Goal: Task Accomplishment & Management: Manage account settings

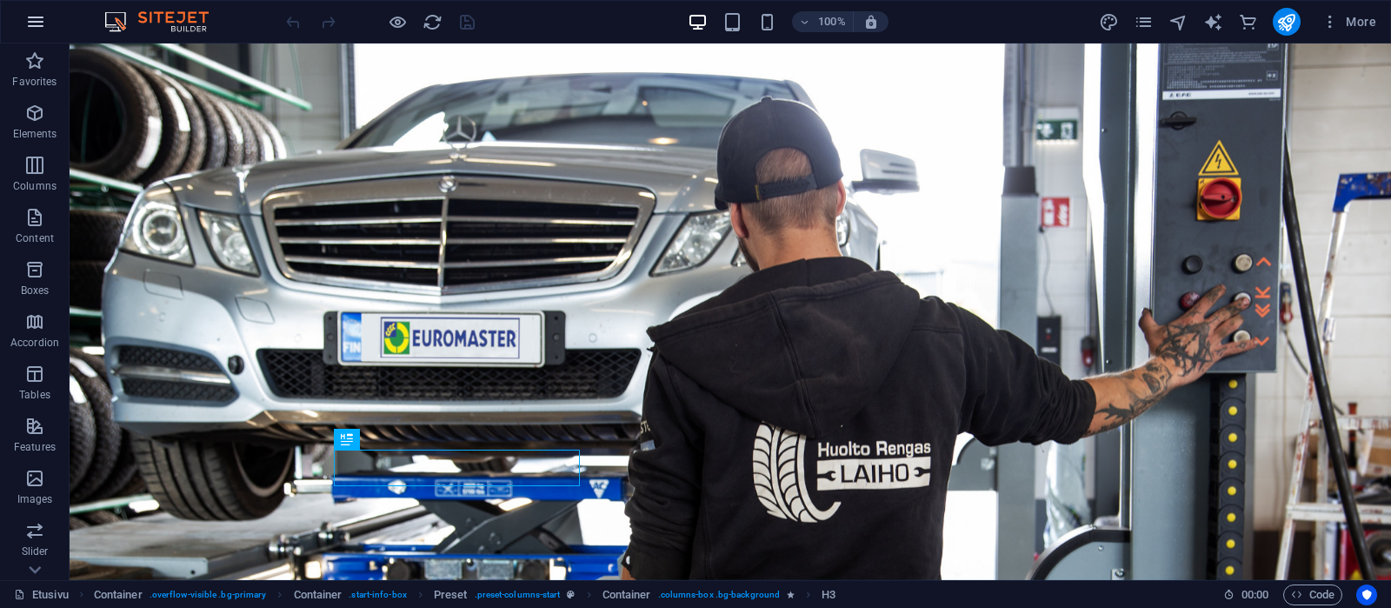
click at [37, 23] on icon "button" at bounding box center [35, 21] width 21 height 21
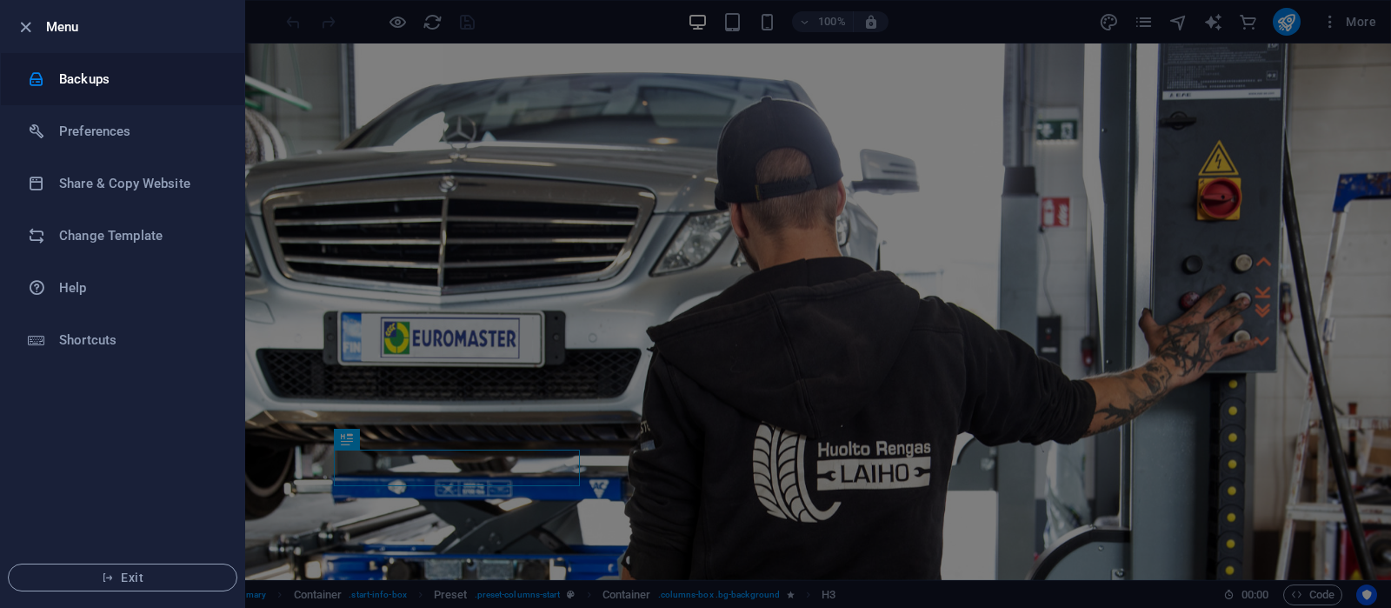
click at [90, 83] on h6 "Backups" at bounding box center [139, 79] width 161 height 21
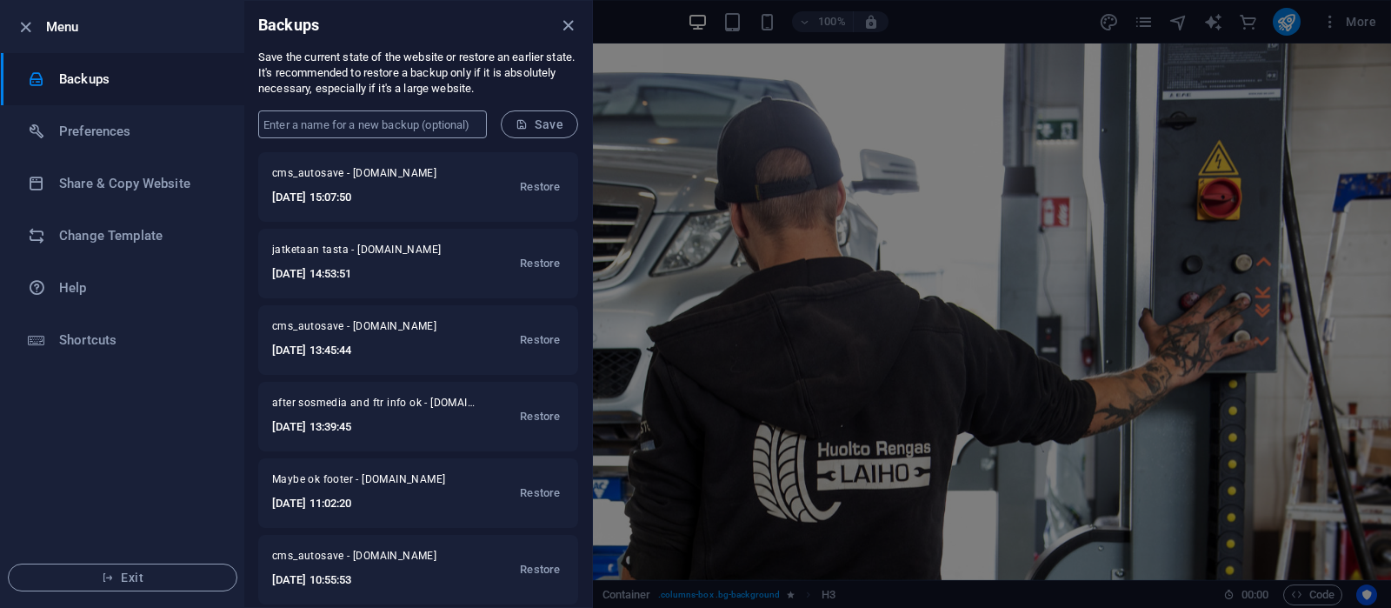
click at [370, 123] on input "text" at bounding box center [372, 124] width 229 height 28
drag, startPoint x: 342, startPoint y: 125, endPoint x: 211, endPoint y: 127, distance: 130.5
click at [258, 127] on input "finals 1" at bounding box center [372, 124] width 229 height 28
type input "before final edit 1 tekstit kuvat"
click at [553, 120] on span "Save" at bounding box center [540, 124] width 48 height 14
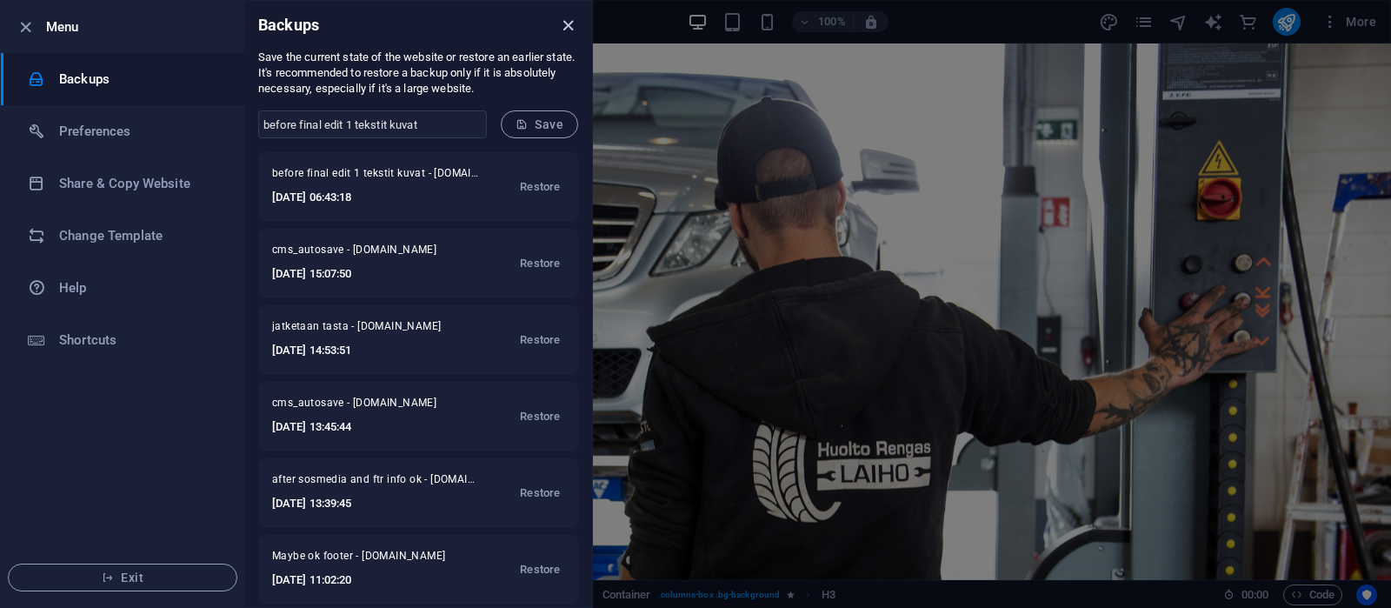
click at [568, 24] on icon "close" at bounding box center [568, 26] width 20 height 20
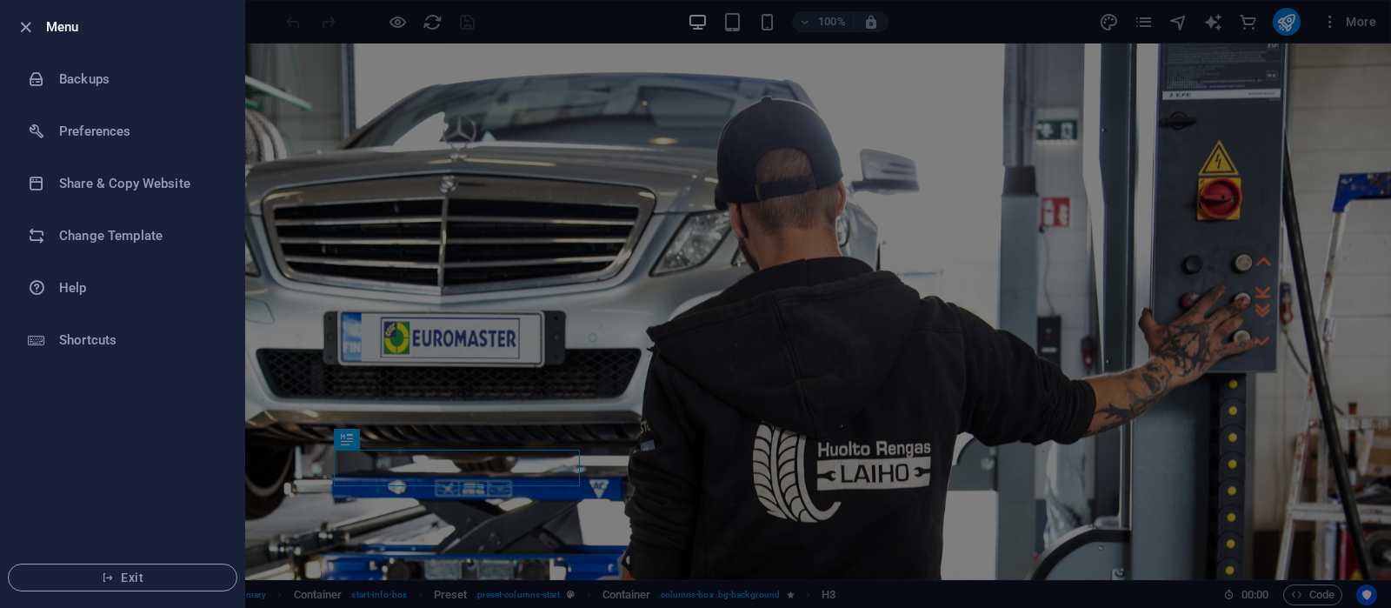
click at [23, 26] on icon "button" at bounding box center [26, 27] width 20 height 20
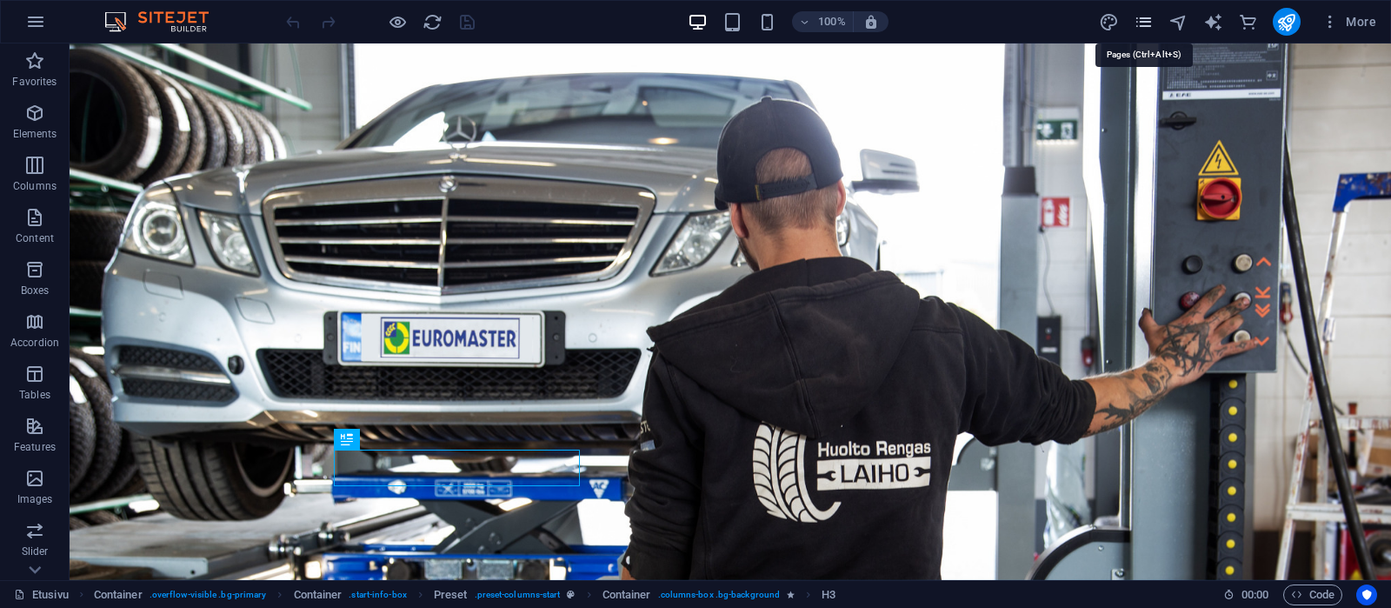
click at [1147, 19] on icon "pages" at bounding box center [1144, 22] width 20 height 20
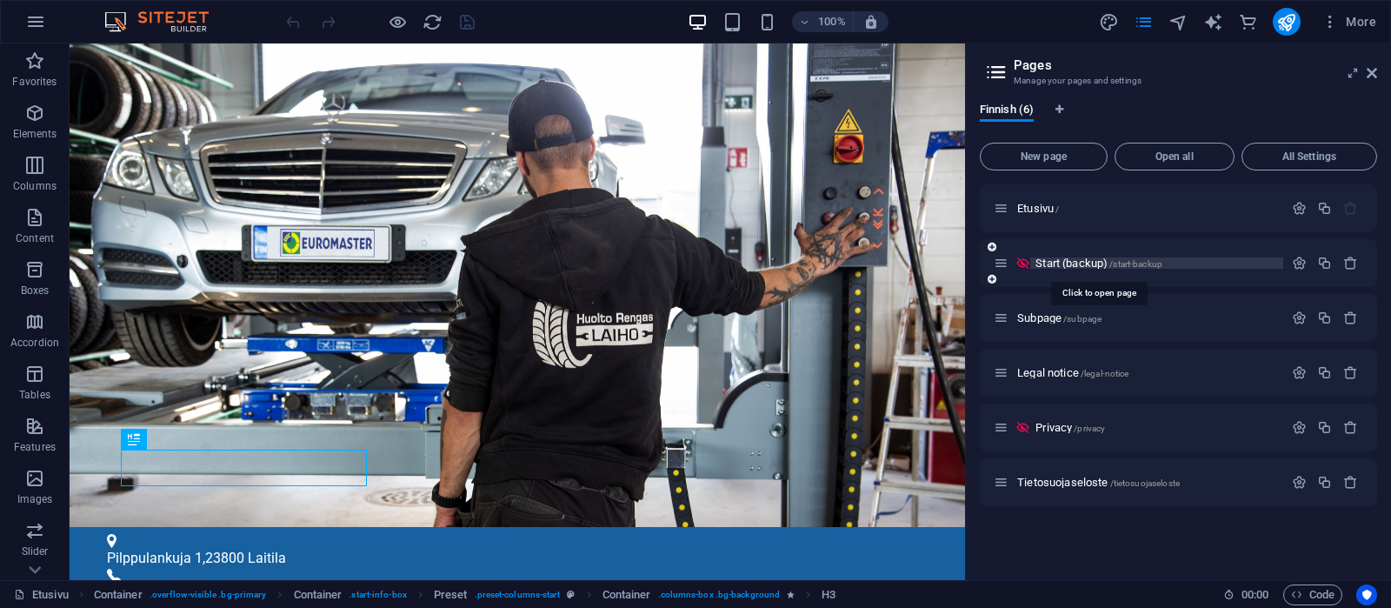
click at [1093, 259] on span "Start (backup) /start-backup" at bounding box center [1099, 263] width 127 height 13
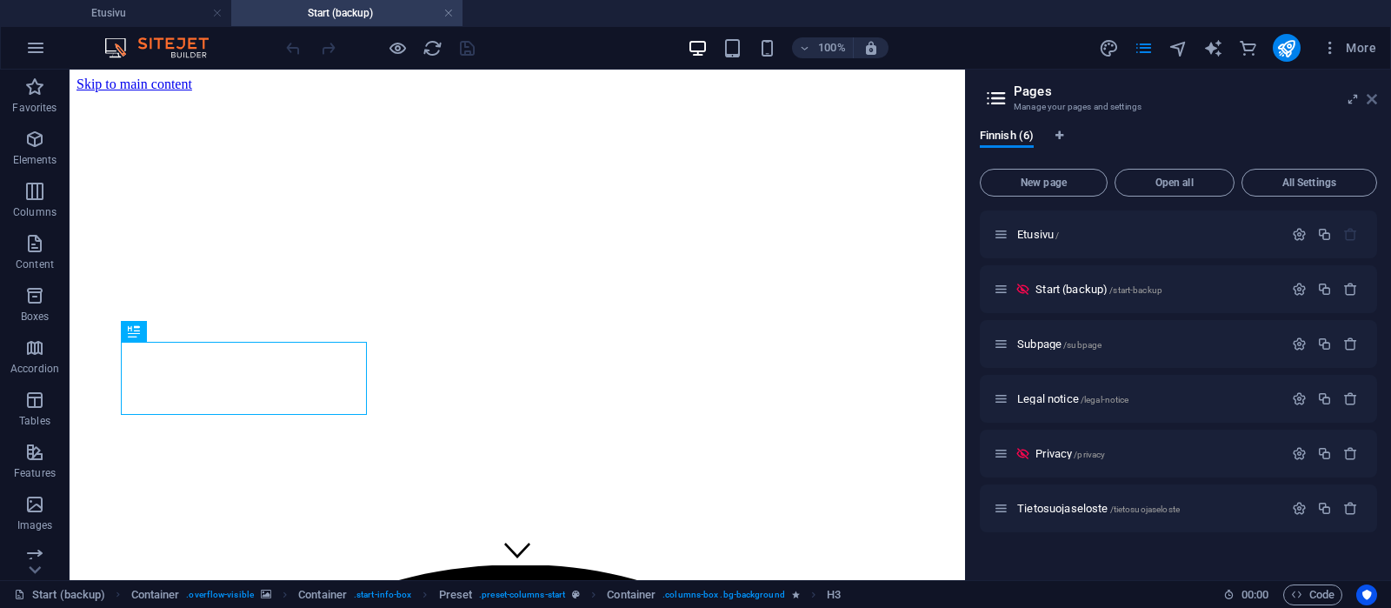
click at [1374, 104] on icon at bounding box center [1372, 99] width 10 height 14
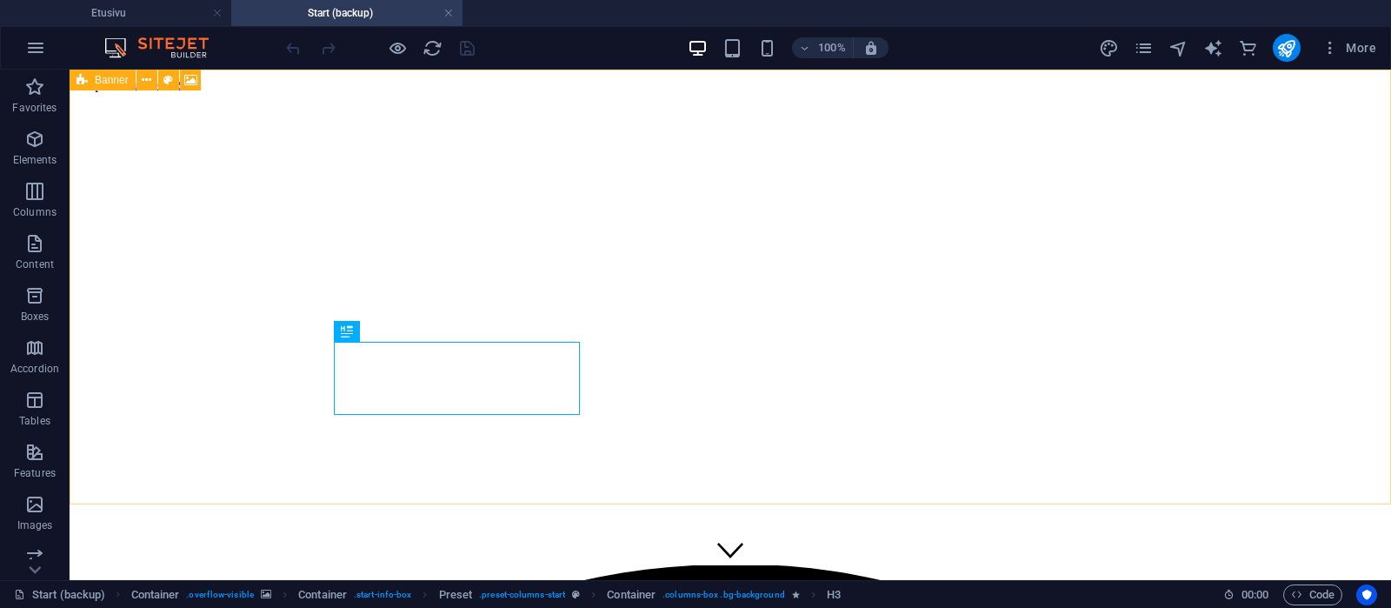
click at [100, 81] on span "Banner" at bounding box center [112, 80] width 34 height 10
click at [100, 80] on span "Banner" at bounding box center [112, 80] width 34 height 10
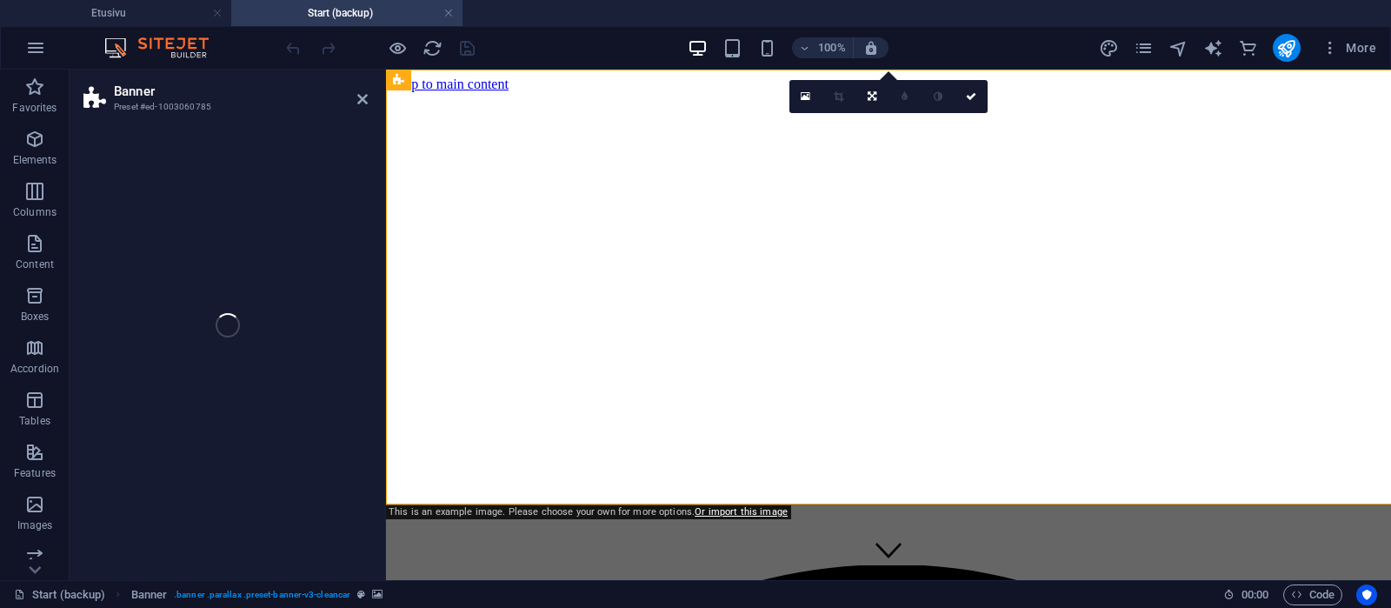
select select "vh"
select select "header"
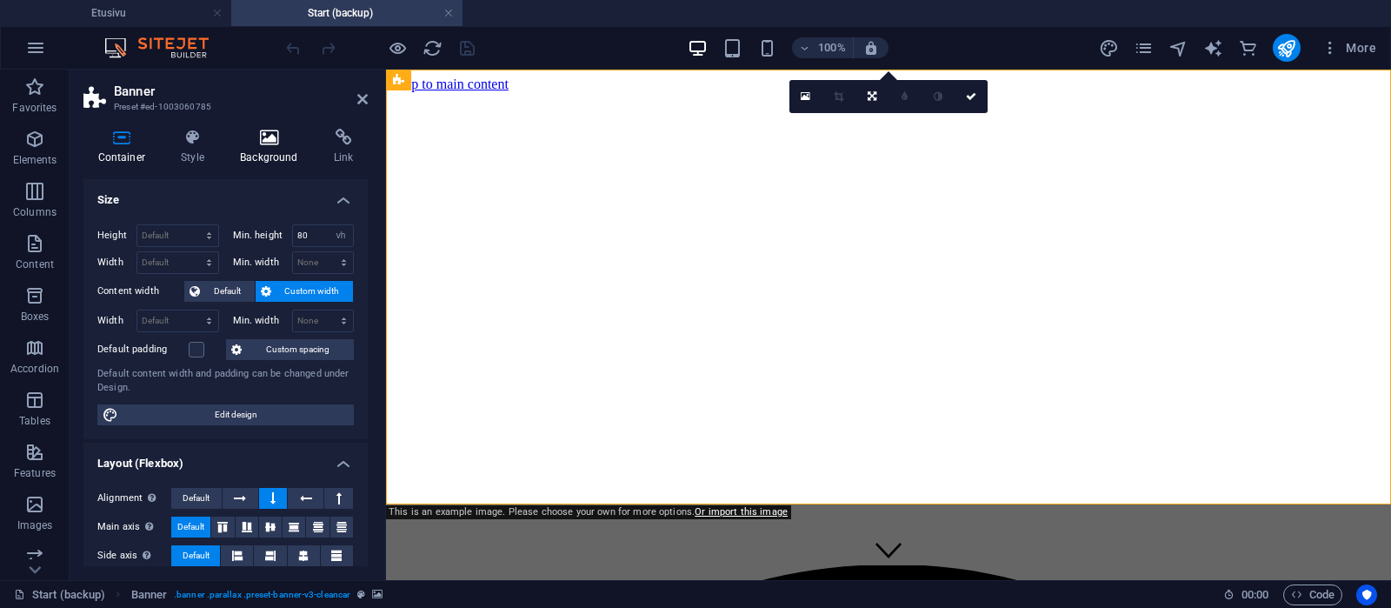
click at [273, 146] on icon at bounding box center [269, 137] width 87 height 17
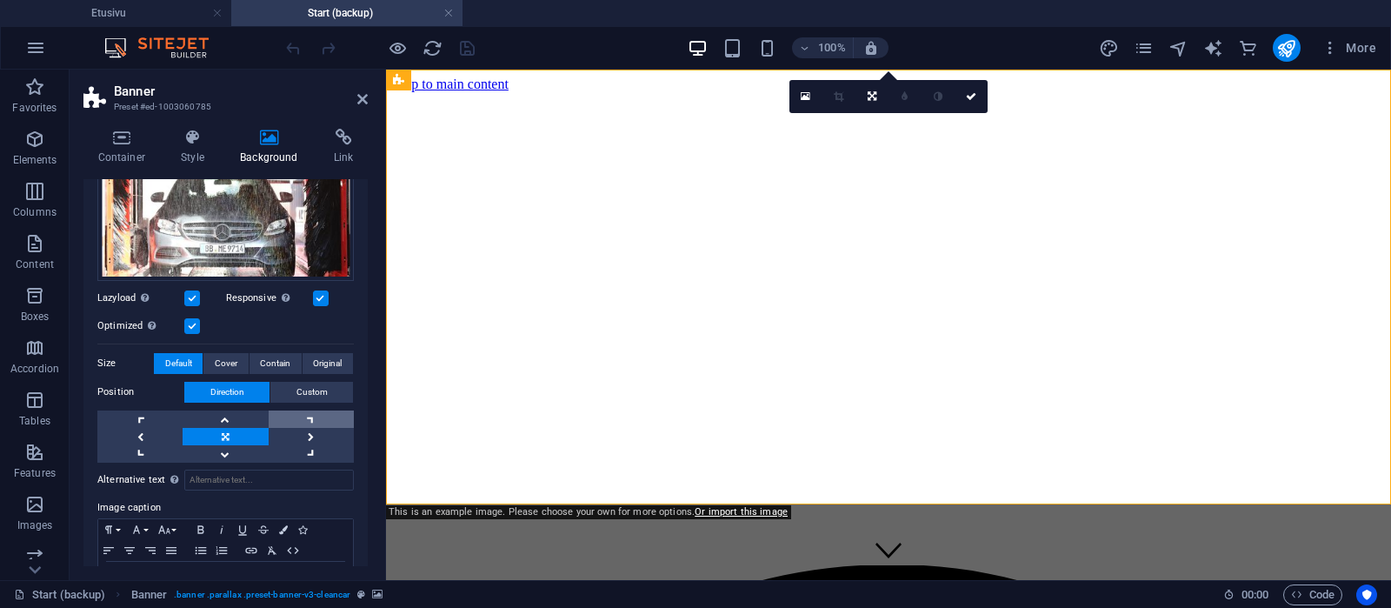
scroll to position [248, 0]
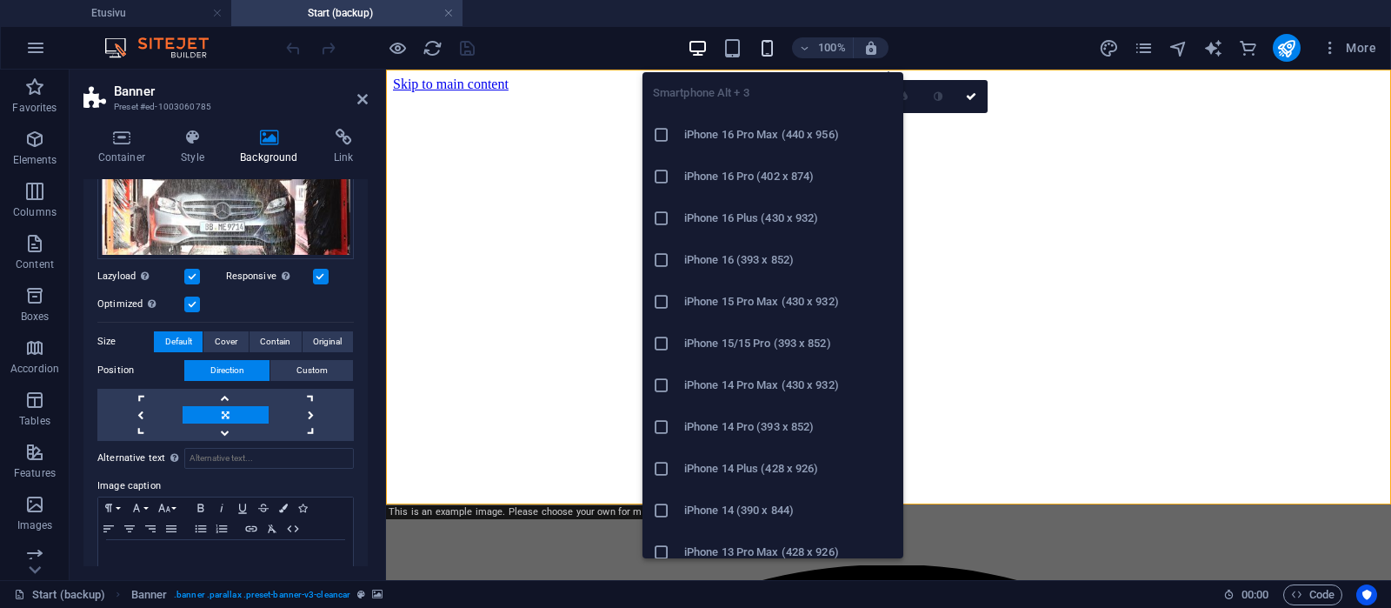
click at [764, 50] on icon "button" at bounding box center [767, 48] width 20 height 20
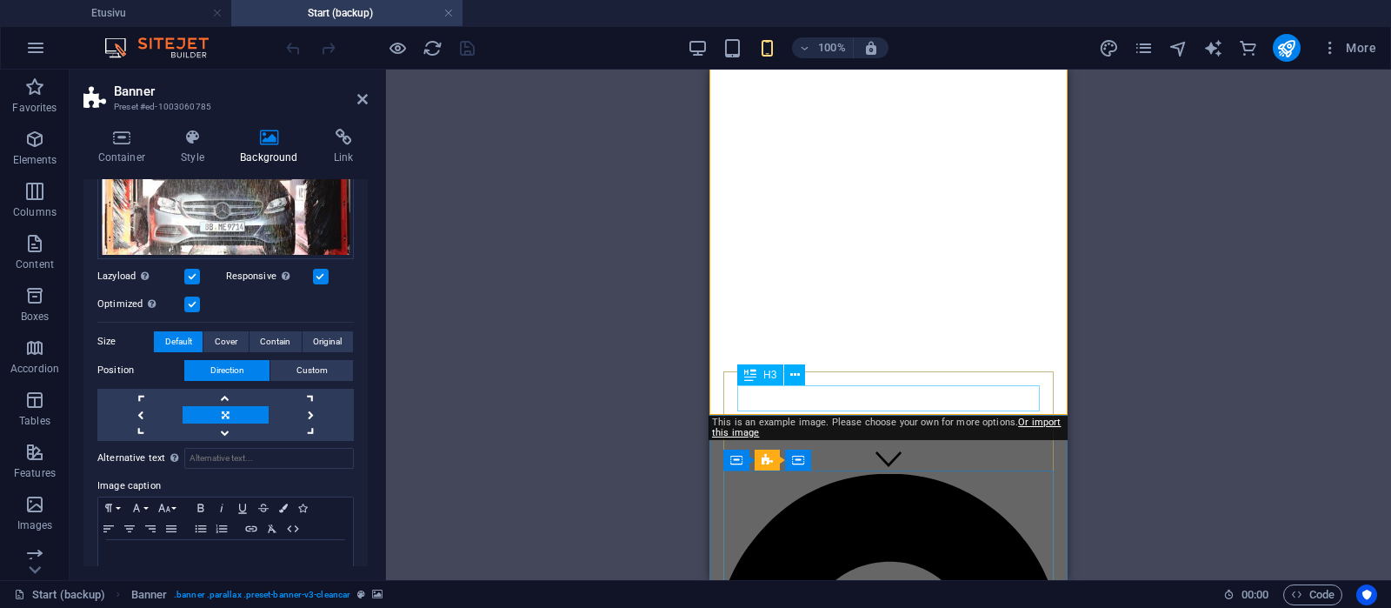
scroll to position [0, 0]
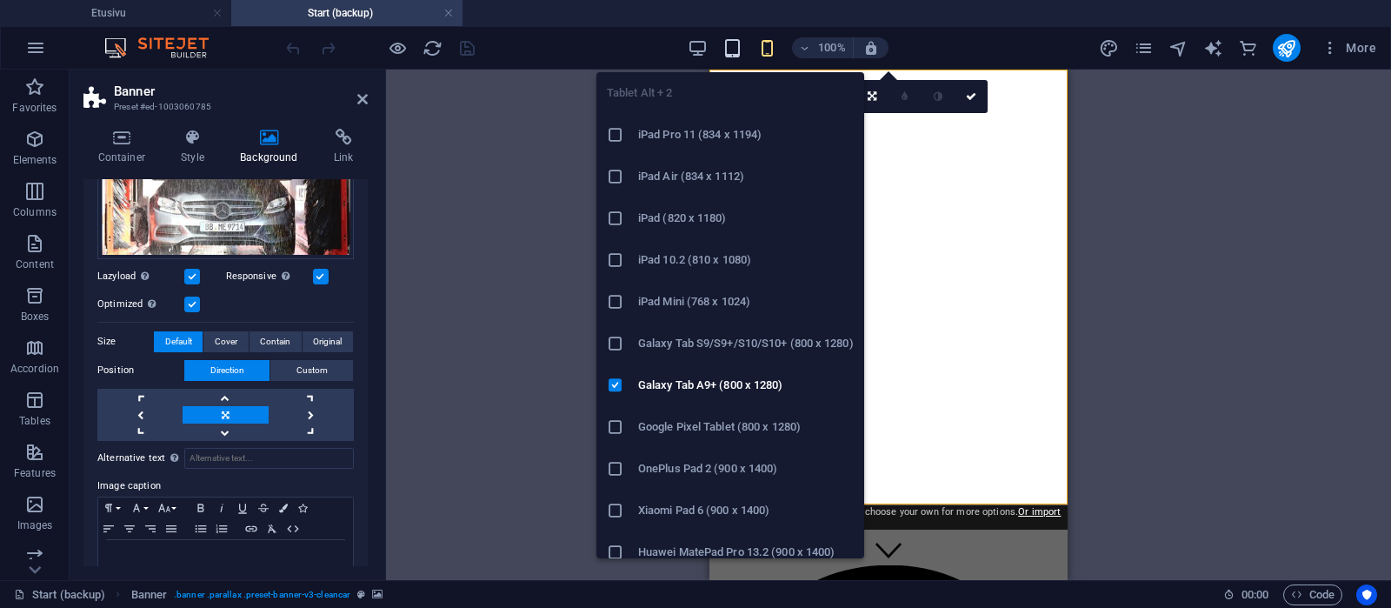
click at [734, 46] on icon "button" at bounding box center [733, 48] width 20 height 20
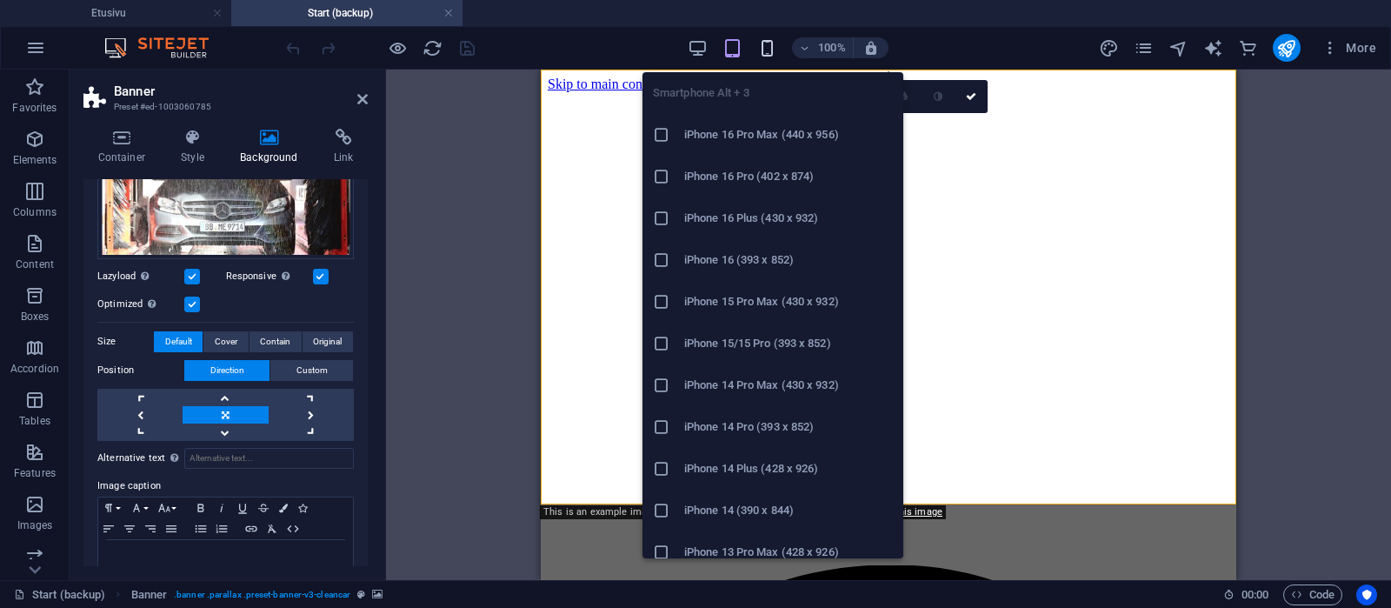
click at [766, 45] on icon "button" at bounding box center [767, 48] width 20 height 20
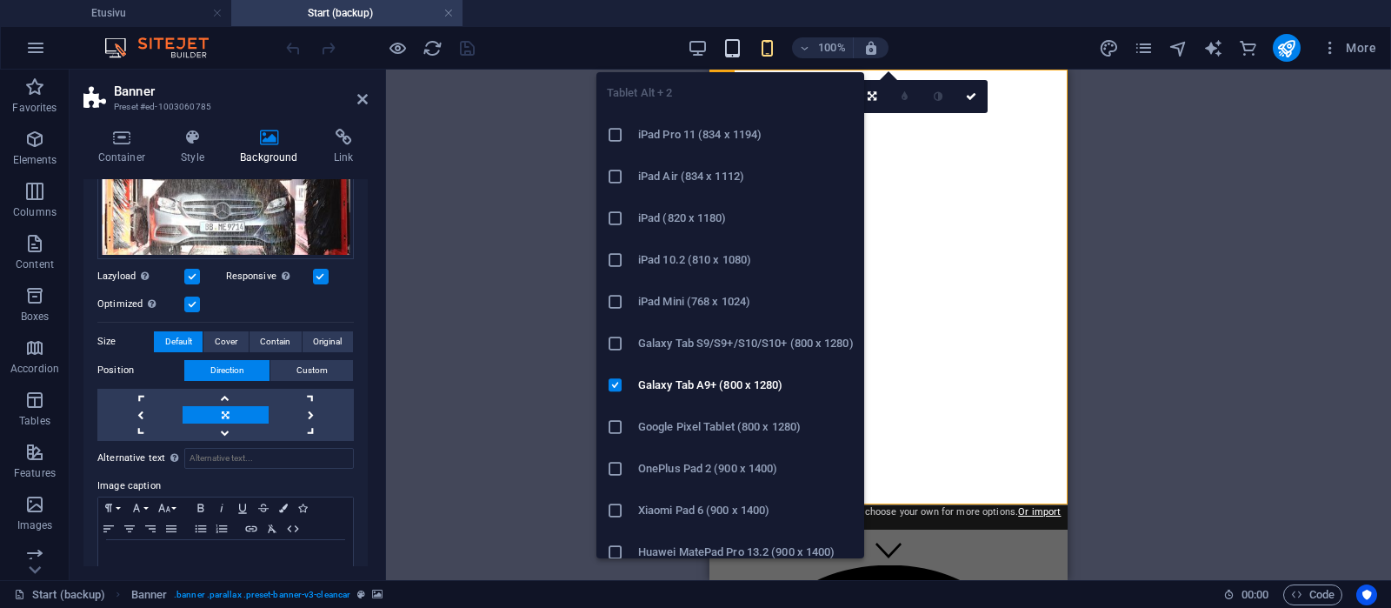
click at [726, 46] on icon "button" at bounding box center [733, 48] width 20 height 20
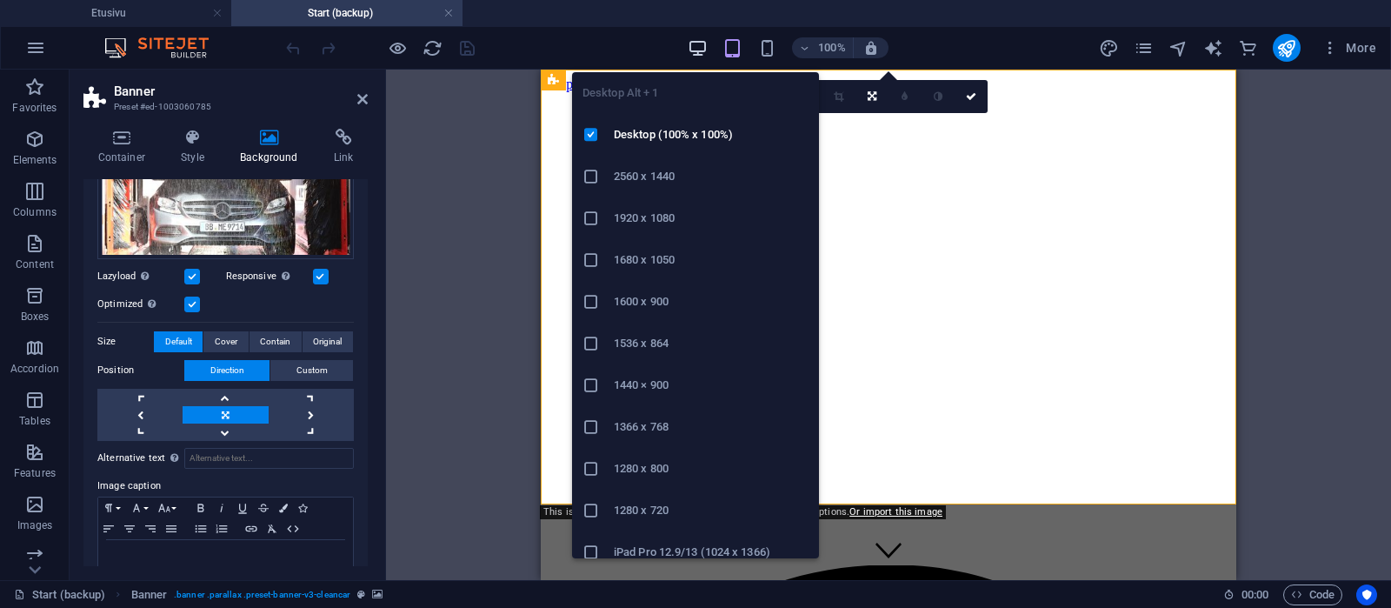
click at [704, 46] on icon "button" at bounding box center [698, 48] width 20 height 20
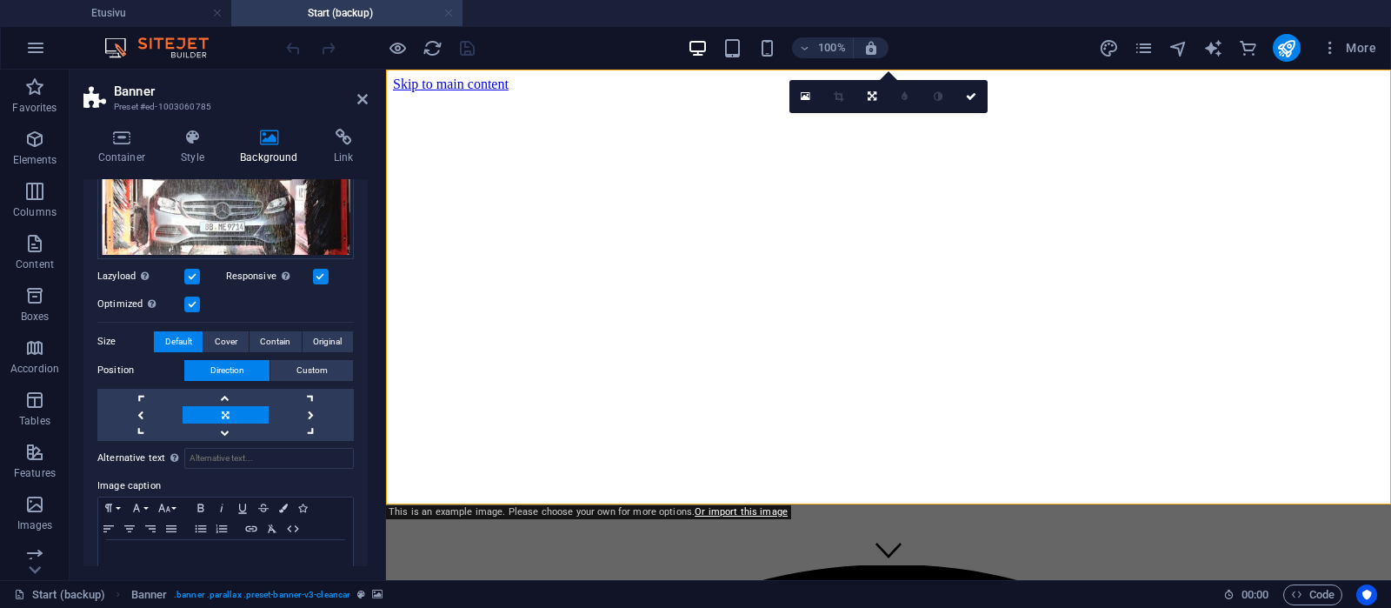
click at [450, 10] on link at bounding box center [448, 13] width 10 height 17
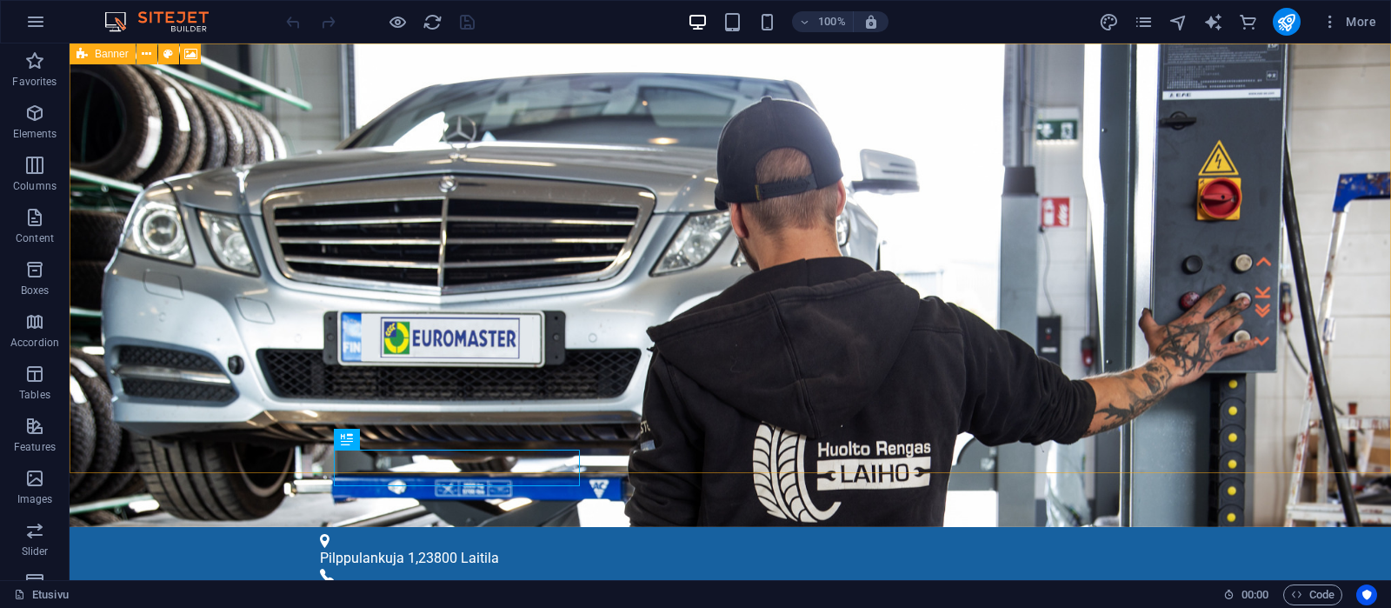
click at [101, 59] on span "Banner" at bounding box center [112, 54] width 34 height 10
select select "vh"
select select "header"
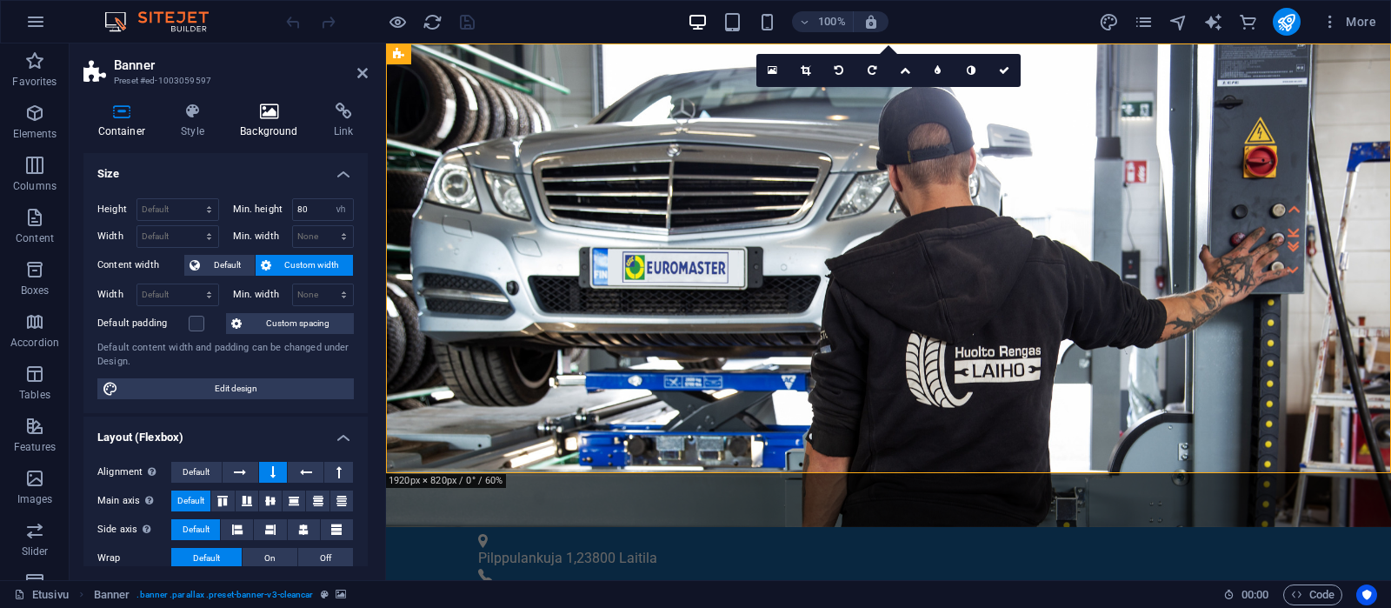
click at [270, 120] on h4 "Background" at bounding box center [273, 121] width 94 height 37
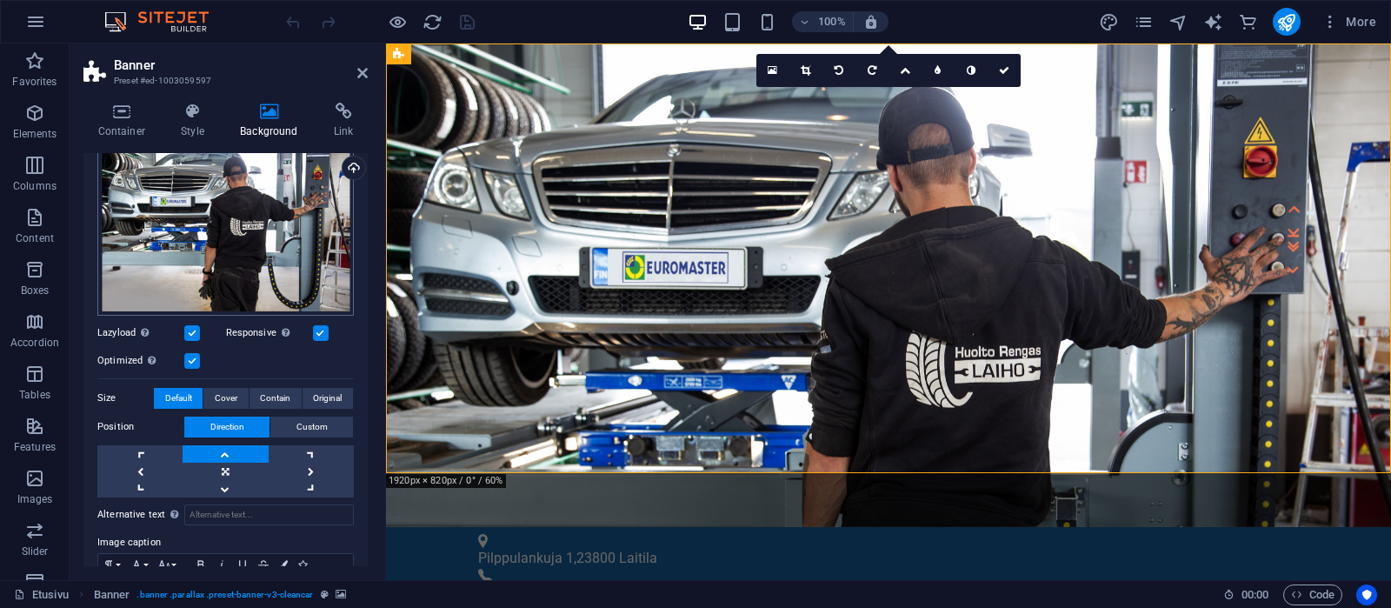
scroll to position [248, 0]
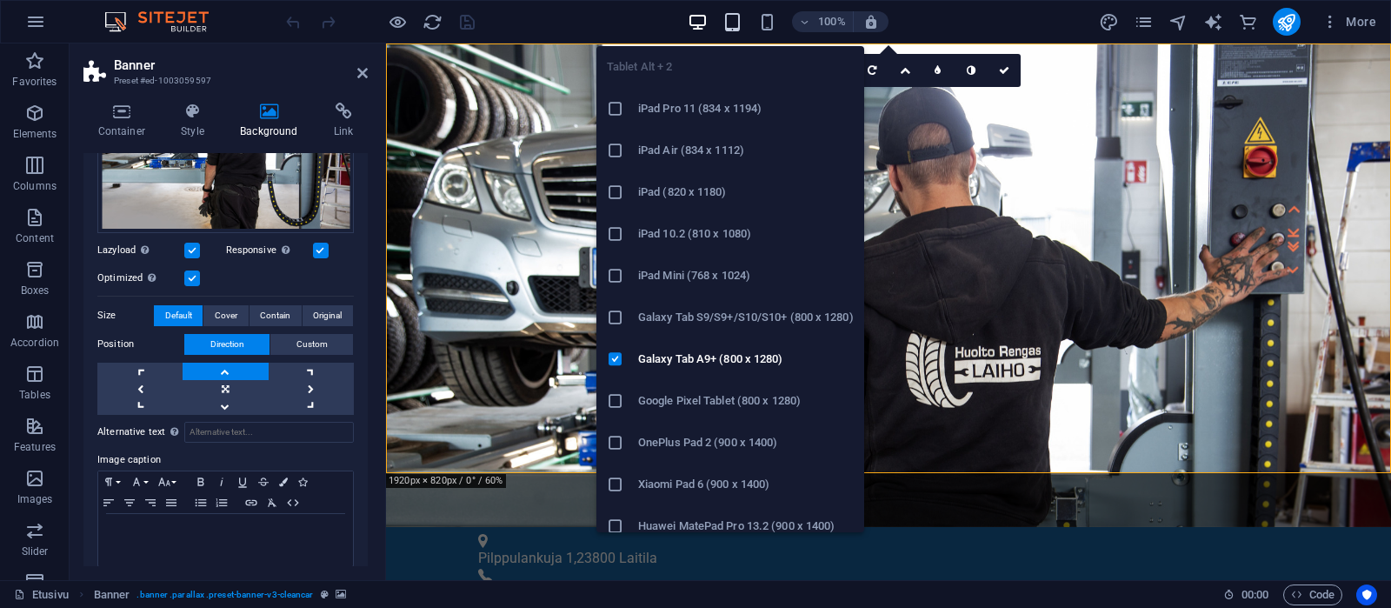
click at [735, 18] on icon "button" at bounding box center [733, 22] width 20 height 20
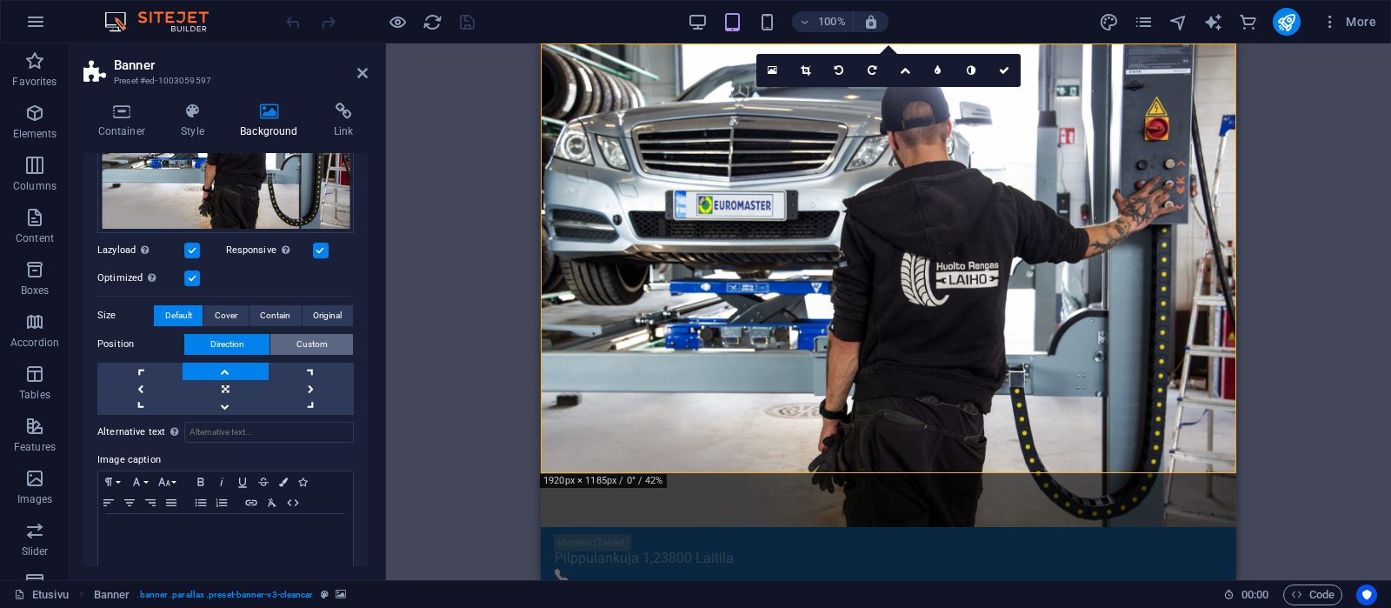
click at [302, 341] on span "Custom" at bounding box center [312, 344] width 31 height 21
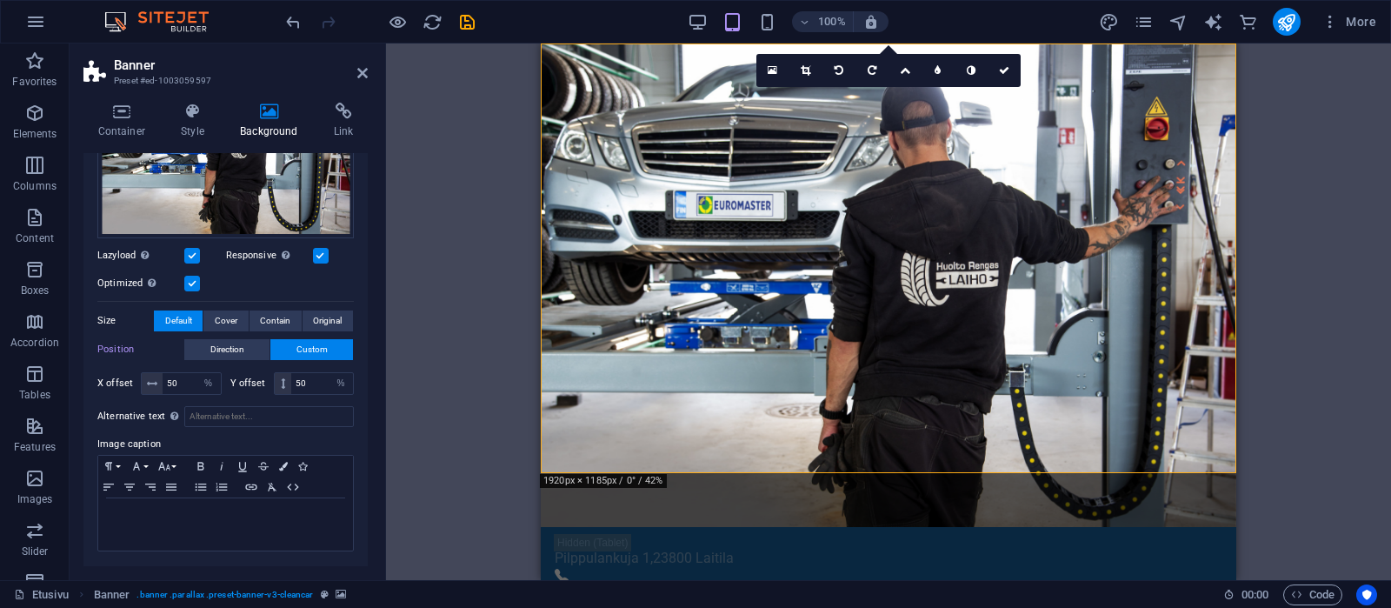
scroll to position [242, 0]
click at [223, 350] on span "Direction" at bounding box center [227, 350] width 34 height 21
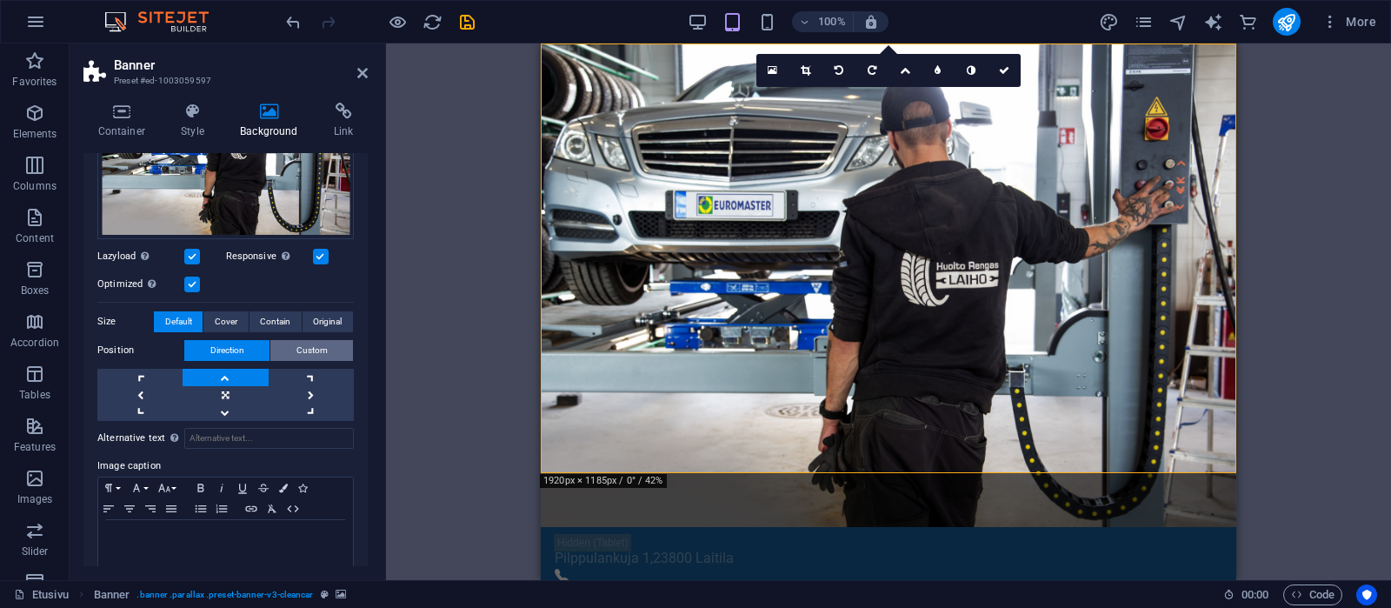
click at [310, 349] on span "Custom" at bounding box center [312, 350] width 31 height 21
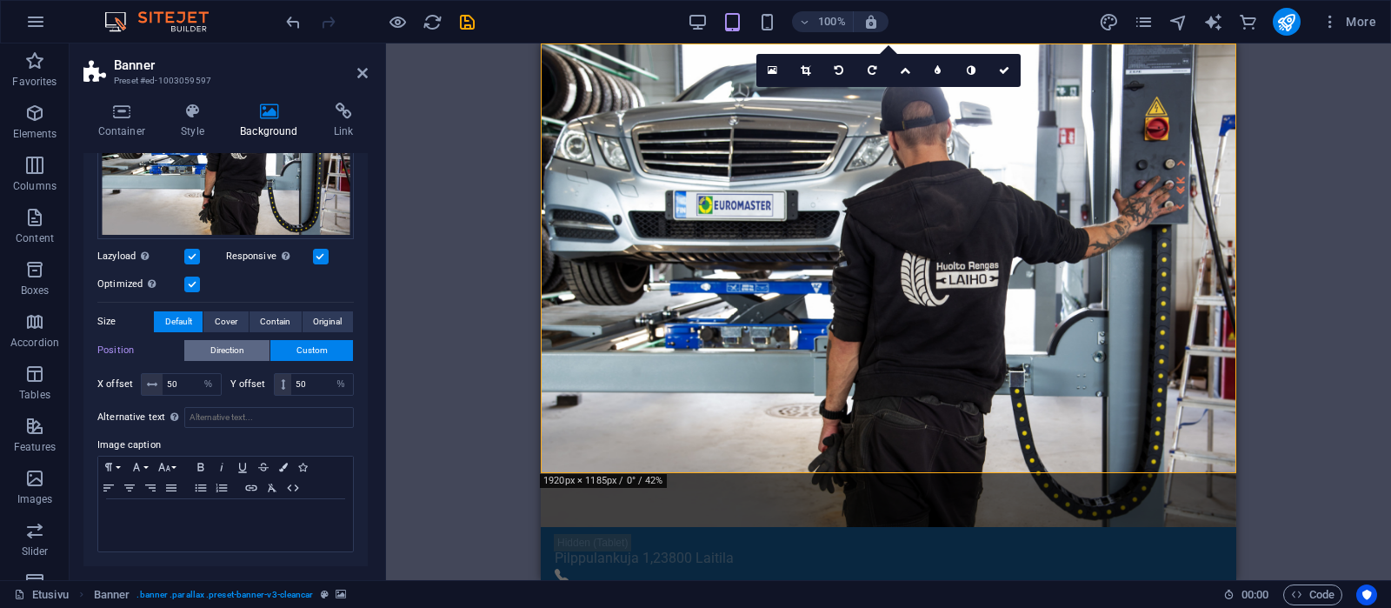
click at [215, 343] on span "Direction" at bounding box center [227, 350] width 34 height 21
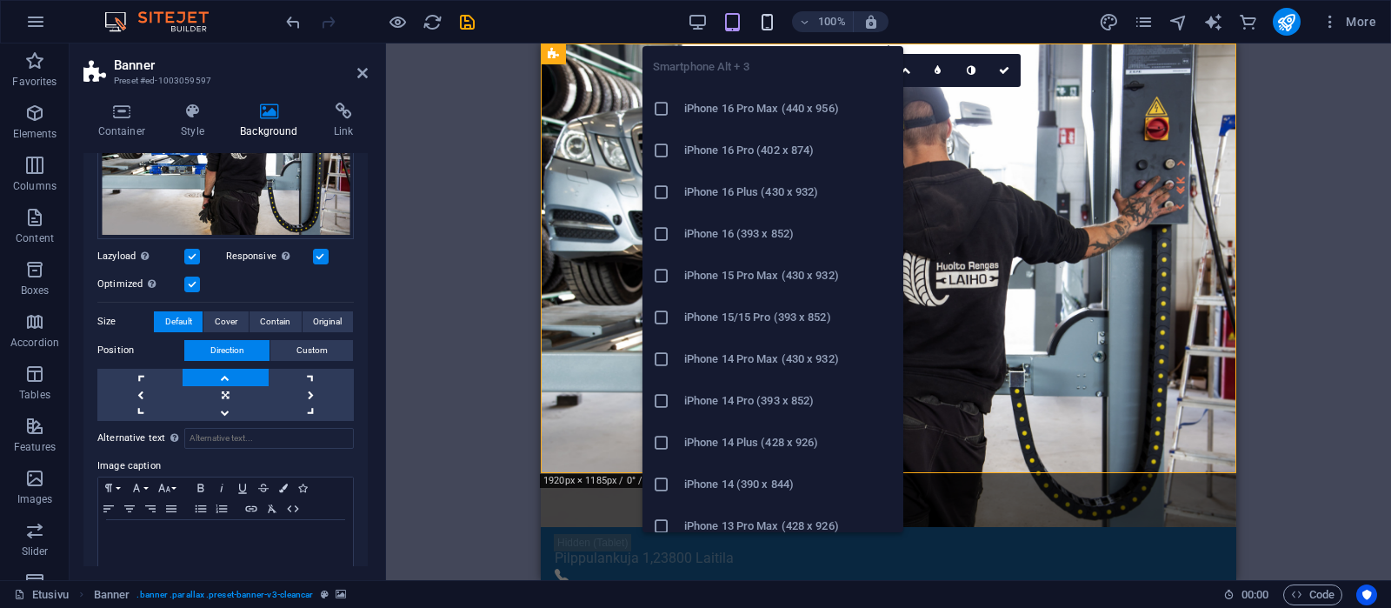
click at [772, 23] on icon "button" at bounding box center [767, 22] width 20 height 20
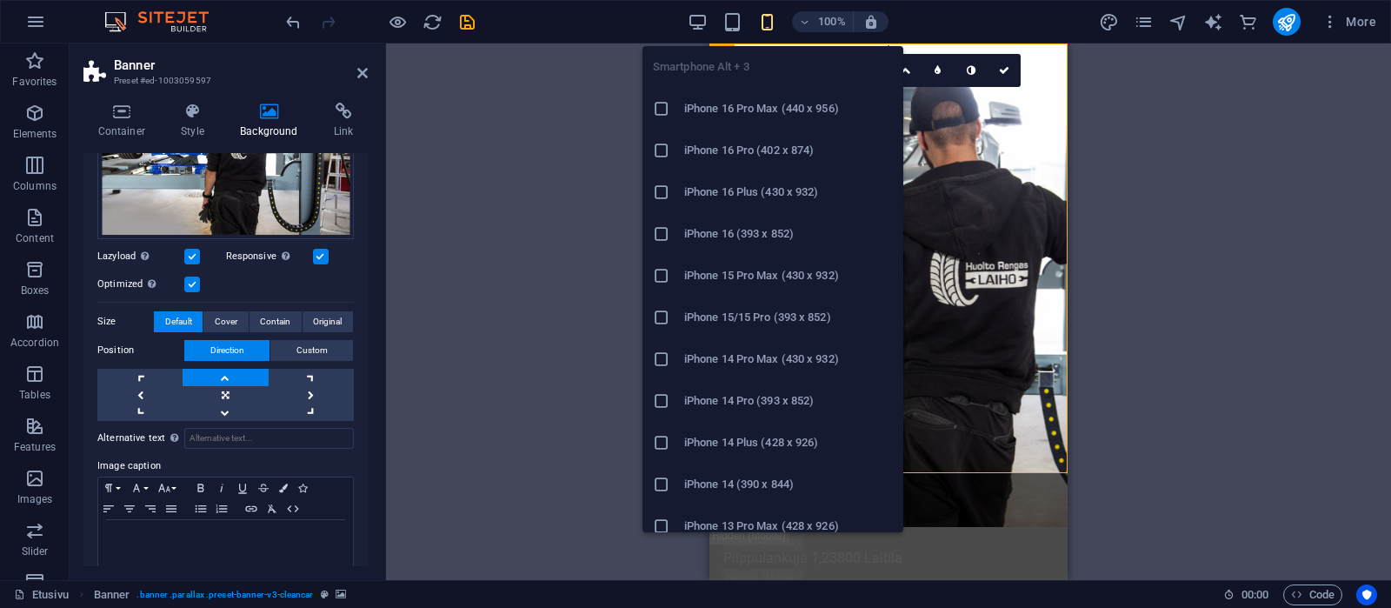
type input "42"
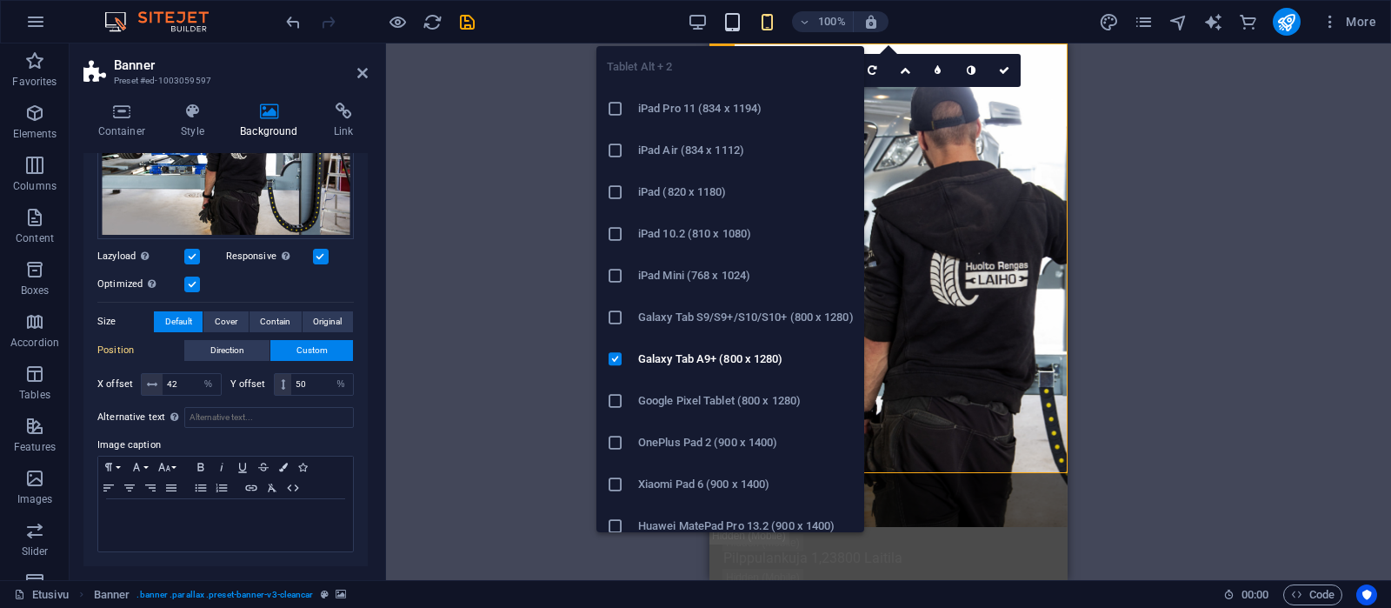
click at [733, 22] on icon "button" at bounding box center [733, 22] width 20 height 20
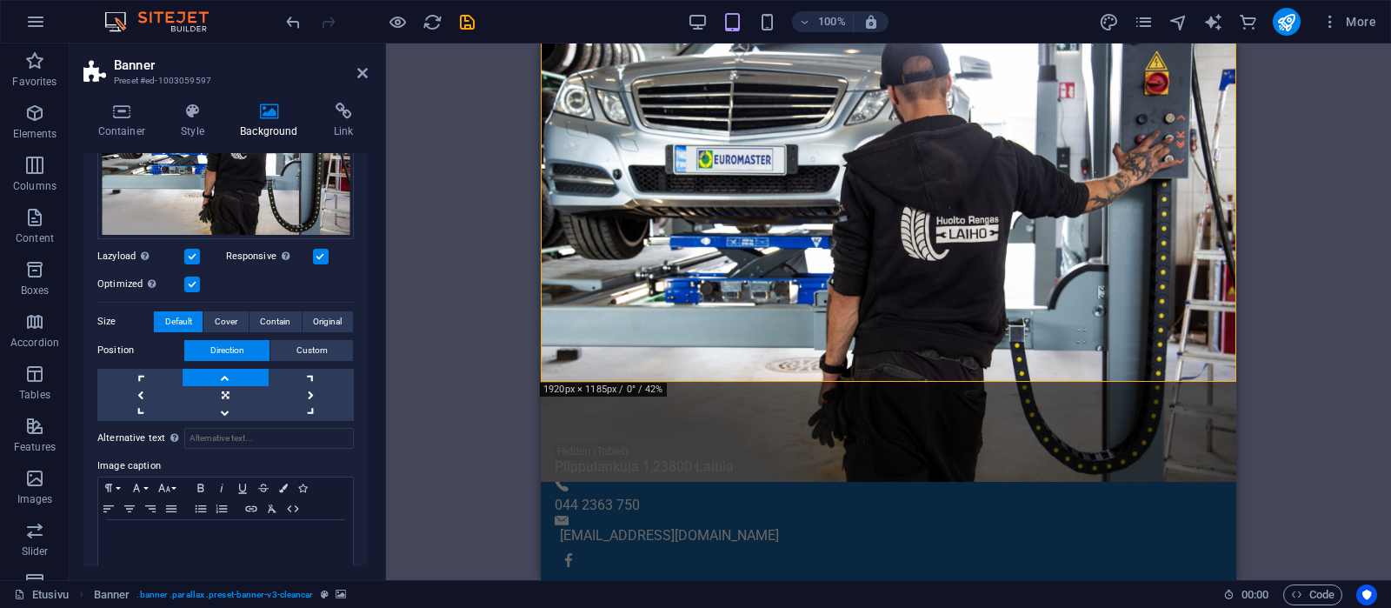
scroll to position [77, 0]
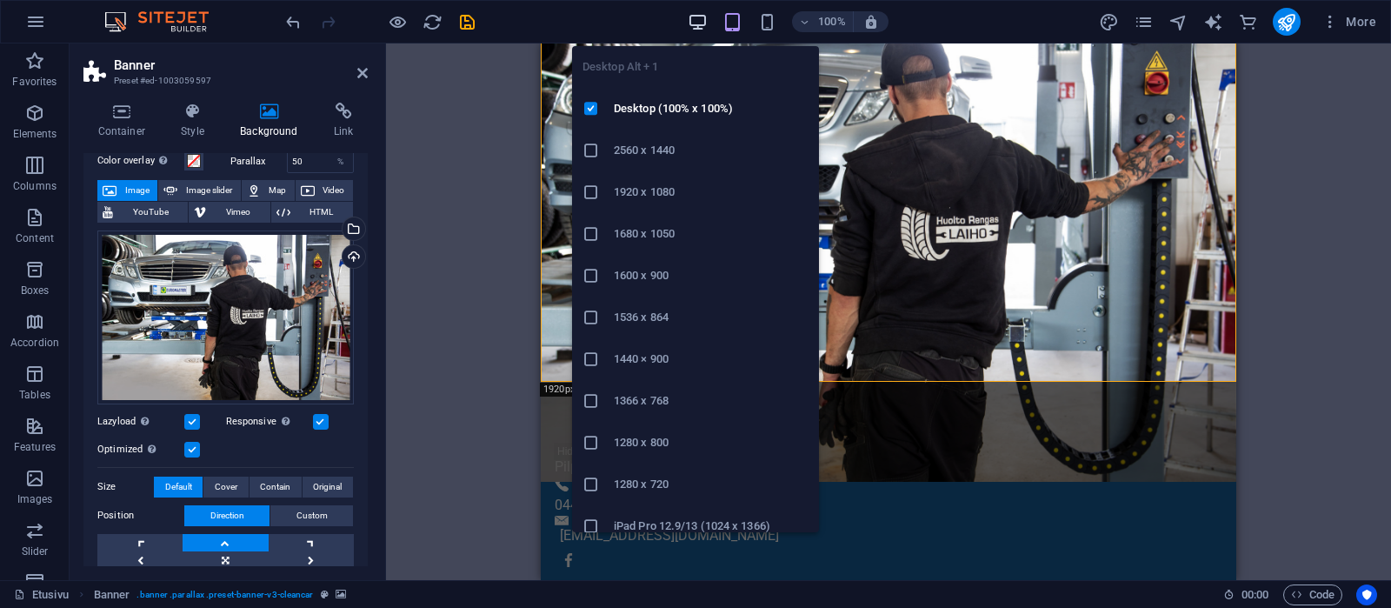
click at [696, 16] on icon "button" at bounding box center [698, 22] width 20 height 20
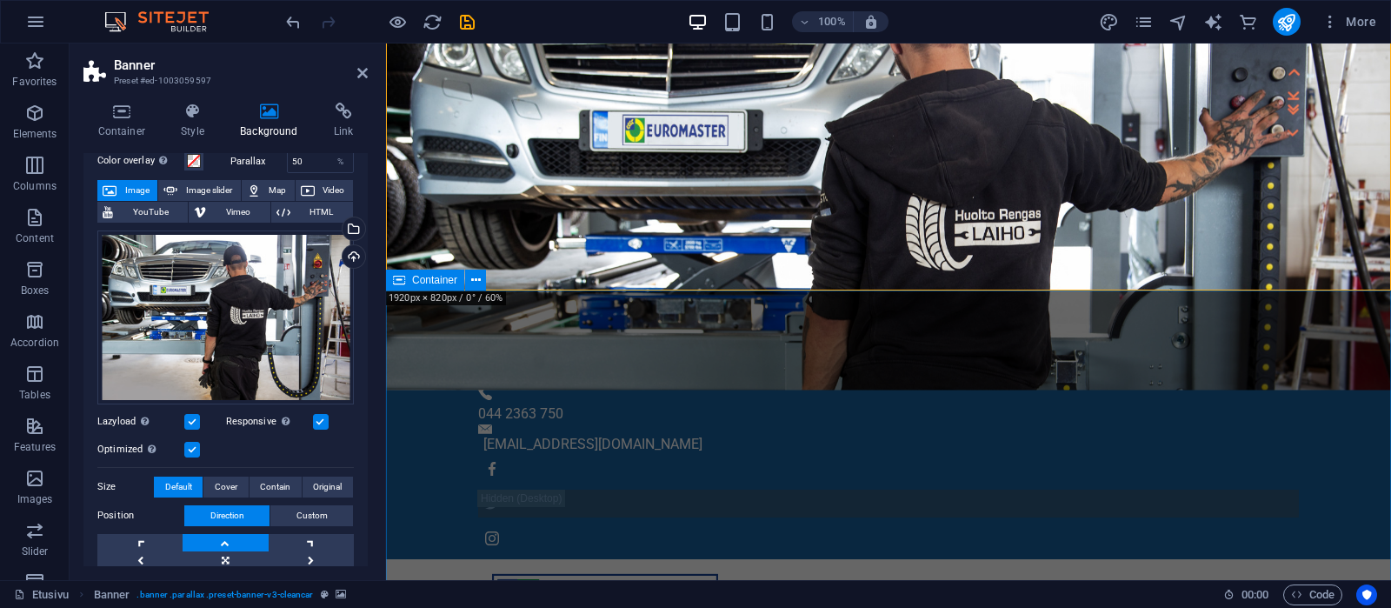
scroll to position [0, 0]
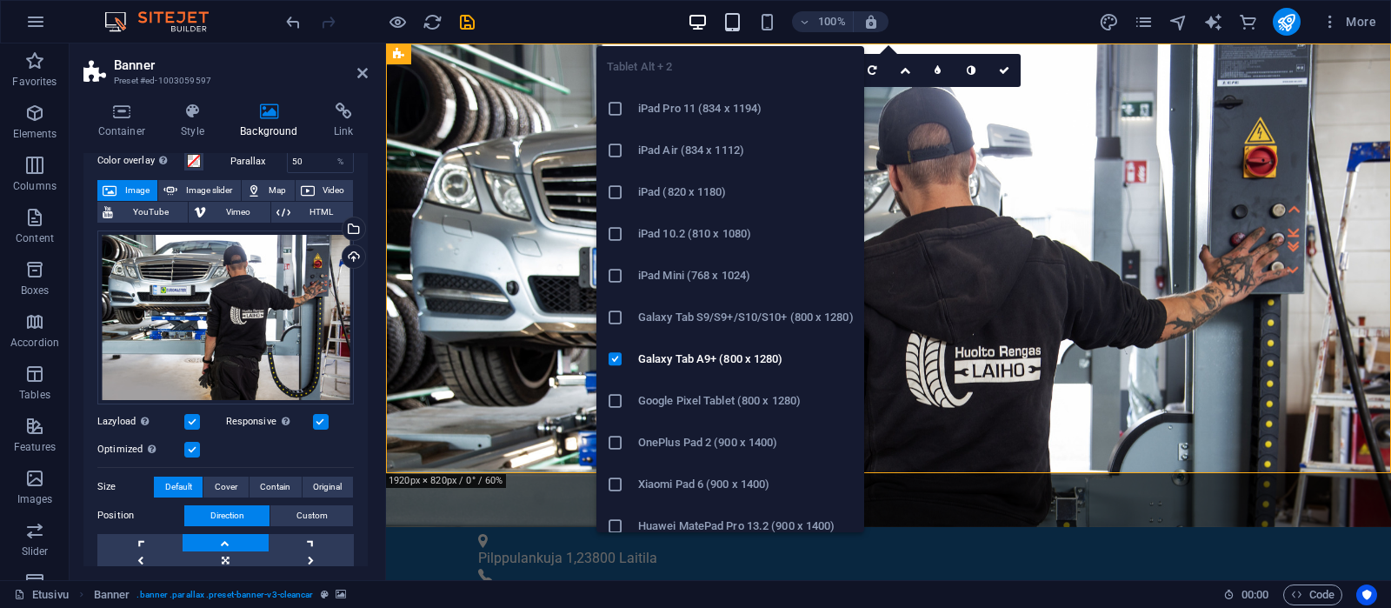
click at [736, 22] on icon "button" at bounding box center [733, 22] width 20 height 20
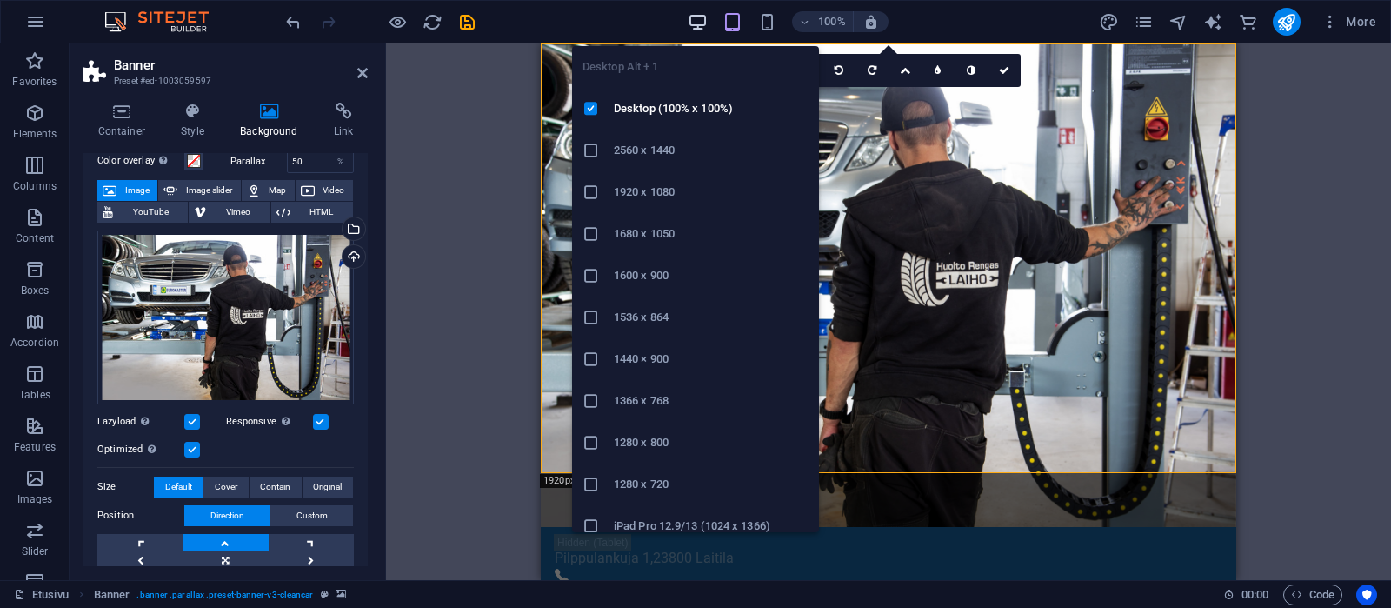
click at [693, 17] on icon "button" at bounding box center [698, 22] width 20 height 20
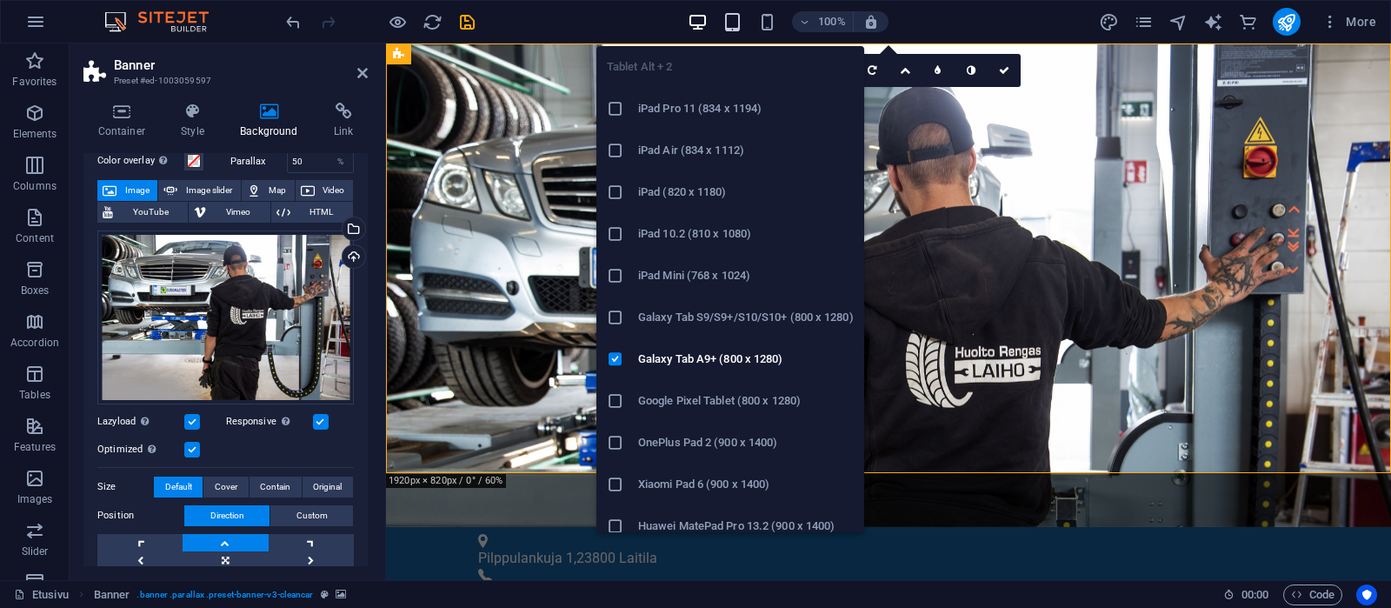
click at [737, 22] on icon "button" at bounding box center [733, 22] width 20 height 20
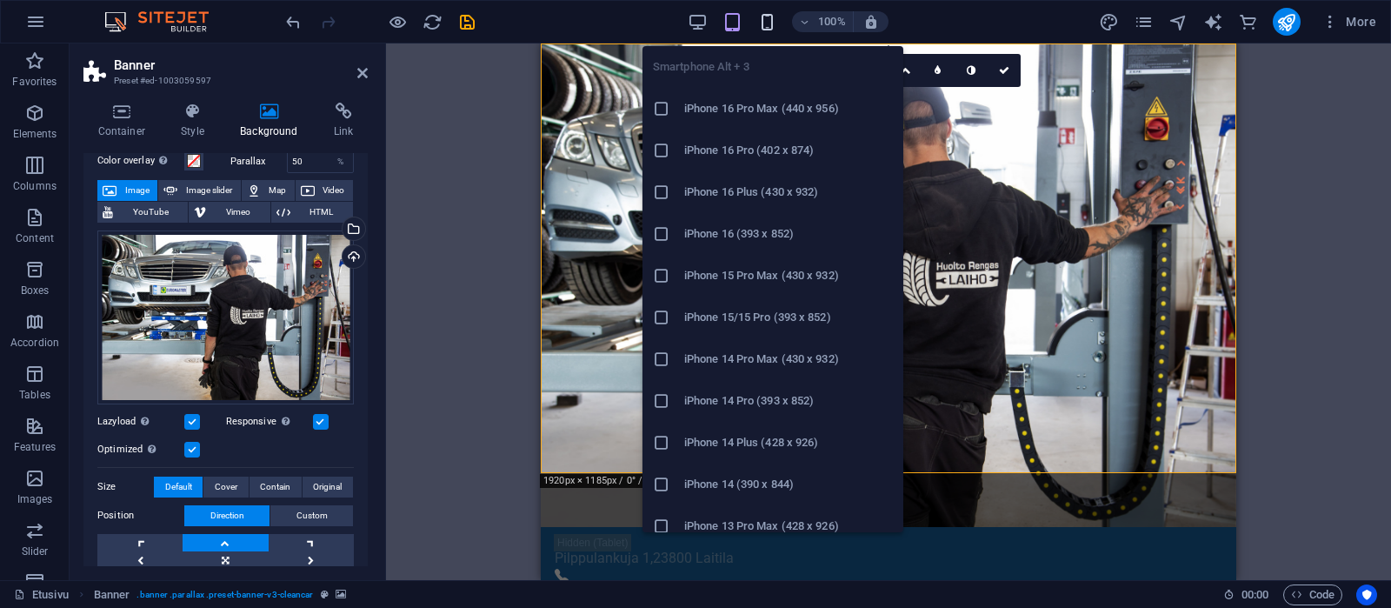
click at [768, 20] on icon "button" at bounding box center [767, 22] width 20 height 20
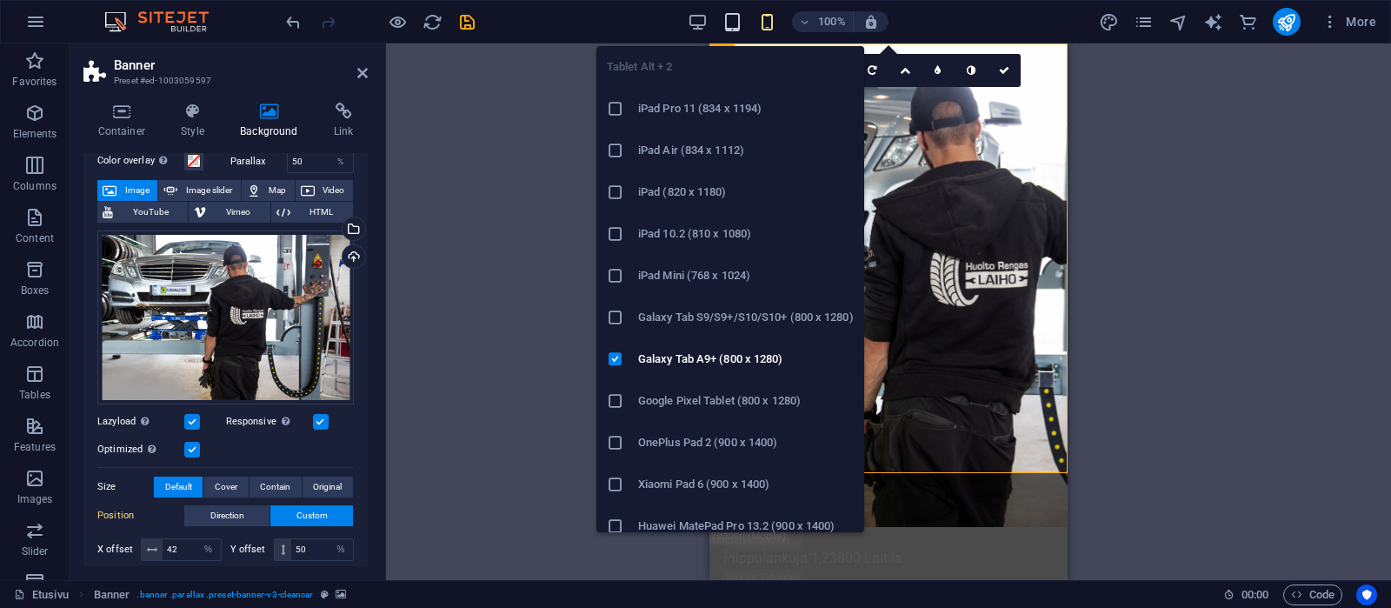
click at [730, 19] on icon "button" at bounding box center [733, 22] width 20 height 20
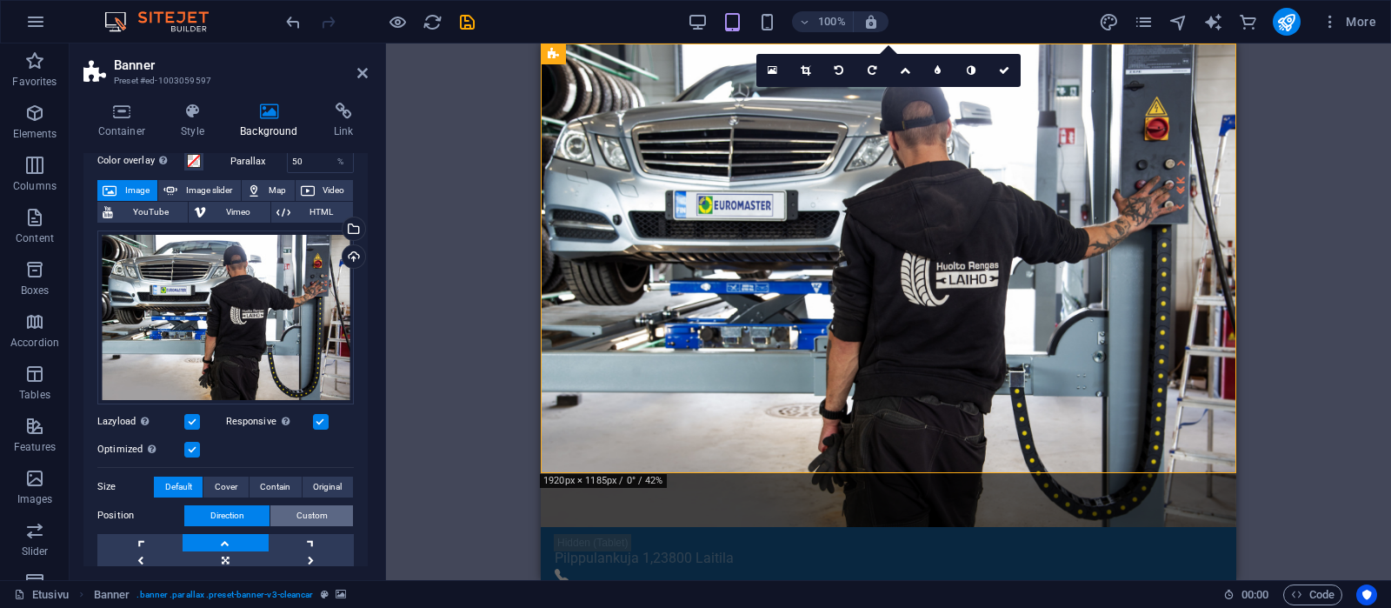
click at [304, 510] on span "Custom" at bounding box center [312, 515] width 31 height 21
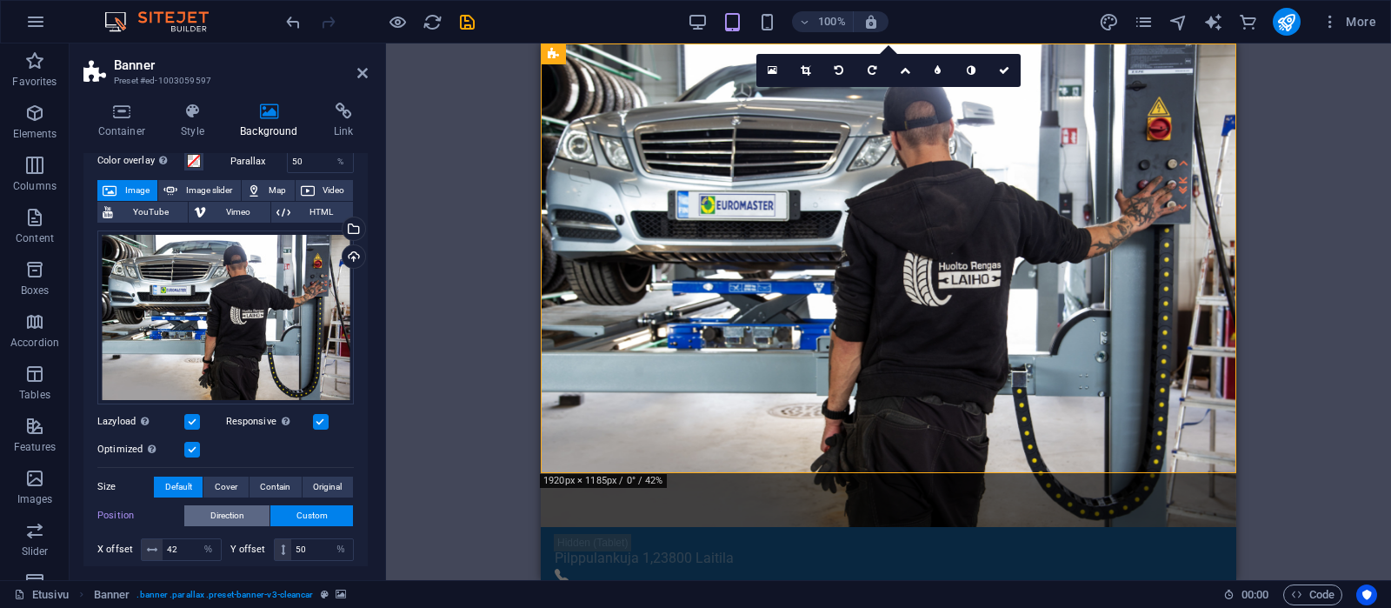
click at [238, 510] on span "Direction" at bounding box center [227, 515] width 34 height 21
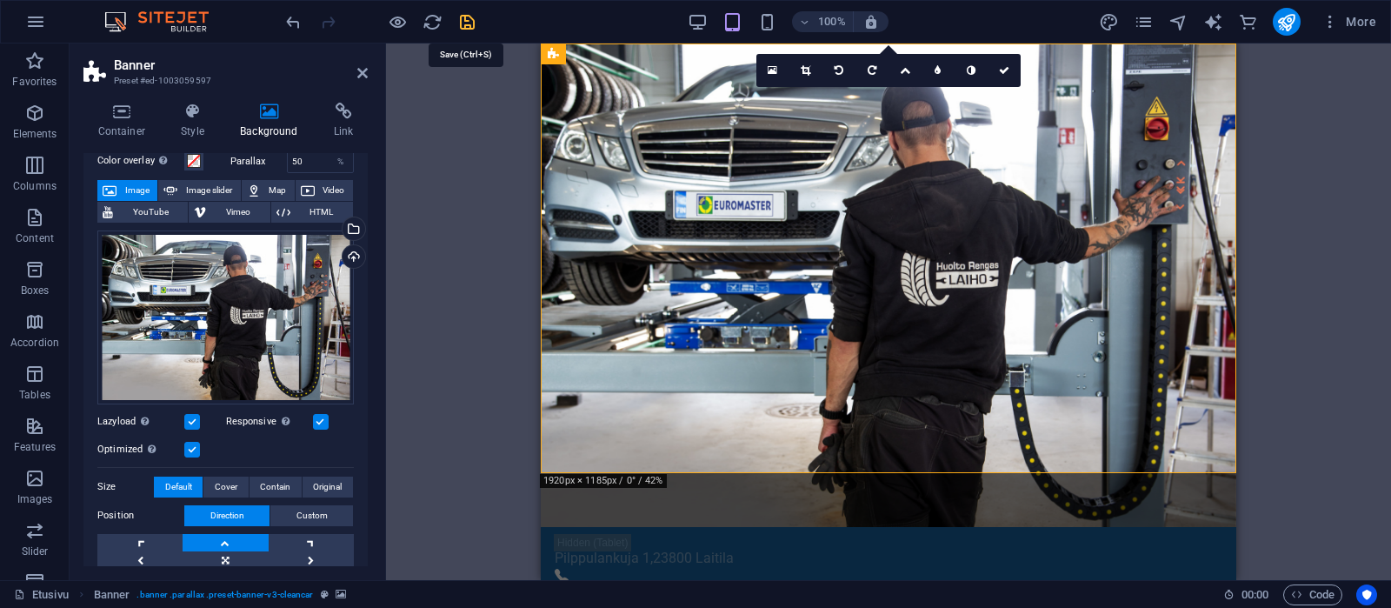
click at [463, 20] on icon "save" at bounding box center [467, 22] width 20 height 20
checkbox input "false"
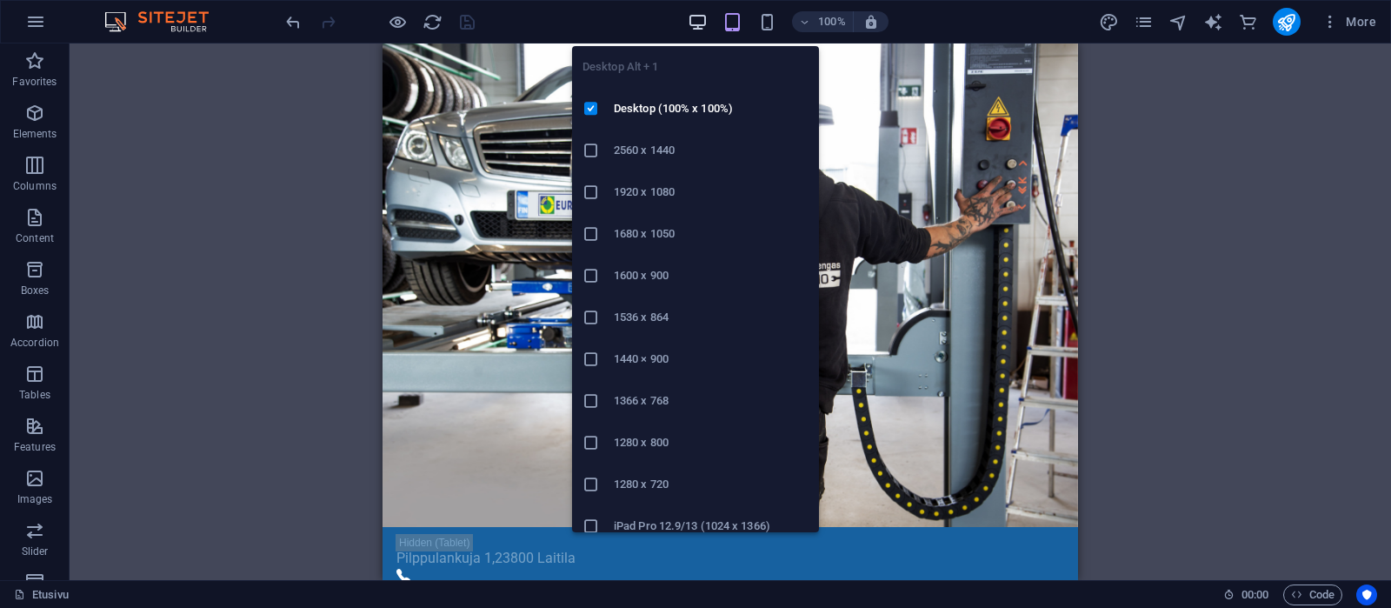
click at [696, 17] on icon "button" at bounding box center [698, 22] width 20 height 20
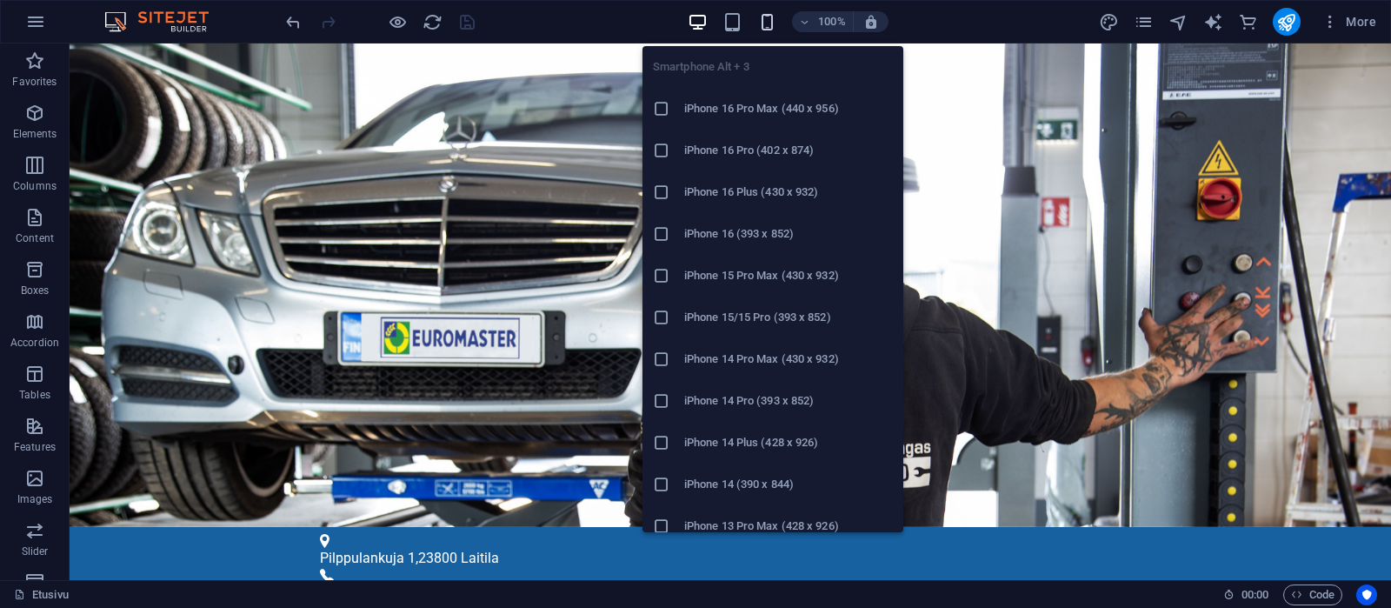
click at [765, 22] on icon "button" at bounding box center [767, 22] width 20 height 20
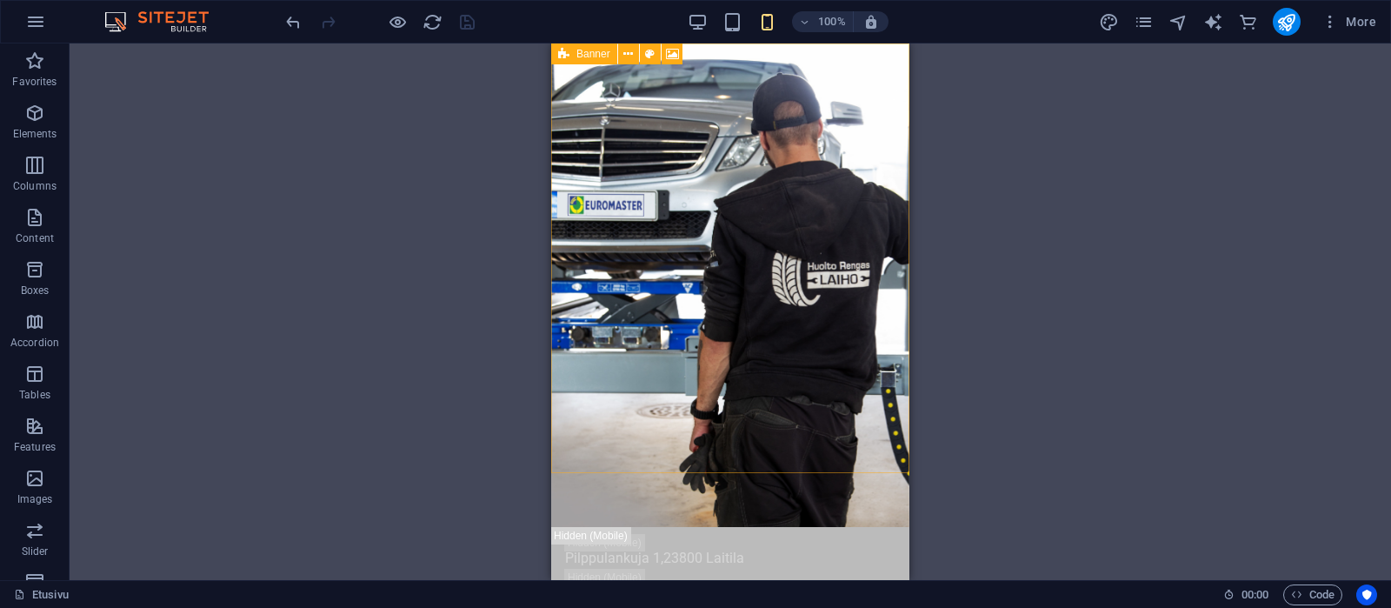
click at [586, 49] on span "Banner" at bounding box center [594, 54] width 34 height 10
select select "%"
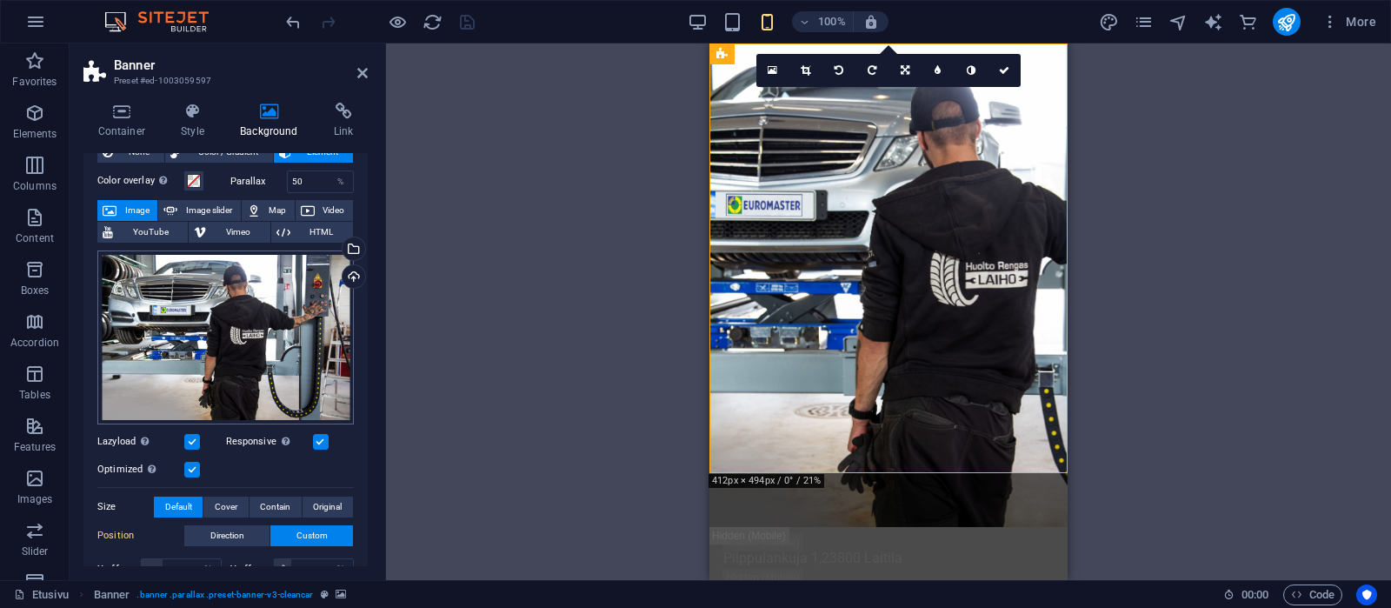
scroll to position [83, 0]
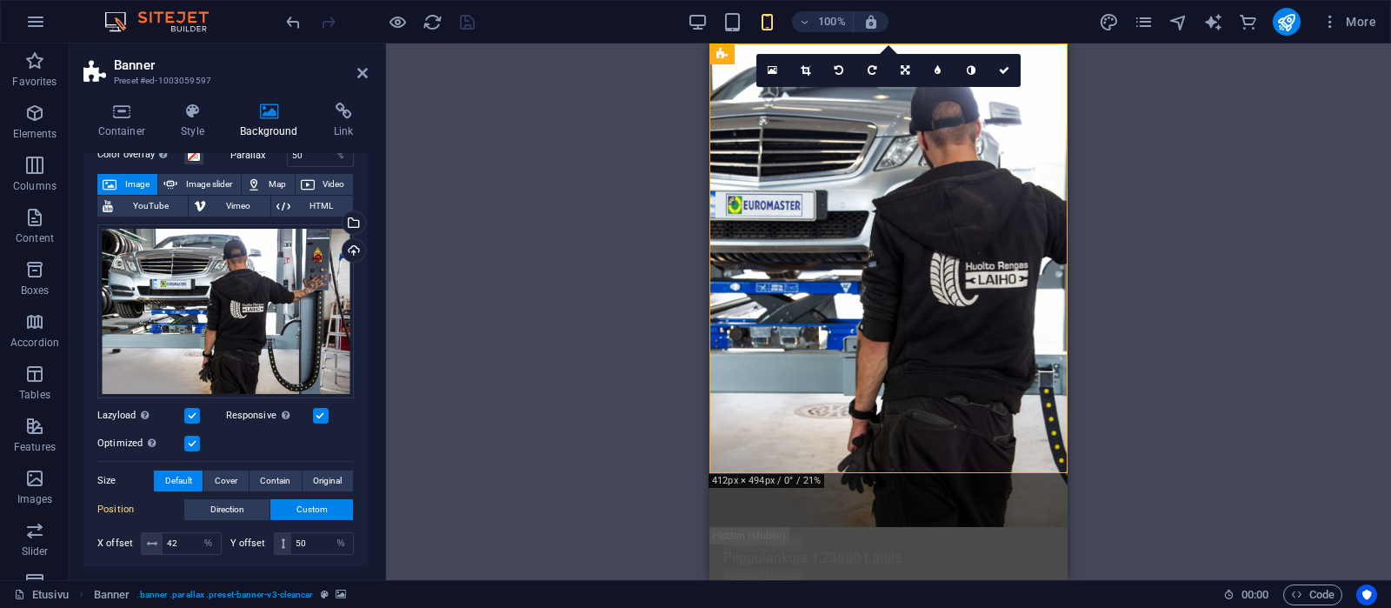
click at [320, 416] on label at bounding box center [321, 416] width 16 height 16
click at [0, 0] on input "Responsive Automatically load retina image and smartphone optimized sizes." at bounding box center [0, 0] width 0 height 0
click at [191, 442] on label at bounding box center [192, 444] width 16 height 16
click at [0, 0] on input "Optimized Images are compressed to improve page speed." at bounding box center [0, 0] width 0 height 0
click at [194, 416] on label at bounding box center [192, 416] width 16 height 16
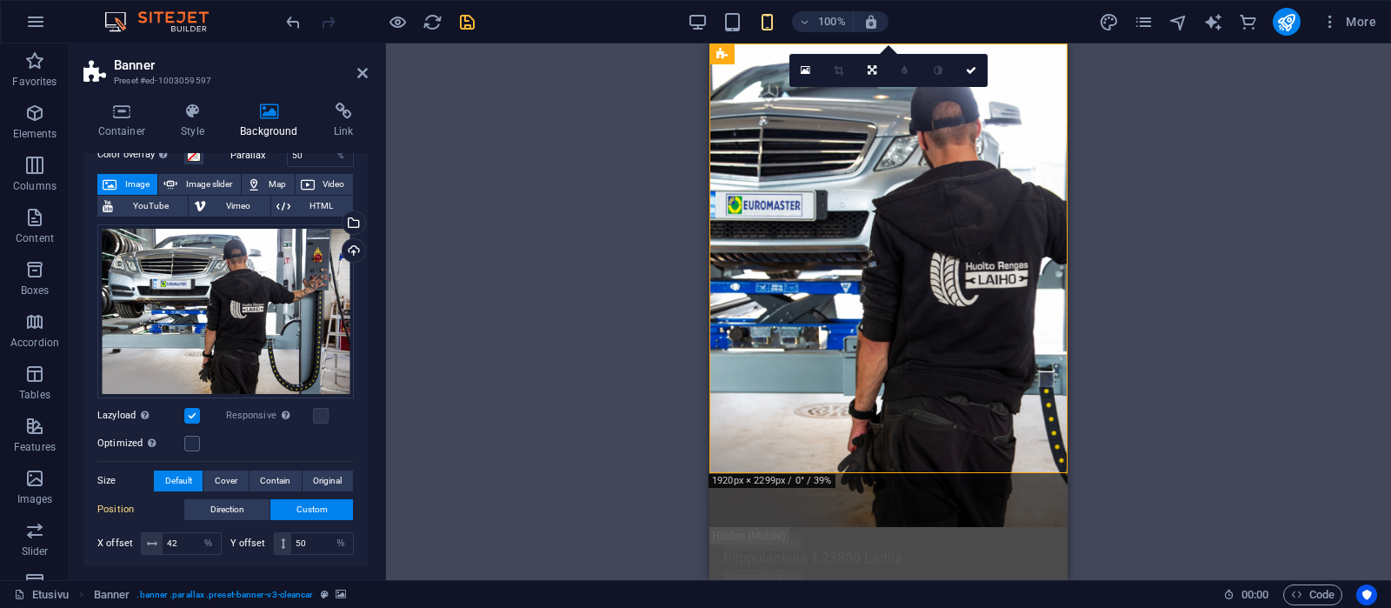
click at [0, 0] on input "Lazyload Loading images after the page loads improves page speed." at bounding box center [0, 0] width 0 height 0
click at [190, 441] on label at bounding box center [192, 444] width 16 height 16
click at [0, 0] on input "Optimized Images are compressed to improve page speed." at bounding box center [0, 0] width 0 height 0
click at [190, 413] on label at bounding box center [192, 416] width 16 height 16
click at [0, 0] on input "Lazyload Loading images after the page loads improves page speed." at bounding box center [0, 0] width 0 height 0
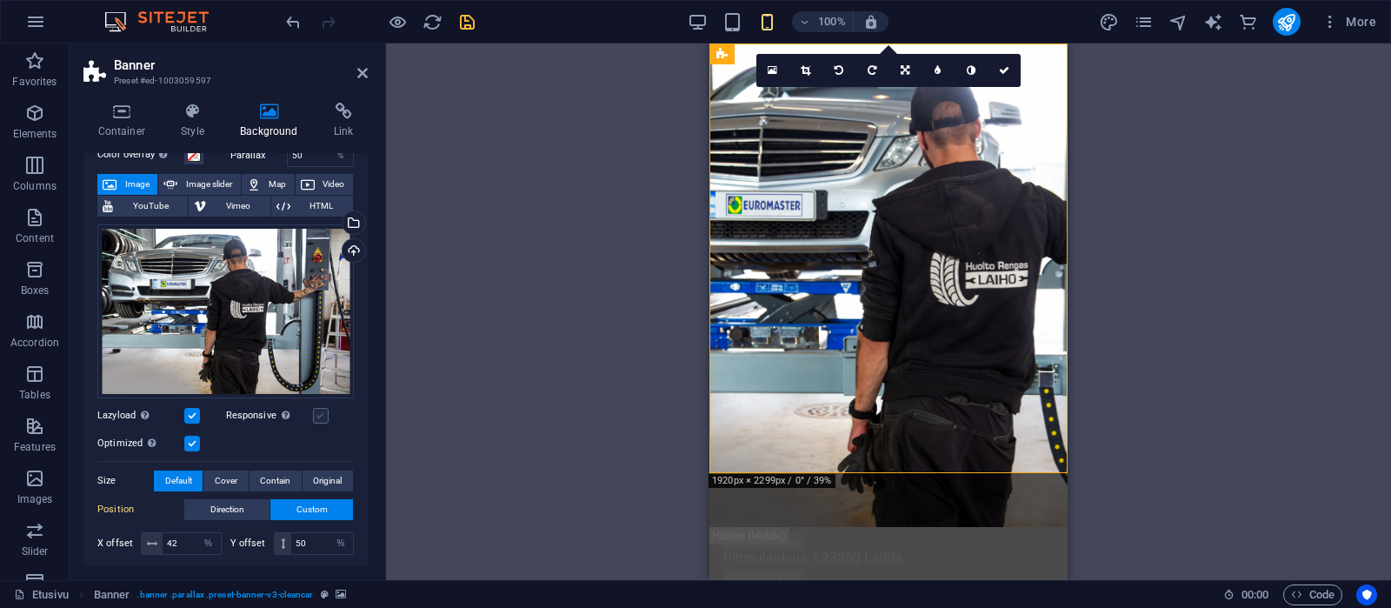
click at [313, 411] on label at bounding box center [321, 416] width 16 height 16
click at [0, 0] on input "Responsive Automatically load retina image and smartphone optimized sizes." at bounding box center [0, 0] width 0 height 0
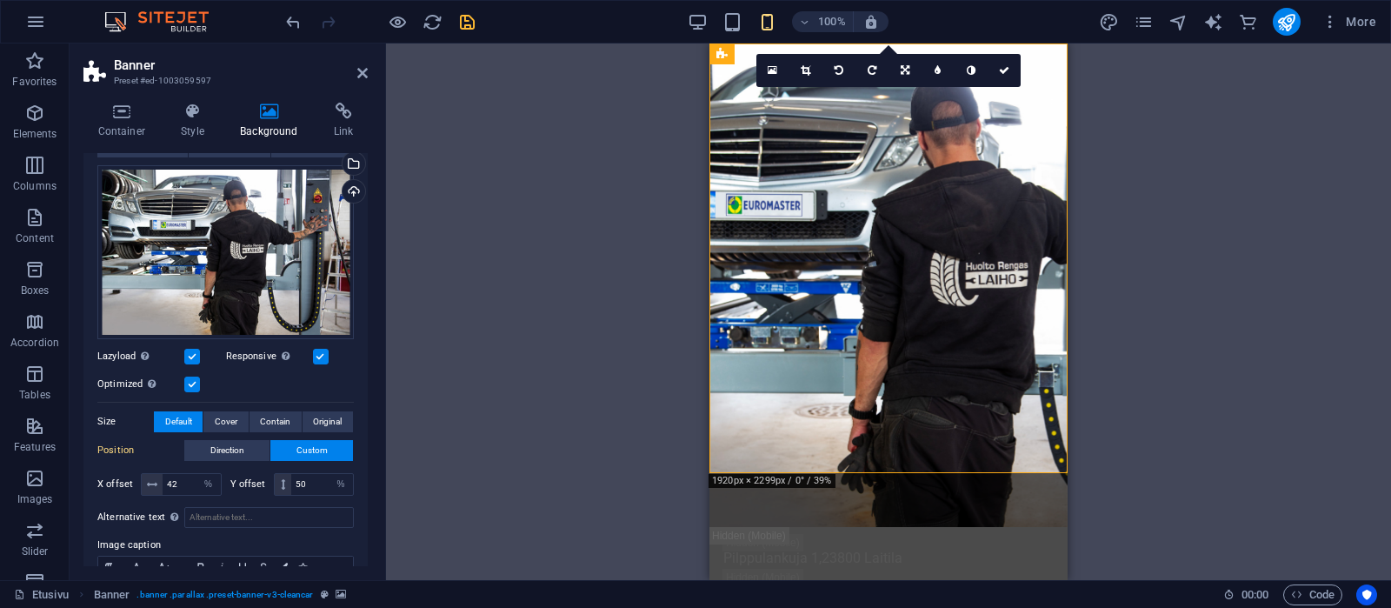
scroll to position [165, 0]
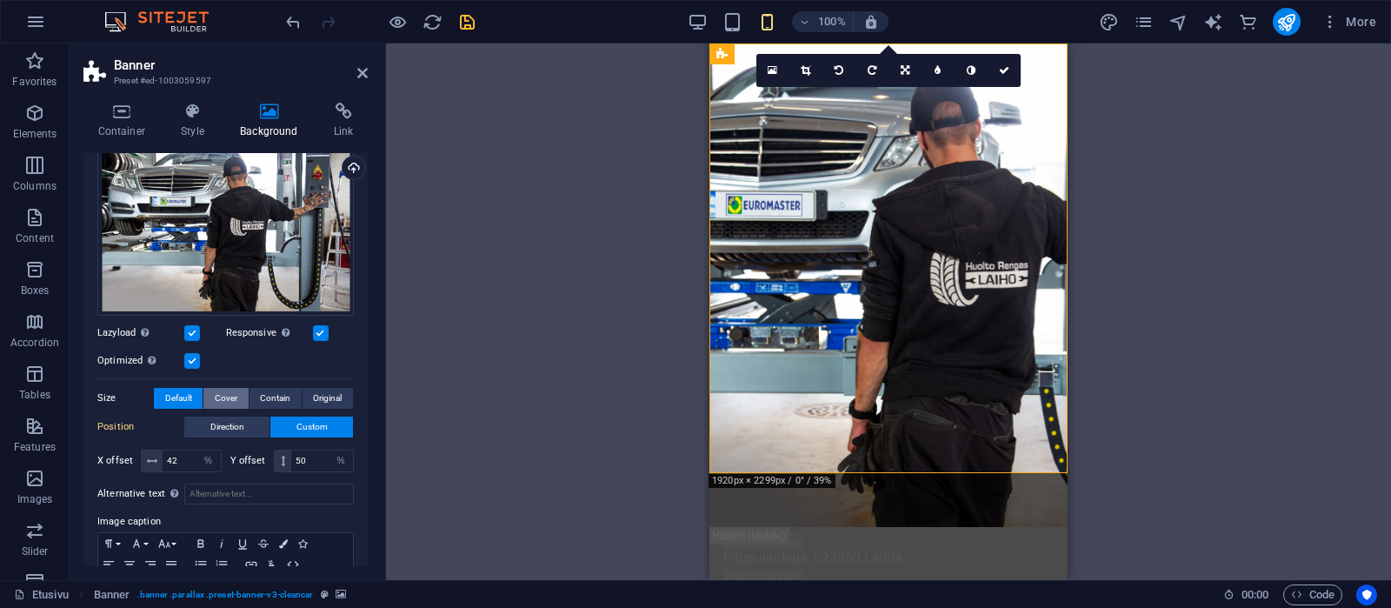
click at [228, 394] on span "Cover" at bounding box center [226, 398] width 23 height 21
click at [268, 399] on span "Contain" at bounding box center [275, 398] width 30 height 21
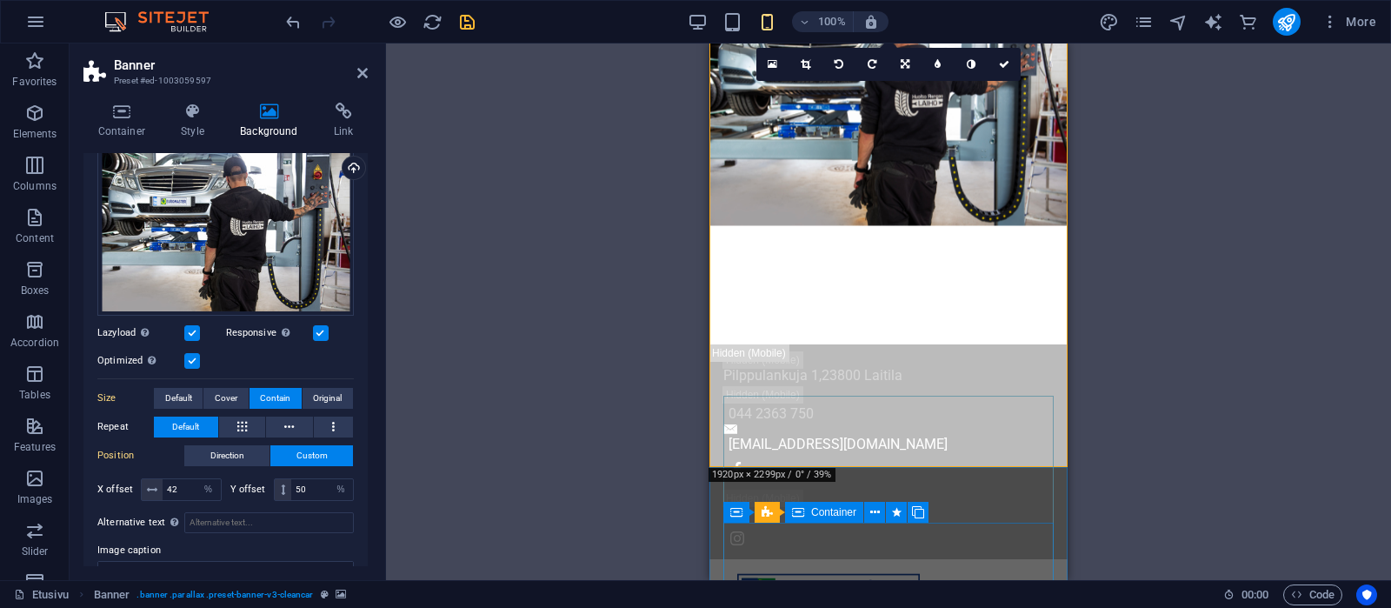
scroll to position [0, 0]
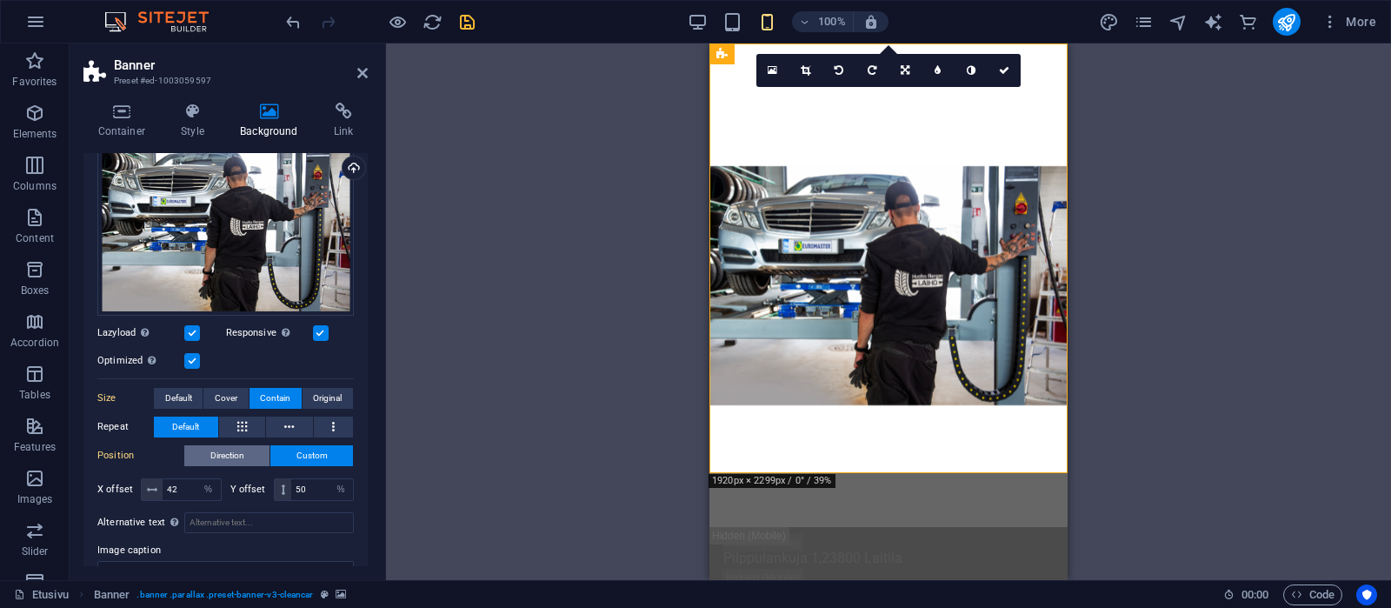
click at [218, 450] on span "Direction" at bounding box center [227, 455] width 34 height 21
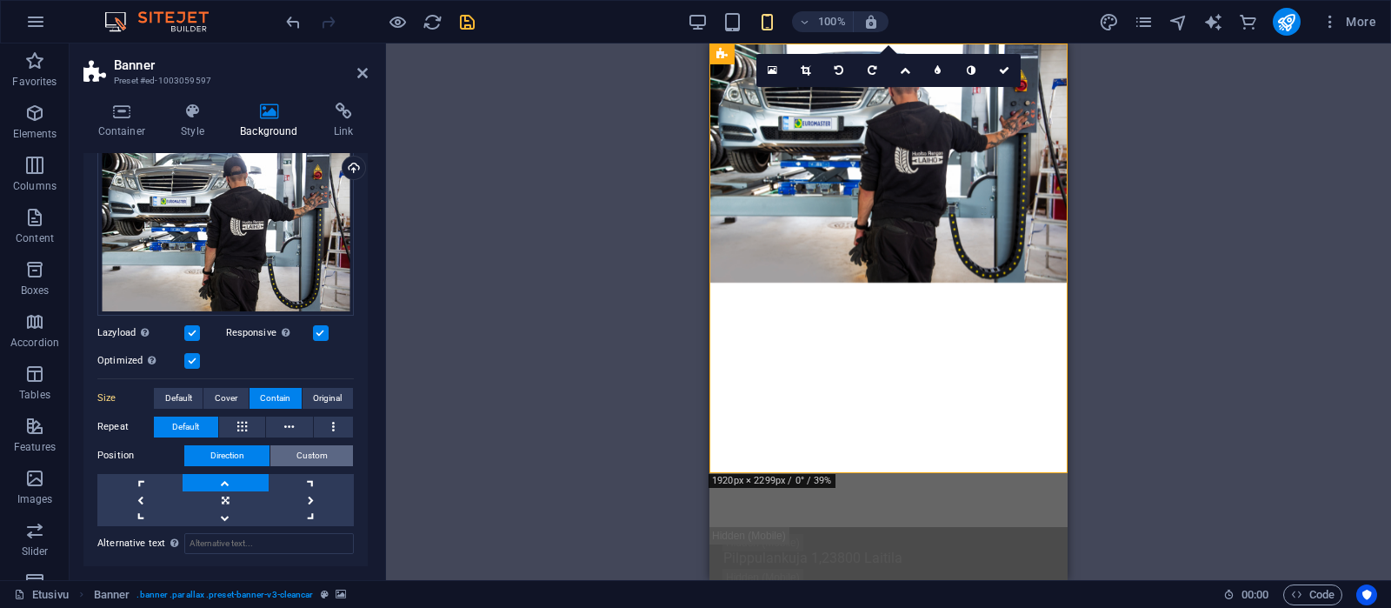
click at [312, 453] on span "Custom" at bounding box center [312, 455] width 31 height 21
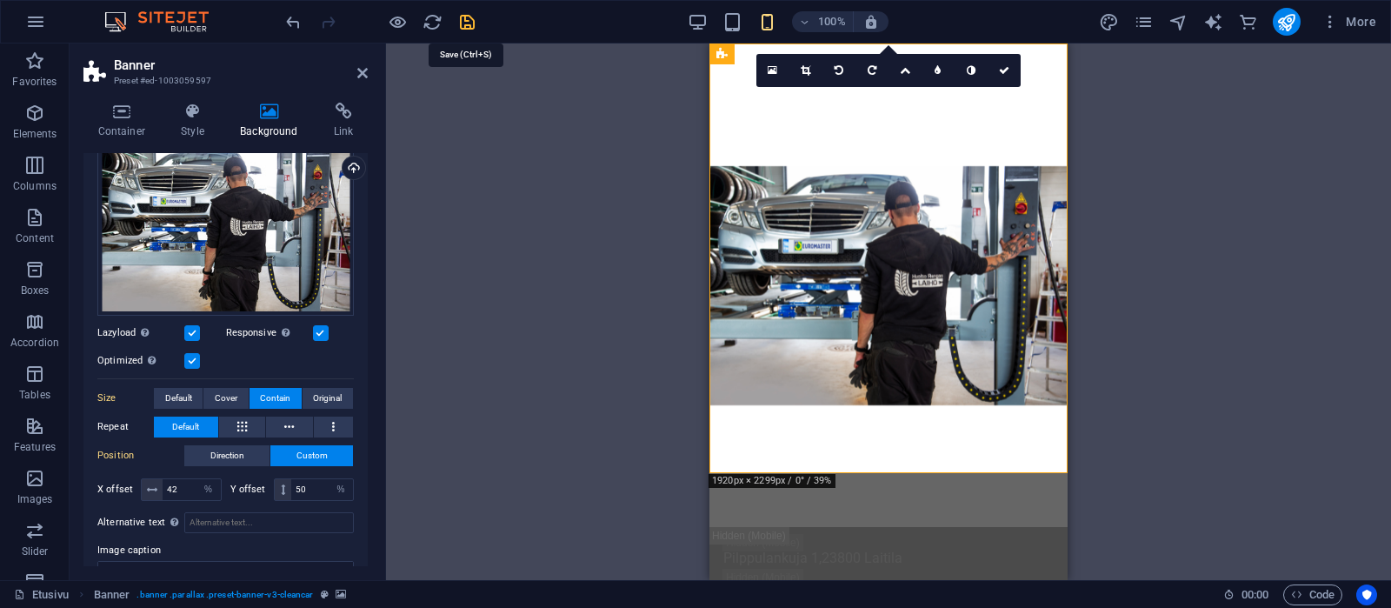
click at [467, 19] on icon "save" at bounding box center [467, 22] width 20 height 20
checkbox input "false"
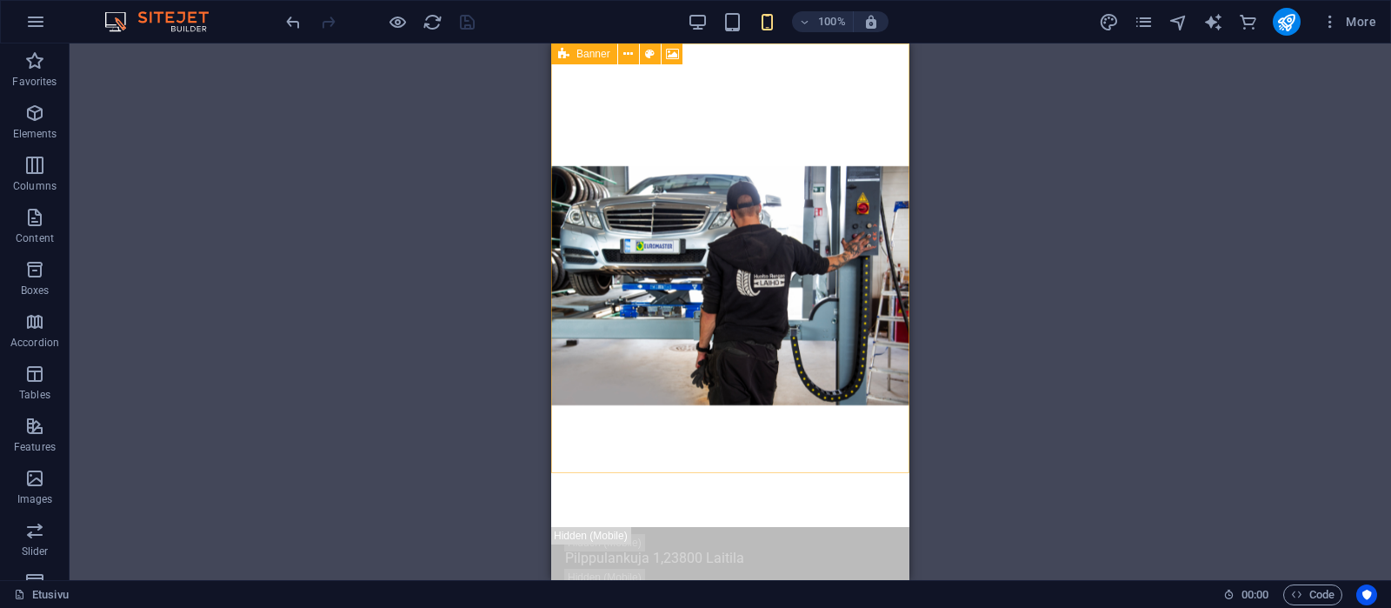
click at [579, 52] on span "Banner" at bounding box center [594, 54] width 34 height 10
select select "%"
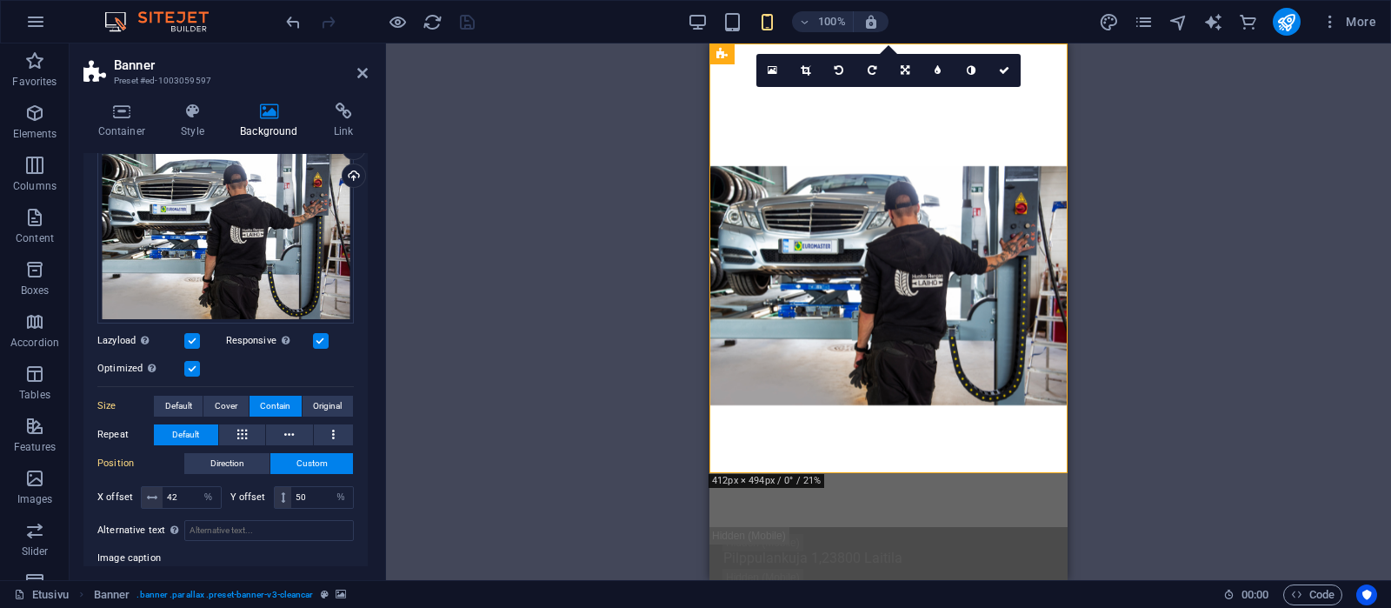
scroll to position [165, 0]
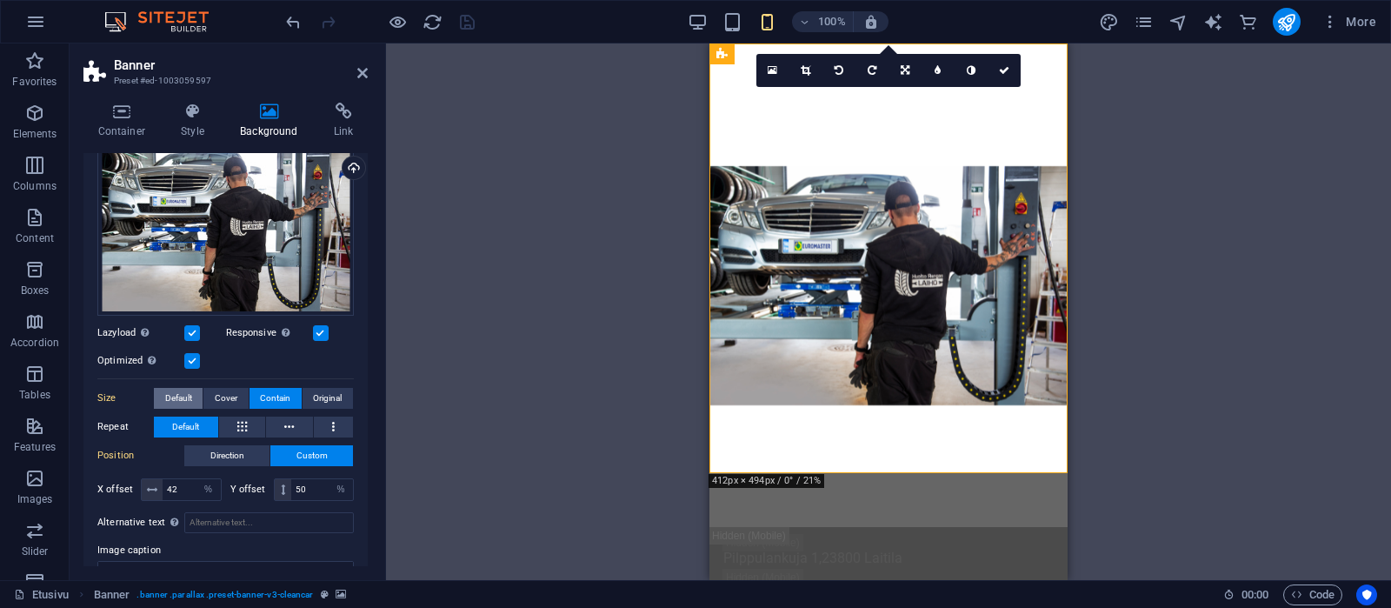
click at [175, 397] on span "Default" at bounding box center [178, 398] width 27 height 21
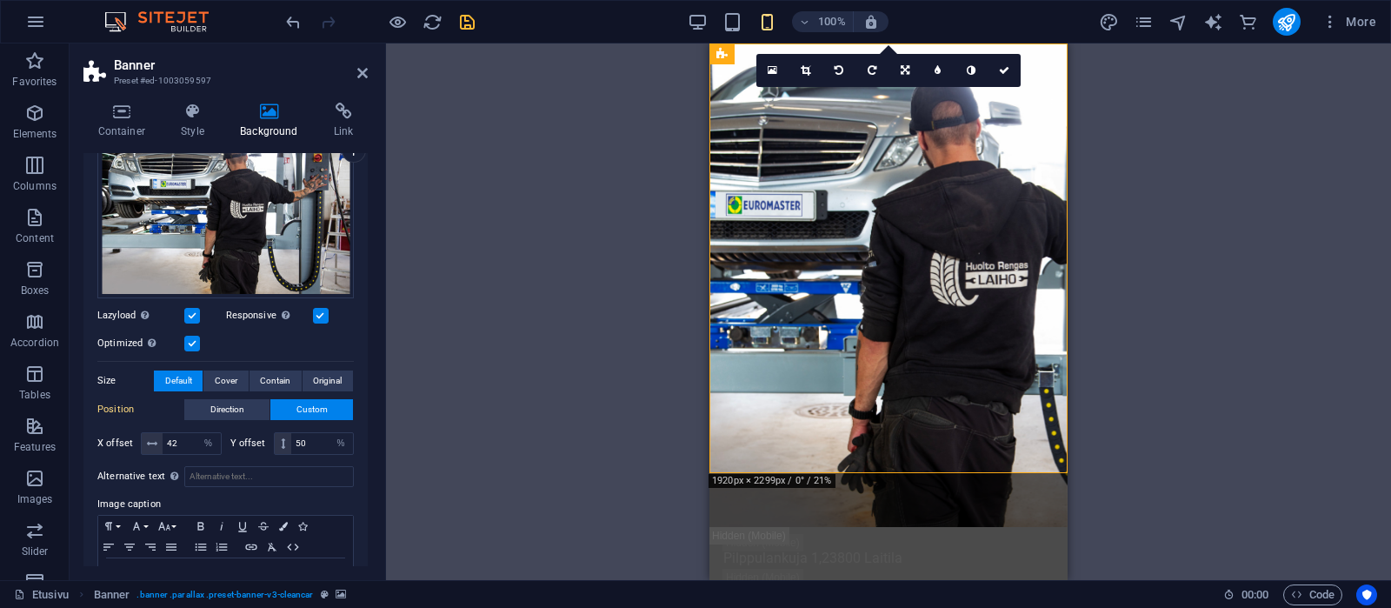
scroll to position [159, 0]
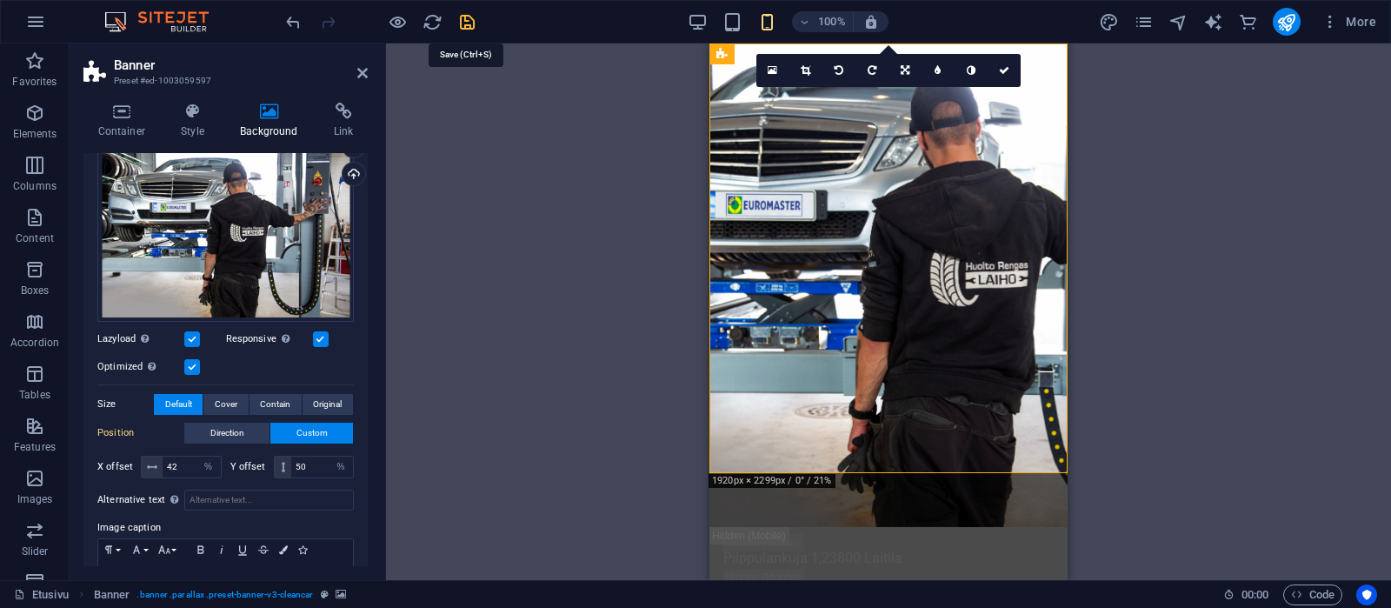
click at [468, 22] on icon "save" at bounding box center [467, 22] width 20 height 20
checkbox input "false"
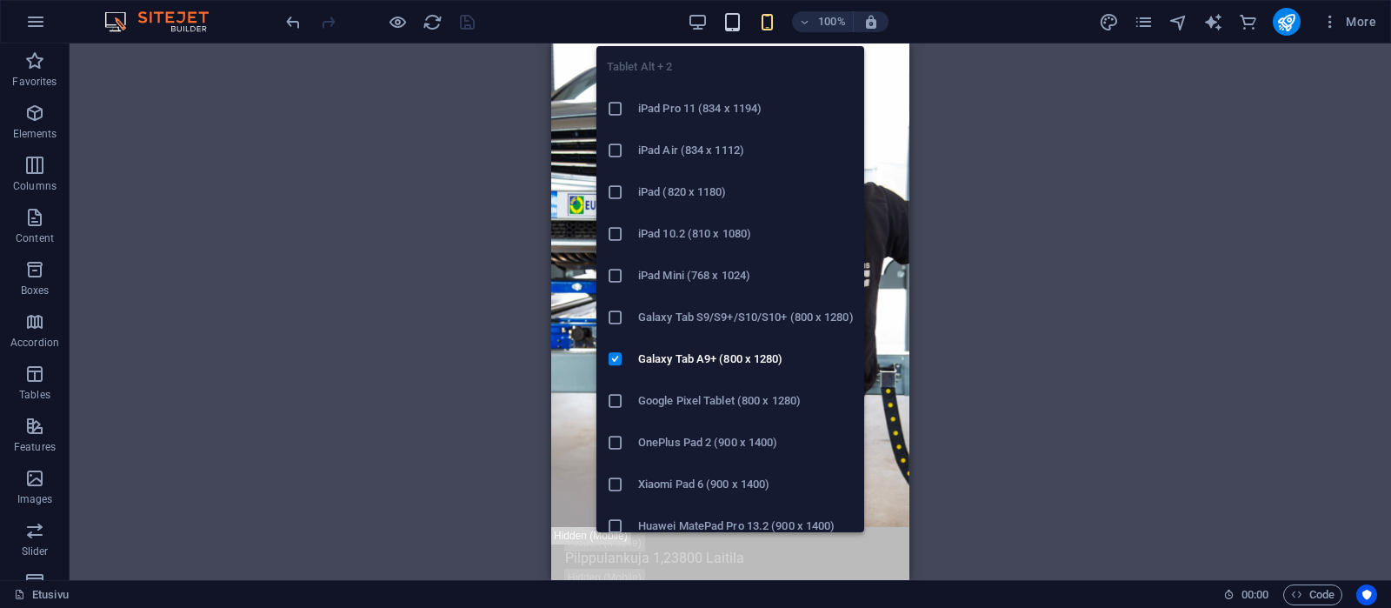
click at [733, 26] on icon "button" at bounding box center [733, 22] width 20 height 20
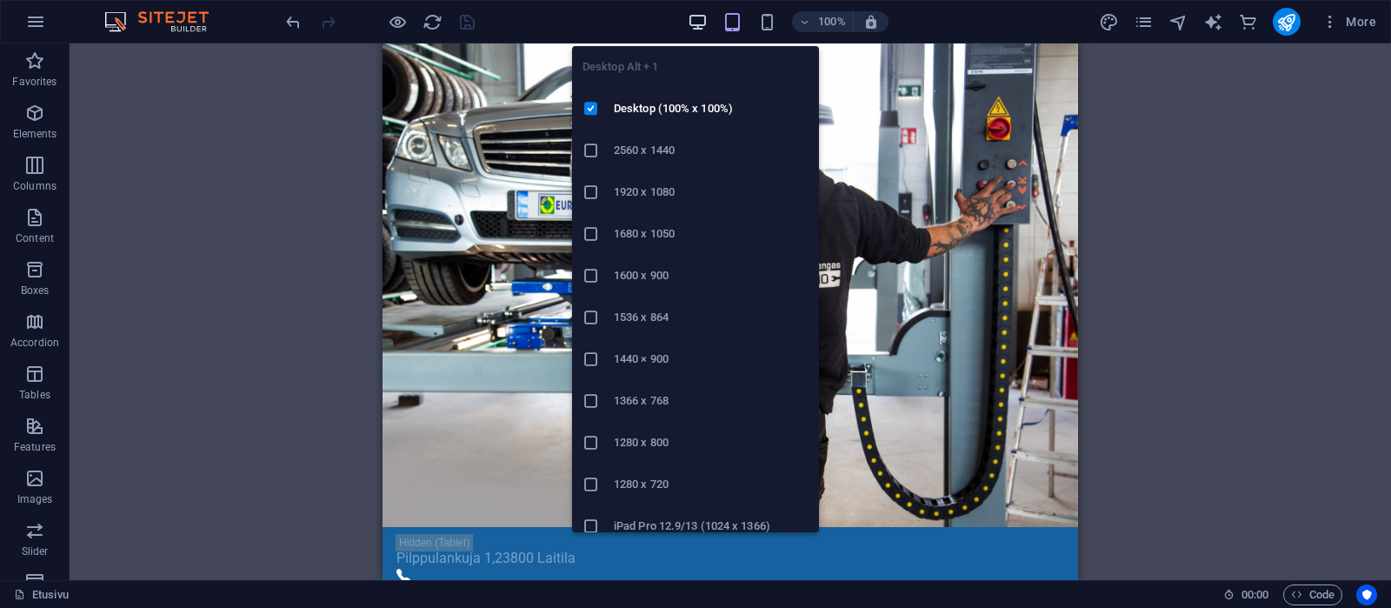
click at [701, 20] on icon "button" at bounding box center [698, 22] width 20 height 20
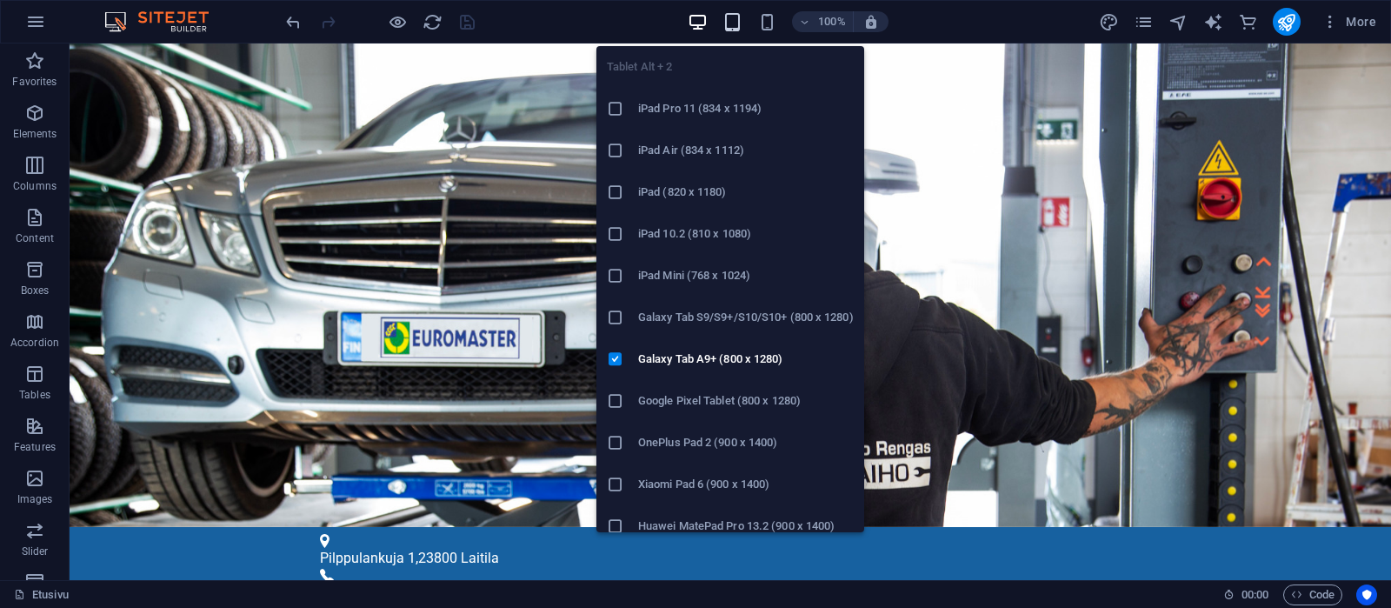
click at [735, 22] on icon "button" at bounding box center [733, 22] width 20 height 20
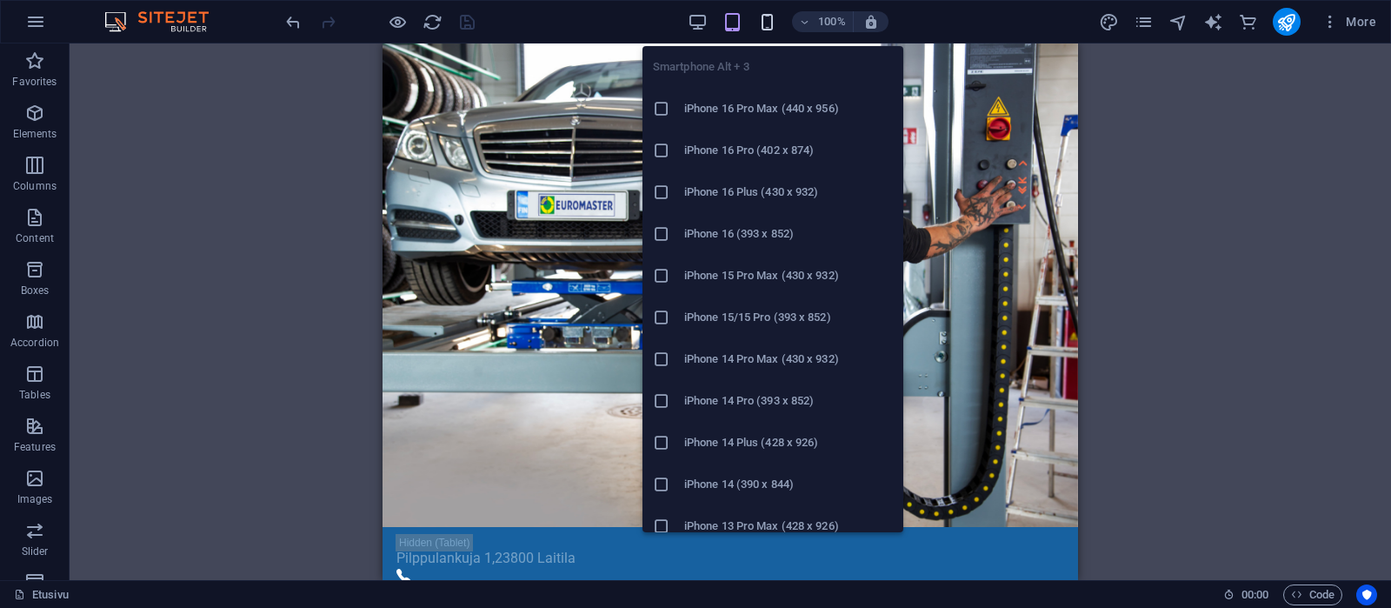
click at [771, 21] on icon "button" at bounding box center [767, 22] width 20 height 20
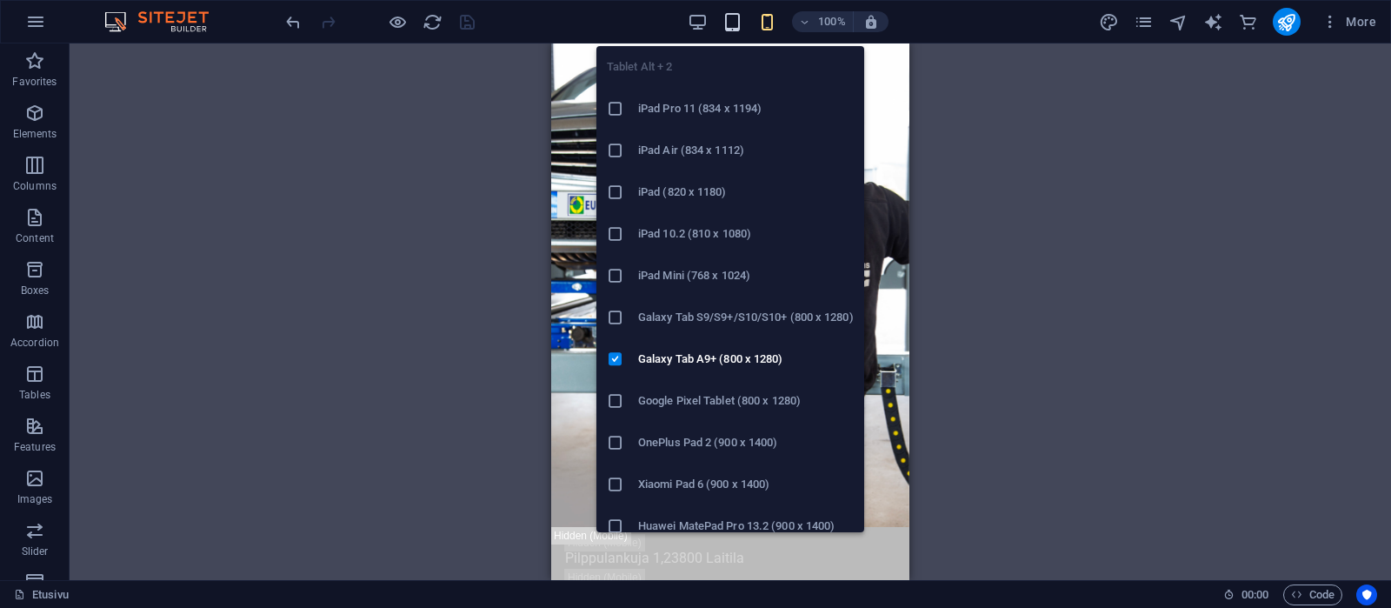
click at [735, 23] on icon "button" at bounding box center [733, 22] width 20 height 20
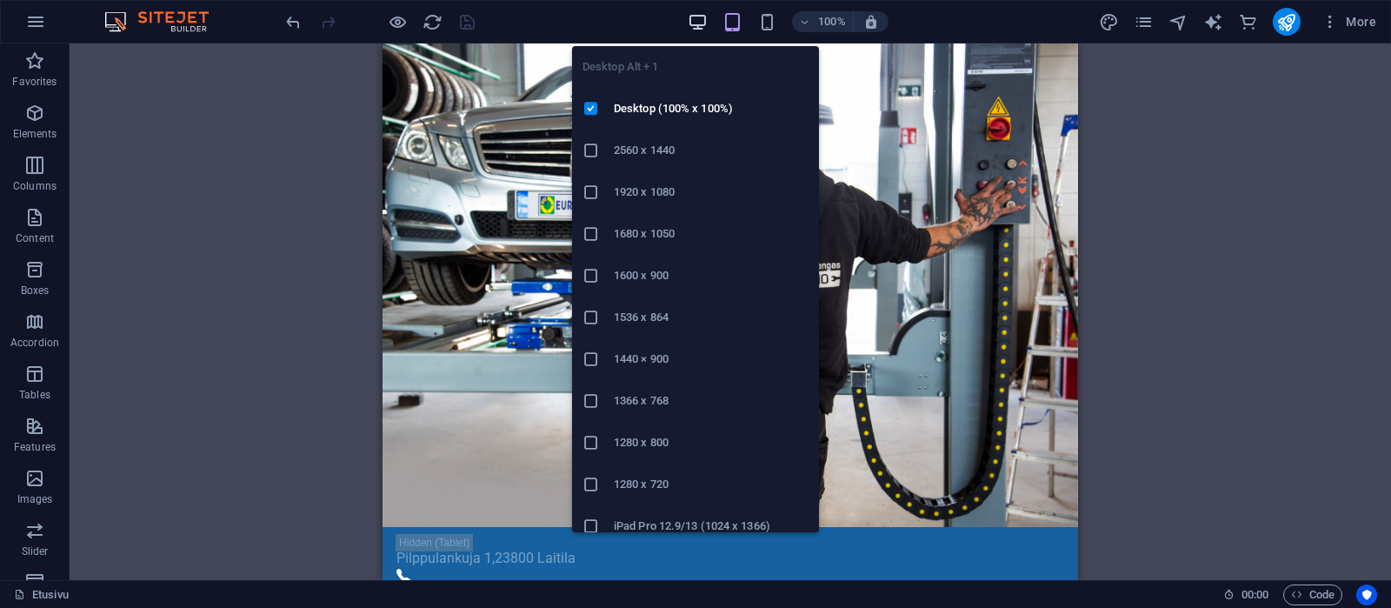
click at [701, 19] on icon "button" at bounding box center [698, 22] width 20 height 20
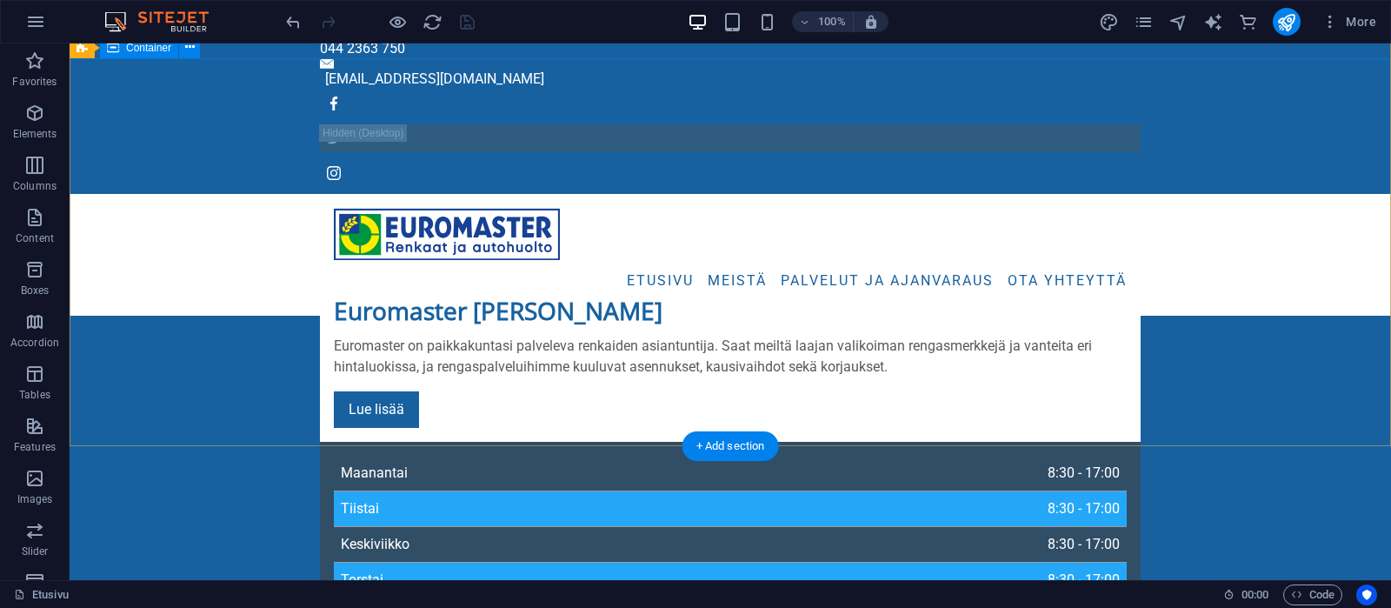
scroll to position [0, 0]
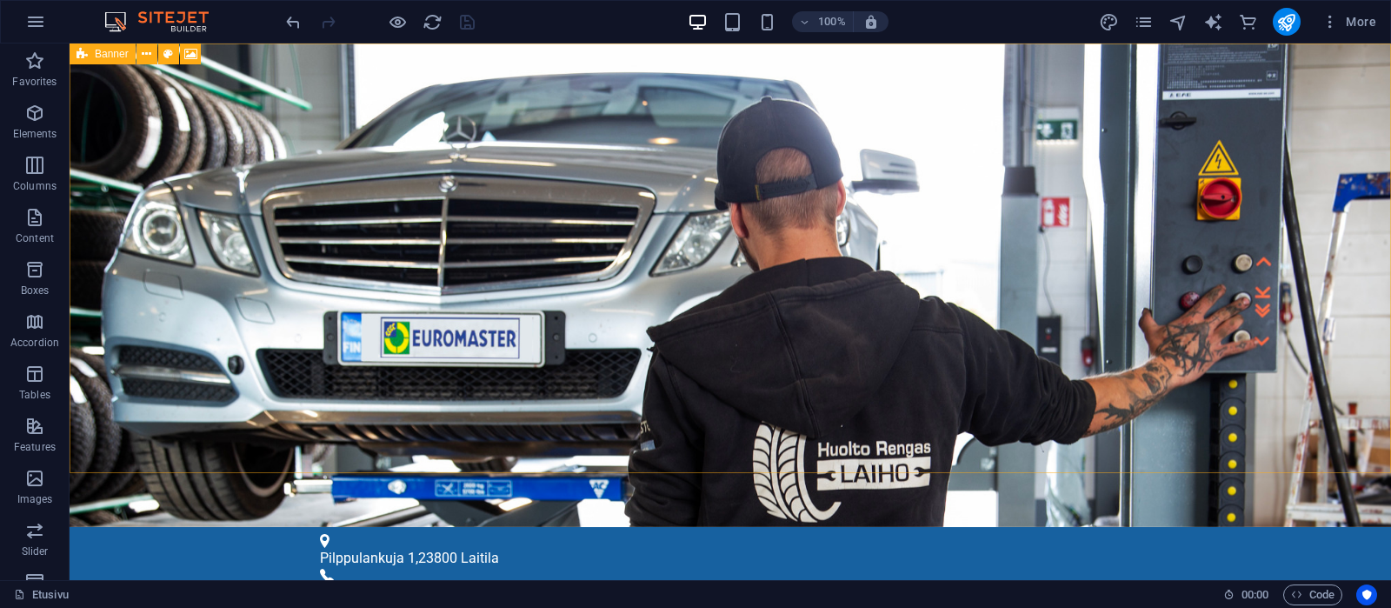
click at [117, 57] on span "Banner" at bounding box center [112, 54] width 34 height 10
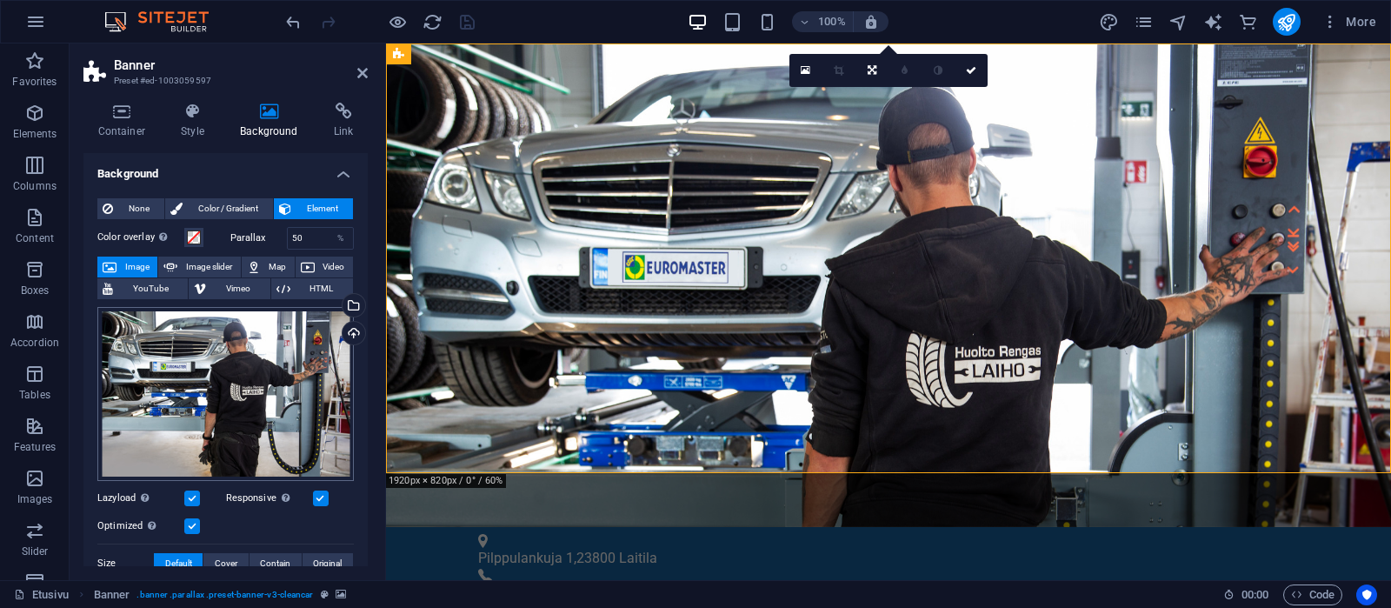
scroll to position [165, 0]
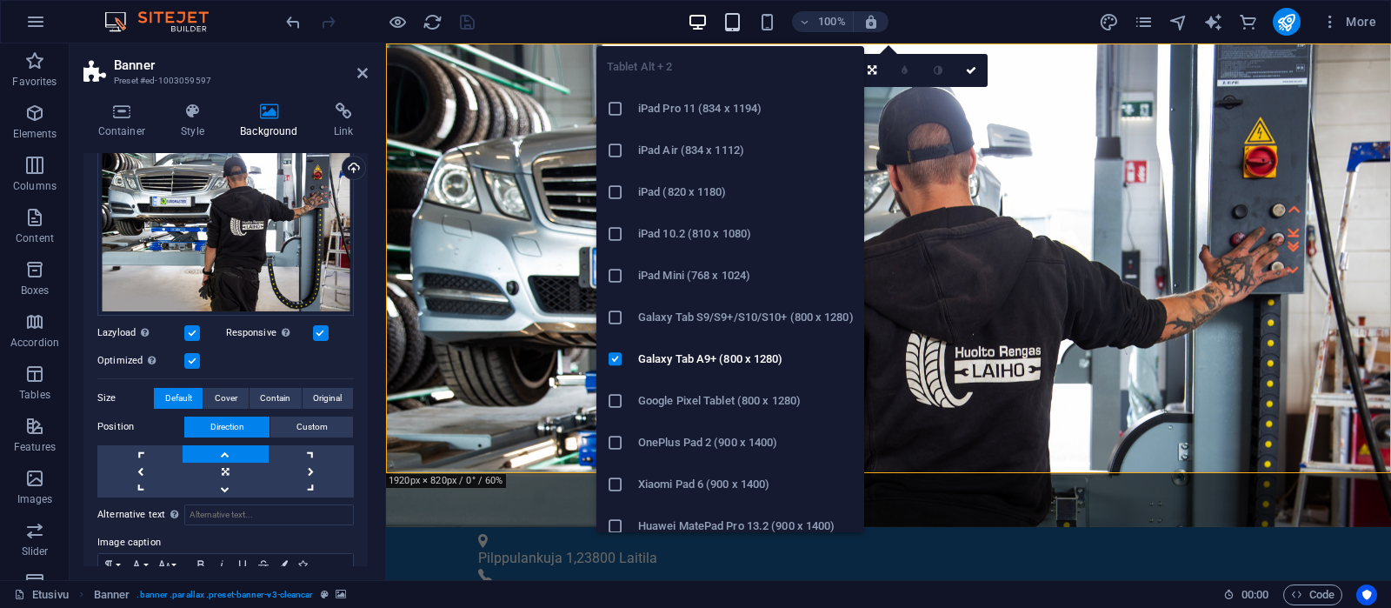
click at [734, 21] on icon "button" at bounding box center [733, 22] width 20 height 20
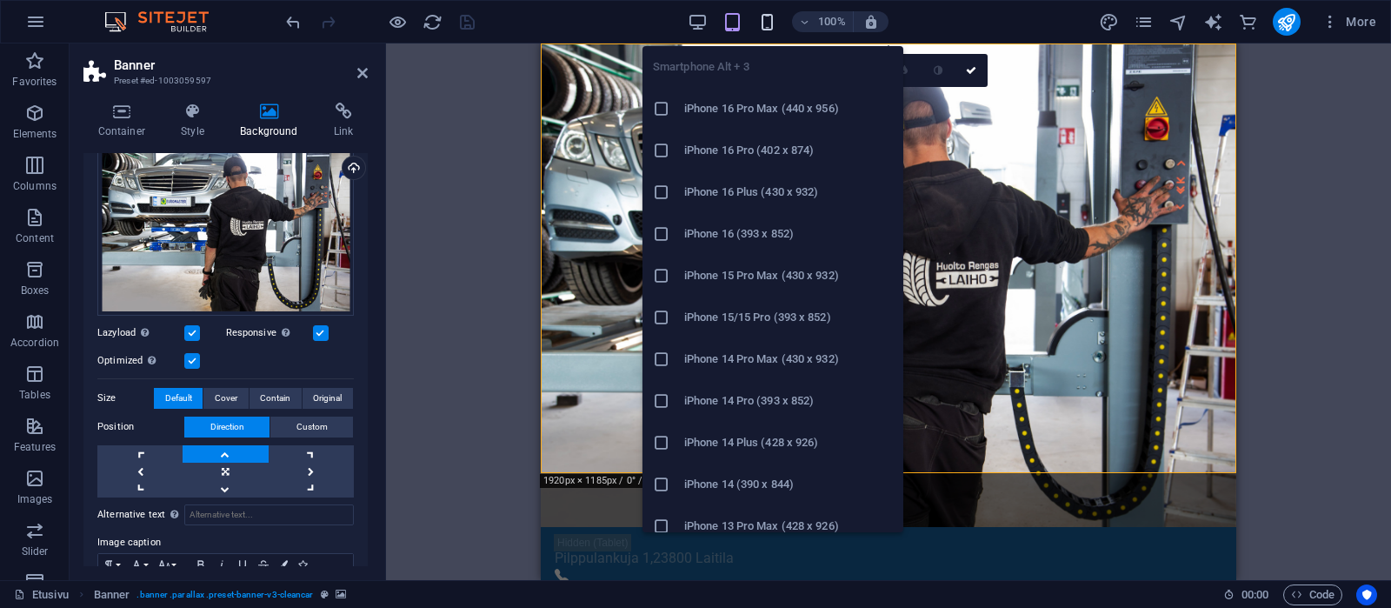
click at [768, 19] on icon "button" at bounding box center [767, 22] width 20 height 20
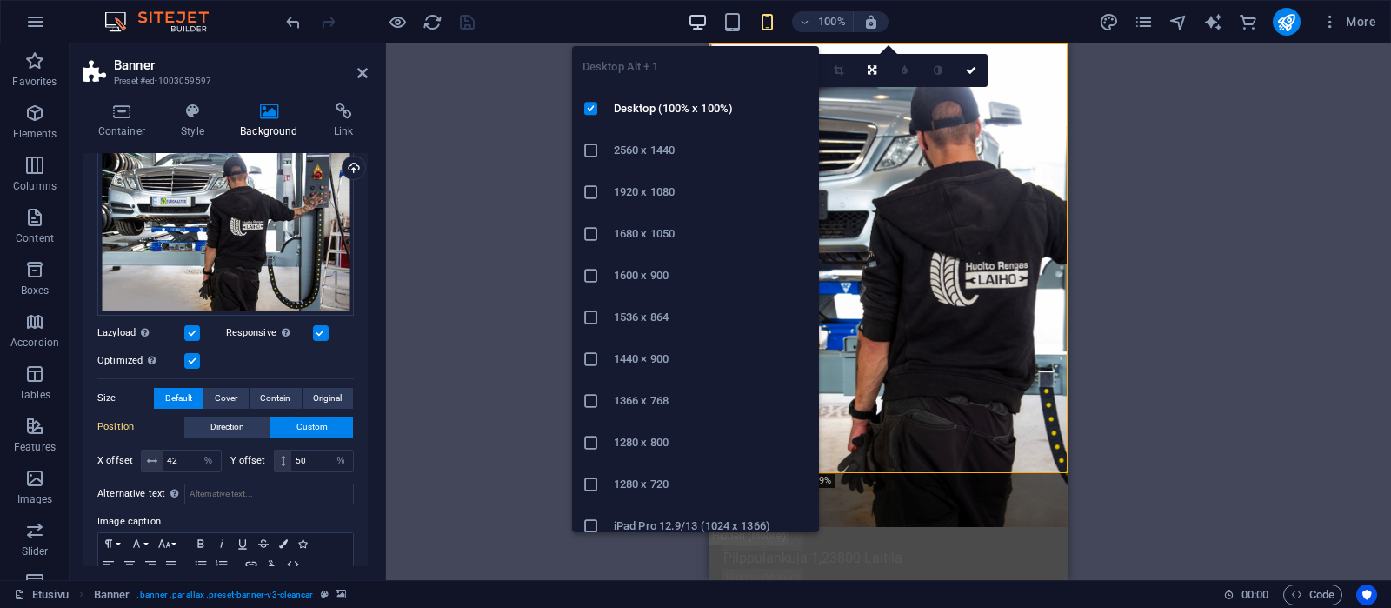
click at [695, 17] on icon "button" at bounding box center [698, 22] width 20 height 20
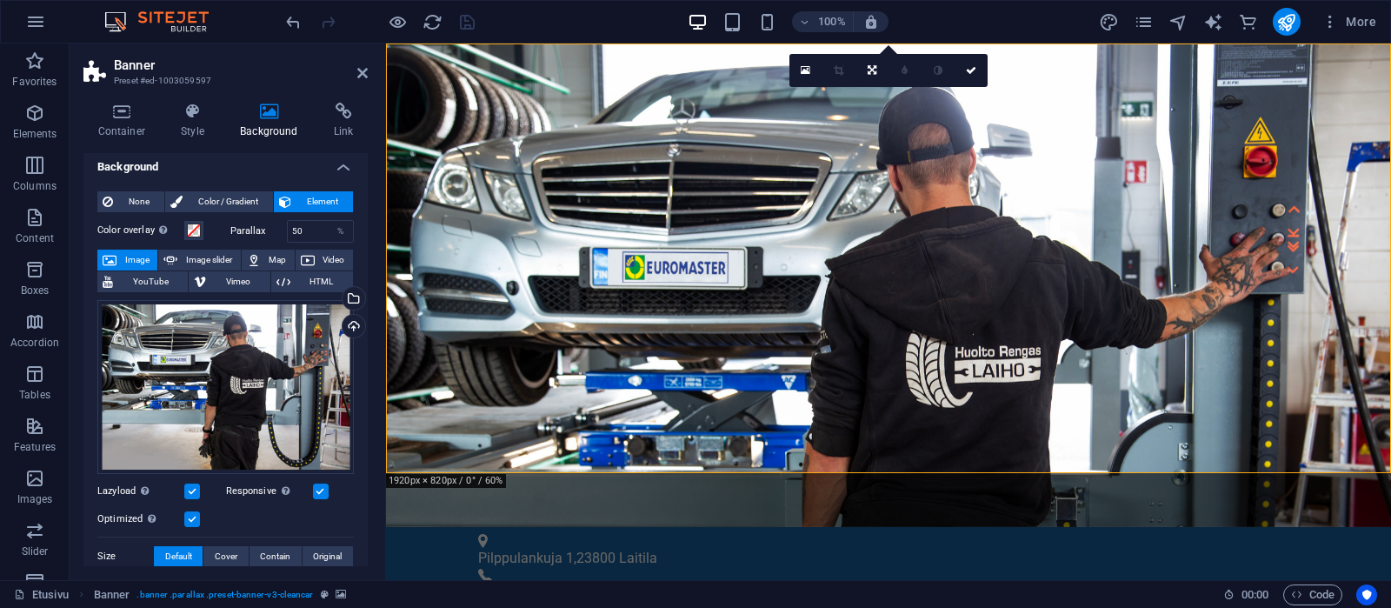
scroll to position [0, 0]
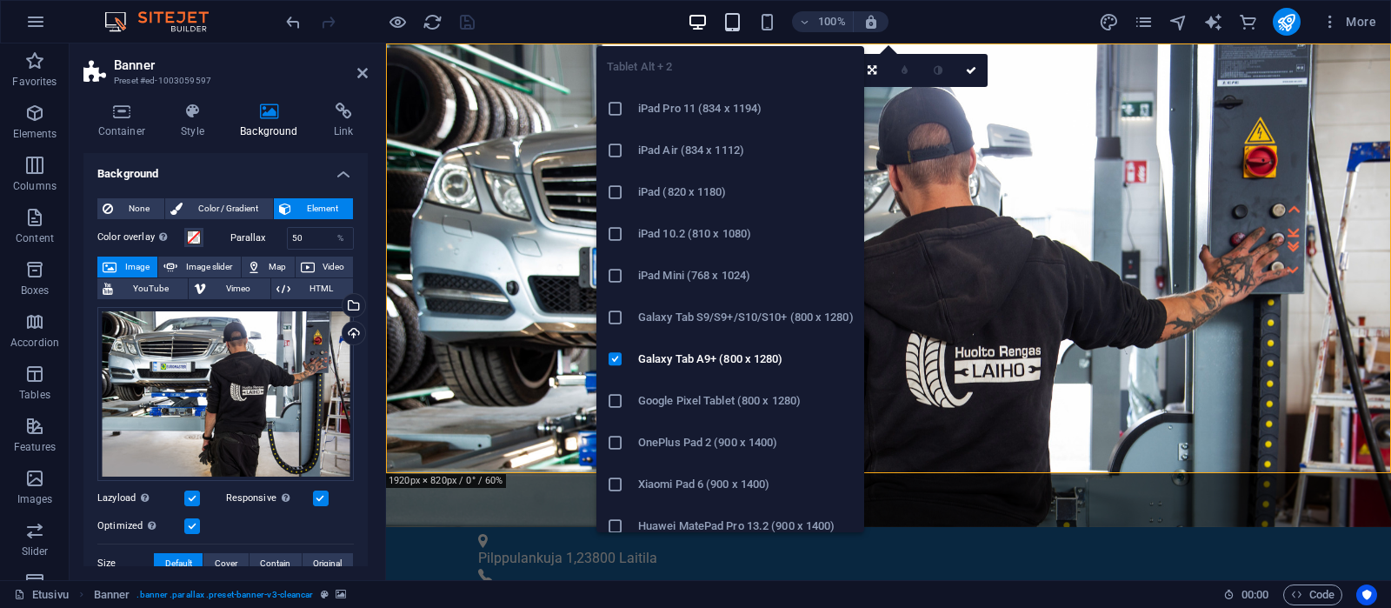
click at [733, 23] on icon "button" at bounding box center [733, 22] width 20 height 20
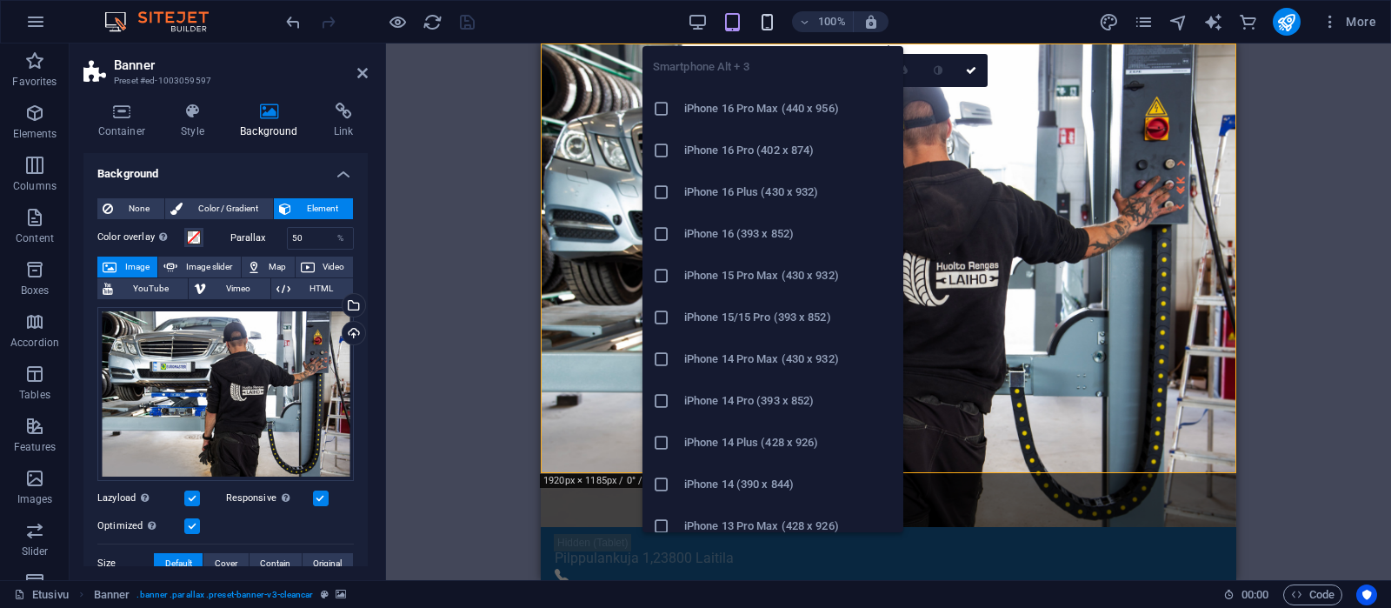
click at [765, 20] on icon "button" at bounding box center [767, 22] width 20 height 20
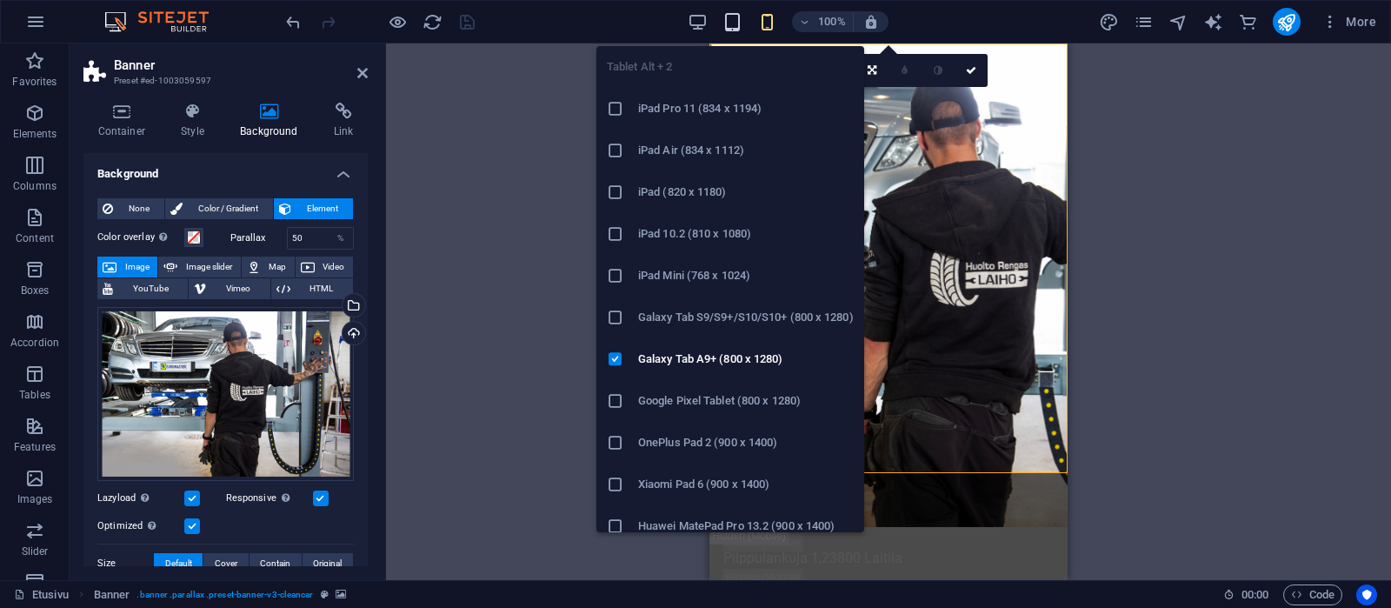
click at [737, 19] on icon "button" at bounding box center [733, 22] width 20 height 20
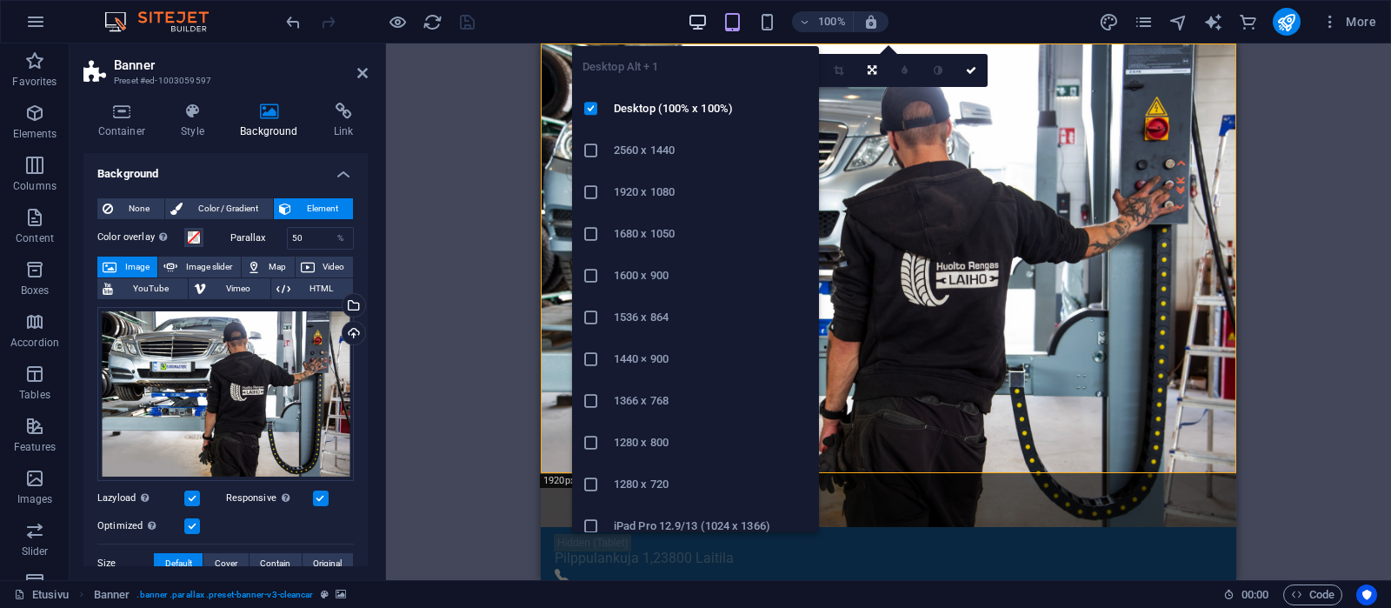
click at [698, 20] on icon "button" at bounding box center [698, 22] width 20 height 20
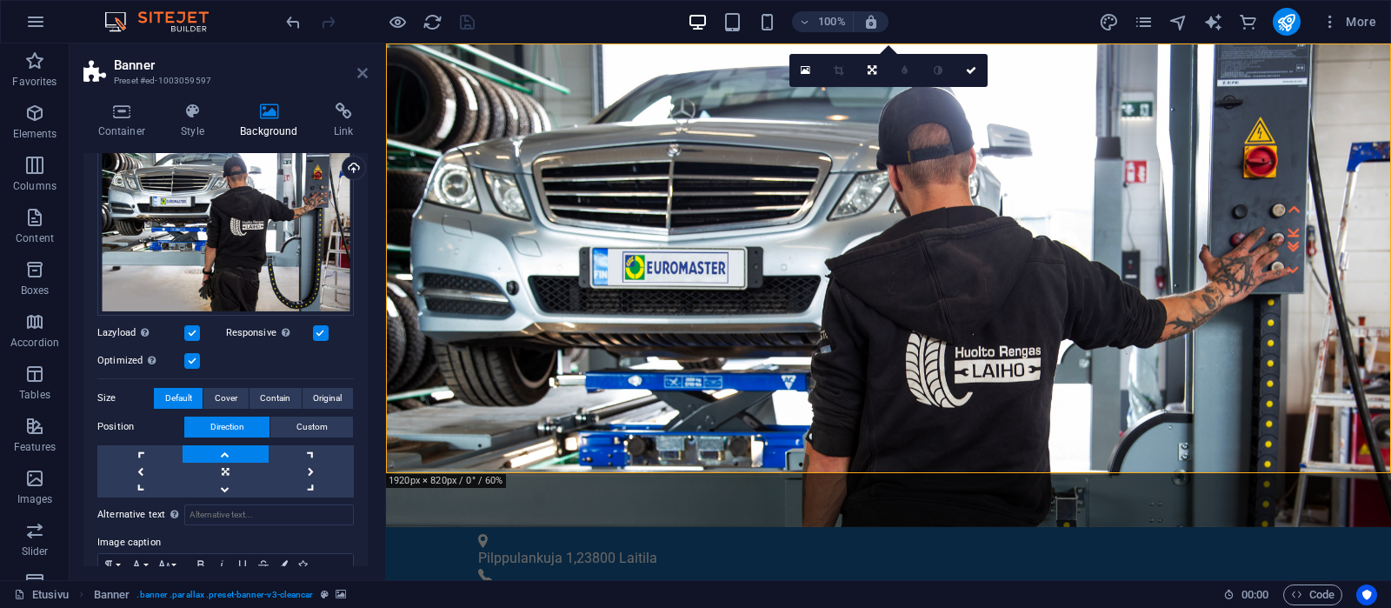
click at [362, 72] on icon at bounding box center [362, 73] width 10 height 14
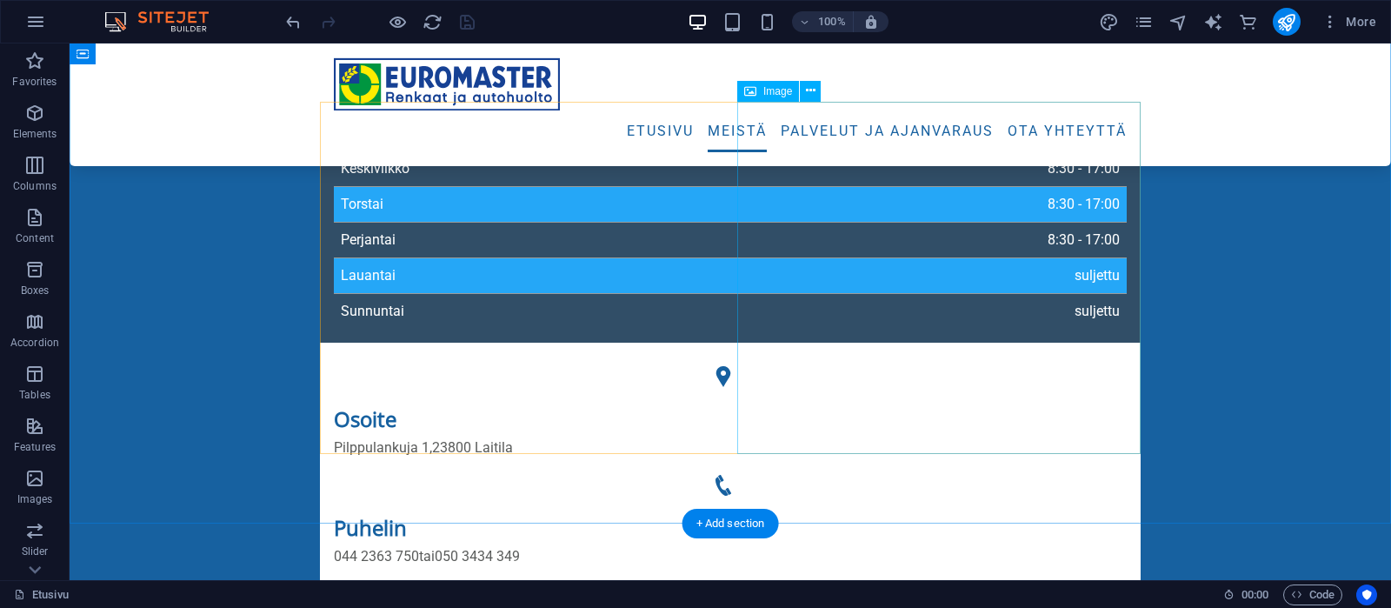
scroll to position [710, 0]
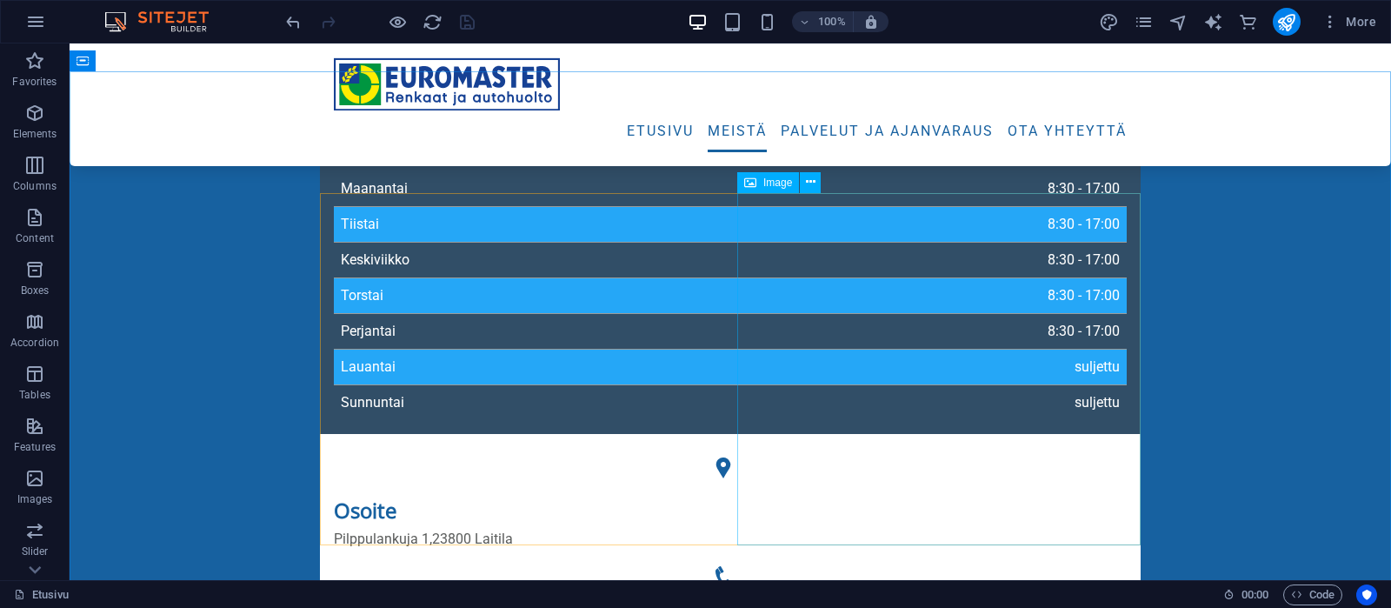
click at [779, 186] on span "Image" at bounding box center [778, 182] width 29 height 10
select select "%"
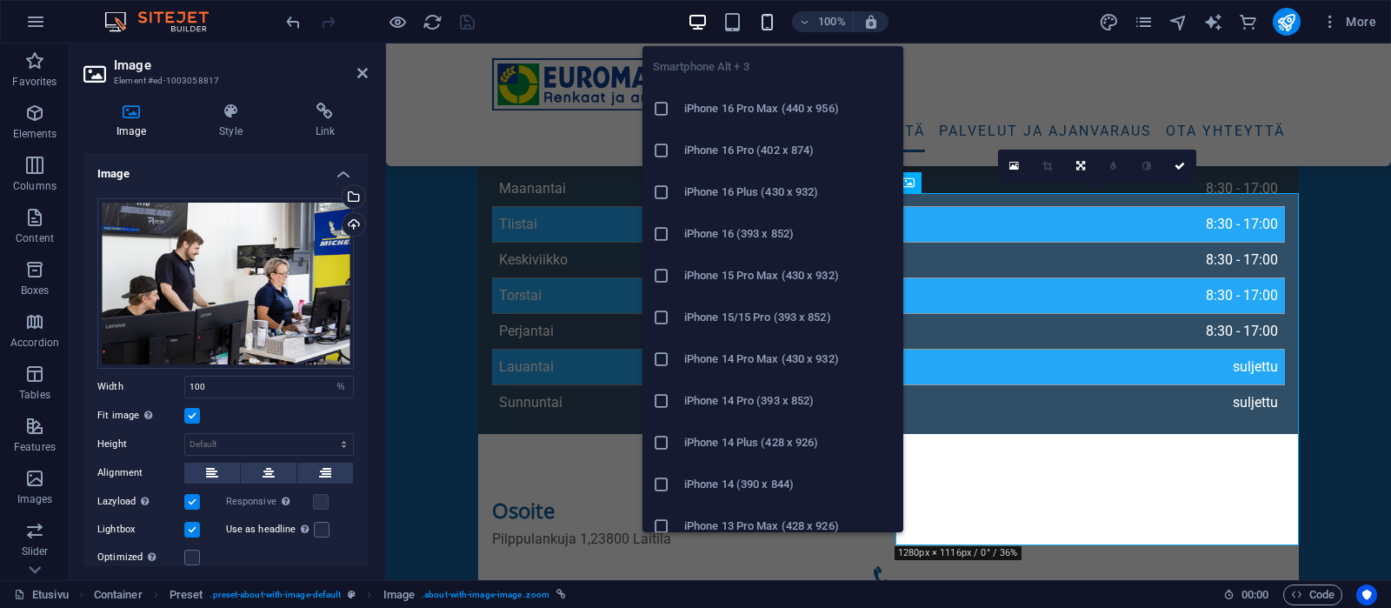
click at [767, 24] on icon "button" at bounding box center [767, 22] width 20 height 20
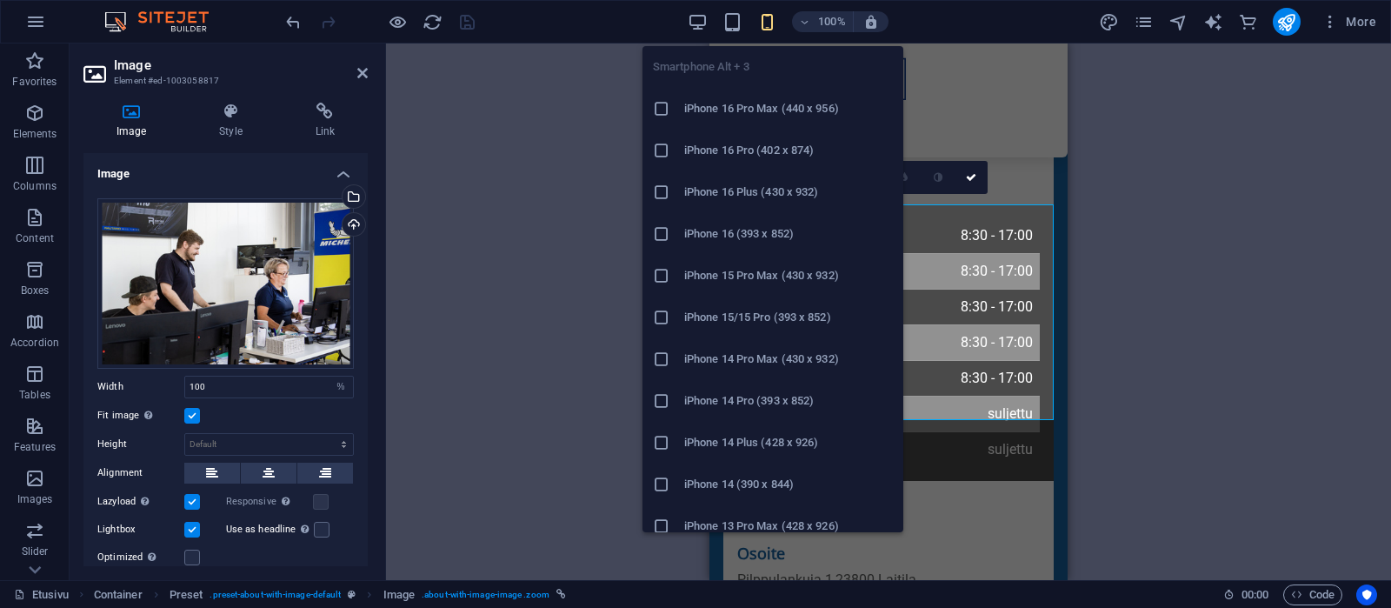
type input "45"
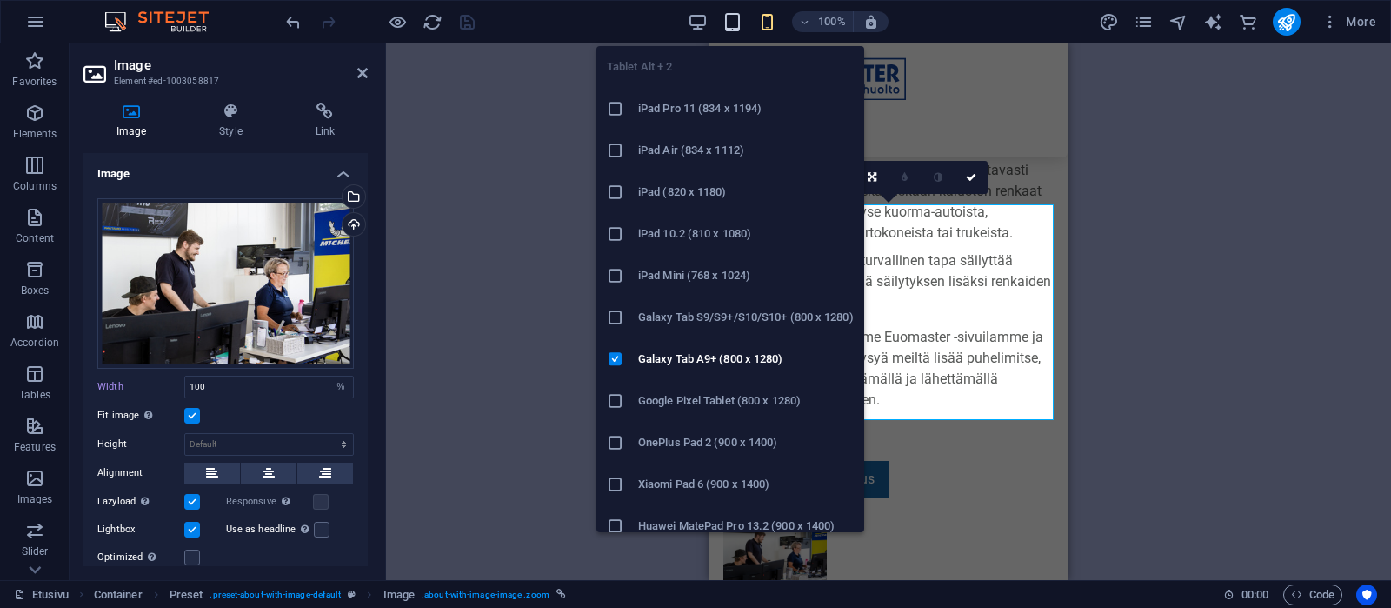
click at [733, 21] on icon "button" at bounding box center [733, 22] width 20 height 20
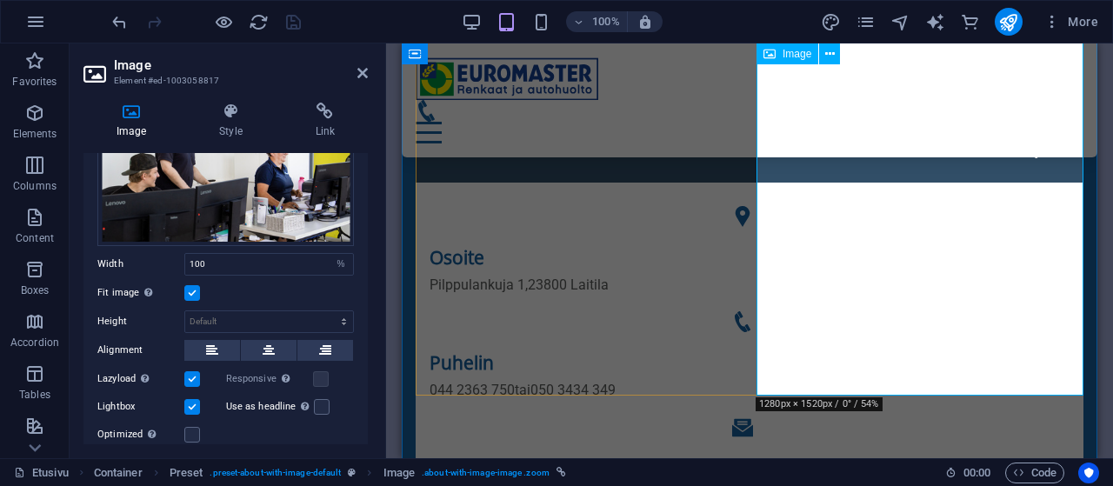
scroll to position [677, 0]
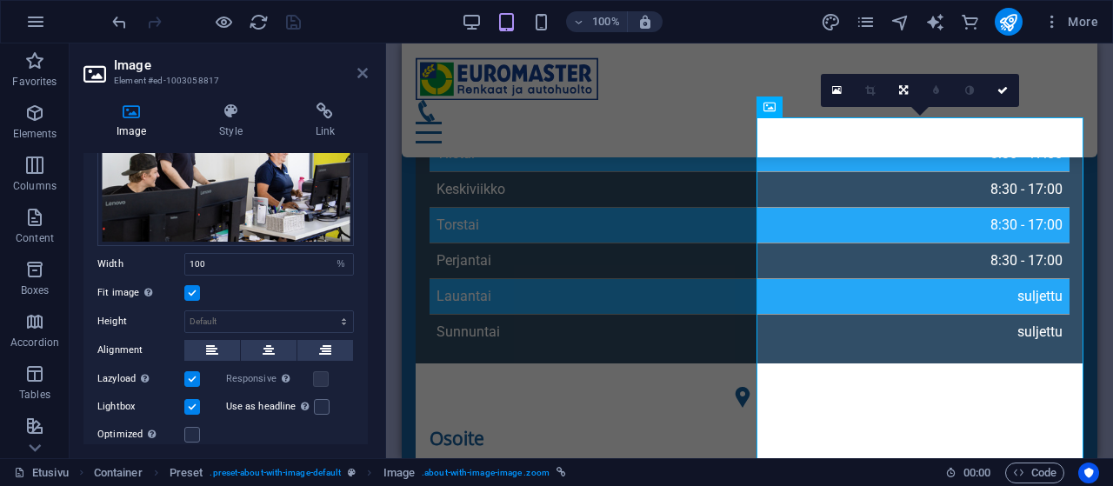
click at [363, 72] on icon at bounding box center [362, 73] width 10 height 14
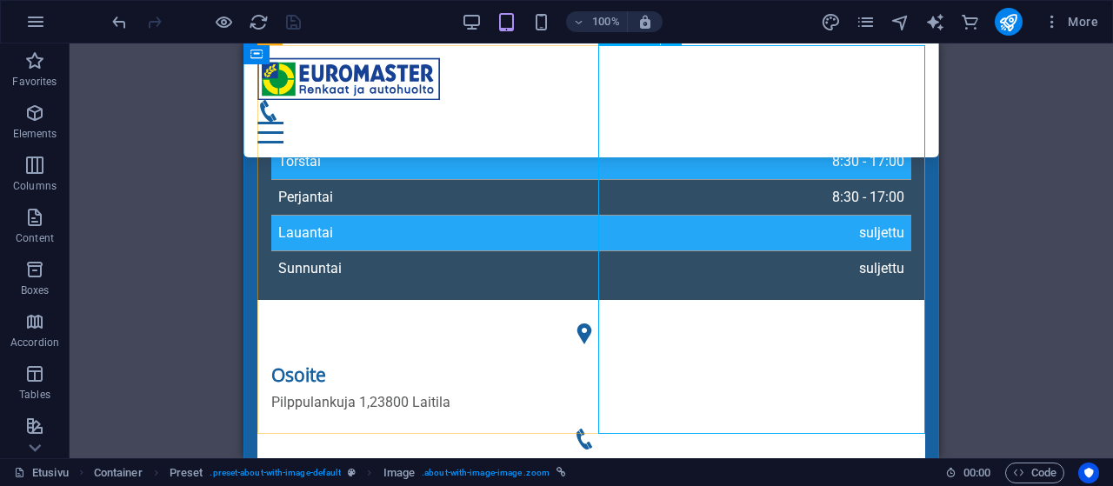
scroll to position [767, 0]
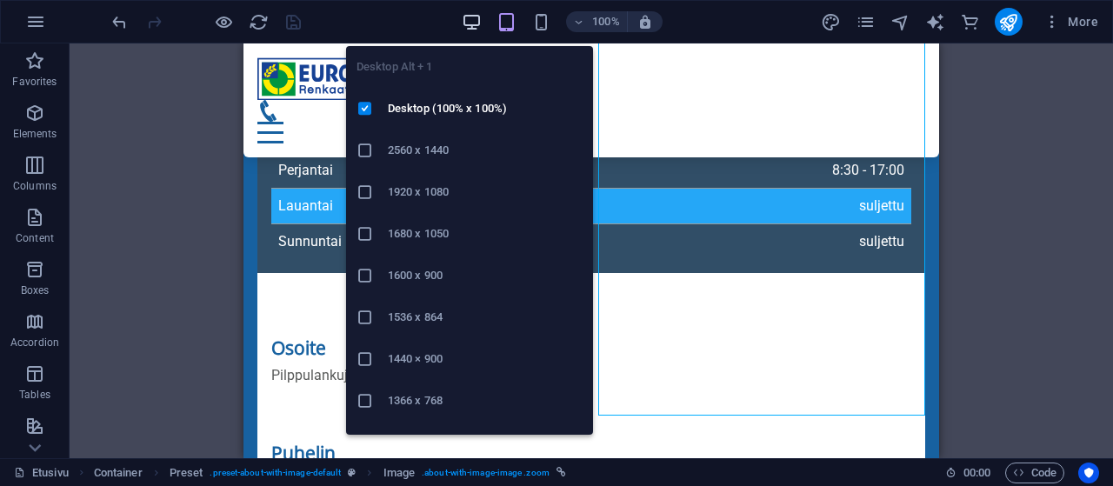
click at [470, 22] on icon "button" at bounding box center [472, 22] width 20 height 20
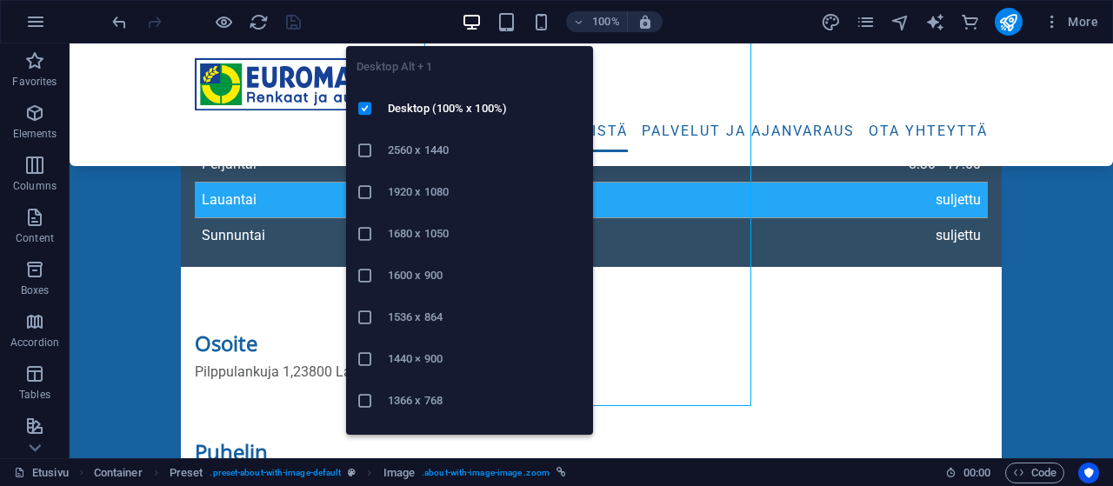
scroll to position [777, 0]
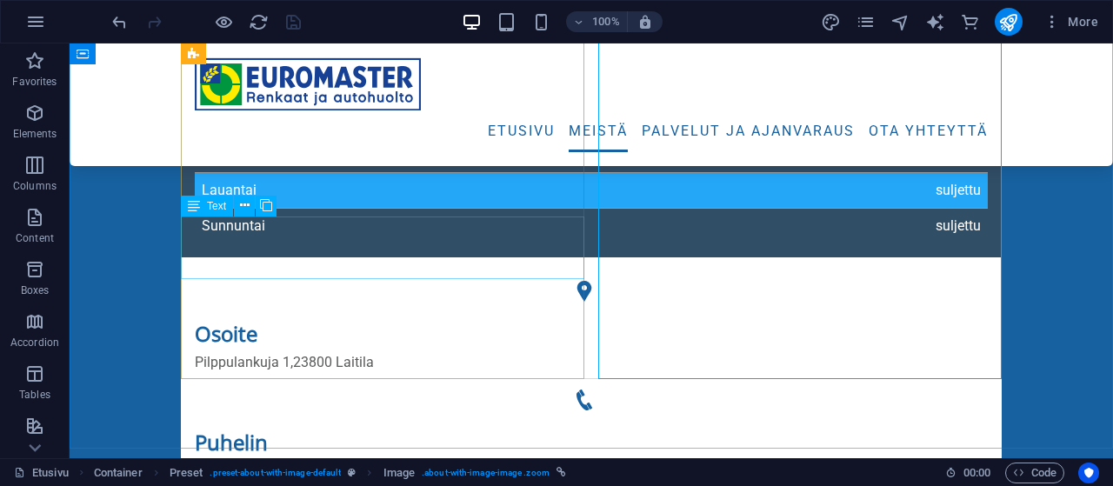
click at [208, 203] on span "Text" at bounding box center [216, 206] width 19 height 10
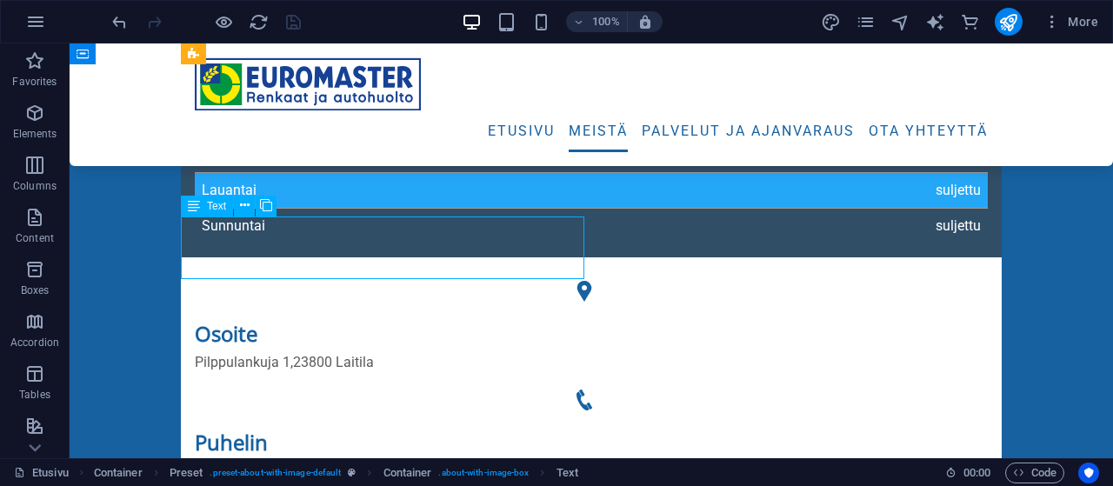
click at [208, 203] on span "Text" at bounding box center [216, 206] width 19 height 10
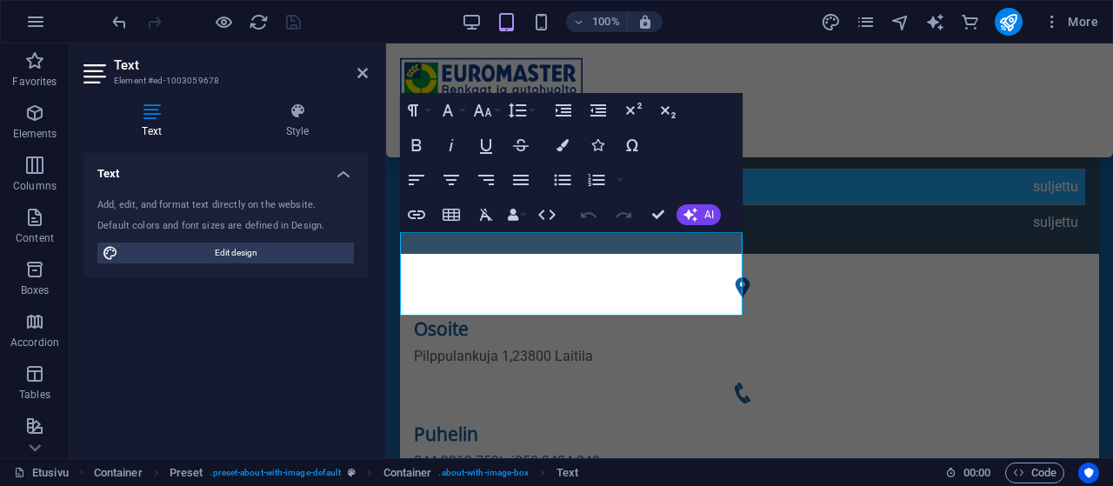
scroll to position [757, 0]
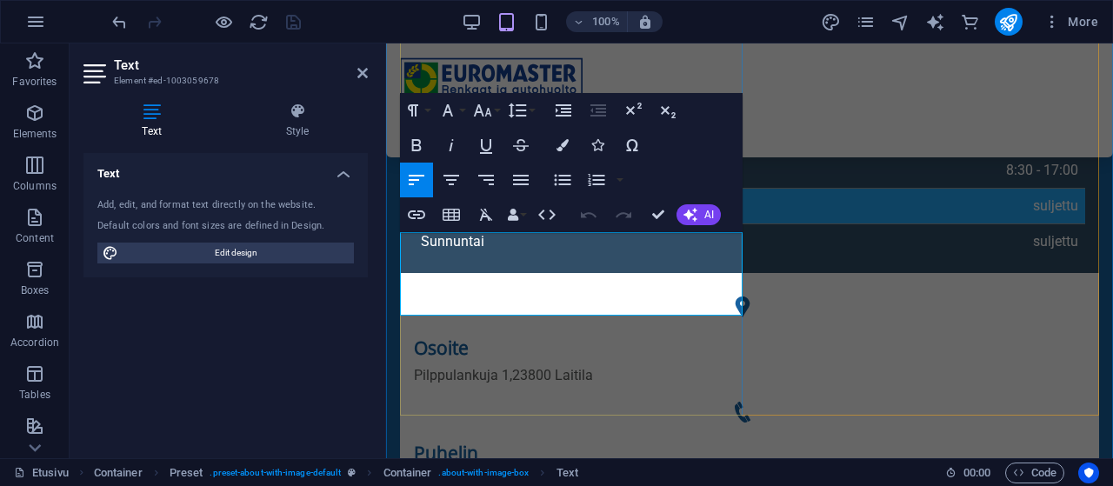
drag, startPoint x: 453, startPoint y: 243, endPoint x: 406, endPoint y: 243, distance: 47.0
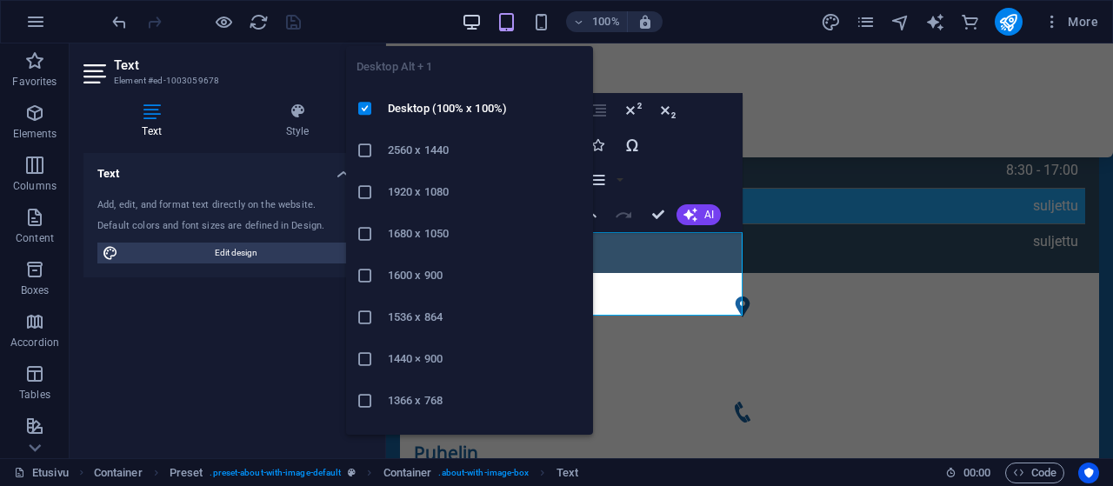
click at [476, 22] on icon "button" at bounding box center [472, 22] width 20 height 20
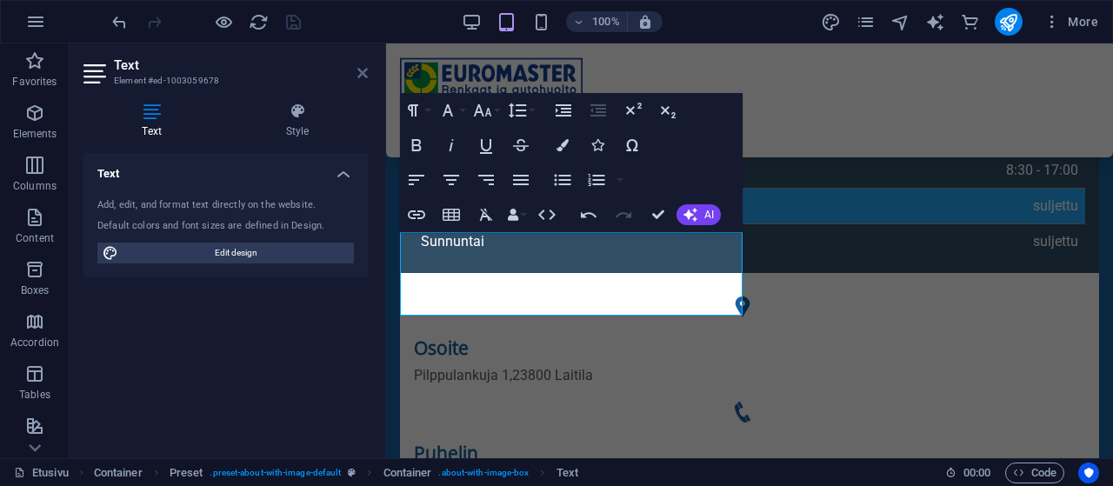
click at [363, 73] on icon at bounding box center [362, 73] width 10 height 14
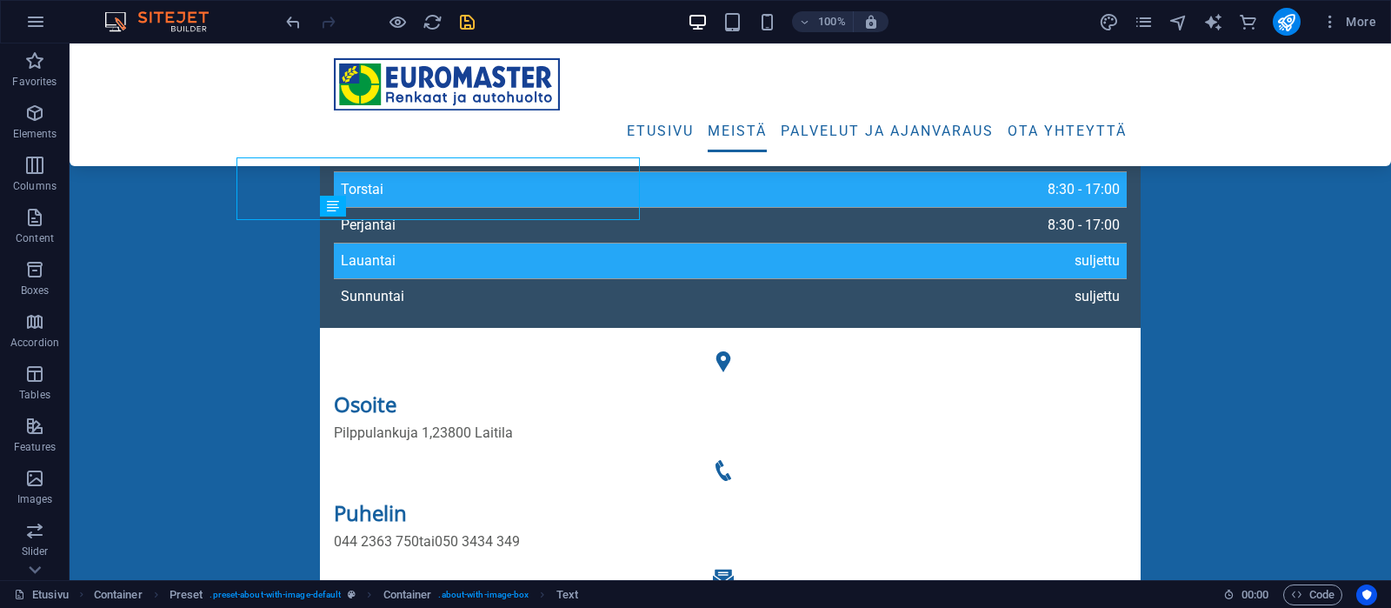
scroll to position [875, 0]
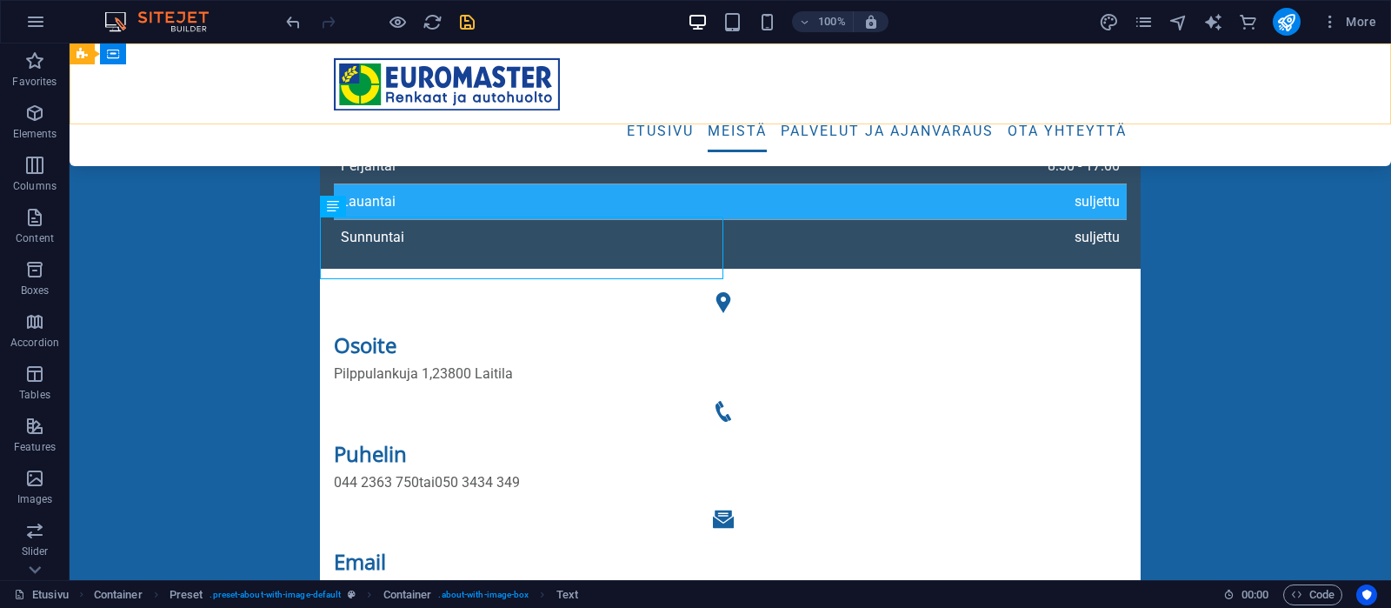
click at [210, 95] on div "Menu Etusivu Meistä Palvelut ja ajanvaraus Ota yhteyttä" at bounding box center [731, 104] width 1322 height 123
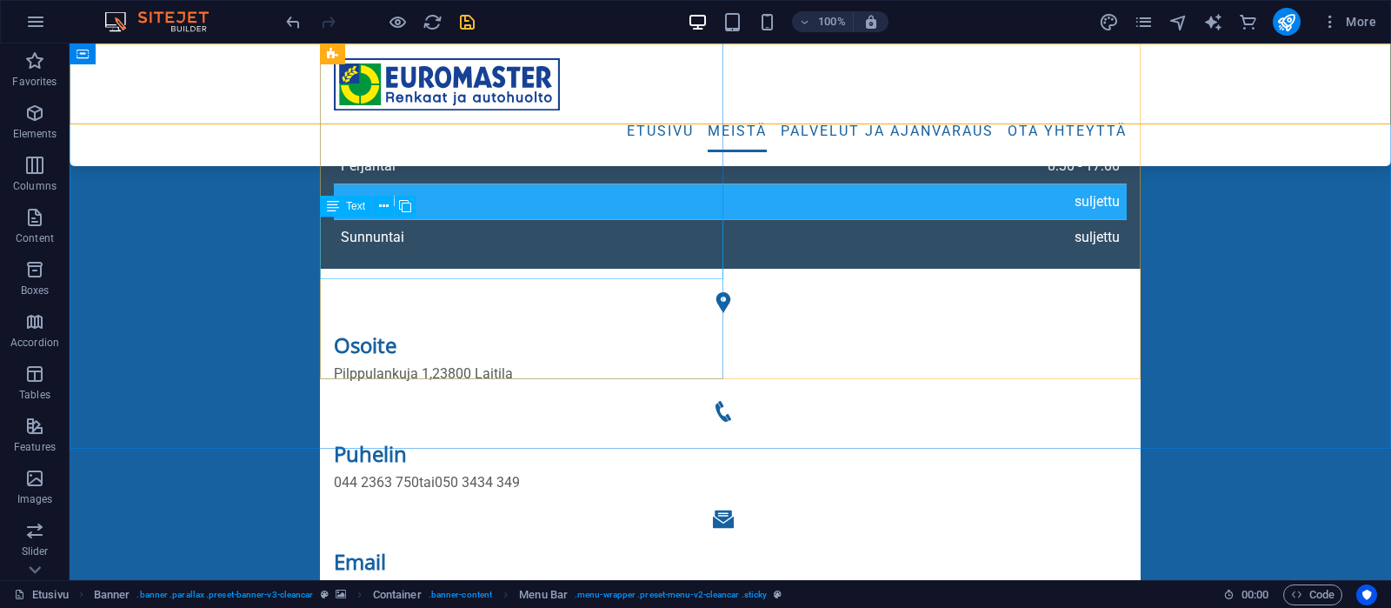
click at [344, 206] on div "Text" at bounding box center [346, 206] width 52 height 21
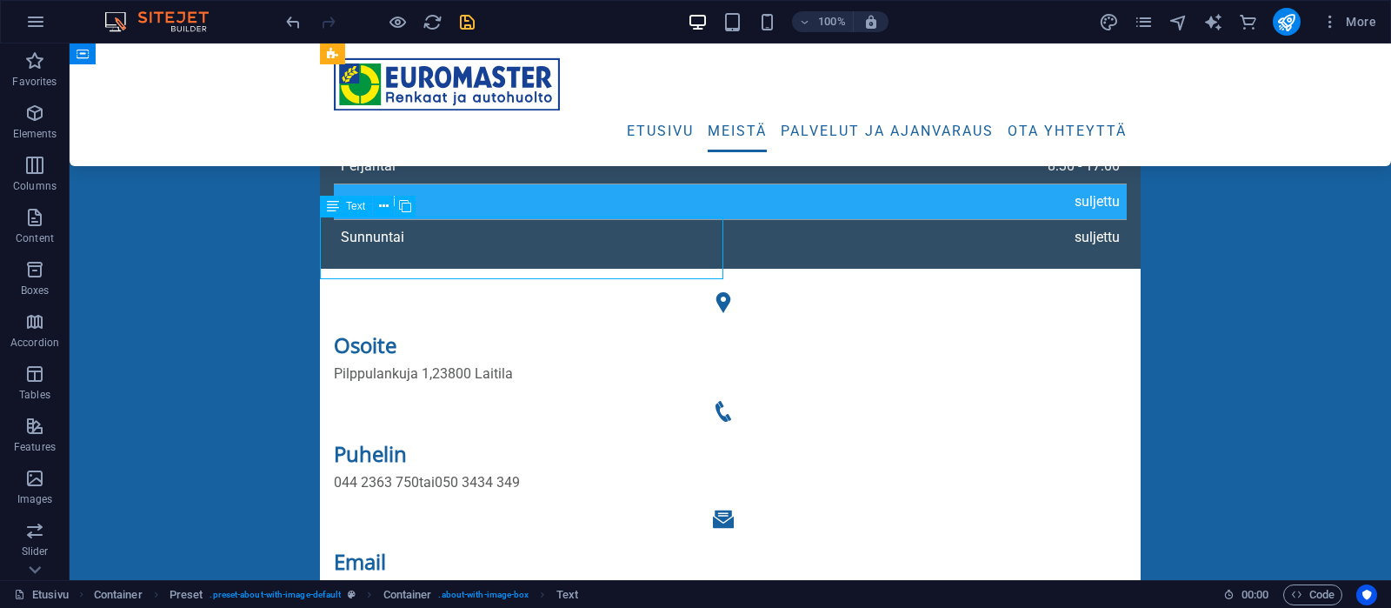
click at [344, 206] on div "Text" at bounding box center [346, 206] width 52 height 21
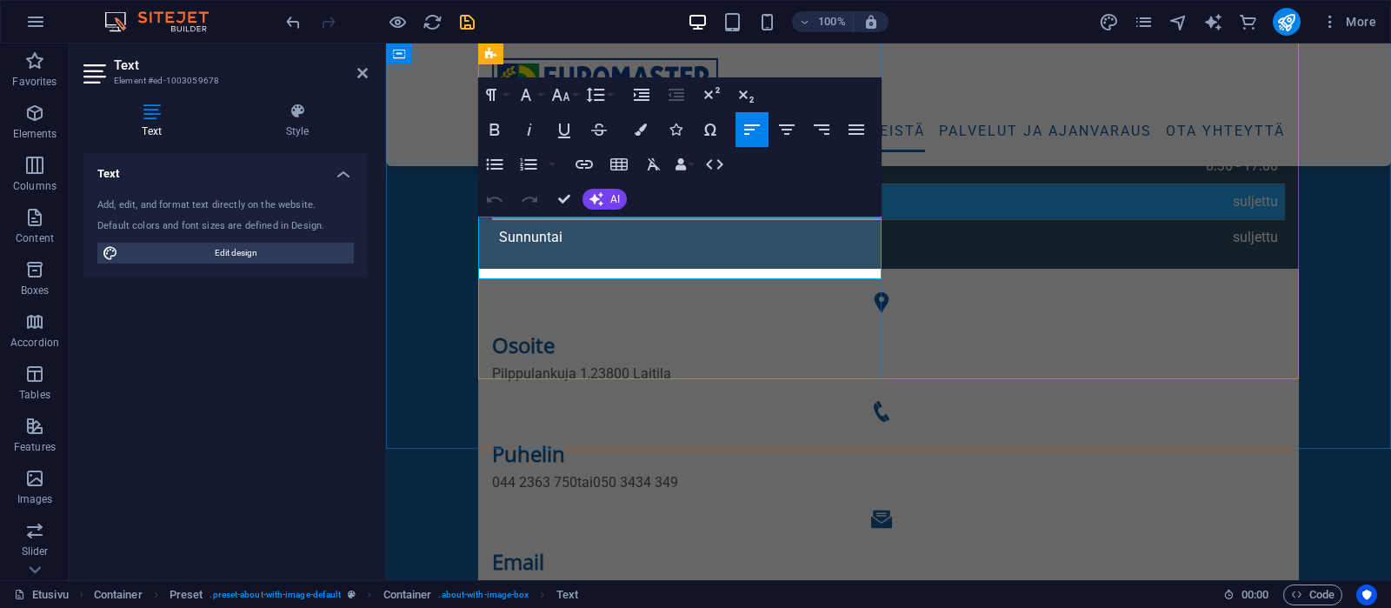
drag, startPoint x: 482, startPoint y: 226, endPoint x: 817, endPoint y: 271, distance: 338.7
copy p "Tutustu palveluihin Euromaster -sivuillamme ja varaa aika. Voit myös kysyä meil…"
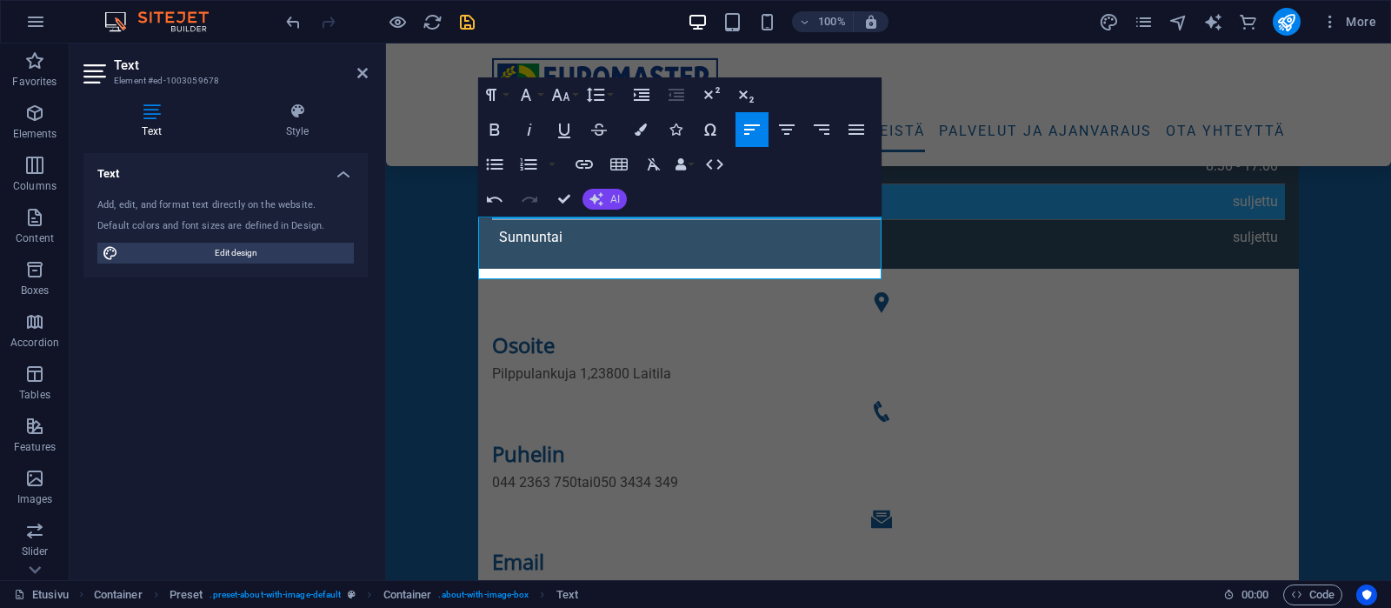
click at [605, 200] on button "AI" at bounding box center [605, 199] width 44 height 21
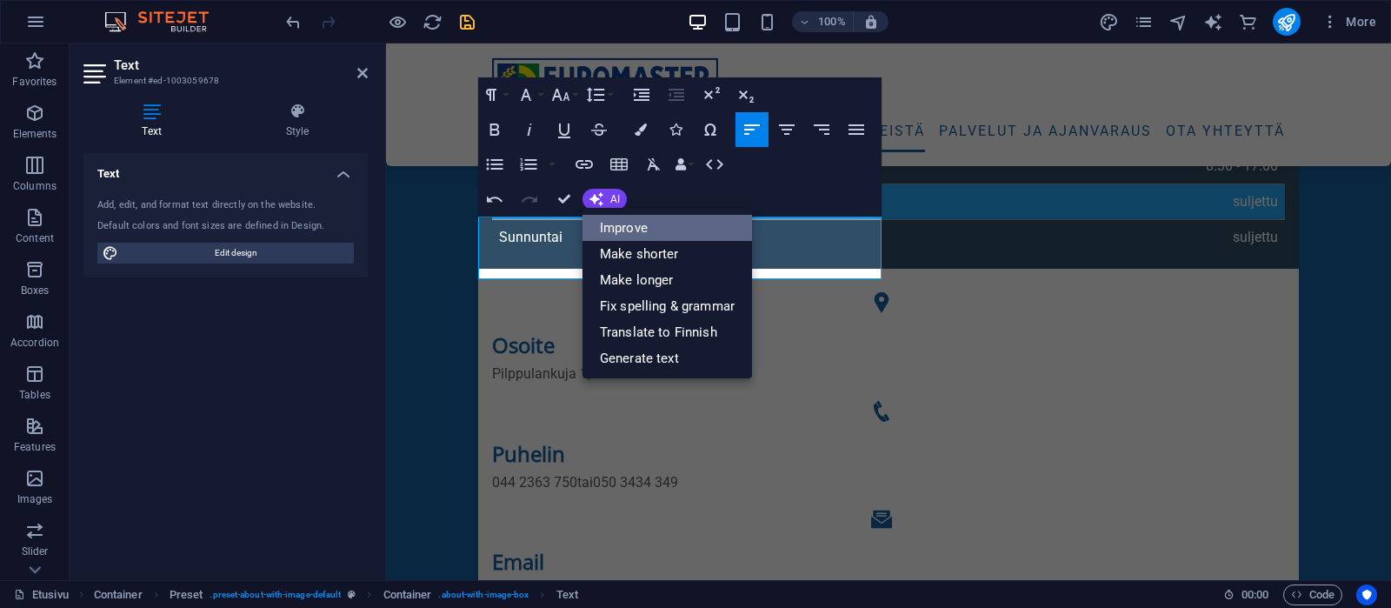
click at [634, 226] on link "Improve" at bounding box center [668, 228] width 170 height 26
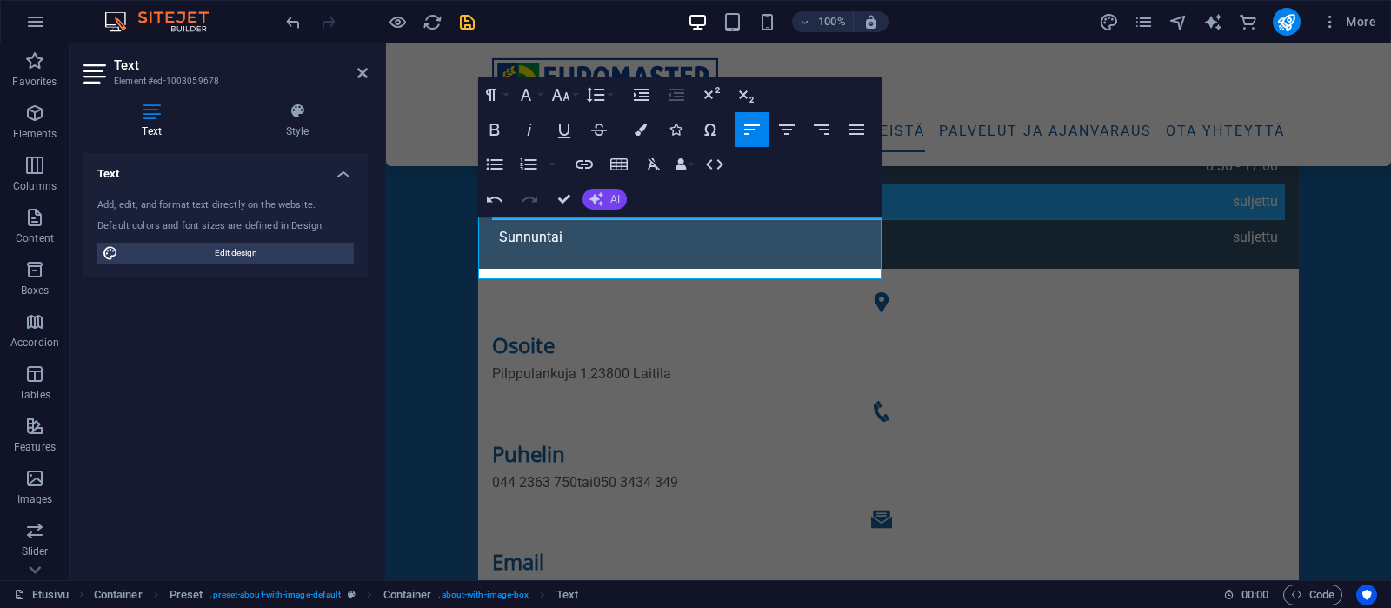
click at [597, 198] on icon "button" at bounding box center [597, 199] width 14 height 14
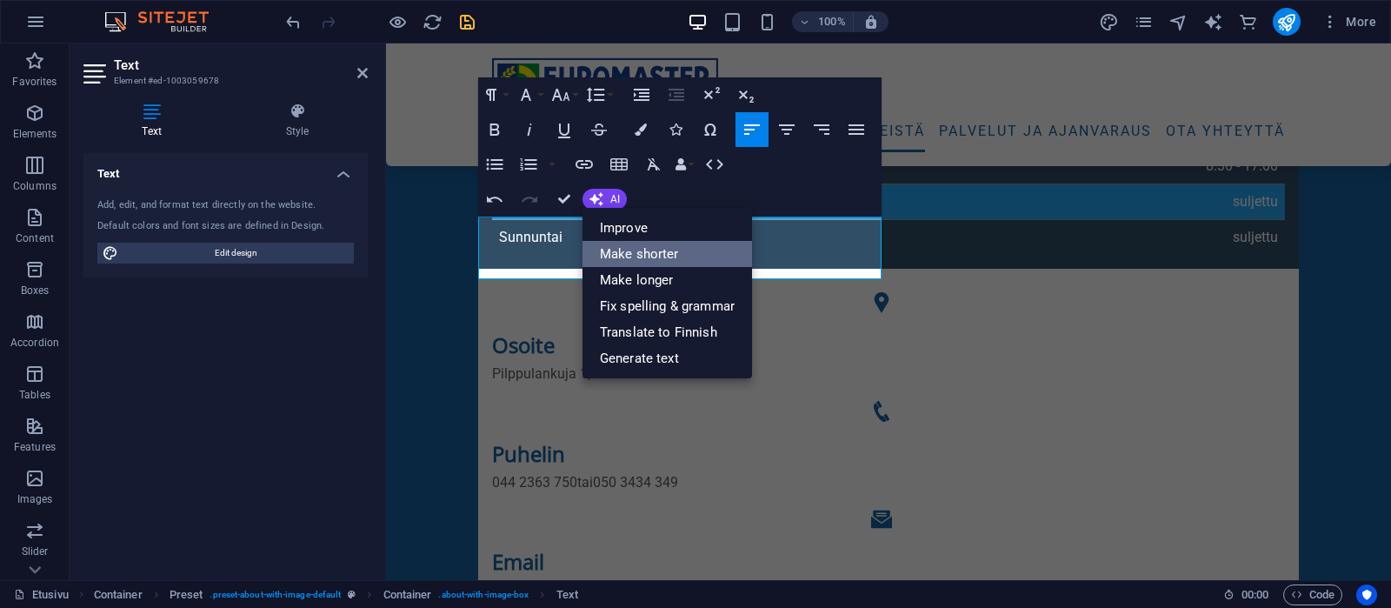
click at [620, 250] on link "Make shorter" at bounding box center [668, 254] width 170 height 26
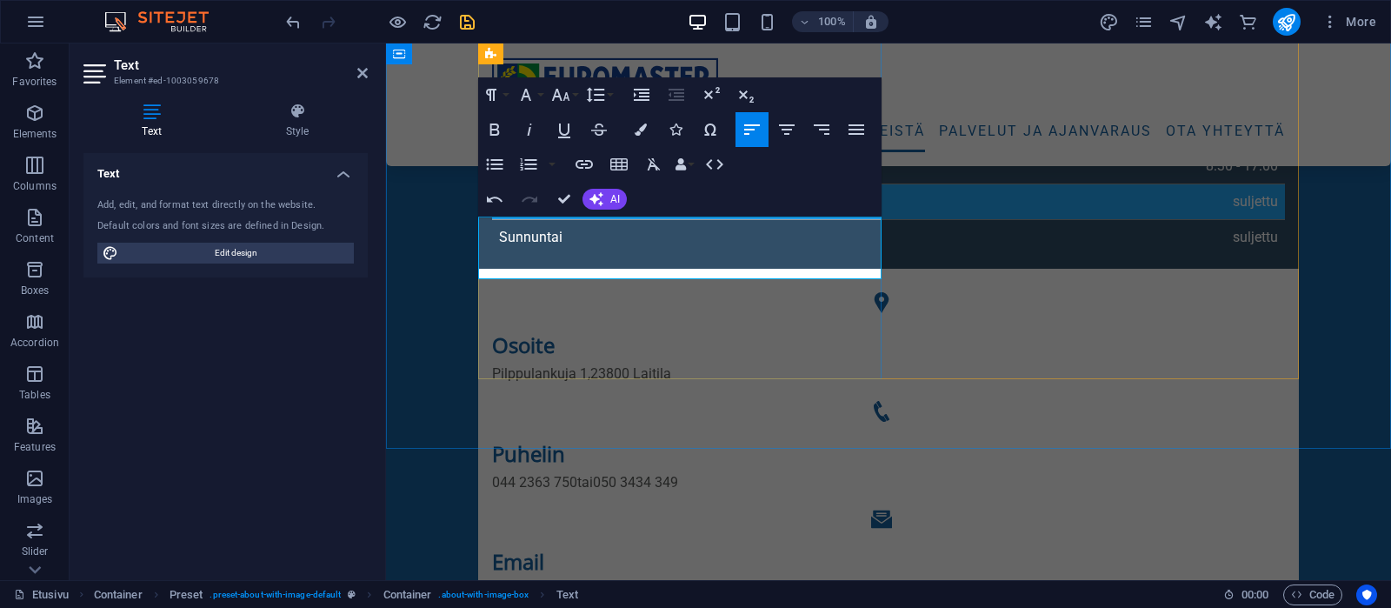
drag, startPoint x: 614, startPoint y: 224, endPoint x: 533, endPoint y: 224, distance: 80.9
drag, startPoint x: 677, startPoint y: 267, endPoint x: 472, endPoint y: 225, distance: 208.6
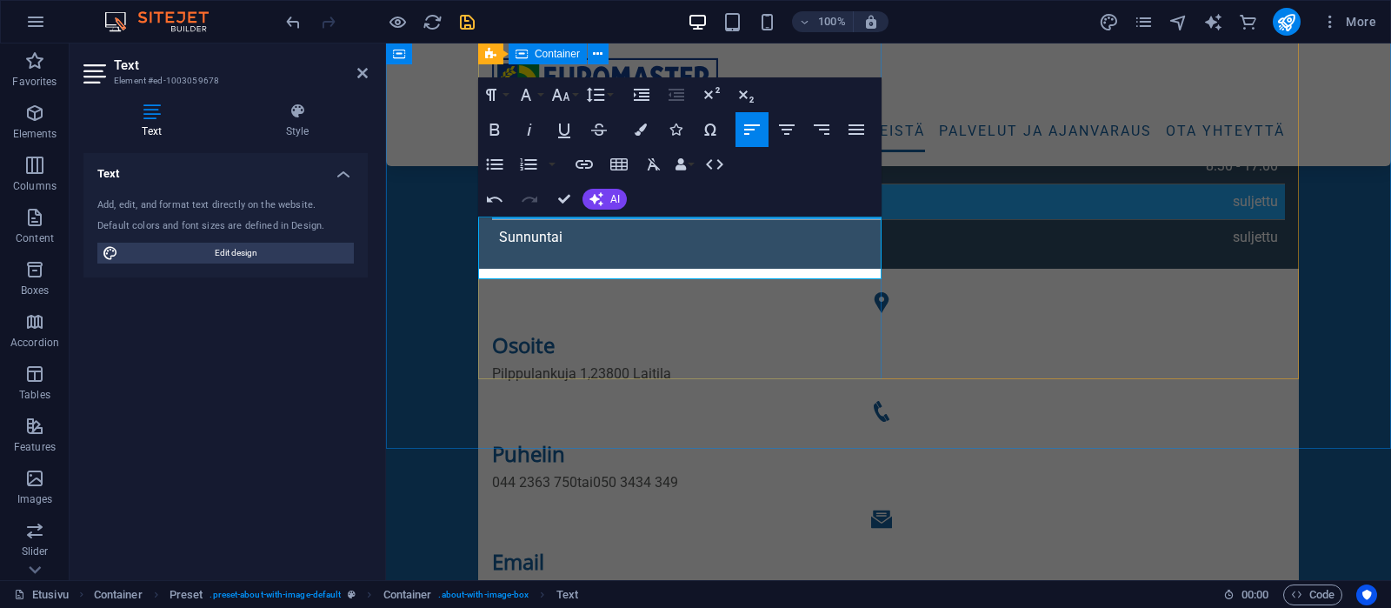
drag, startPoint x: 693, startPoint y: 268, endPoint x: 461, endPoint y: 220, distance: 237.1
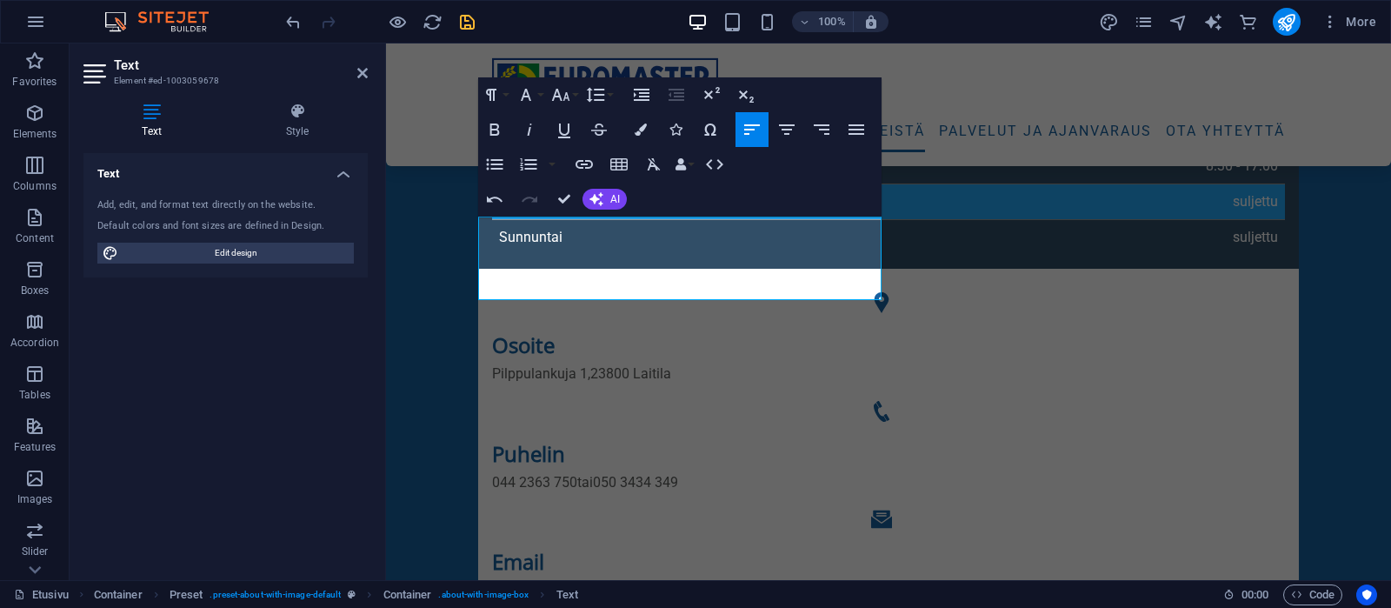
scroll to position [2404, 0]
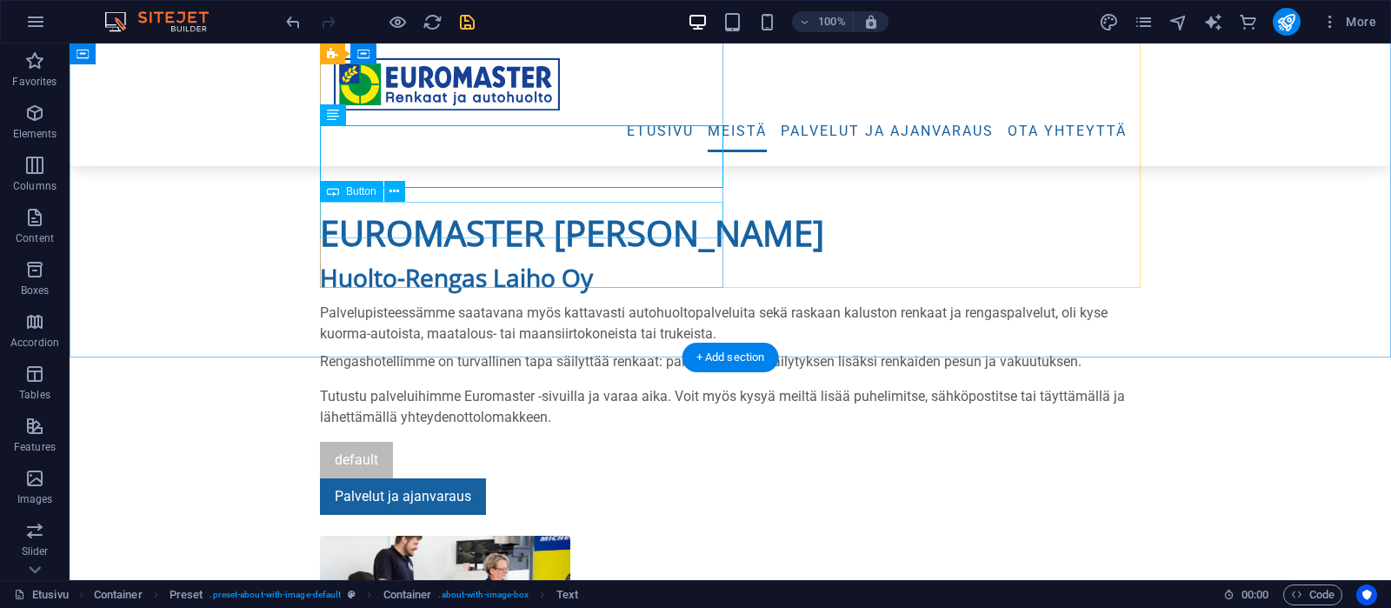
scroll to position [966, 0]
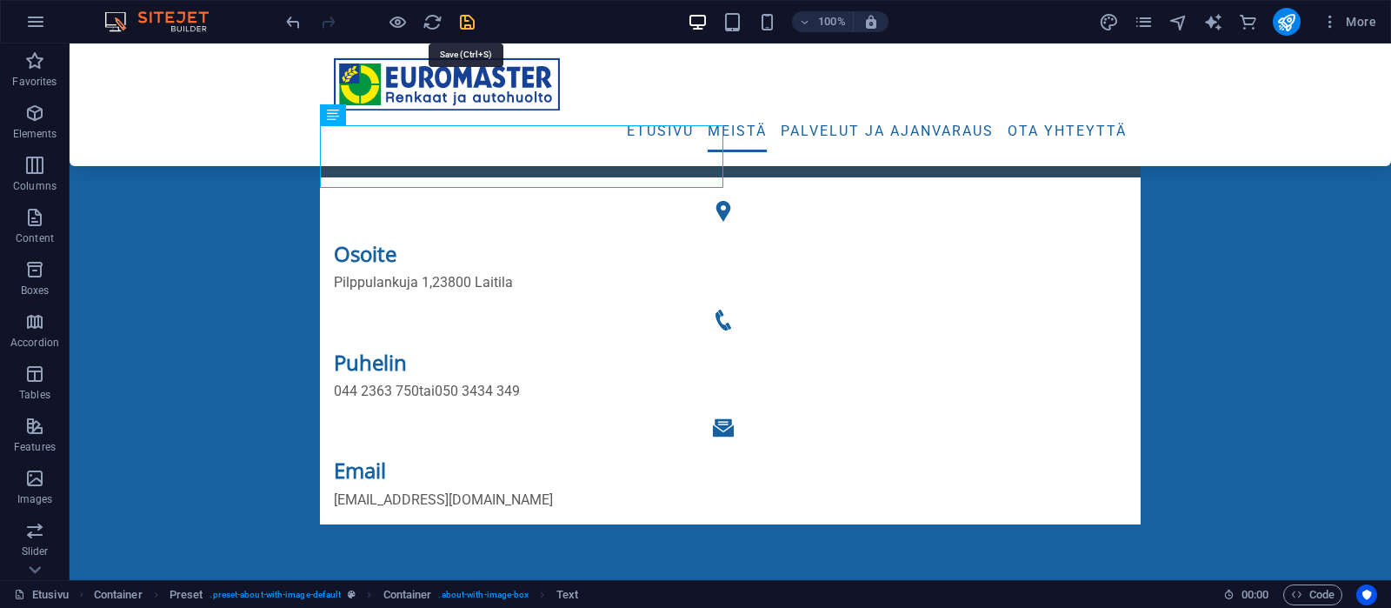
click at [472, 20] on icon "save" at bounding box center [467, 22] width 20 height 20
checkbox input "false"
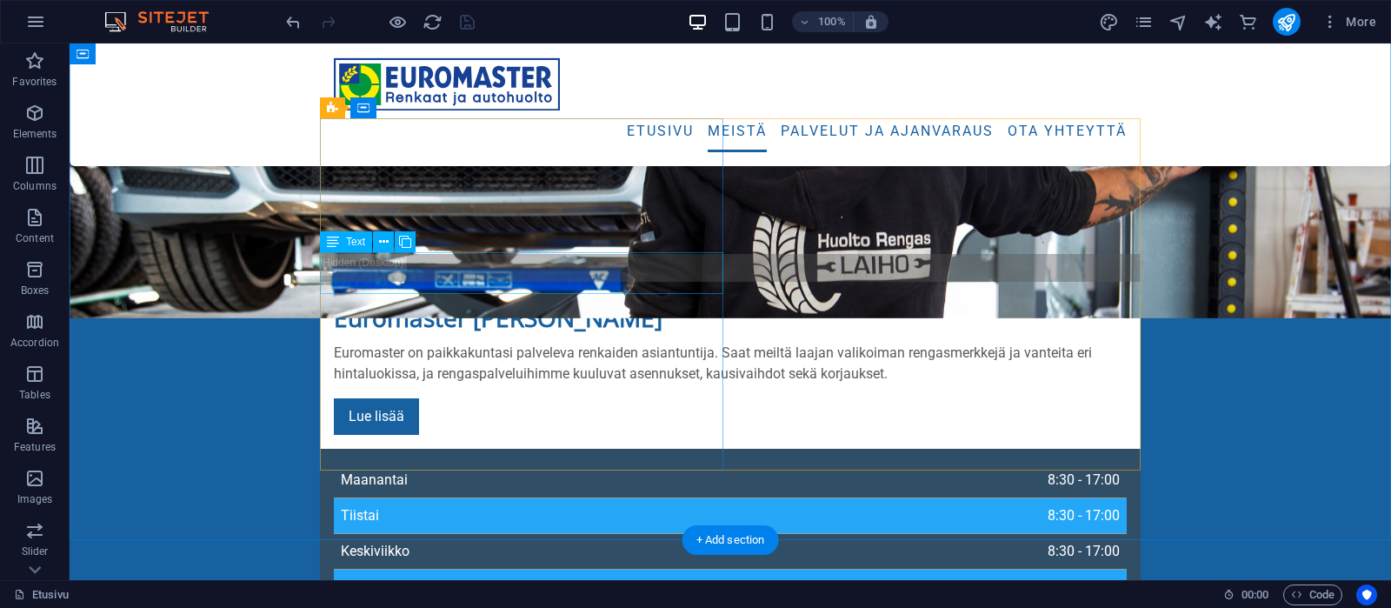
scroll to position [784, 0]
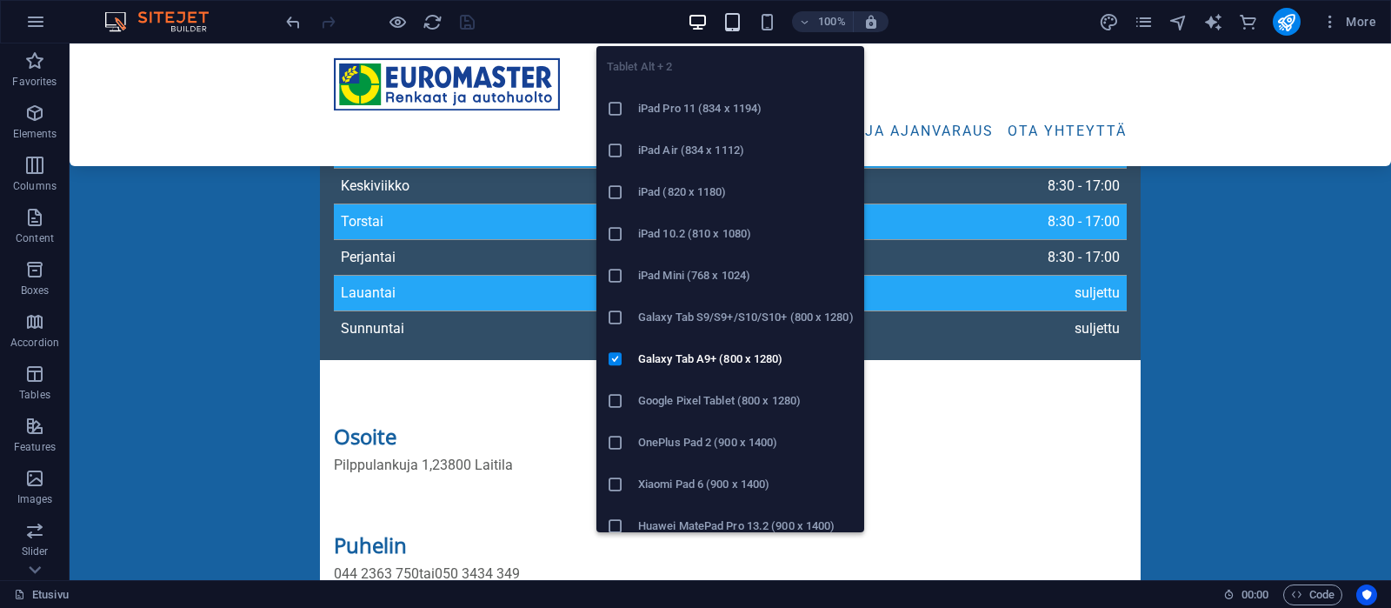
click at [731, 27] on icon "button" at bounding box center [733, 22] width 20 height 20
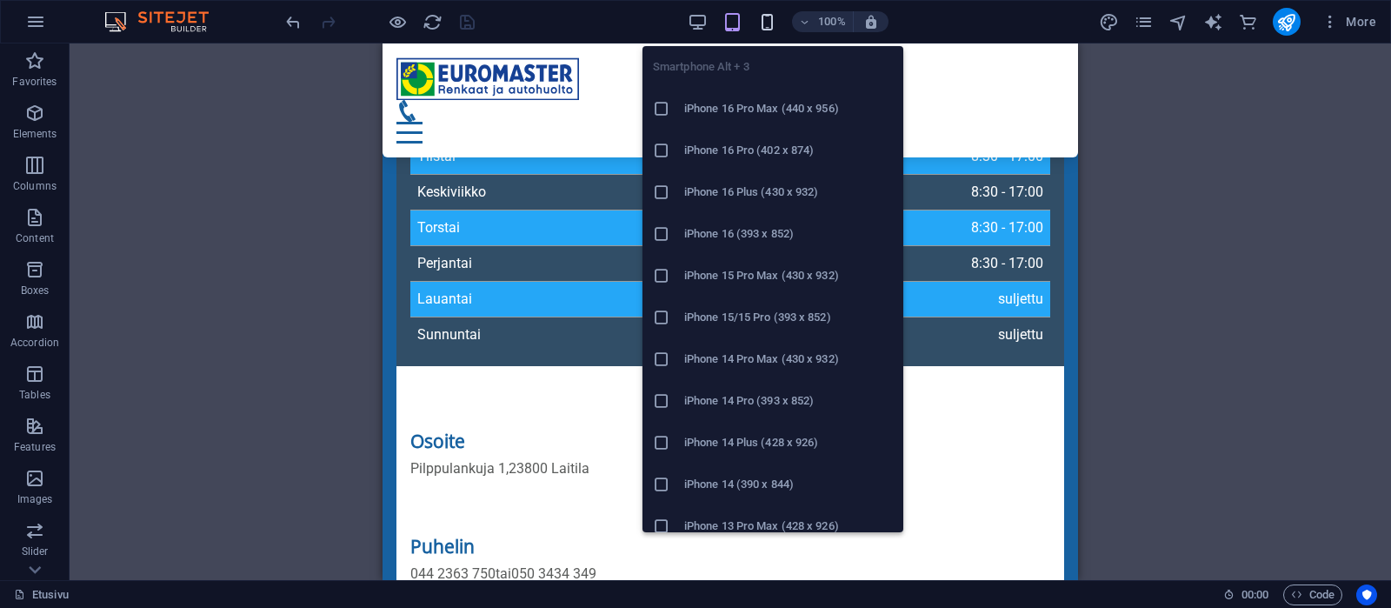
click at [764, 24] on icon "button" at bounding box center [767, 22] width 20 height 20
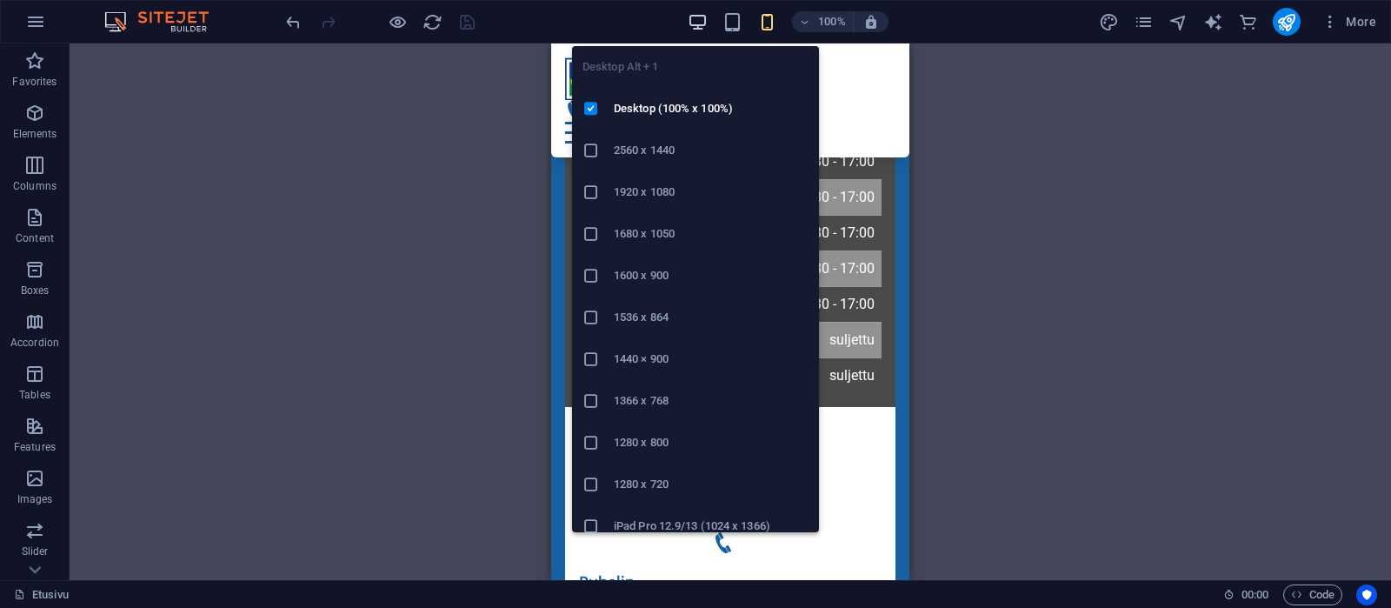
click at [694, 18] on icon "button" at bounding box center [698, 22] width 20 height 20
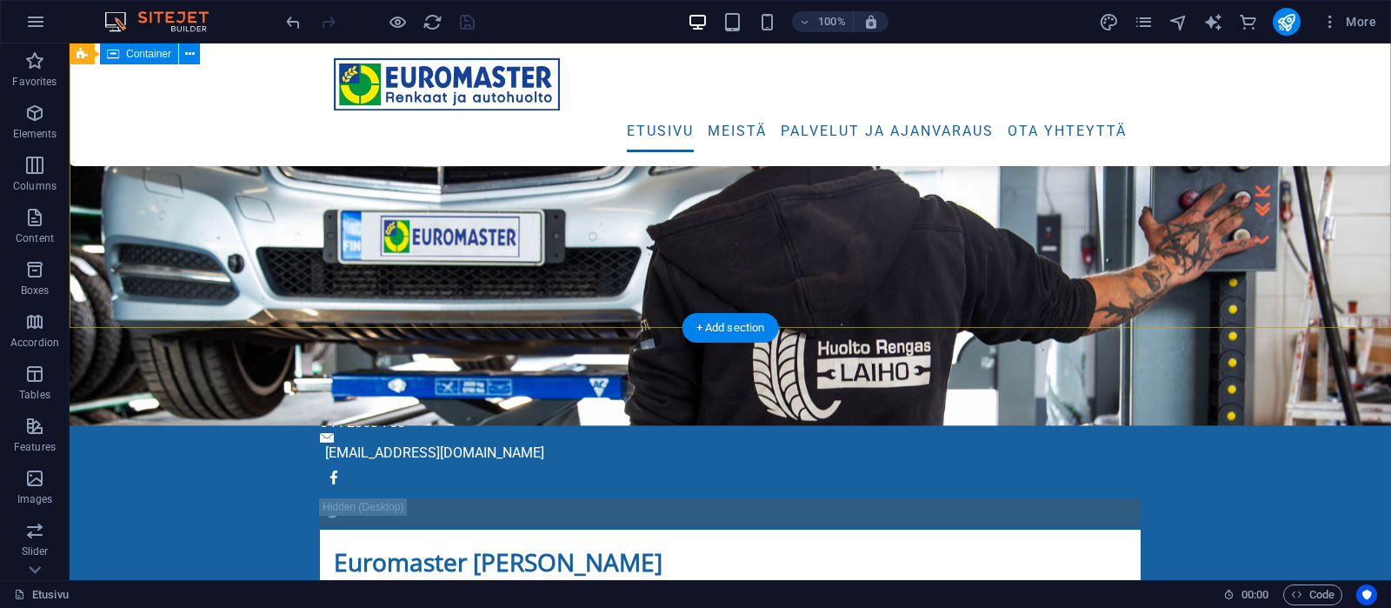
scroll to position [144, 0]
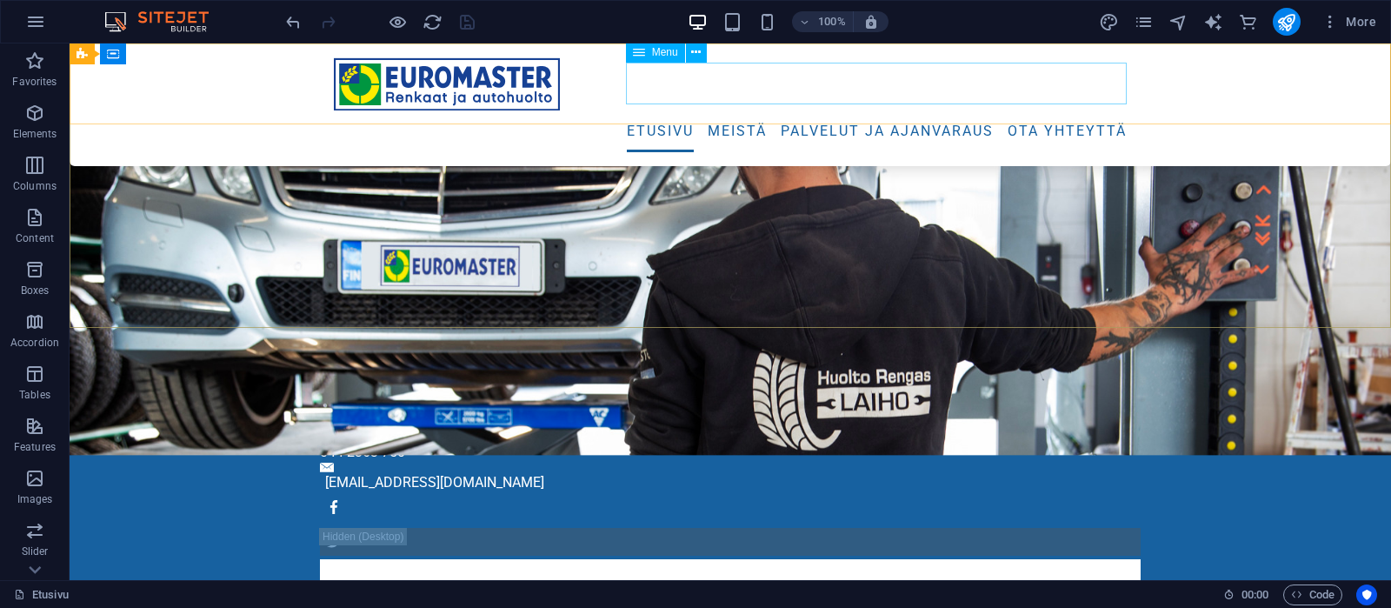
click at [650, 55] on div "Menu" at bounding box center [655, 52] width 59 height 21
select select
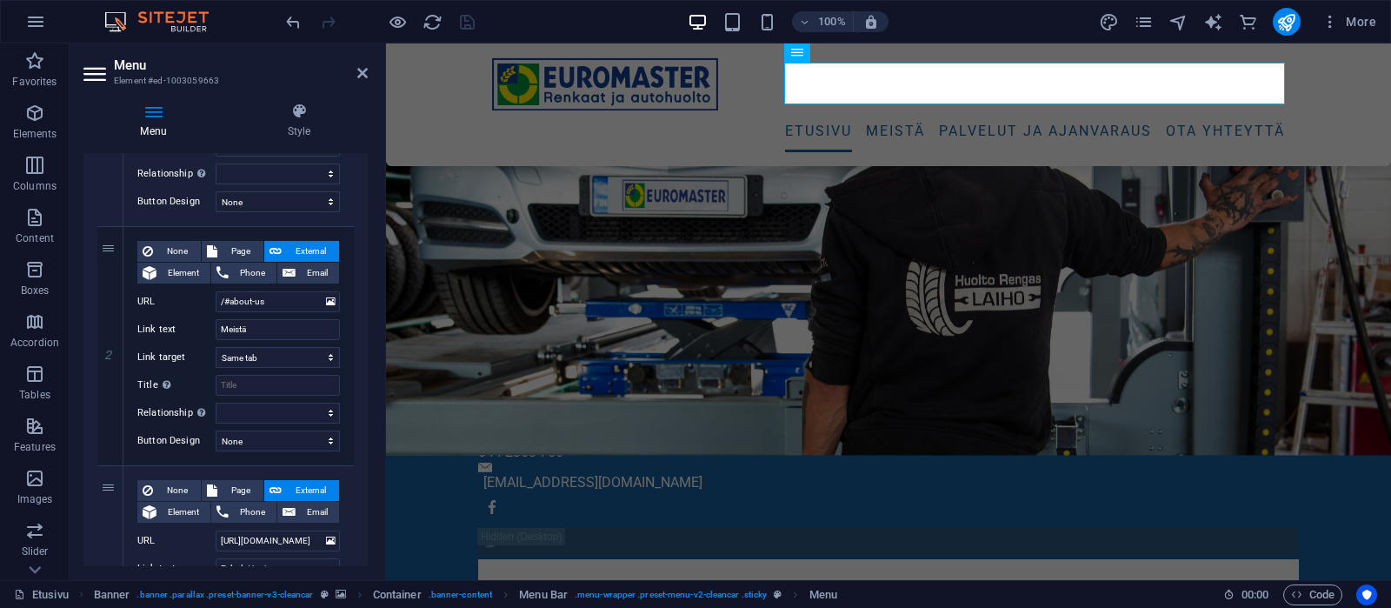
scroll to position [0, 0]
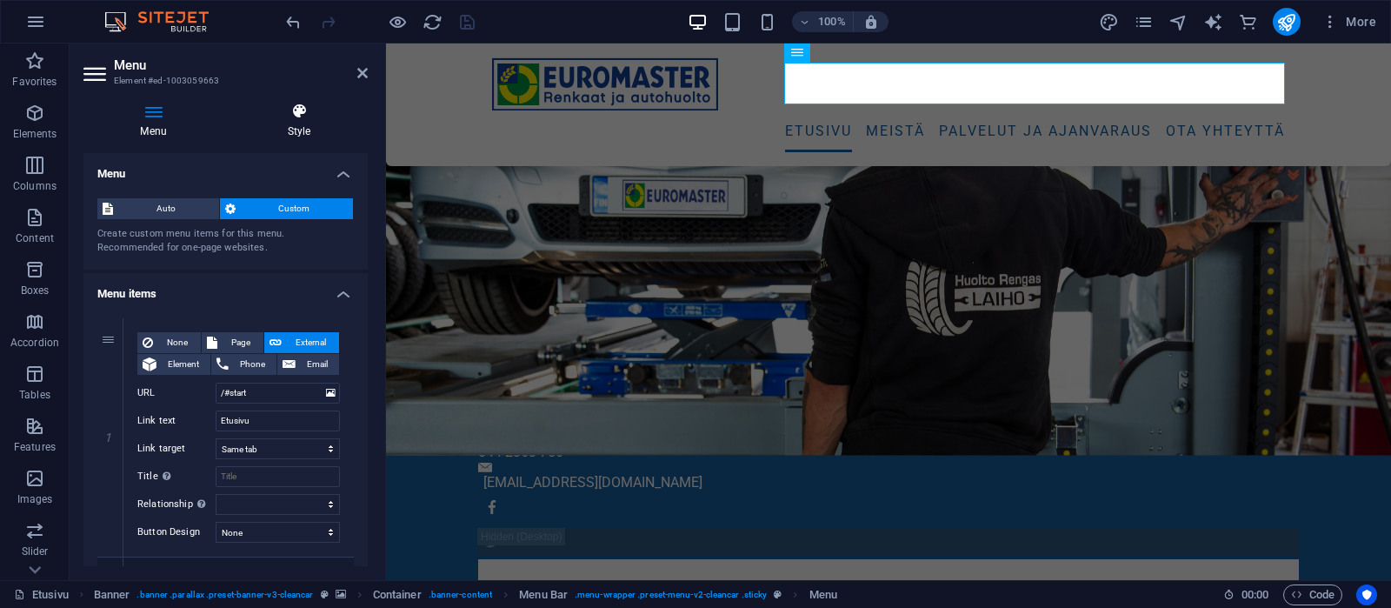
click at [309, 127] on h4 "Style" at bounding box center [298, 121] width 137 height 37
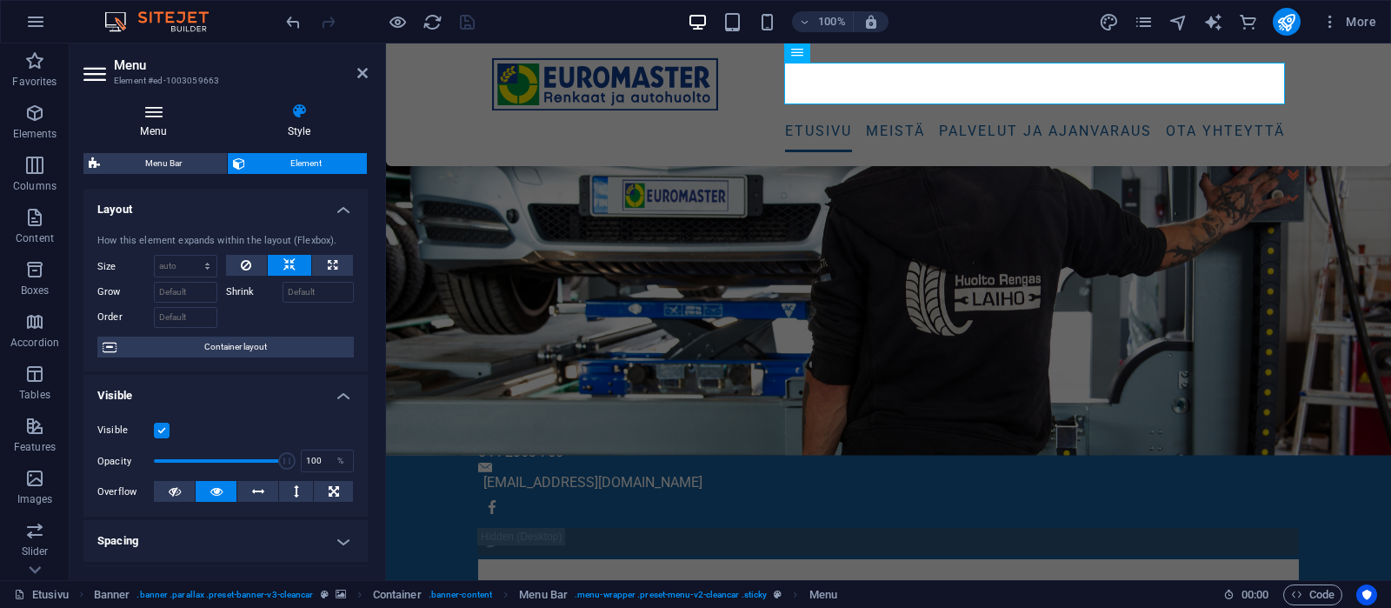
click at [150, 121] on h4 "Menu" at bounding box center [156, 121] width 147 height 37
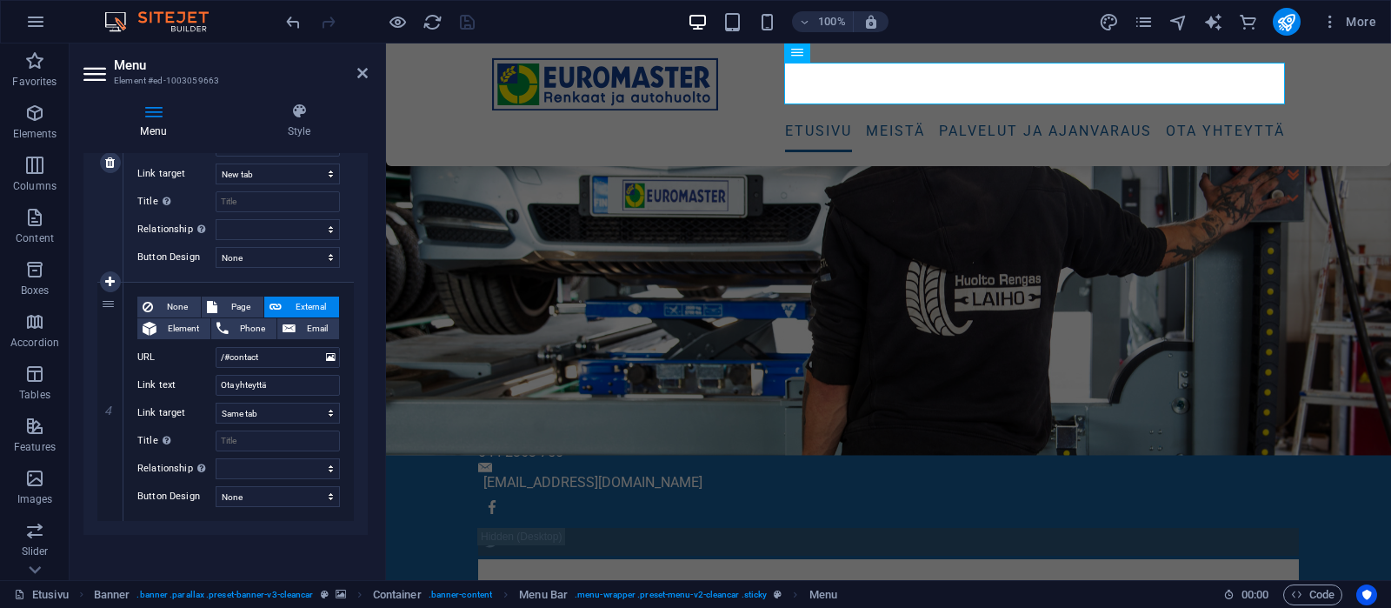
scroll to position [757, 0]
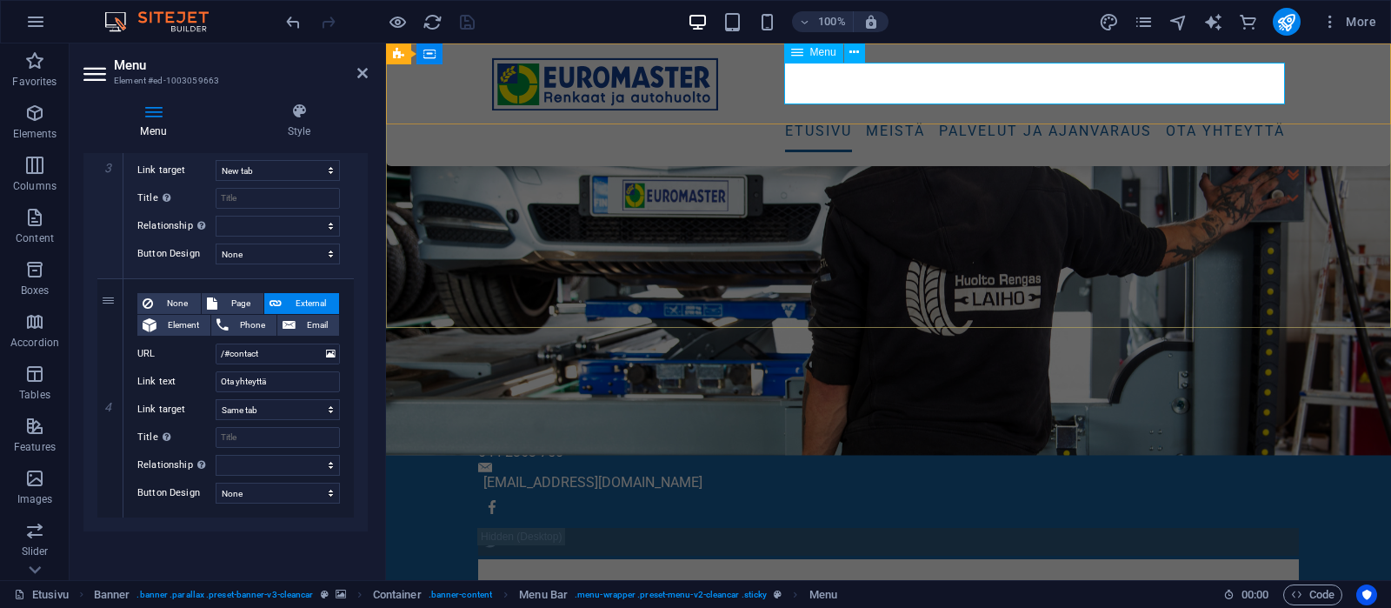
click at [814, 51] on span "Menu" at bounding box center [823, 52] width 26 height 10
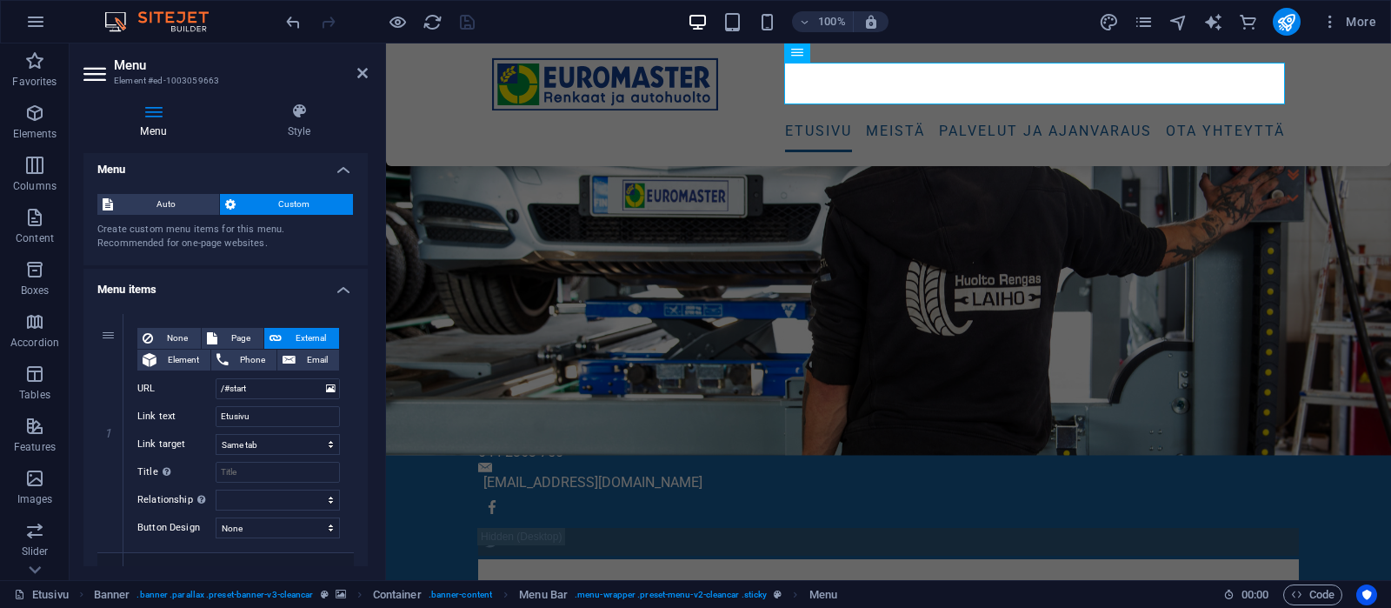
scroll to position [0, 0]
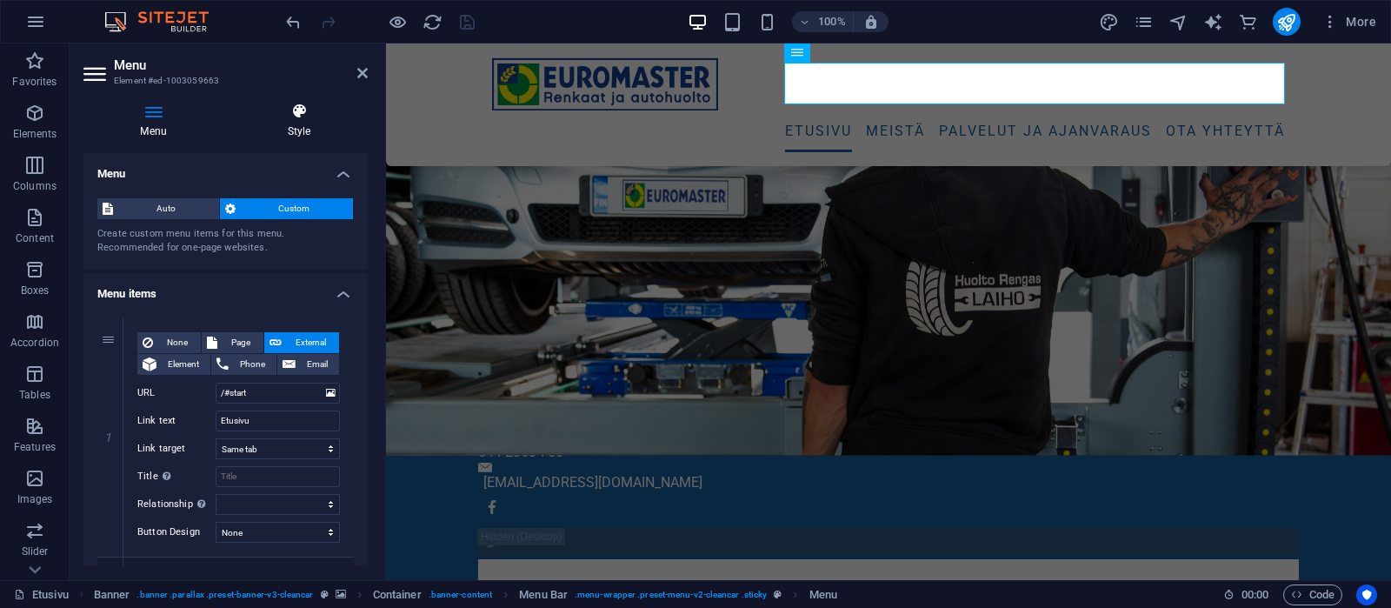
click at [306, 130] on h4 "Style" at bounding box center [298, 121] width 137 height 37
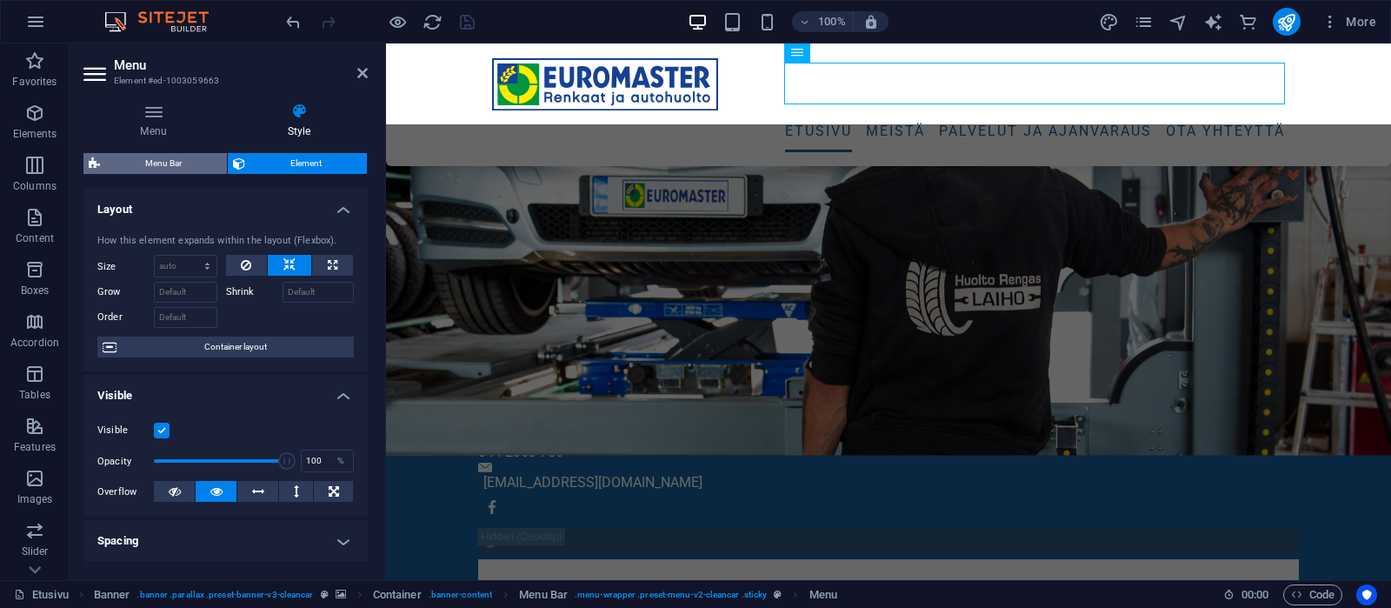
click at [155, 163] on span "Menu Bar" at bounding box center [163, 163] width 117 height 21
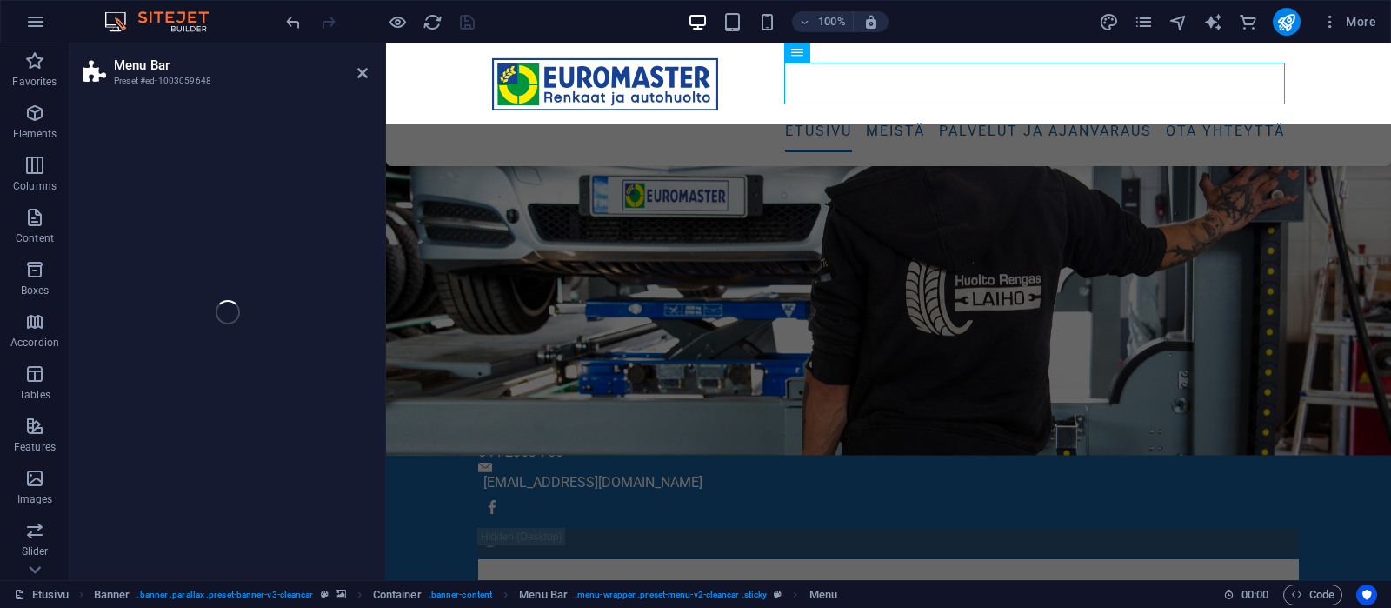
select select "rem"
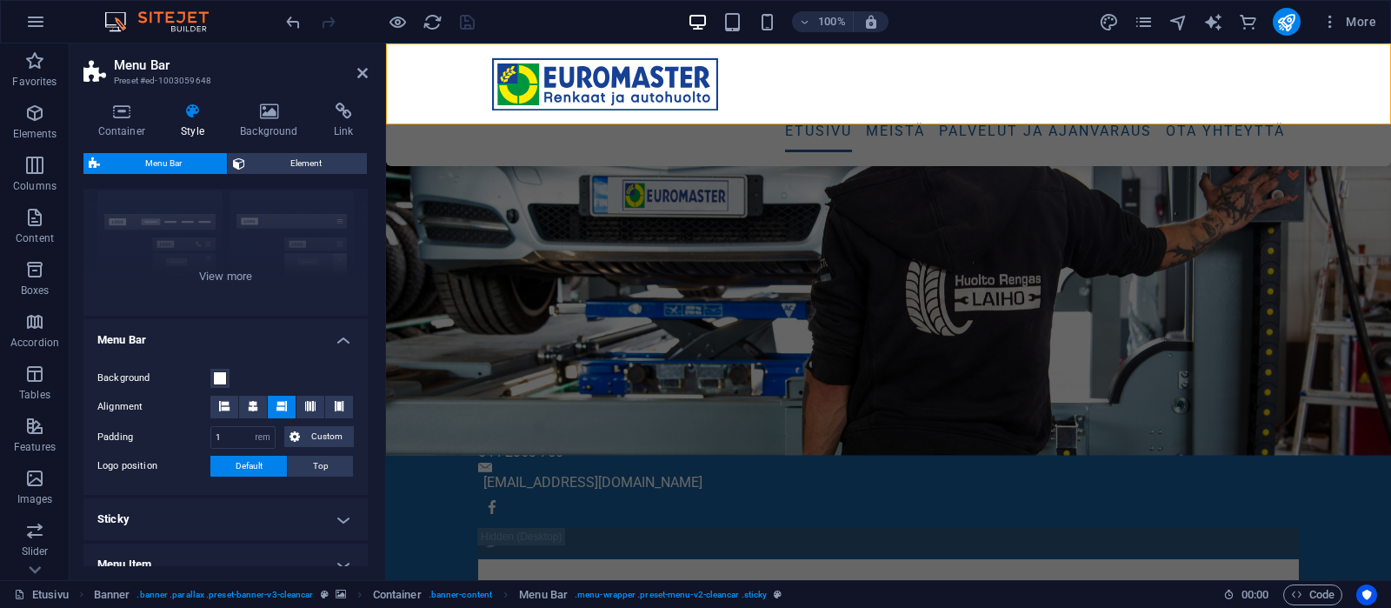
scroll to position [330, 0]
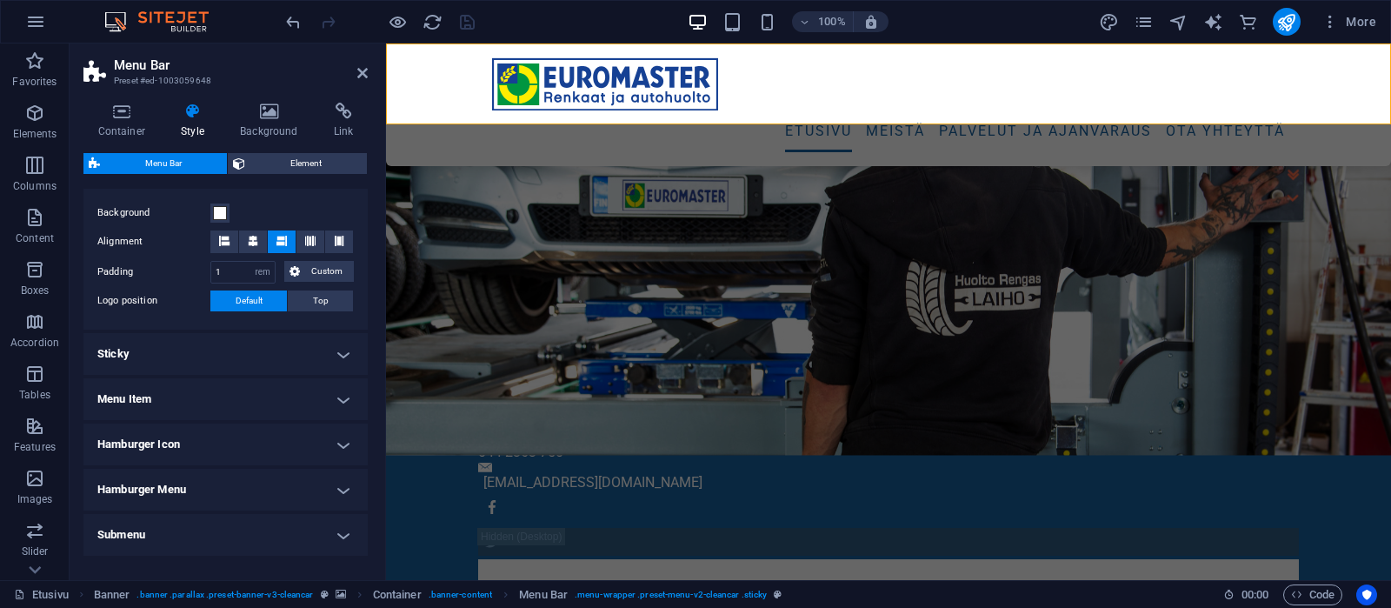
click at [228, 391] on h4 "Menu Item" at bounding box center [225, 399] width 284 height 42
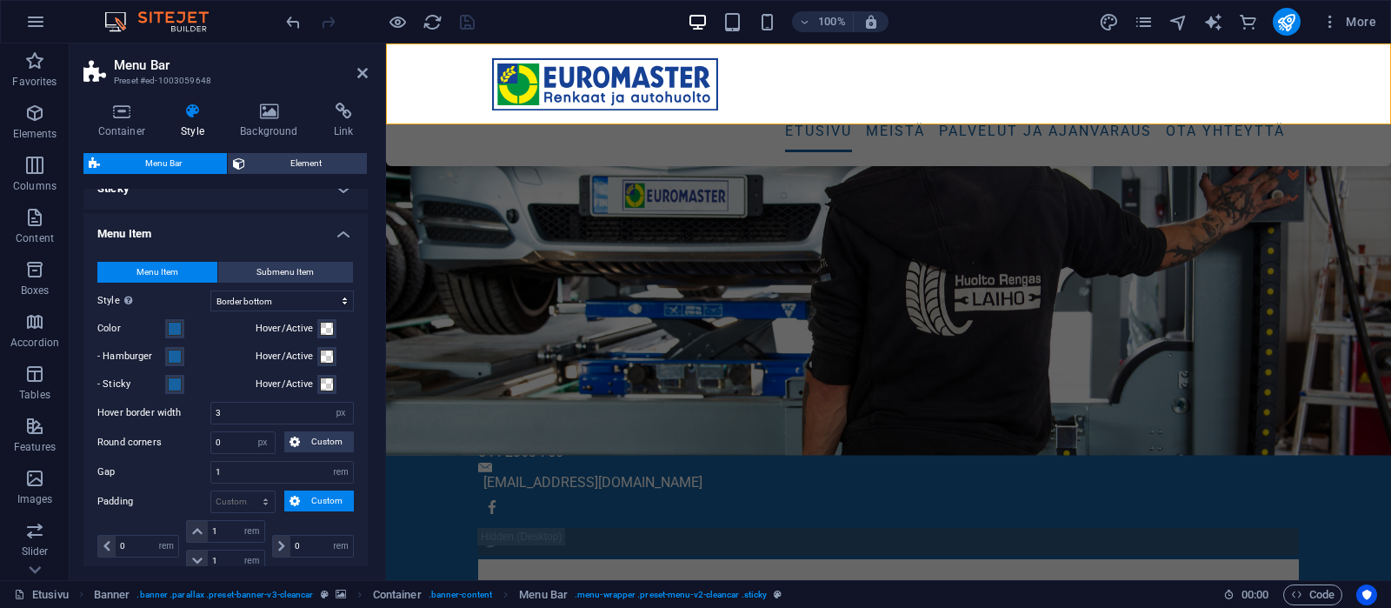
scroll to position [578, 0]
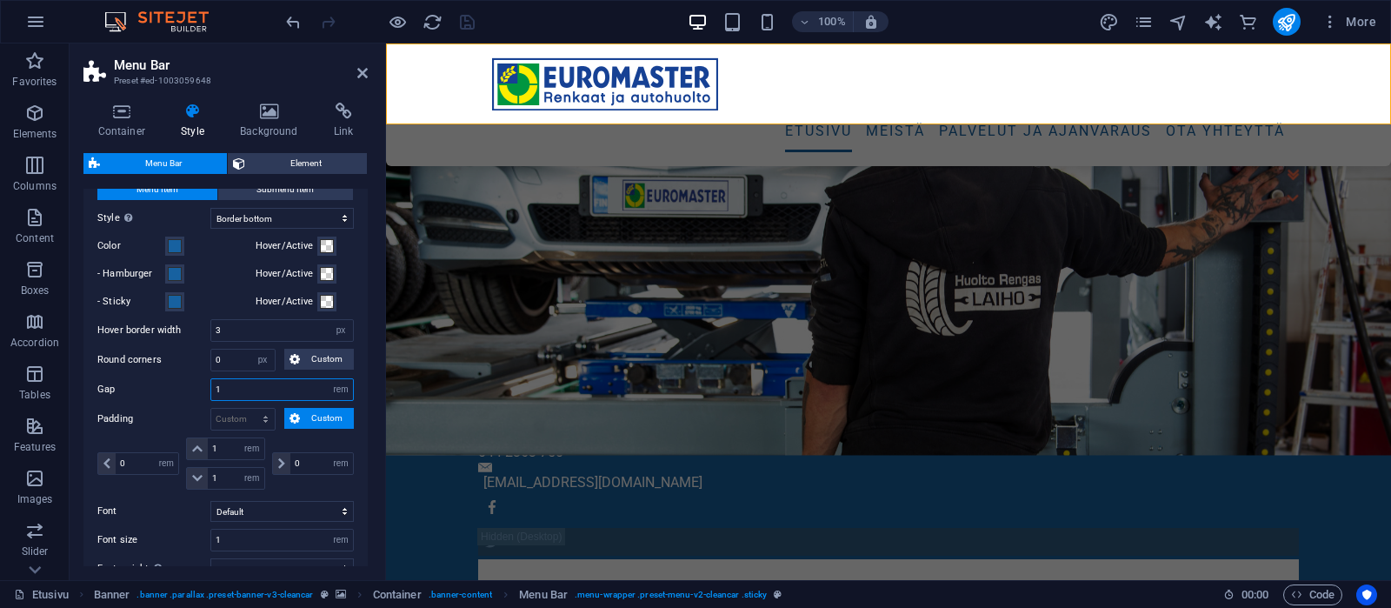
click at [228, 382] on input "1" at bounding box center [282, 389] width 142 height 21
type input "1.2"
select select
type input "1"
select select
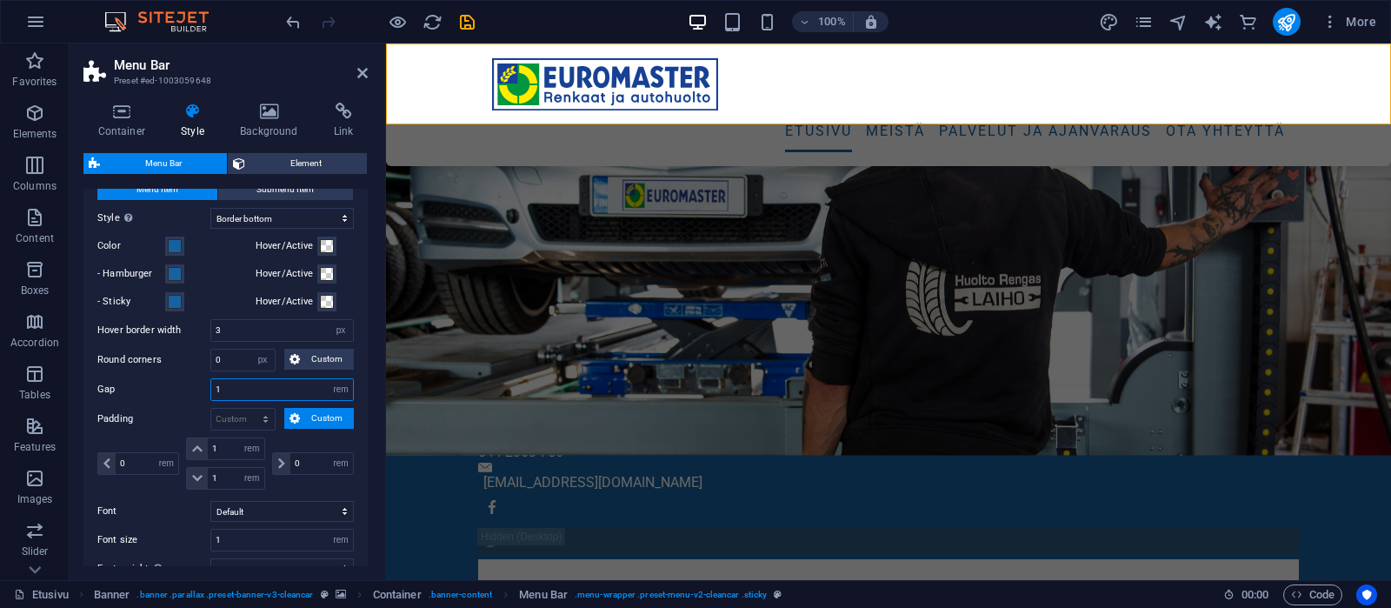
type input "1.5"
select select
type input "1.5"
click at [471, 17] on icon "save" at bounding box center [467, 22] width 20 height 20
checkbox input "false"
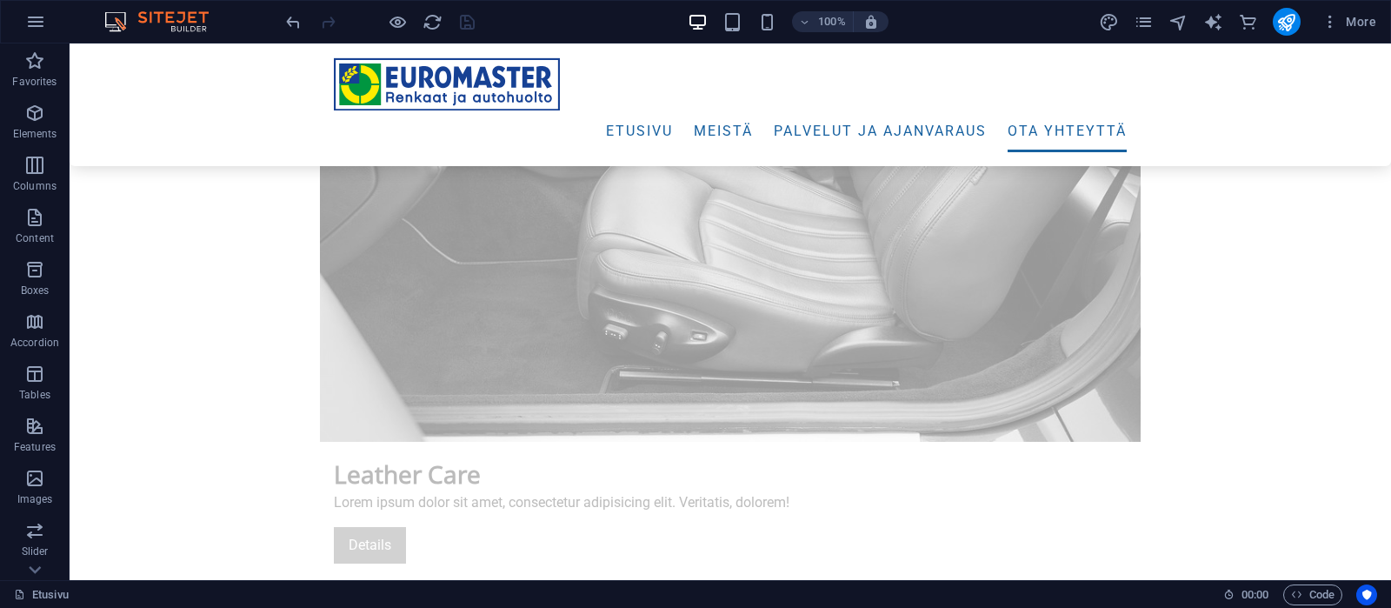
scroll to position [6845, 0]
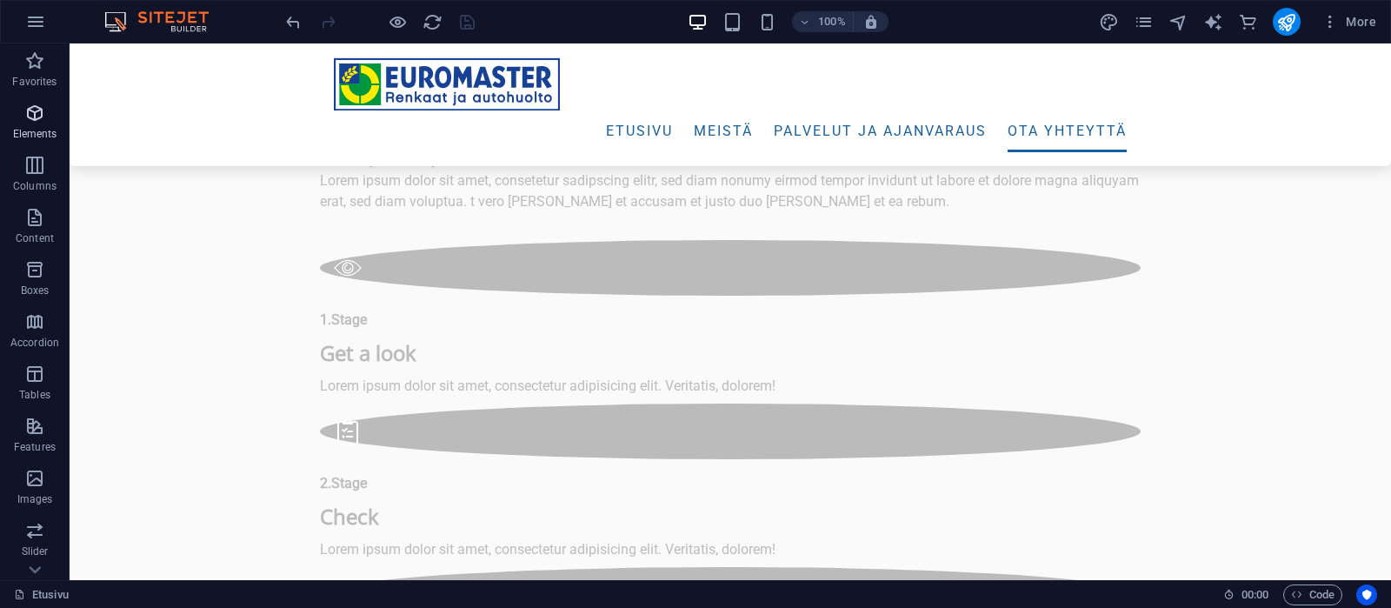
click at [31, 116] on icon "button" at bounding box center [34, 113] width 21 height 21
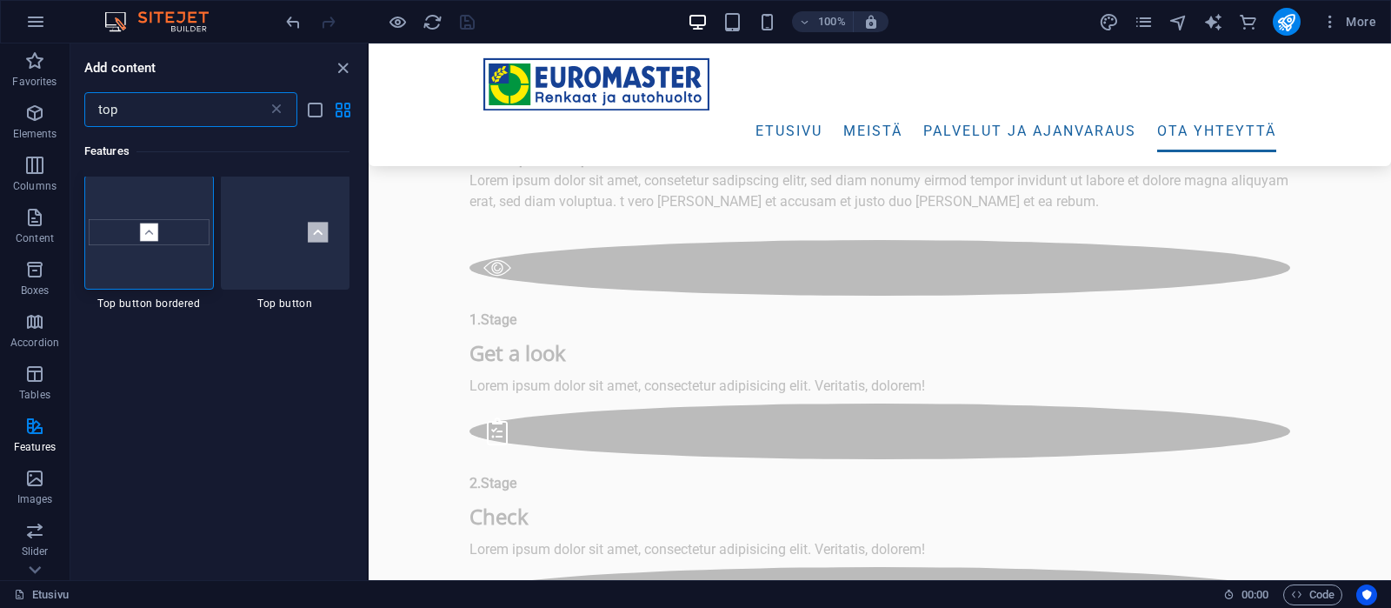
scroll to position [0, 0]
type input "top"
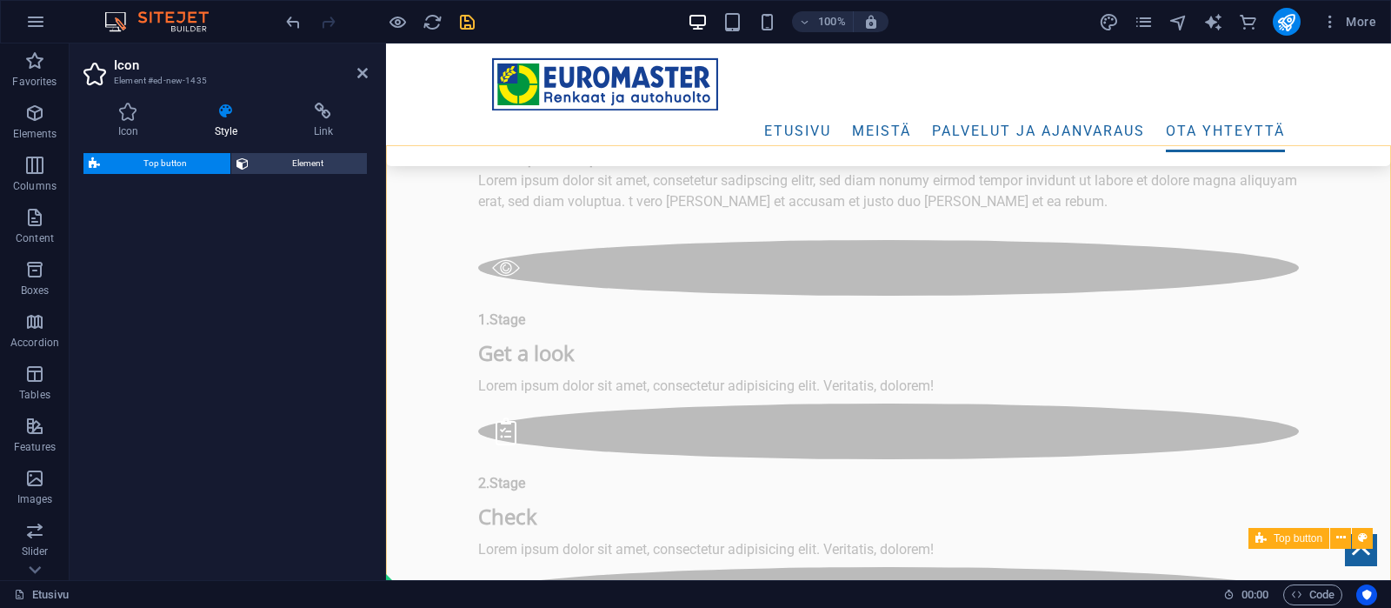
select select "rem"
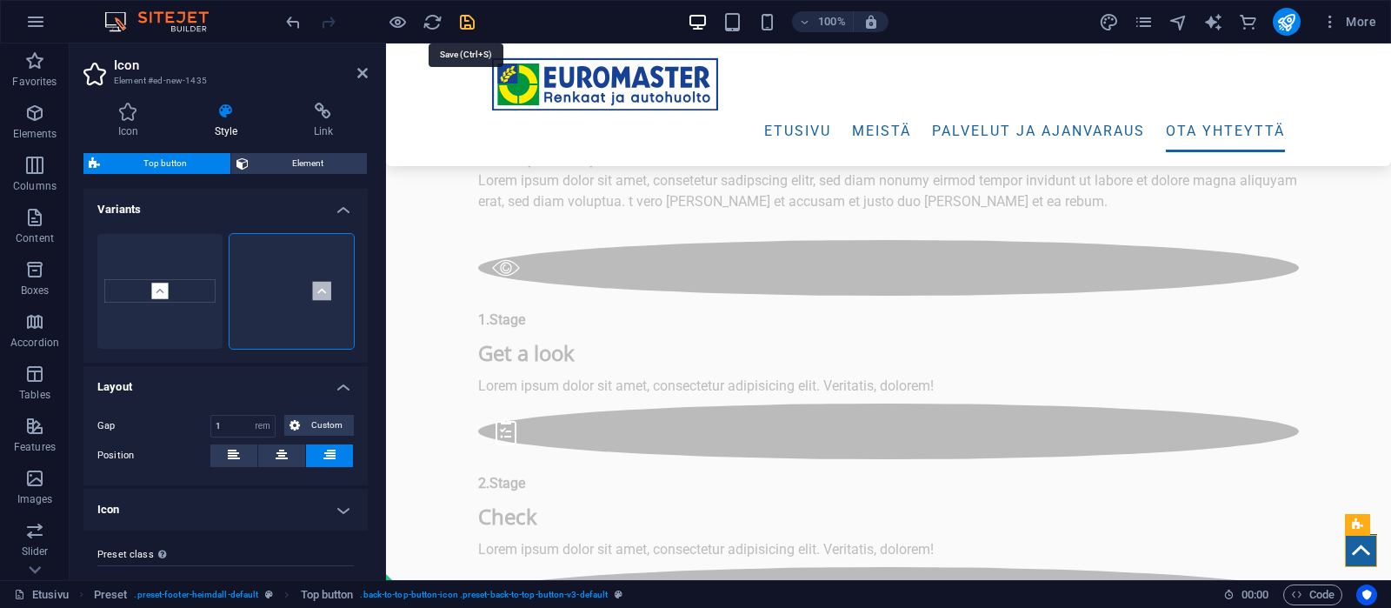
click at [467, 23] on icon "save" at bounding box center [467, 22] width 20 height 20
checkbox input "false"
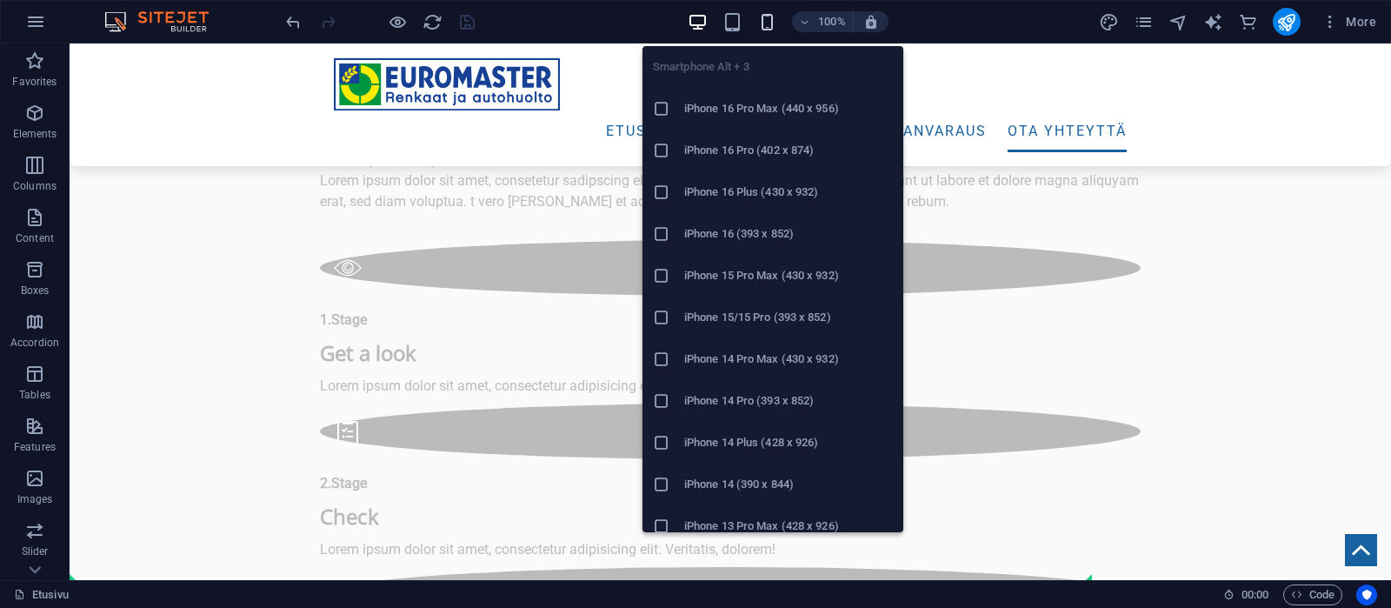
click at [767, 25] on icon "button" at bounding box center [767, 22] width 20 height 20
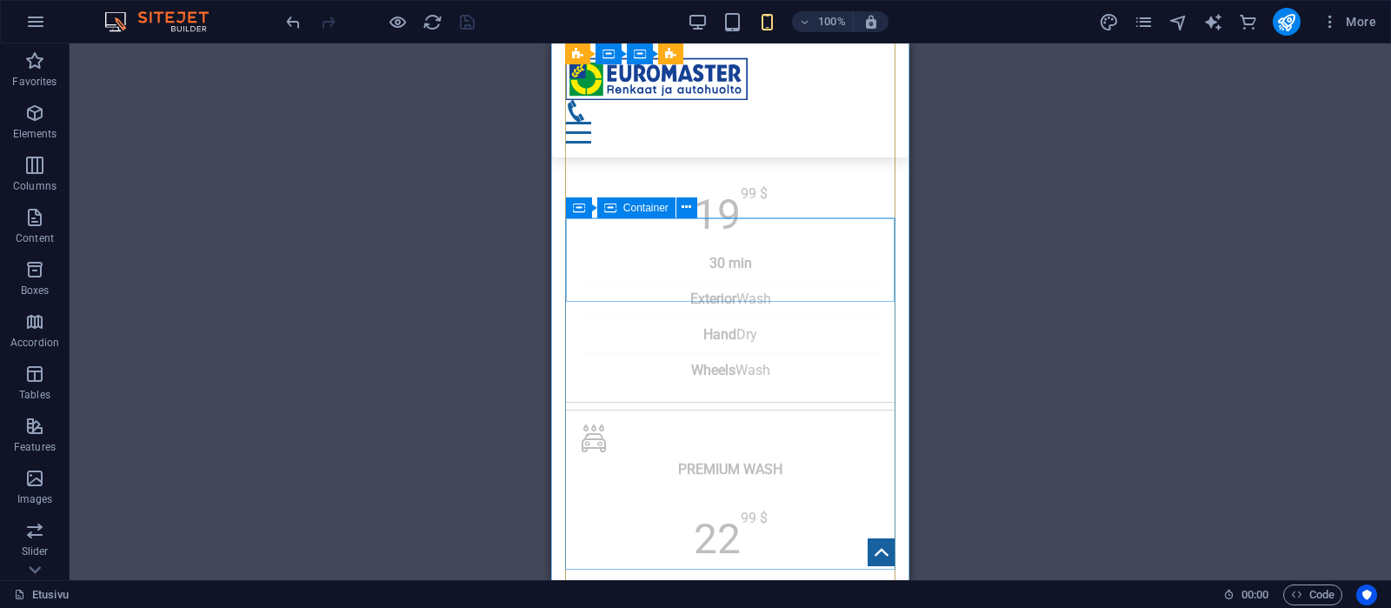
scroll to position [8666, 0]
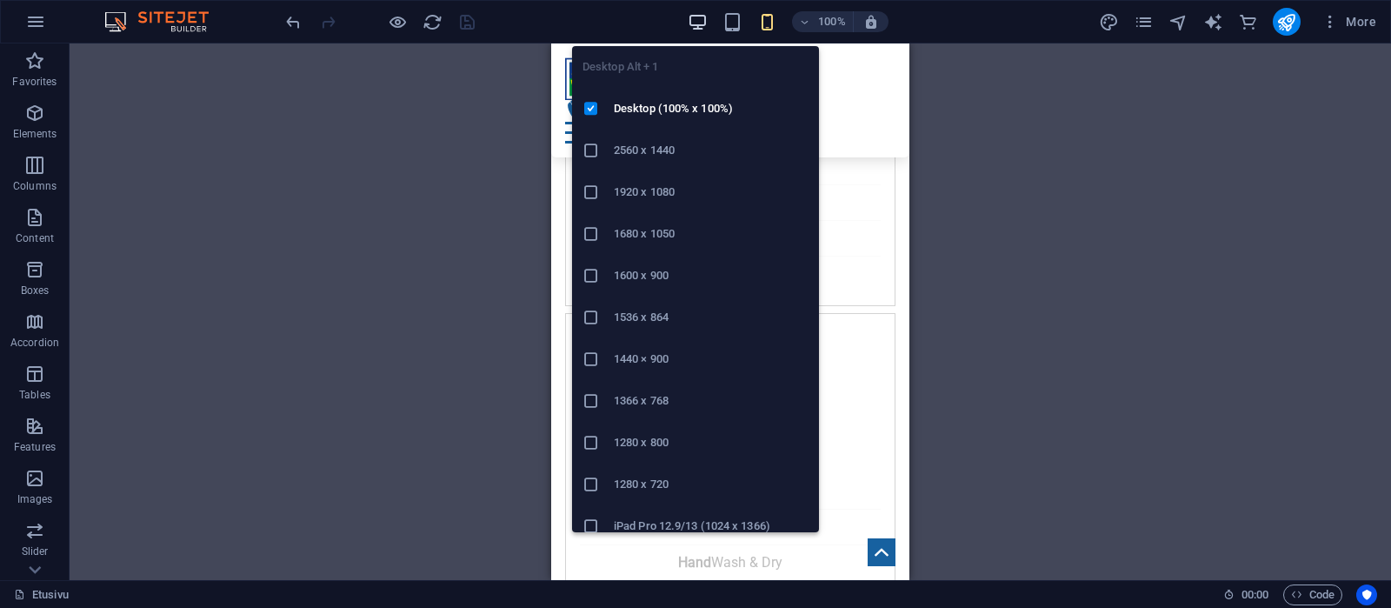
click at [699, 20] on icon "button" at bounding box center [698, 22] width 20 height 20
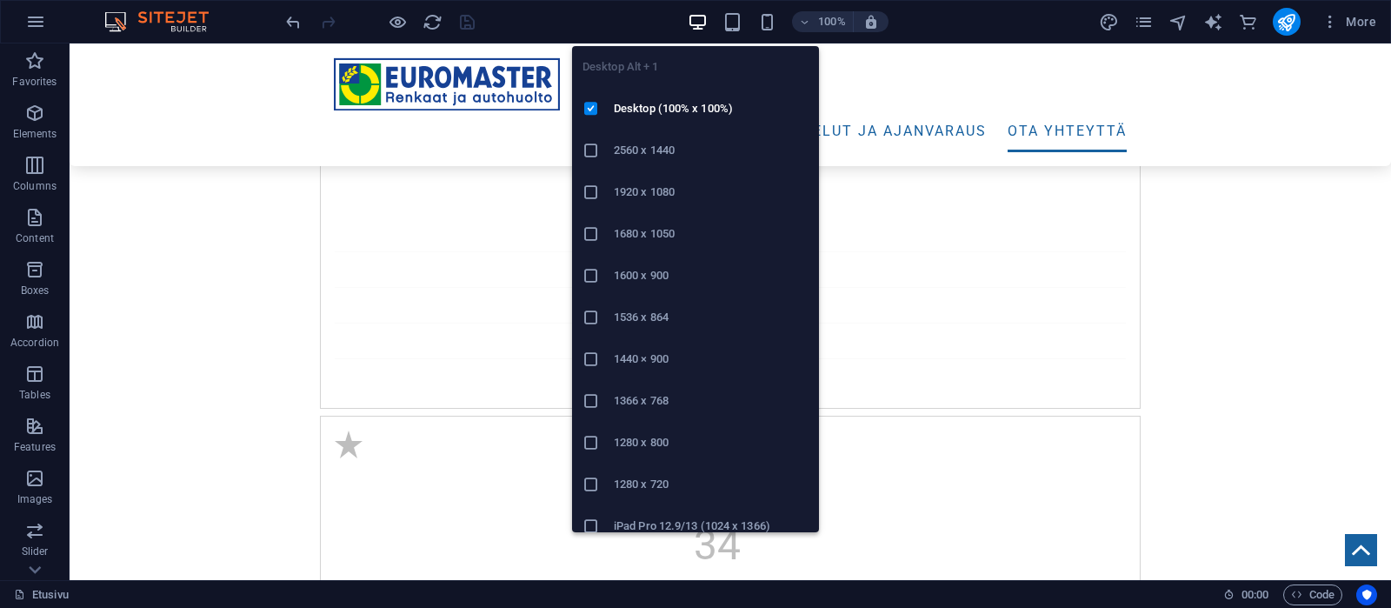
scroll to position [6845, 0]
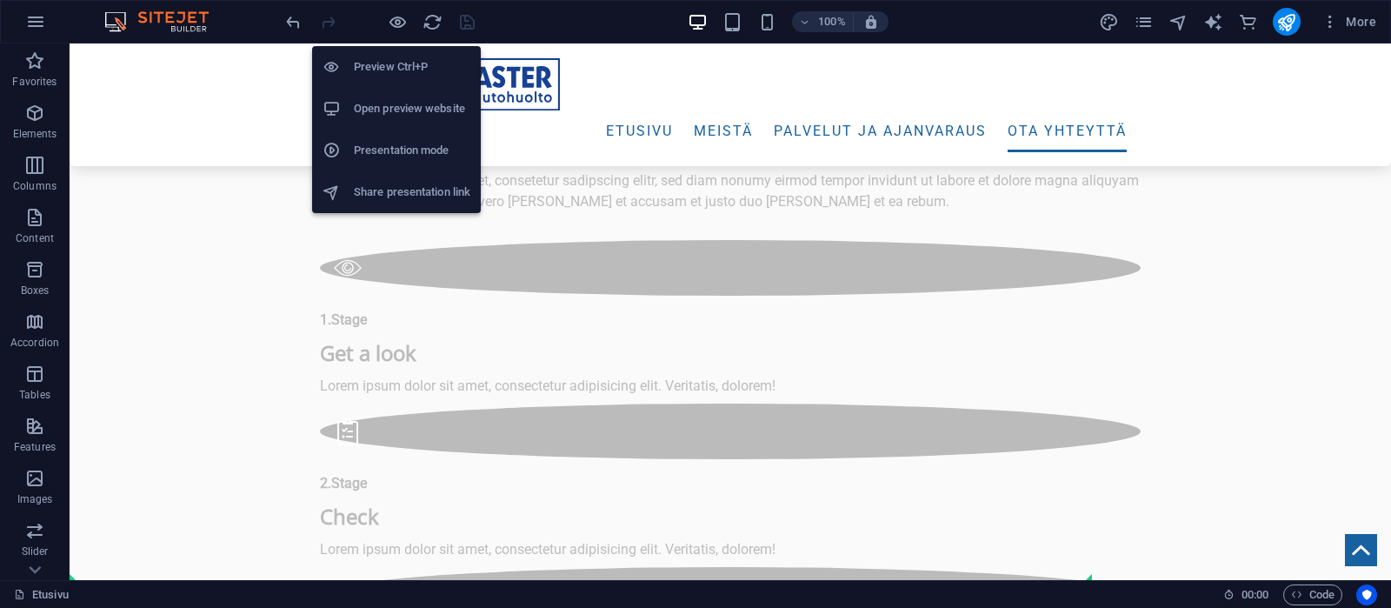
click at [396, 103] on h6 "Open preview website" at bounding box center [412, 108] width 117 height 21
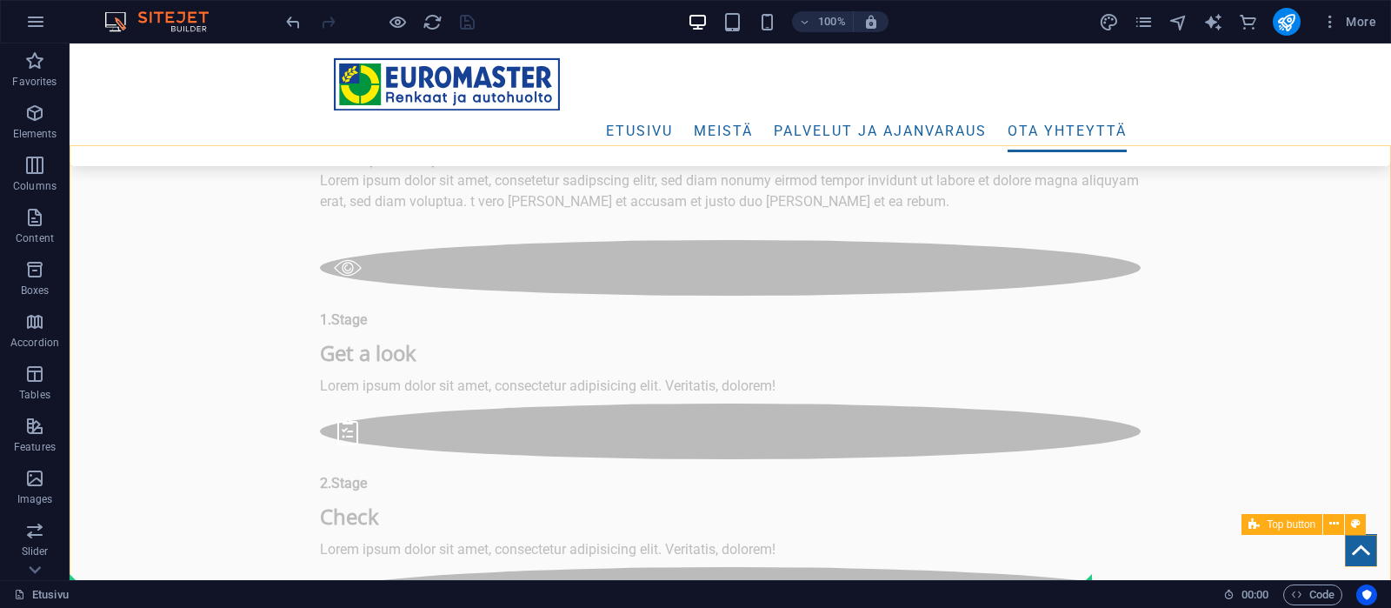
click at [1290, 521] on span "Top button" at bounding box center [1291, 524] width 49 height 10
select select "rem"
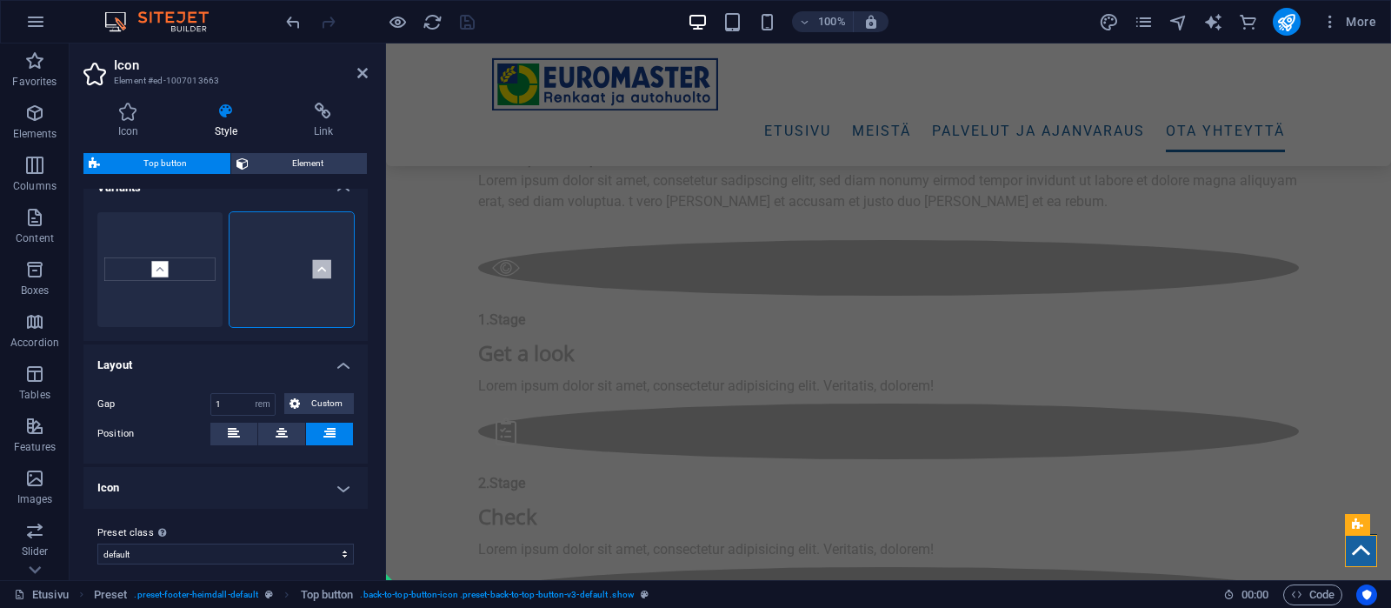
scroll to position [33, 0]
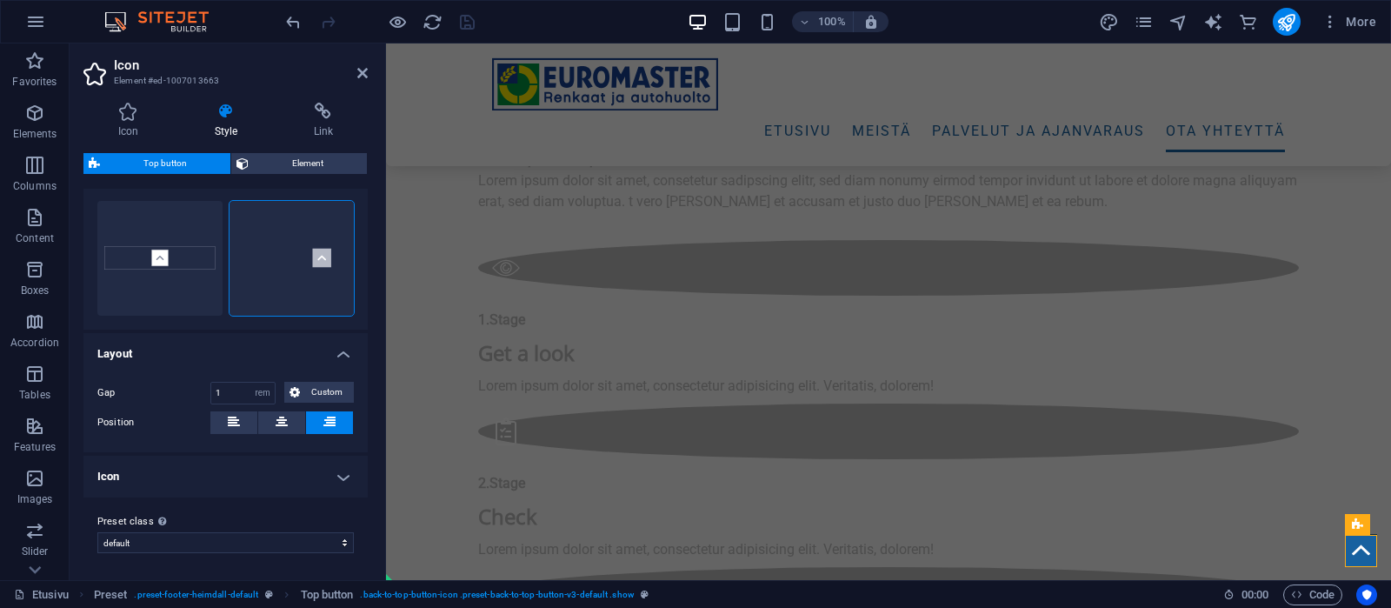
click at [340, 479] on h4 "Icon" at bounding box center [225, 477] width 284 height 42
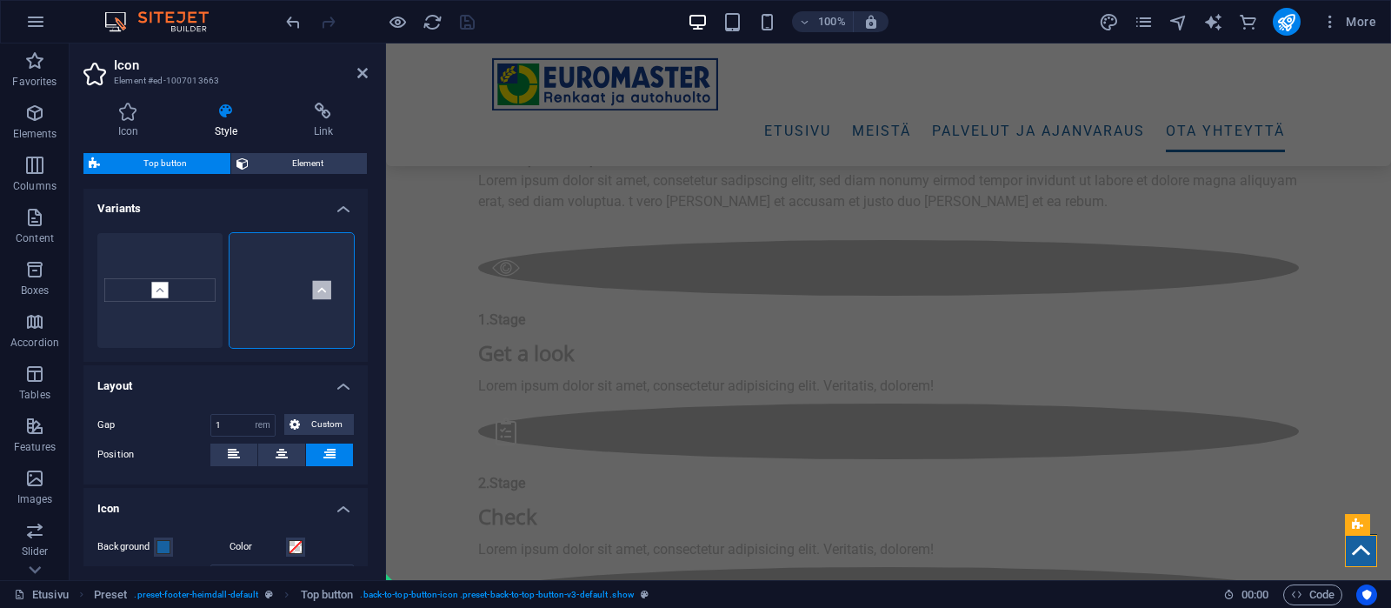
scroll to position [0, 0]
click at [297, 164] on span "Element" at bounding box center [308, 163] width 108 height 21
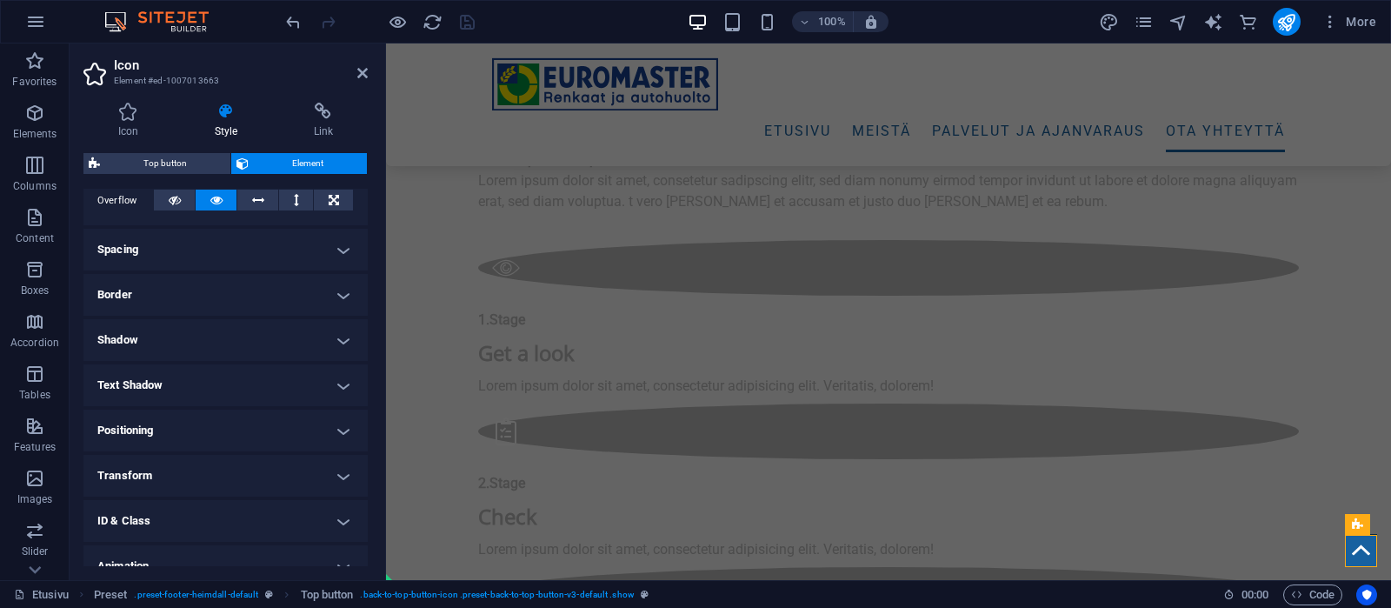
scroll to position [330, 0]
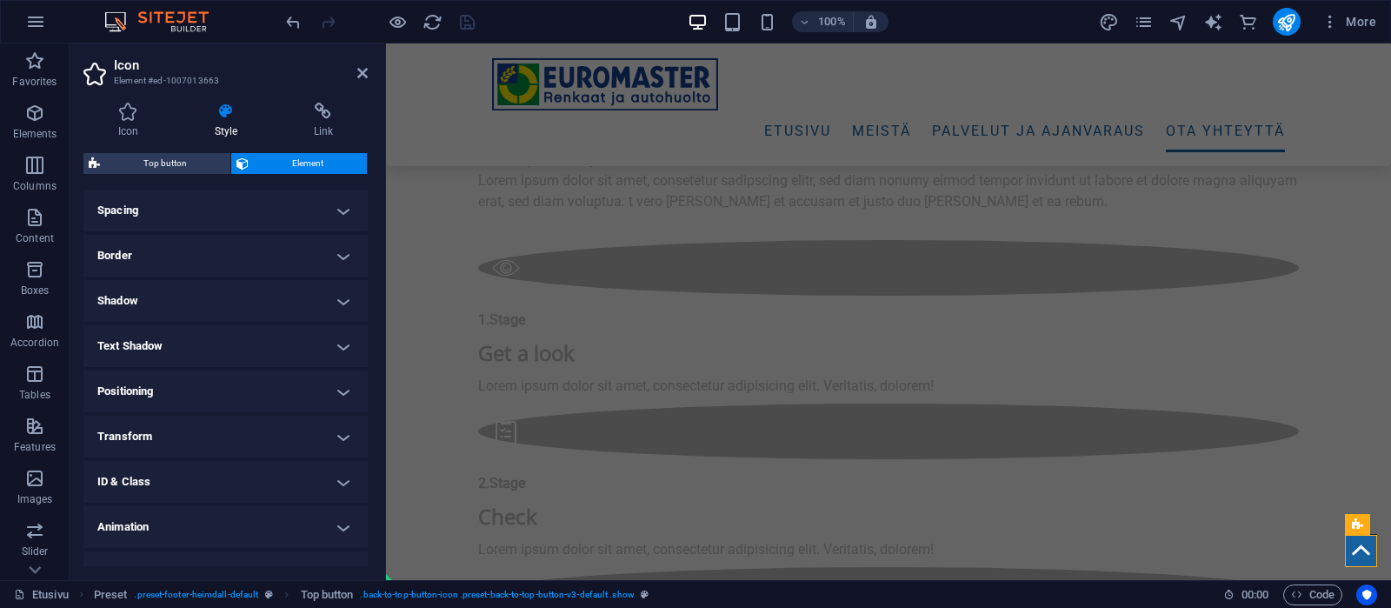
click at [257, 380] on h4 "Positioning" at bounding box center [225, 391] width 284 height 42
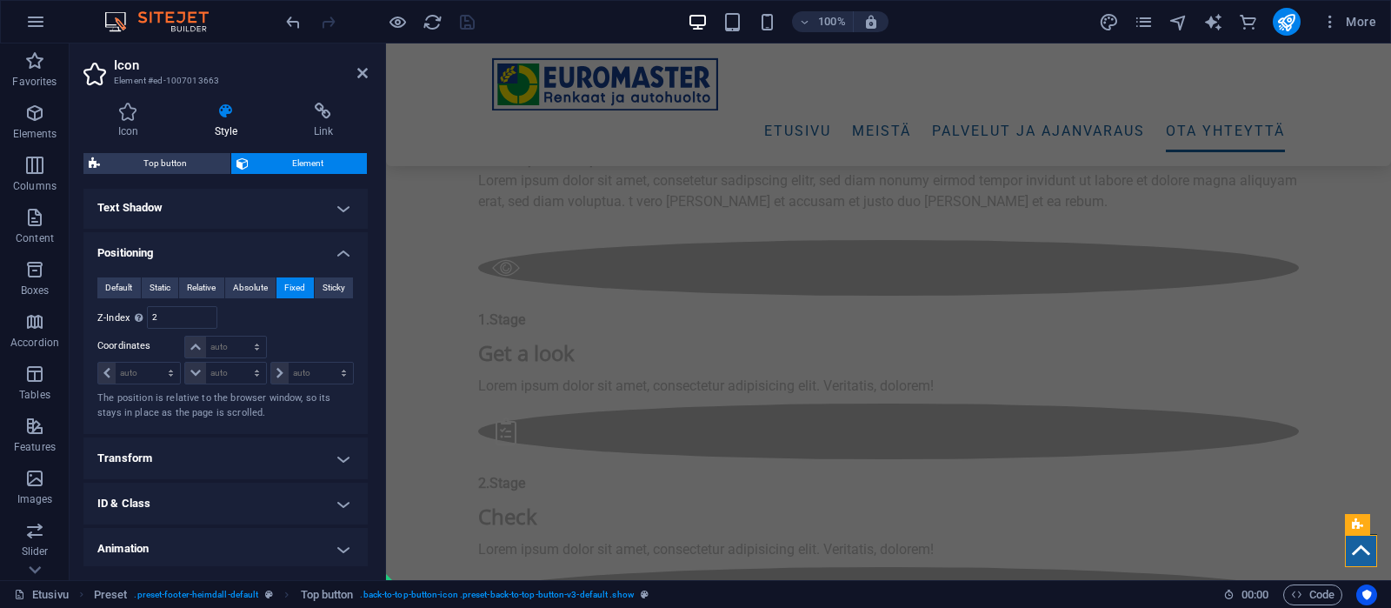
scroll to position [496, 0]
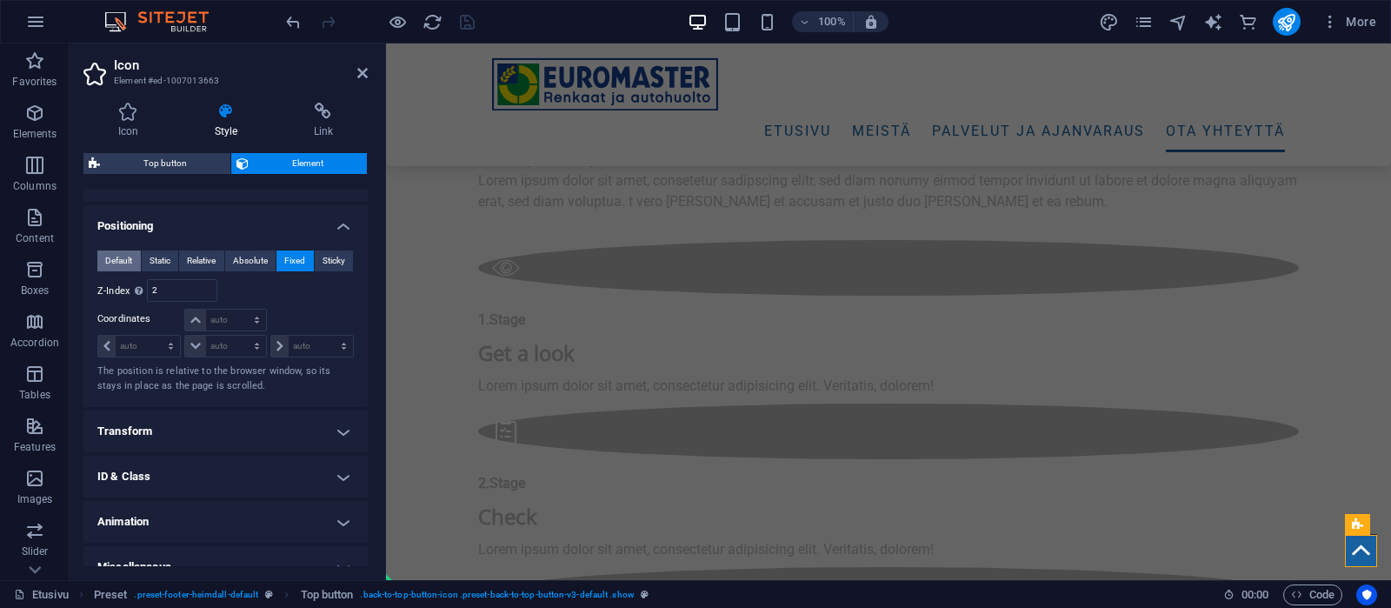
click at [120, 259] on span "Default" at bounding box center [118, 260] width 27 height 21
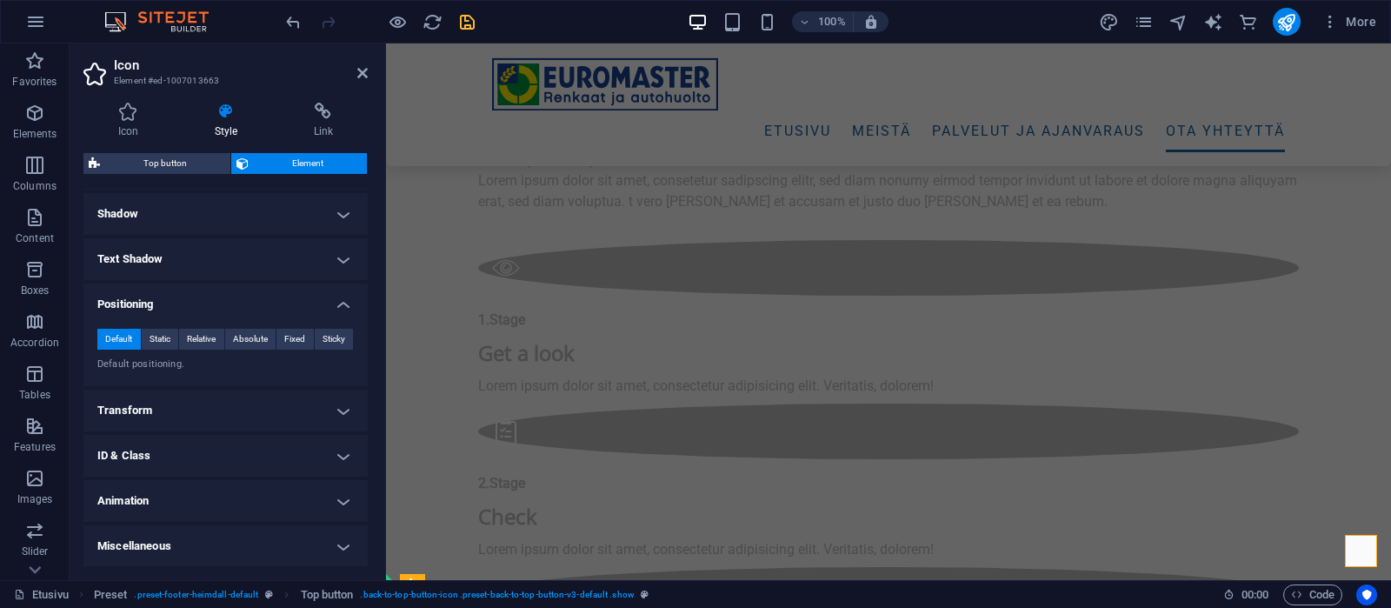
scroll to position [6905, 0]
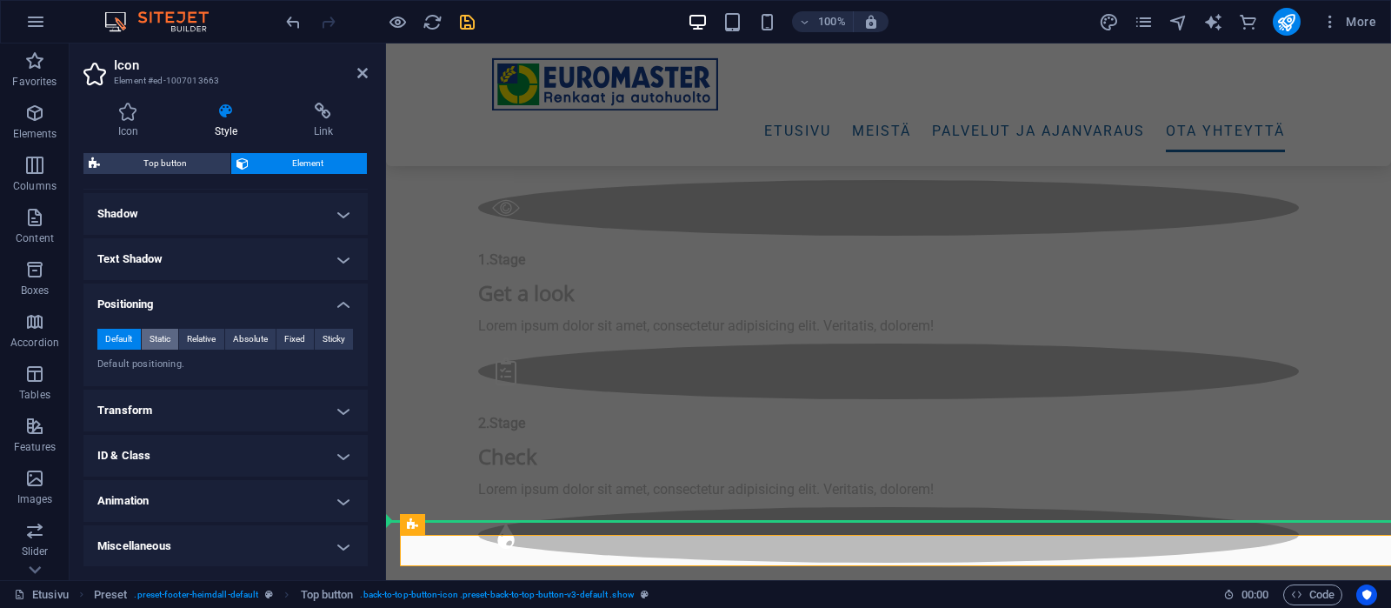
click at [155, 334] on span "Static" at bounding box center [160, 339] width 21 height 21
click at [202, 334] on span "Relative" at bounding box center [201, 339] width 29 height 21
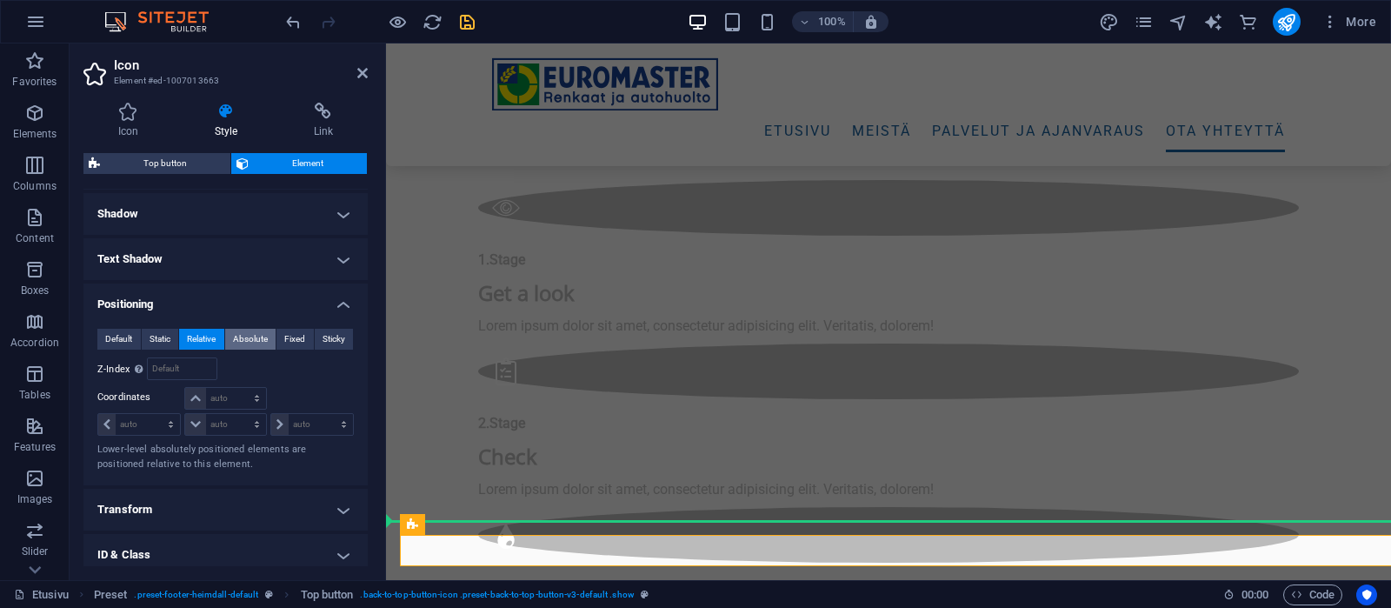
click at [249, 337] on span "Absolute" at bounding box center [250, 339] width 35 height 21
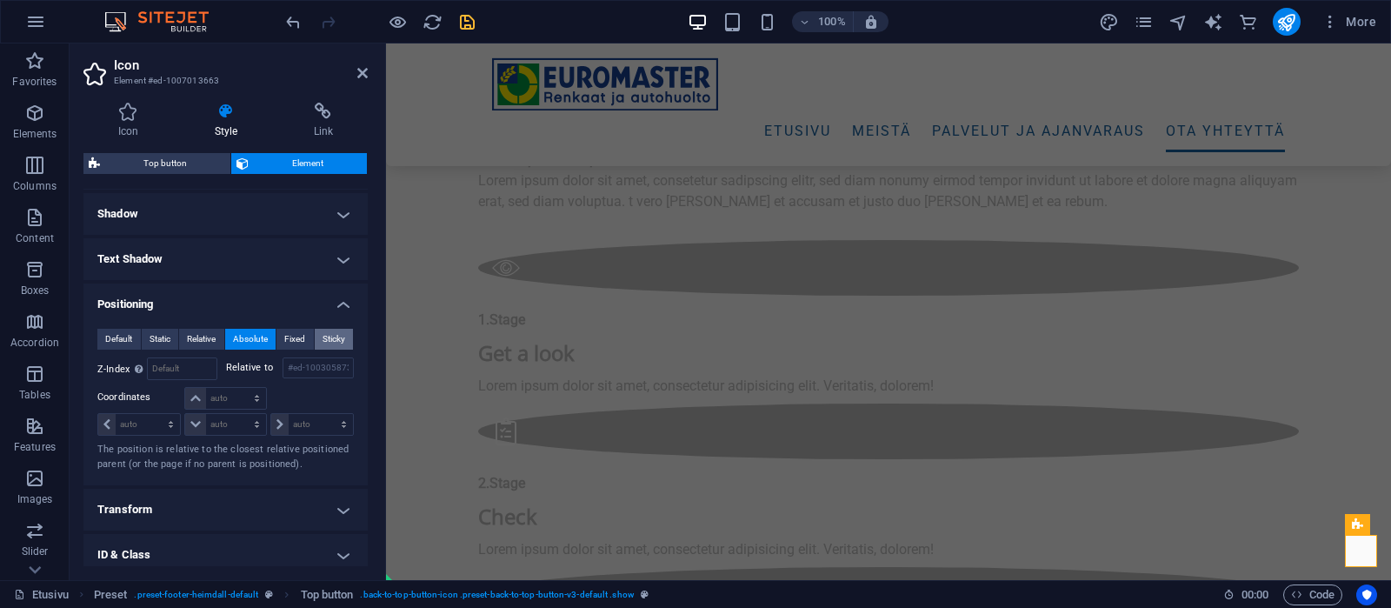
click at [327, 336] on span "Sticky" at bounding box center [334, 339] width 23 height 21
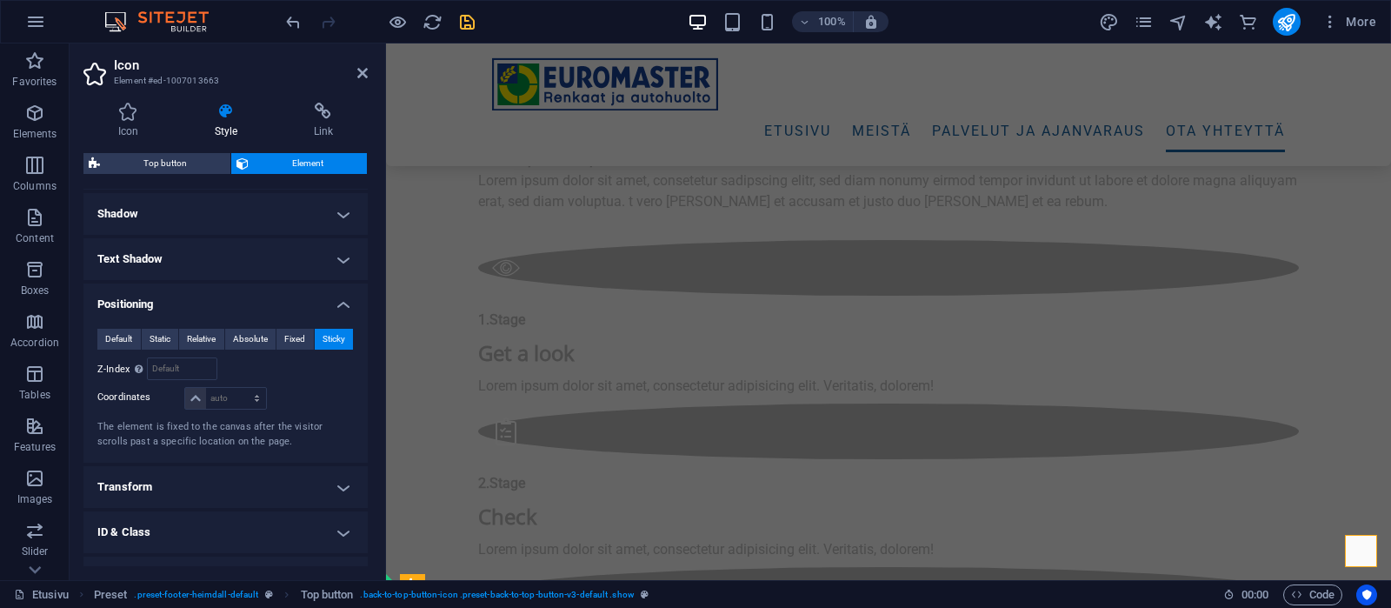
scroll to position [6905, 0]
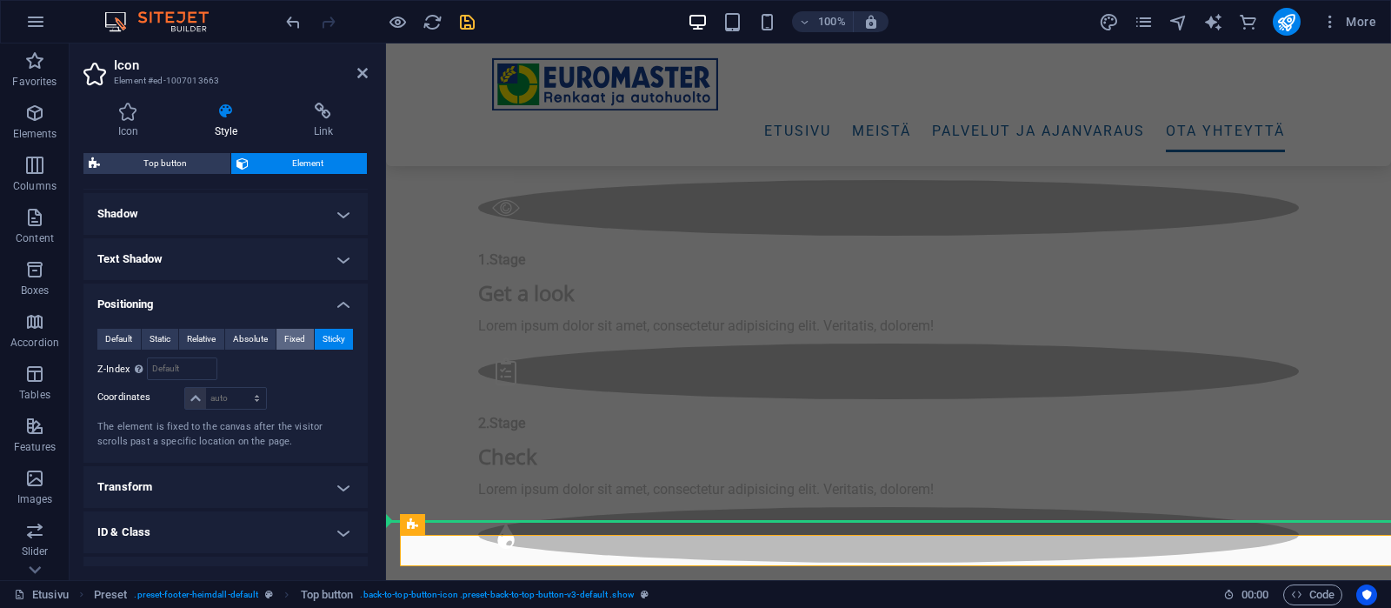
click at [297, 335] on span "Fixed" at bounding box center [294, 339] width 21 height 21
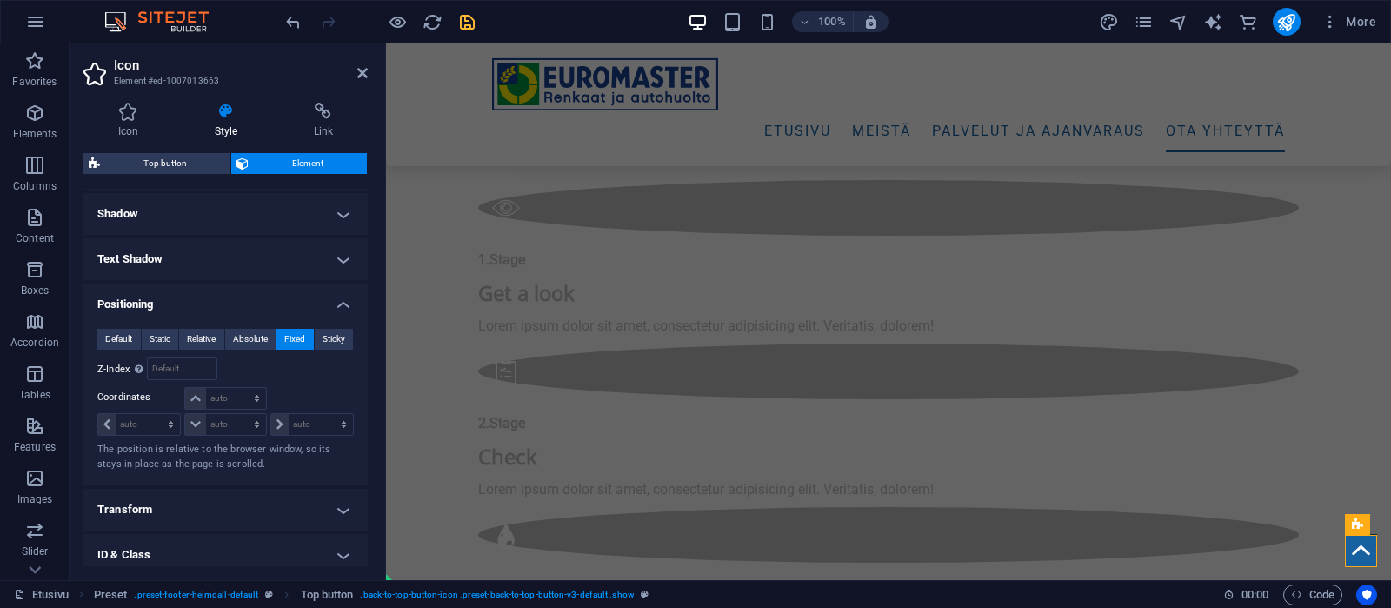
scroll to position [6845, 0]
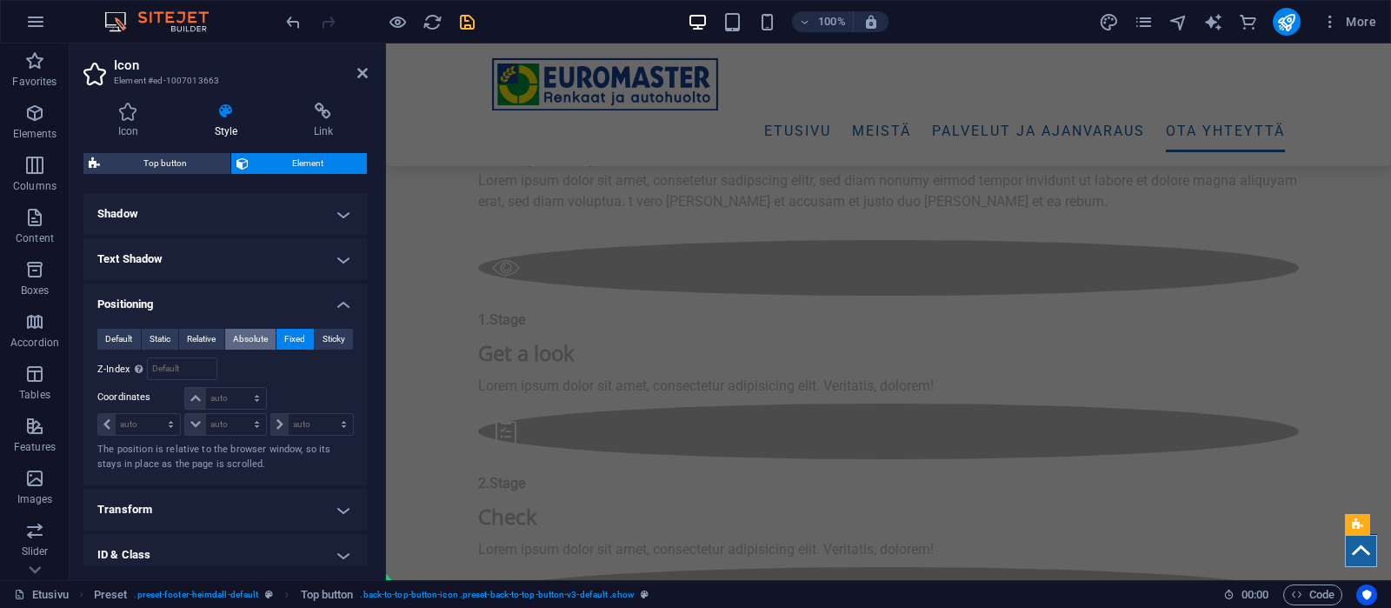
click at [254, 331] on span "Absolute" at bounding box center [250, 339] width 35 height 21
click at [466, 23] on icon "save" at bounding box center [467, 22] width 20 height 20
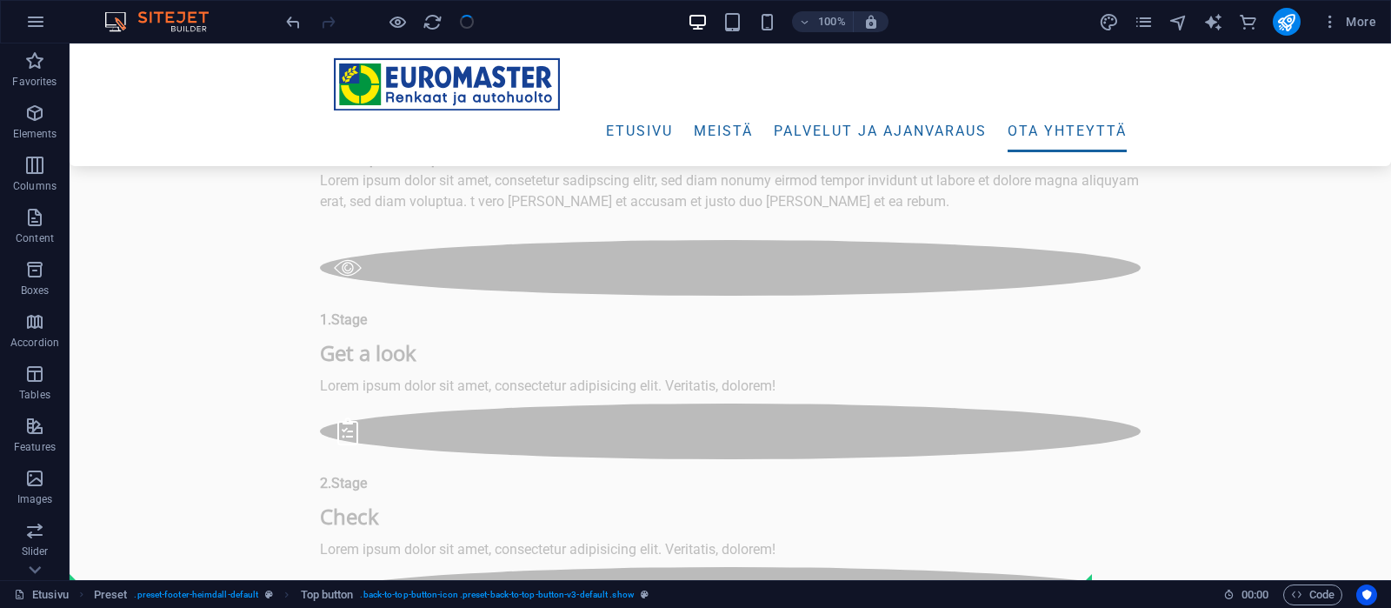
checkbox input "false"
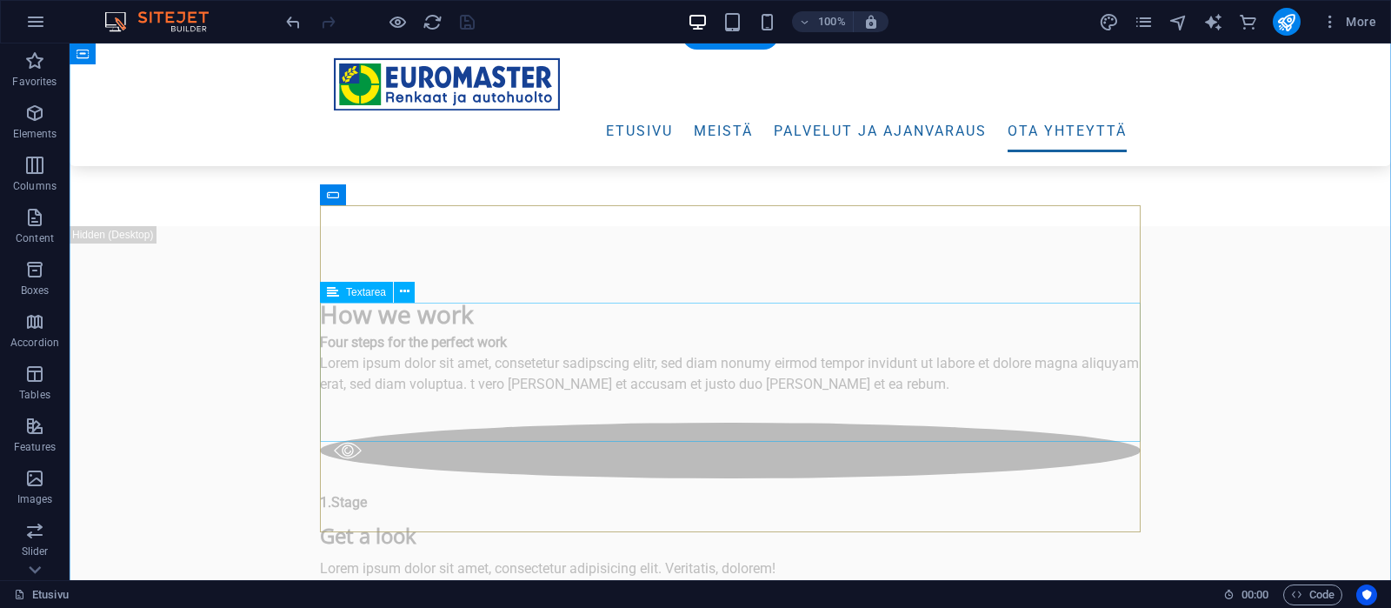
scroll to position [6388, 0]
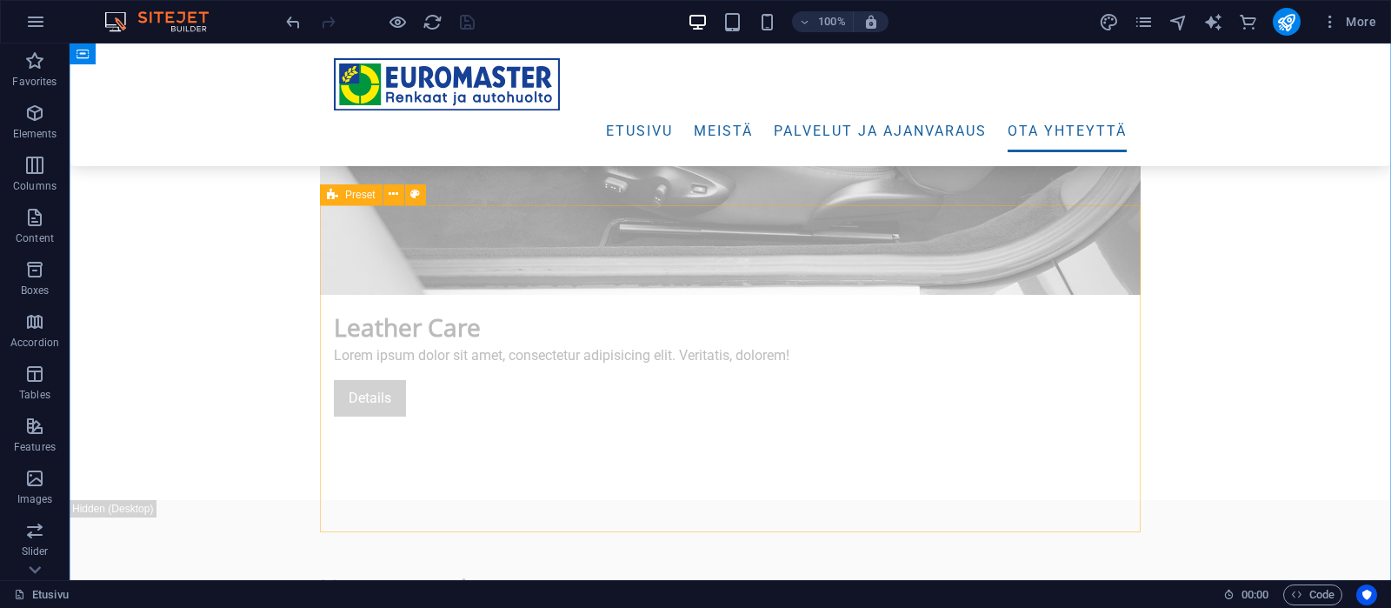
click at [344, 193] on div "Preset" at bounding box center [351, 194] width 63 height 21
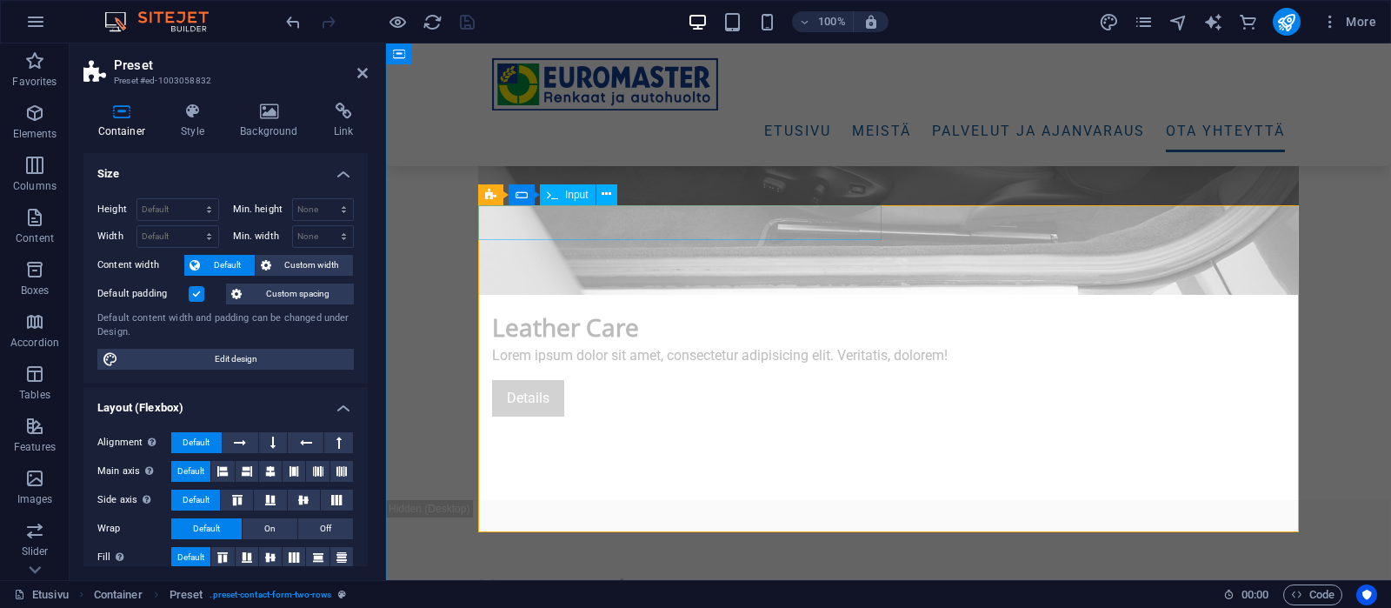
click at [570, 192] on span "Input" at bounding box center [576, 195] width 23 height 10
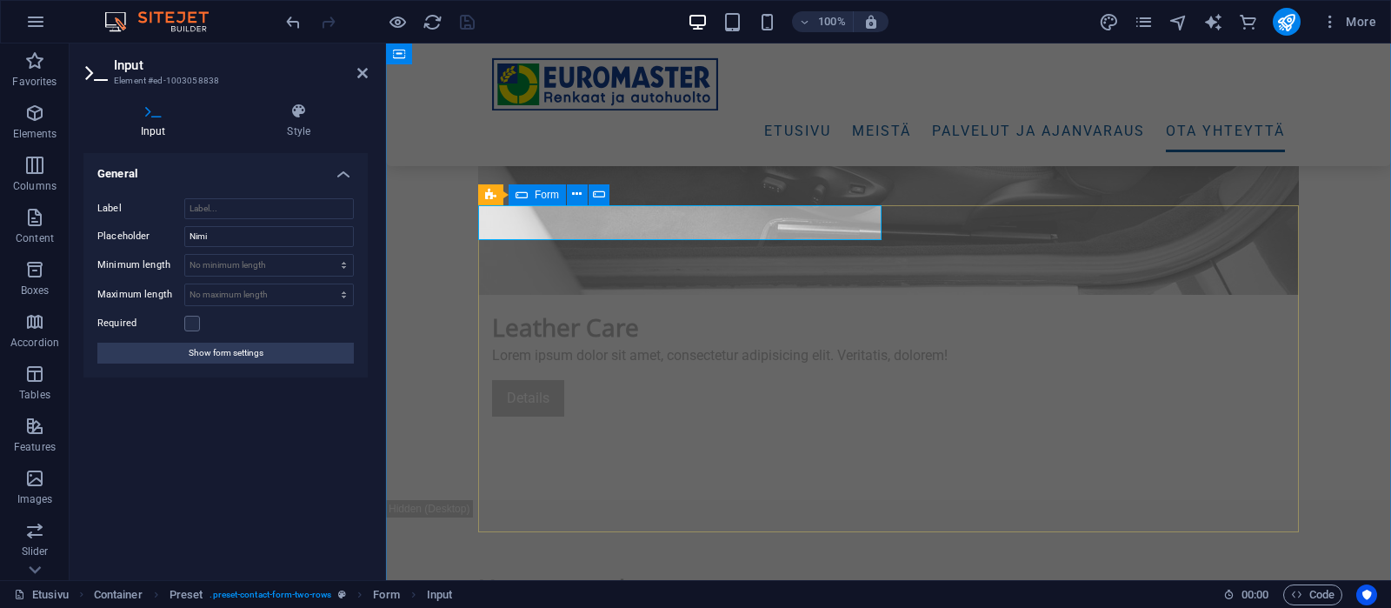
click at [545, 197] on span "Form" at bounding box center [547, 195] width 24 height 10
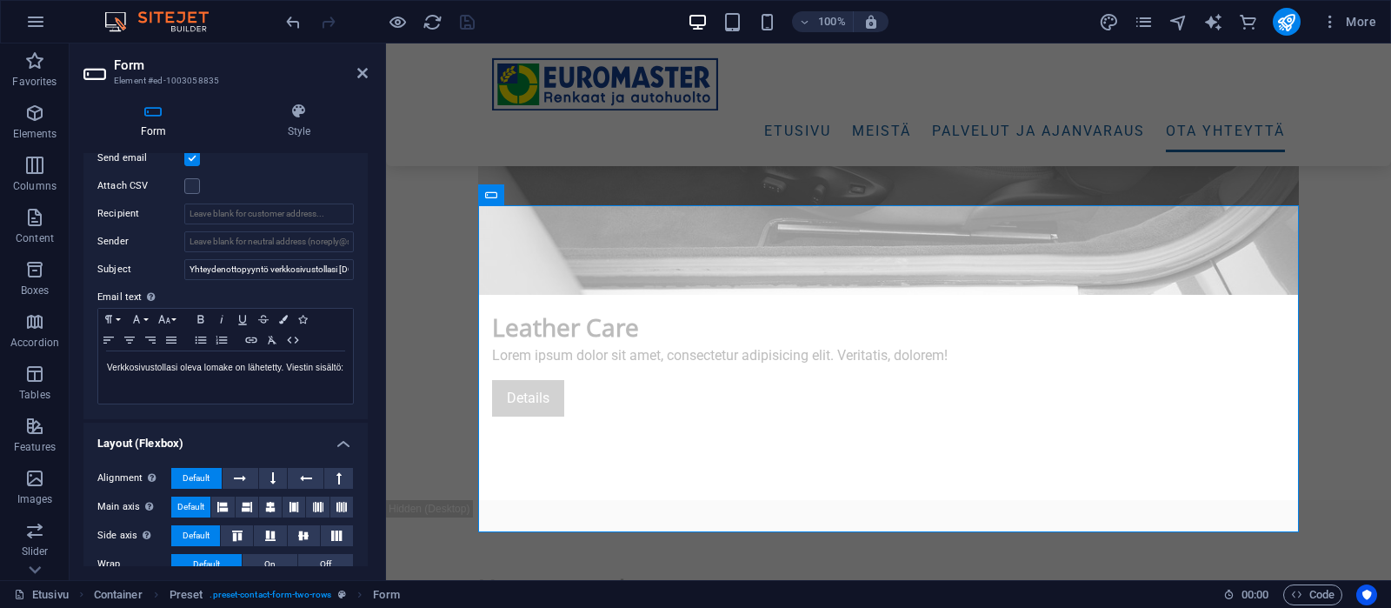
scroll to position [547, 0]
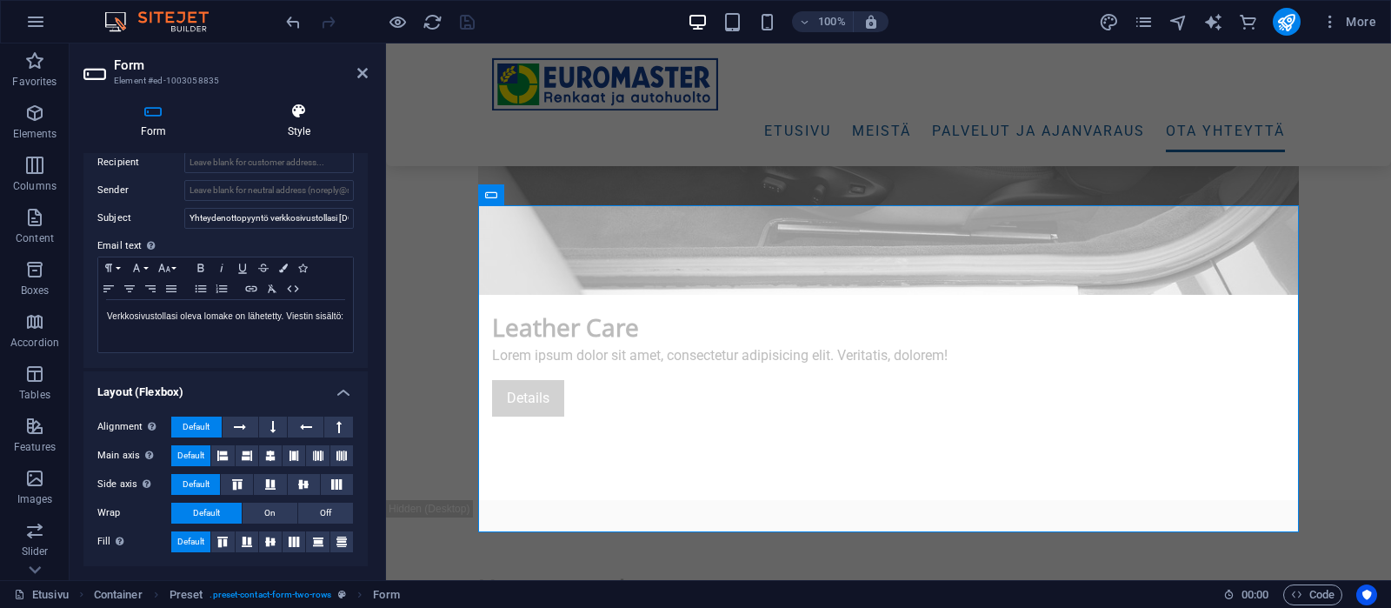
click at [286, 108] on icon at bounding box center [298, 111] width 137 height 17
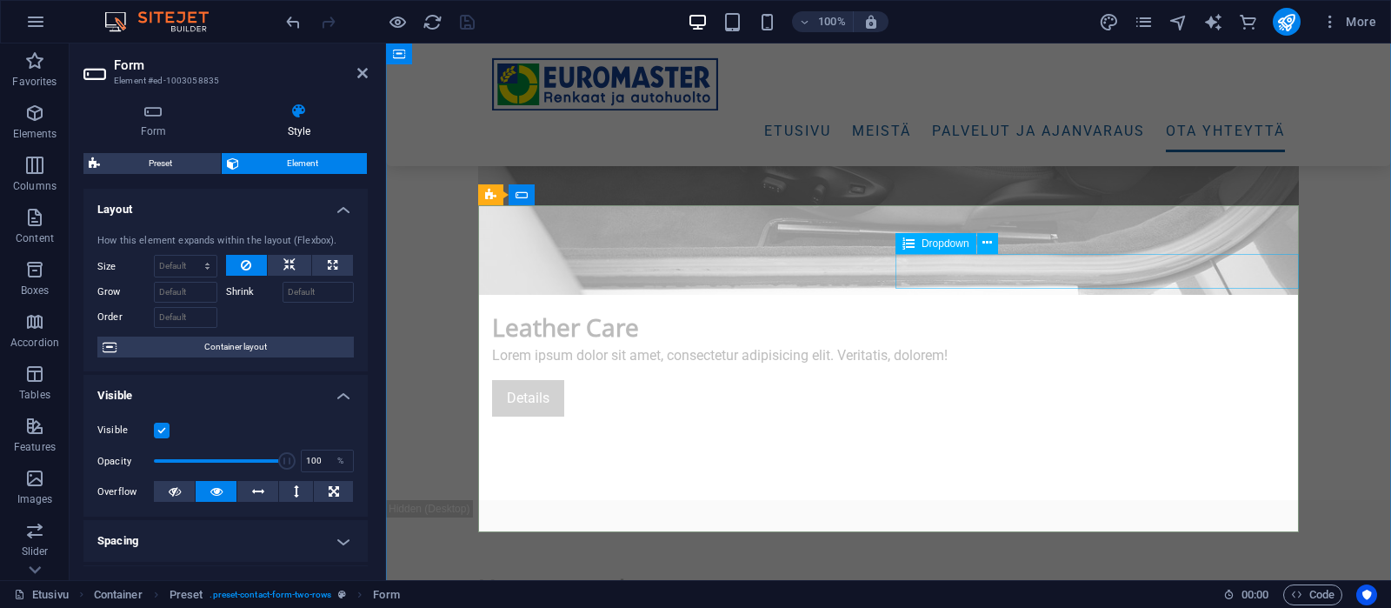
click at [943, 246] on span "Dropdown" at bounding box center [946, 243] width 48 height 10
drag, startPoint x: 943, startPoint y: 245, endPoint x: 511, endPoint y: 227, distance: 431.7
click at [943, 245] on span "Dropdown" at bounding box center [946, 243] width 48 height 10
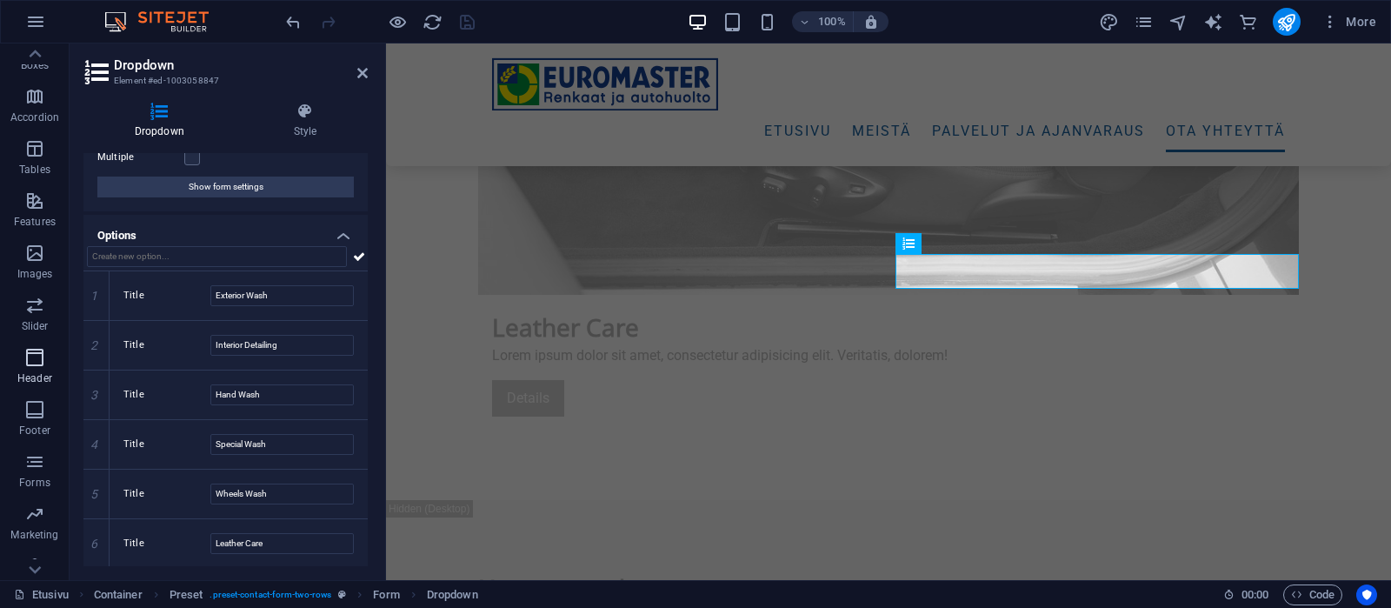
scroll to position [248, 0]
click at [37, 446] on icon "button" at bounding box center [34, 439] width 21 height 21
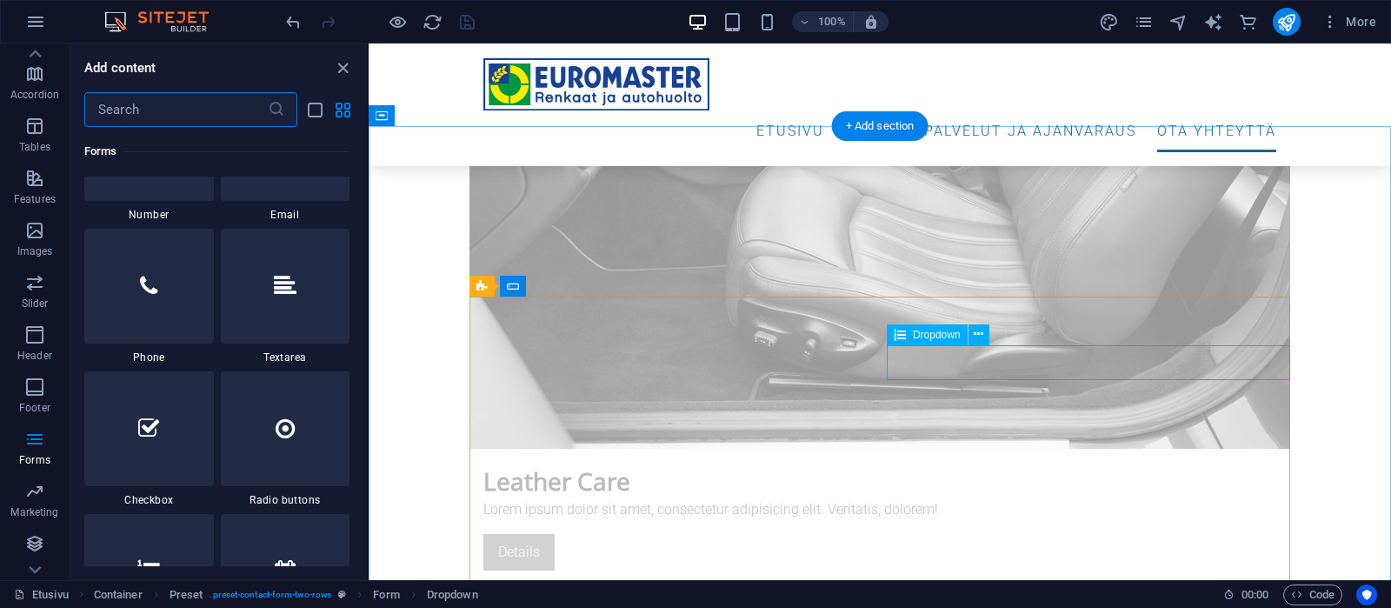
scroll to position [6297, 0]
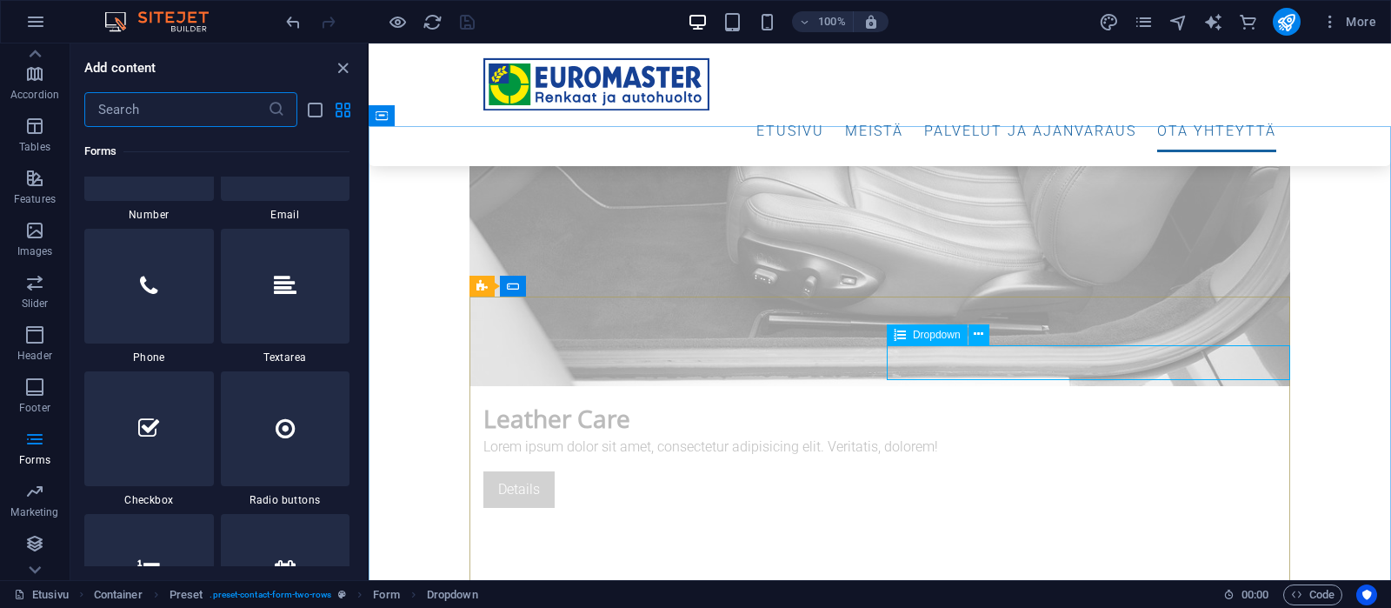
click at [923, 337] on span "Dropdown" at bounding box center [937, 335] width 48 height 10
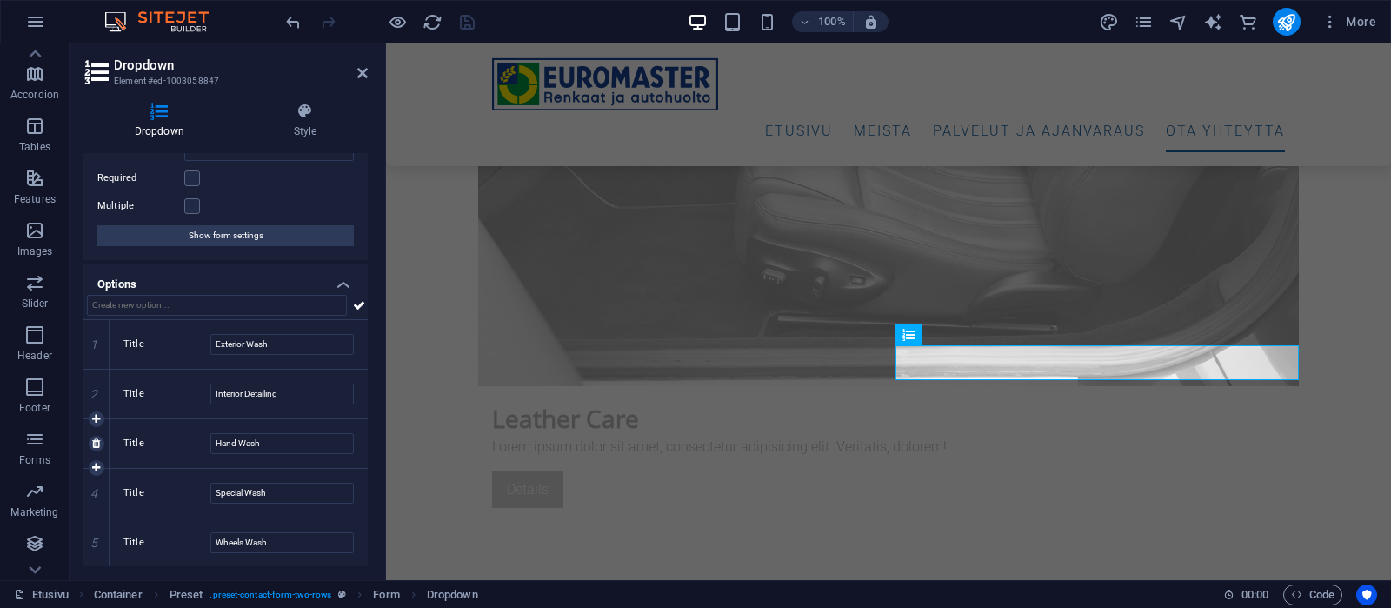
scroll to position [135, 0]
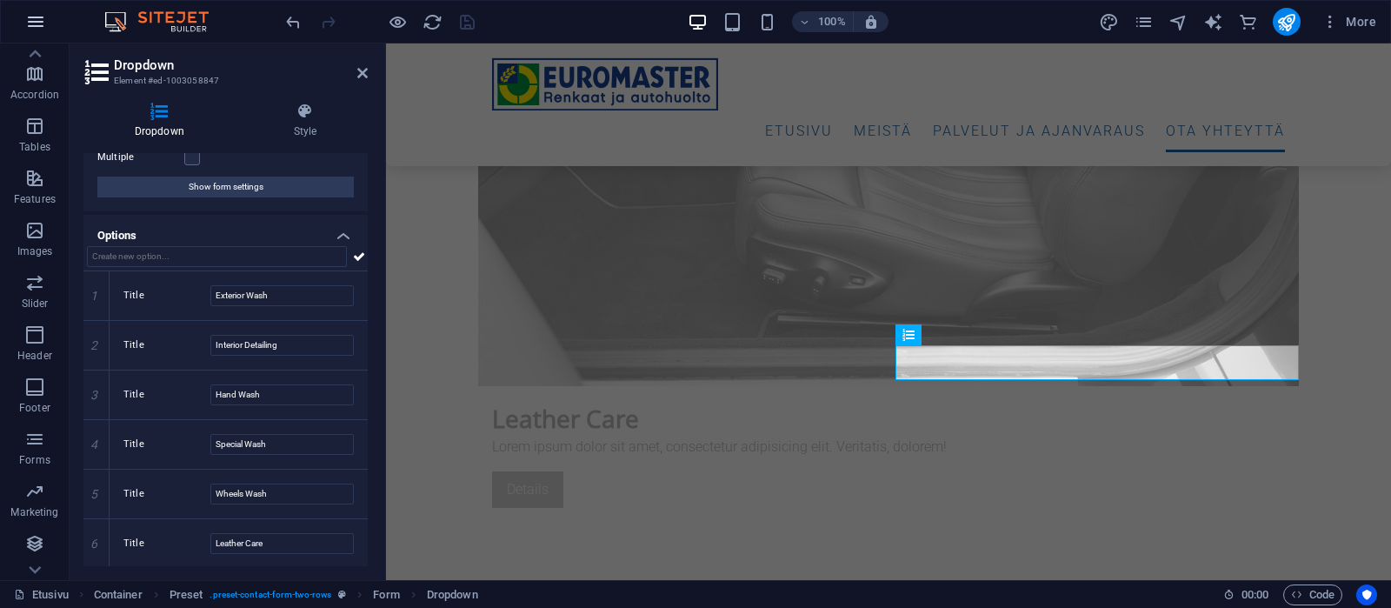
click at [32, 19] on icon "button" at bounding box center [35, 21] width 21 height 21
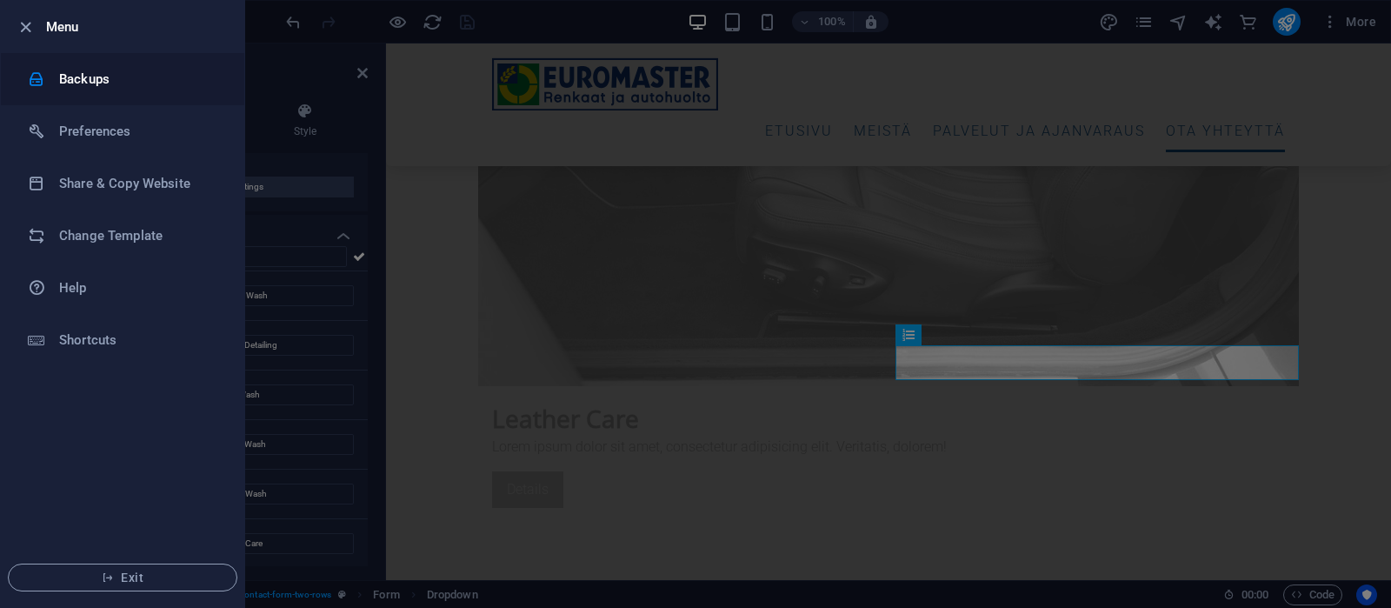
click at [97, 77] on h6 "Backups" at bounding box center [139, 79] width 161 height 21
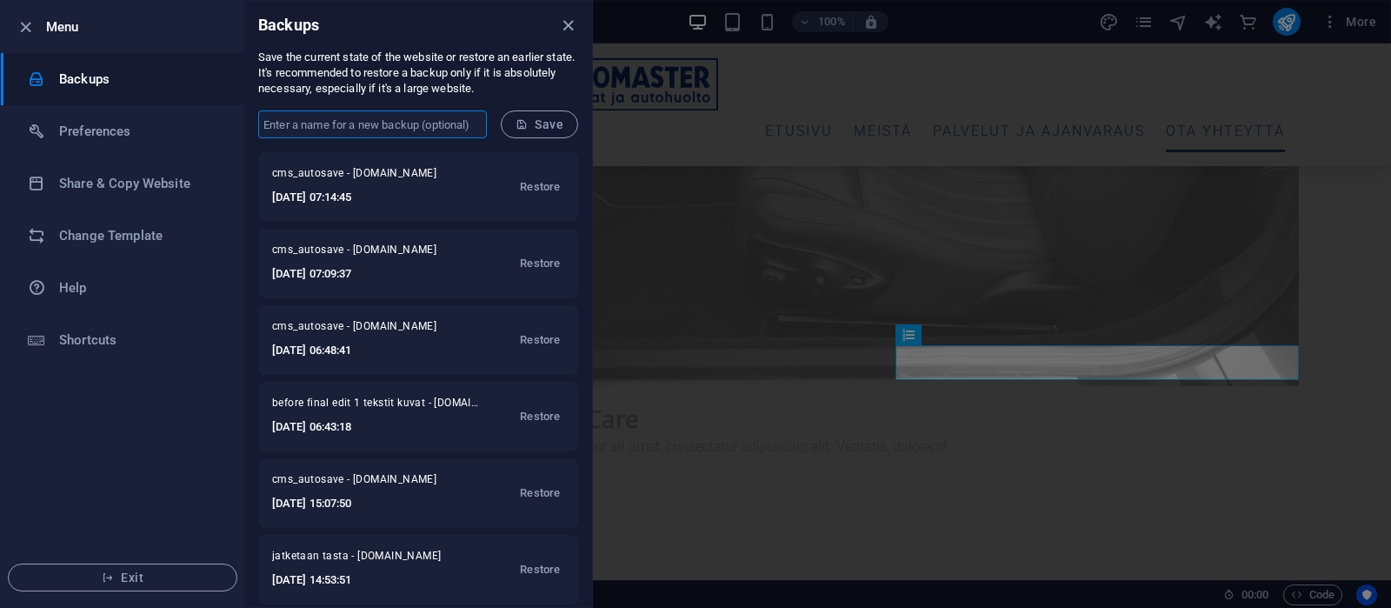
click at [398, 129] on input "text" at bounding box center [372, 124] width 229 height 28
type input "before form edit"
click at [516, 113] on button "Save" at bounding box center [539, 124] width 77 height 28
click at [564, 22] on icon "close" at bounding box center [568, 26] width 20 height 20
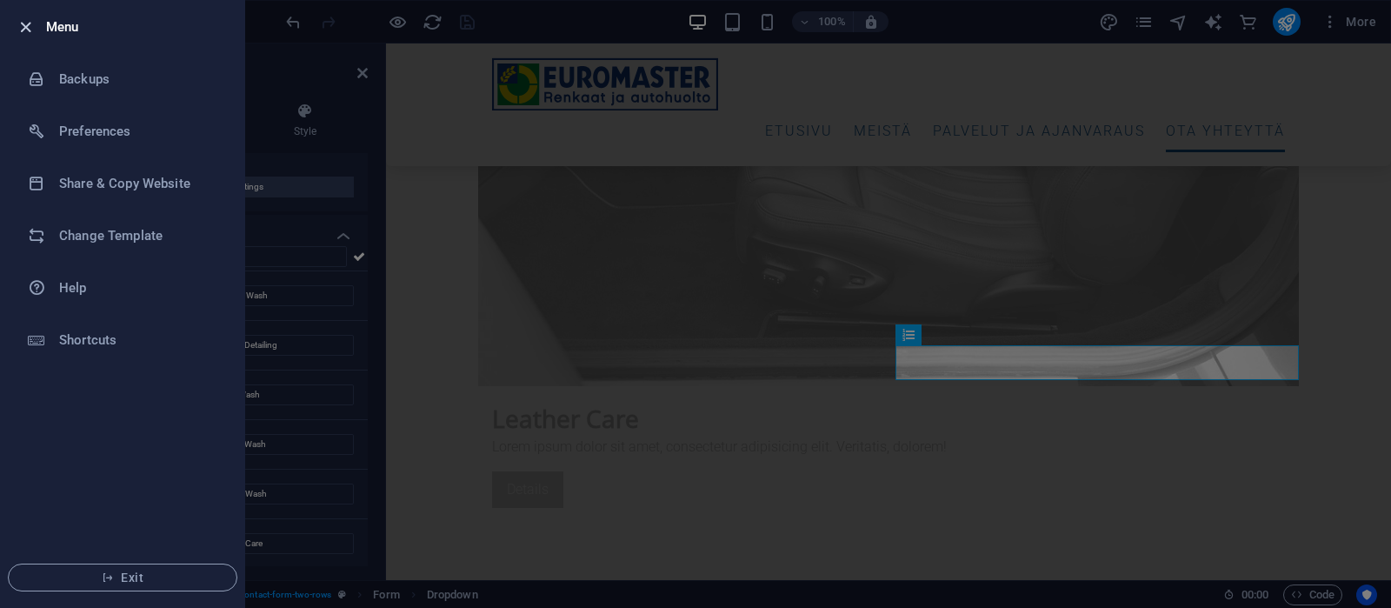
click at [21, 30] on icon "button" at bounding box center [26, 27] width 20 height 20
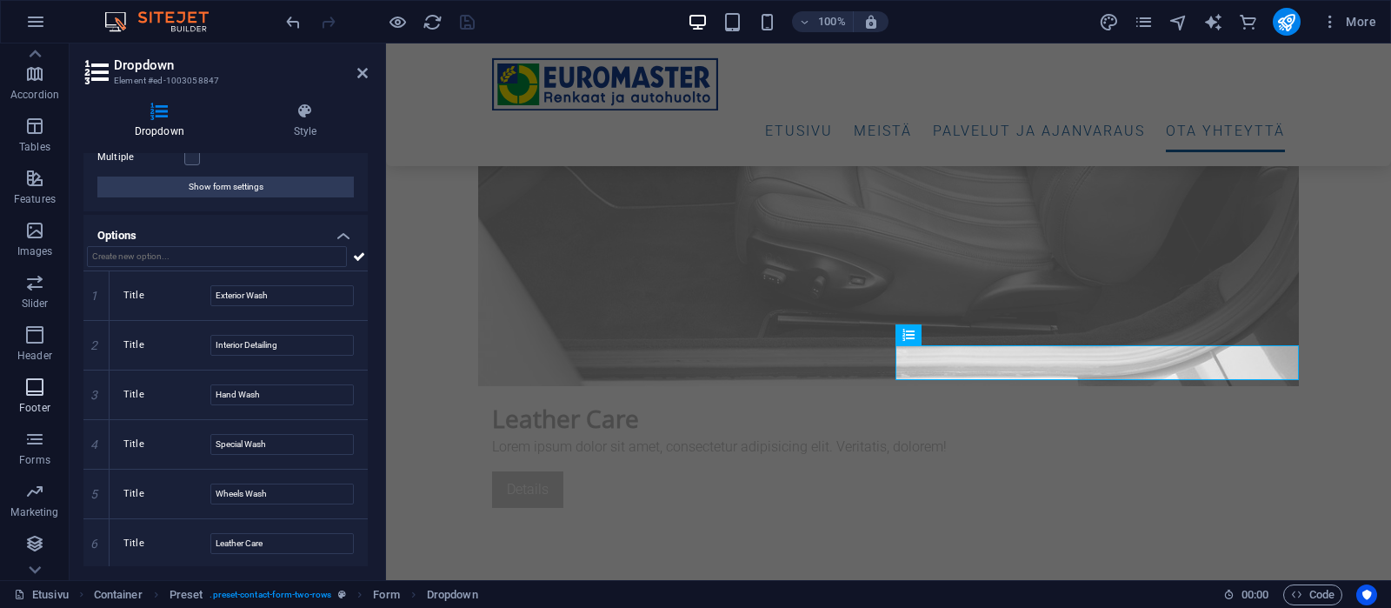
scroll to position [297, 0]
click at [33, 400] on span "Forms" at bounding box center [35, 400] width 70 height 42
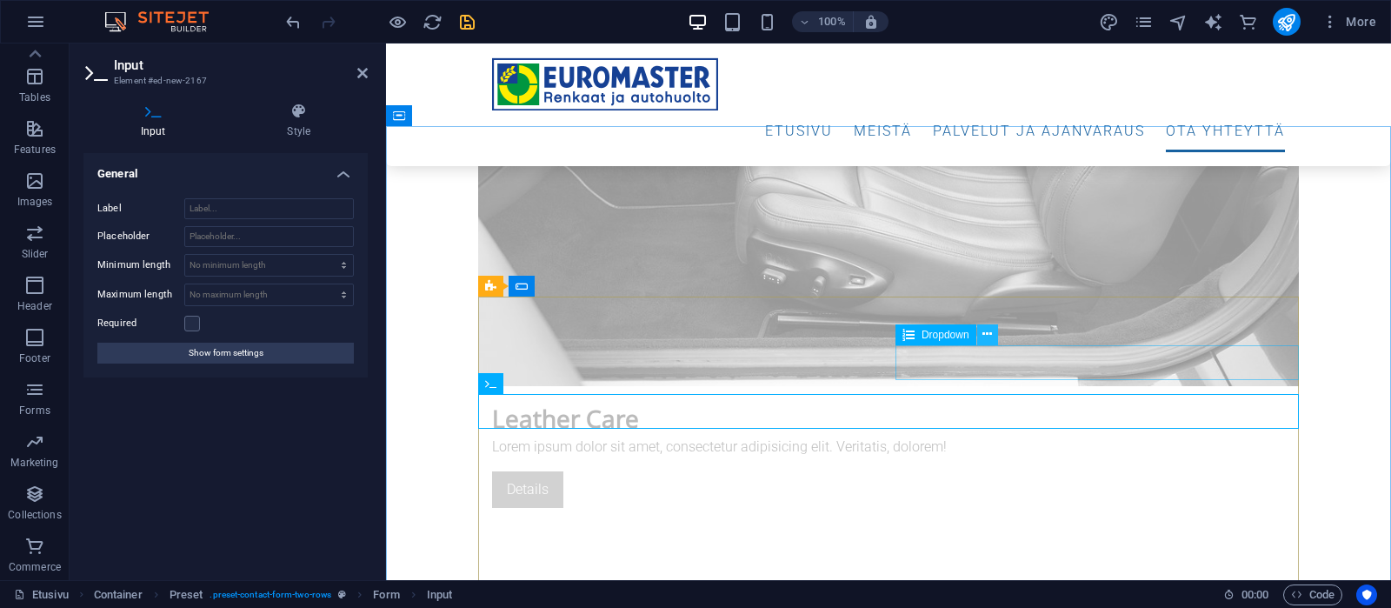
click at [987, 337] on icon at bounding box center [988, 334] width 10 height 18
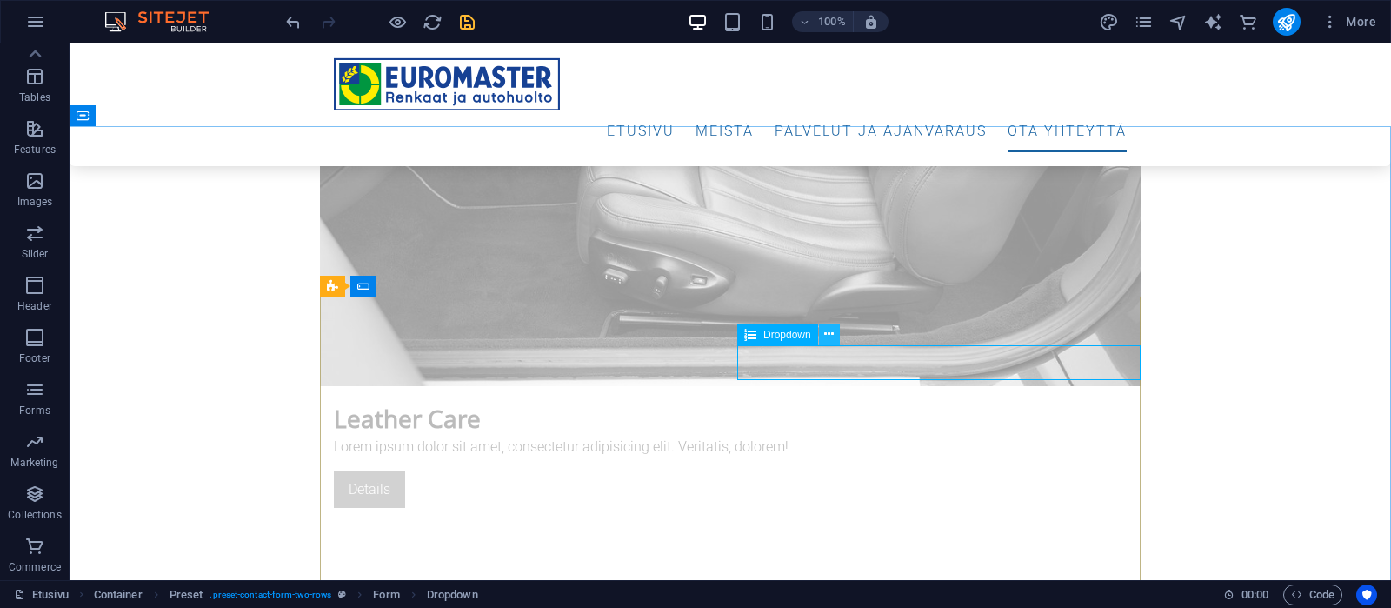
click at [829, 334] on icon at bounding box center [829, 334] width 10 height 18
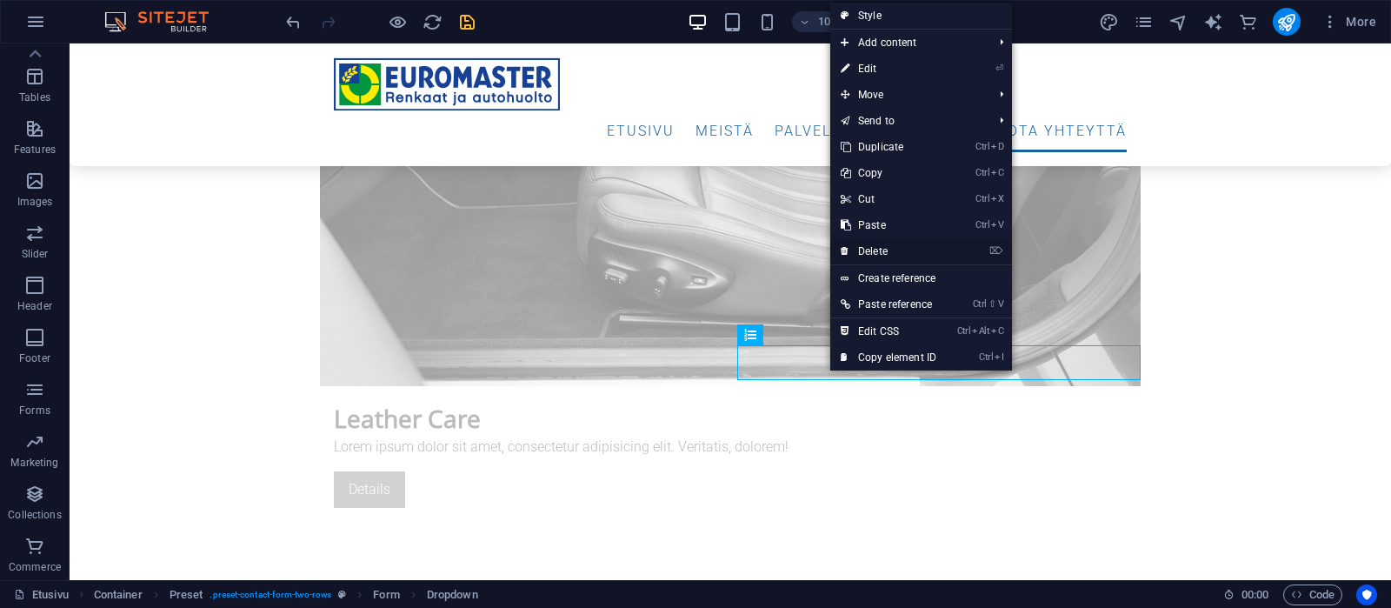
click at [879, 250] on link "⌦ Delete" at bounding box center [888, 251] width 117 height 26
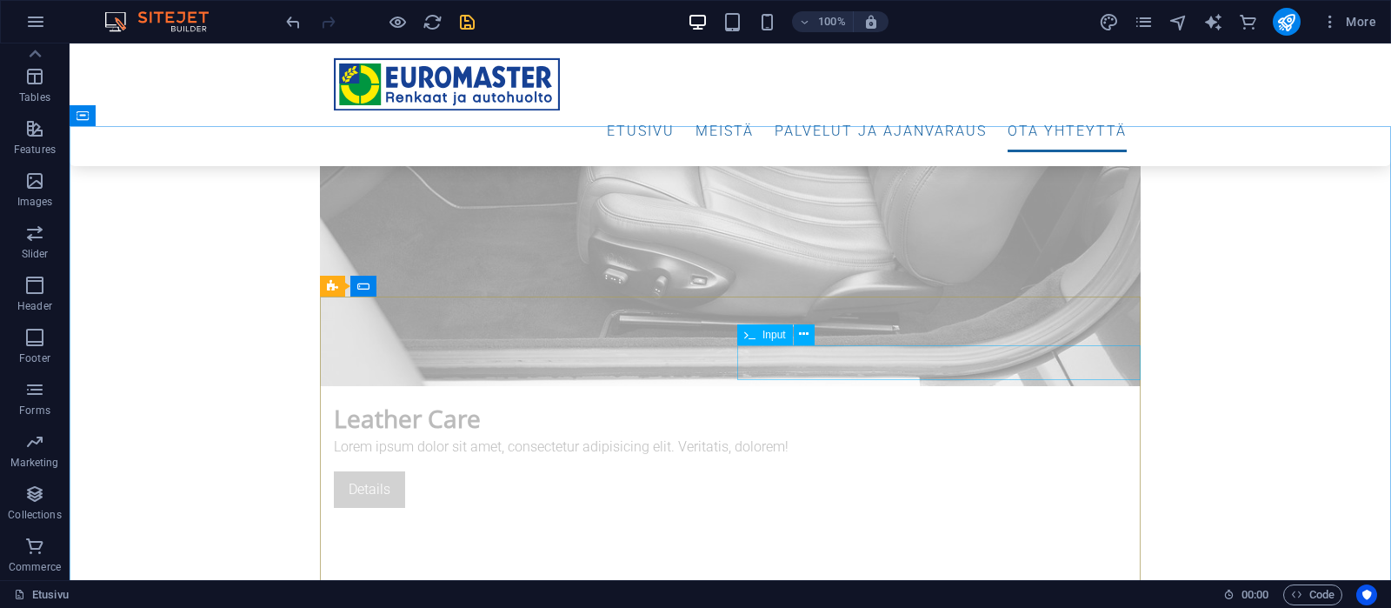
click at [766, 337] on span "Input" at bounding box center [774, 335] width 23 height 10
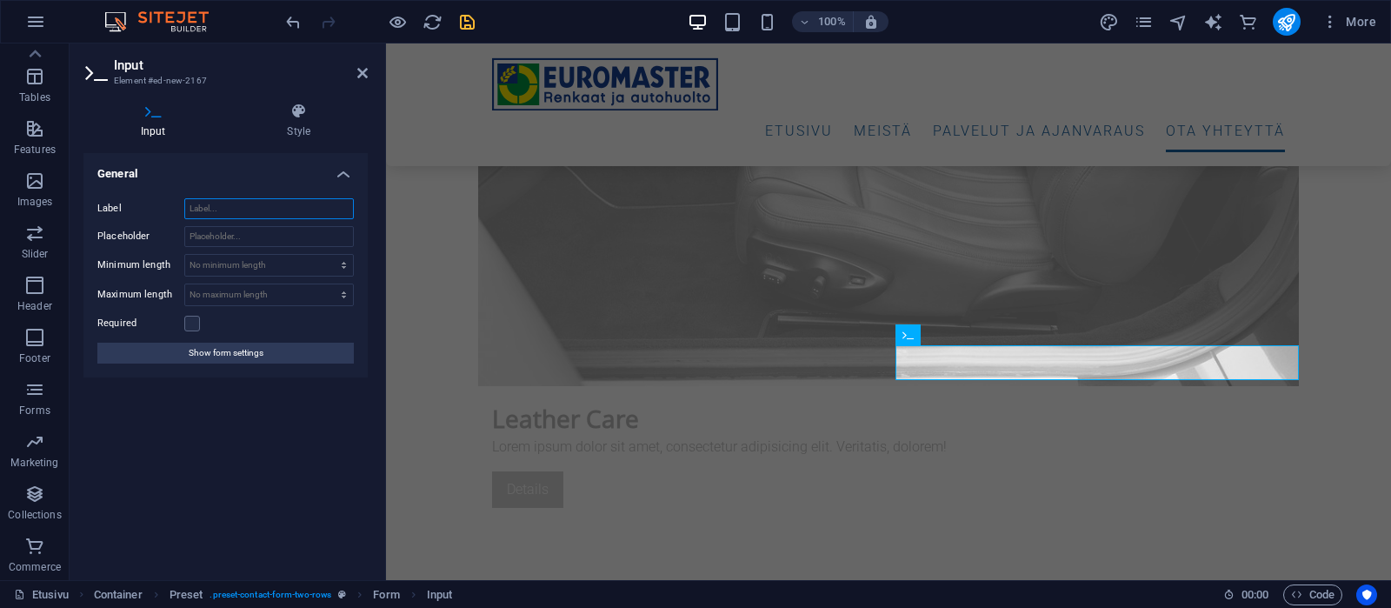
click at [245, 207] on input "Label" at bounding box center [269, 208] width 170 height 21
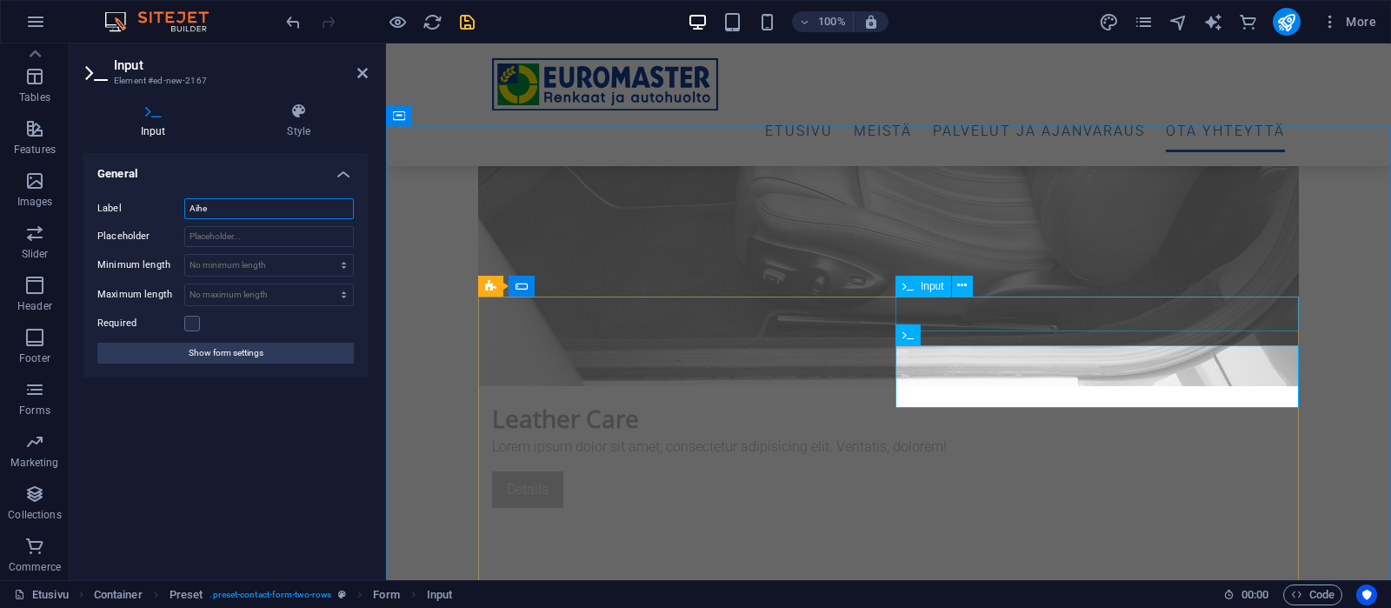
click at [924, 288] on span "Input" at bounding box center [932, 286] width 23 height 10
type input "Aihe"
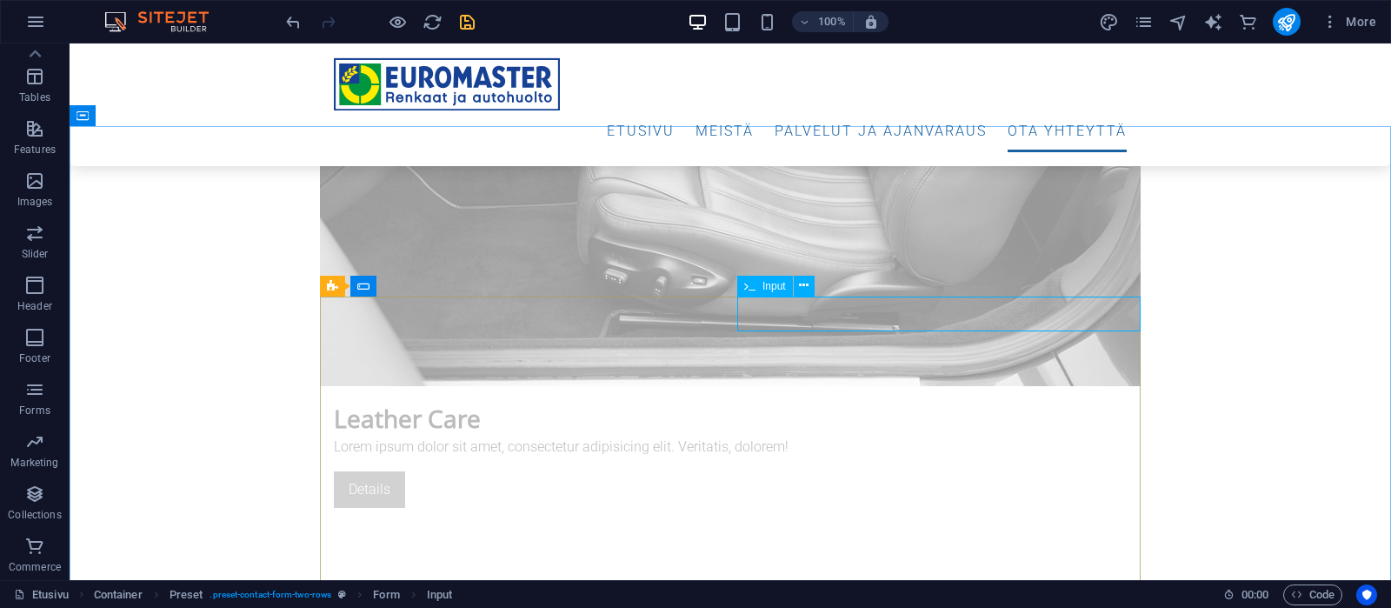
click at [761, 285] on div "Input" at bounding box center [765, 286] width 56 height 21
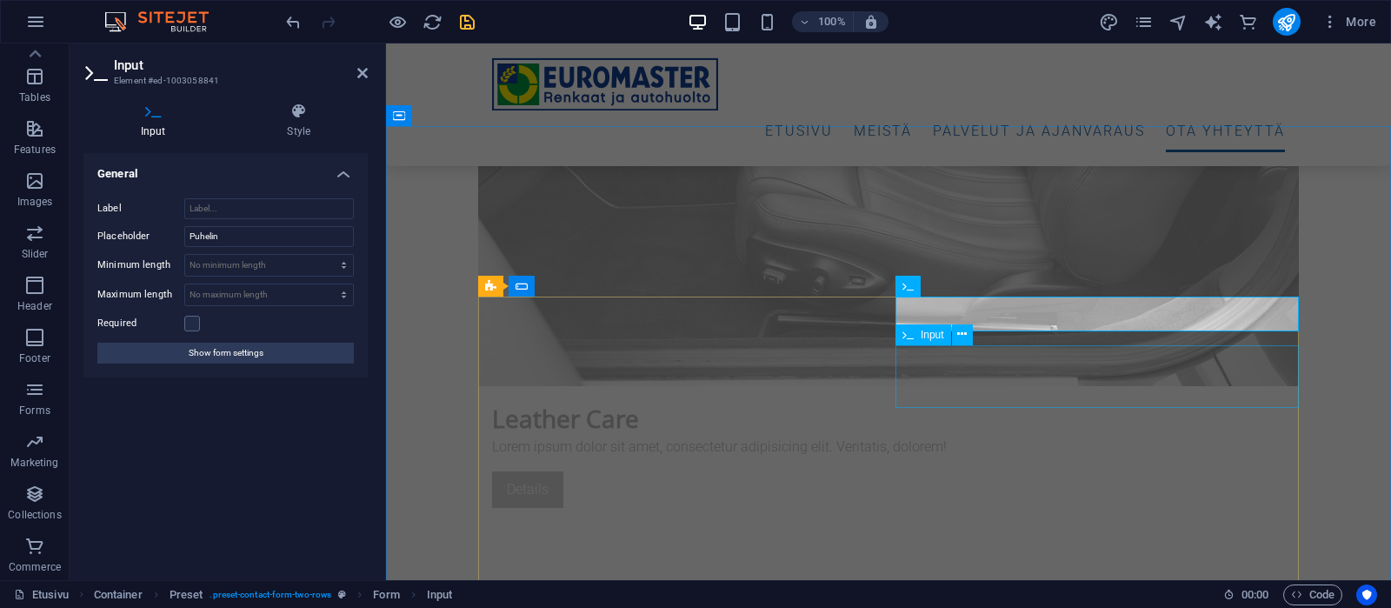
click at [924, 333] on span "Input" at bounding box center [932, 335] width 23 height 10
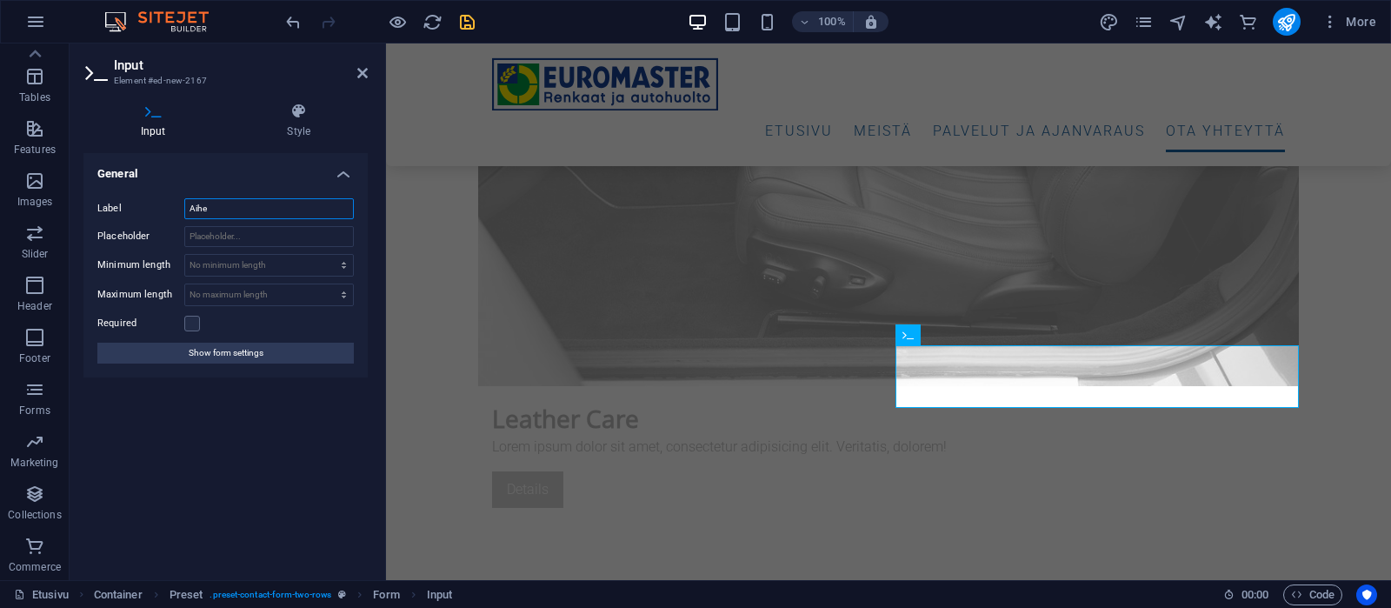
drag, startPoint x: 225, startPoint y: 204, endPoint x: 133, endPoint y: 197, distance: 92.4
click at [184, 198] on input "Aihe" at bounding box center [269, 208] width 170 height 21
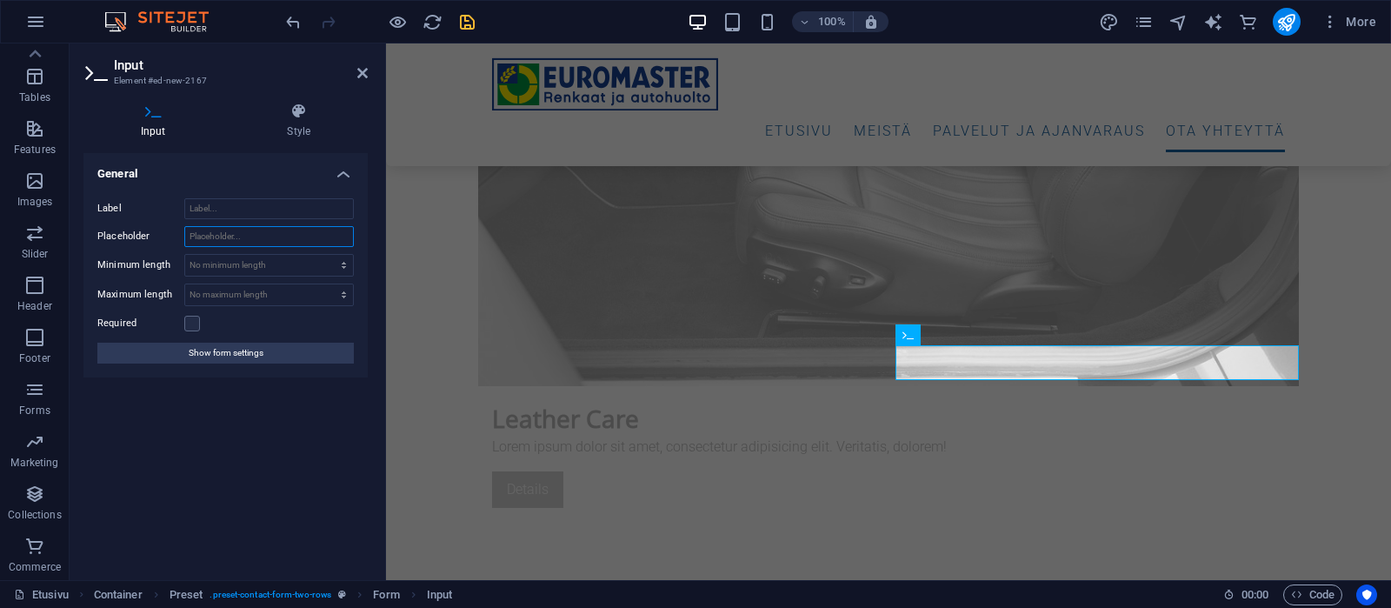
drag, startPoint x: 270, startPoint y: 233, endPoint x: 141, endPoint y: 227, distance: 129.7
click at [184, 227] on input "Placeholder" at bounding box center [269, 236] width 170 height 21
type input "Aihe"
click at [466, 20] on icon "save" at bounding box center [467, 22] width 20 height 20
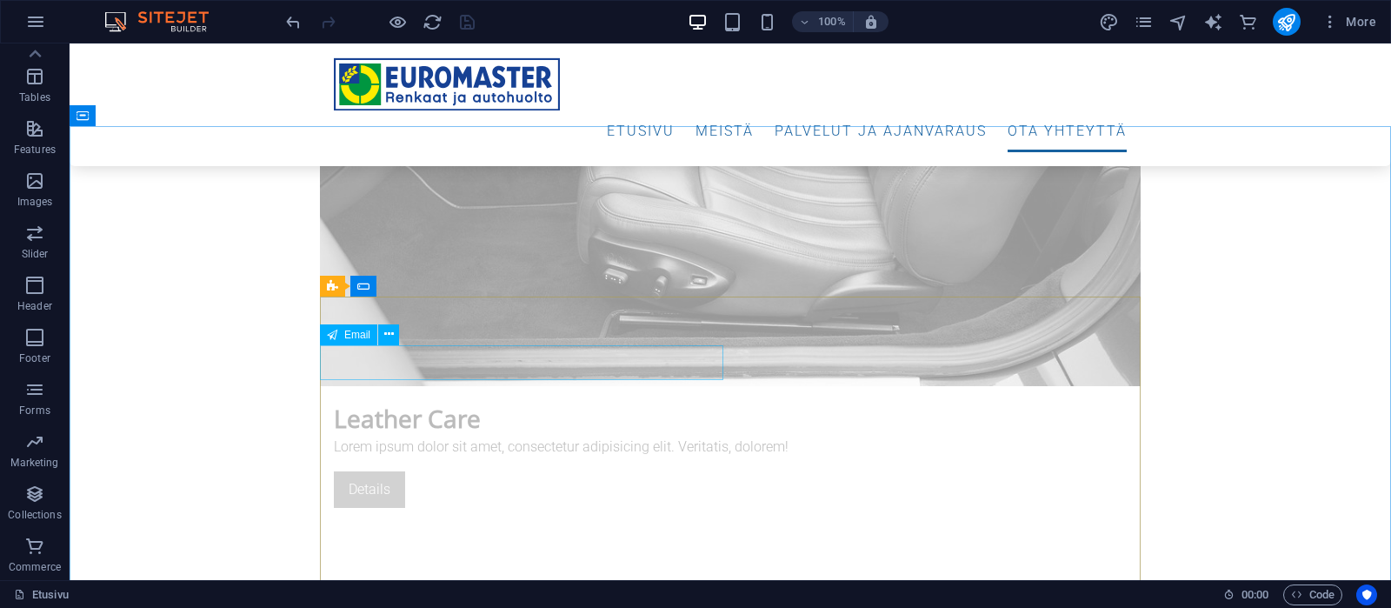
click at [350, 332] on span "Email" at bounding box center [357, 335] width 26 height 10
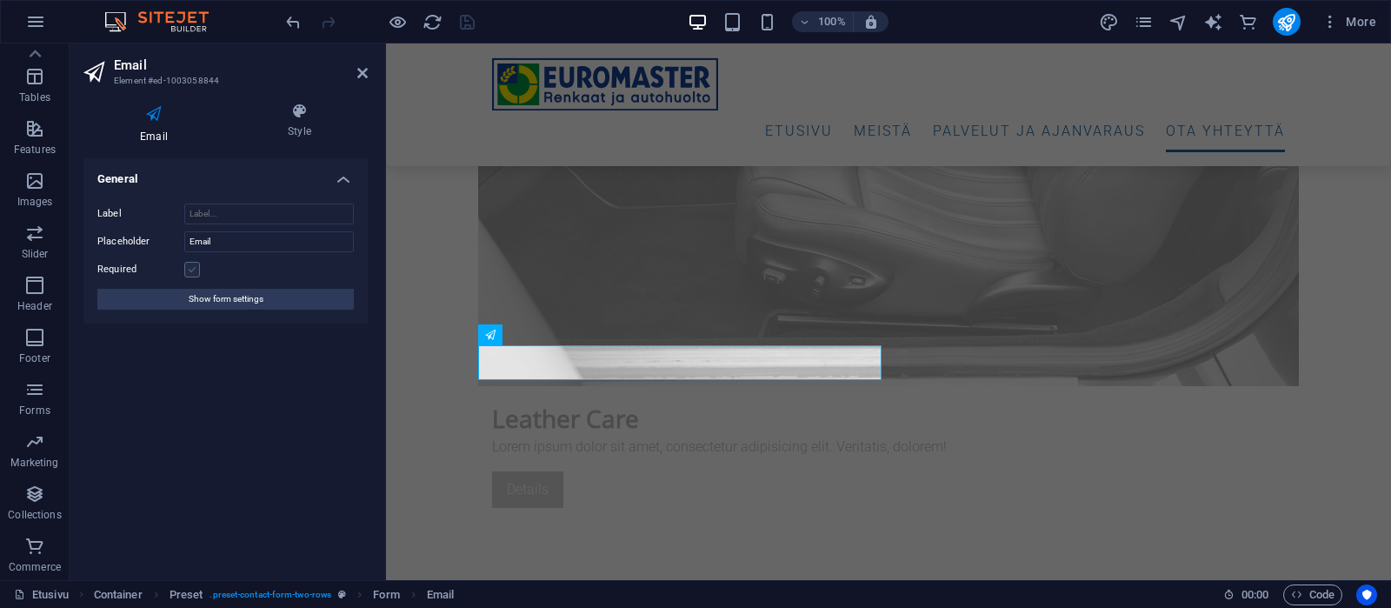
click at [189, 271] on label at bounding box center [192, 270] width 16 height 16
click at [0, 0] on input "Required" at bounding box center [0, 0] width 0 height 0
click at [525, 382] on span "Textarea" at bounding box center [524, 383] width 40 height 10
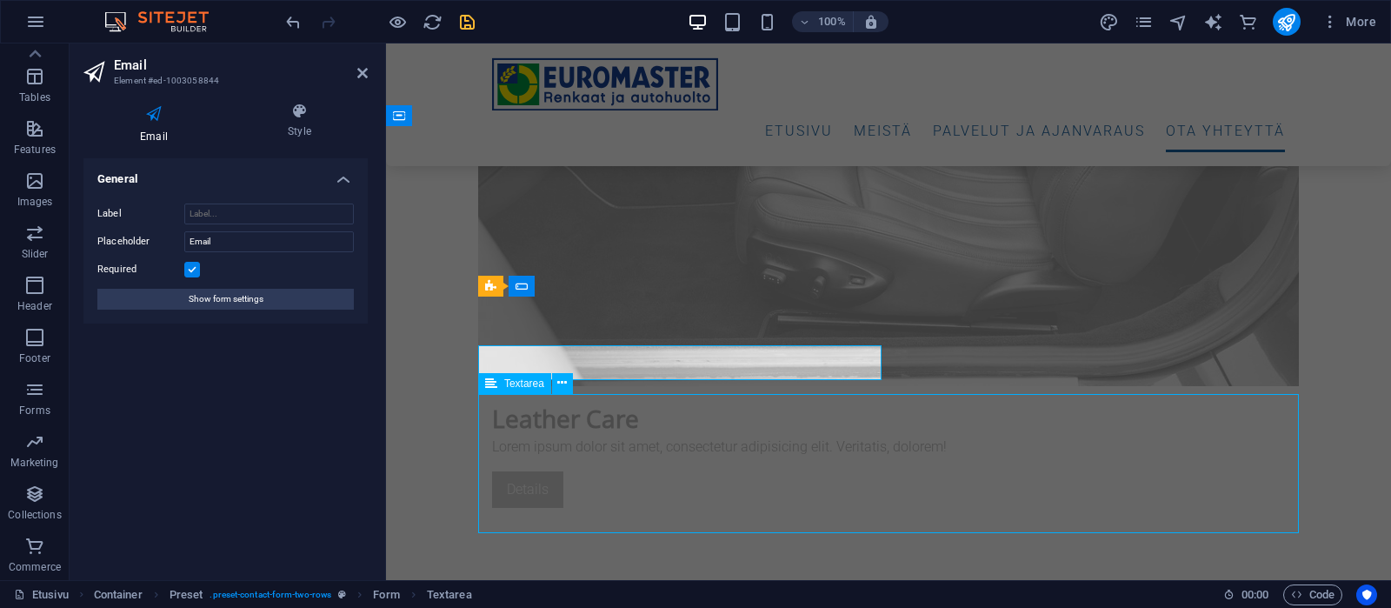
click at [525, 382] on span "Textarea" at bounding box center [524, 383] width 40 height 10
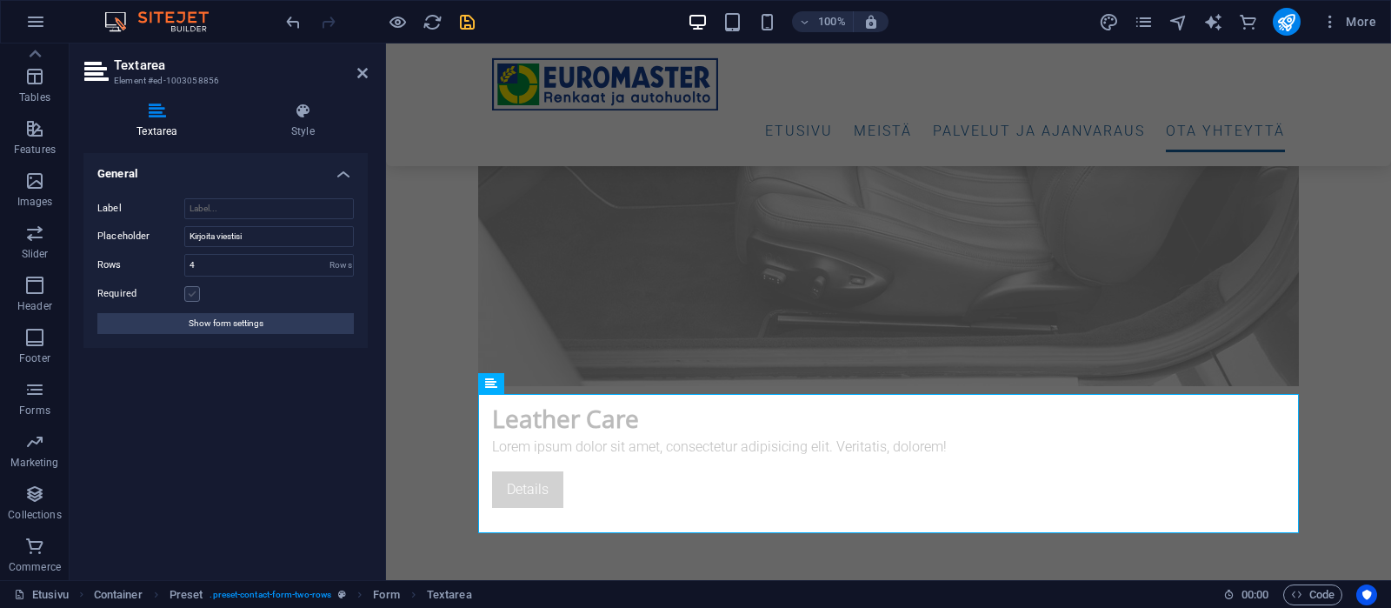
click at [189, 290] on label at bounding box center [192, 294] width 16 height 16
click at [0, 0] on input "Required" at bounding box center [0, 0] width 0 height 0
click at [467, 16] on icon "save" at bounding box center [467, 22] width 20 height 20
checkbox input "false"
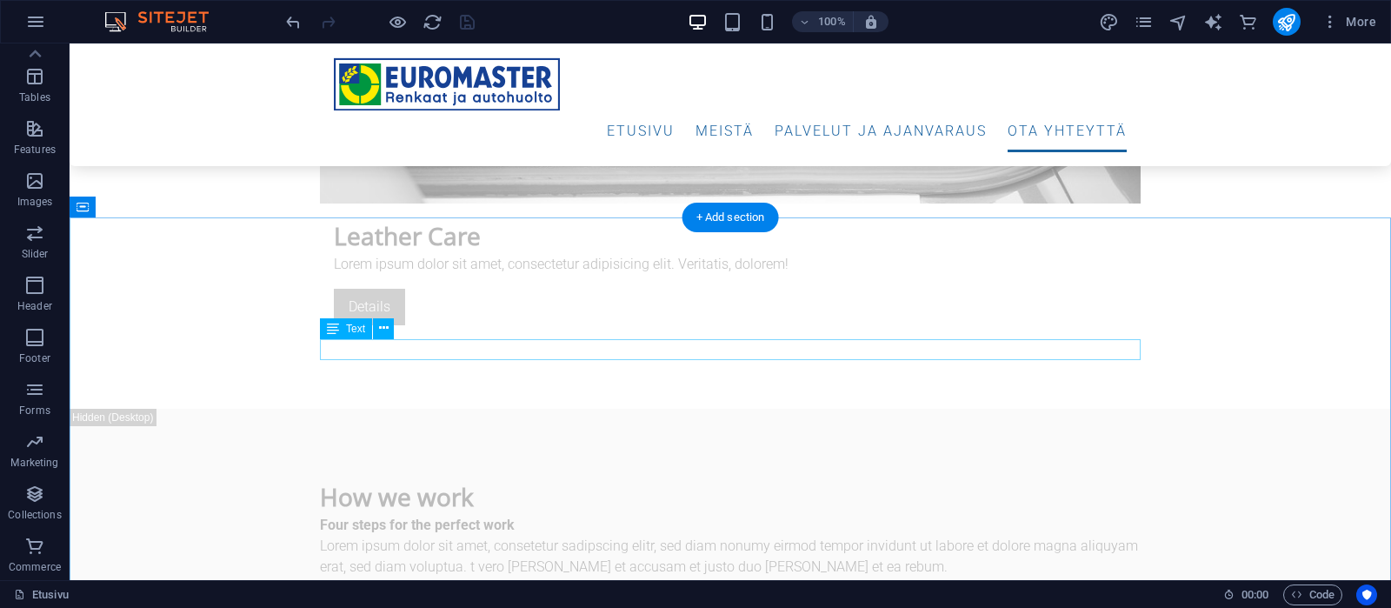
scroll to position [6205, 0]
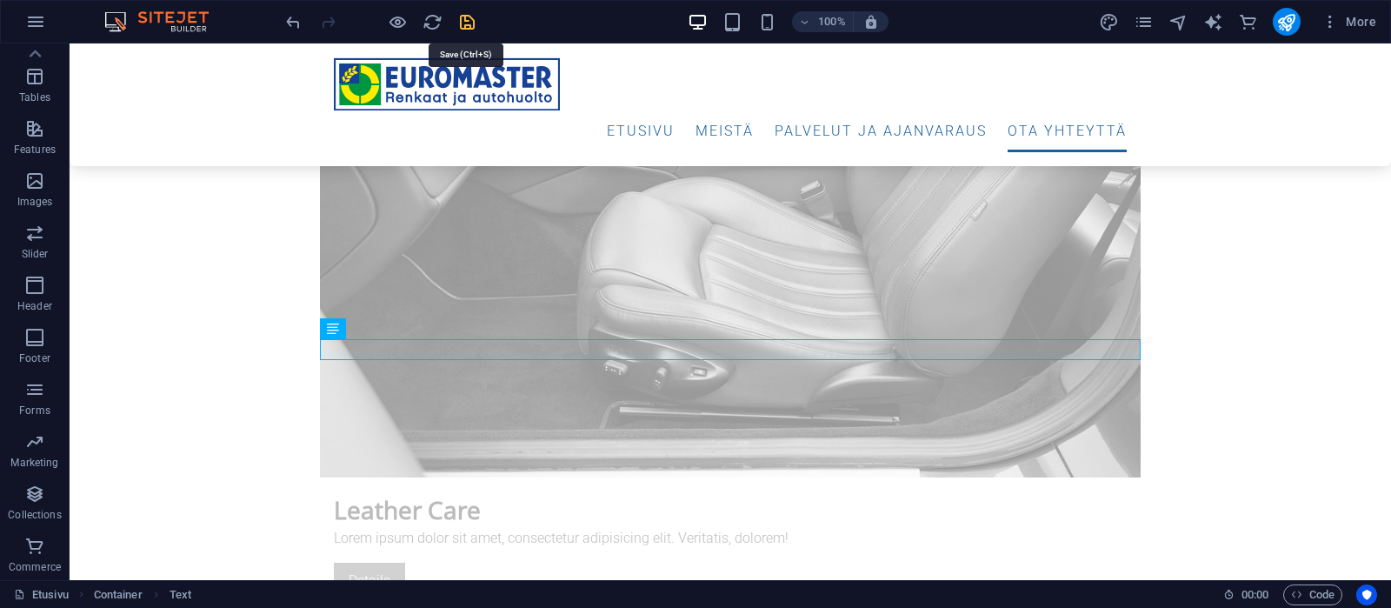
click at [459, 22] on icon "save" at bounding box center [467, 22] width 20 height 20
checkbox input "false"
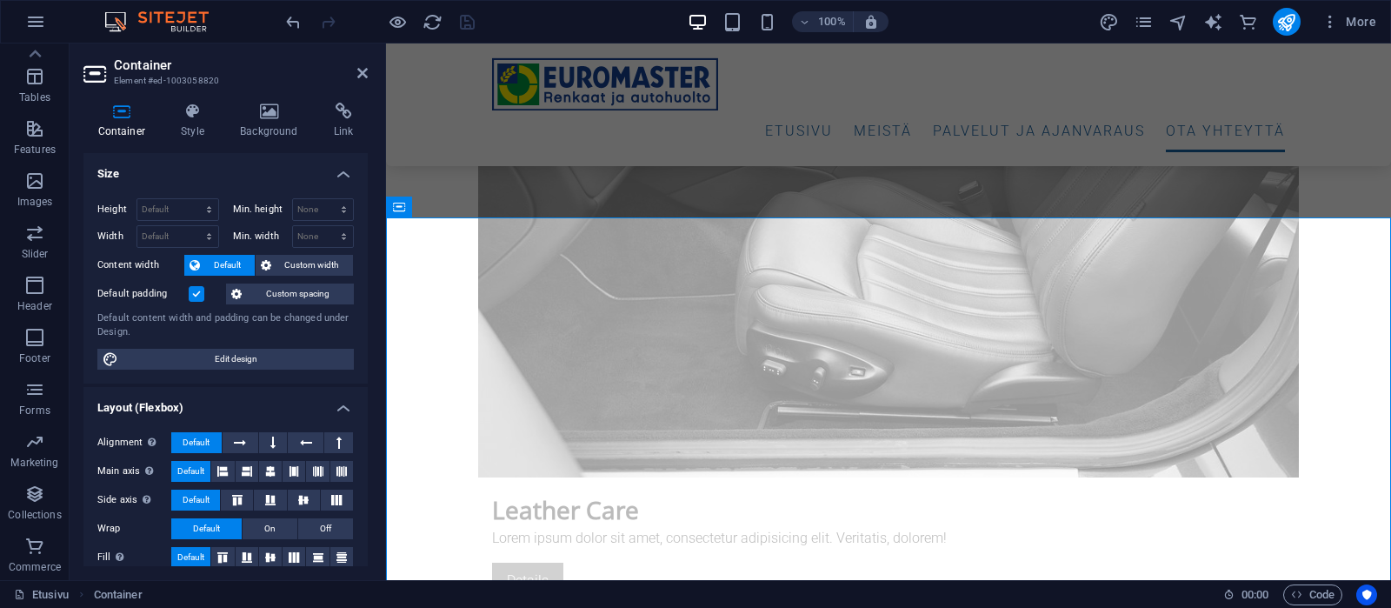
scroll to position [246, 0]
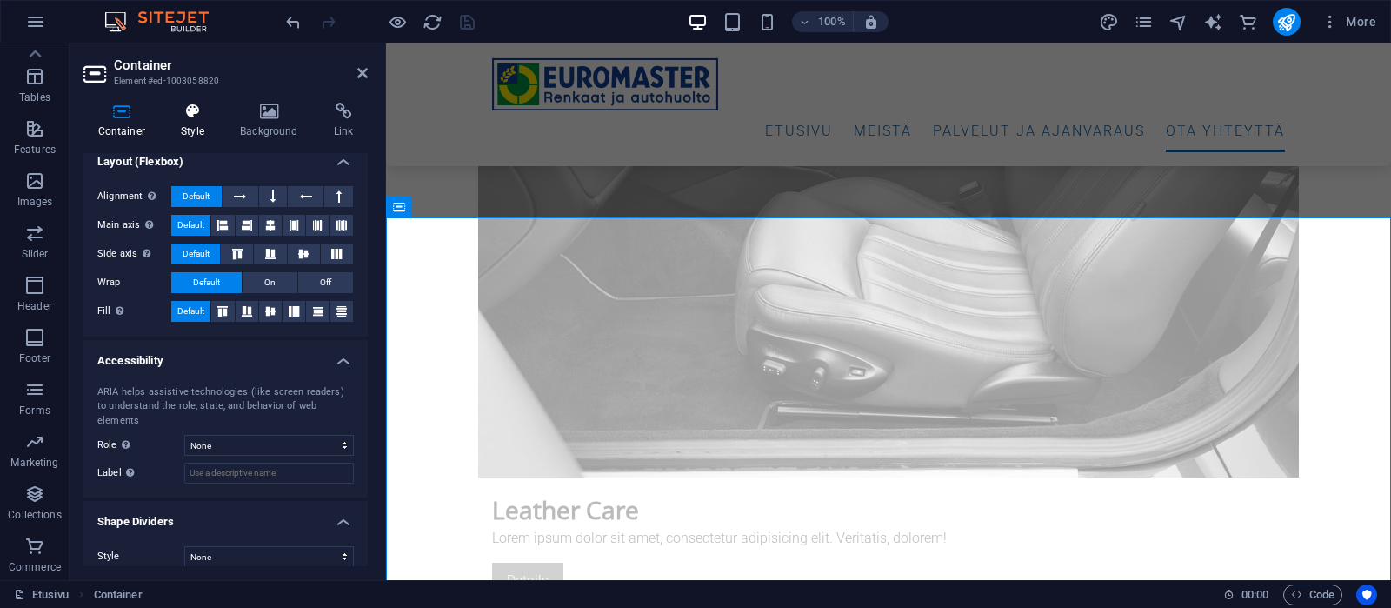
click at [192, 128] on h4 "Style" at bounding box center [196, 121] width 59 height 37
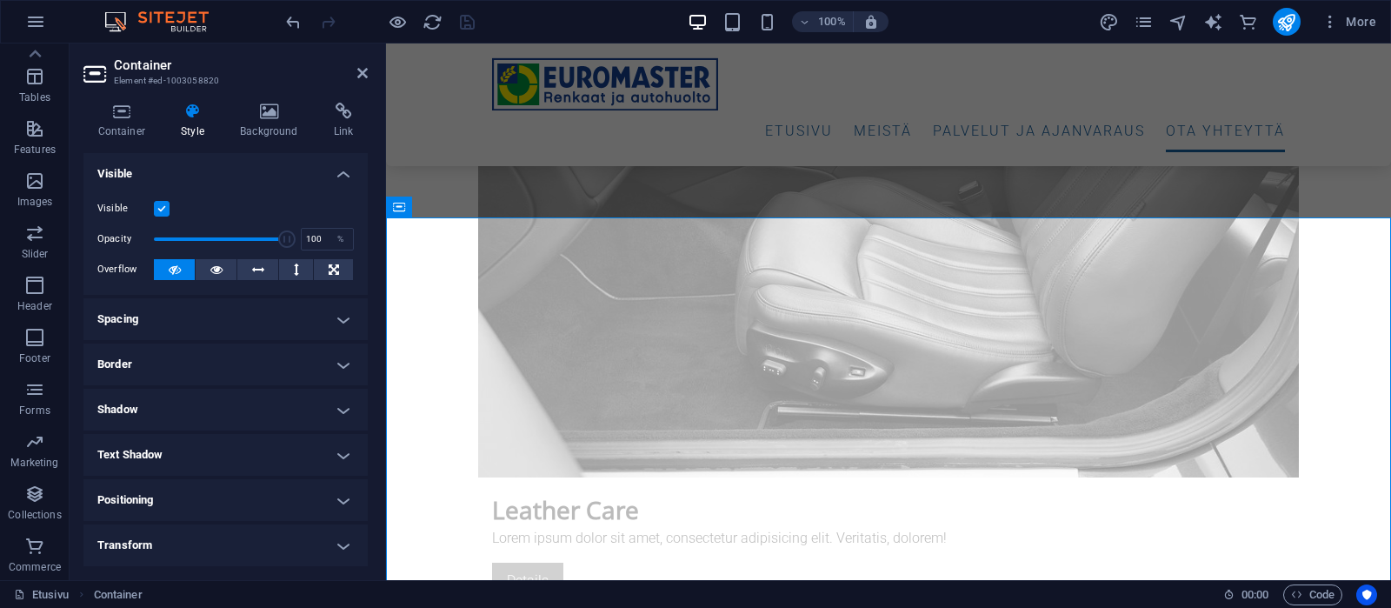
click at [199, 322] on h4 "Spacing" at bounding box center [225, 319] width 284 height 42
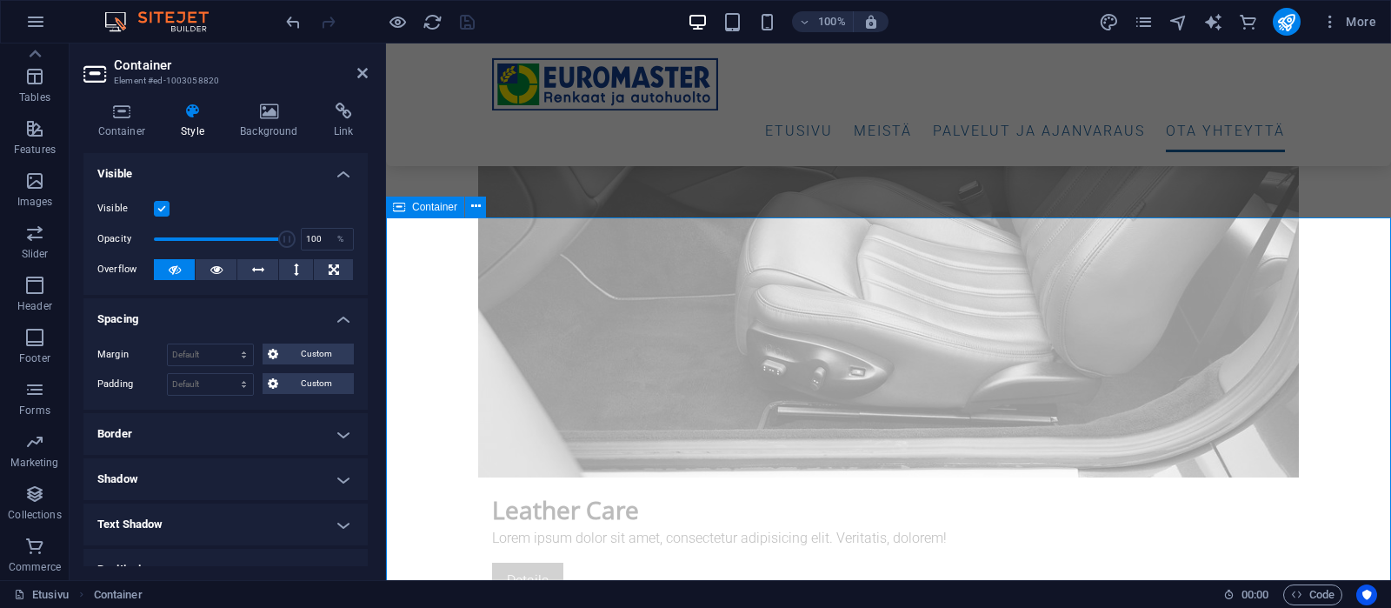
click at [318, 384] on span "Custom" at bounding box center [315, 383] width 65 height 21
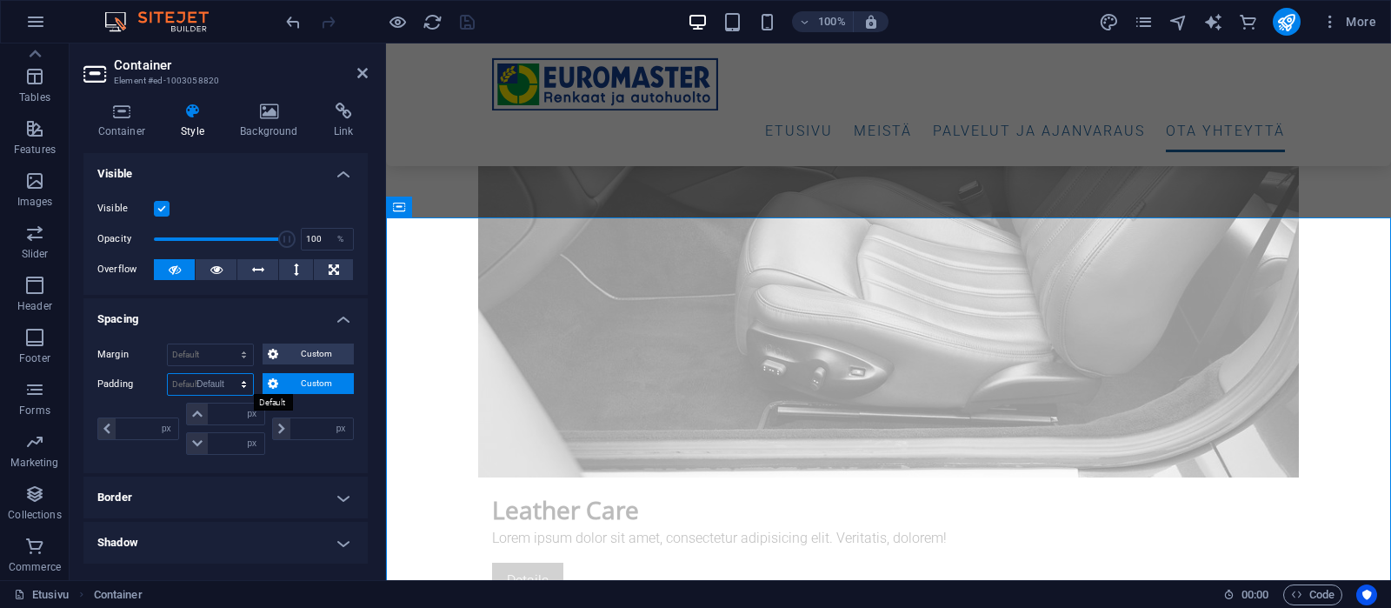
click option "Default" at bounding box center [0, 0] width 0 height 0
select select "DISABLED_OPTION_VALUE"
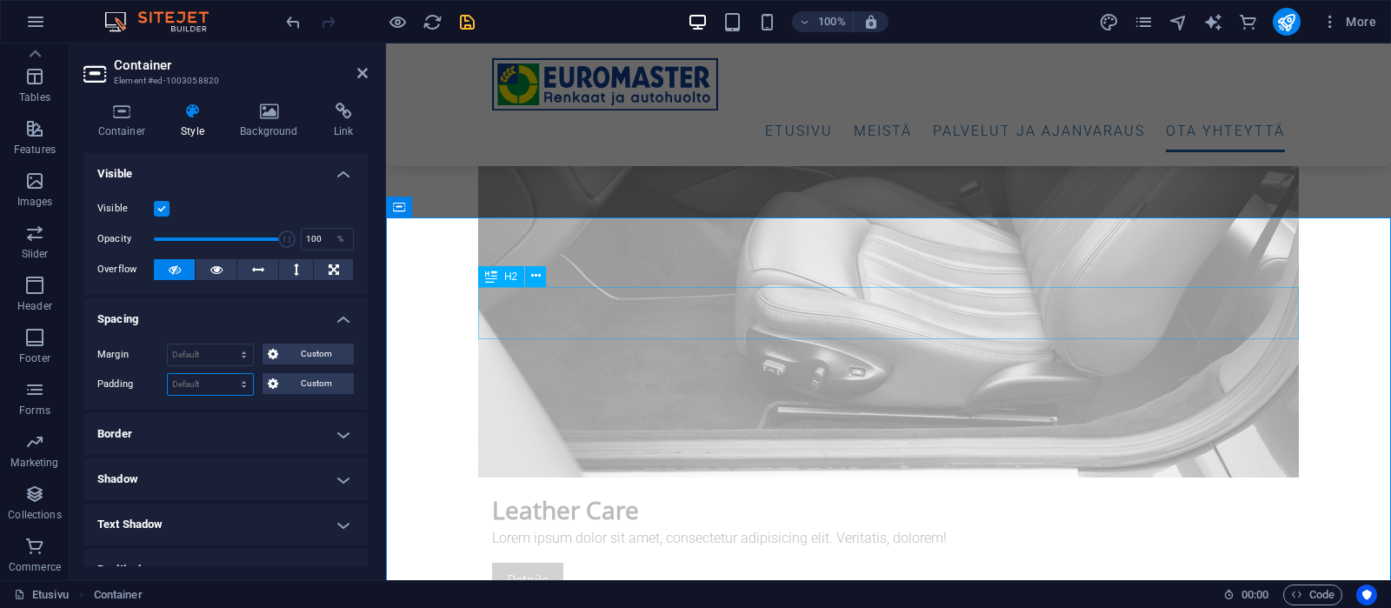
click at [497, 277] on icon at bounding box center [491, 276] width 12 height 21
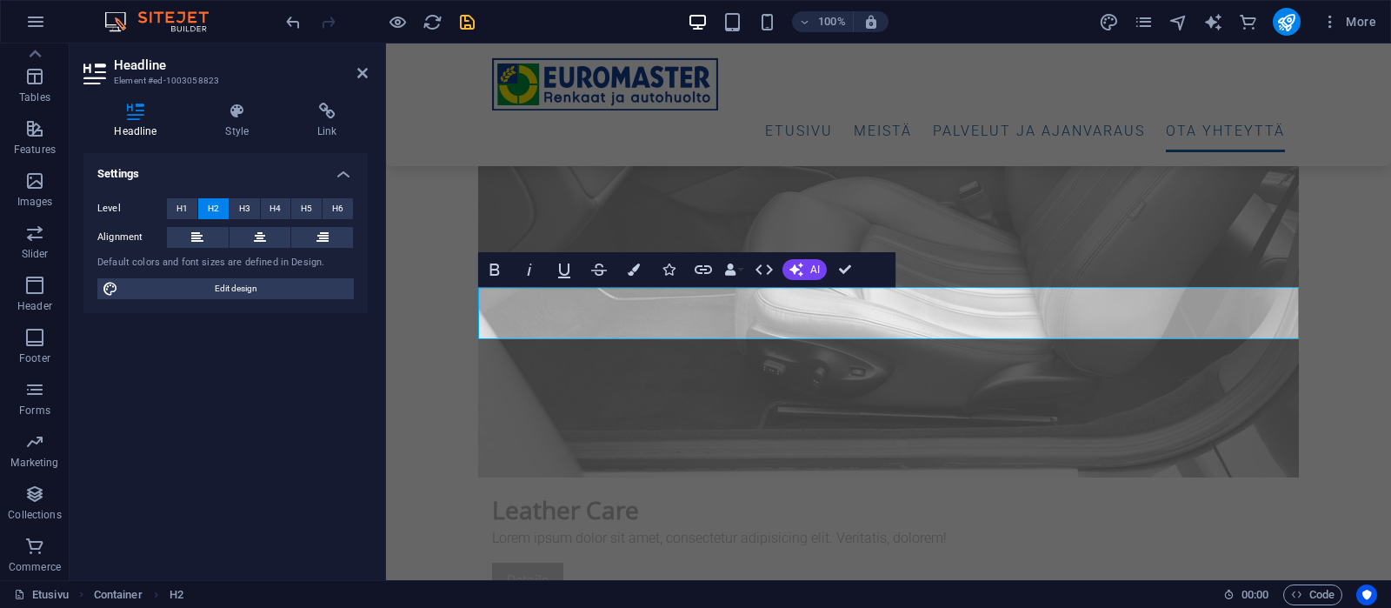
click at [129, 452] on div "Settings Level H1 H2 H3 H4 H5 H6 Alignment Default colors and font sizes are de…" at bounding box center [225, 359] width 284 height 413
click at [359, 72] on icon at bounding box center [362, 73] width 10 height 14
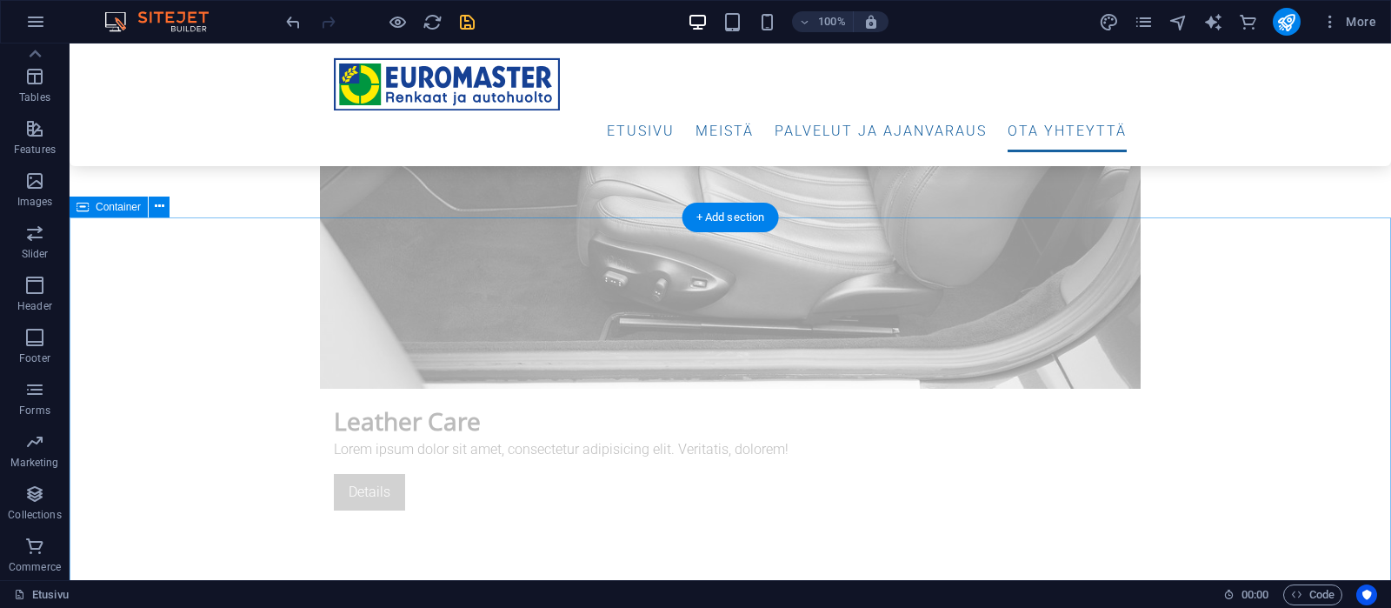
scroll to position [6205, 0]
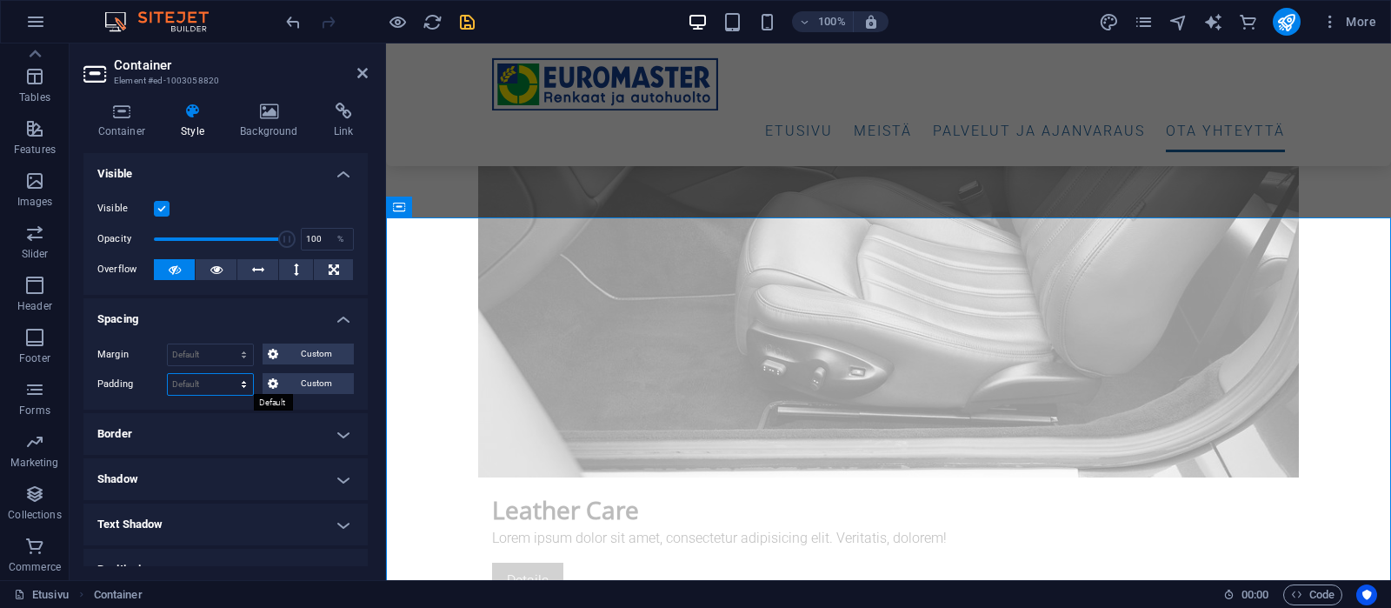
click at [168, 374] on select "Default px rem % vh vw Custom" at bounding box center [210, 384] width 85 height 21
select select "rem"
click option "rem" at bounding box center [0, 0] width 0 height 0
type input "0"
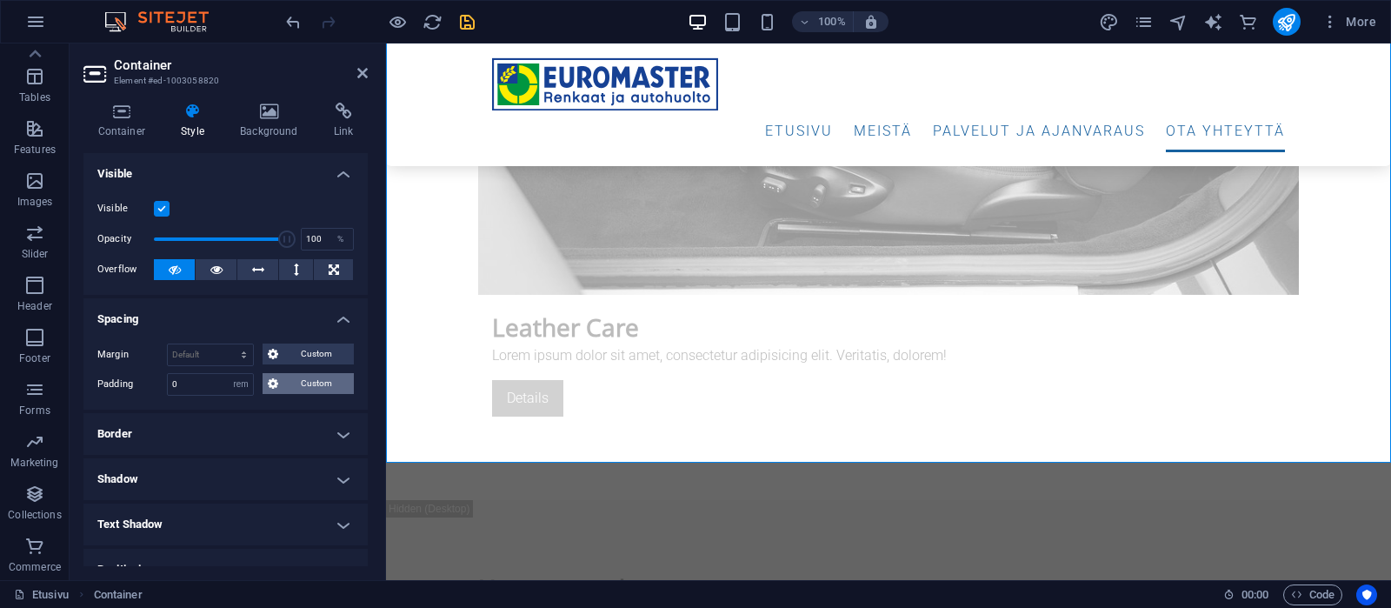
click at [308, 385] on span "Custom" at bounding box center [315, 383] width 65 height 21
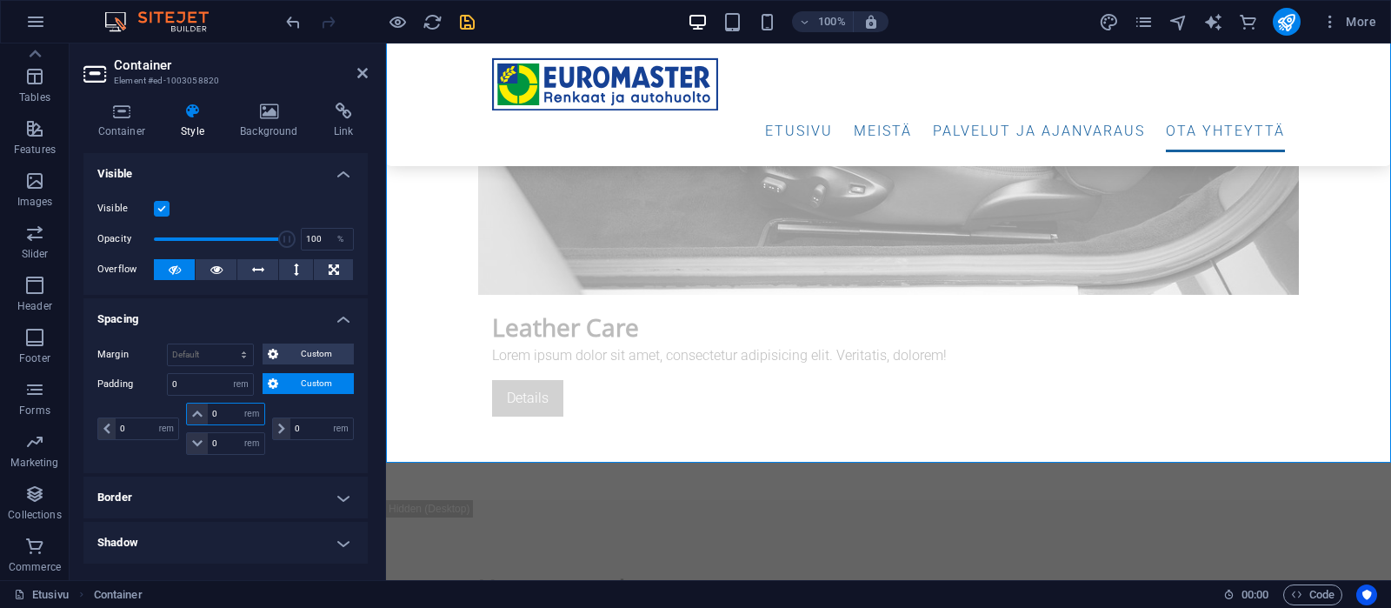
click at [224, 417] on input "0" at bounding box center [236, 413] width 56 height 21
type input "3"
select select "DISABLED_OPTION_VALUE"
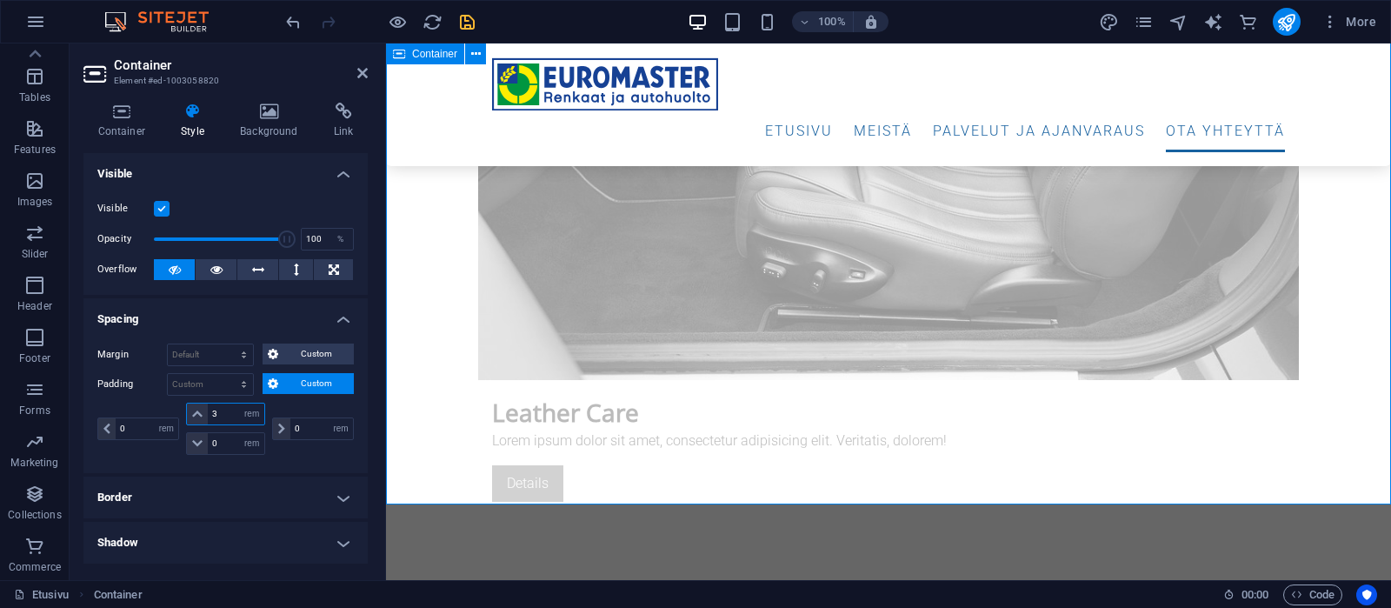
scroll to position [6114, 0]
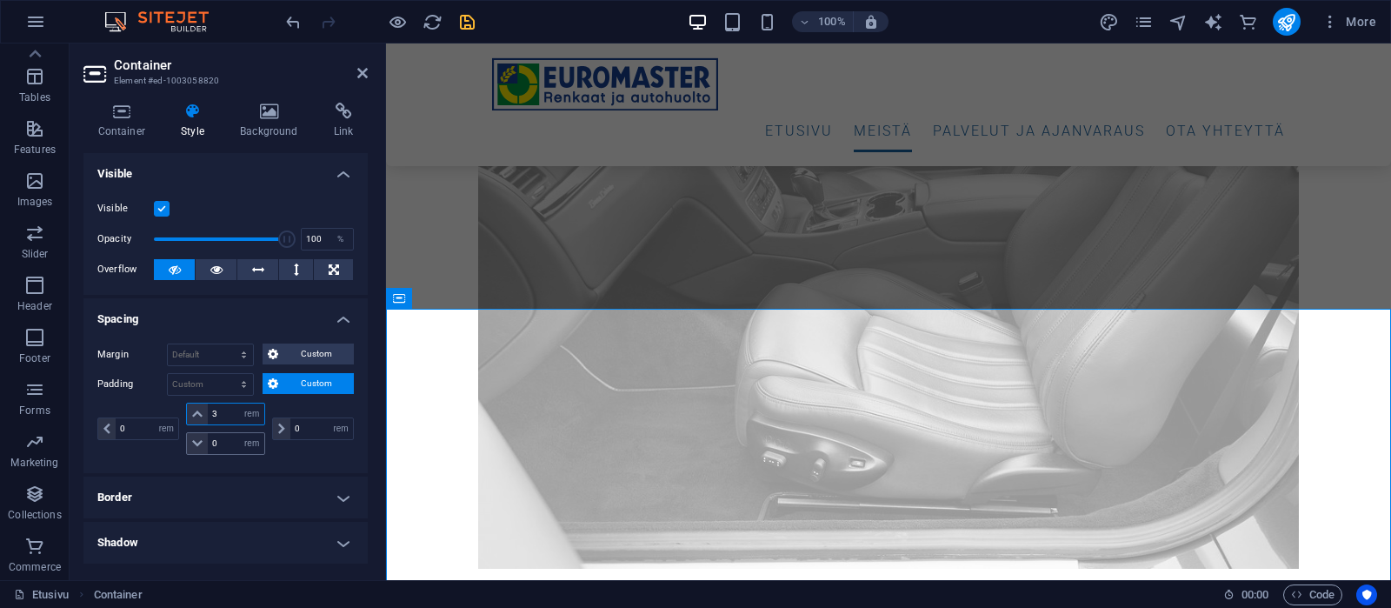
type input "3"
drag, startPoint x: 217, startPoint y: 440, endPoint x: 195, endPoint y: 443, distance: 22.9
click at [208, 443] on input "0" at bounding box center [236, 443] width 56 height 21
type input "5"
click at [257, 478] on h4 "Border" at bounding box center [225, 498] width 284 height 42
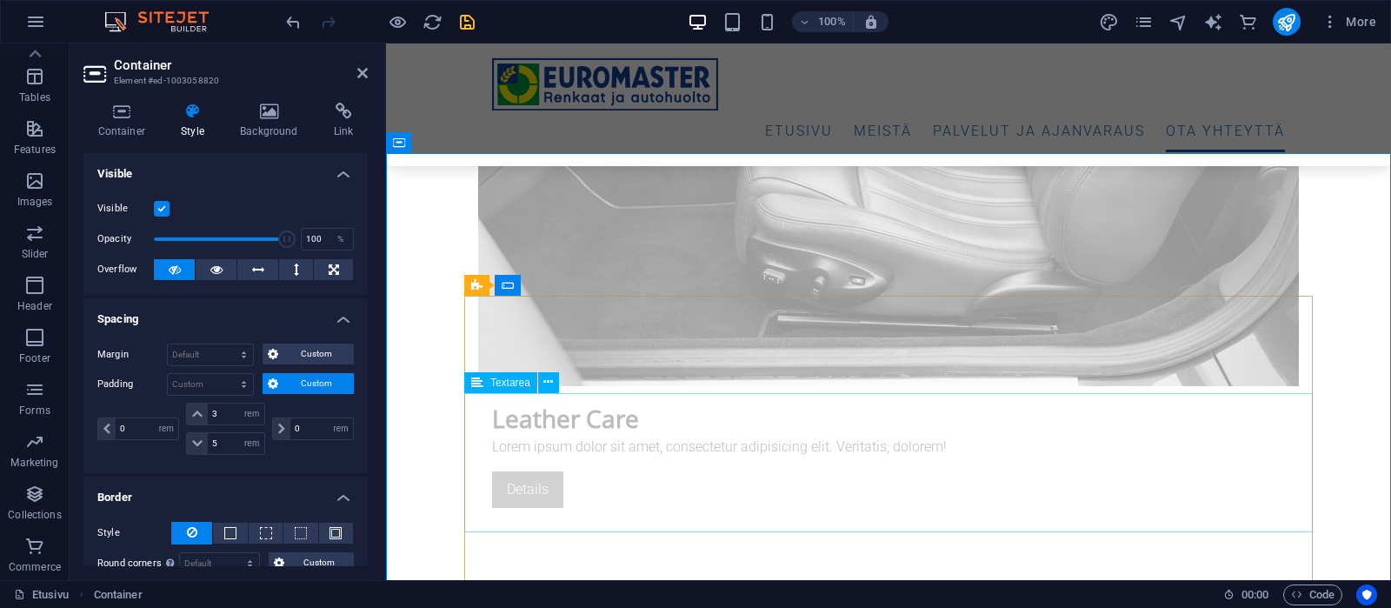
scroll to position [6205, 0]
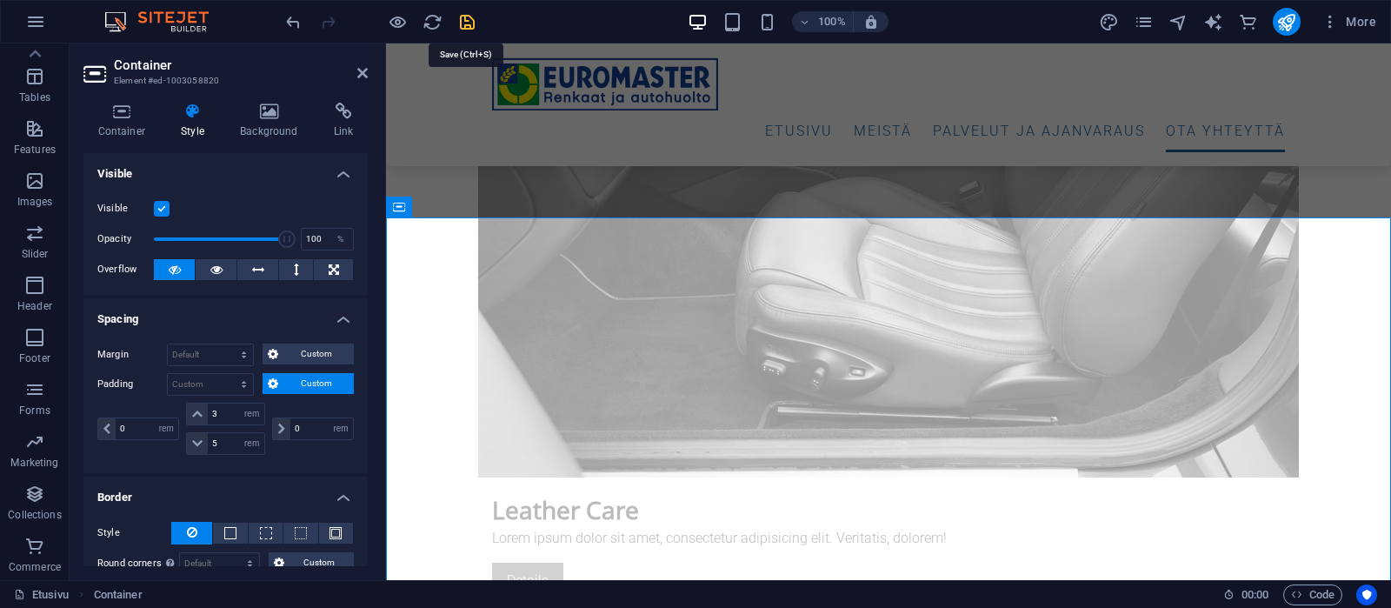
click at [465, 14] on icon "save" at bounding box center [467, 22] width 20 height 20
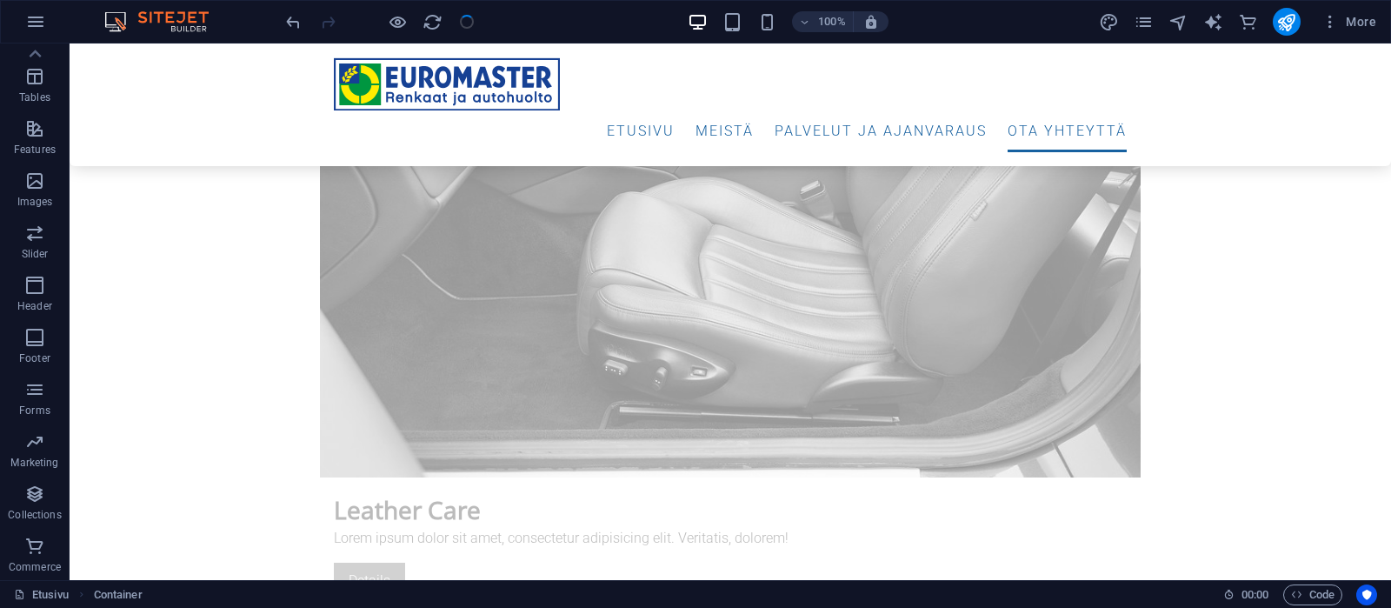
checkbox input "false"
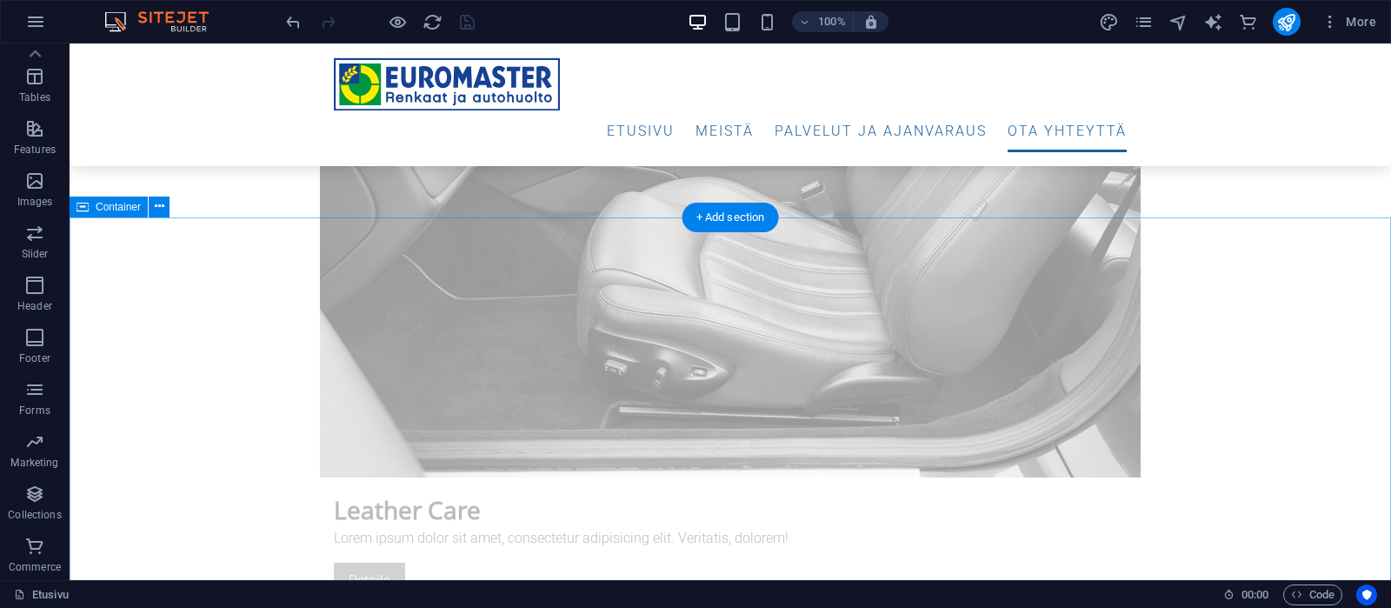
select select "rem"
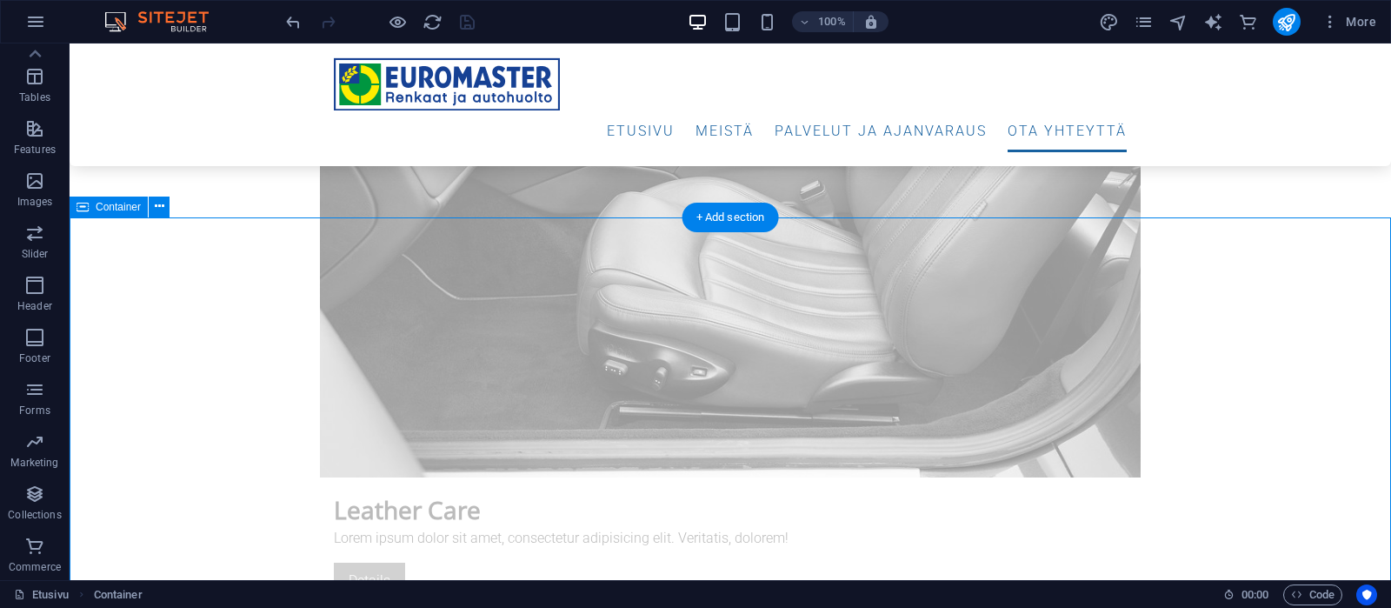
select select "rem"
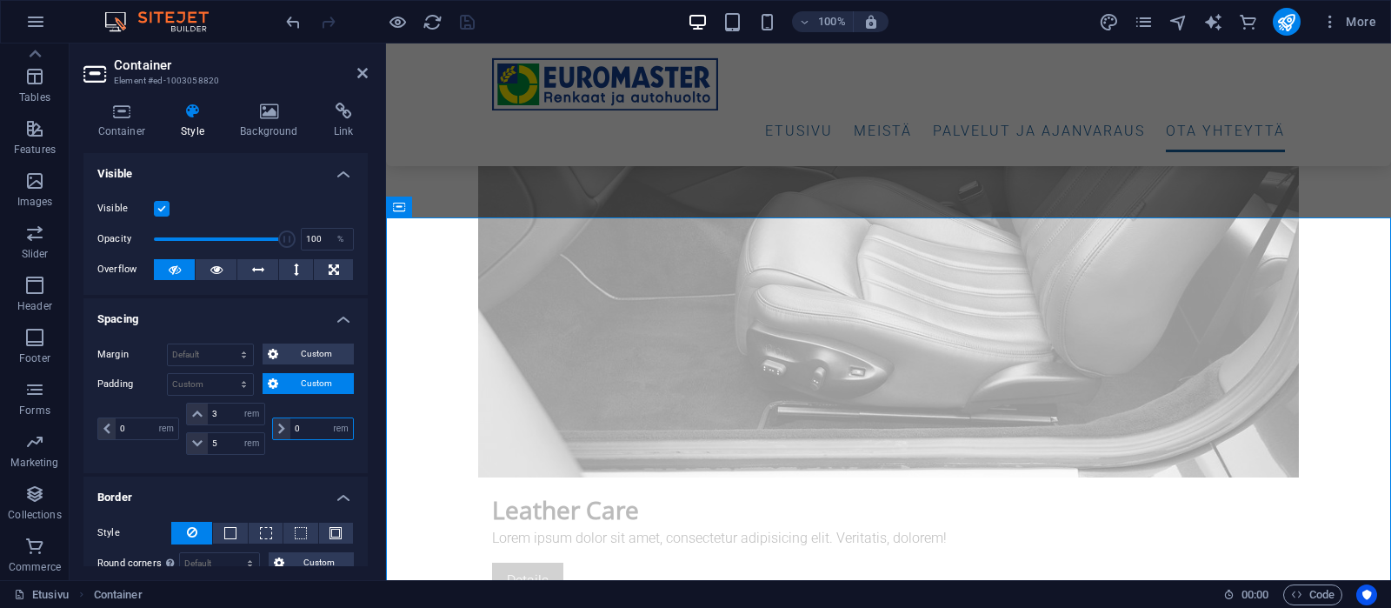
drag, startPoint x: 305, startPoint y: 430, endPoint x: 268, endPoint y: 418, distance: 39.3
click at [290, 418] on input "0" at bounding box center [321, 428] width 63 height 21
click at [312, 430] on input "0" at bounding box center [321, 428] width 63 height 21
type input "1"
drag, startPoint x: 126, startPoint y: 430, endPoint x: 107, endPoint y: 430, distance: 19.2
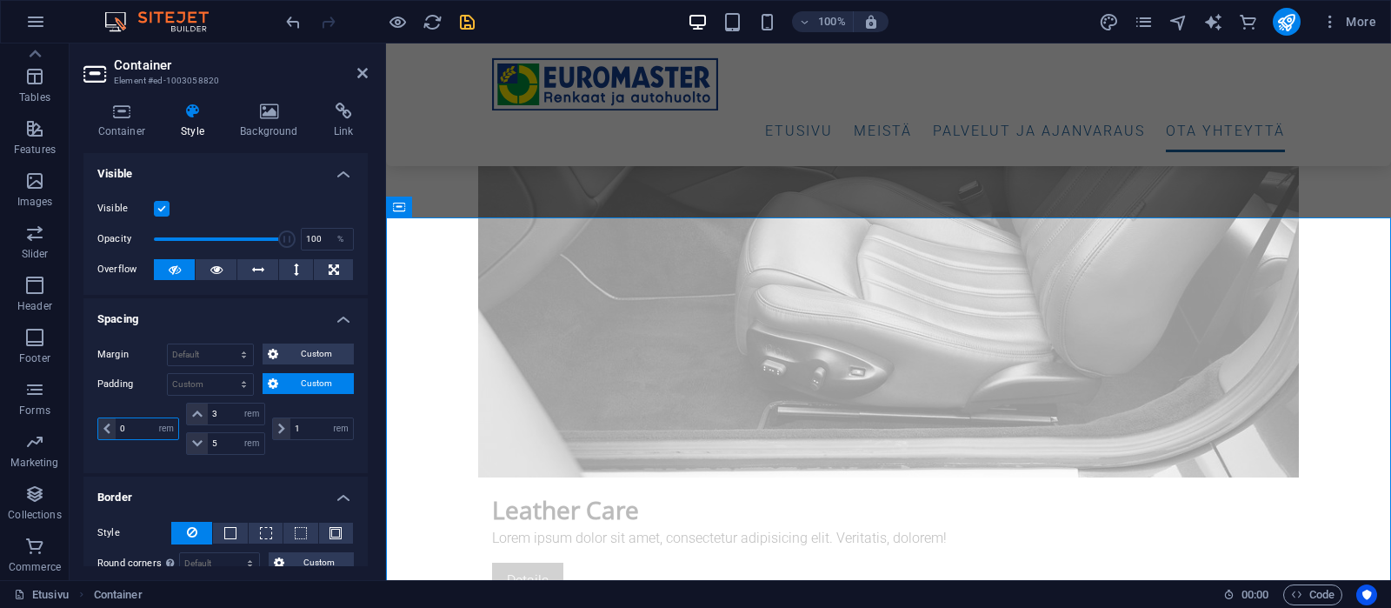
click at [116, 430] on input "0" at bounding box center [147, 428] width 63 height 21
type input "1"
click at [465, 22] on icon "save" at bounding box center [467, 22] width 20 height 20
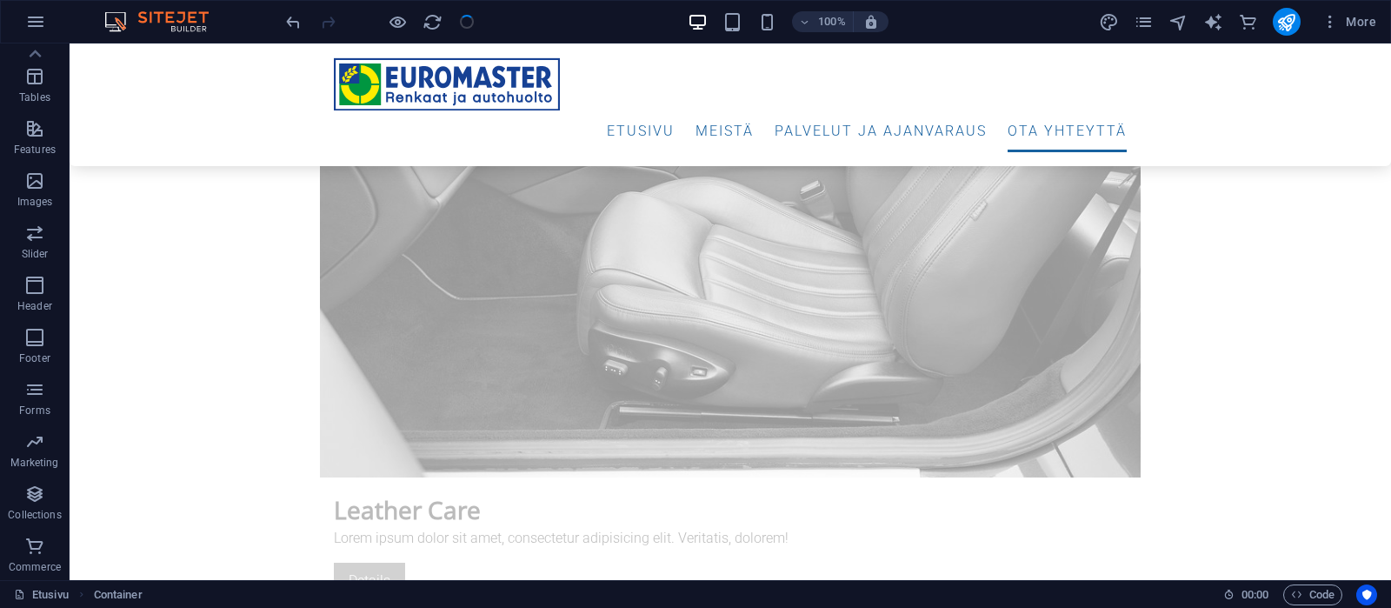
checkbox input "false"
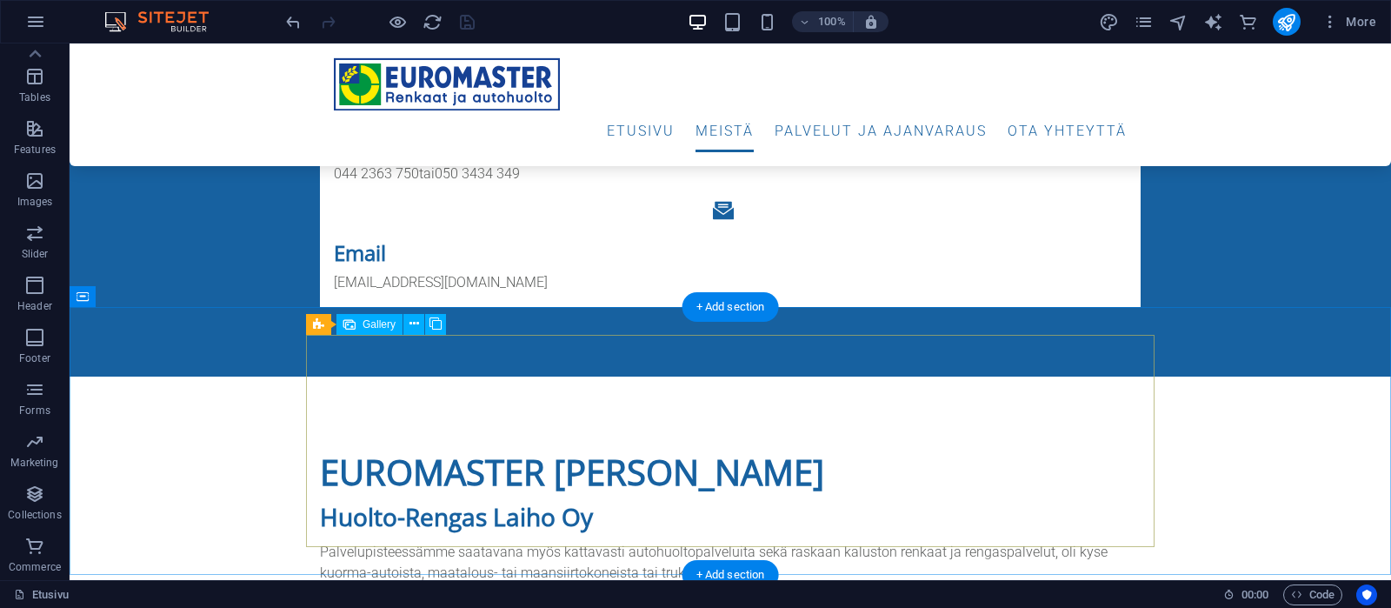
scroll to position [636, 0]
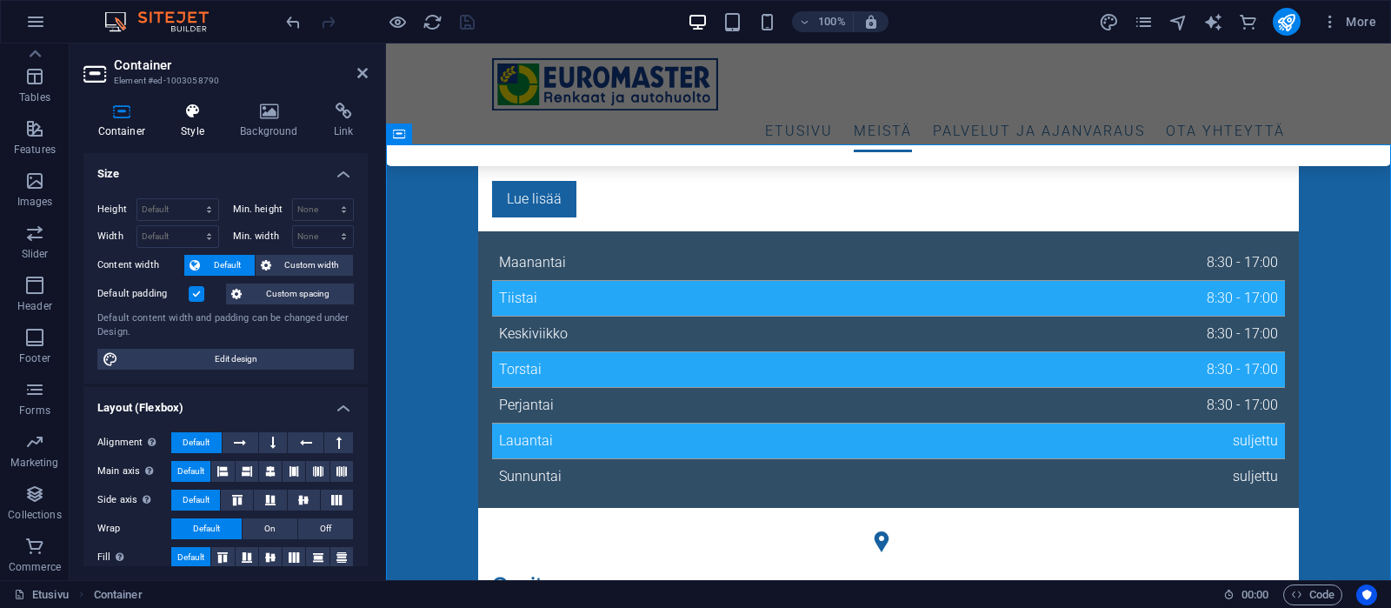
click at [197, 125] on h4 "Style" at bounding box center [196, 121] width 59 height 37
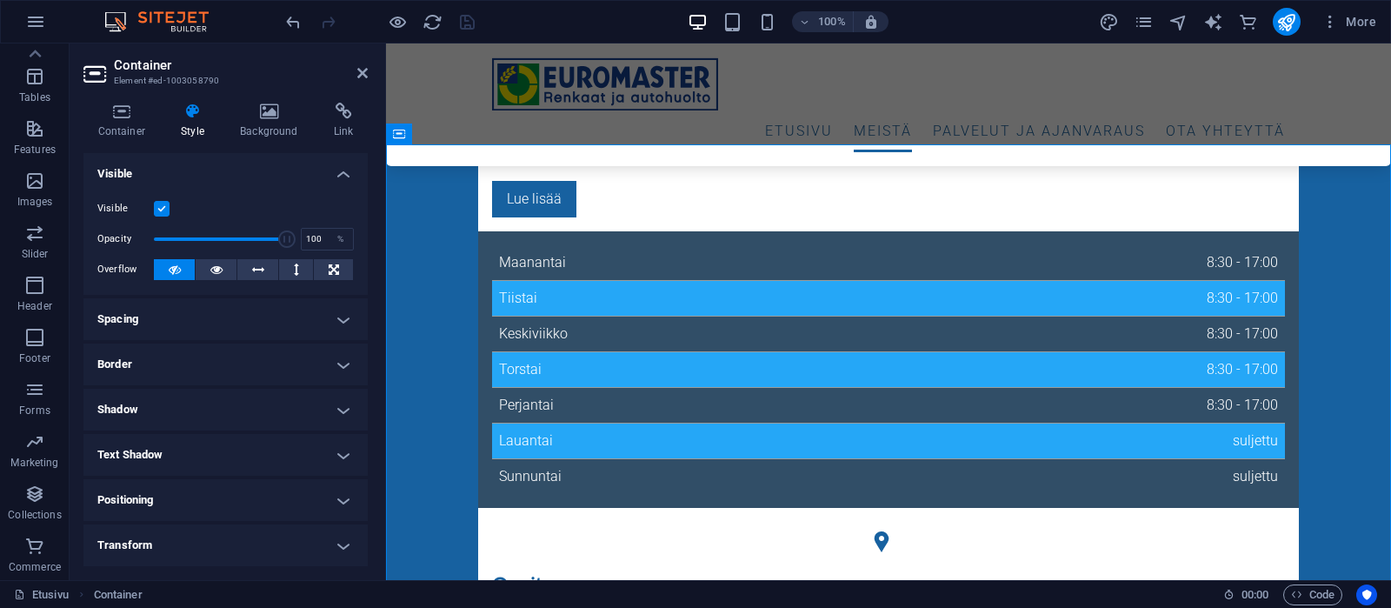
click at [229, 322] on h4 "Spacing" at bounding box center [225, 319] width 284 height 42
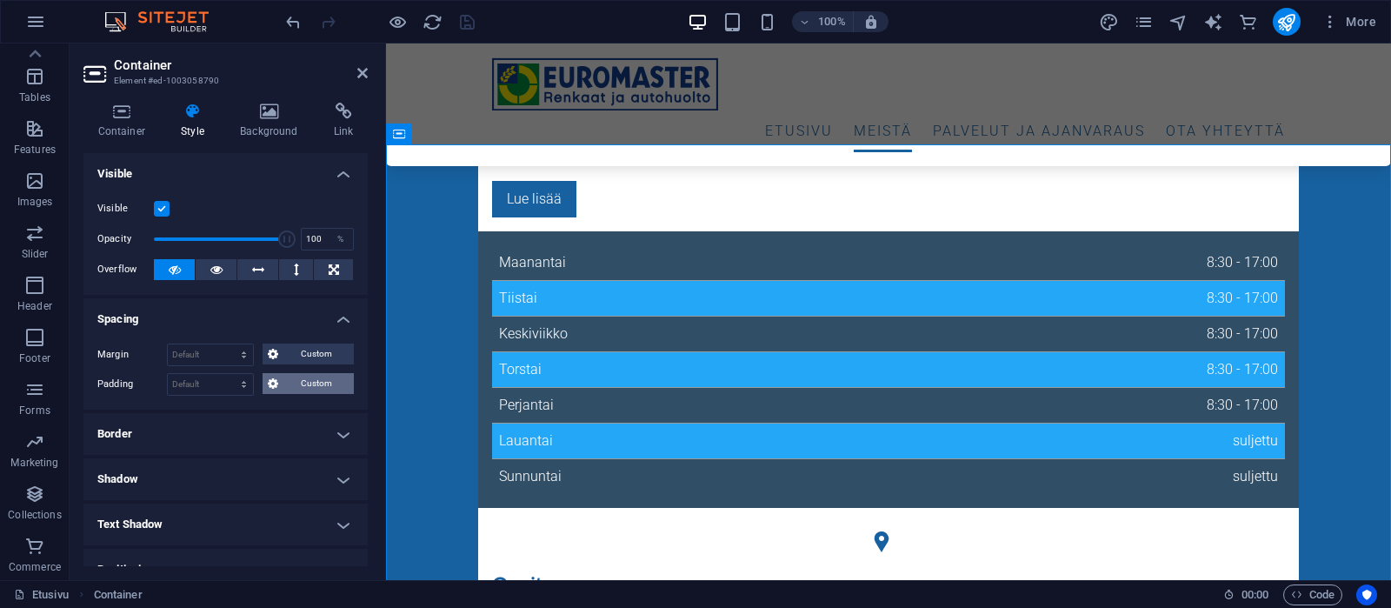
click at [317, 380] on span "Custom" at bounding box center [315, 383] width 65 height 21
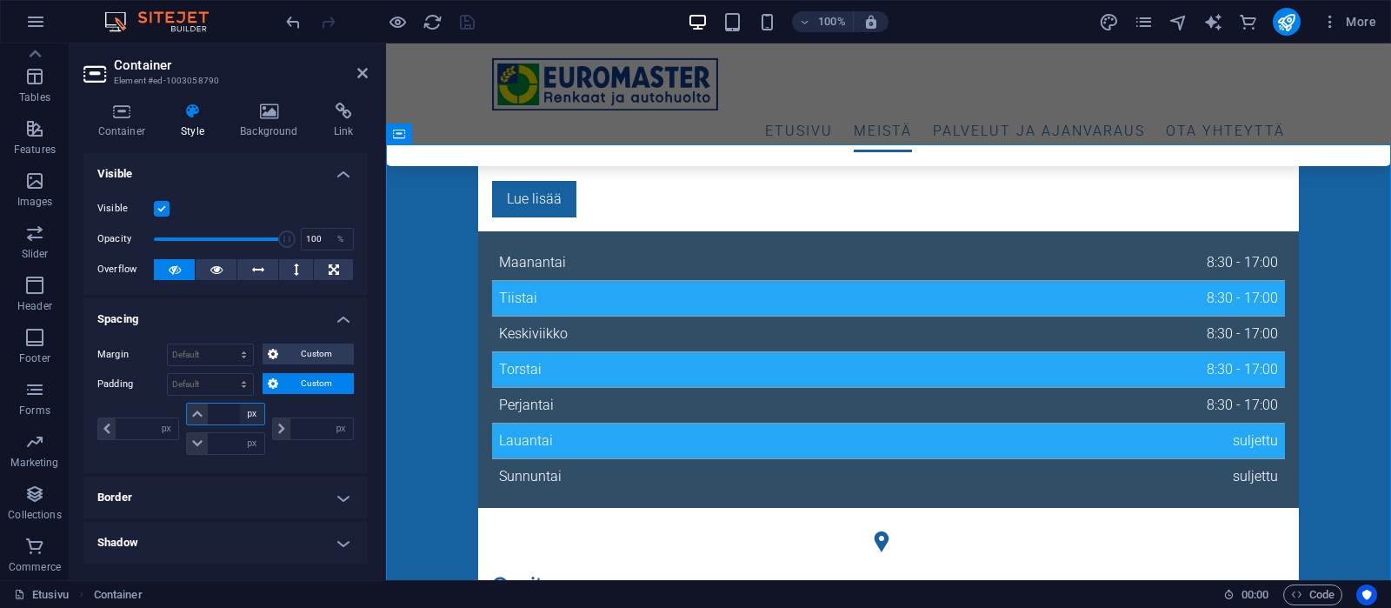
select select "rem"
click option "rem" at bounding box center [0, 0] width 0 height 0
type input "0"
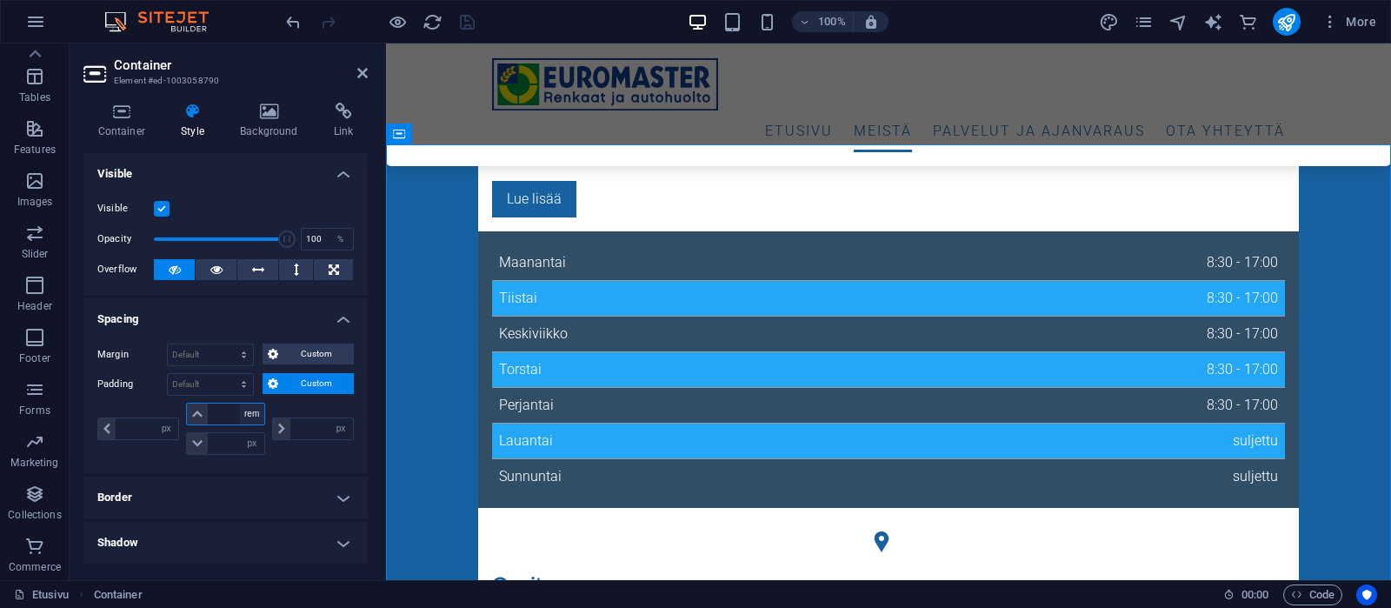
type input "0"
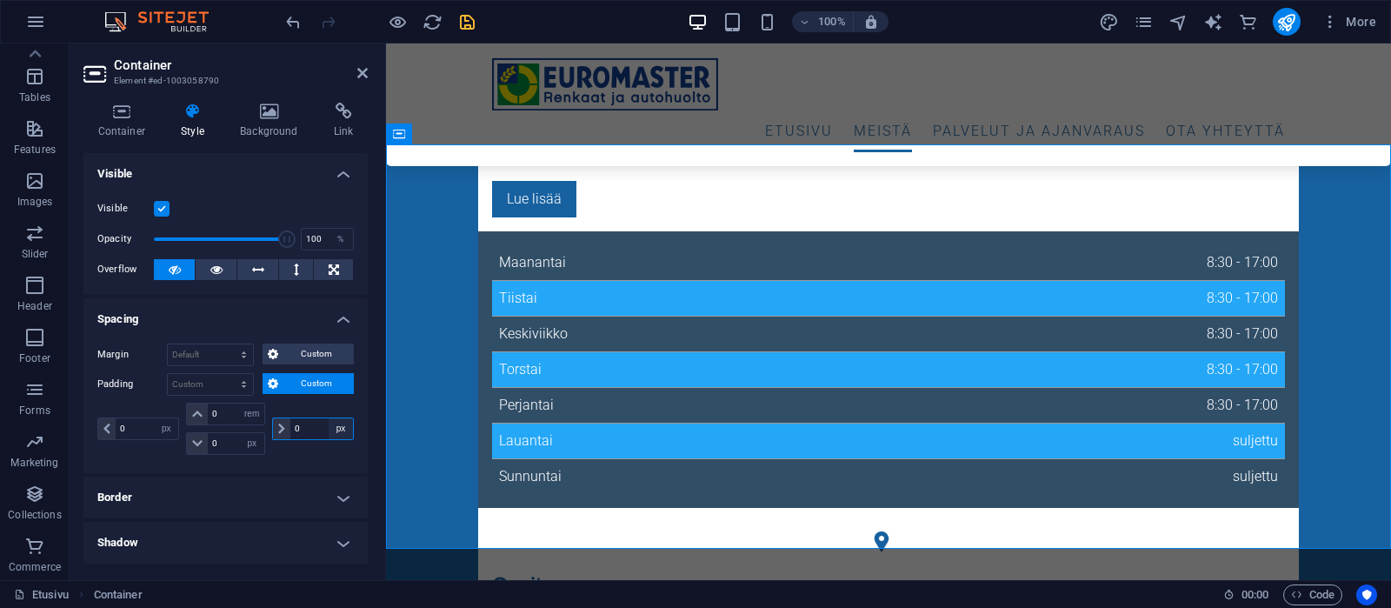
select select "rem"
click option "rem" at bounding box center [0, 0] width 0 height 0
click at [154, 418] on select "px rem % vh vw" at bounding box center [166, 428] width 24 height 21
select select "rem"
click option "rem" at bounding box center [0, 0] width 0 height 0
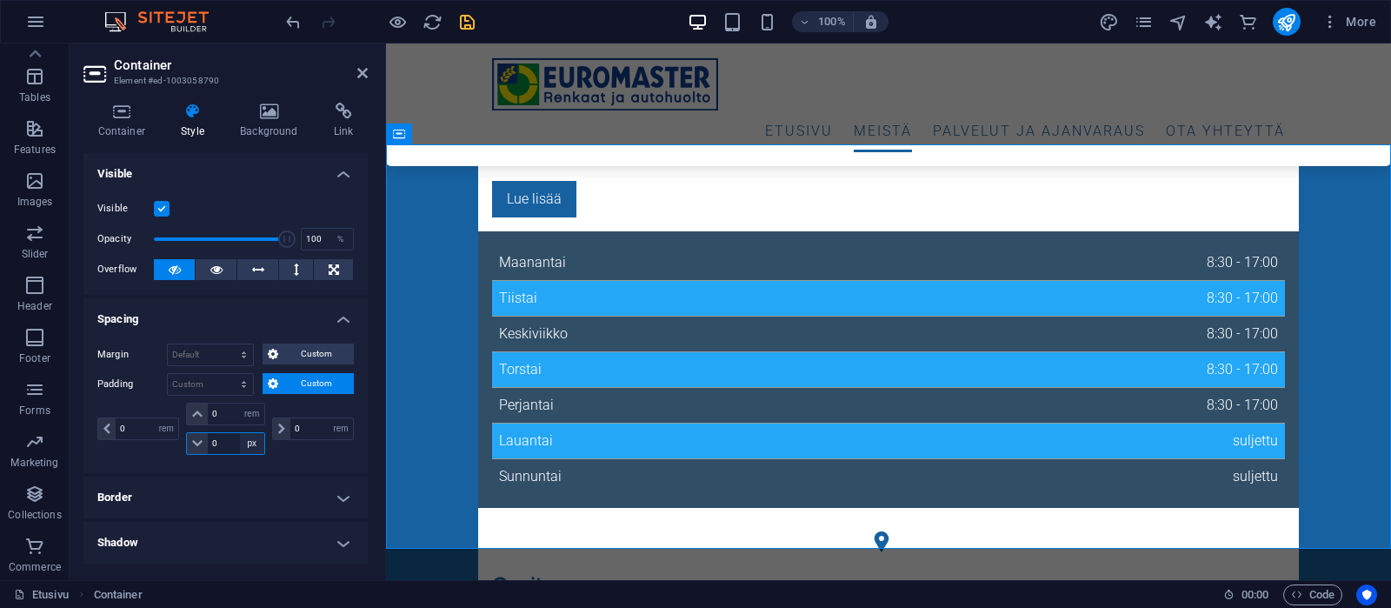
select select "rem"
click option "rem" at bounding box center [0, 0] width 0 height 0
type input "0"
select select "rem"
drag, startPoint x: 224, startPoint y: 417, endPoint x: 211, endPoint y: 420, distance: 13.3
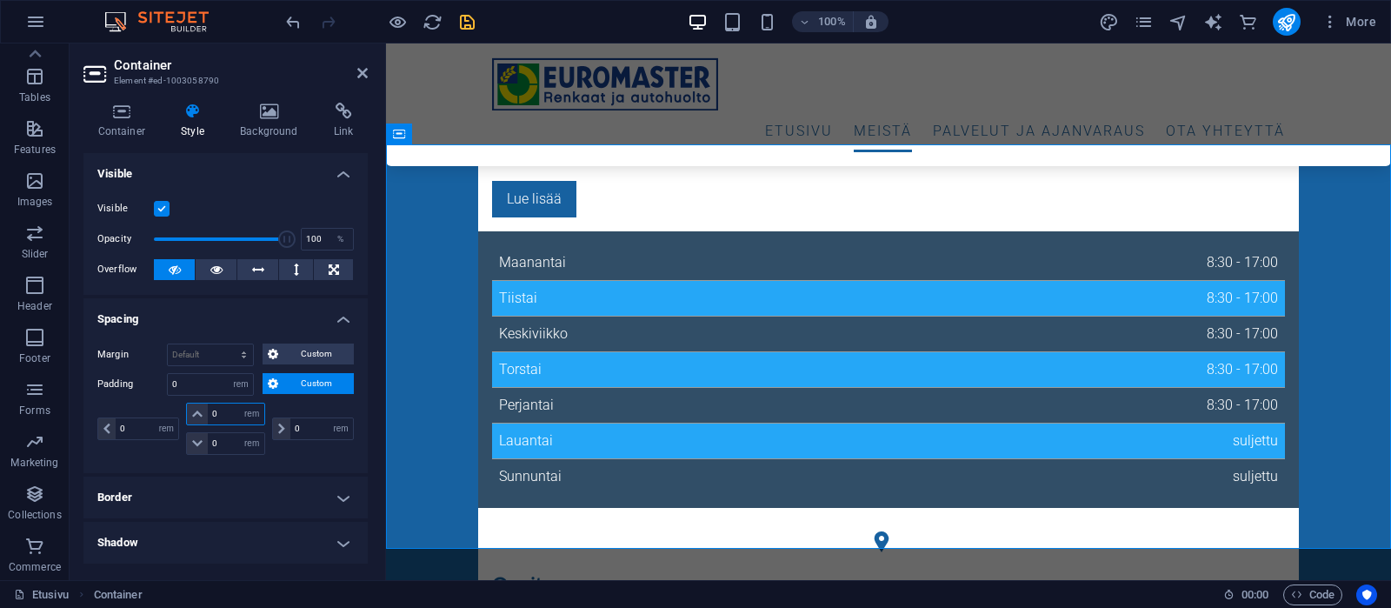
click at [211, 420] on input "0" at bounding box center [236, 413] width 56 height 21
type input "3"
select select "DISABLED_OPTION_VALUE"
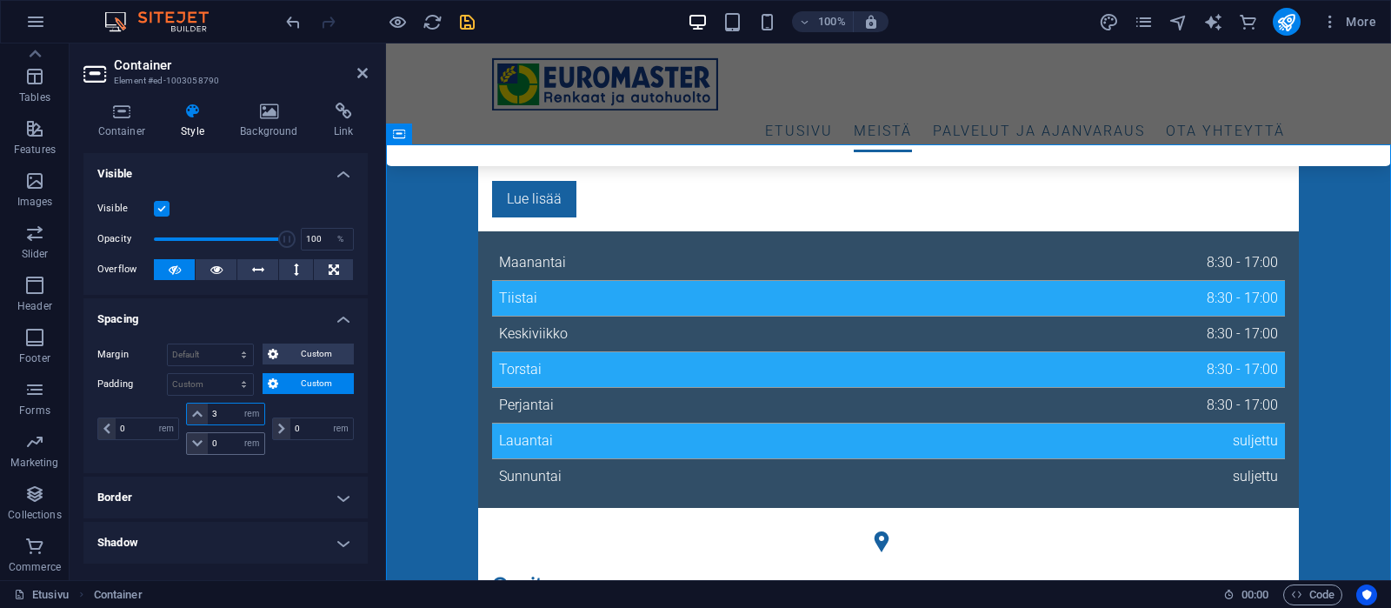
type input "3"
drag, startPoint x: 229, startPoint y: 443, endPoint x: 206, endPoint y: 442, distance: 22.6
click at [208, 442] on input "0" at bounding box center [236, 443] width 56 height 21
type input "5"
drag, startPoint x: 137, startPoint y: 426, endPoint x: 111, endPoint y: 423, distance: 26.2
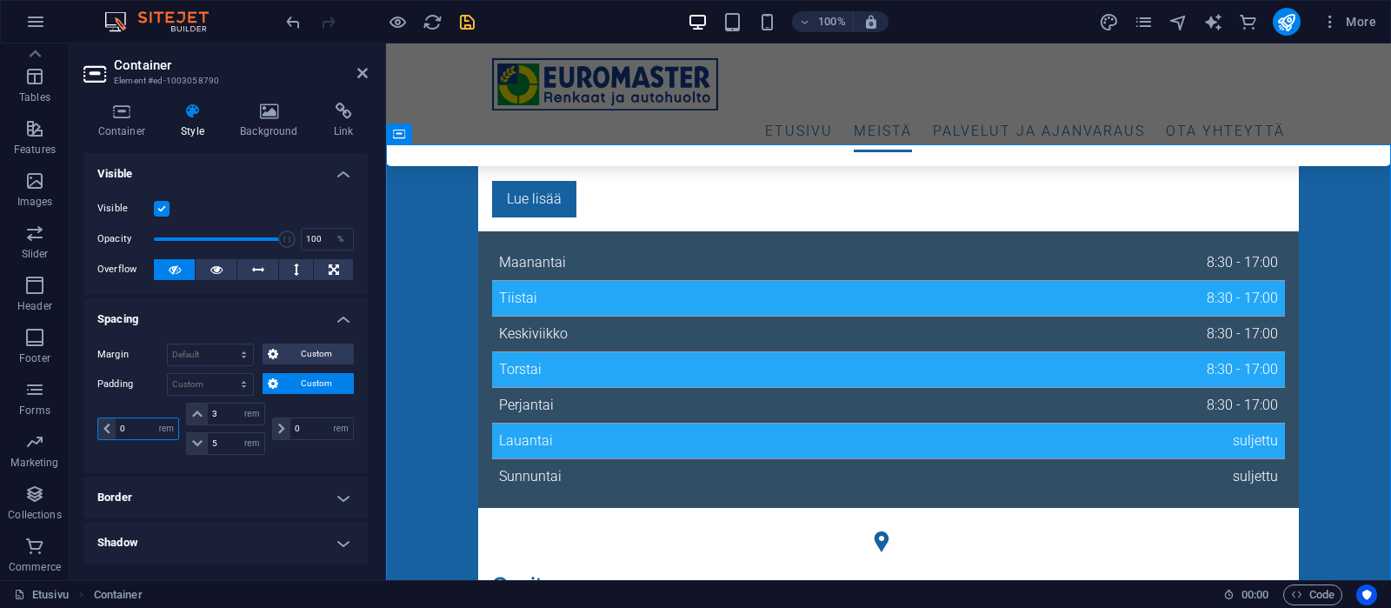
click at [116, 423] on input "0" at bounding box center [147, 428] width 63 height 21
type input "1"
drag, startPoint x: 310, startPoint y: 429, endPoint x: 277, endPoint y: 425, distance: 34.1
click at [290, 425] on input "0" at bounding box center [321, 428] width 63 height 21
type input "1"
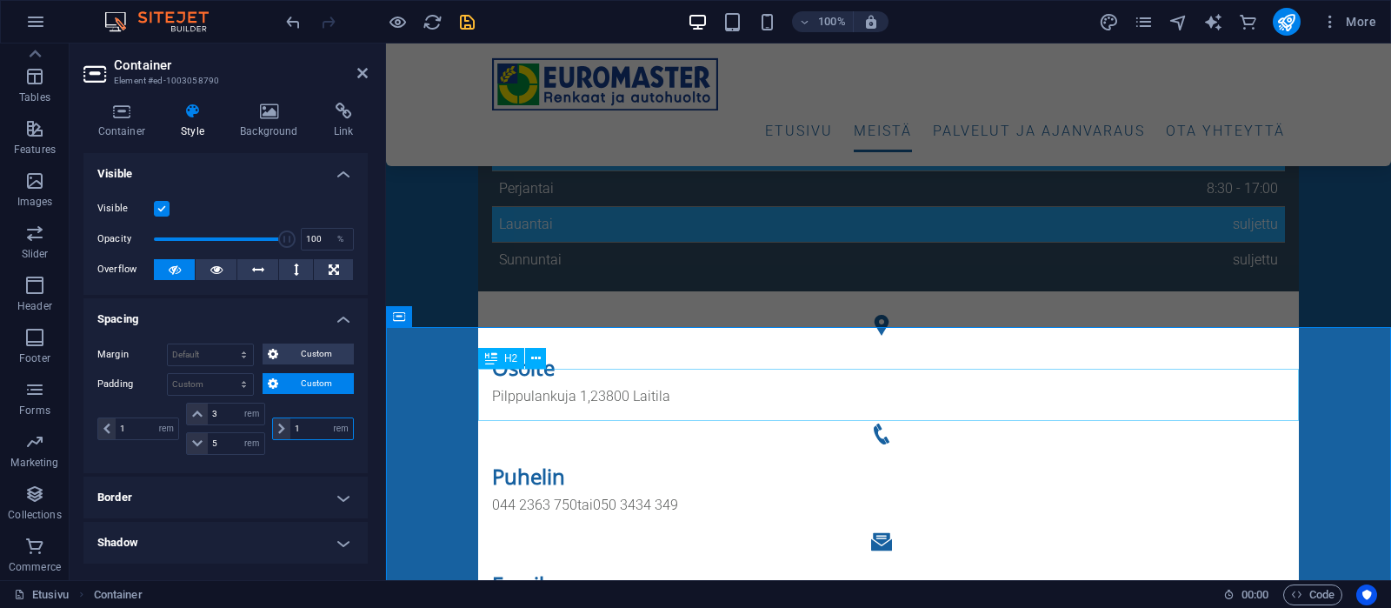
scroll to position [453, 0]
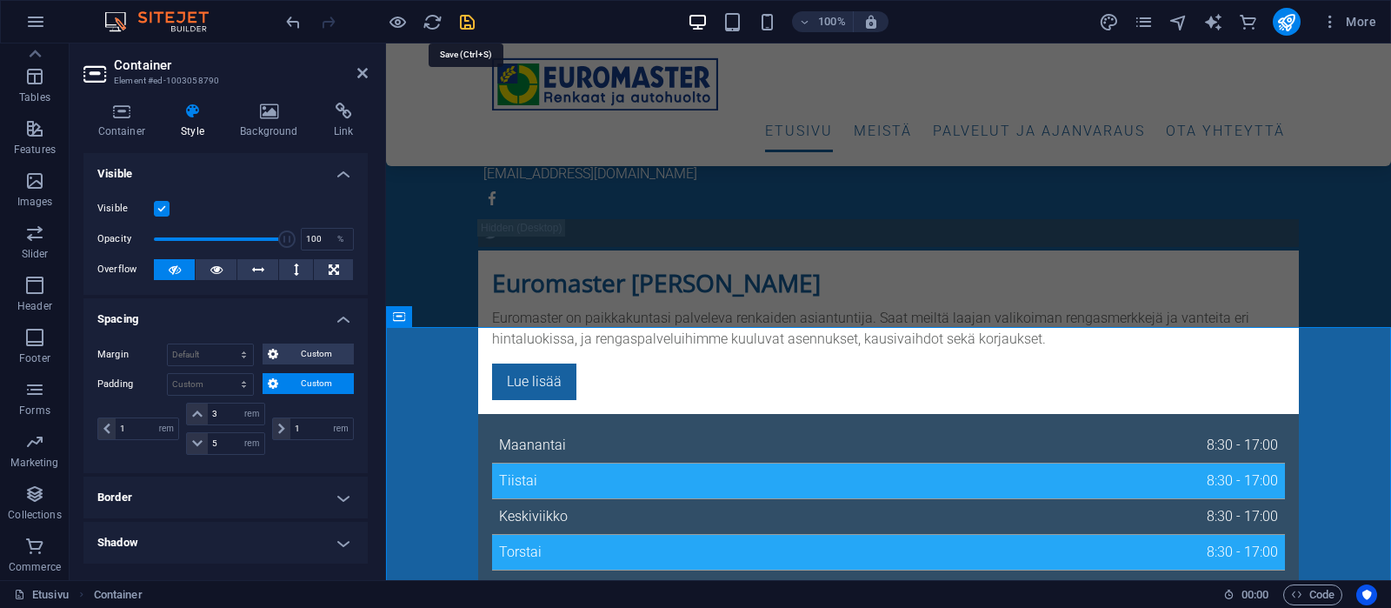
click at [472, 22] on icon "save" at bounding box center [467, 22] width 20 height 20
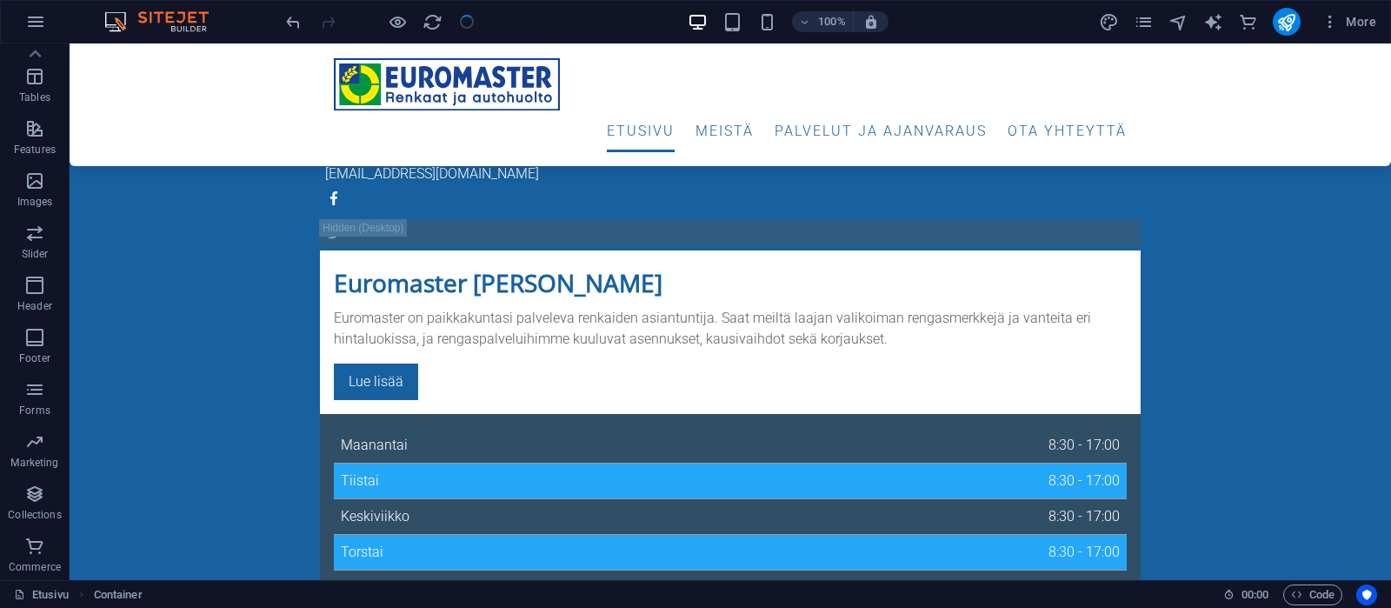
checkbox input "false"
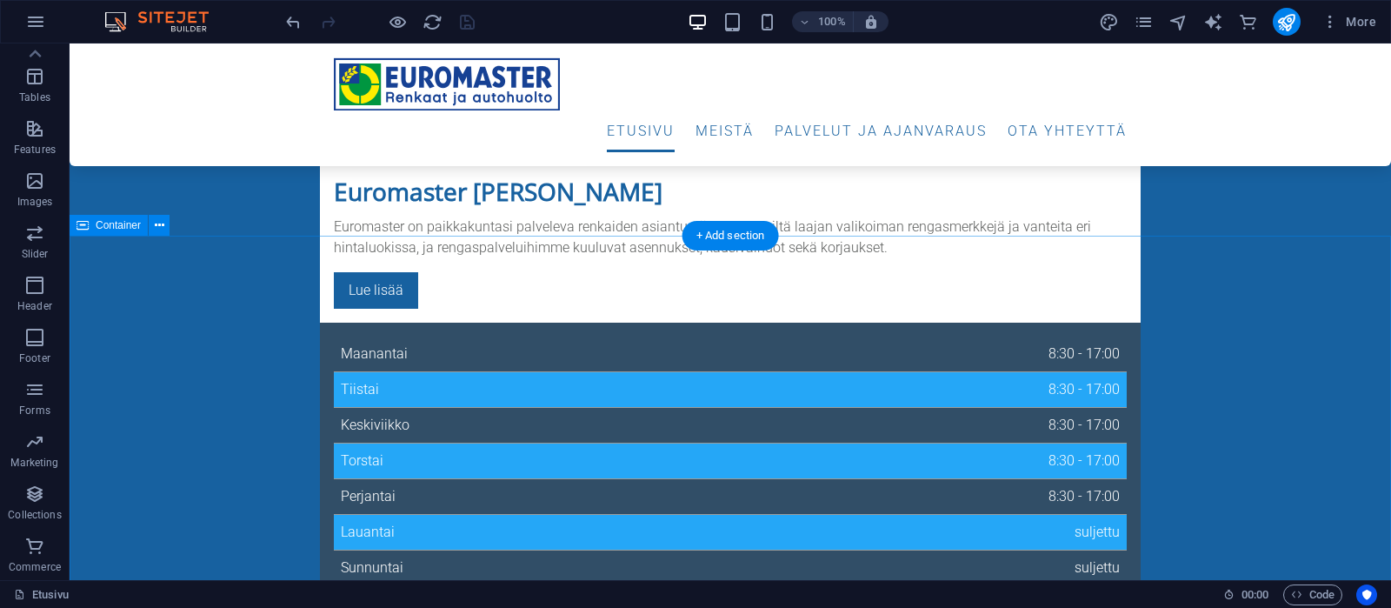
select select "rem"
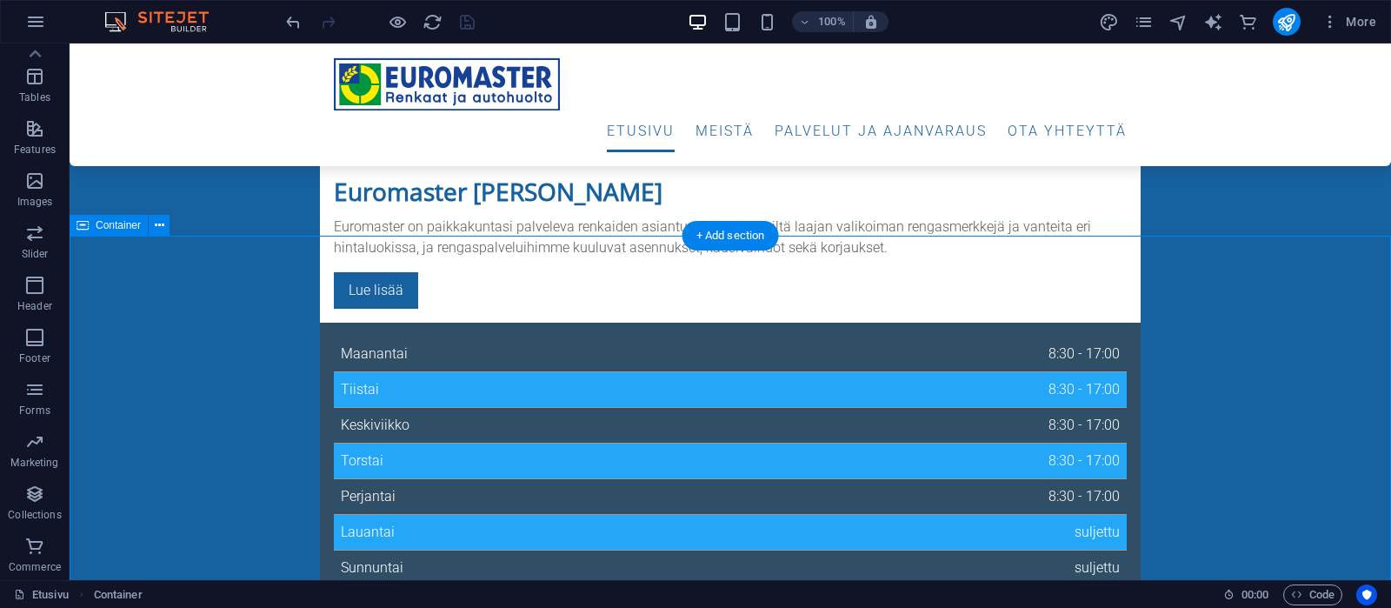
select select "rem"
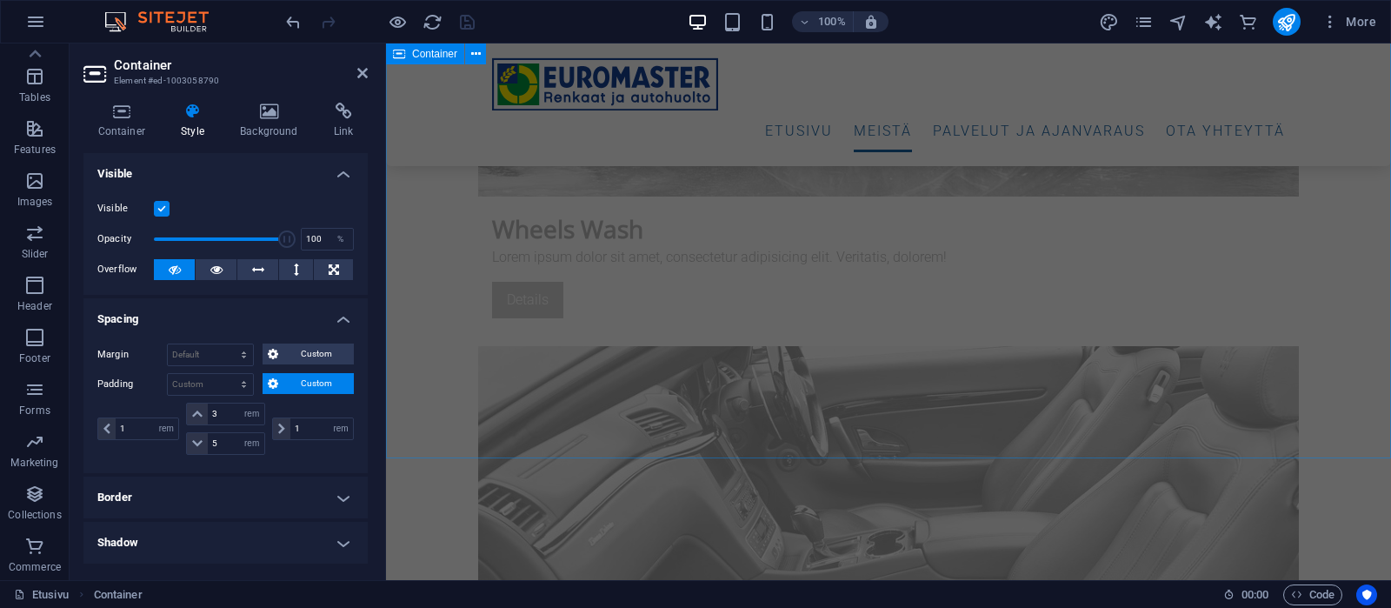
scroll to position [5384, 0]
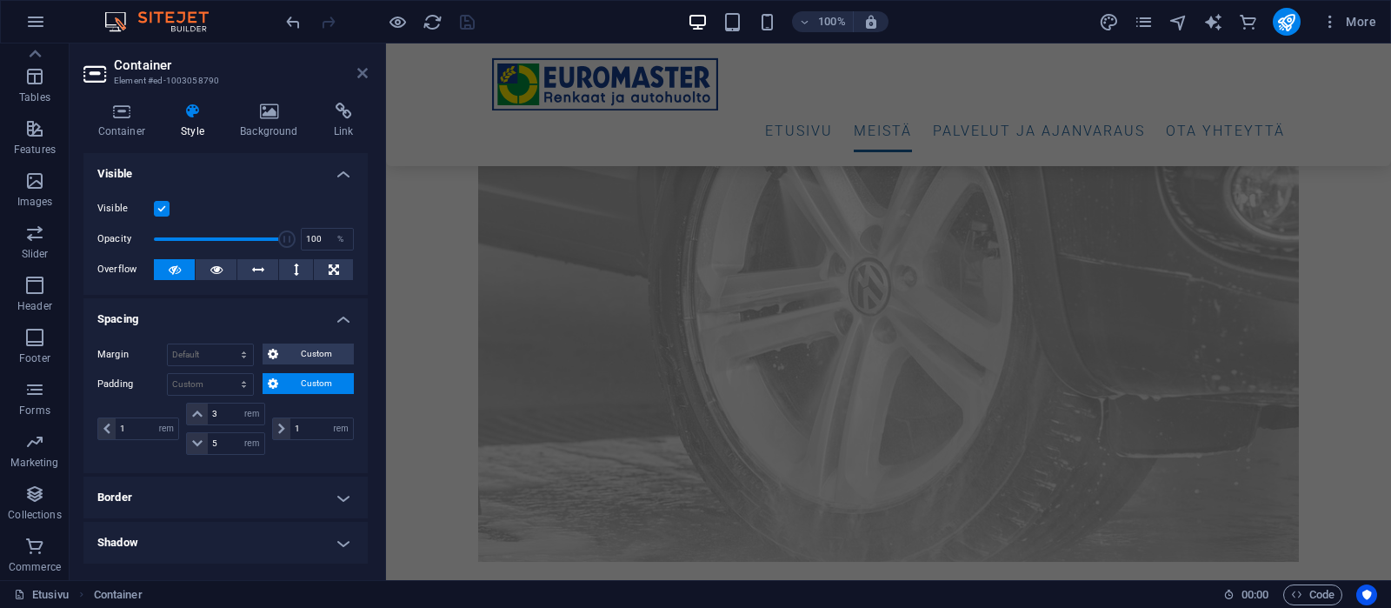
click at [360, 72] on icon at bounding box center [362, 73] width 10 height 14
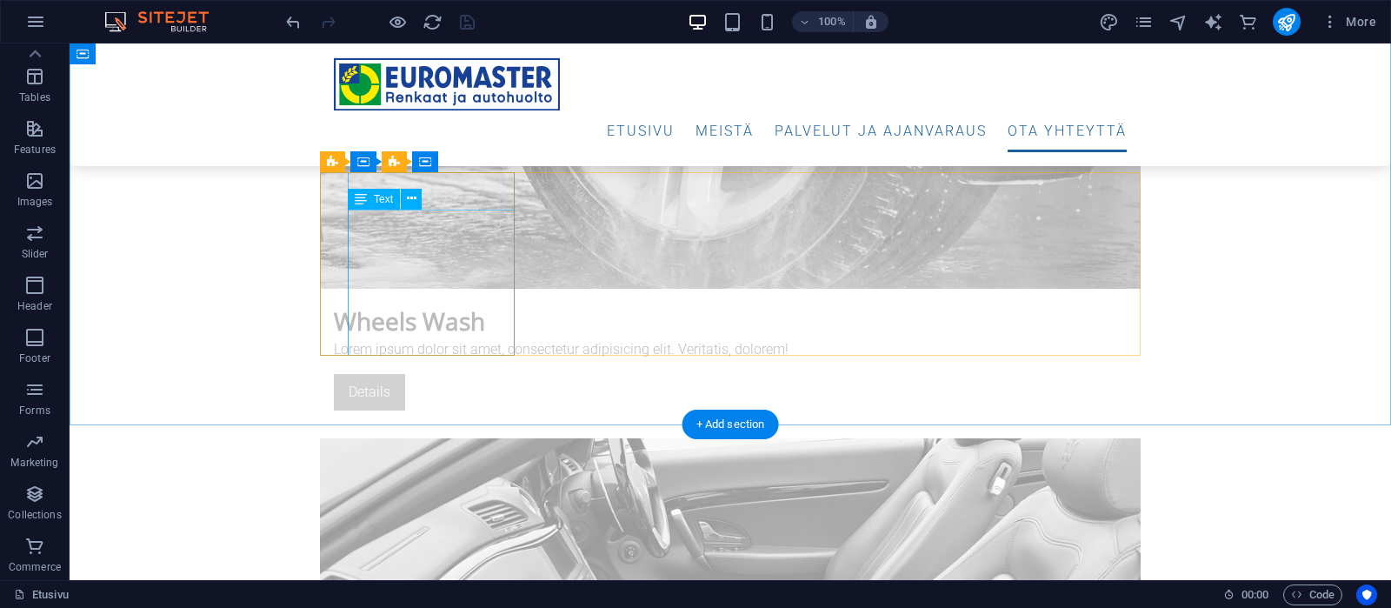
scroll to position [6205, 0]
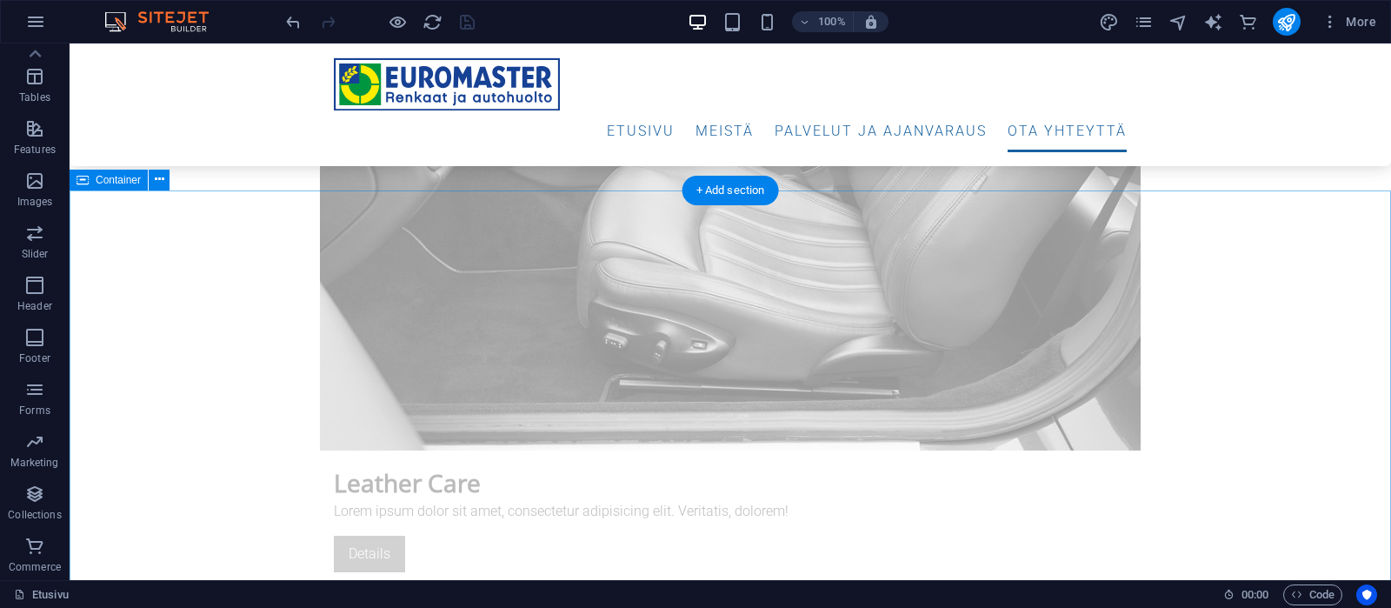
select select "rem"
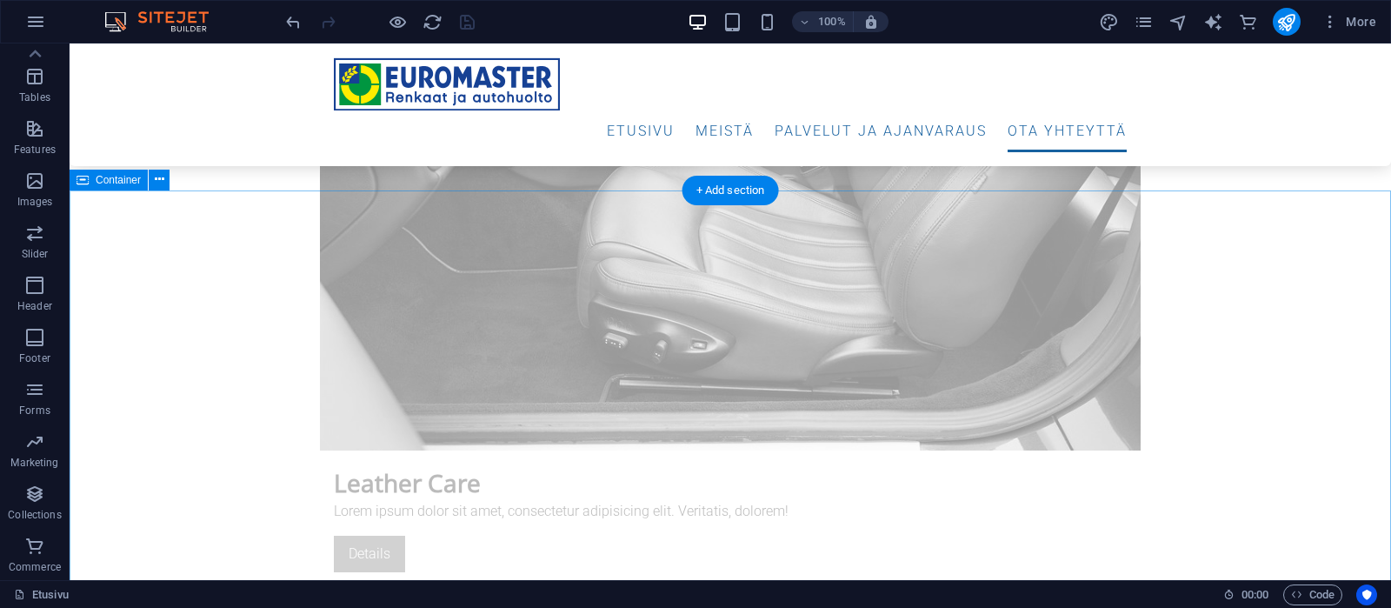
select select "rem"
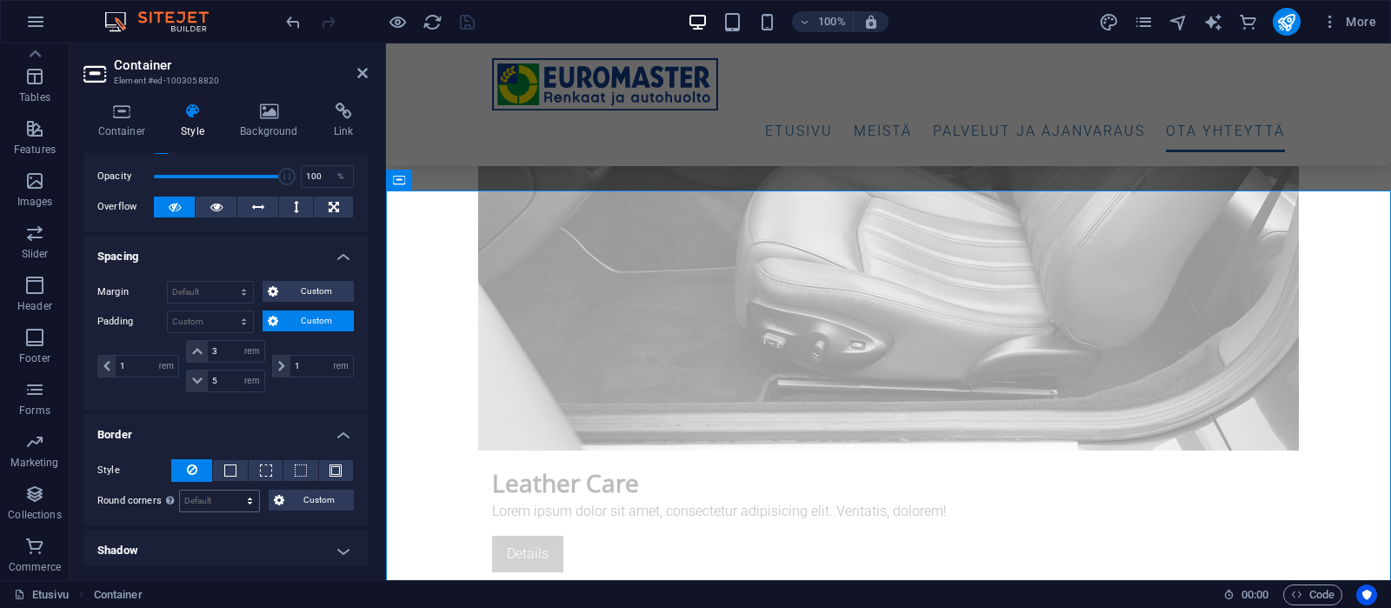
scroll to position [6, 0]
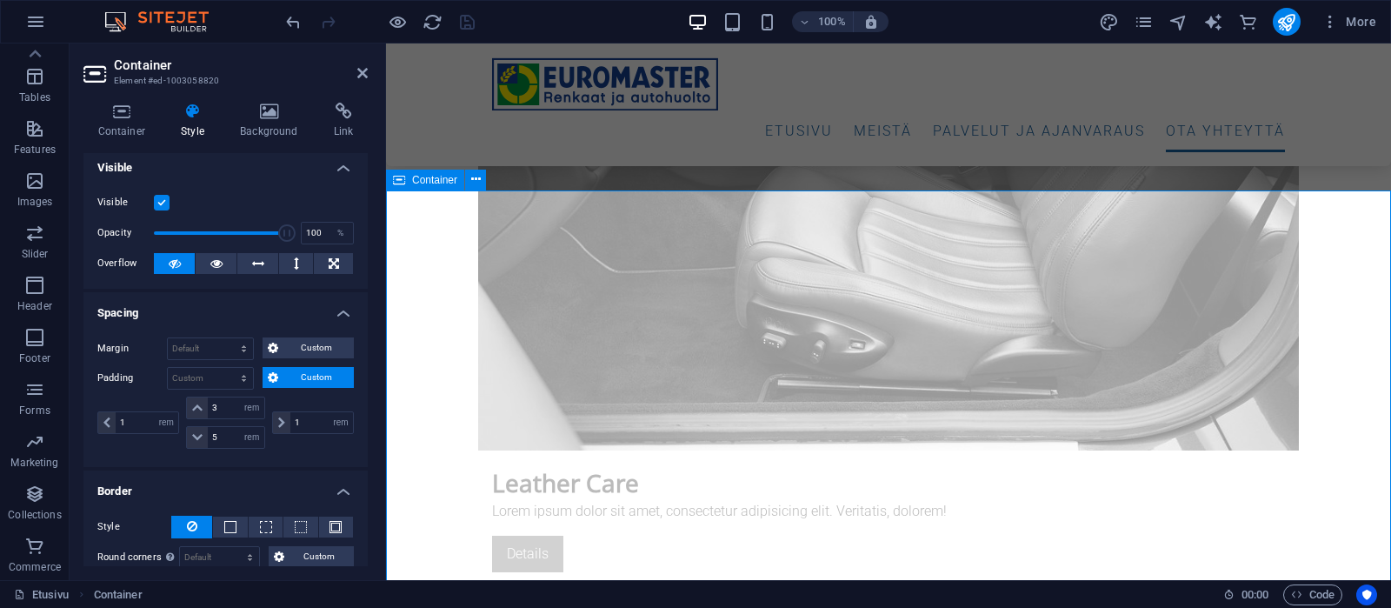
click at [430, 183] on span "Container" at bounding box center [434, 180] width 45 height 10
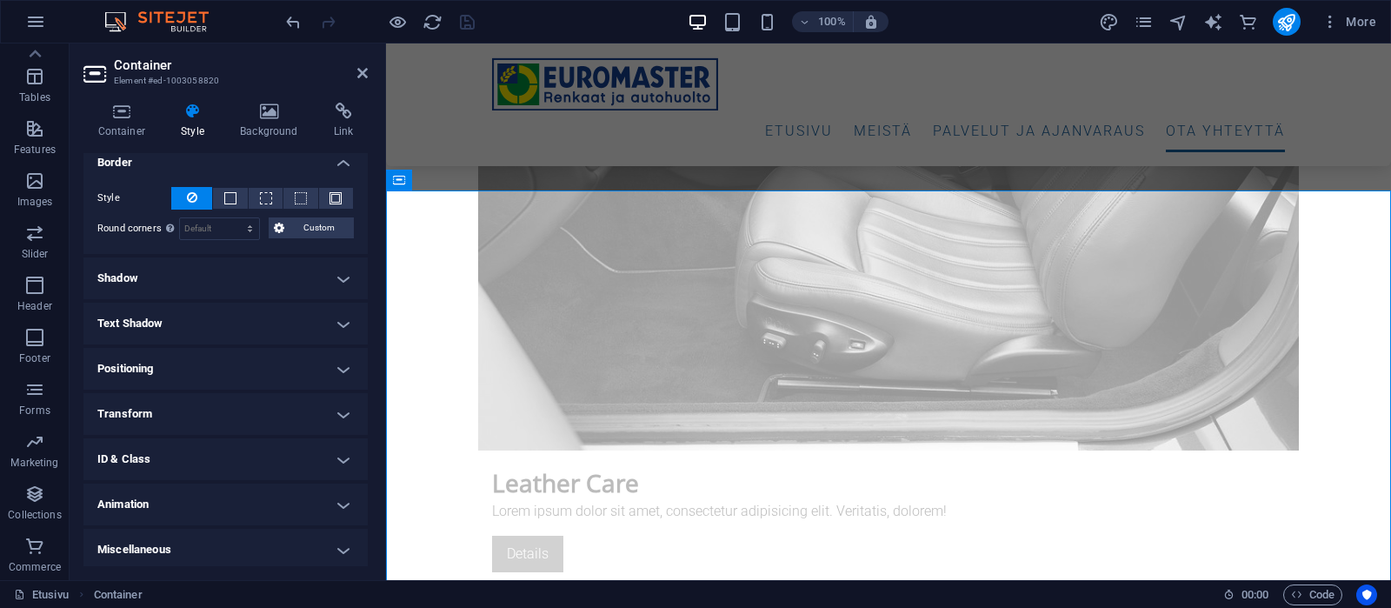
scroll to position [337, 0]
click at [129, 116] on icon at bounding box center [121, 111] width 77 height 17
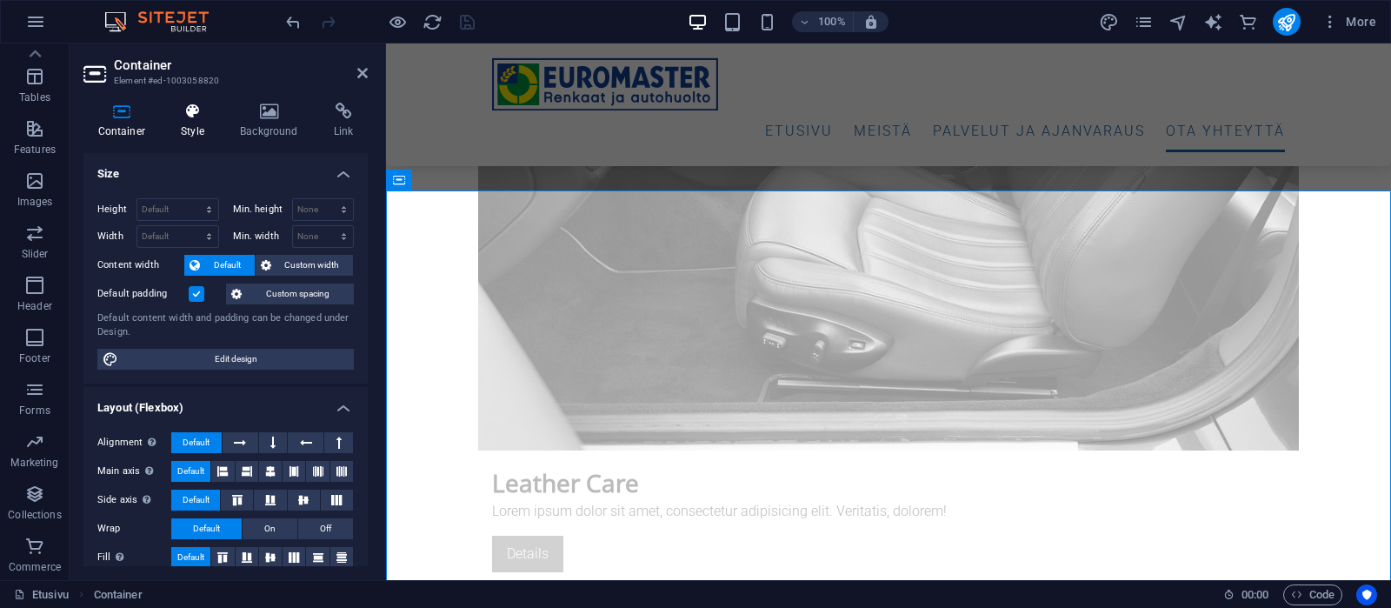
click at [188, 116] on icon at bounding box center [193, 111] width 52 height 17
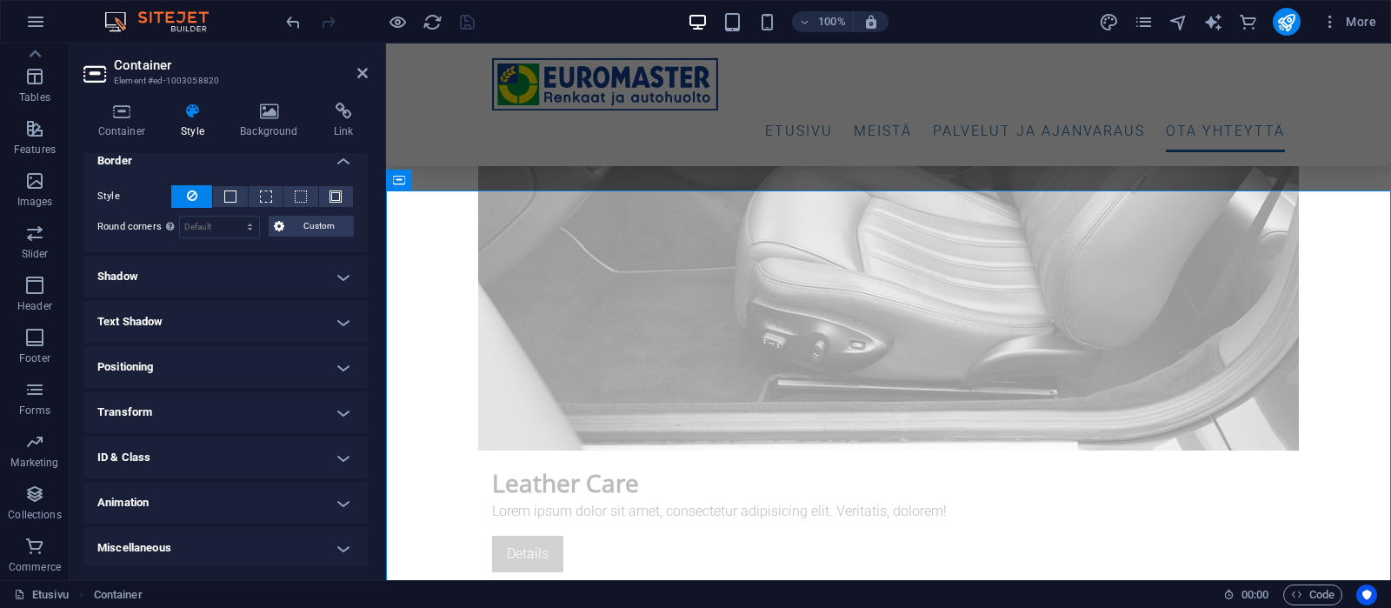
click at [224, 360] on h4 "Positioning" at bounding box center [225, 367] width 284 height 42
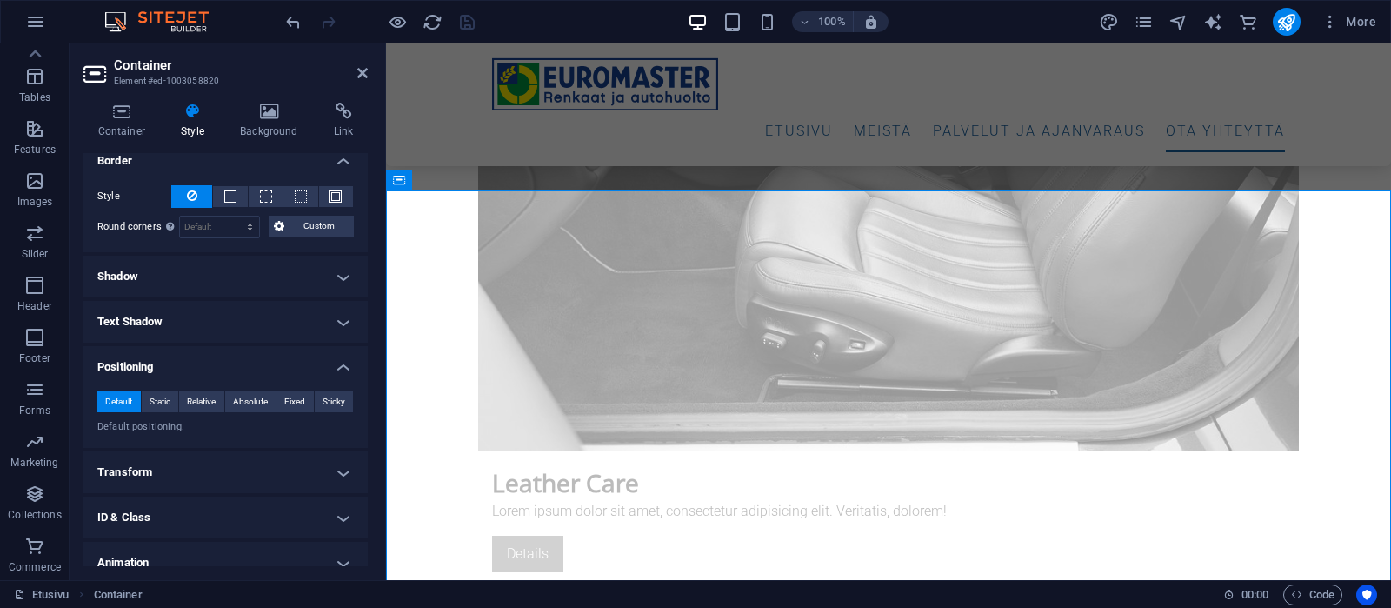
click at [224, 360] on h4 "Positioning" at bounding box center [225, 361] width 284 height 31
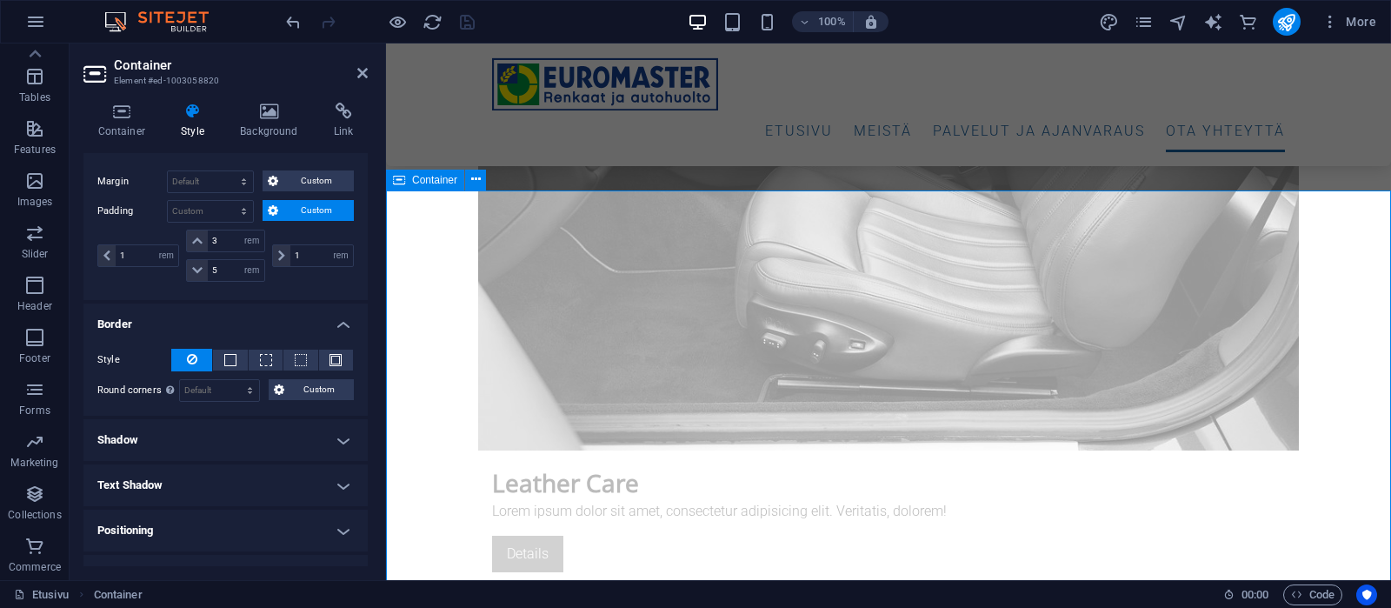
scroll to position [171, 0]
click at [446, 179] on span "Container" at bounding box center [434, 180] width 45 height 10
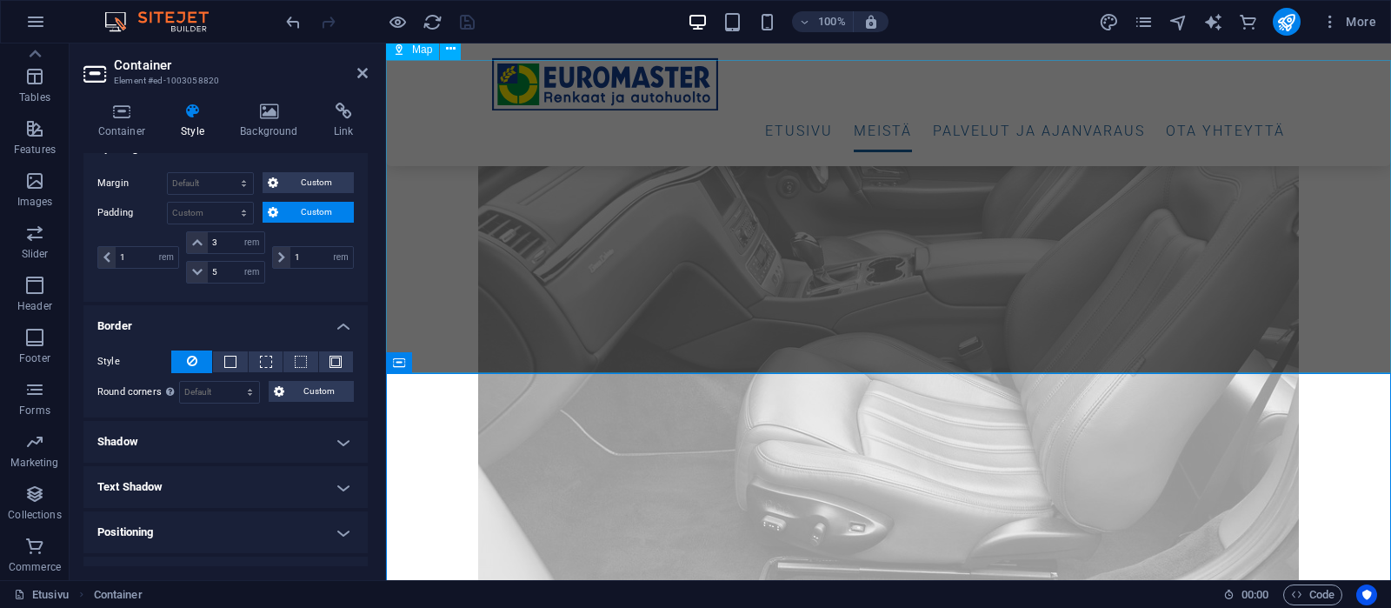
scroll to position [5565, 0]
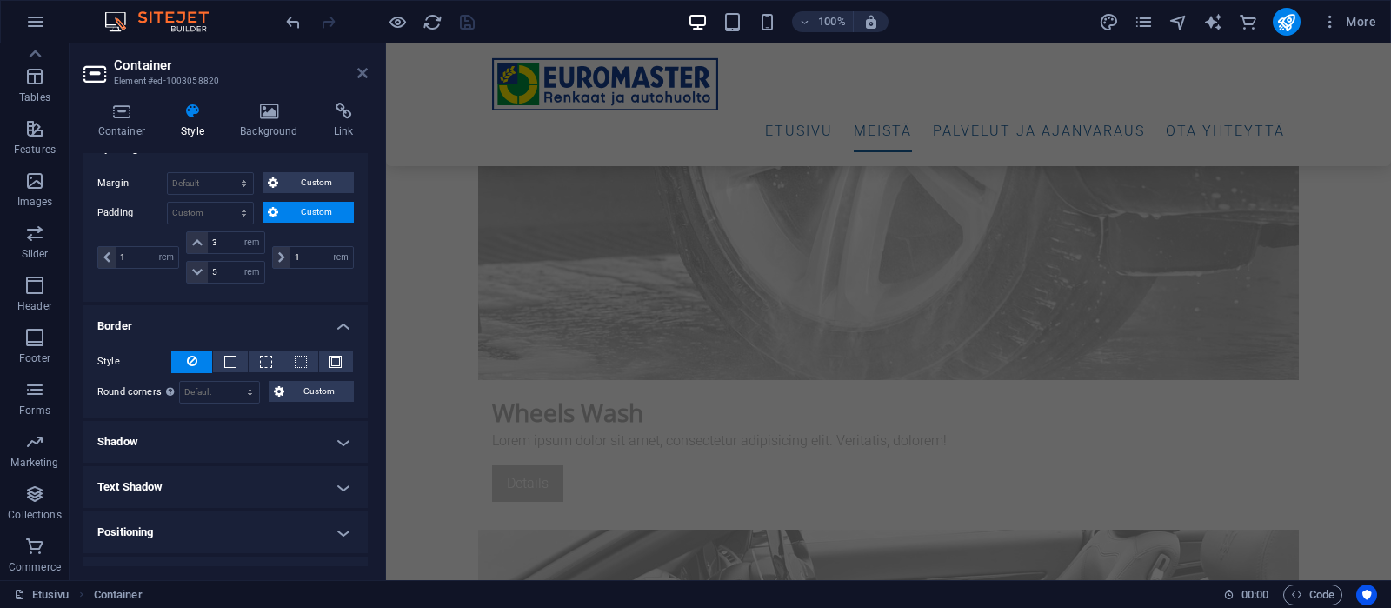
drag, startPoint x: 363, startPoint y: 73, endPoint x: 290, endPoint y: 29, distance: 86.2
click at [363, 73] on icon at bounding box center [362, 73] width 10 height 14
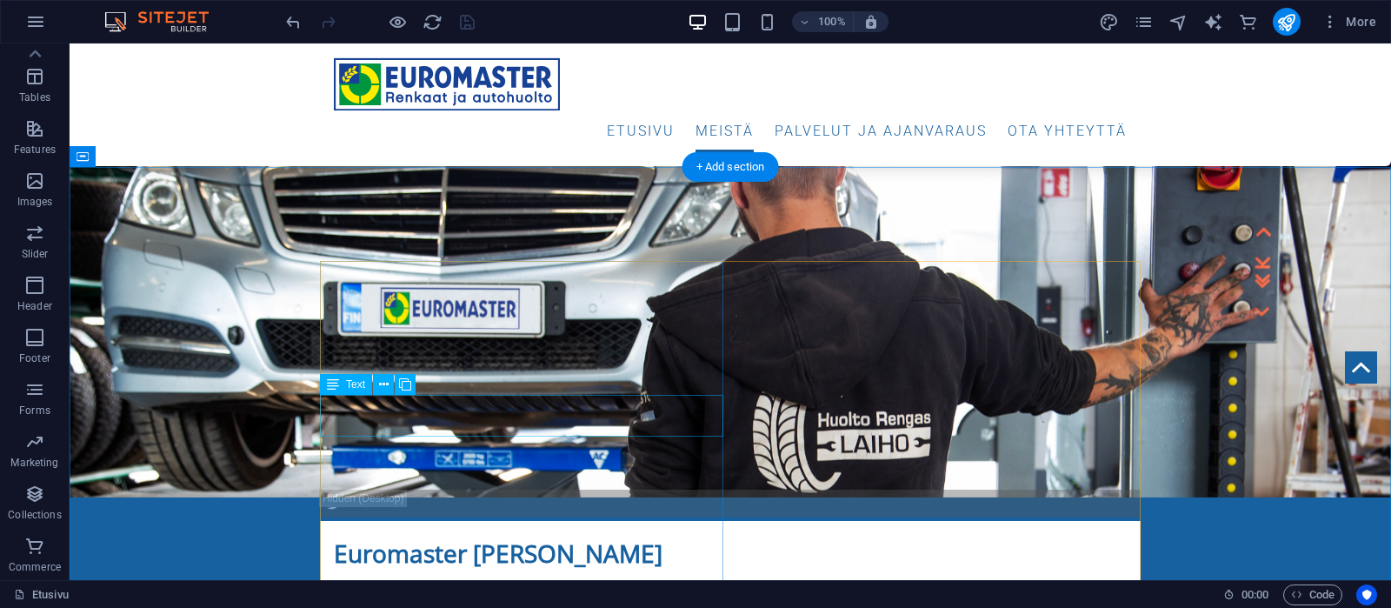
scroll to position [639, 0]
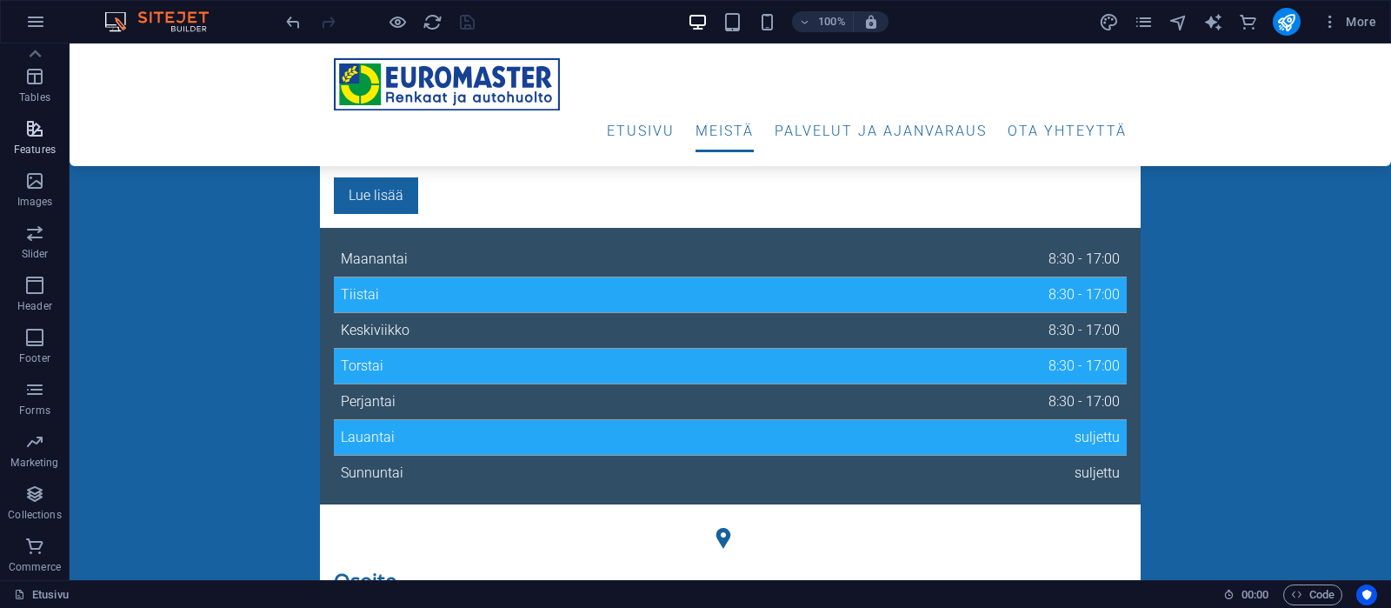
click at [23, 133] on span "Features" at bounding box center [35, 139] width 70 height 42
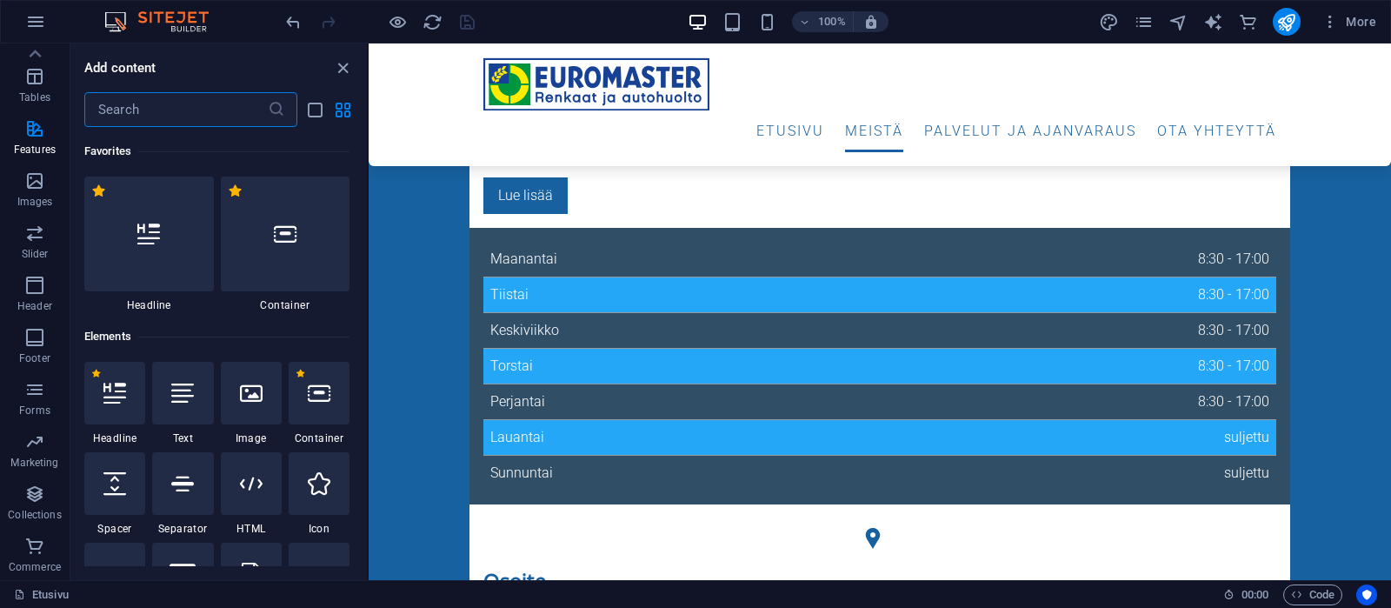
scroll to position [6779, 0]
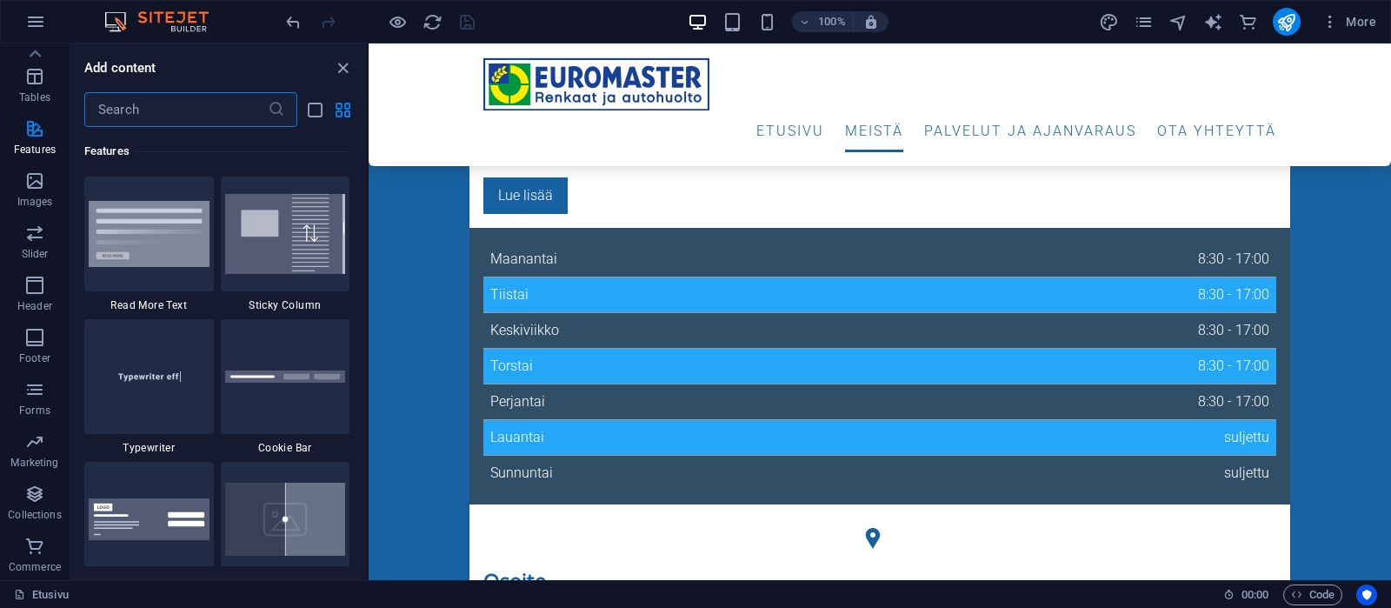
click at [177, 111] on input "text" at bounding box center [175, 109] width 183 height 35
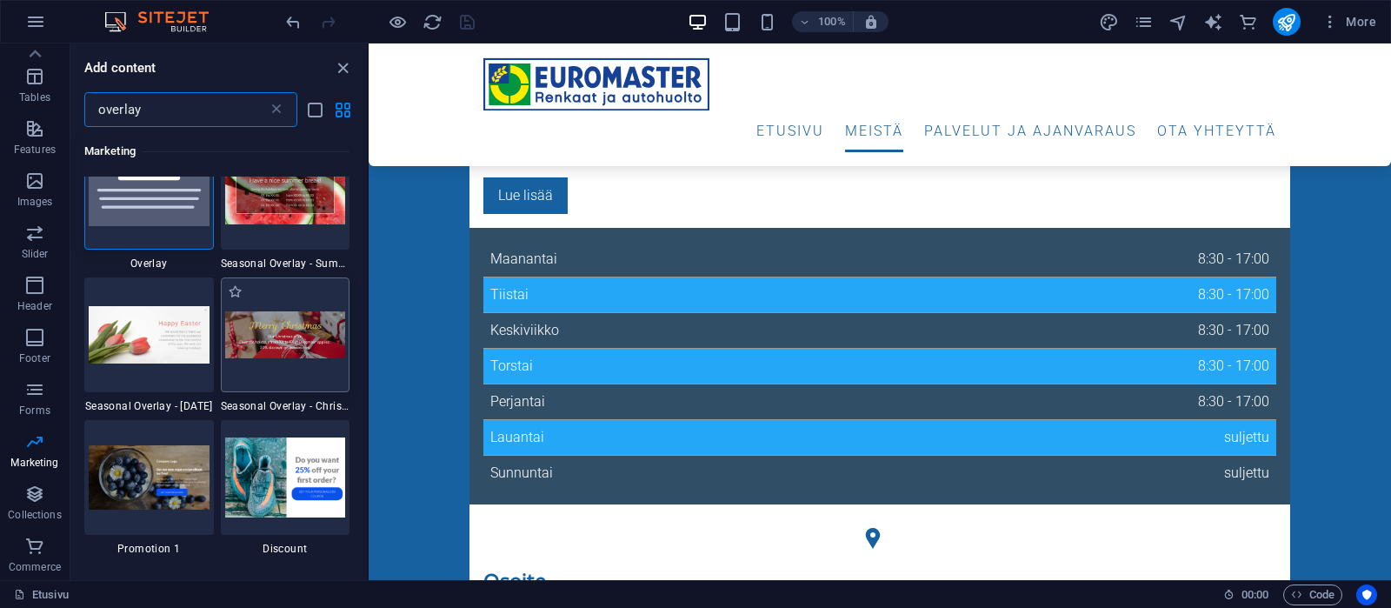
scroll to position [0, 0]
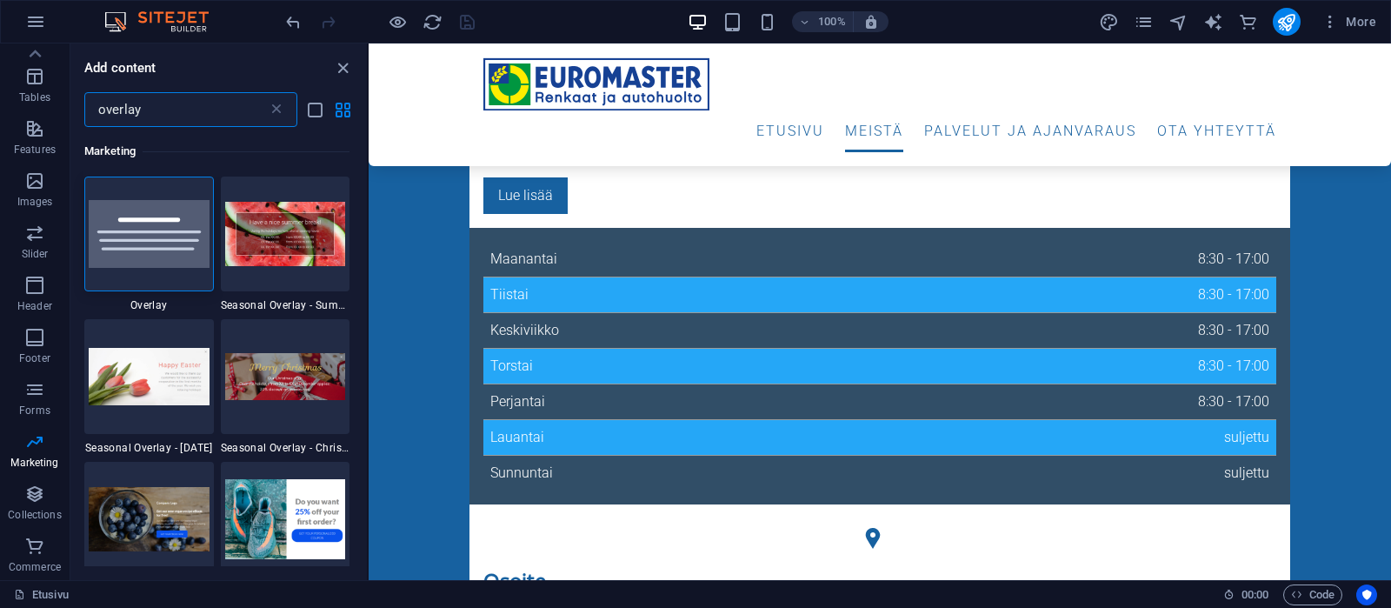
type input "overlay"
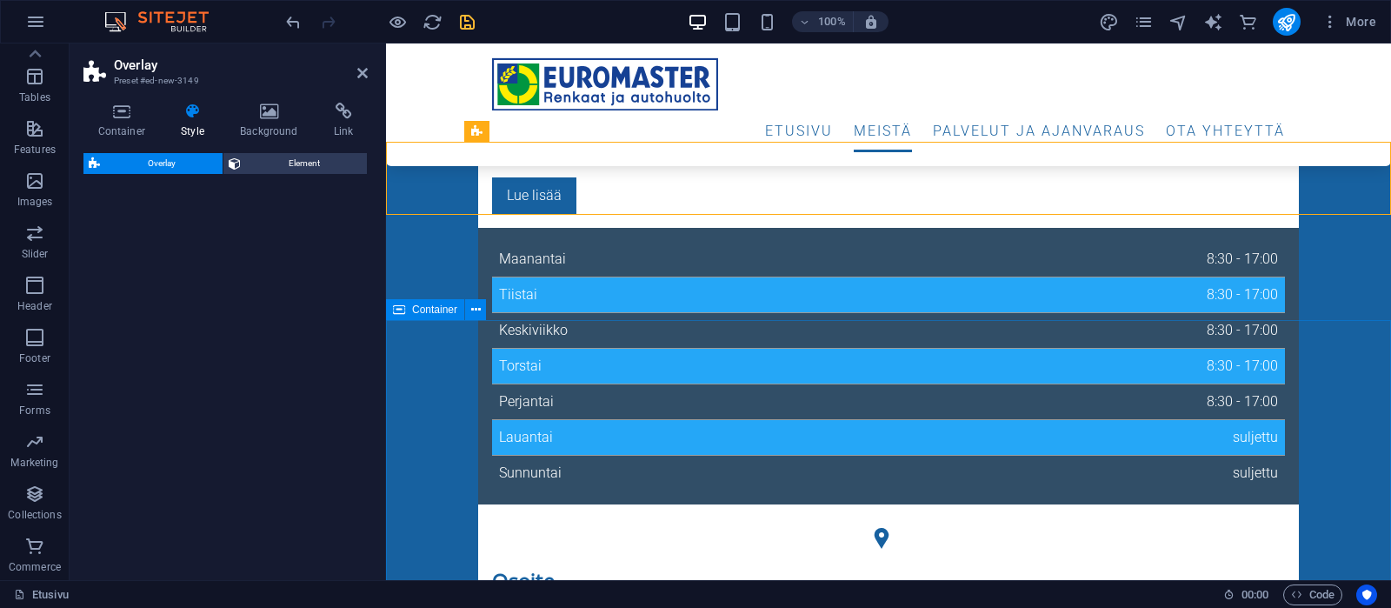
scroll to position [297, 0]
select select "rem"
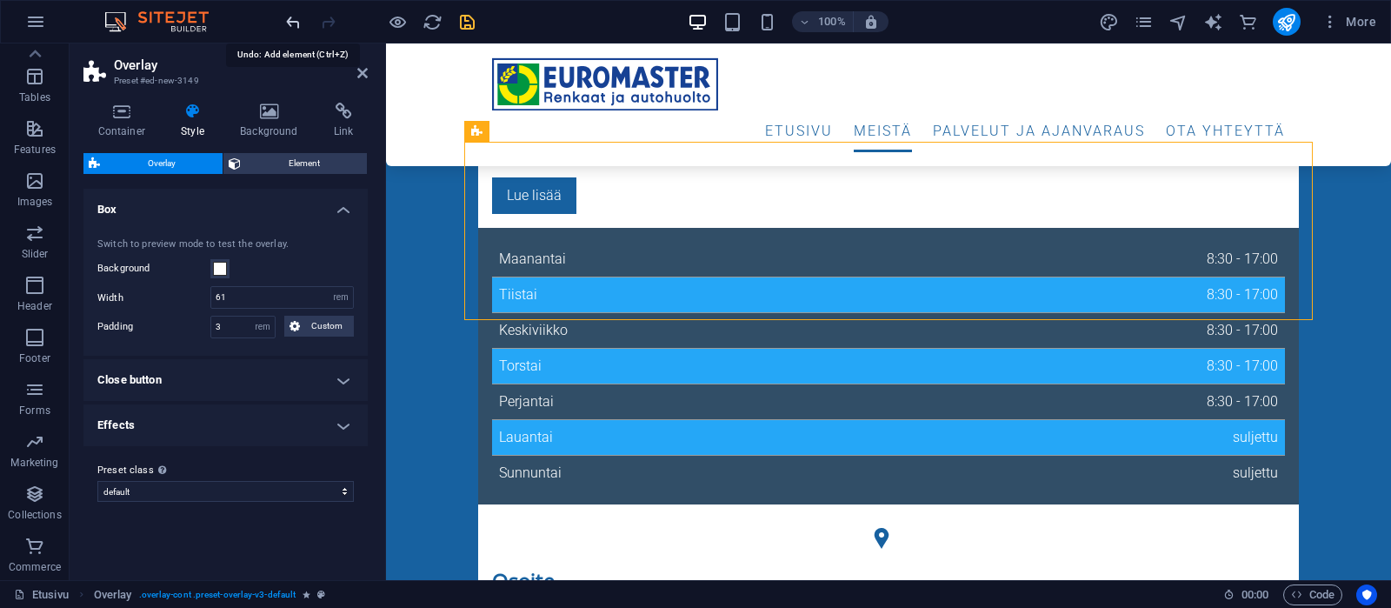
click at [294, 20] on icon "undo" at bounding box center [293, 22] width 20 height 20
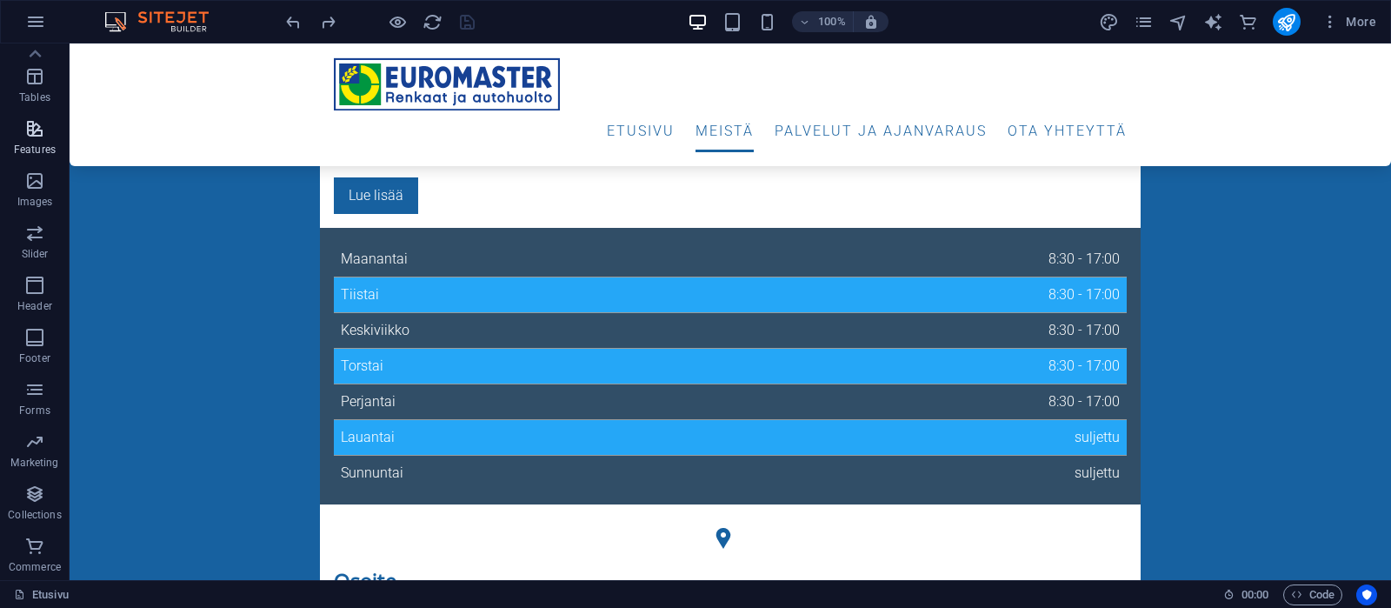
click at [22, 137] on span "Features" at bounding box center [35, 139] width 70 height 42
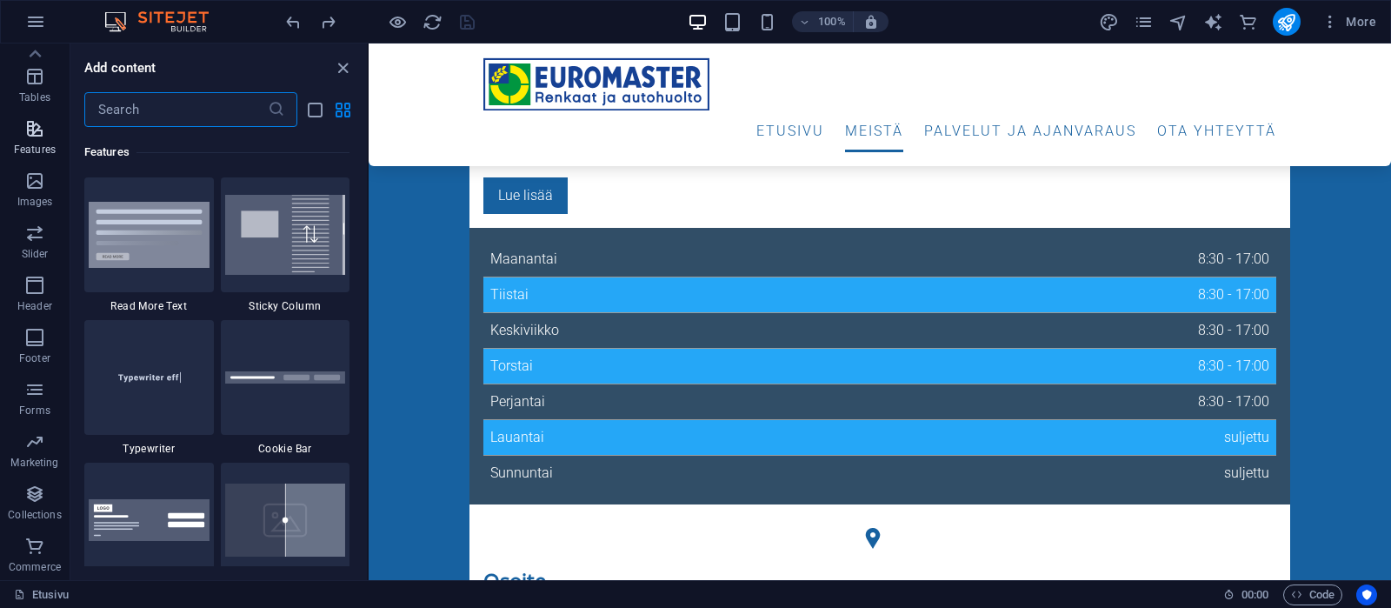
scroll to position [6779, 0]
click at [159, 106] on input "text" at bounding box center [175, 109] width 183 height 35
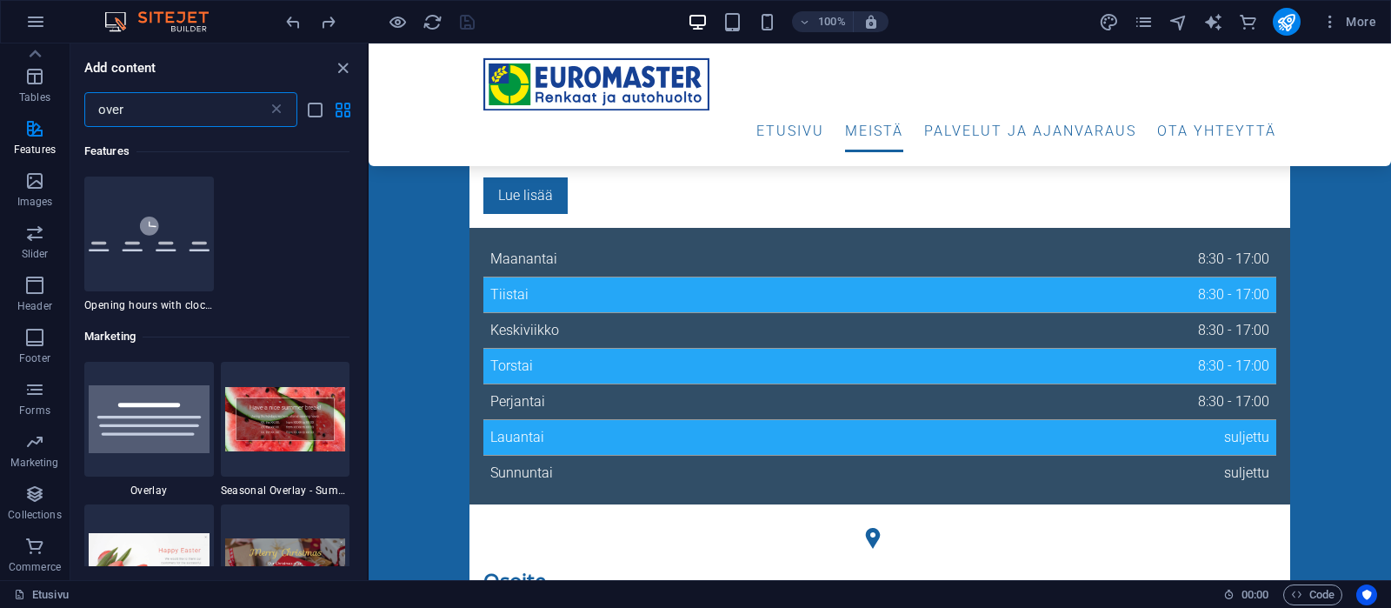
scroll to position [0, 0]
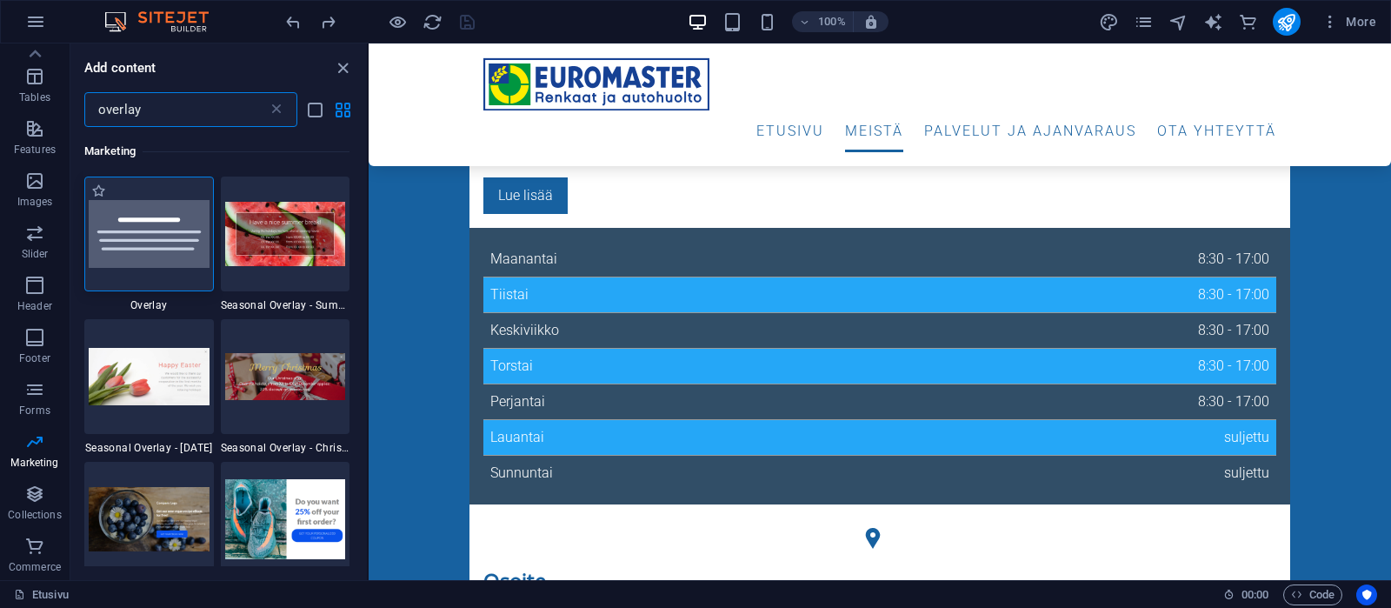
type input "overlay"
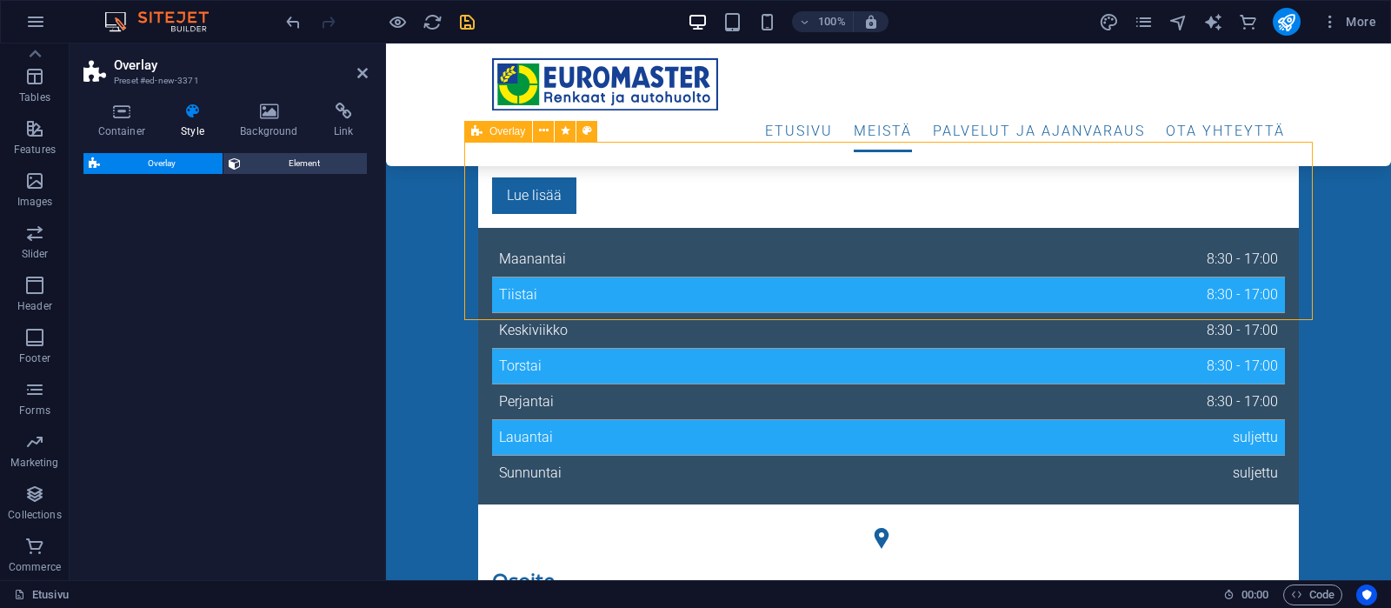
select select "rem"
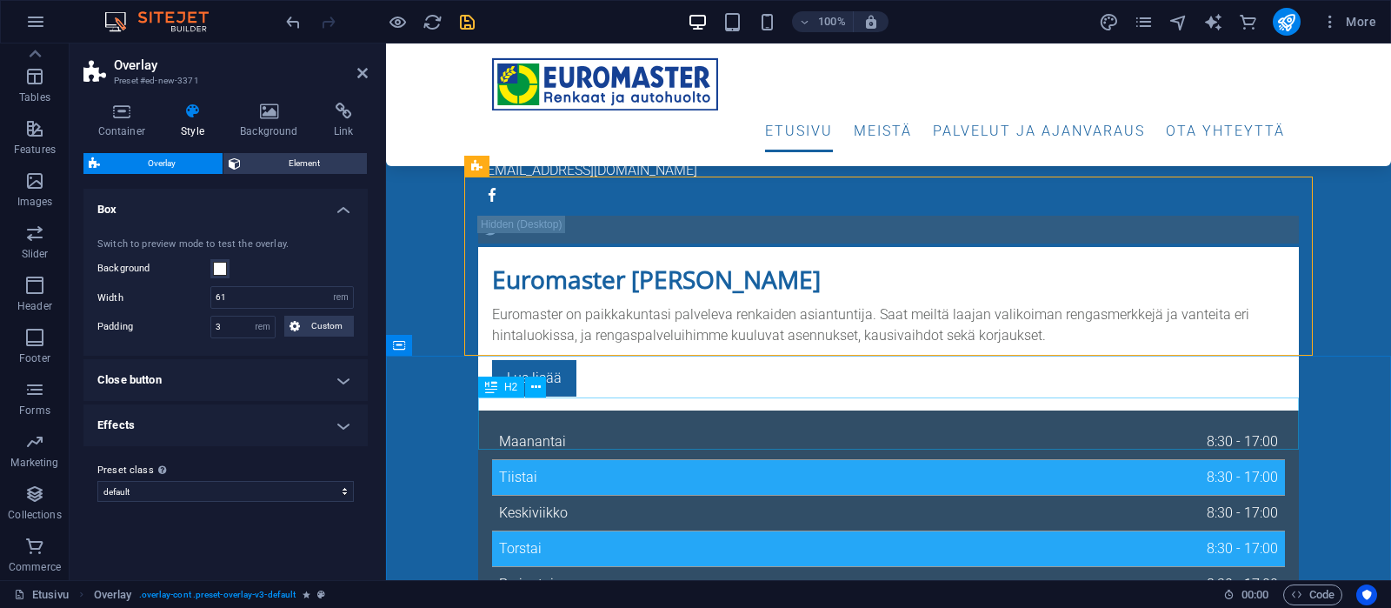
scroll to position [639, 0]
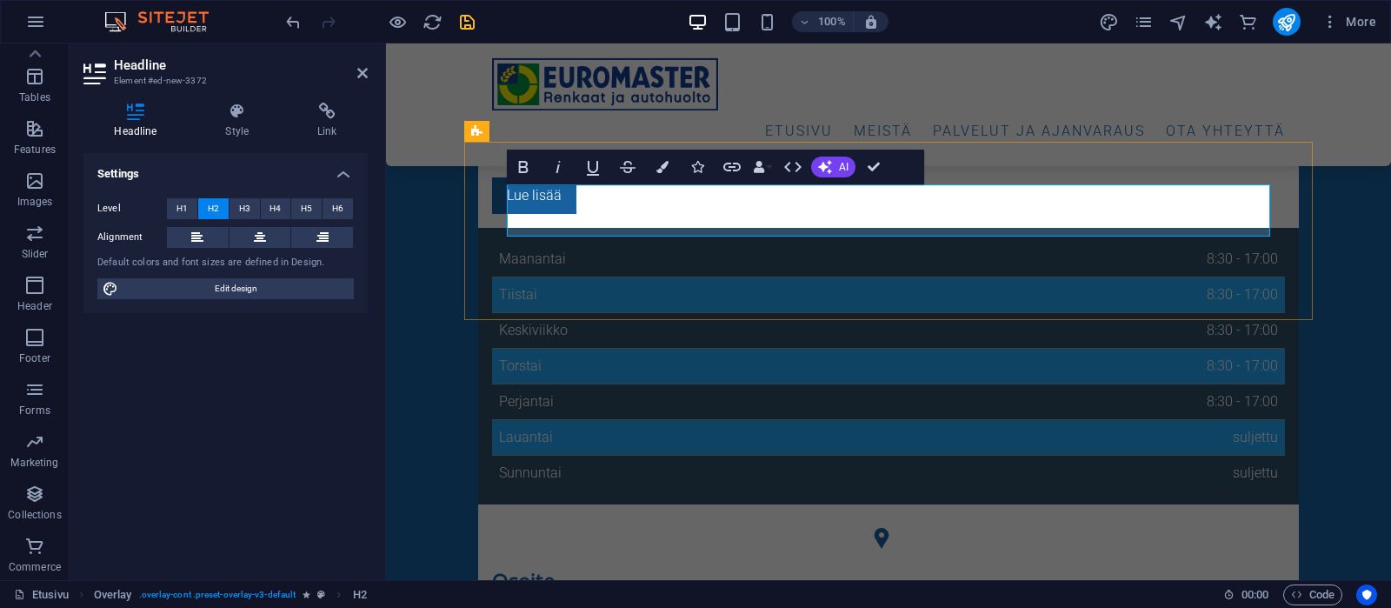
drag, startPoint x: 1017, startPoint y: 216, endPoint x: 805, endPoint y: 217, distance: 211.3
click at [530, 223] on div "Text" at bounding box center [533, 226] width 52 height 21
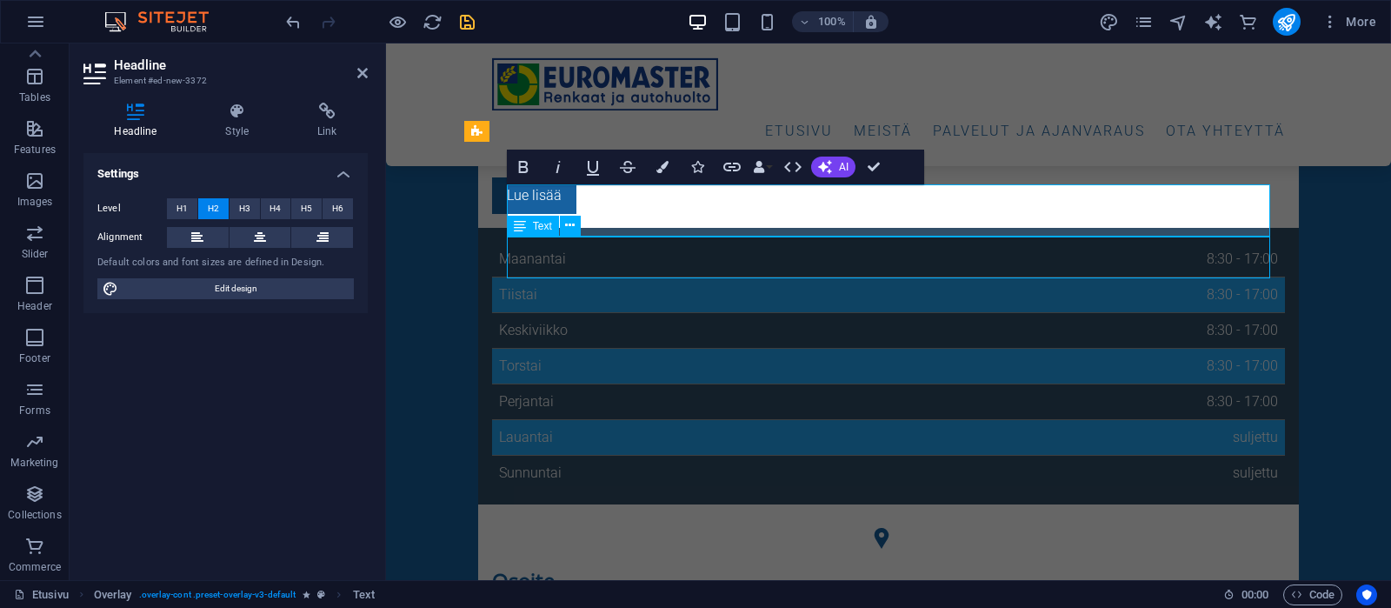
click at [530, 223] on div "Text" at bounding box center [533, 226] width 52 height 21
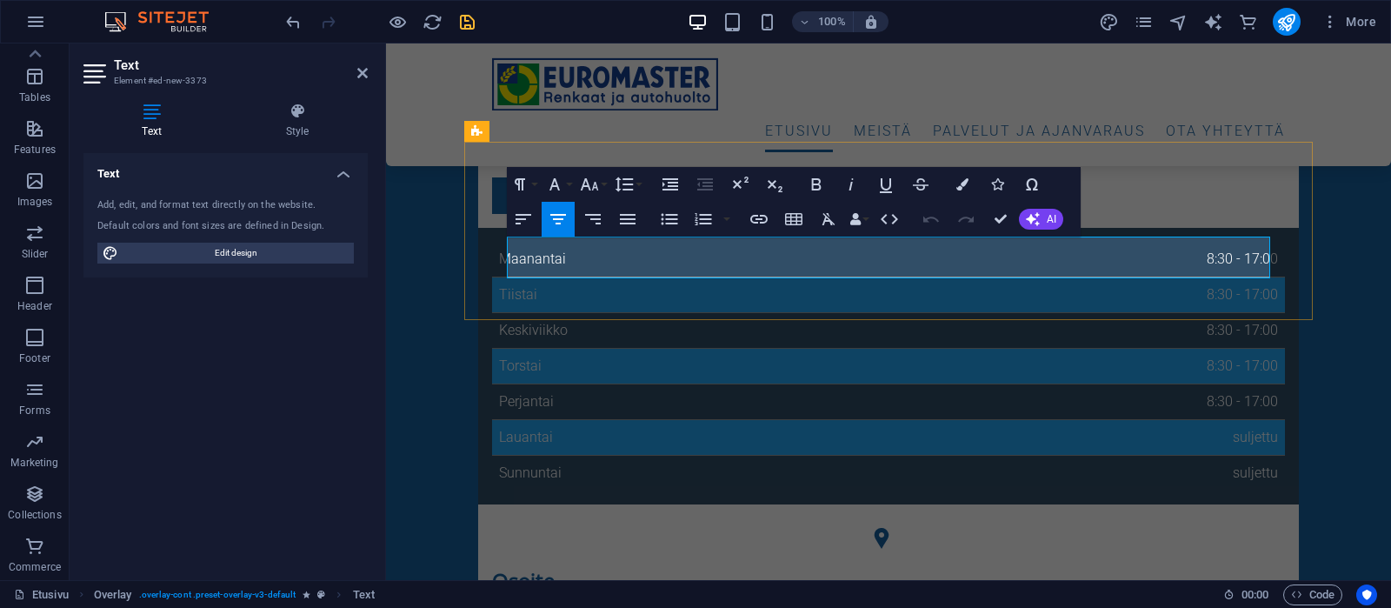
drag, startPoint x: 513, startPoint y: 244, endPoint x: 979, endPoint y: 263, distance: 466.5
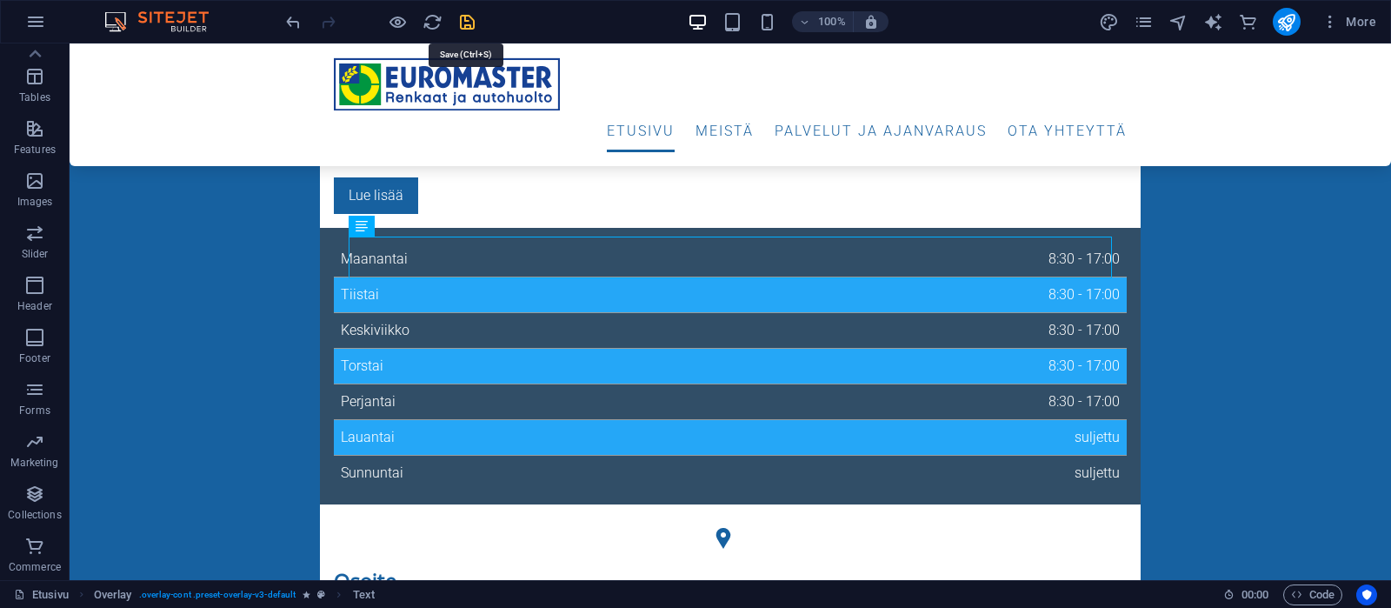
click at [467, 17] on icon "save" at bounding box center [467, 22] width 20 height 20
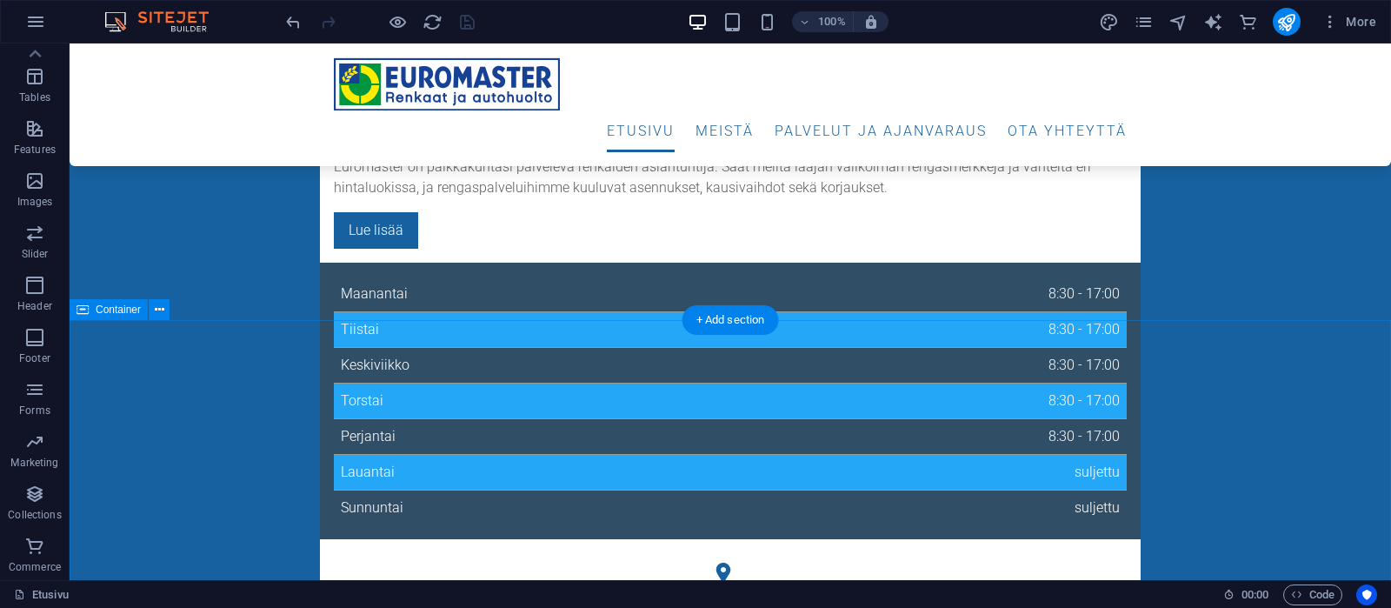
scroll to position [639, 0]
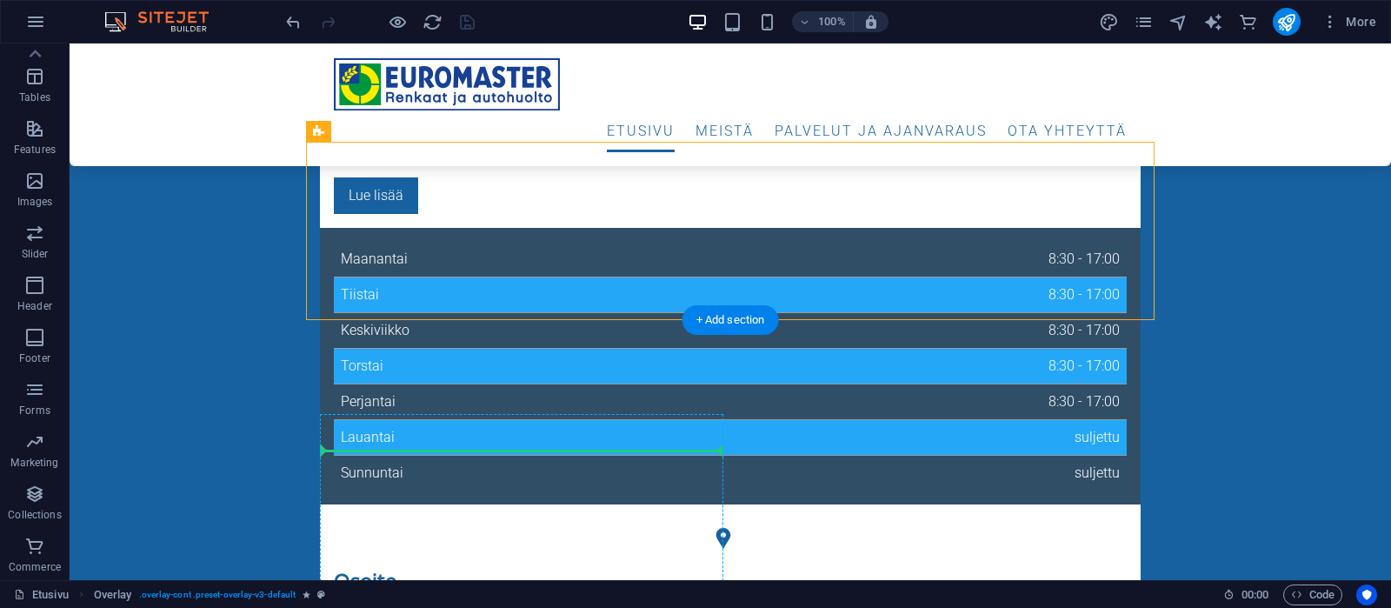
drag, startPoint x: 405, startPoint y: 175, endPoint x: 432, endPoint y: 453, distance: 279.6
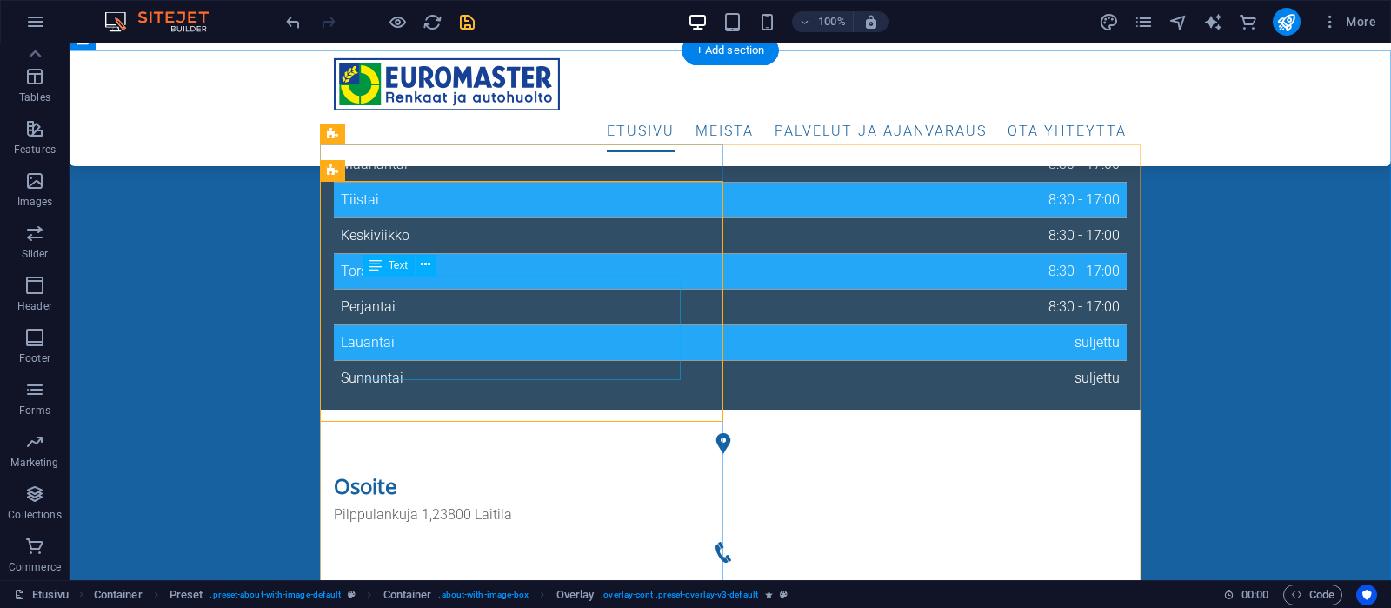
scroll to position [730, 0]
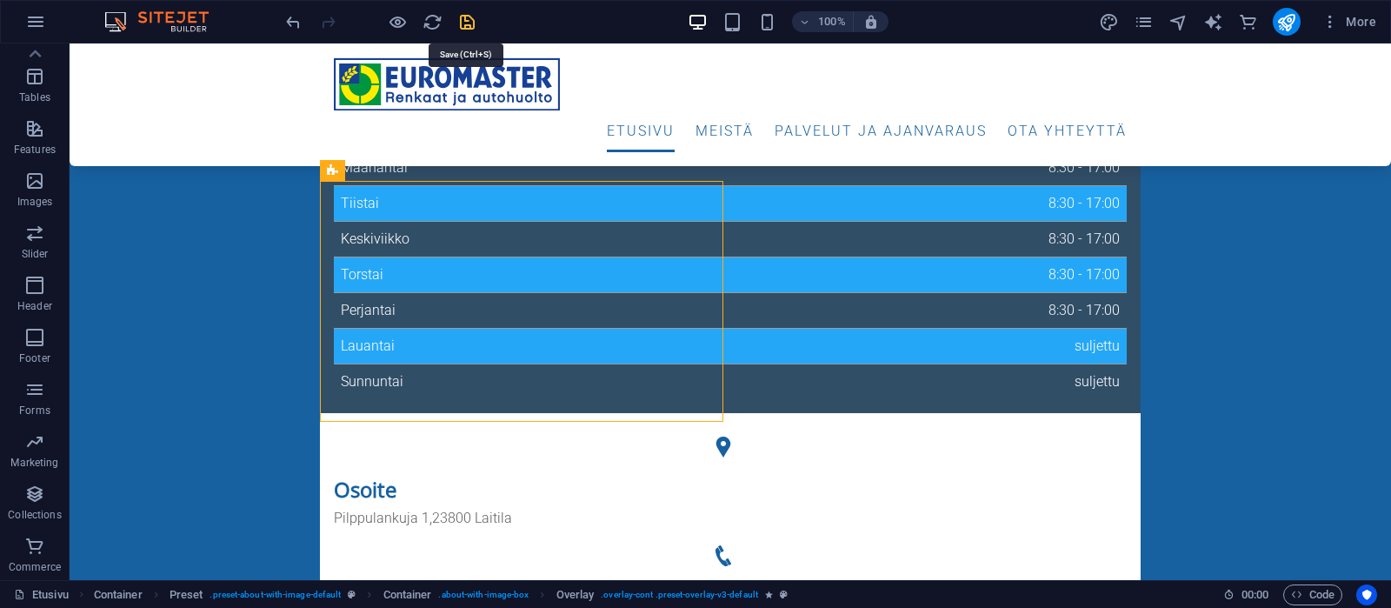
click at [470, 21] on icon "save" at bounding box center [467, 22] width 20 height 20
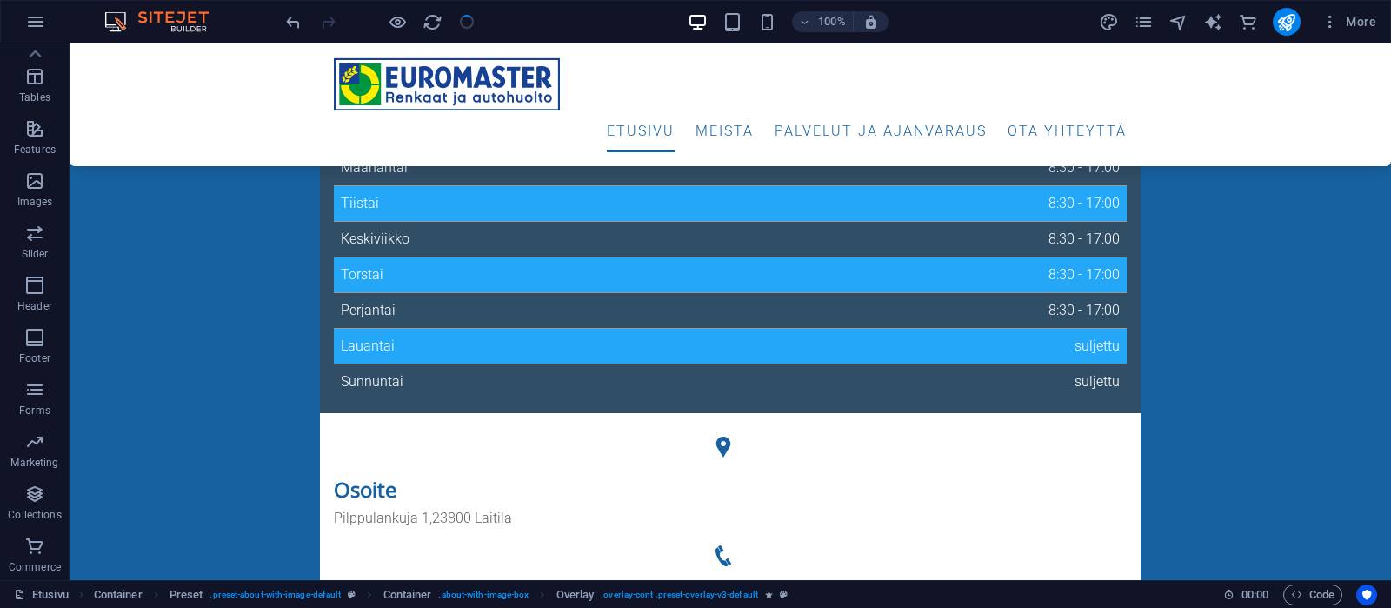
checkbox input "false"
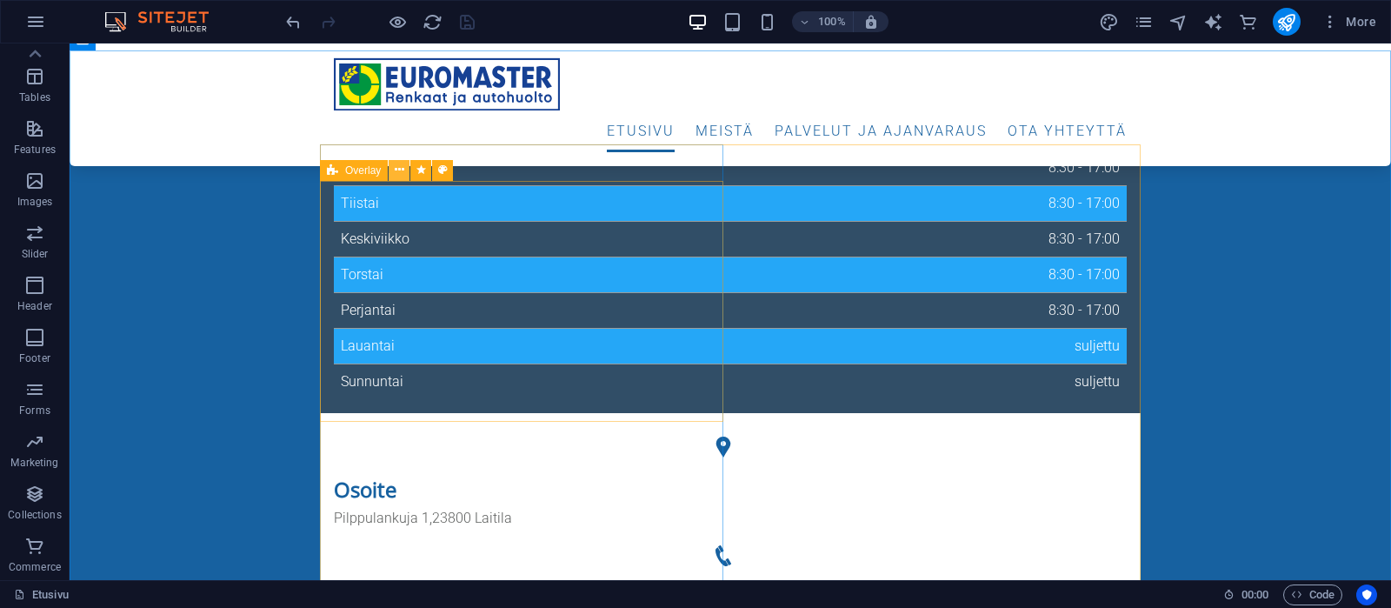
click at [403, 170] on icon at bounding box center [400, 170] width 10 height 18
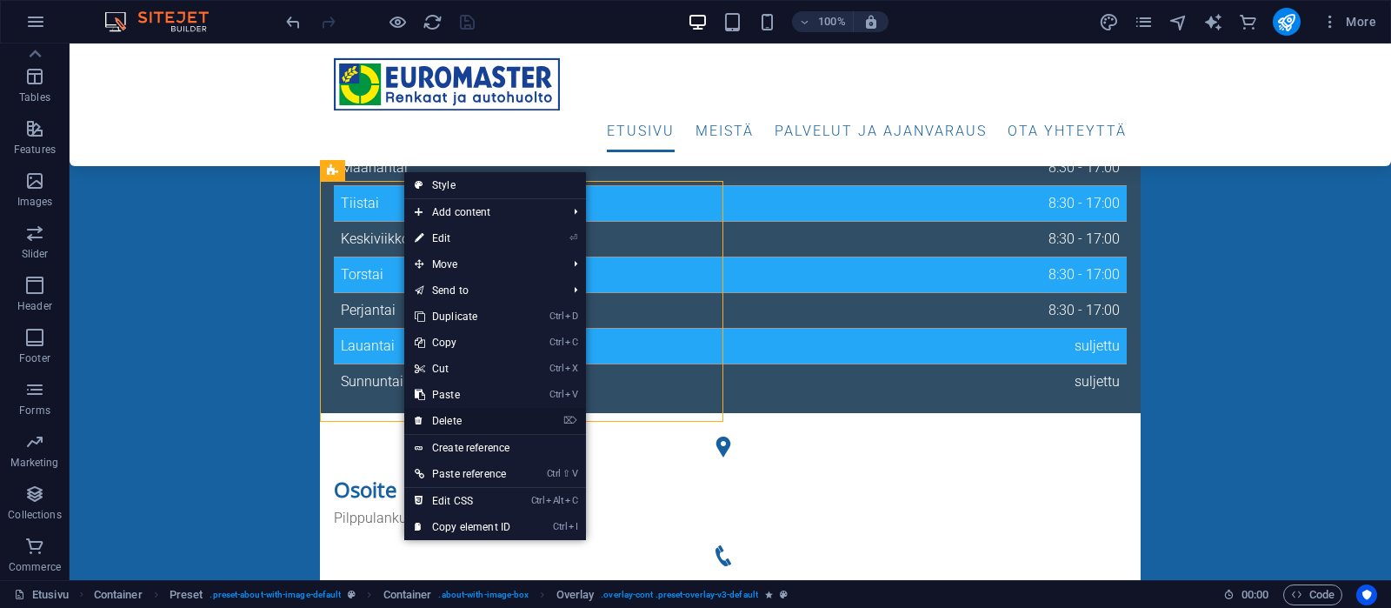
click at [457, 421] on link "⌦ Delete" at bounding box center [462, 421] width 117 height 26
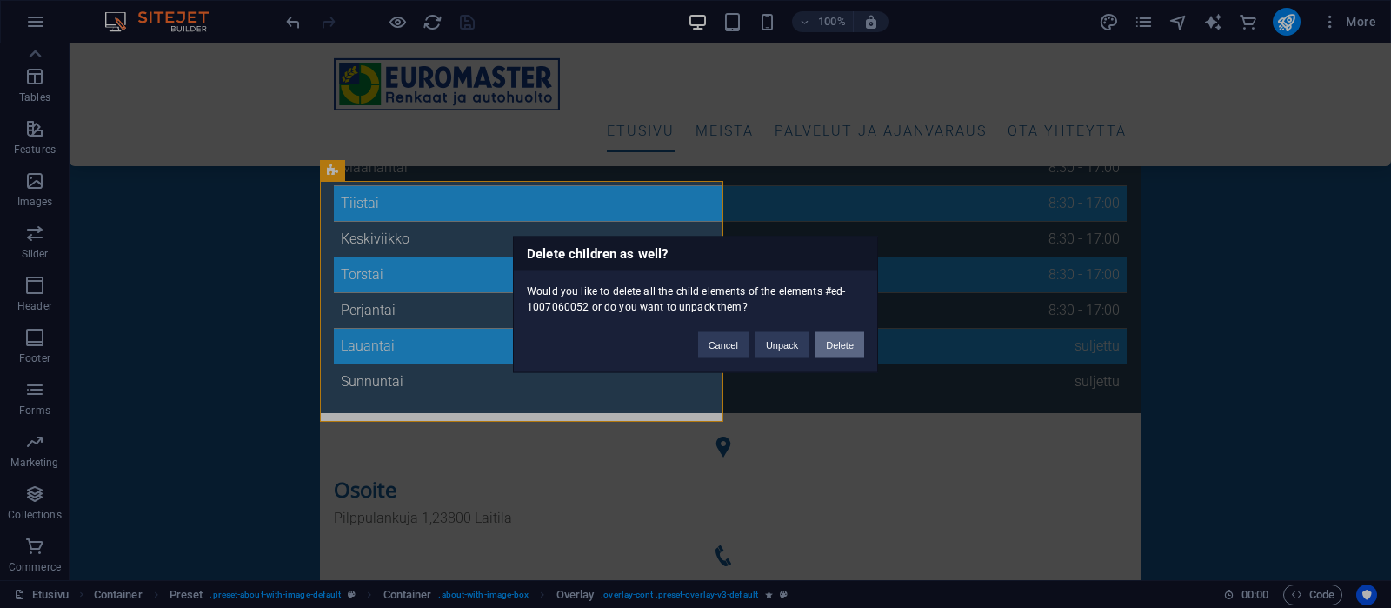
click at [844, 343] on button "Delete" at bounding box center [840, 344] width 49 height 26
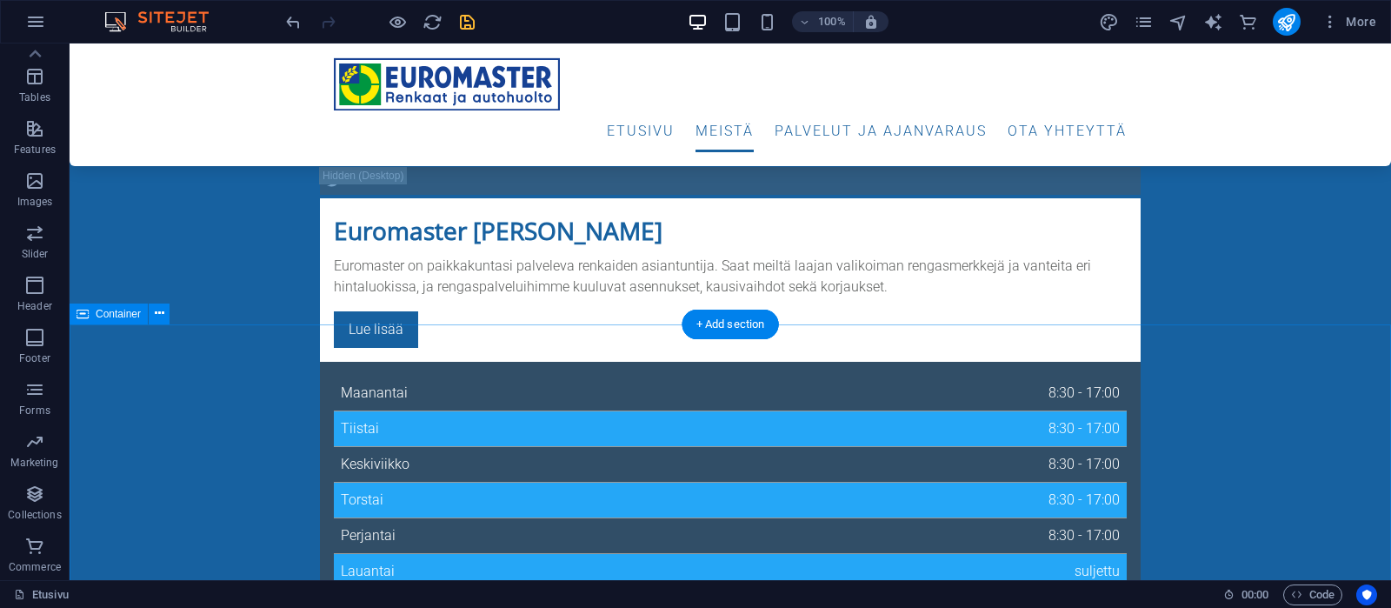
scroll to position [822, 0]
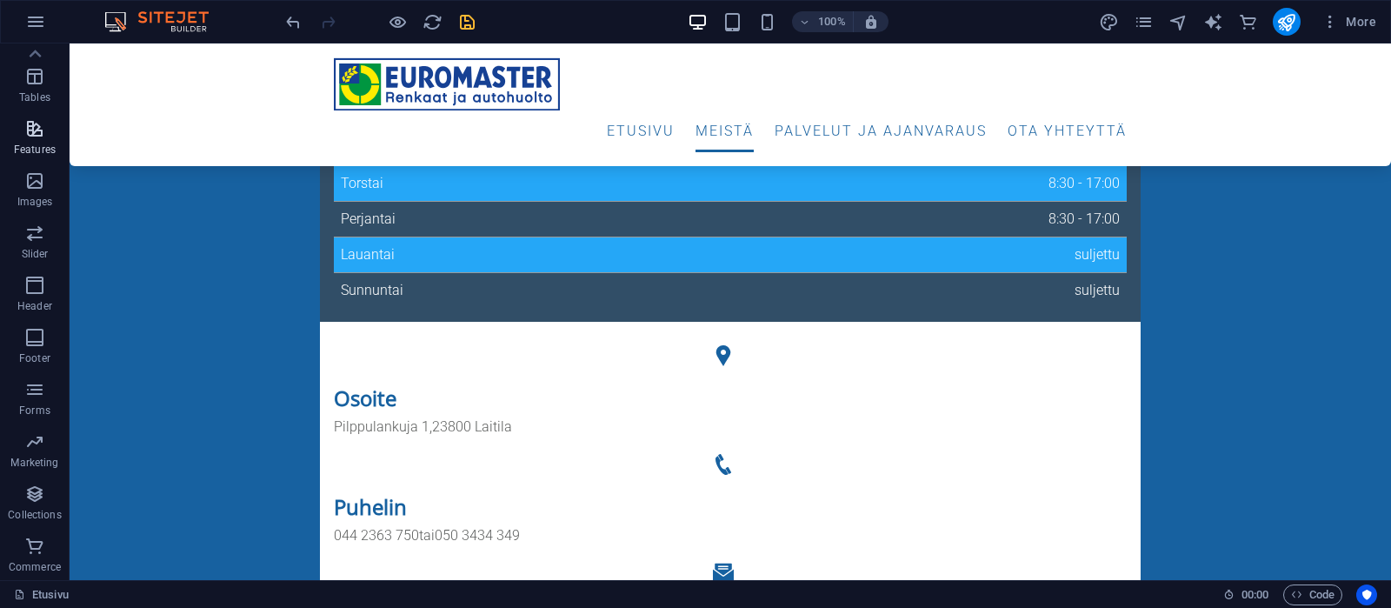
click at [38, 137] on icon "button" at bounding box center [34, 128] width 21 height 21
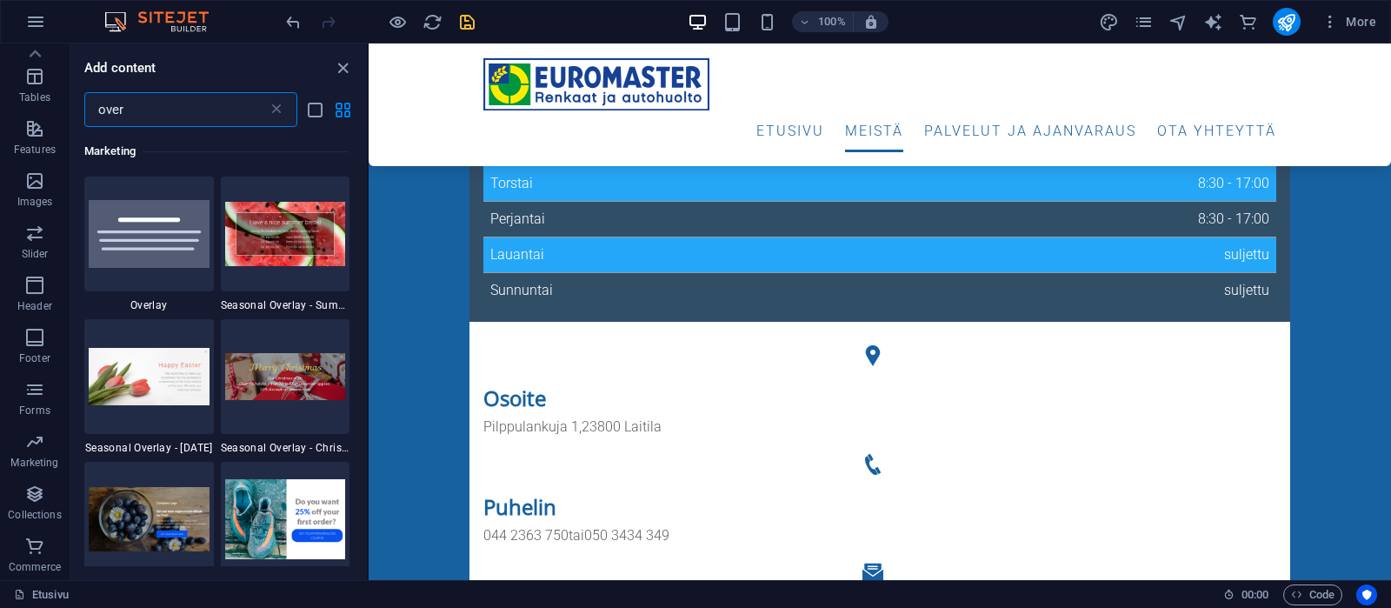
scroll to position [0, 0]
type input "overlay"
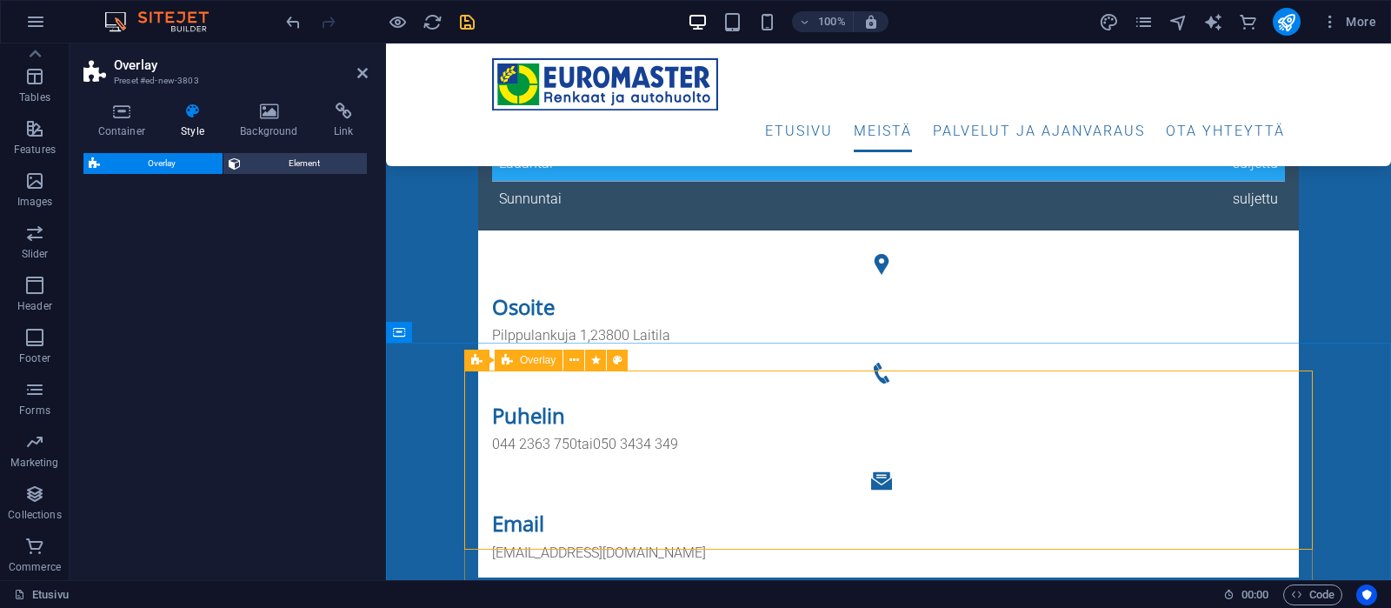
scroll to position [1096, 0]
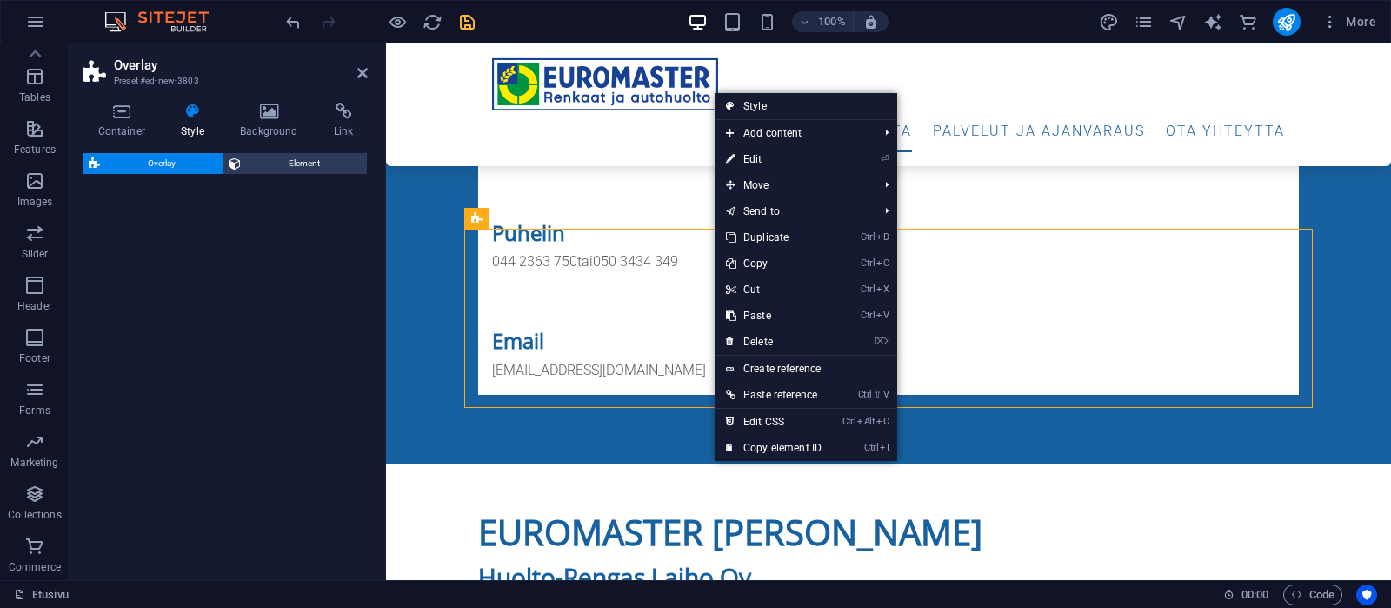
select select "rem"
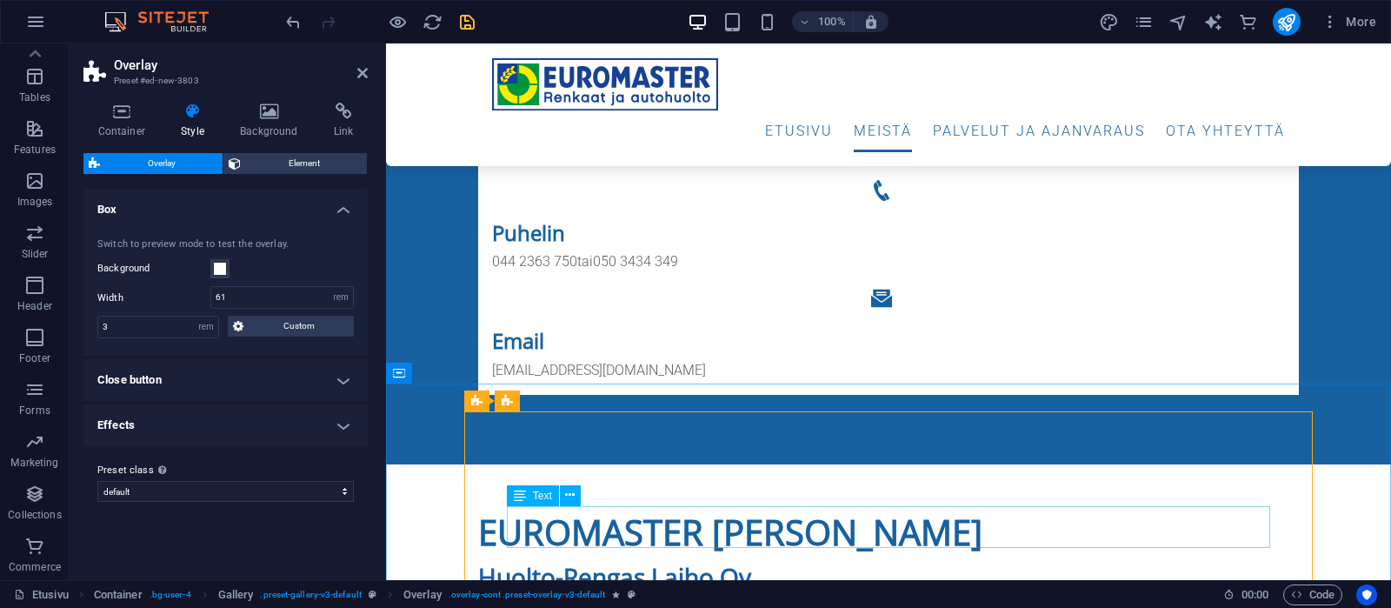
scroll to position [913, 0]
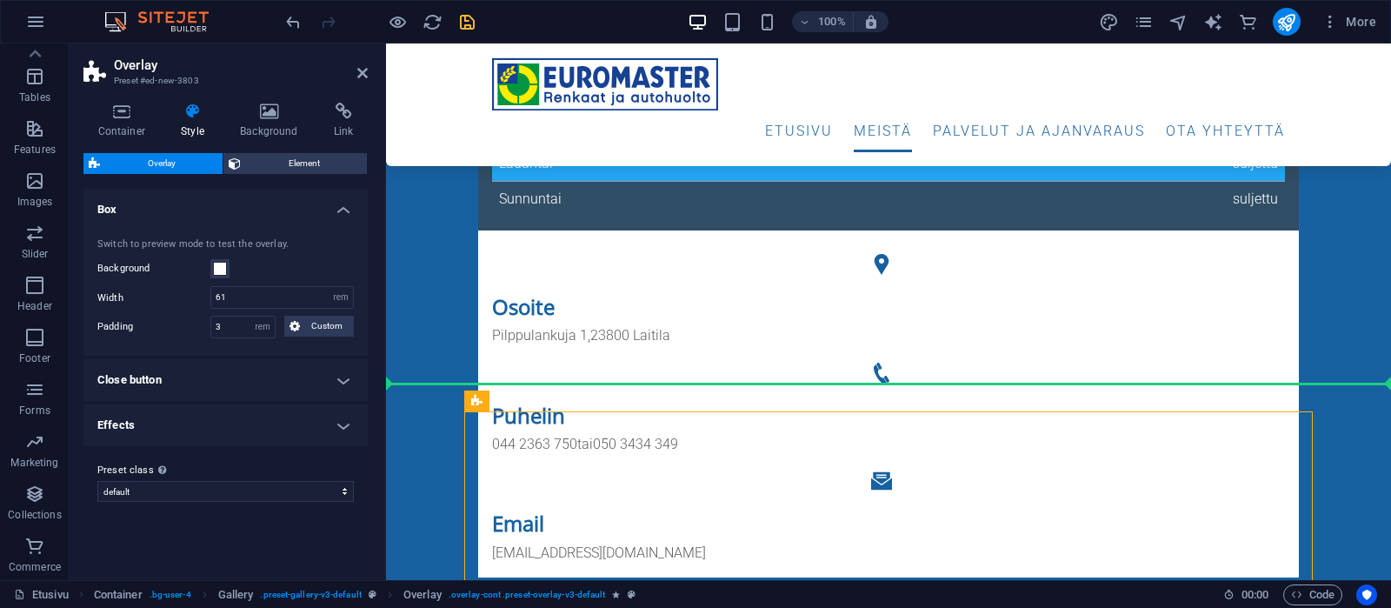
drag, startPoint x: 928, startPoint y: 446, endPoint x: 566, endPoint y: 350, distance: 374.2
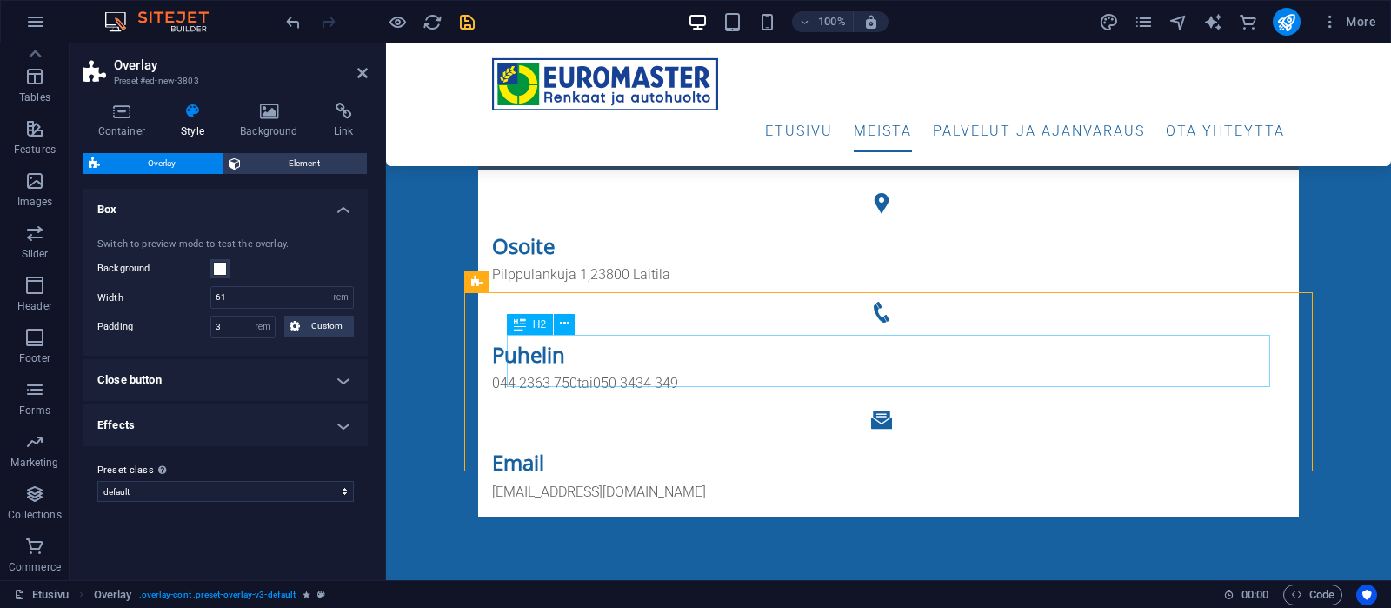
scroll to position [1004, 0]
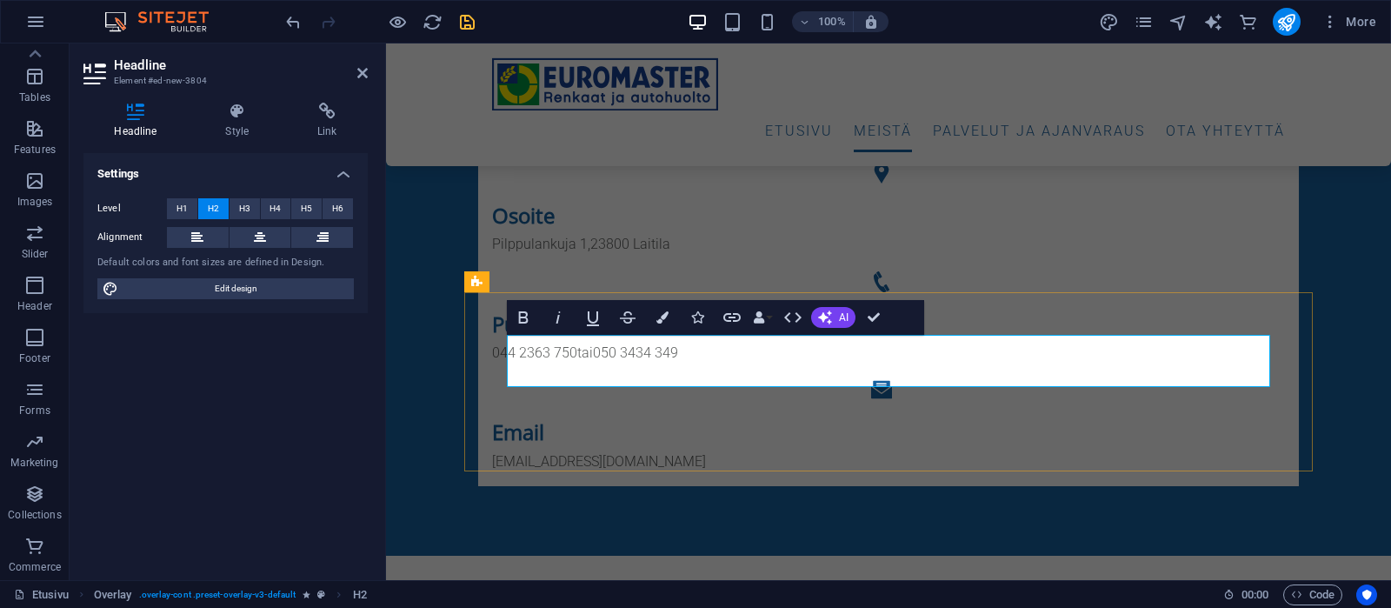
drag, startPoint x: 1019, startPoint y: 363, endPoint x: 798, endPoint y: 363, distance: 220.9
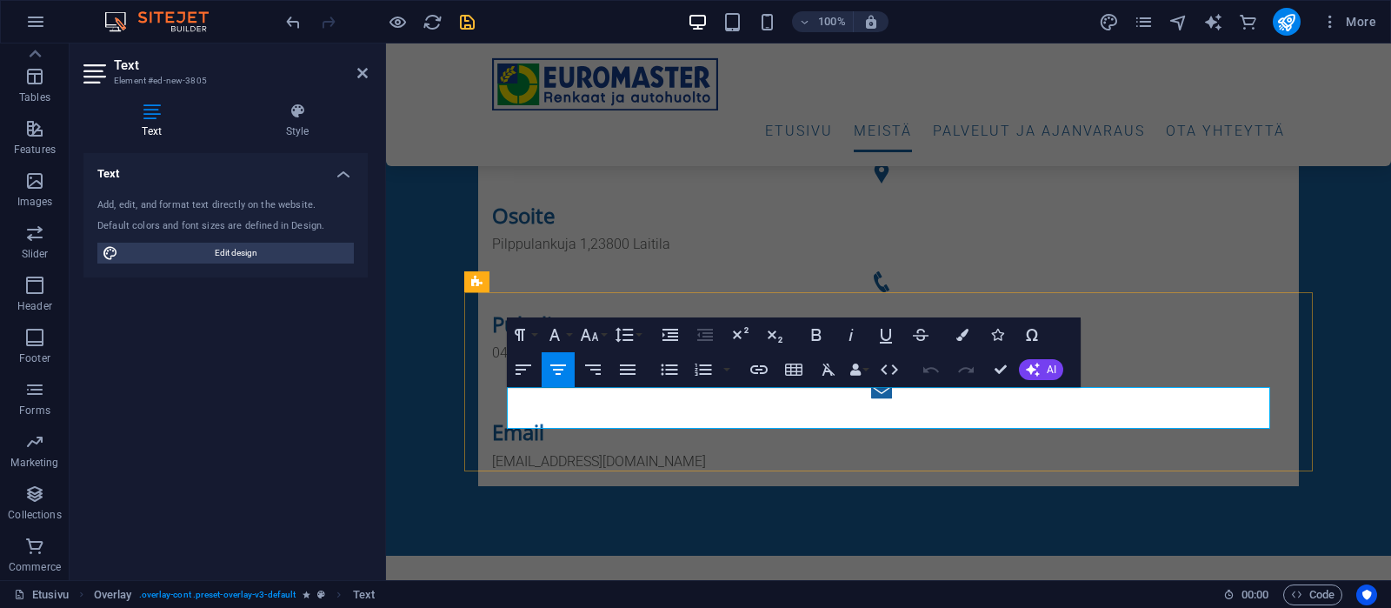
drag, startPoint x: 515, startPoint y: 400, endPoint x: 981, endPoint y: 410, distance: 466.2
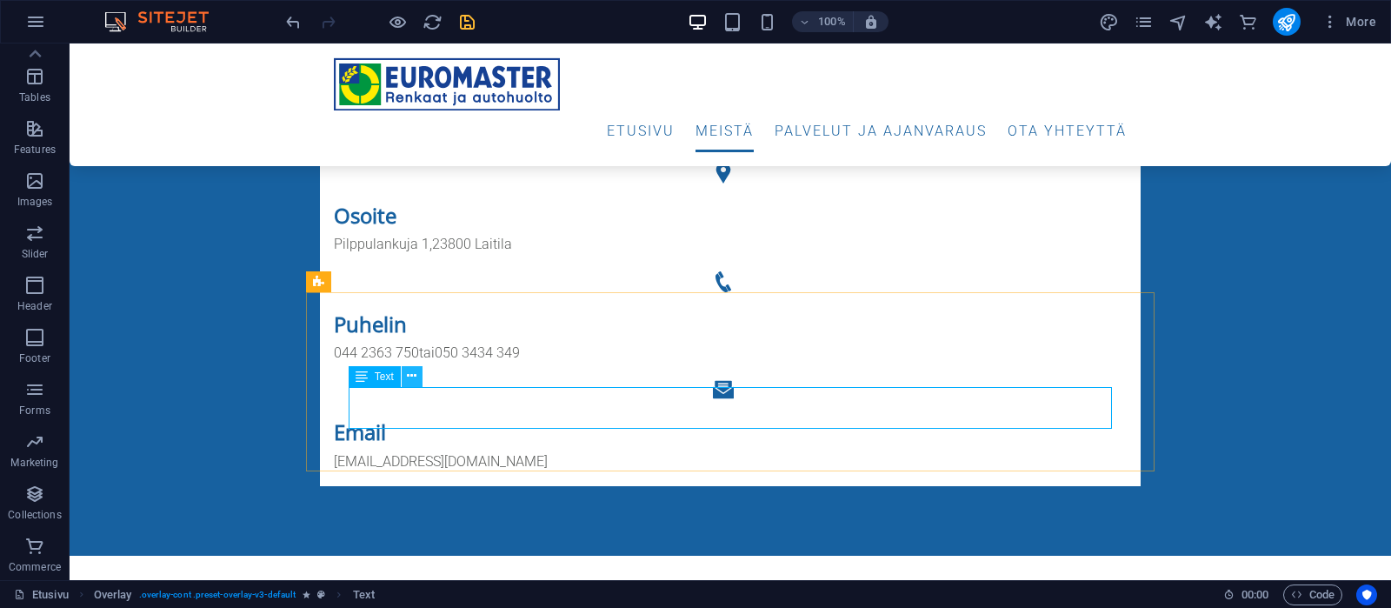
click at [410, 374] on icon at bounding box center [412, 376] width 10 height 18
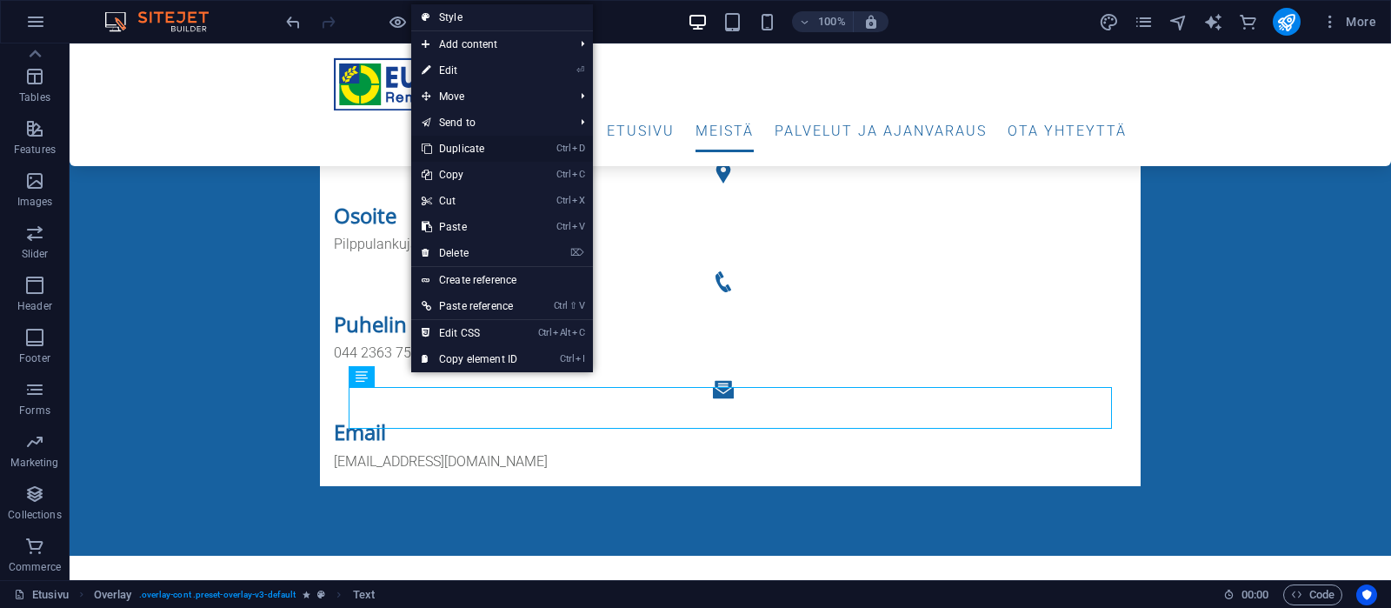
click at [472, 147] on link "Ctrl D Duplicate" at bounding box center [469, 149] width 117 height 26
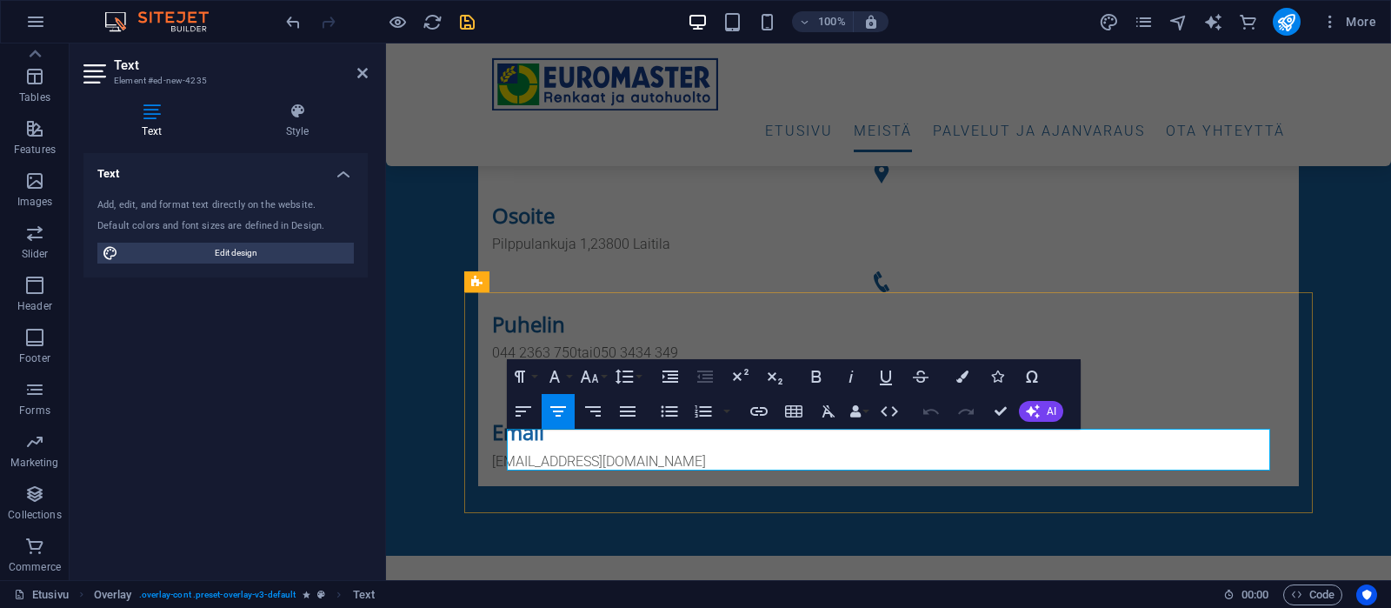
drag, startPoint x: 526, startPoint y: 441, endPoint x: 964, endPoint y: 460, distance: 437.8
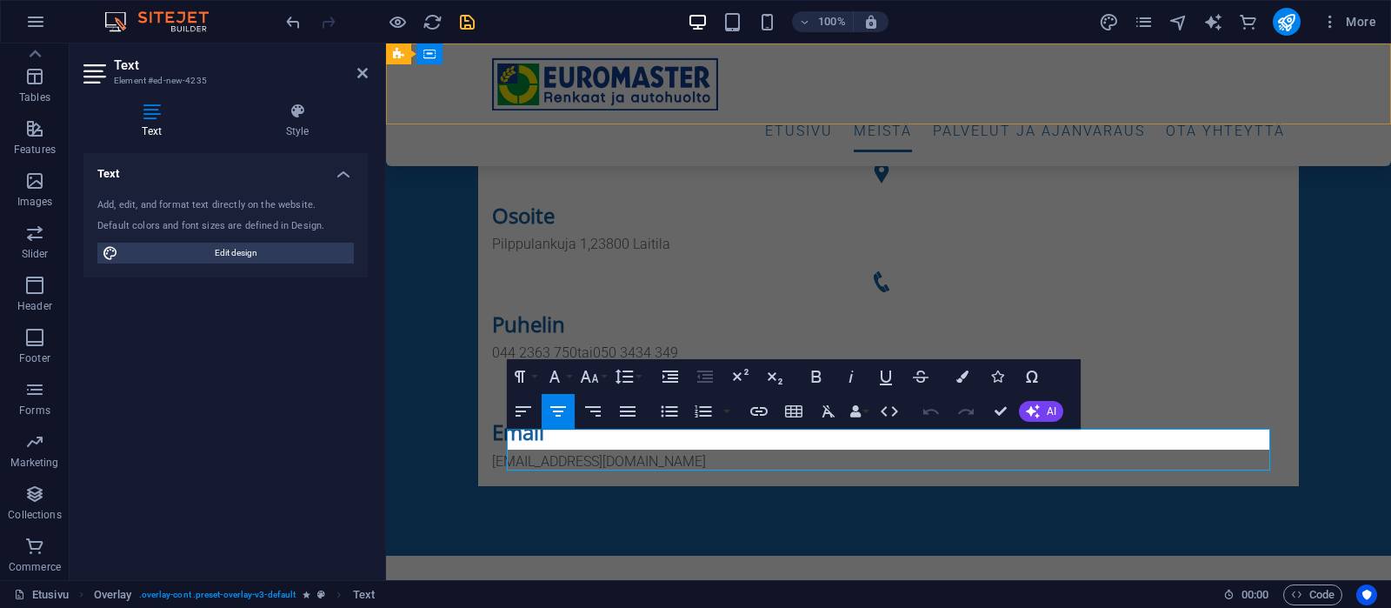
scroll to position [1157, 14]
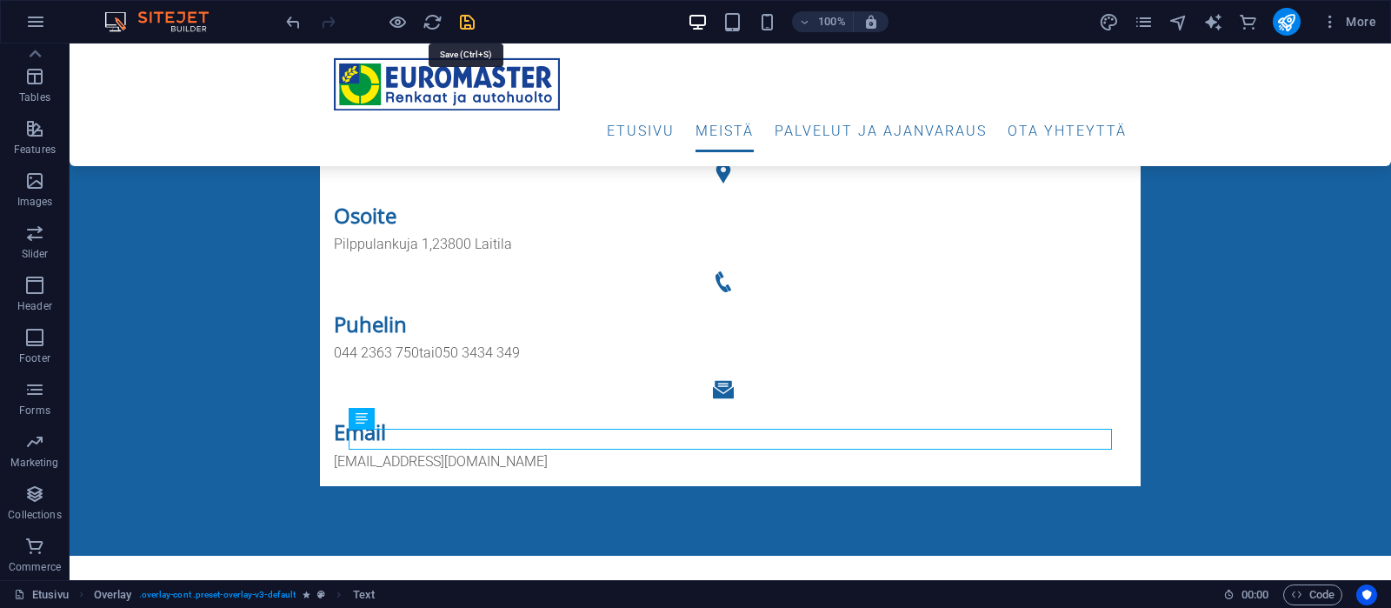
click at [463, 17] on icon "save" at bounding box center [467, 22] width 20 height 20
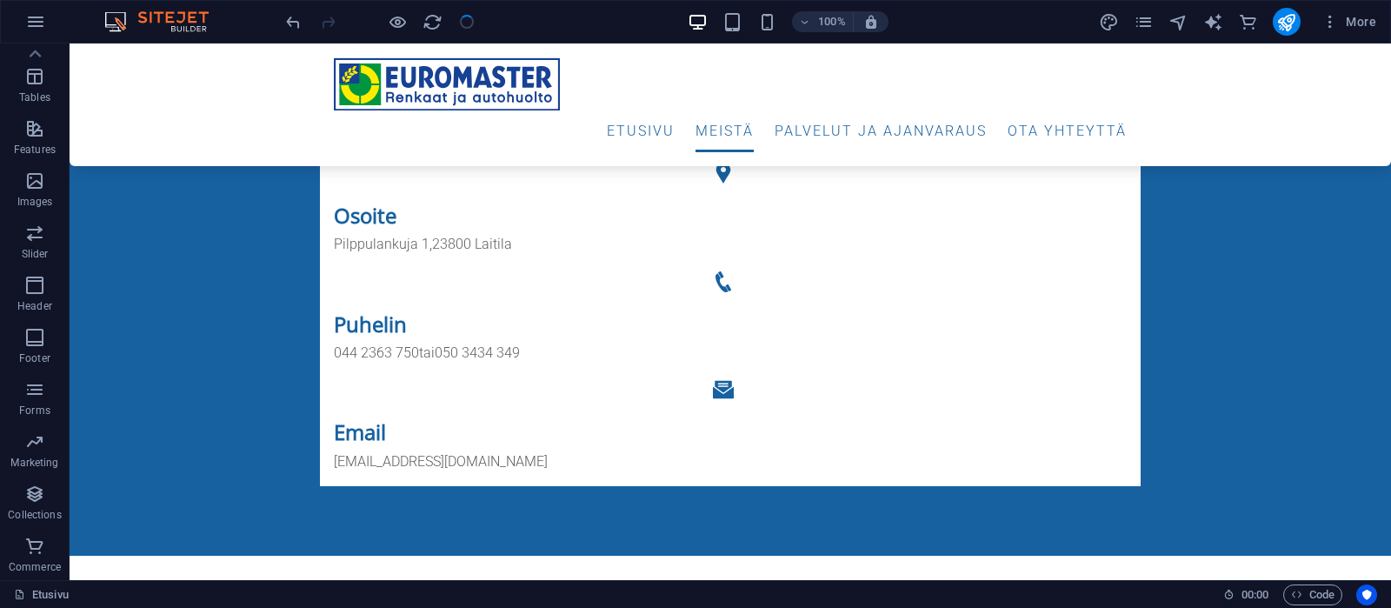
checkbox input "false"
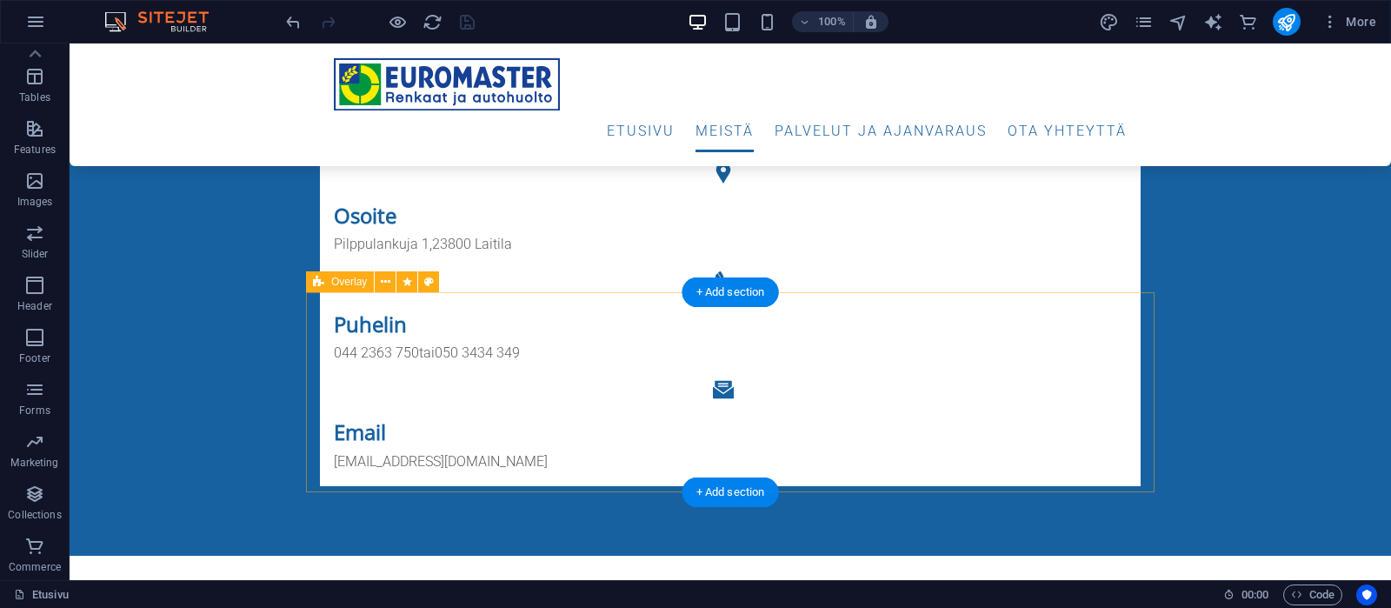
select select "rem"
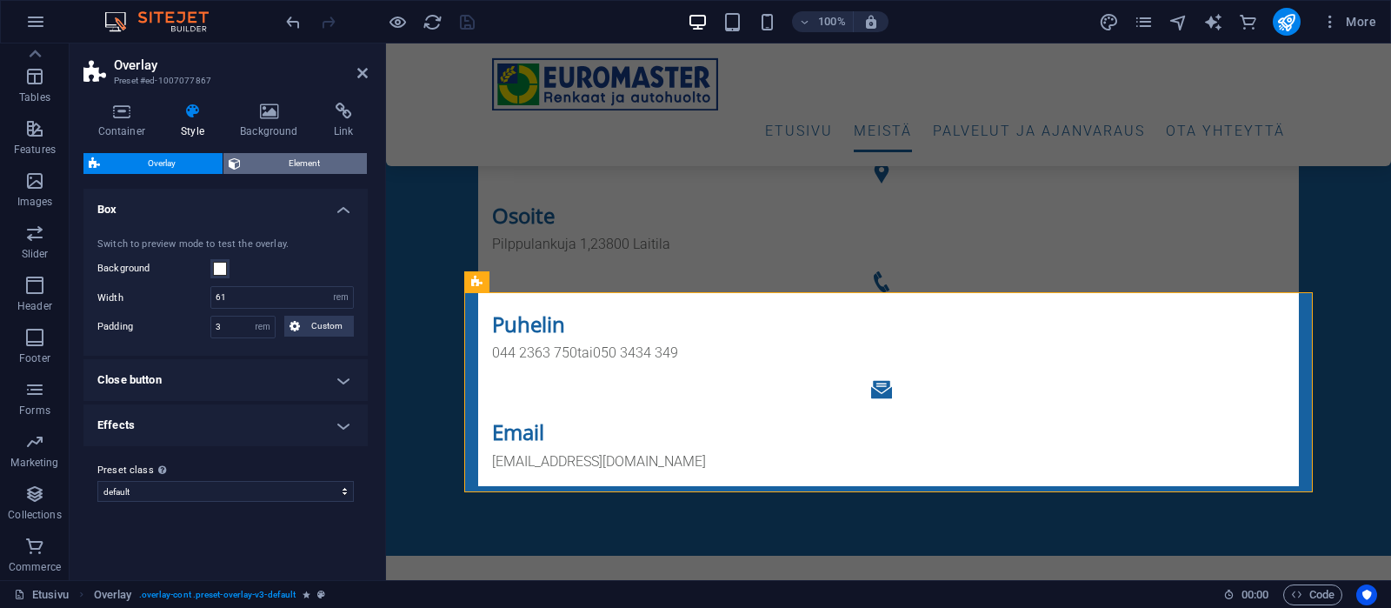
click at [303, 163] on span "Element" at bounding box center [304, 163] width 116 height 21
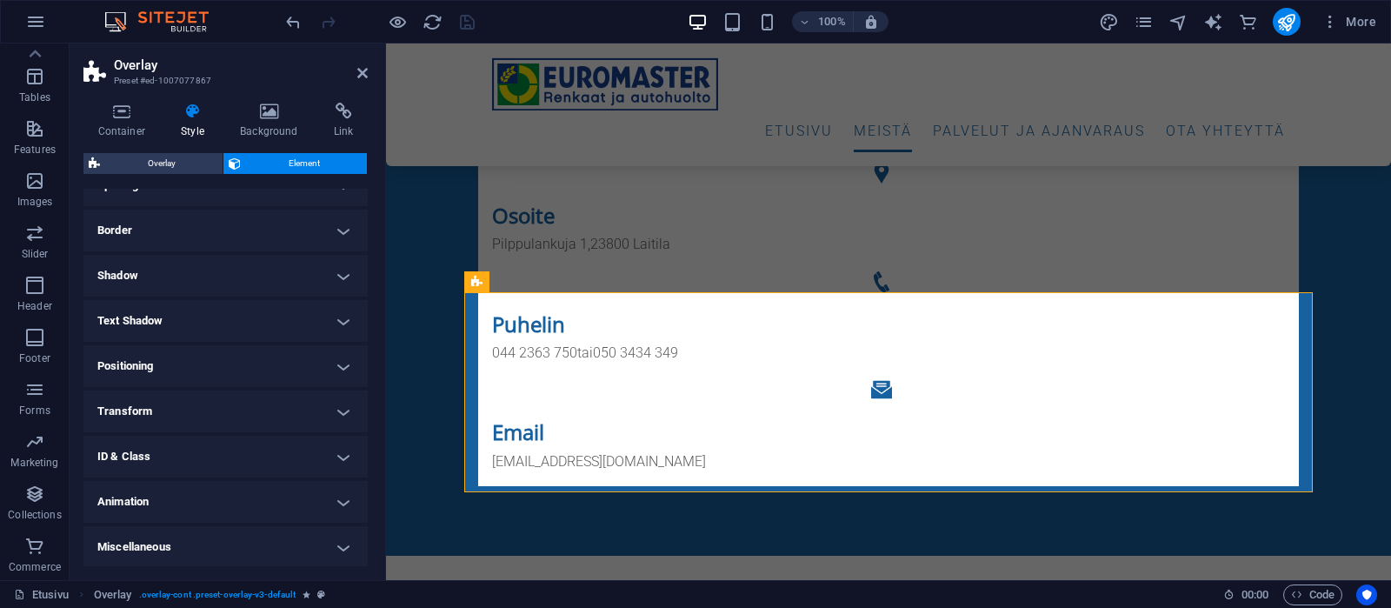
scroll to position [170, 0]
click at [250, 494] on h4 "Animation" at bounding box center [225, 501] width 284 height 42
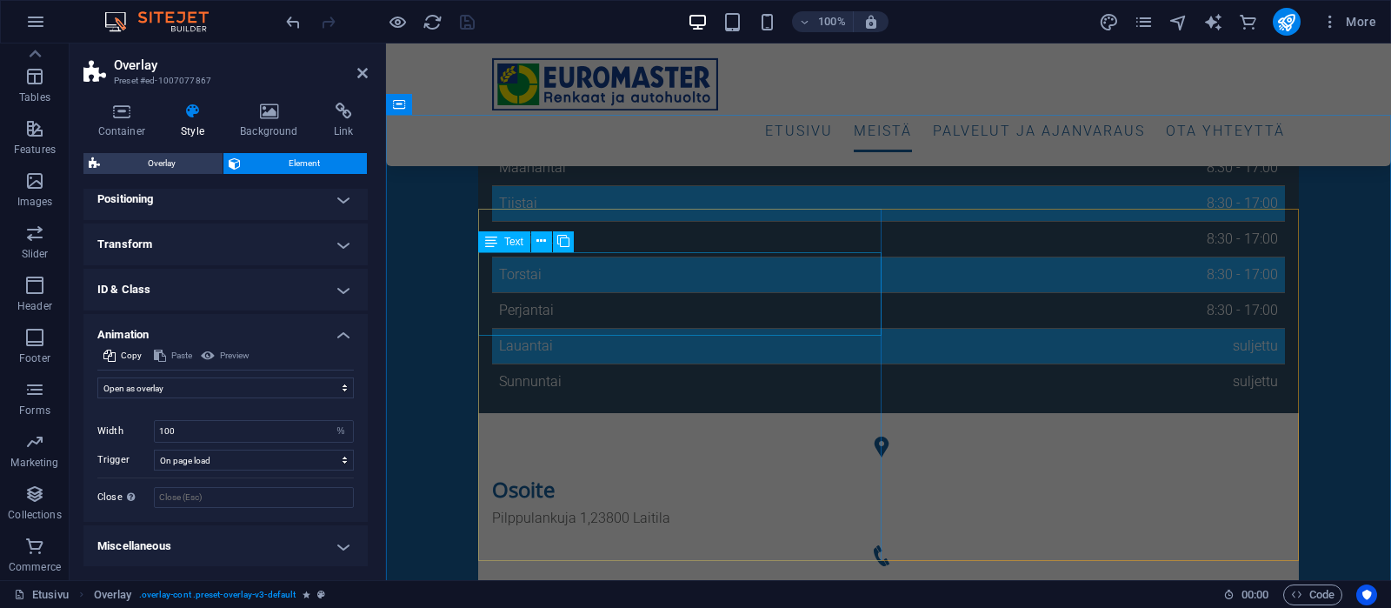
scroll to position [639, 0]
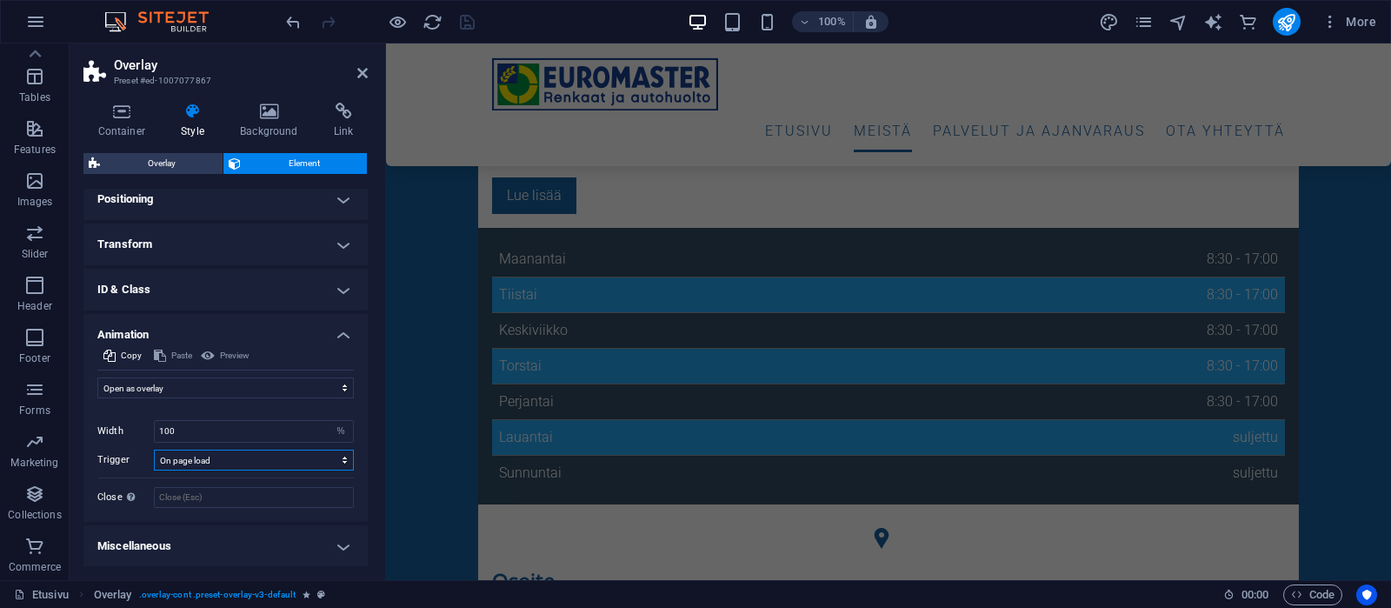
select select "scroll"
click option "Element scrolled into view" at bounding box center [0, 0] width 0 height 0
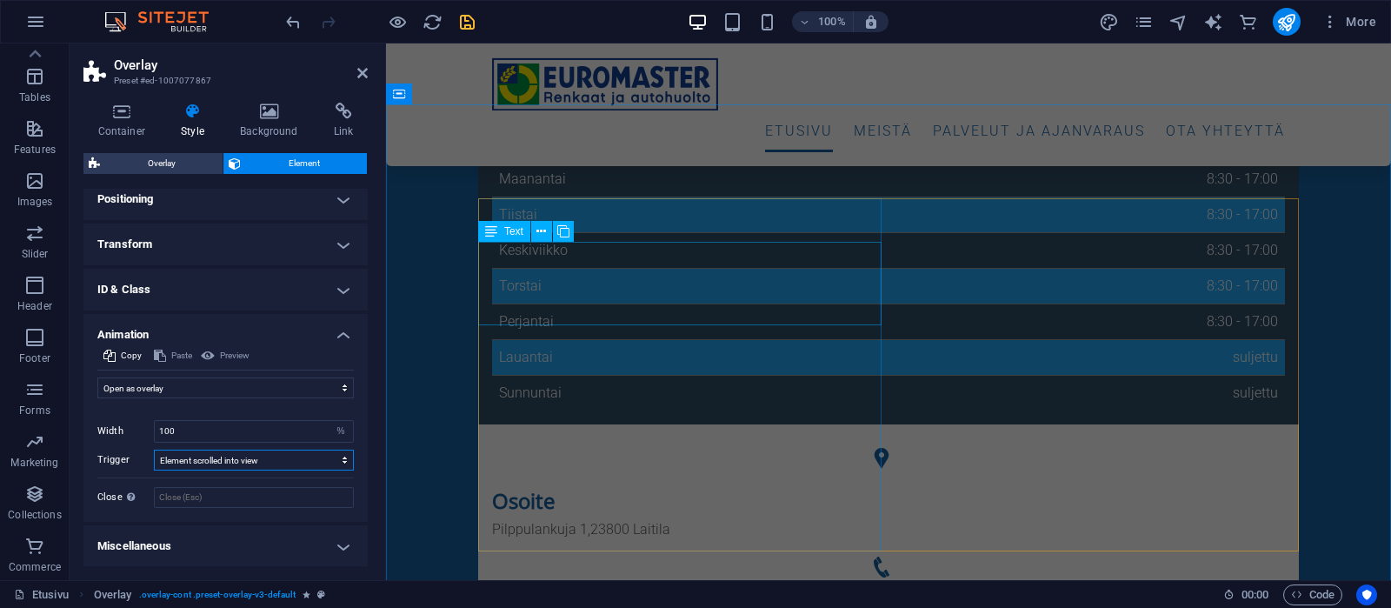
scroll to position [537, 0]
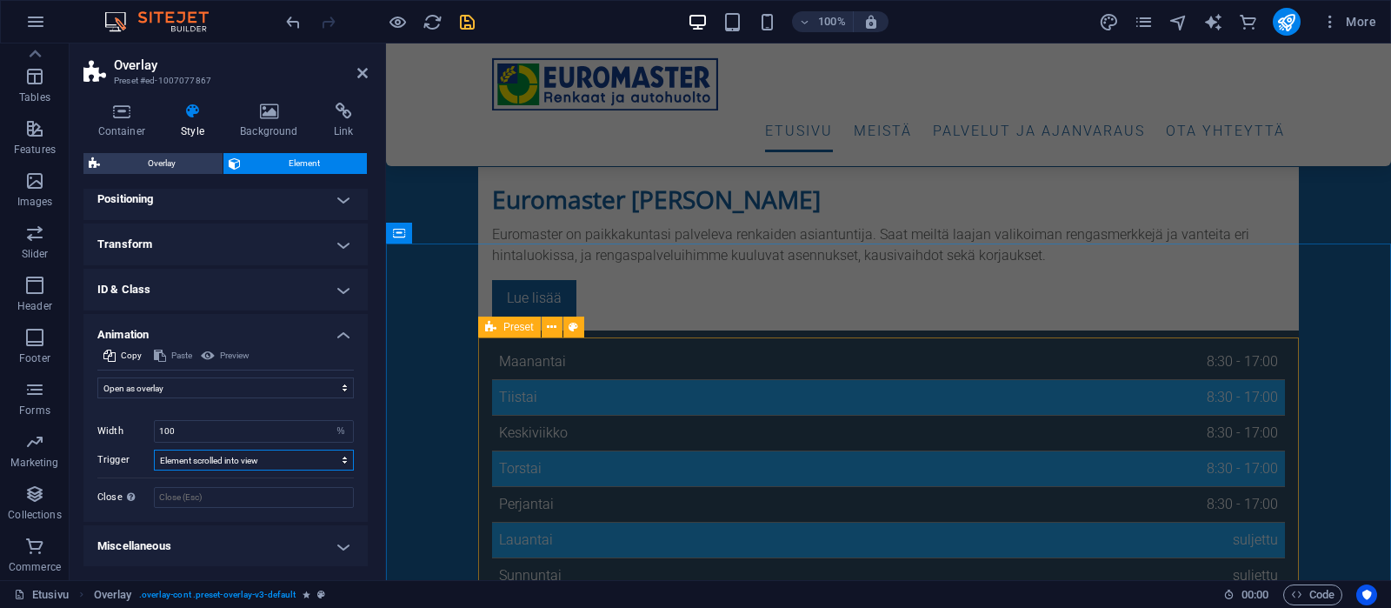
click at [504, 324] on span "Preset" at bounding box center [518, 327] width 30 height 10
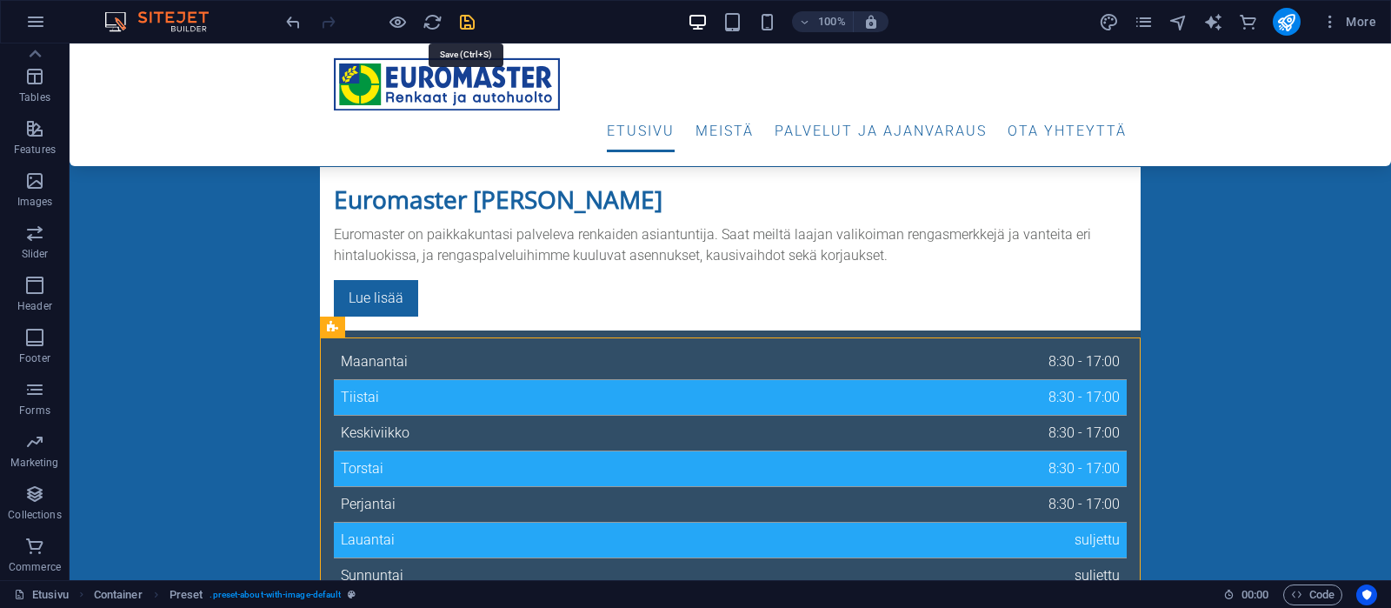
click at [465, 23] on icon "save" at bounding box center [467, 22] width 20 height 20
checkbox input "false"
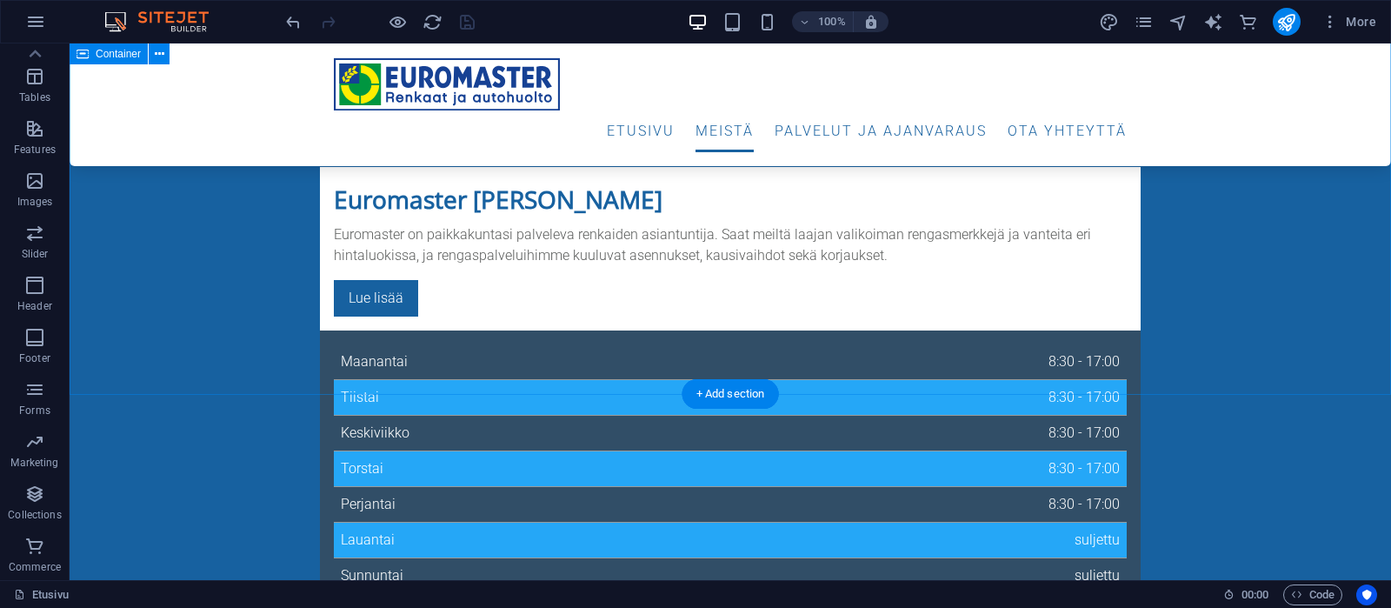
scroll to position [902, 0]
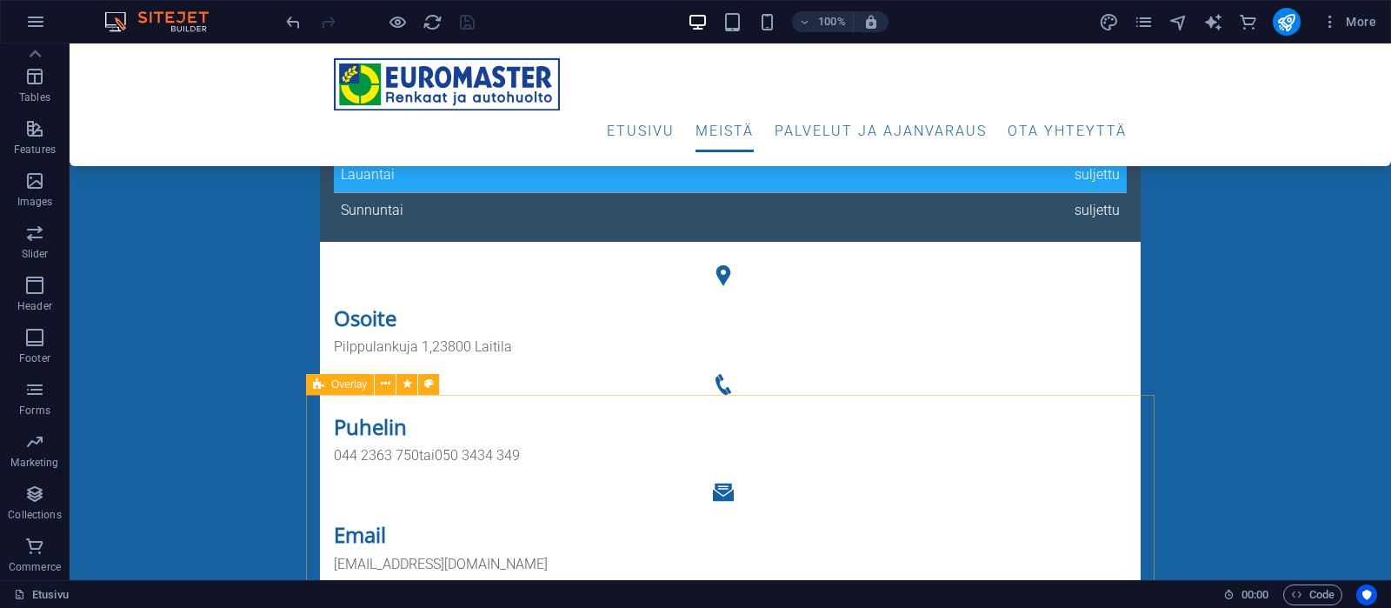
click at [350, 390] on span "Overlay" at bounding box center [349, 384] width 36 height 10
select select "overlay"
select select "%"
select select "scroll"
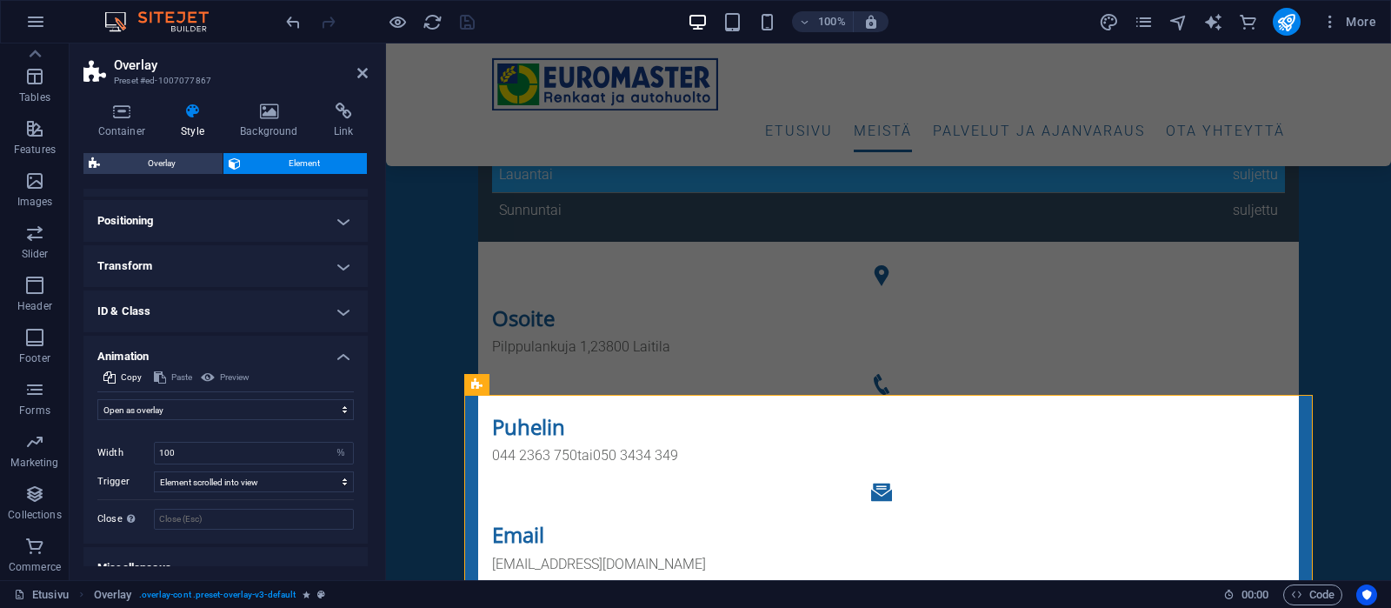
scroll to position [337, 0]
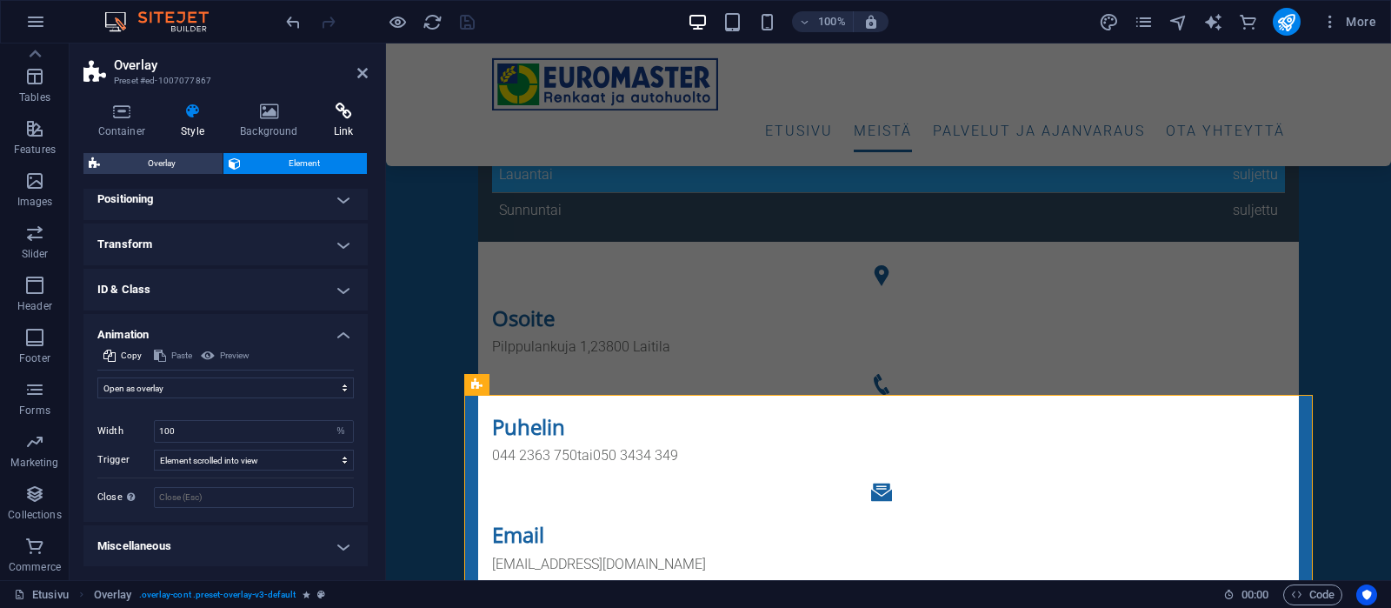
click at [353, 123] on h4 "Link" at bounding box center [343, 121] width 49 height 37
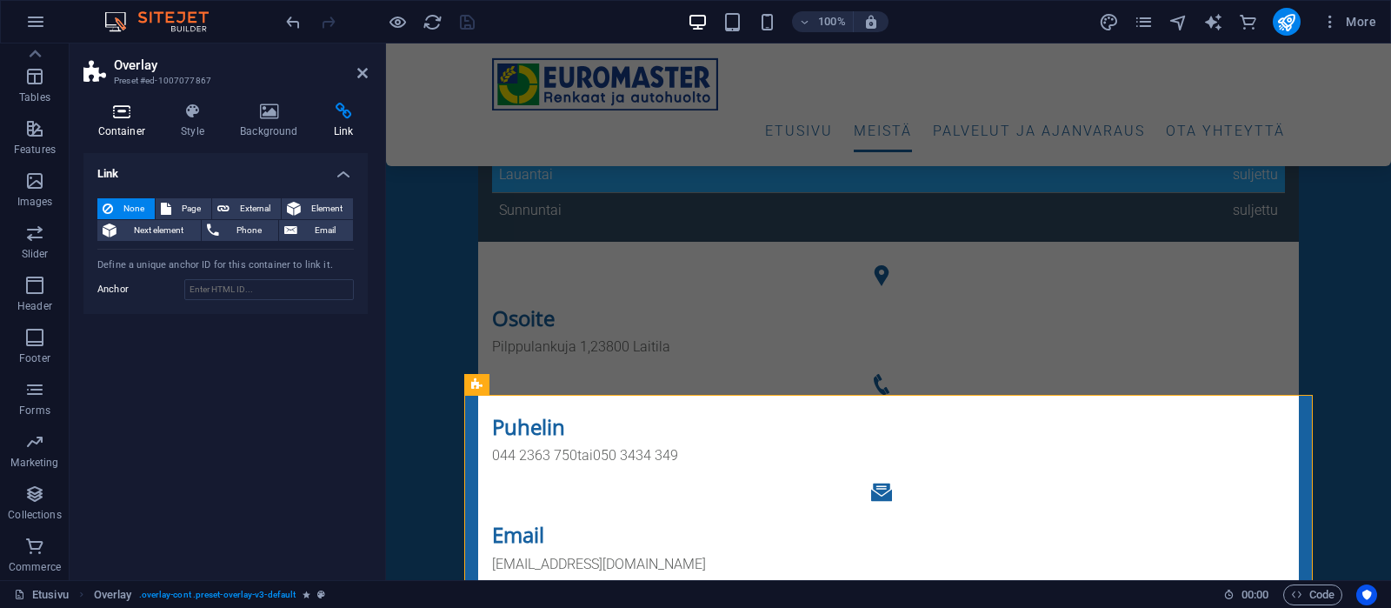
click at [137, 124] on h4 "Container" at bounding box center [124, 121] width 83 height 37
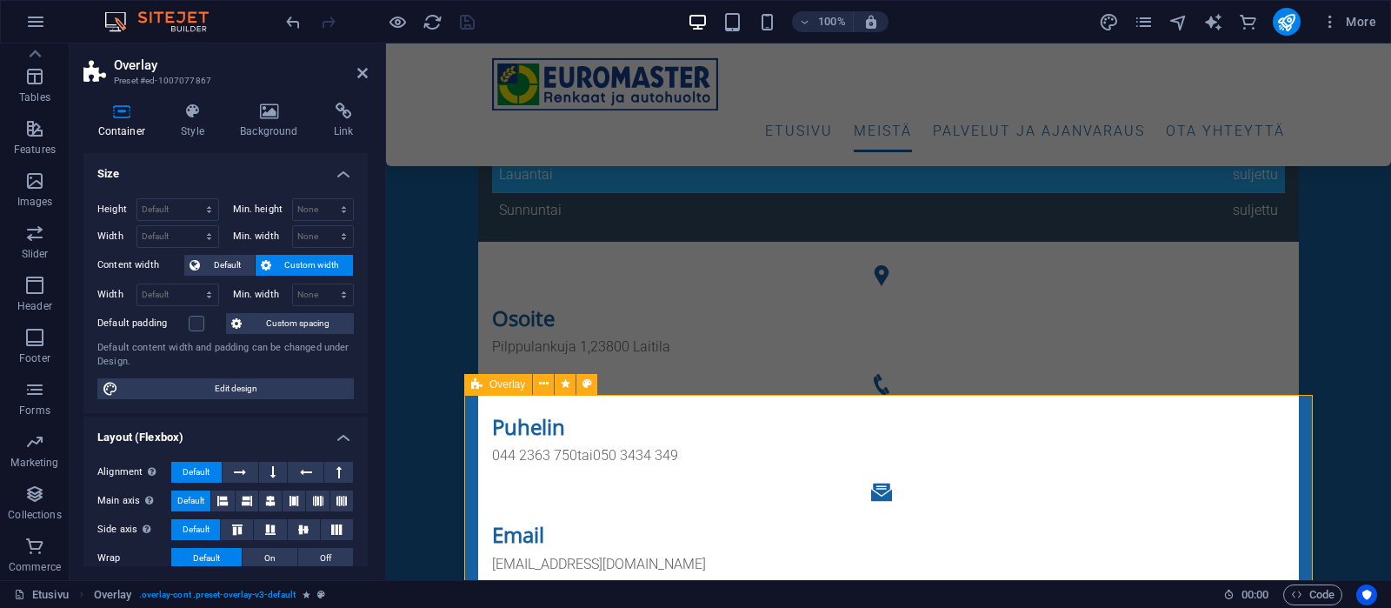
click at [502, 387] on span "Overlay" at bounding box center [508, 384] width 36 height 10
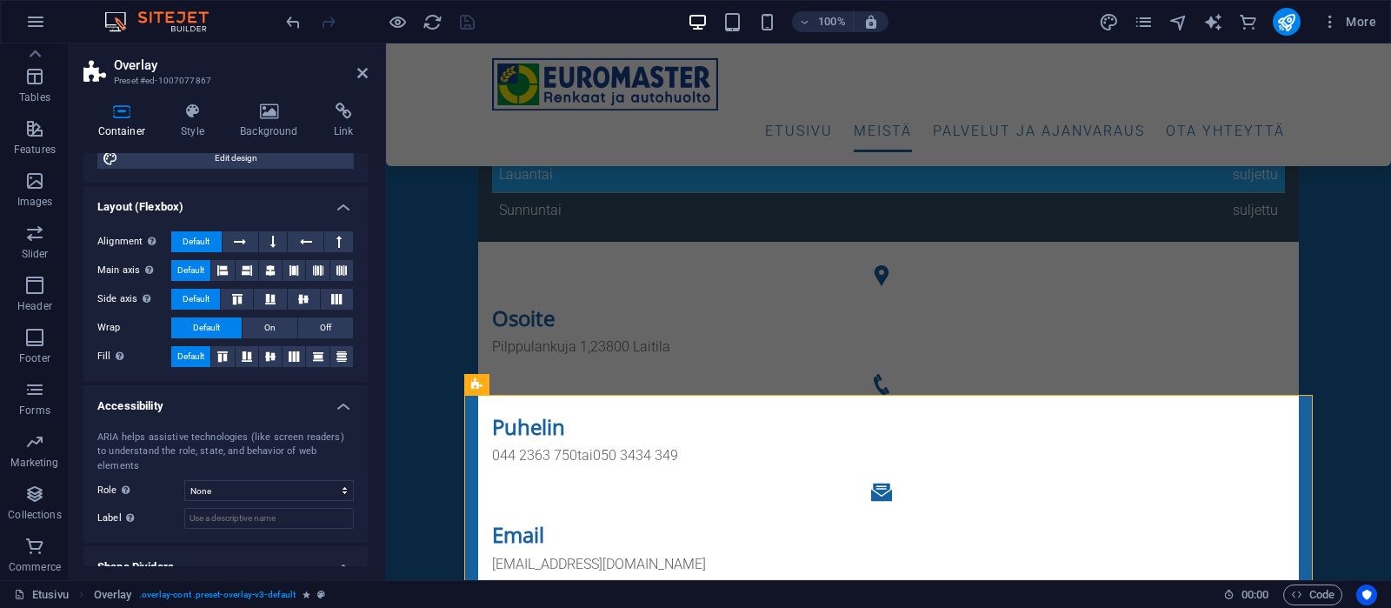
scroll to position [275, 0]
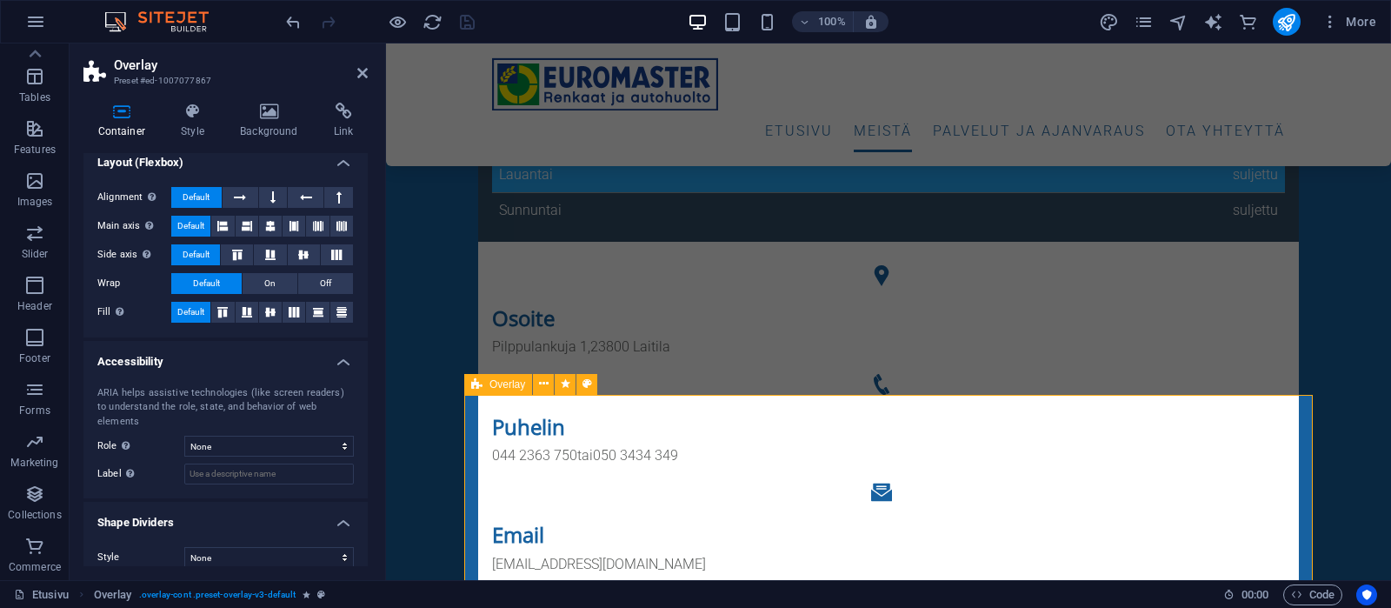
click at [510, 386] on span "Overlay" at bounding box center [508, 384] width 36 height 10
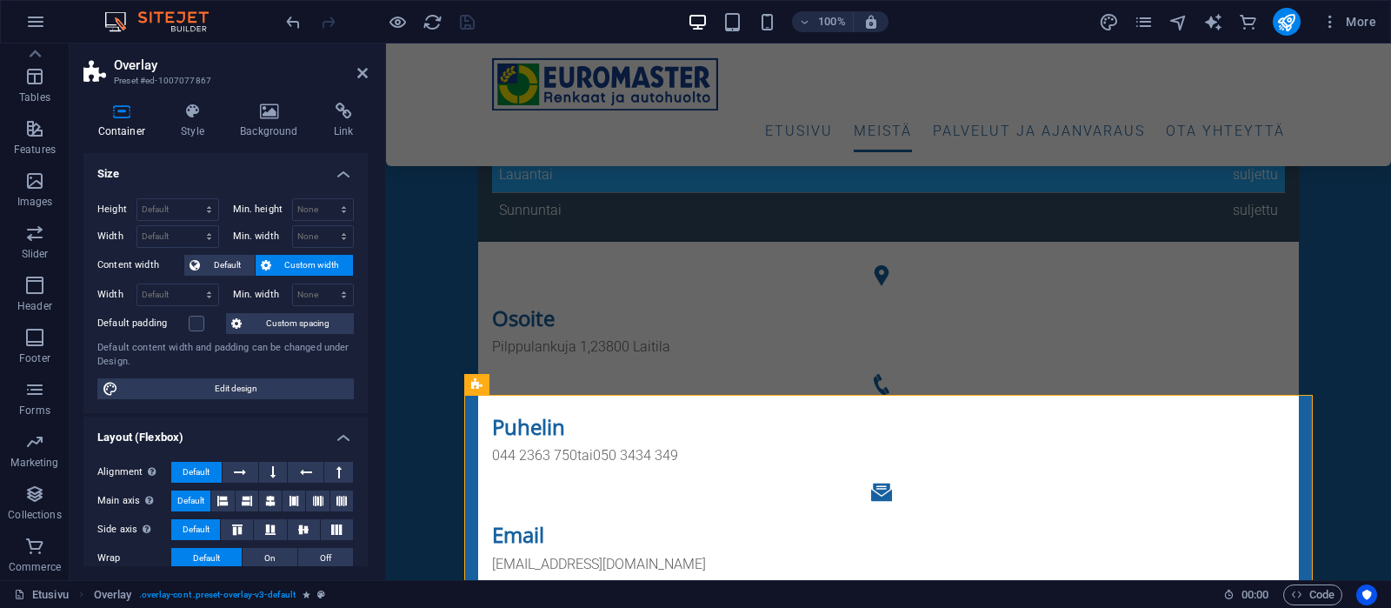
click at [363, 64] on h2 "Overlay" at bounding box center [241, 65] width 254 height 16
click at [363, 68] on icon at bounding box center [362, 73] width 10 height 14
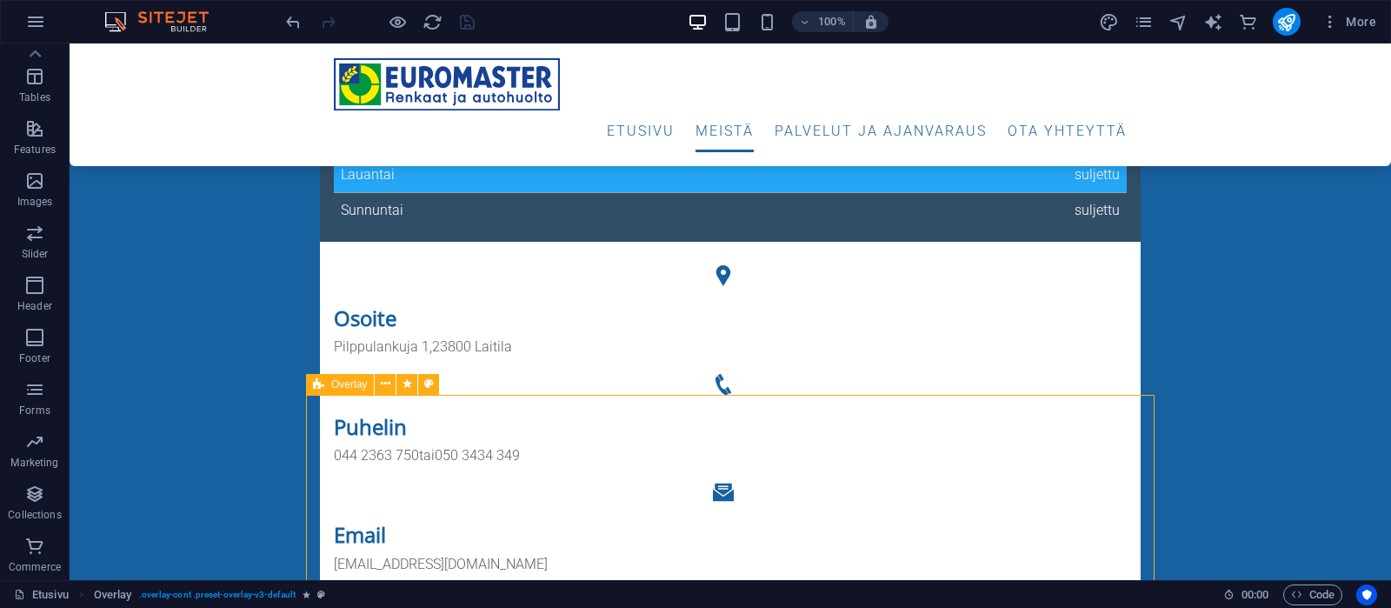
click at [355, 384] on span "Overlay" at bounding box center [349, 384] width 36 height 10
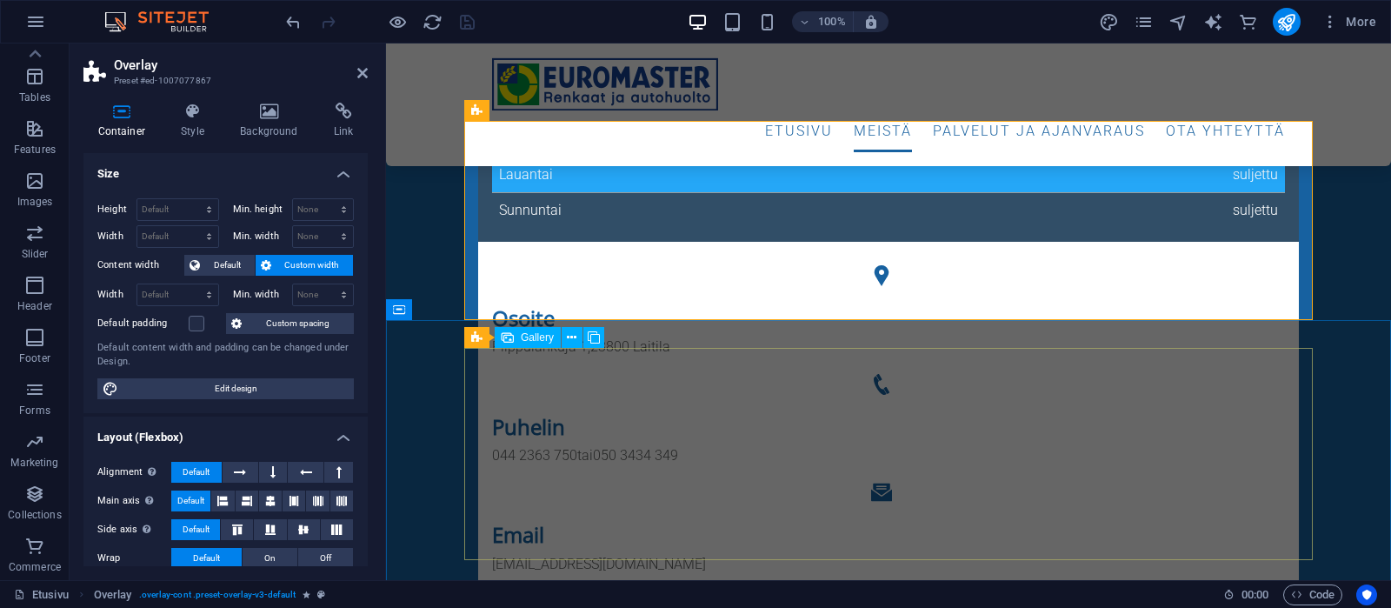
scroll to position [1176, 0]
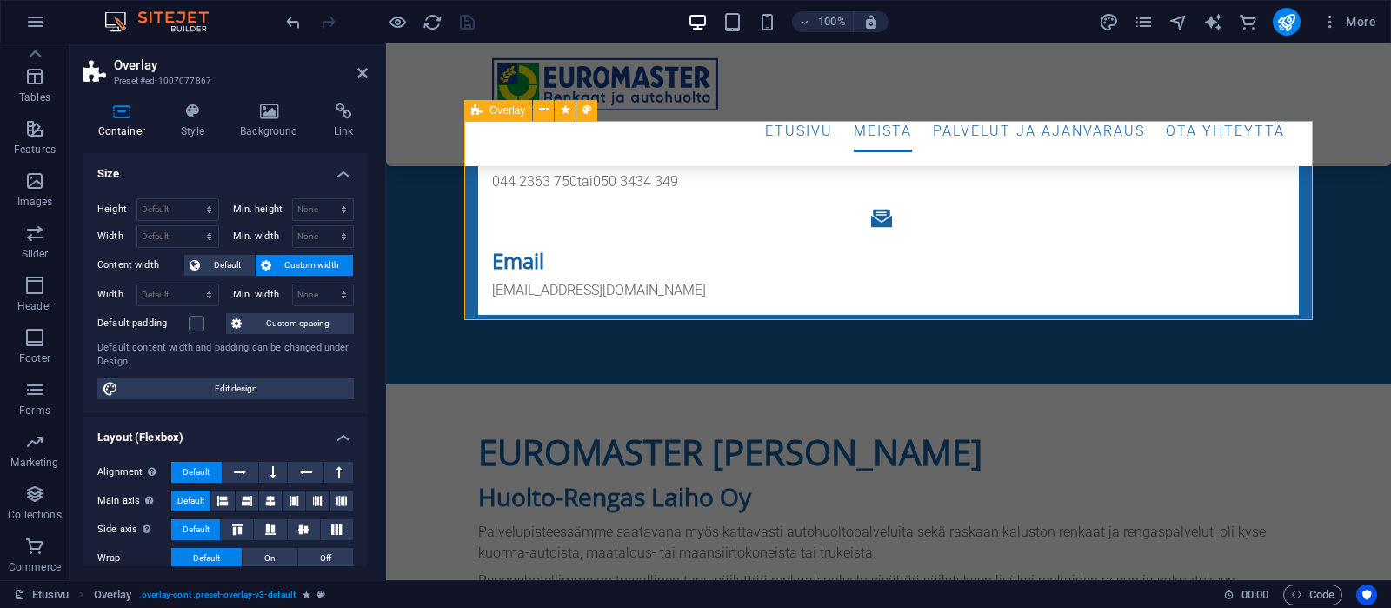
click at [189, 127] on h4 "Style" at bounding box center [196, 121] width 59 height 37
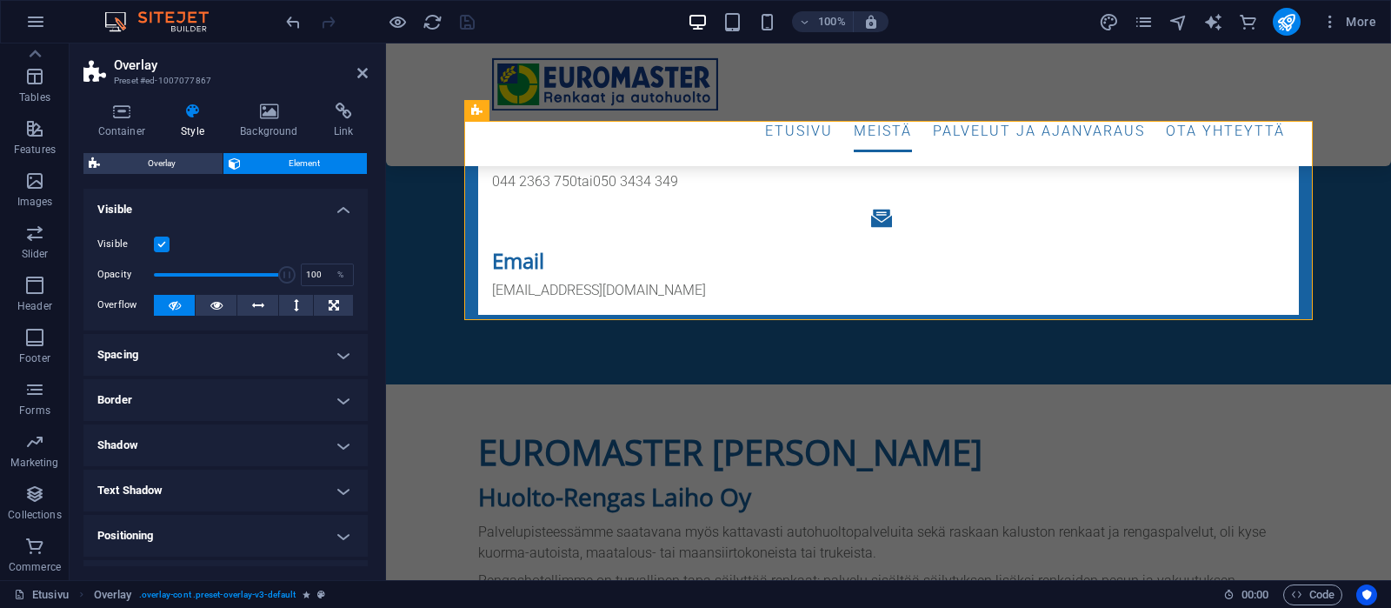
scroll to position [337, 0]
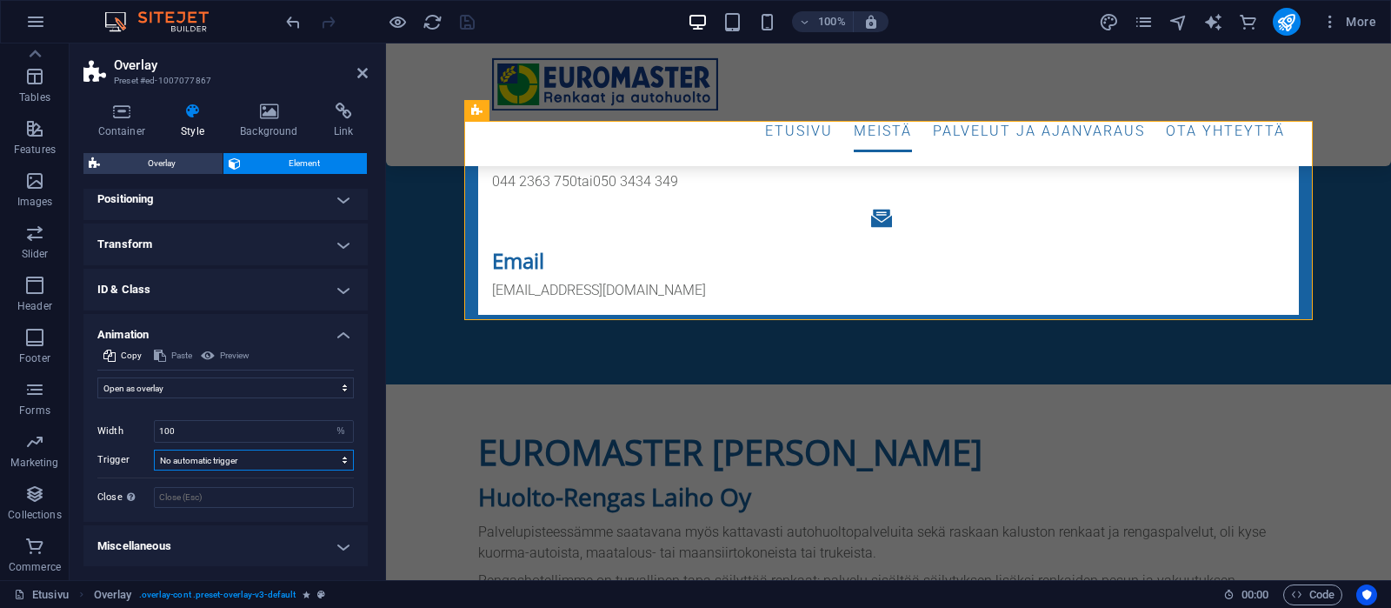
click option "No automatic trigger" at bounding box center [0, 0] width 0 height 0
select select "scroll"
click option "Element scrolled into view" at bounding box center [0, 0] width 0 height 0
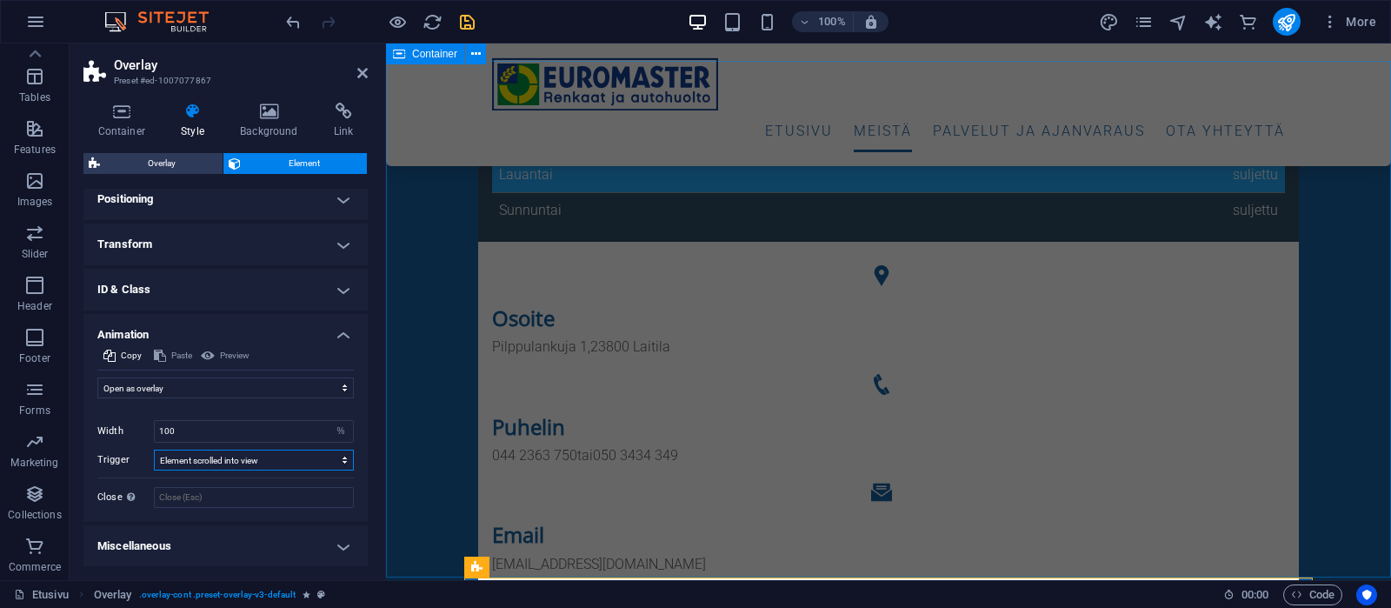
scroll to position [719, 0]
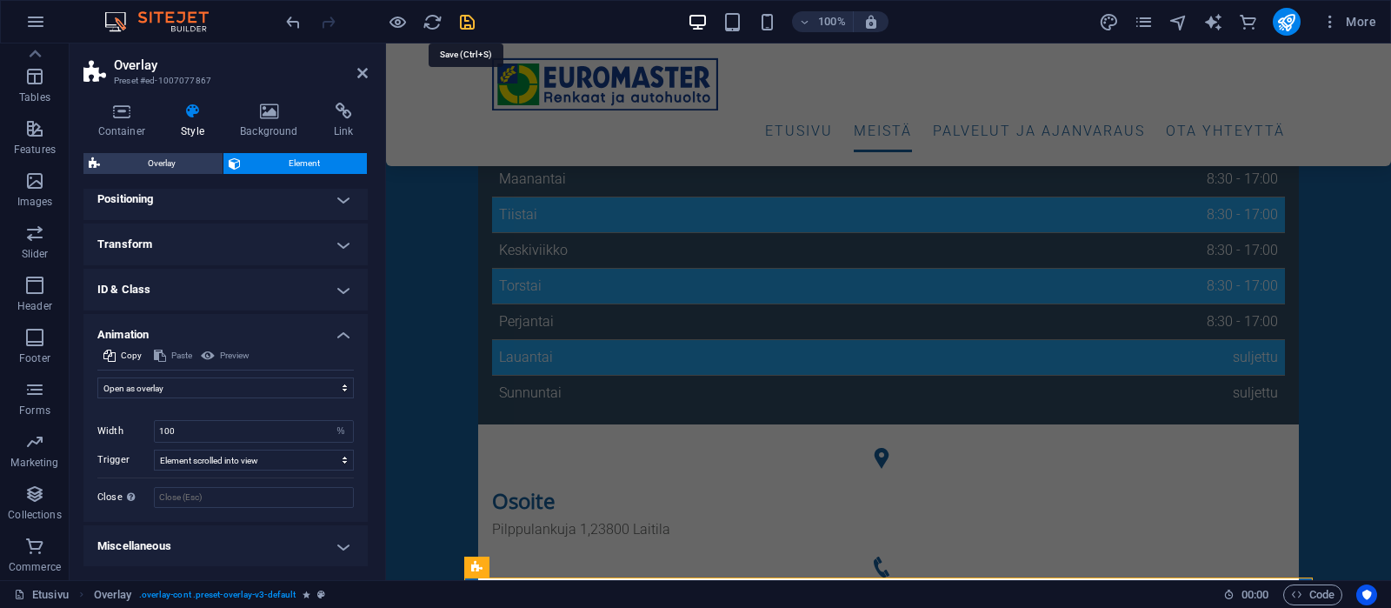
click at [469, 22] on icon "save" at bounding box center [467, 22] width 20 height 20
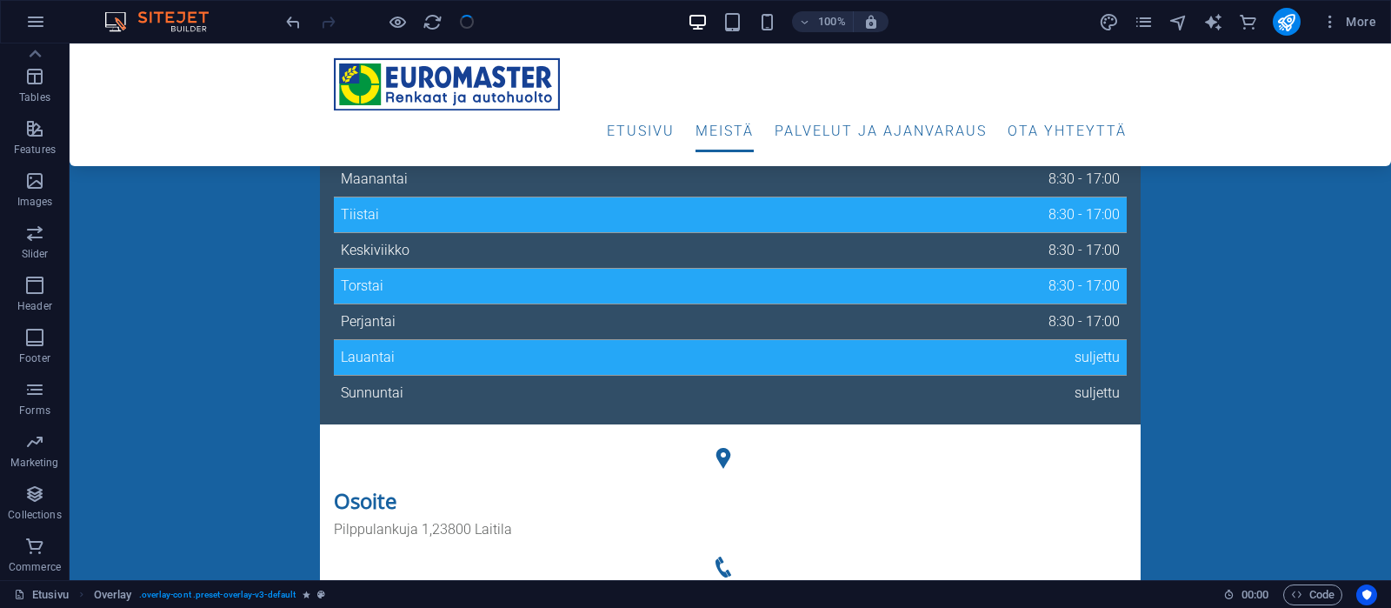
checkbox input "false"
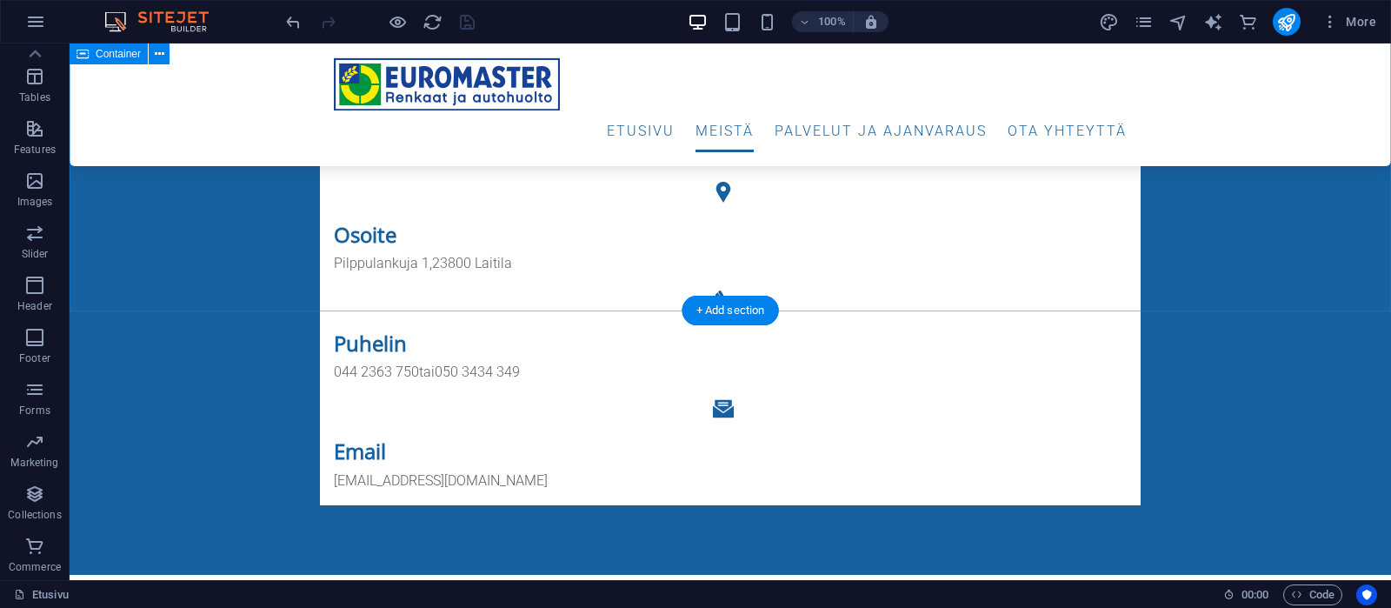
scroll to position [1084, 0]
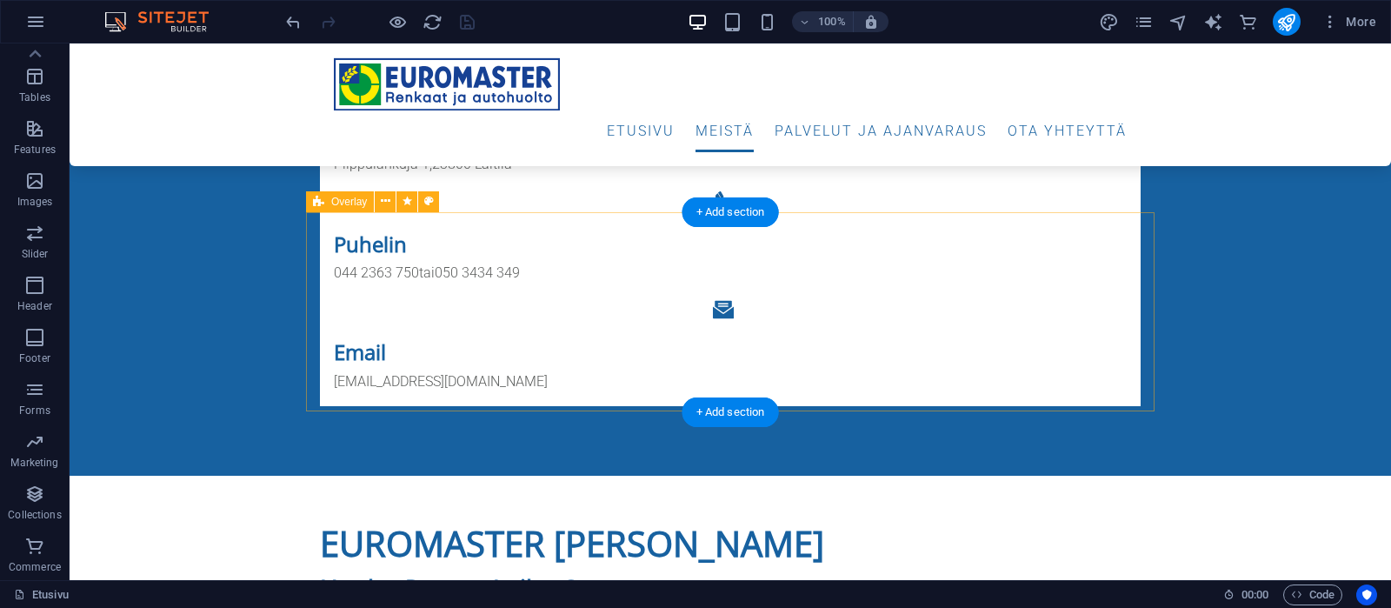
select select "overlay"
select select "%"
select select "scroll"
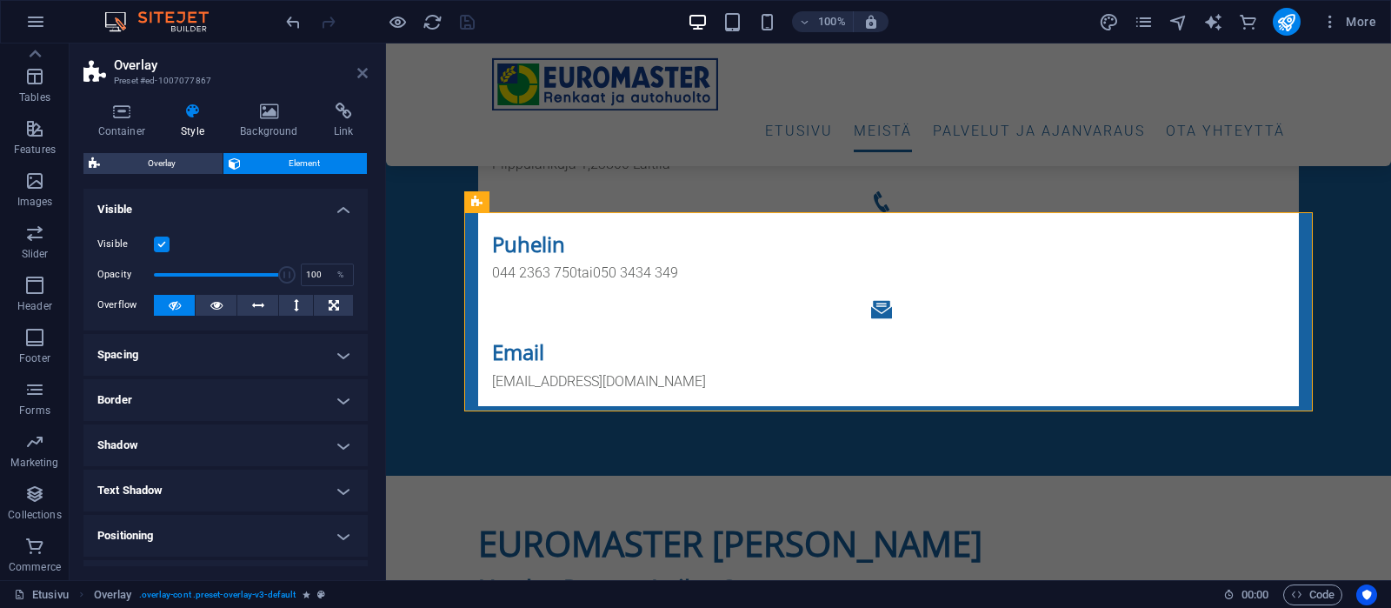
click at [358, 74] on icon at bounding box center [362, 73] width 10 height 14
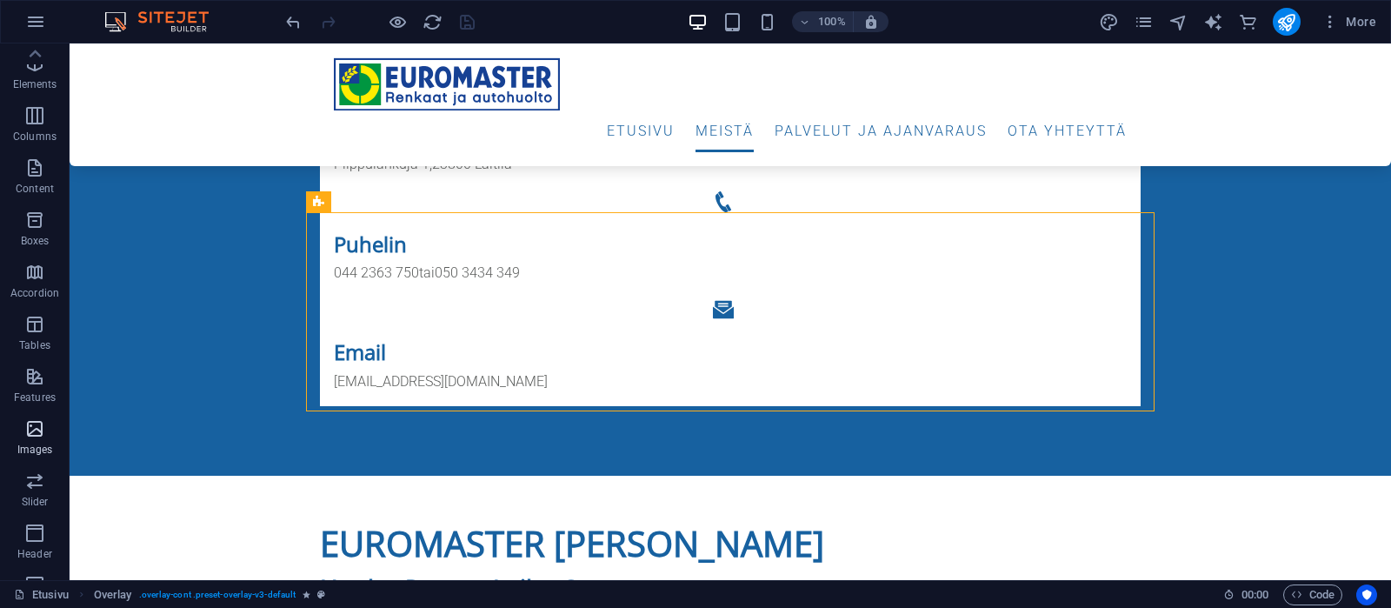
scroll to position [0, 0]
click at [32, 117] on icon "button" at bounding box center [34, 113] width 21 height 21
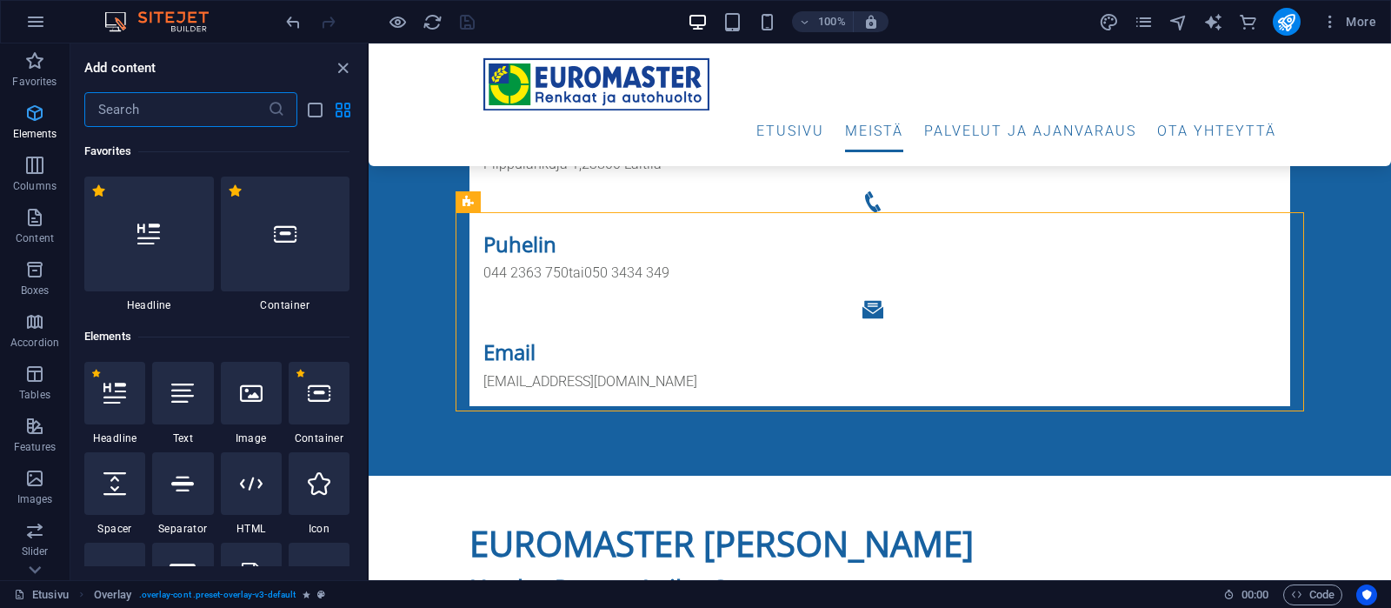
scroll to position [185, 0]
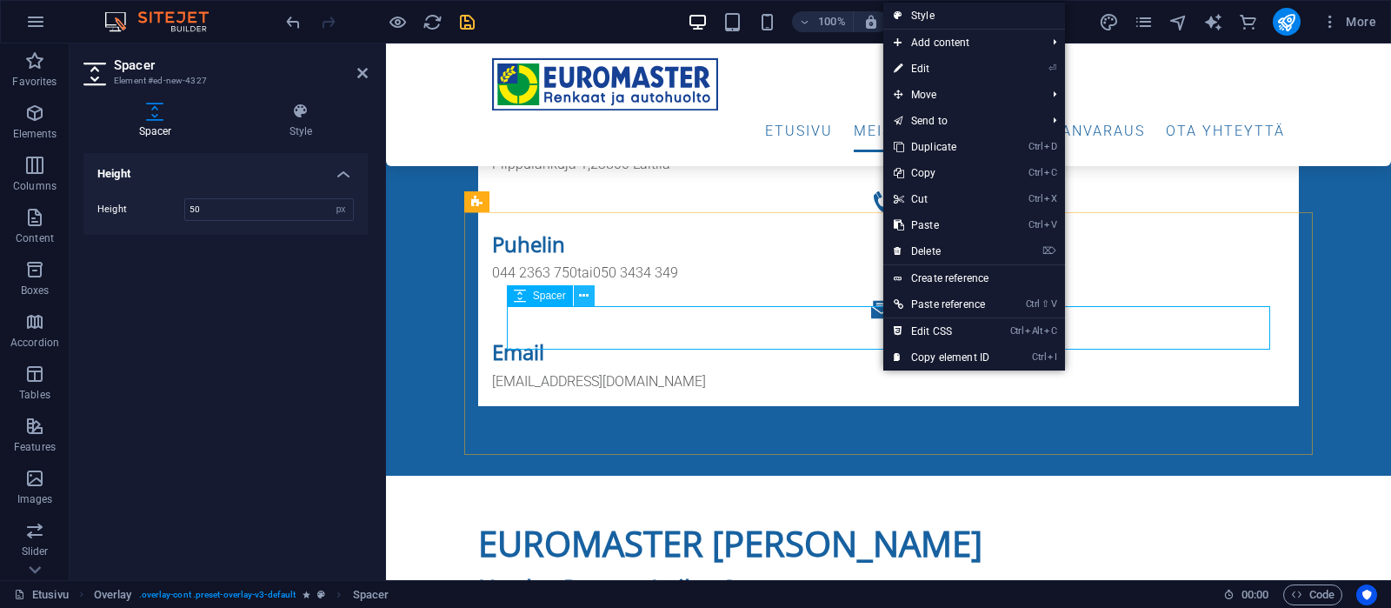
click at [580, 297] on button at bounding box center [584, 295] width 21 height 21
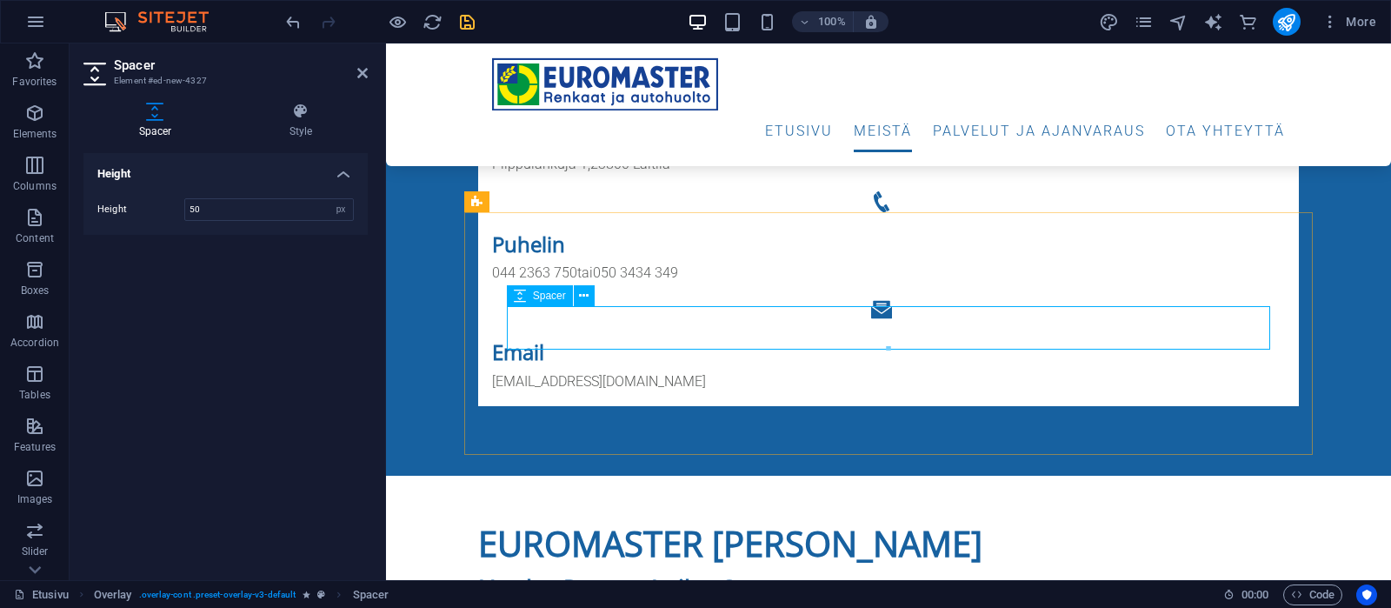
click at [550, 295] on span "Spacer" at bounding box center [549, 295] width 33 height 10
select select "rem"
click option "rem" at bounding box center [0, 0] width 0 height 0
drag, startPoint x: 248, startPoint y: 210, endPoint x: 159, endPoint y: 205, distance: 88.9
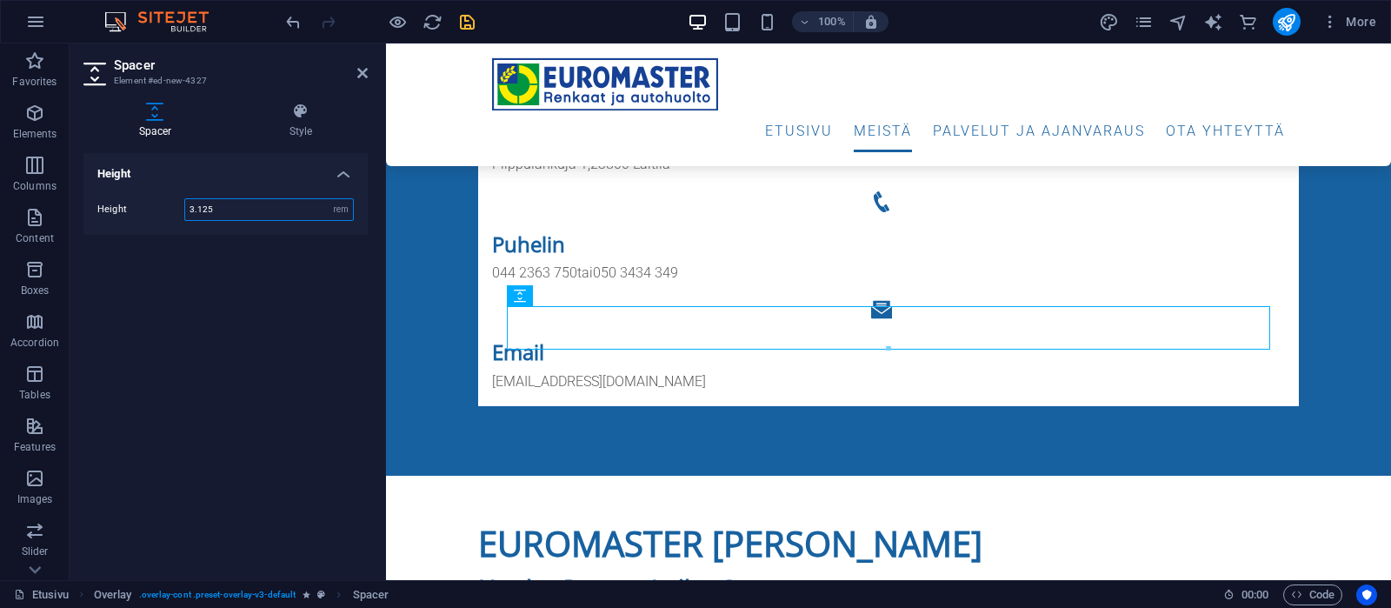
click at [185, 205] on input "3.125" at bounding box center [269, 209] width 168 height 21
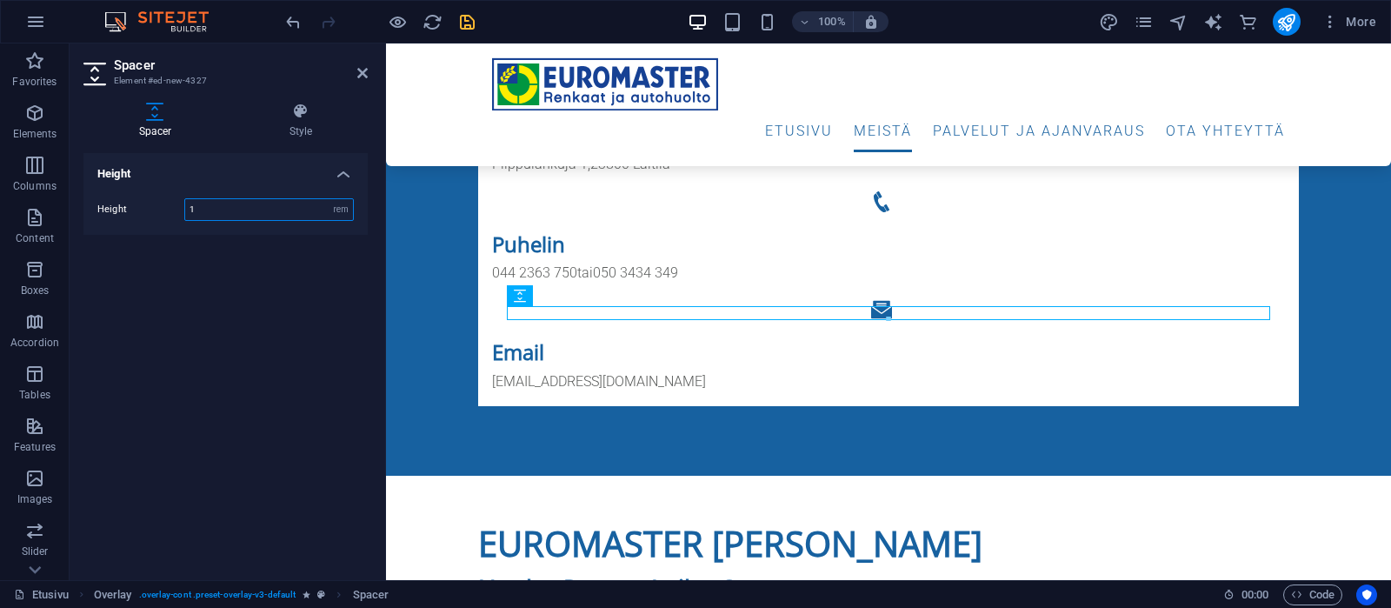
drag, startPoint x: 200, startPoint y: 207, endPoint x: 181, endPoint y: 208, distance: 19.2
click at [185, 208] on input "1" at bounding box center [269, 209] width 168 height 21
type input "0.5"
click at [548, 300] on span "Spacer" at bounding box center [549, 295] width 33 height 10
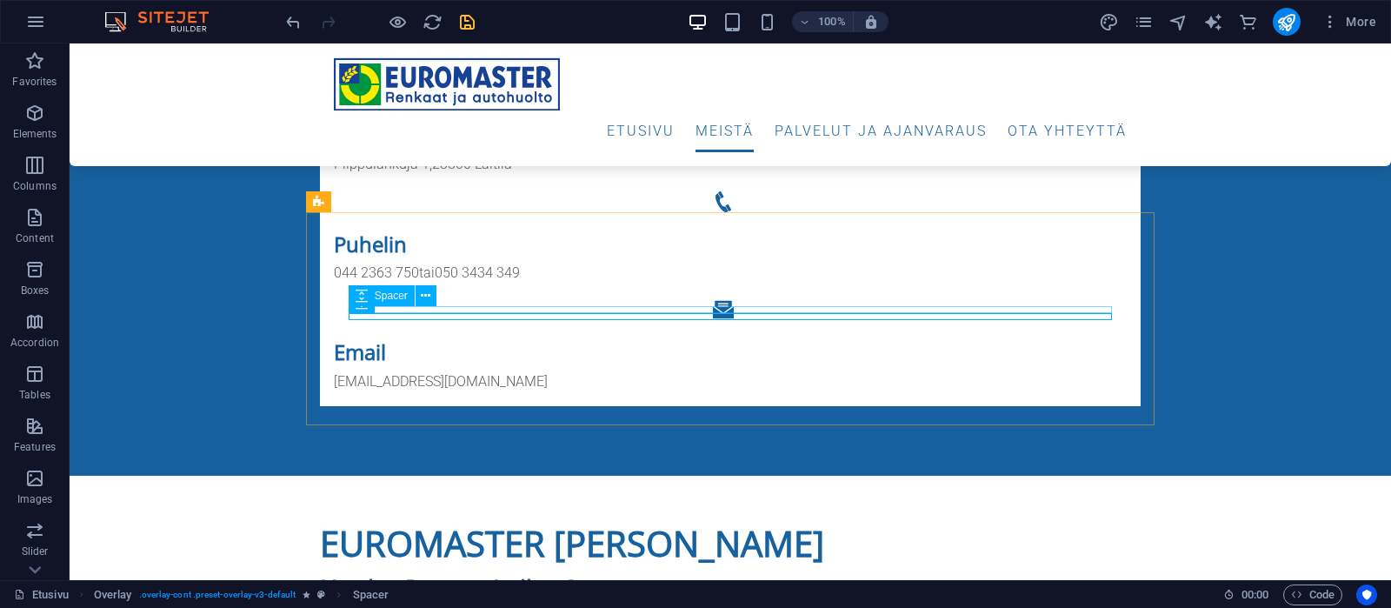
click at [388, 297] on span "Spacer" at bounding box center [391, 295] width 33 height 10
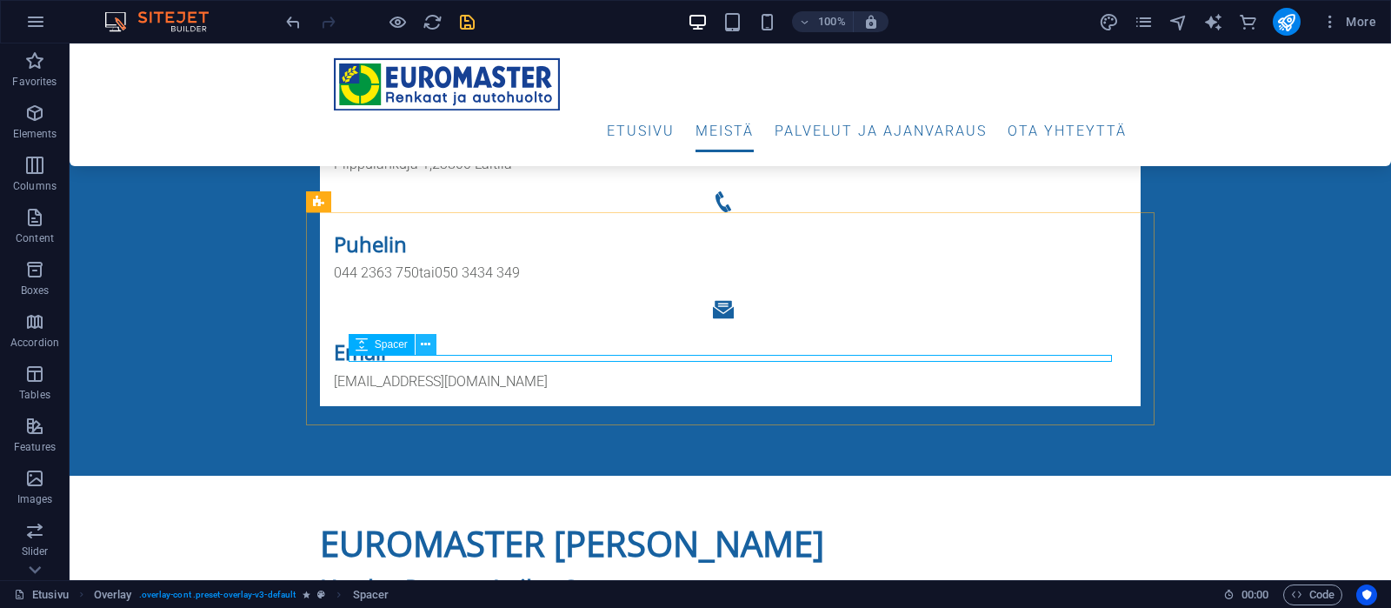
click at [423, 342] on icon at bounding box center [426, 345] width 10 height 18
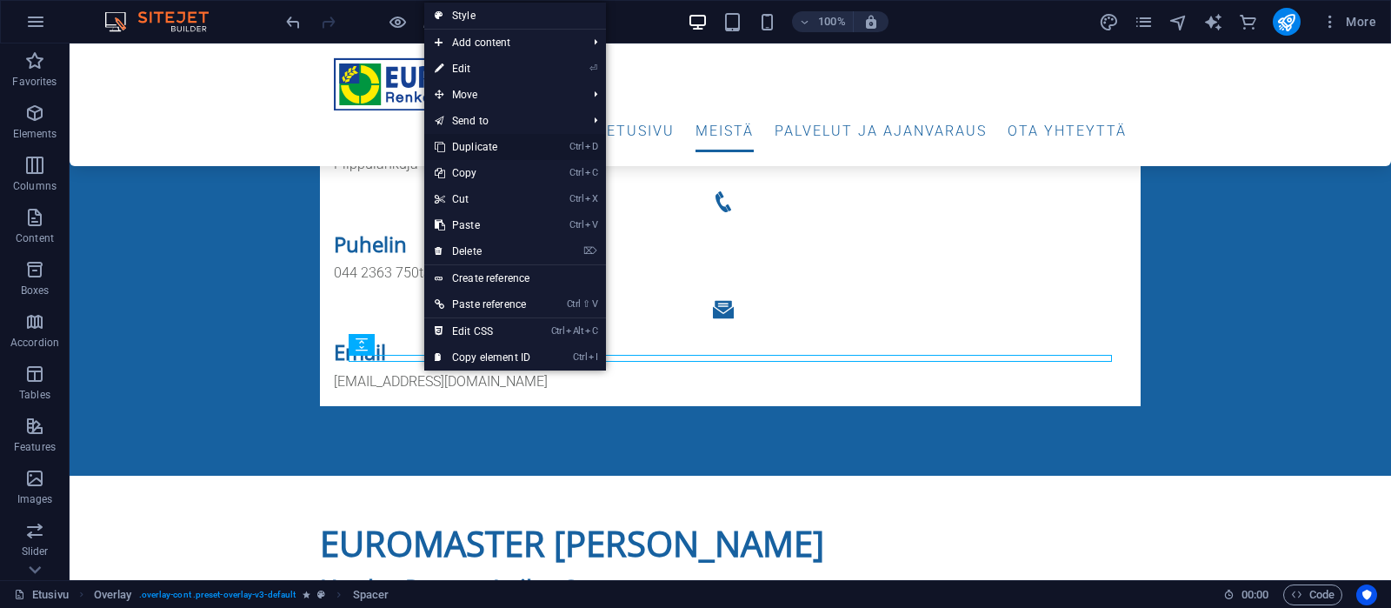
click at [501, 143] on link "Ctrl D Duplicate" at bounding box center [482, 147] width 117 height 26
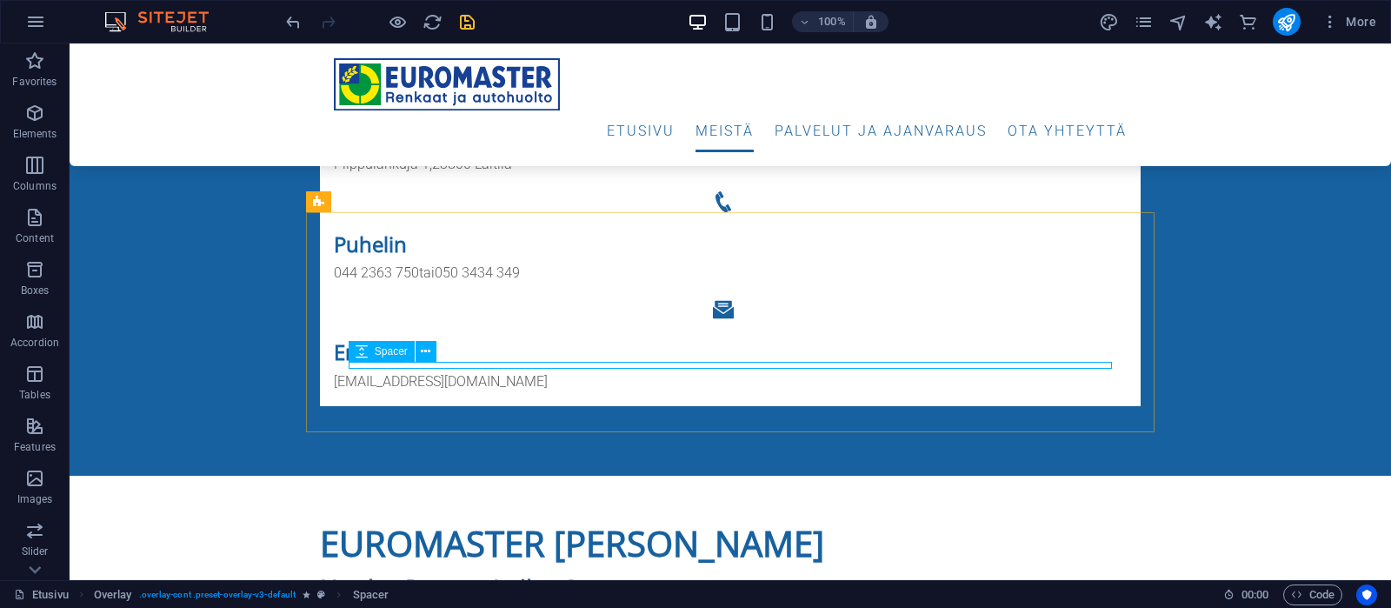
click at [403, 355] on span "Spacer" at bounding box center [391, 351] width 33 height 10
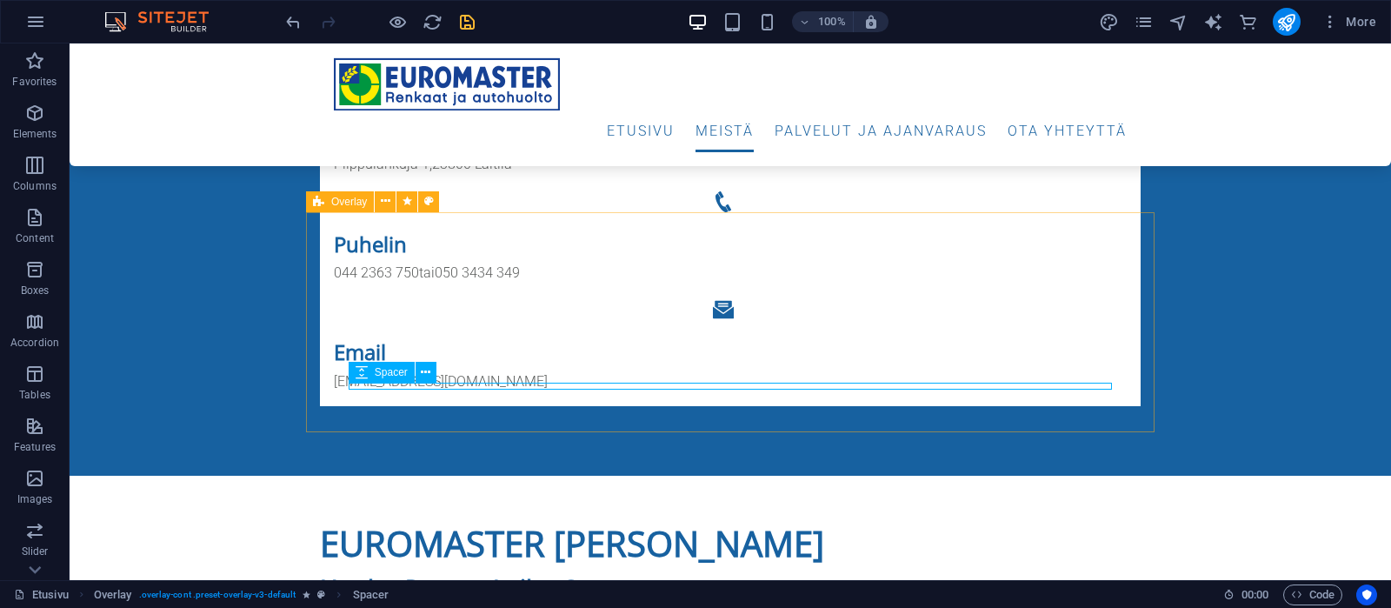
click at [385, 372] on span "Spacer" at bounding box center [391, 372] width 33 height 10
select select "rem"
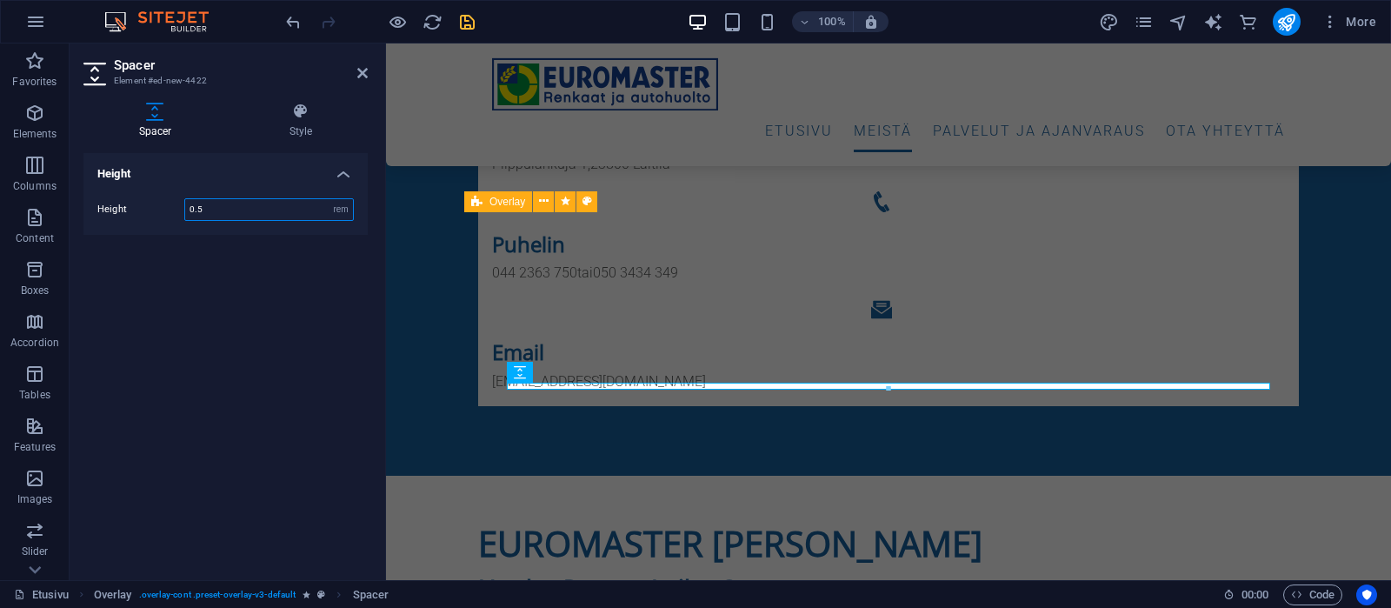
click at [215, 207] on input "0.5" at bounding box center [269, 209] width 168 height 21
drag, startPoint x: 187, startPoint y: 209, endPoint x: 156, endPoint y: 211, distance: 31.4
click at [185, 210] on input "0.5" at bounding box center [269, 209] width 168 height 21
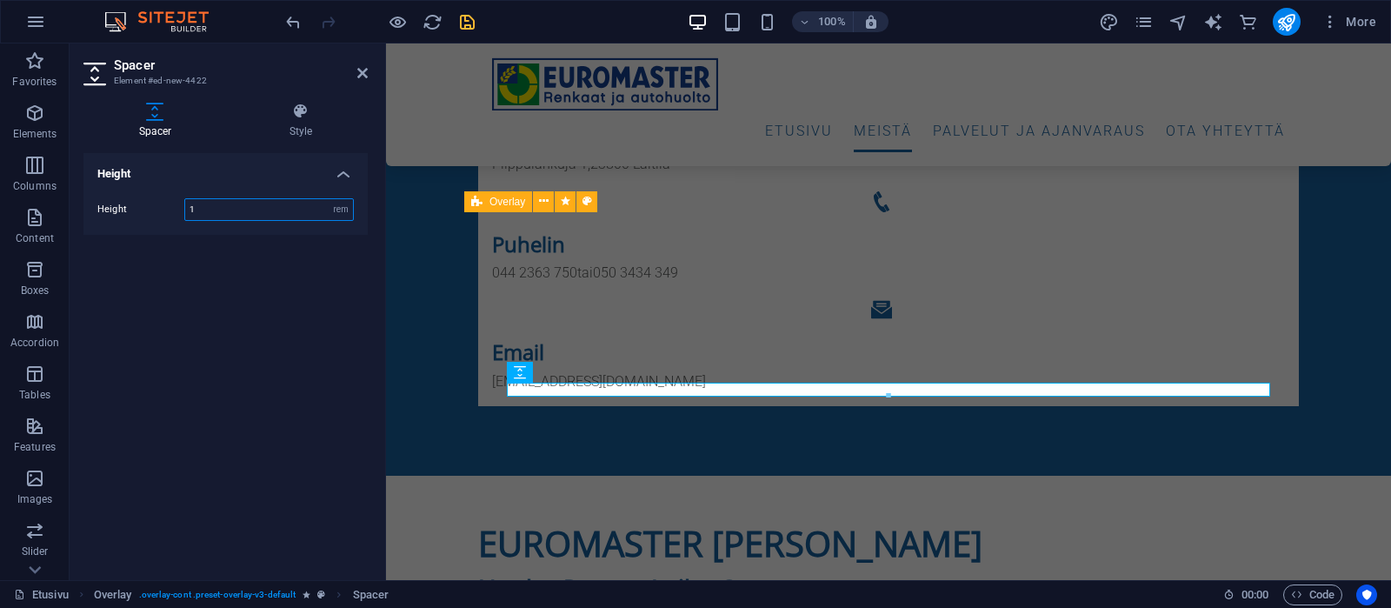
drag, startPoint x: 198, startPoint y: 212, endPoint x: 180, endPoint y: 211, distance: 18.3
click at [185, 211] on input "1" at bounding box center [269, 209] width 168 height 21
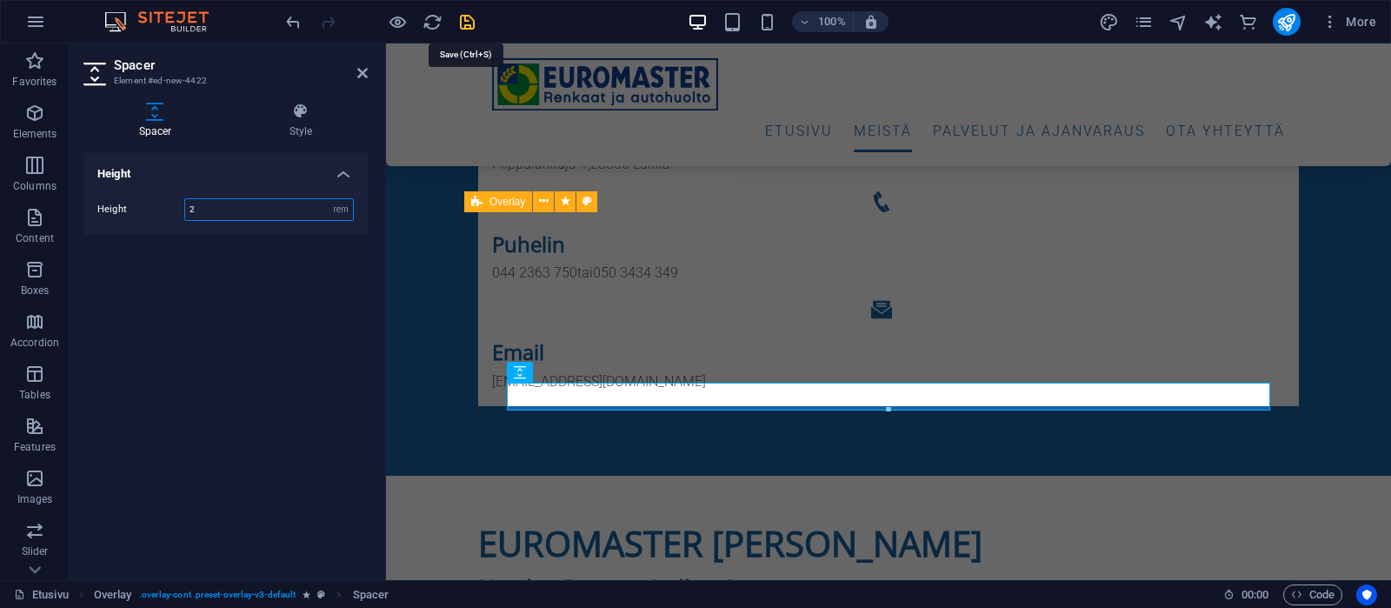
type input "2"
click at [469, 18] on icon "save" at bounding box center [467, 22] width 20 height 20
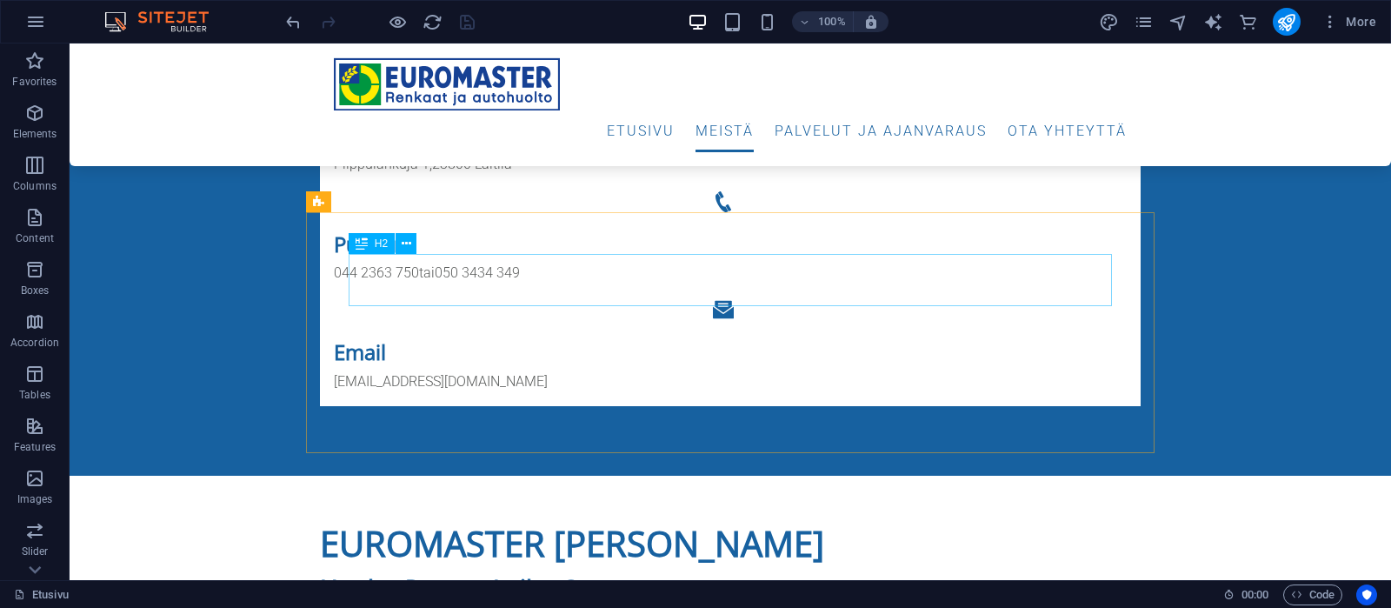
click at [383, 243] on span "H2" at bounding box center [381, 243] width 13 height 10
click at [372, 239] on div "H2" at bounding box center [372, 243] width 46 height 21
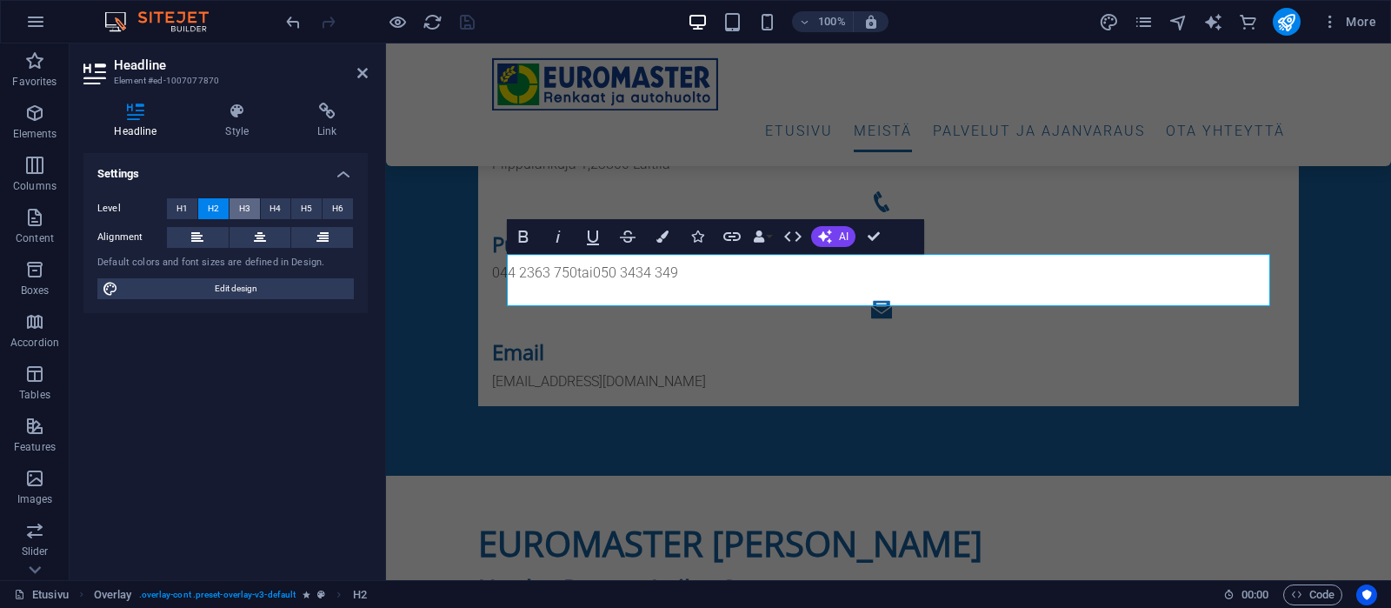
click at [246, 210] on span "H3" at bounding box center [244, 208] width 11 height 21
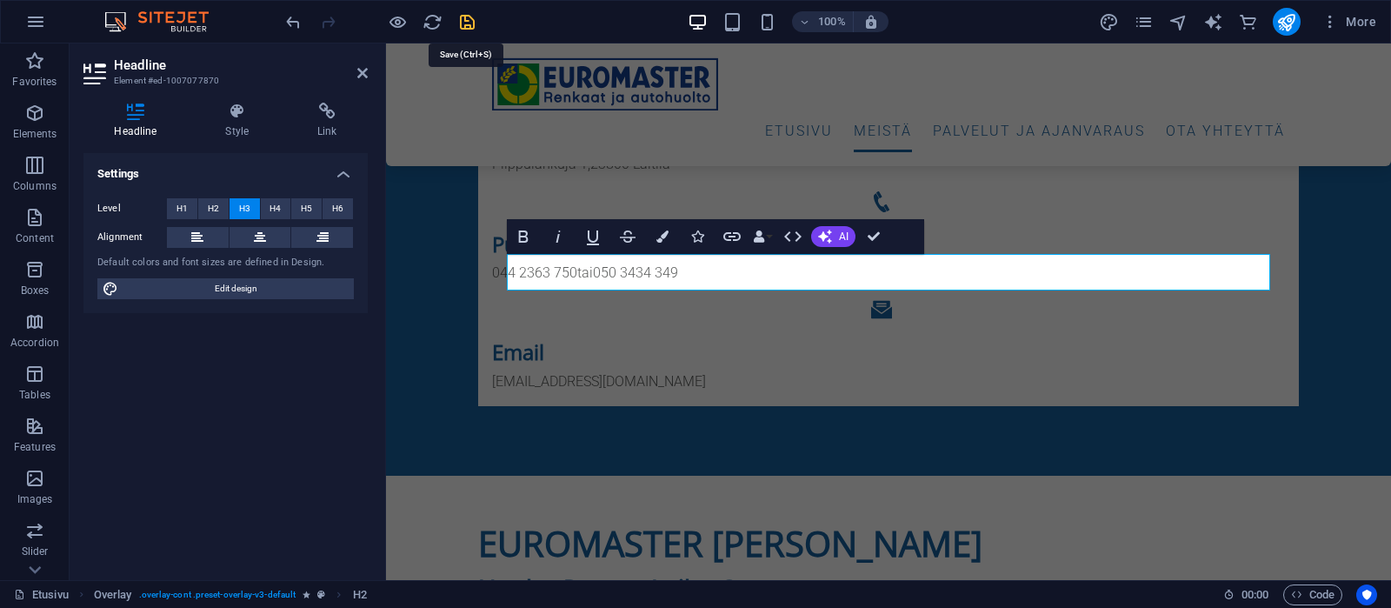
click at [463, 28] on icon "save" at bounding box center [467, 22] width 20 height 20
checkbox input "false"
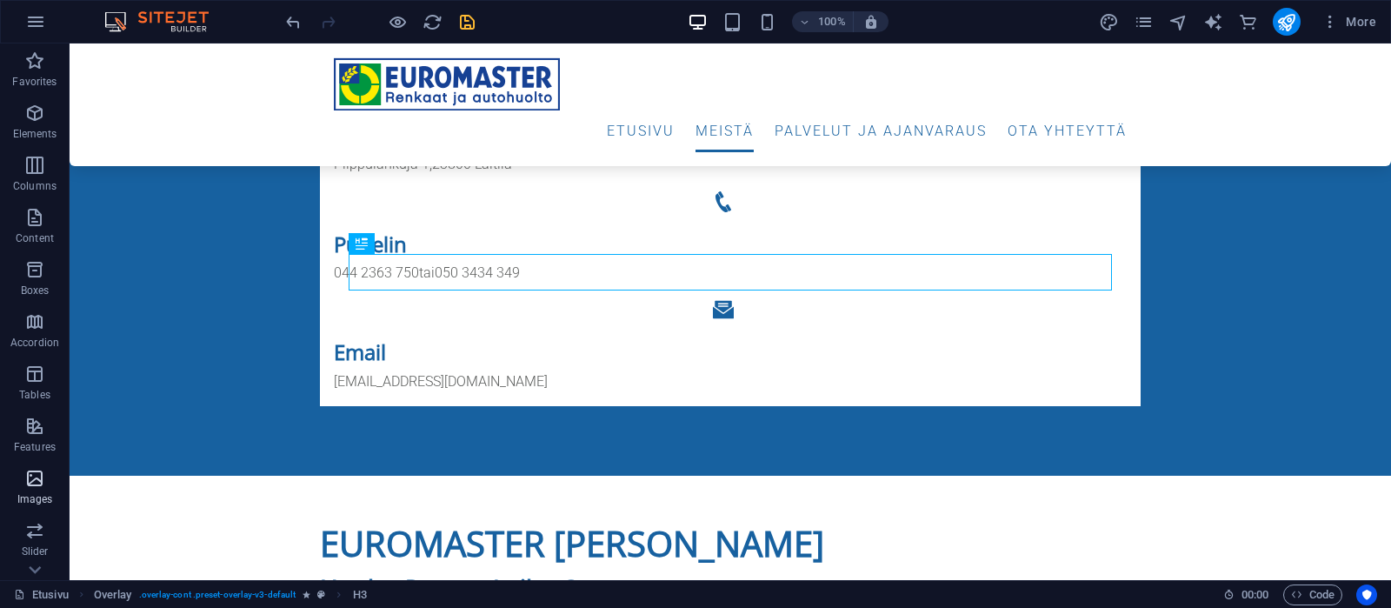
click at [29, 483] on icon "button" at bounding box center [34, 478] width 21 height 21
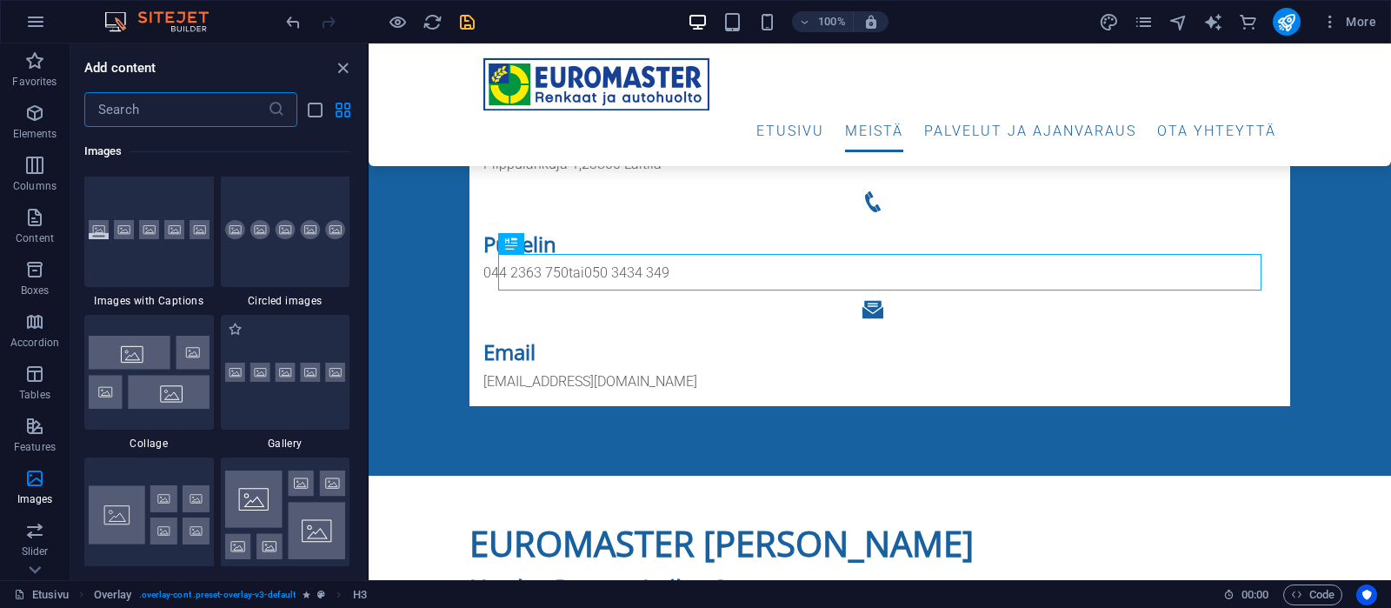
scroll to position [8818, 0]
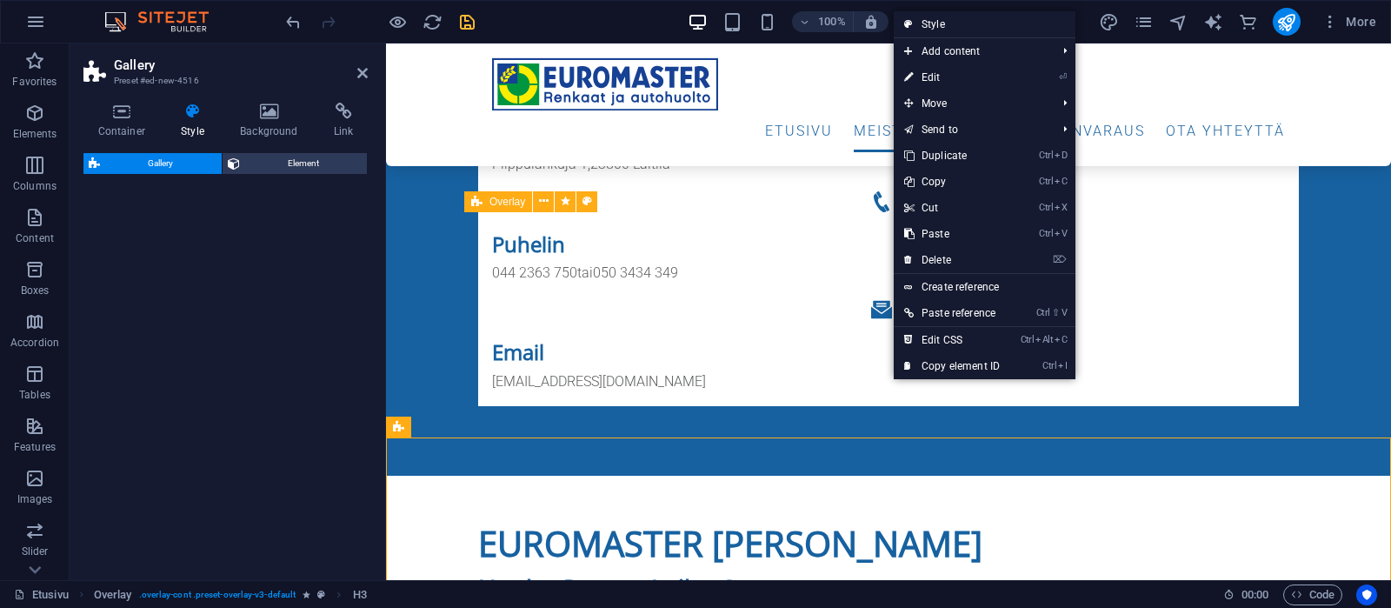
select select "rem"
select select "preset-gallery-v3-captions"
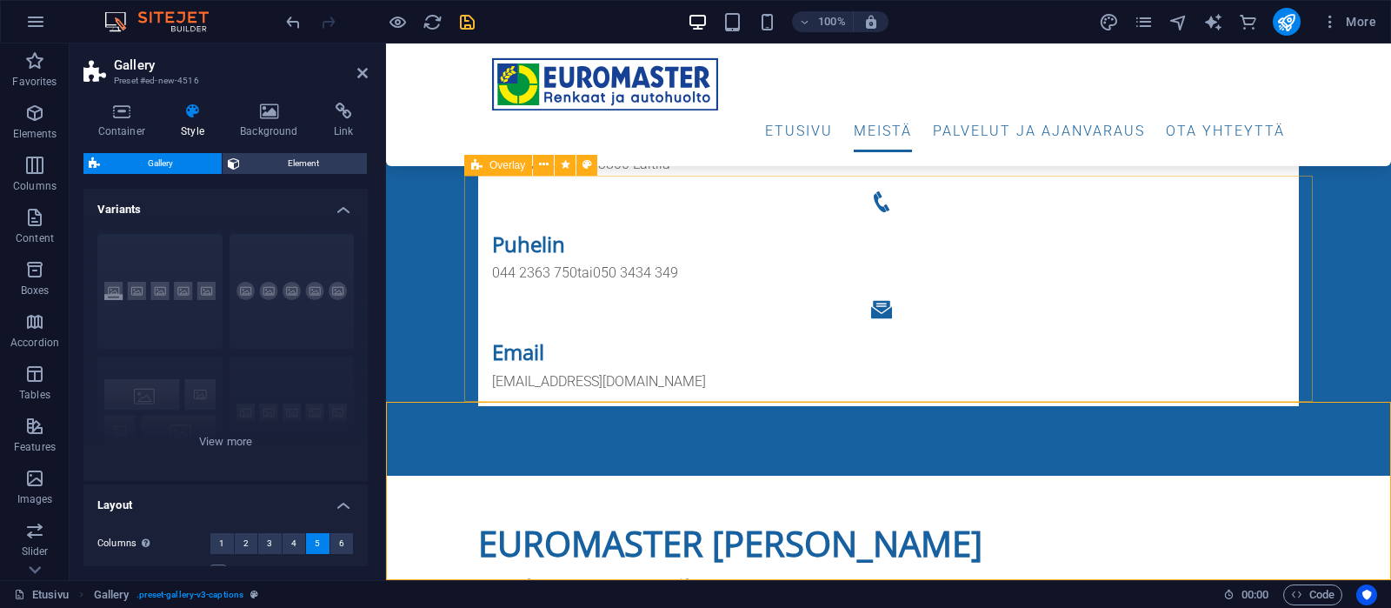
scroll to position [1176, 0]
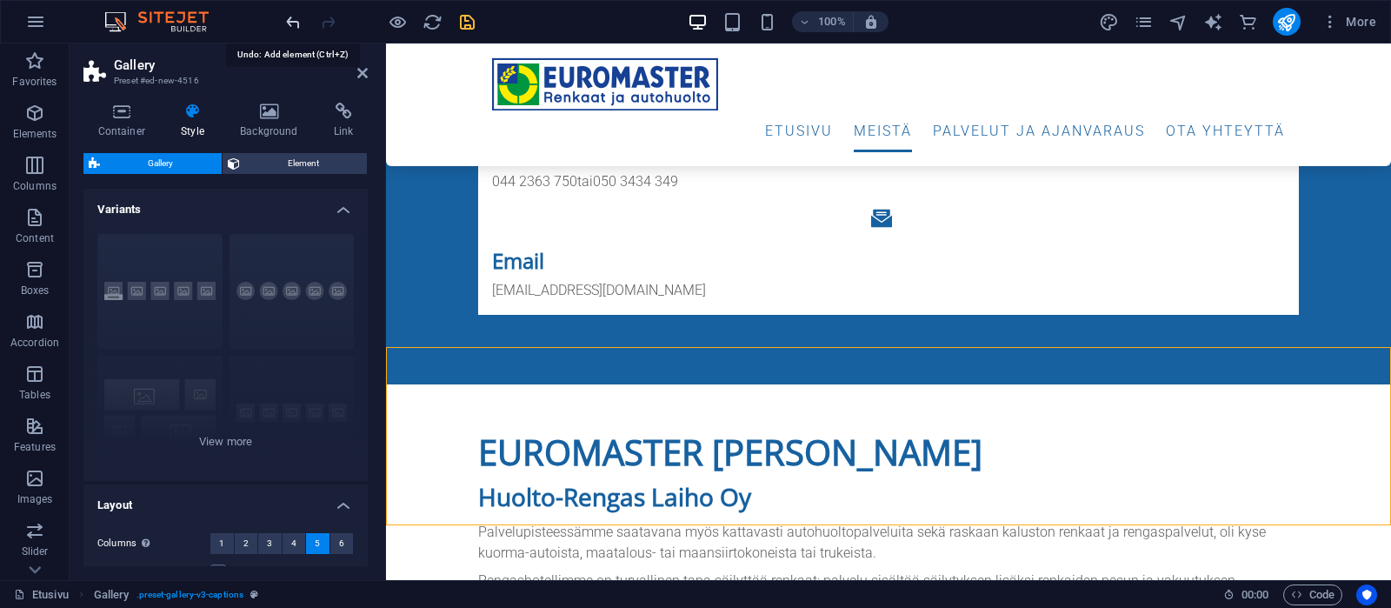
click at [294, 20] on icon "undo" at bounding box center [293, 22] width 20 height 20
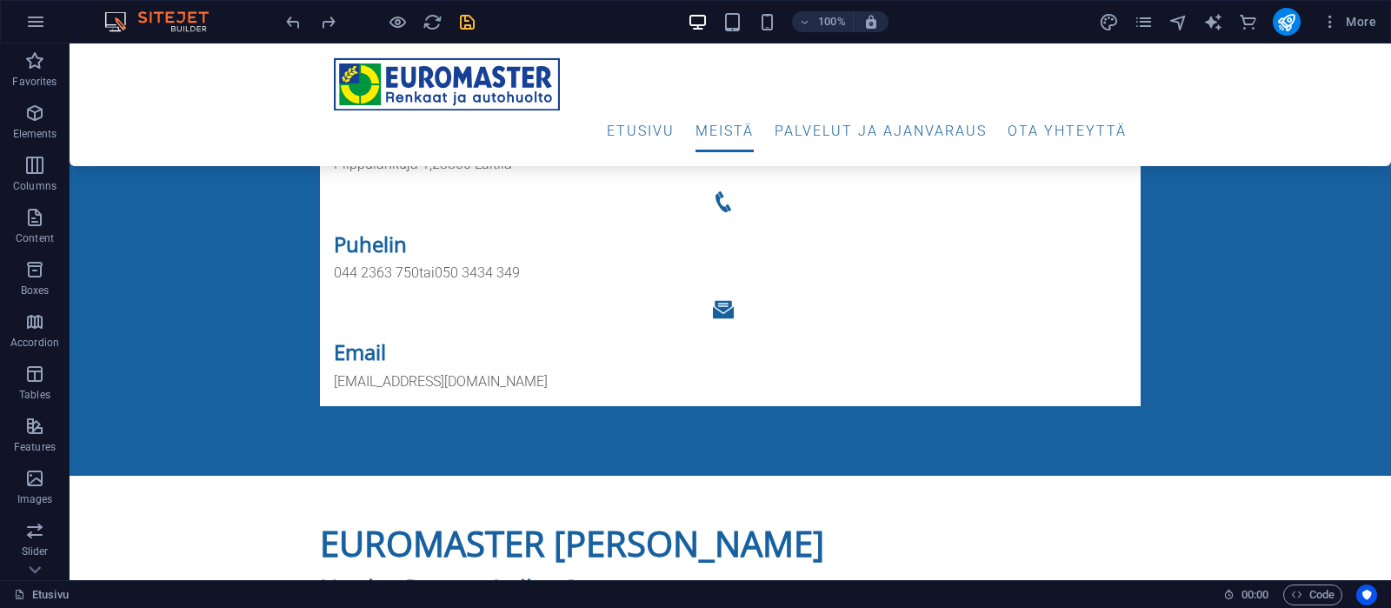
scroll to position [810, 0]
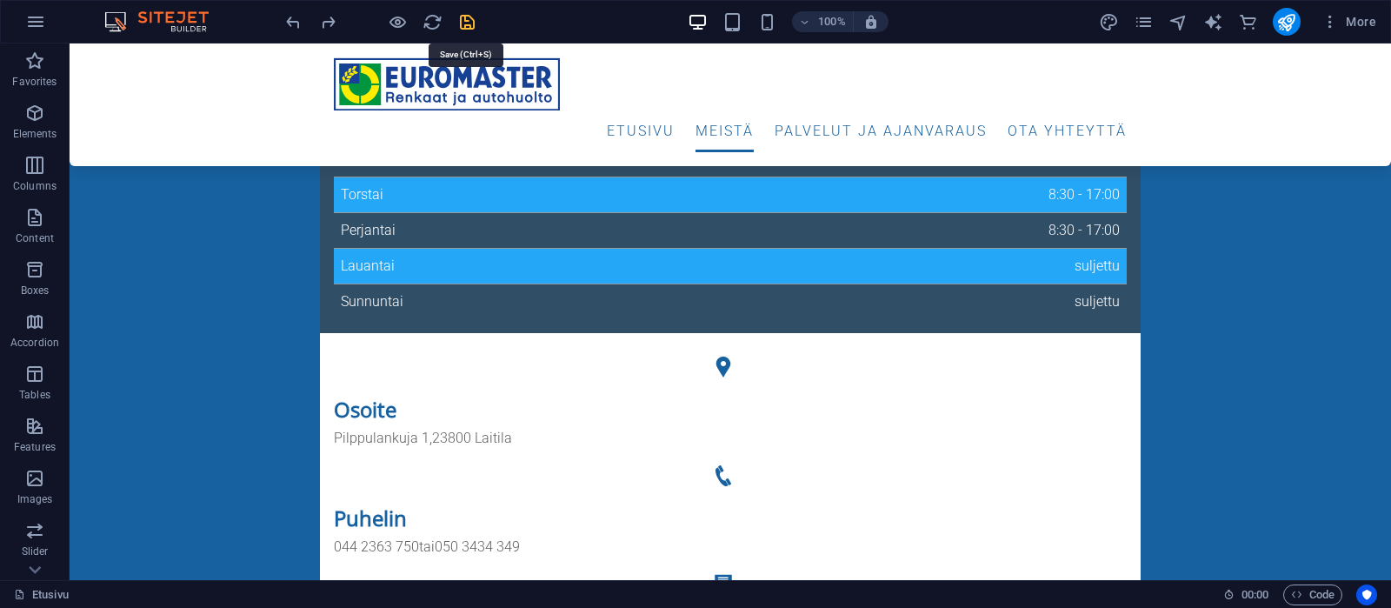
click at [468, 23] on icon "save" at bounding box center [467, 22] width 20 height 20
checkbox input "false"
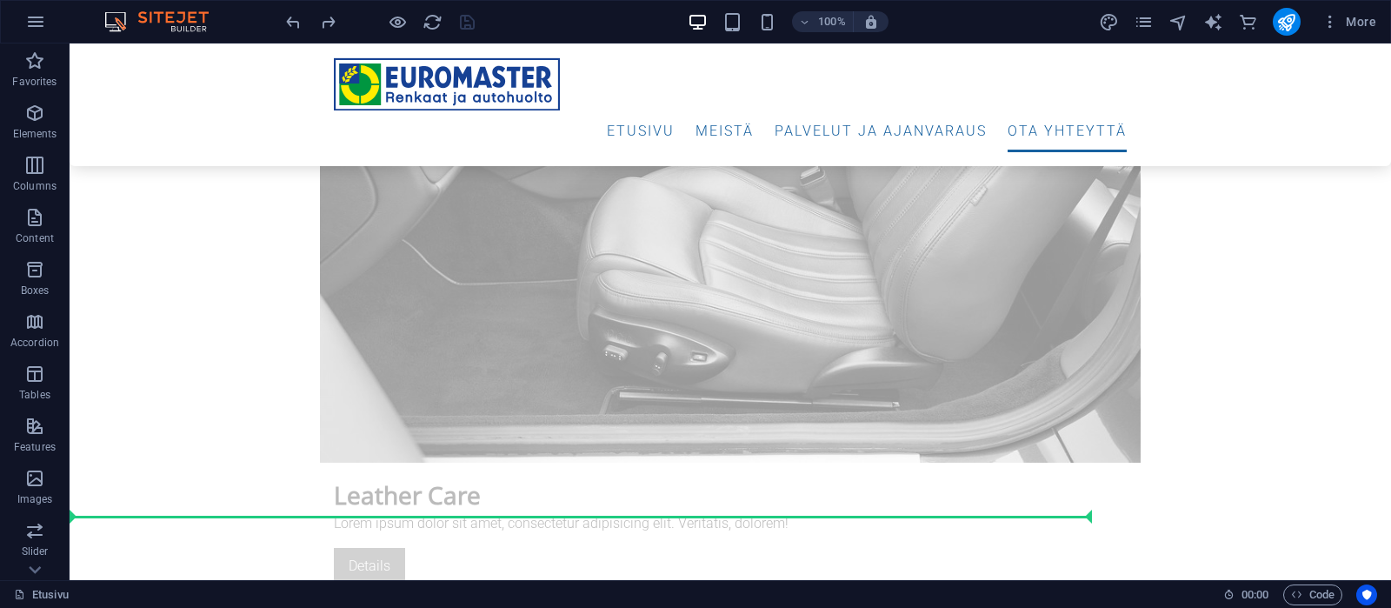
scroll to position [7015, 0]
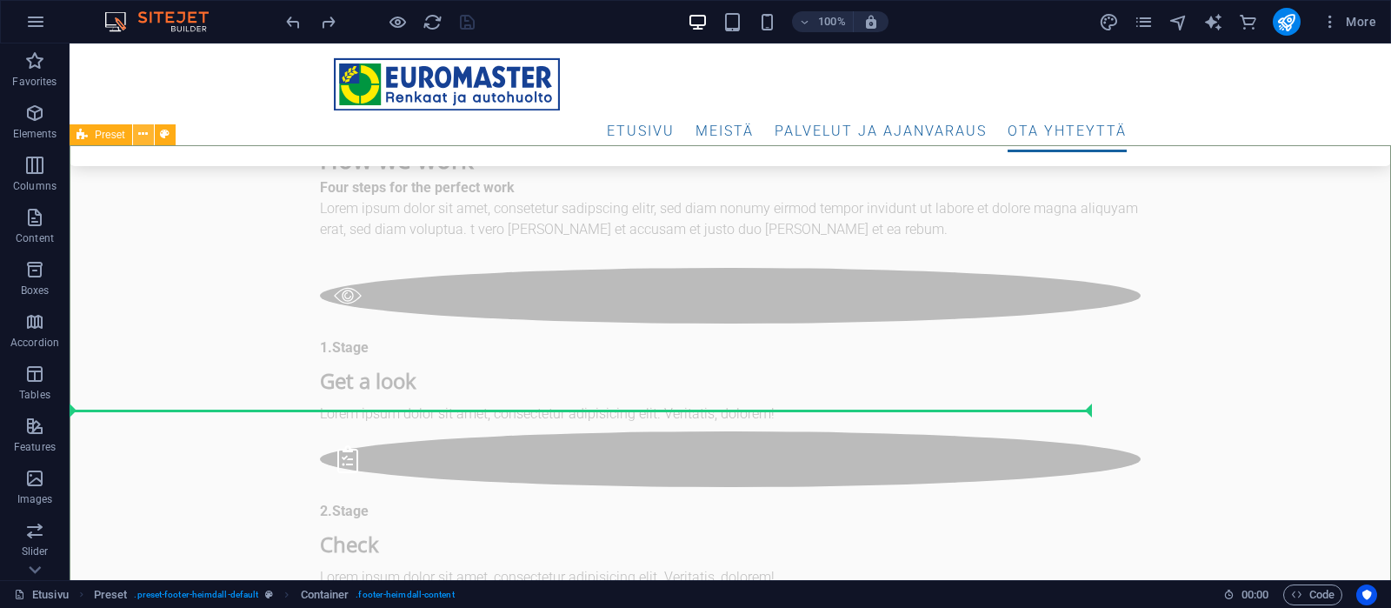
click at [143, 132] on icon at bounding box center [143, 134] width 10 height 18
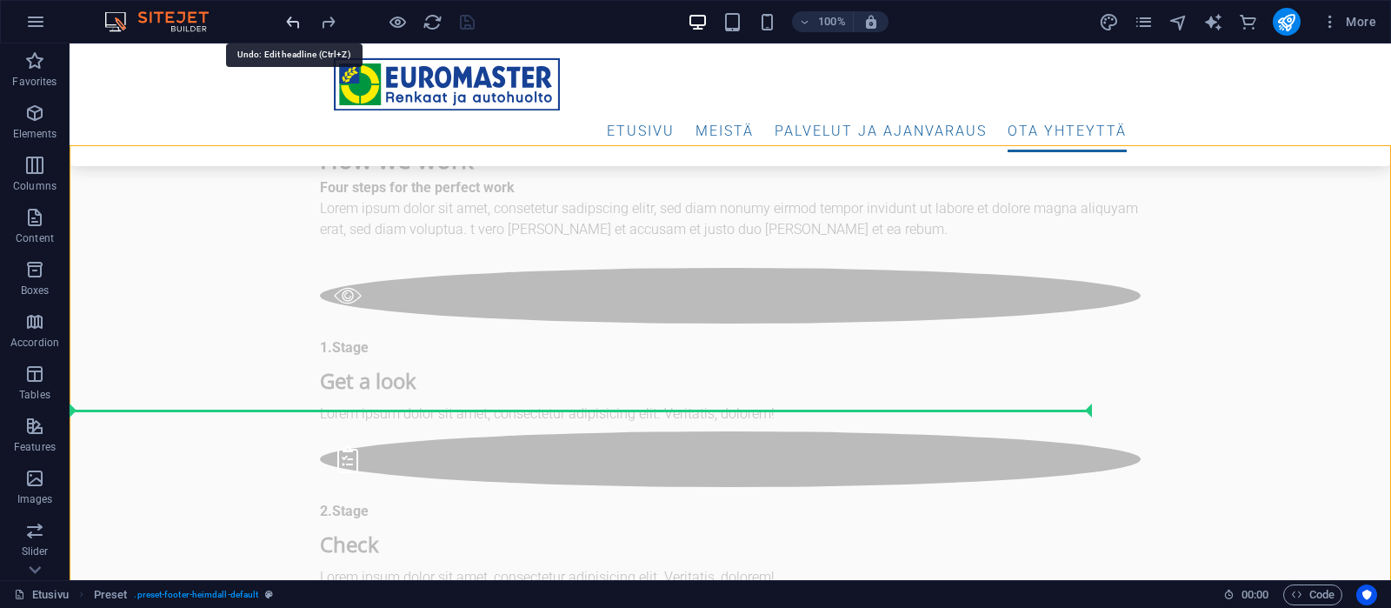
click at [290, 25] on icon "undo" at bounding box center [293, 22] width 20 height 20
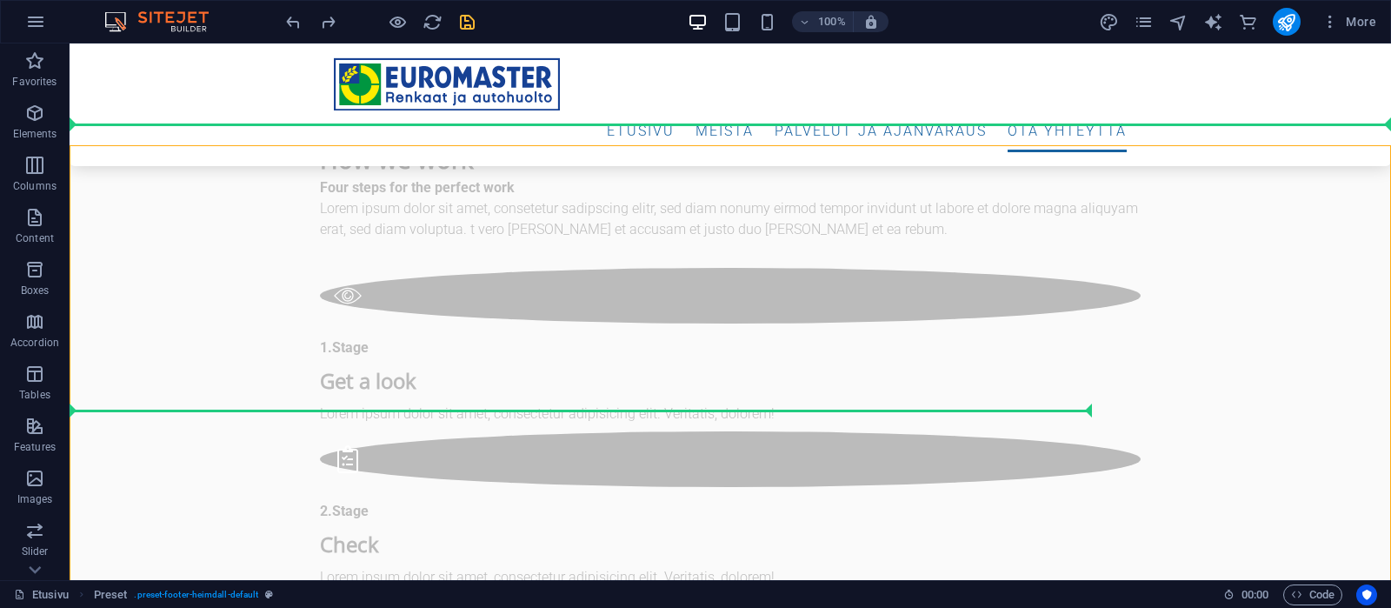
drag, startPoint x: 88, startPoint y: 408, endPoint x: 294, endPoint y: 122, distance: 352.6
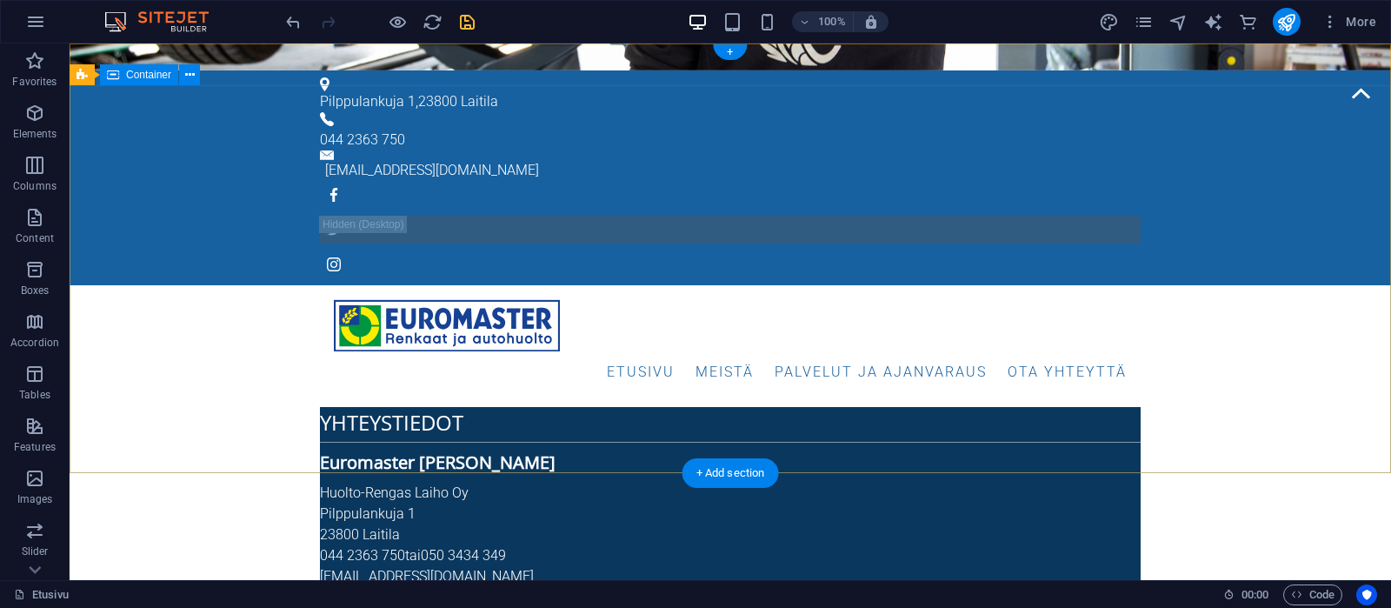
scroll to position [0, 0]
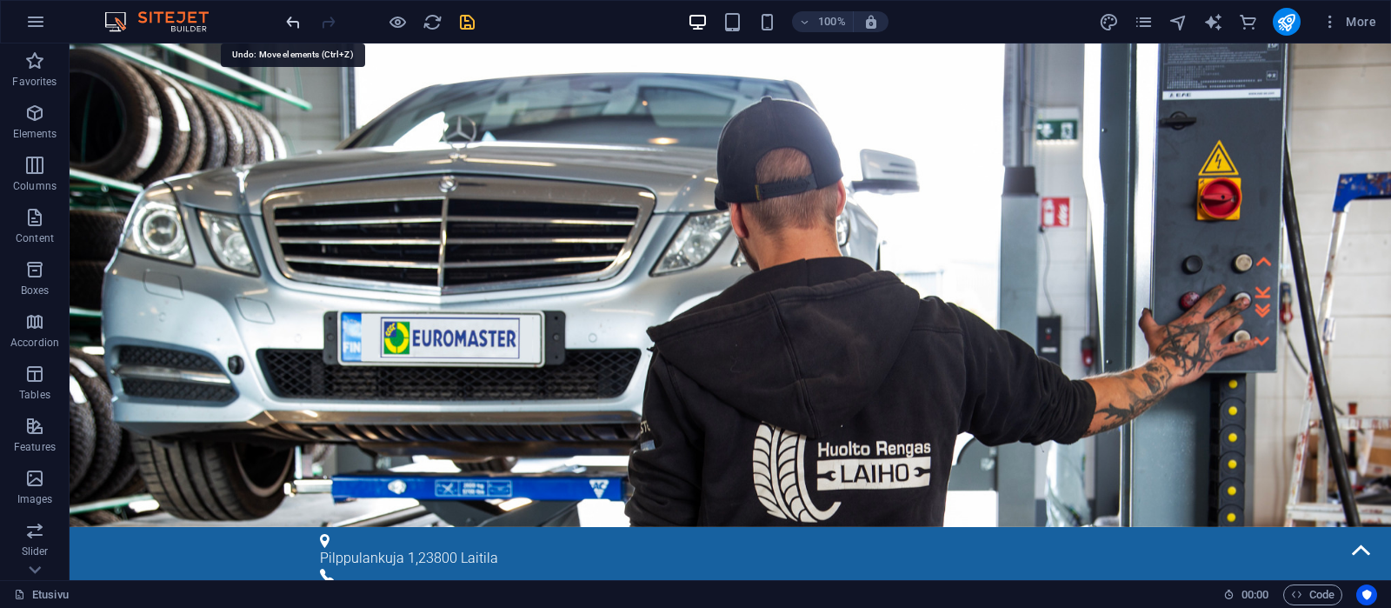
click at [287, 23] on icon "undo" at bounding box center [293, 22] width 20 height 20
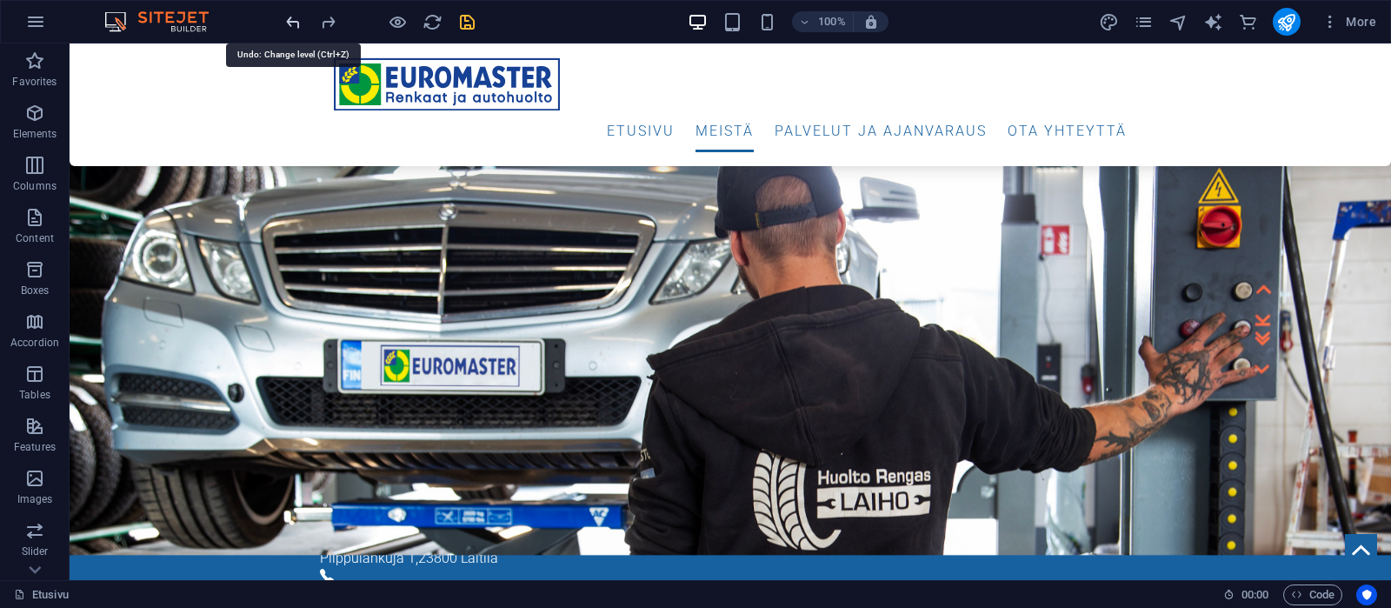
scroll to position [7015, 0]
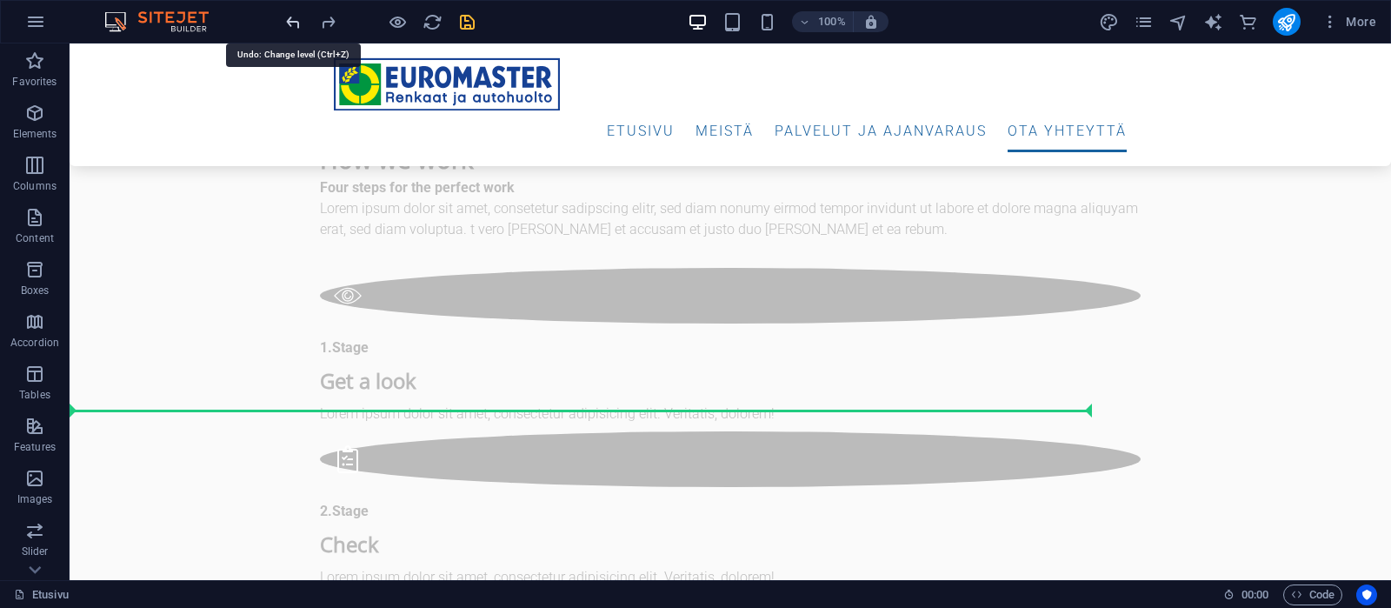
click at [294, 20] on icon "undo" at bounding box center [293, 22] width 20 height 20
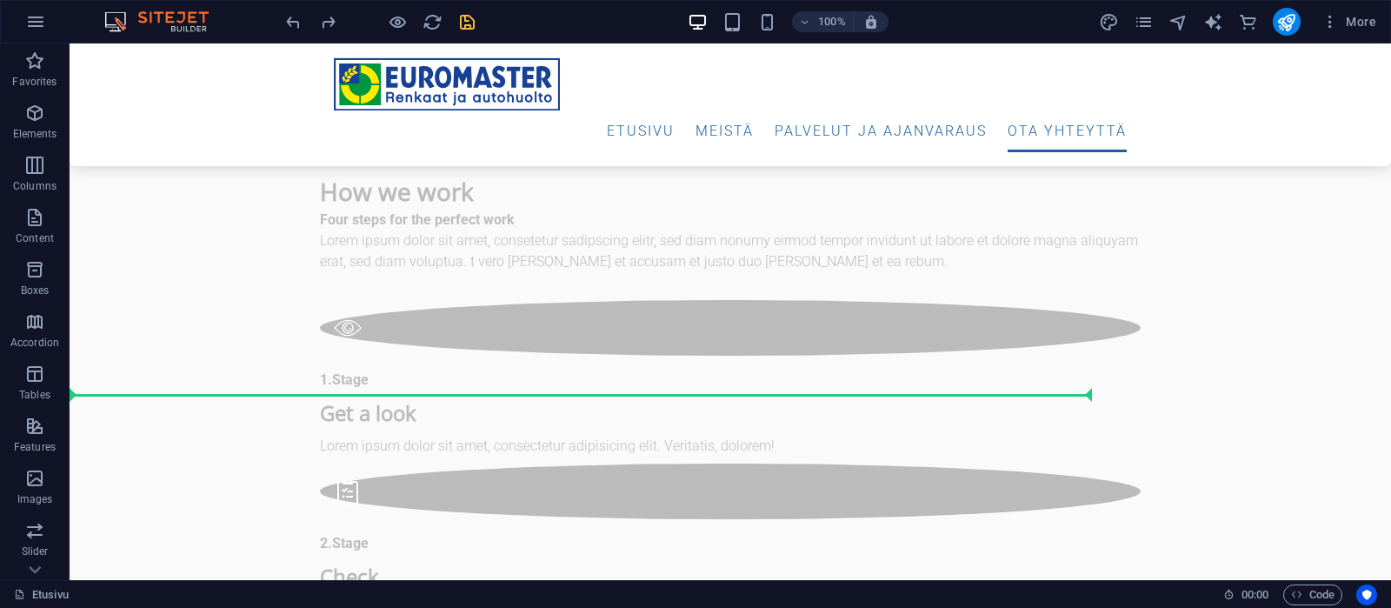
scroll to position [7031, 0]
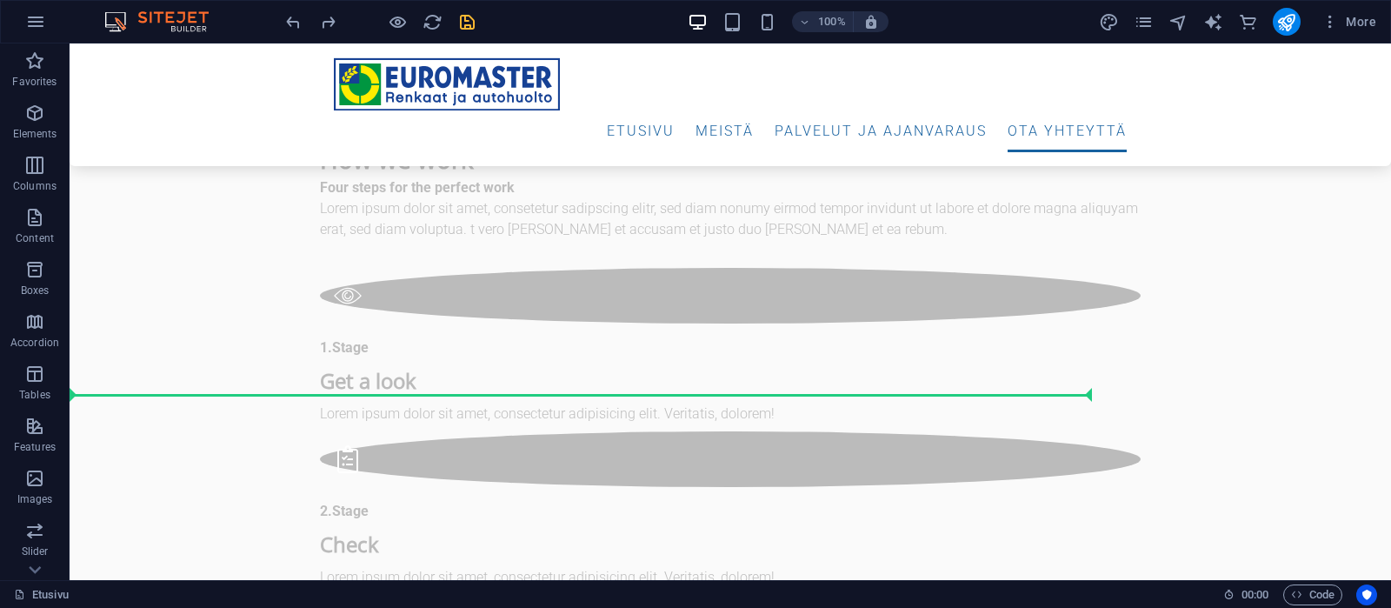
drag, startPoint x: 1384, startPoint y: 144, endPoint x: 1460, endPoint y: 643, distance: 504.0
click at [290, 20] on icon "undo" at bounding box center [293, 22] width 20 height 20
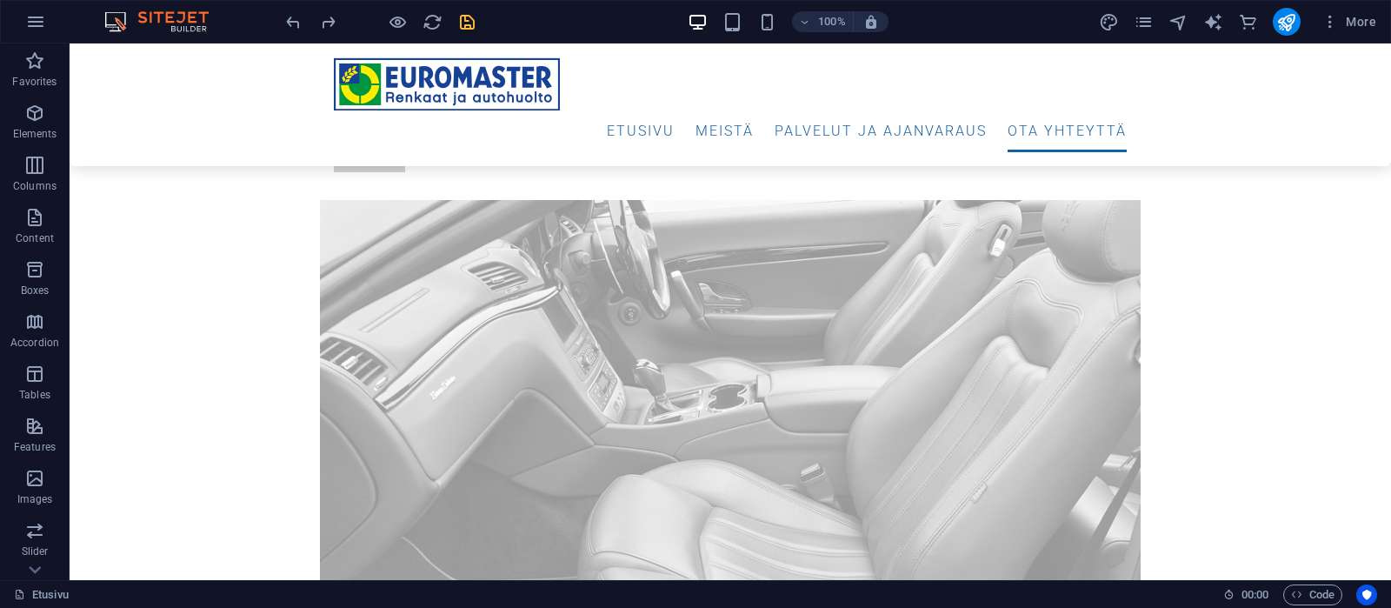
scroll to position [7018, 0]
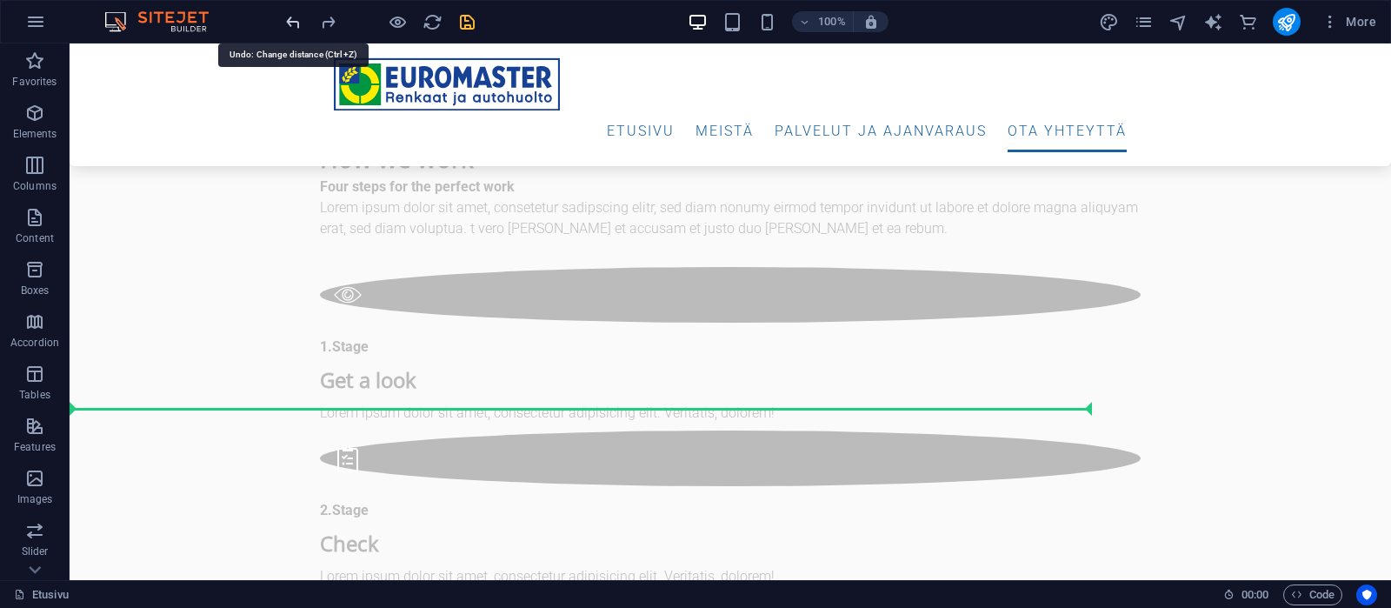
click at [290, 23] on icon "undo" at bounding box center [293, 22] width 20 height 20
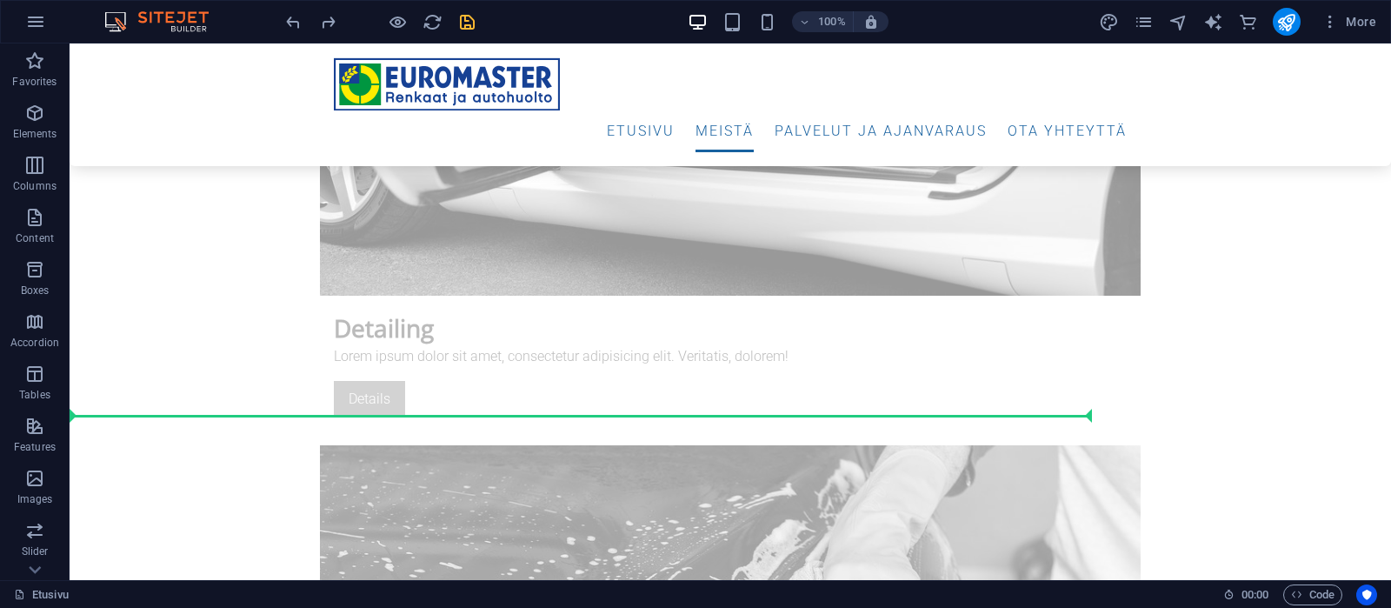
scroll to position [7010, 0]
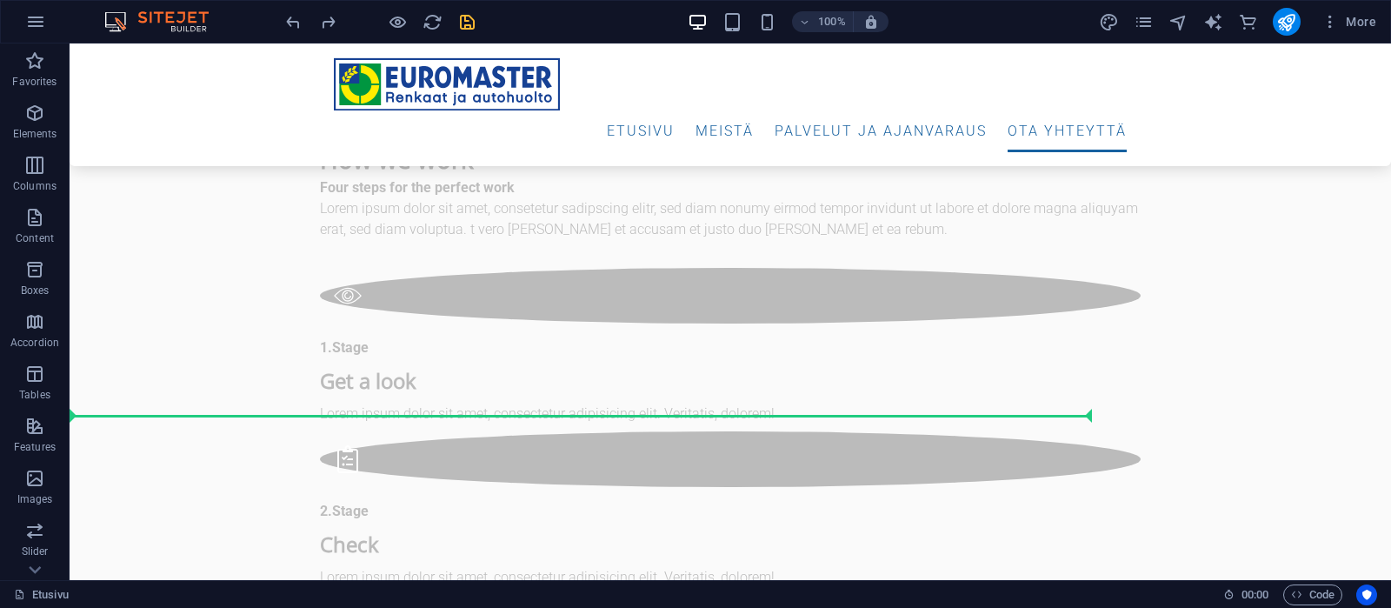
drag, startPoint x: 1385, startPoint y: 150, endPoint x: 1459, endPoint y: 630, distance: 485.7
click at [1144, 19] on icon "pages" at bounding box center [1144, 22] width 20 height 20
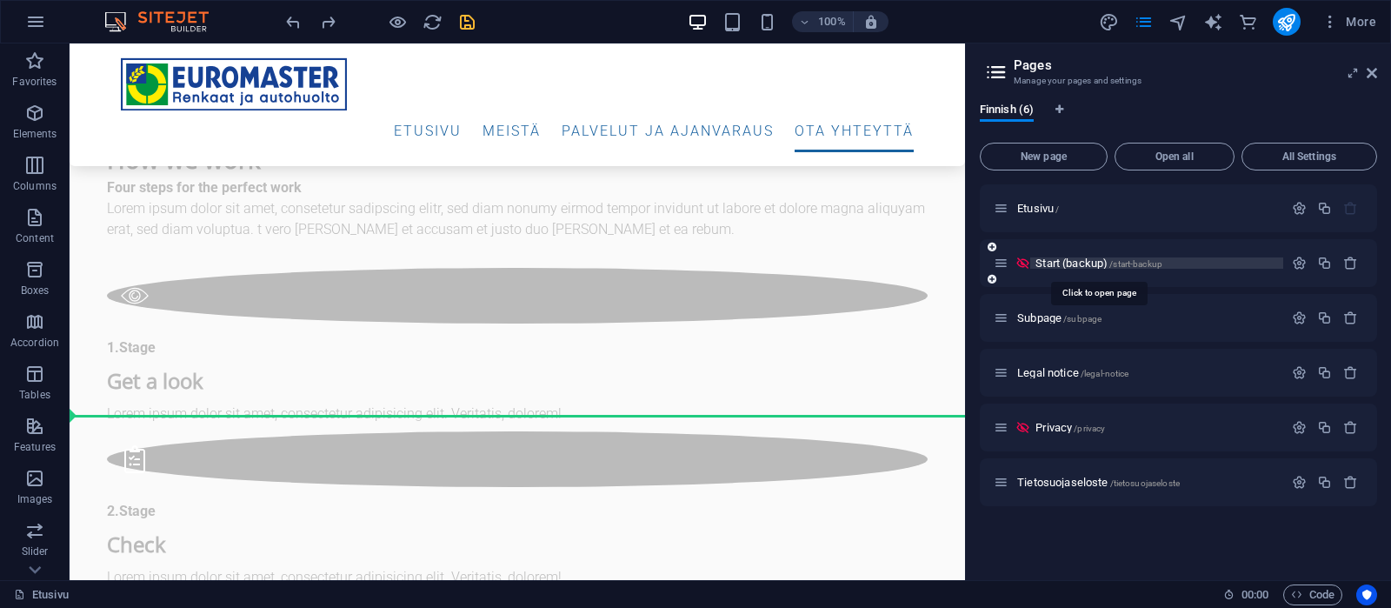
click at [1077, 263] on span "Start (backup) /start-backup" at bounding box center [1099, 263] width 127 height 13
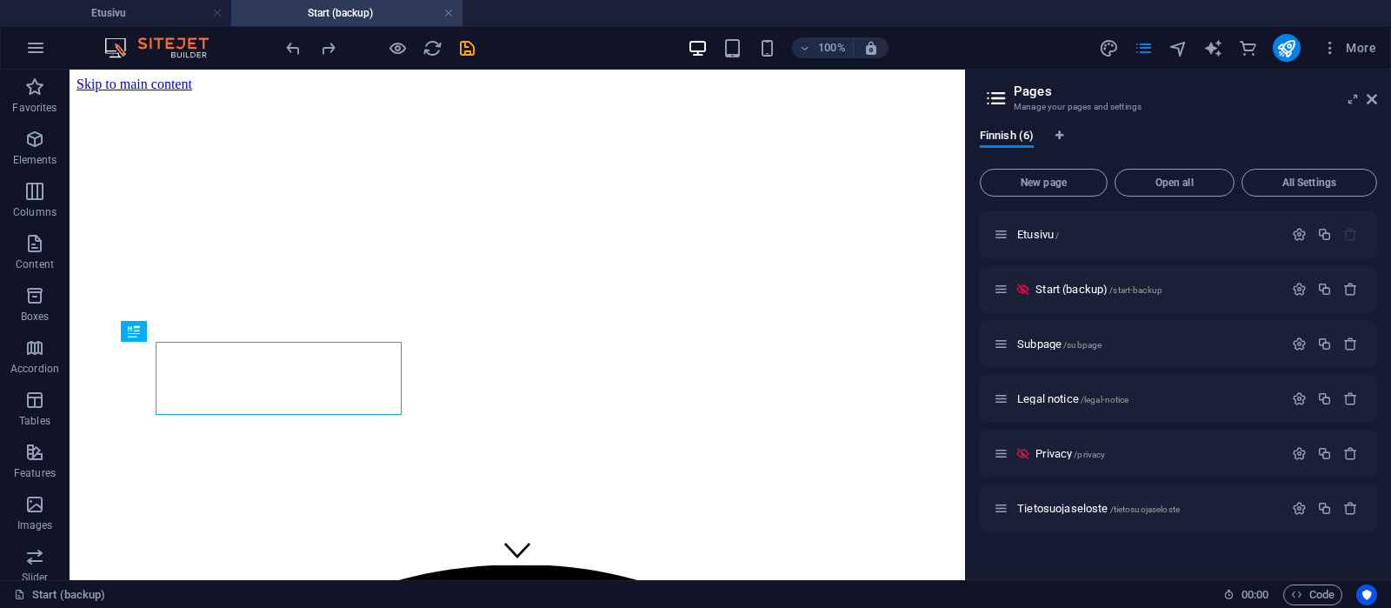
scroll to position [0, 0]
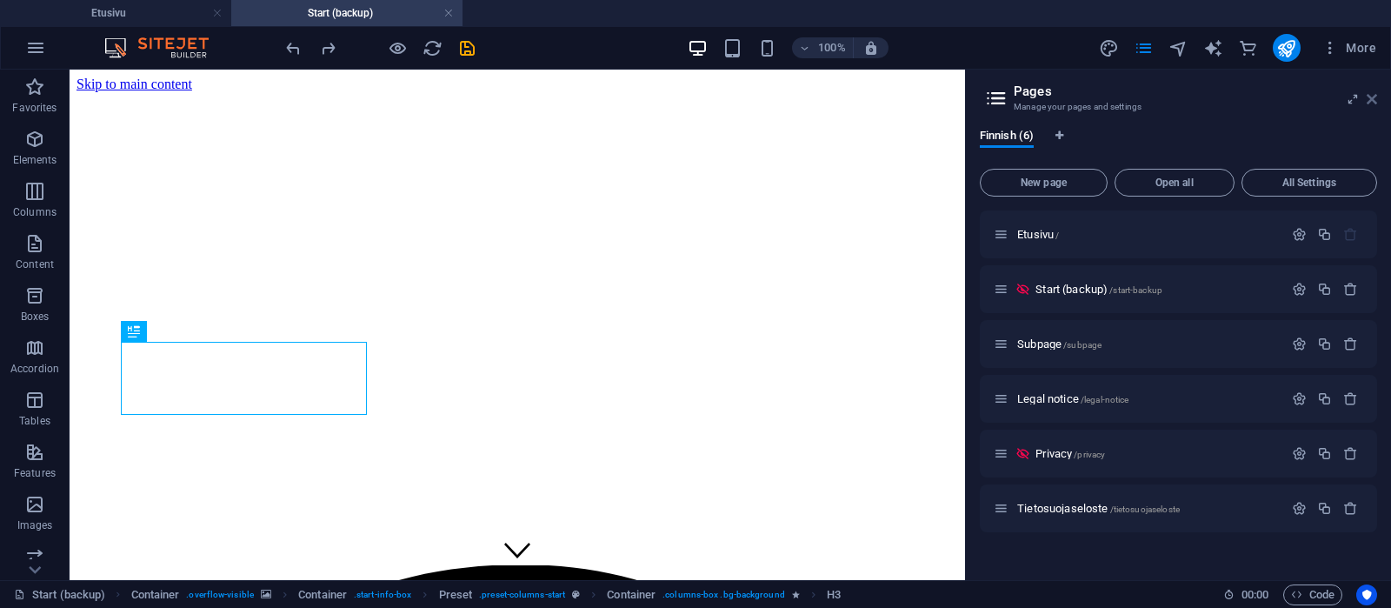
click at [1374, 100] on icon at bounding box center [1372, 99] width 10 height 14
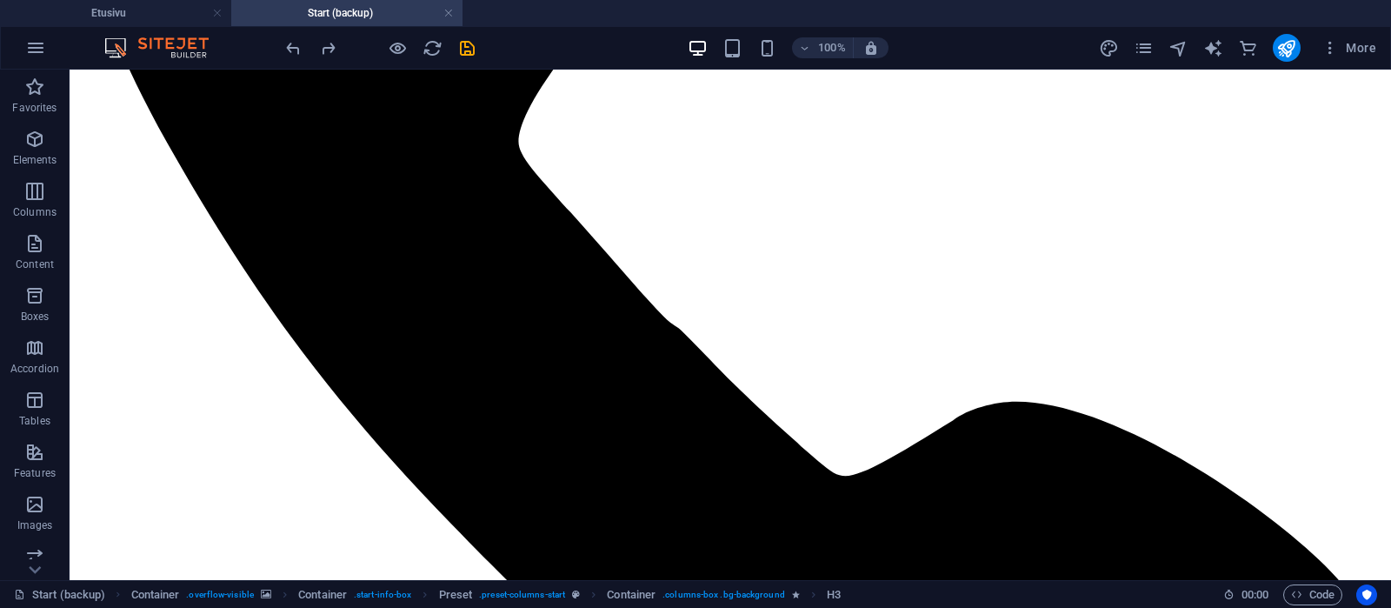
scroll to position [3470, 0]
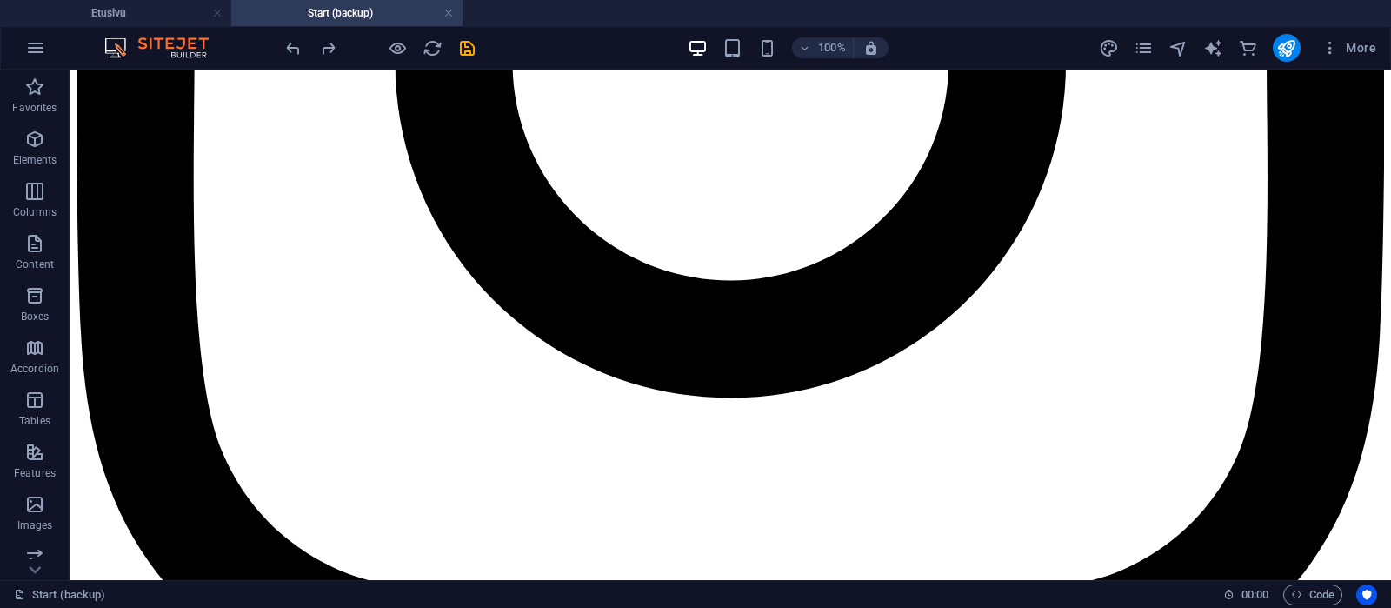
scroll to position [9855, 0]
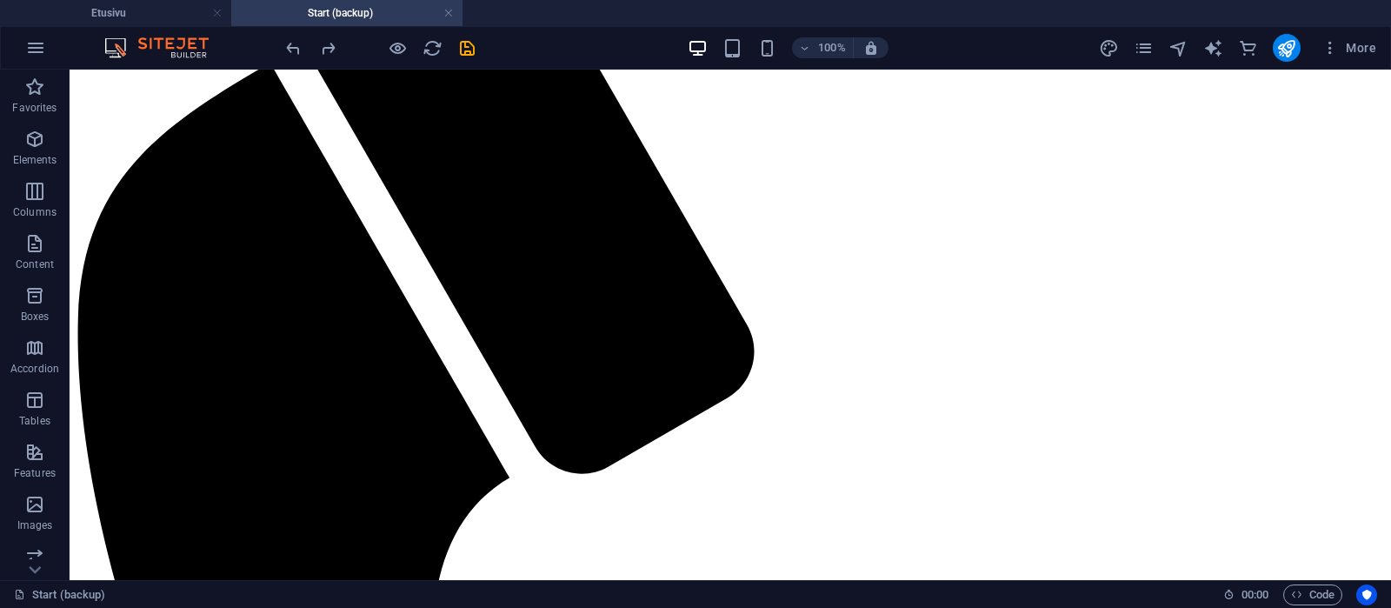
drag, startPoint x: 1384, startPoint y: 333, endPoint x: 1459, endPoint y: 655, distance: 330.3
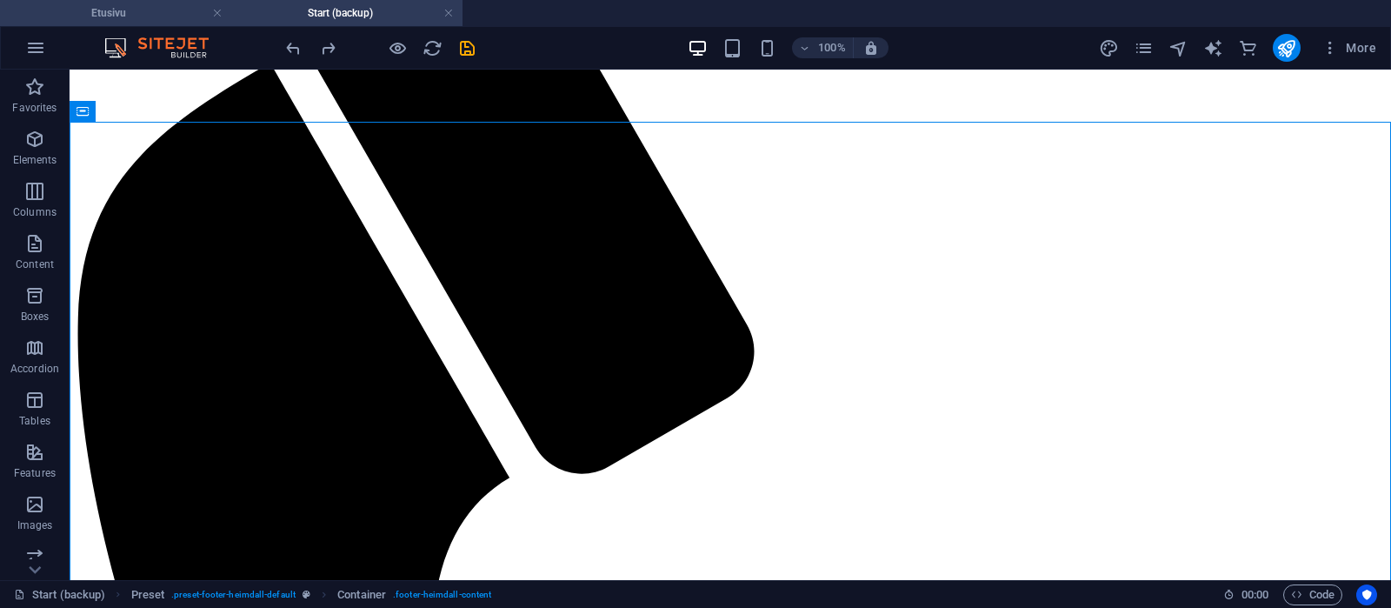
click at [132, 17] on h4 "Etusivu" at bounding box center [115, 12] width 231 height 19
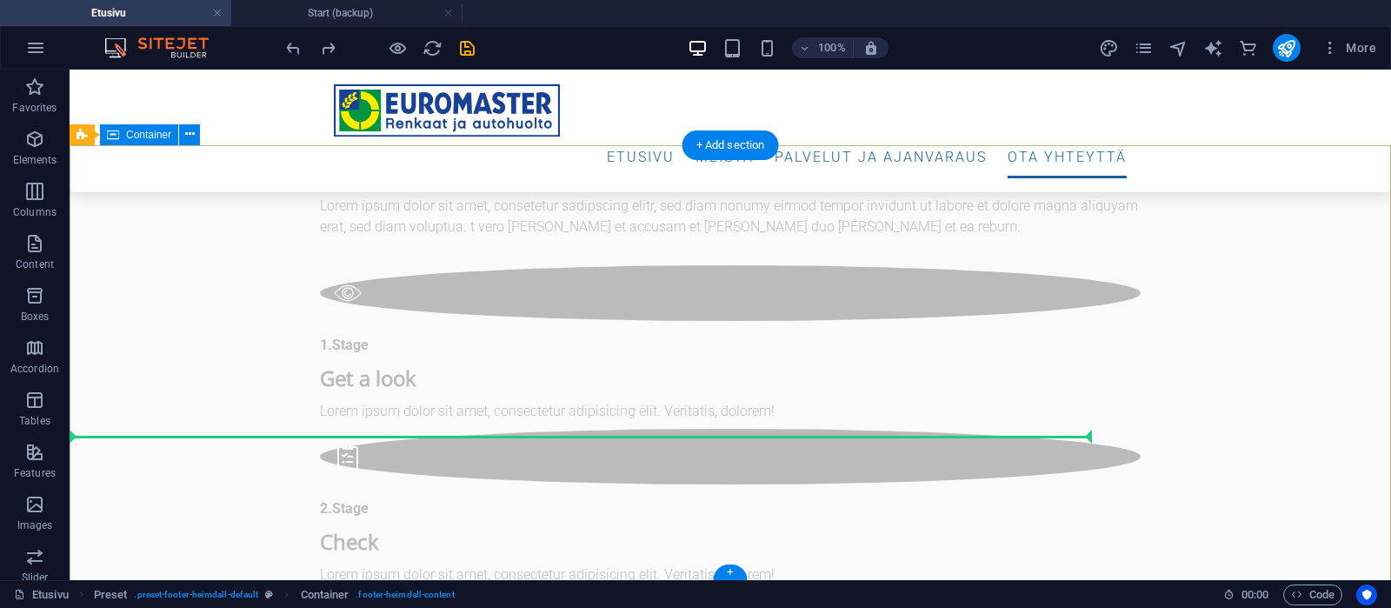
scroll to position [7015, 0]
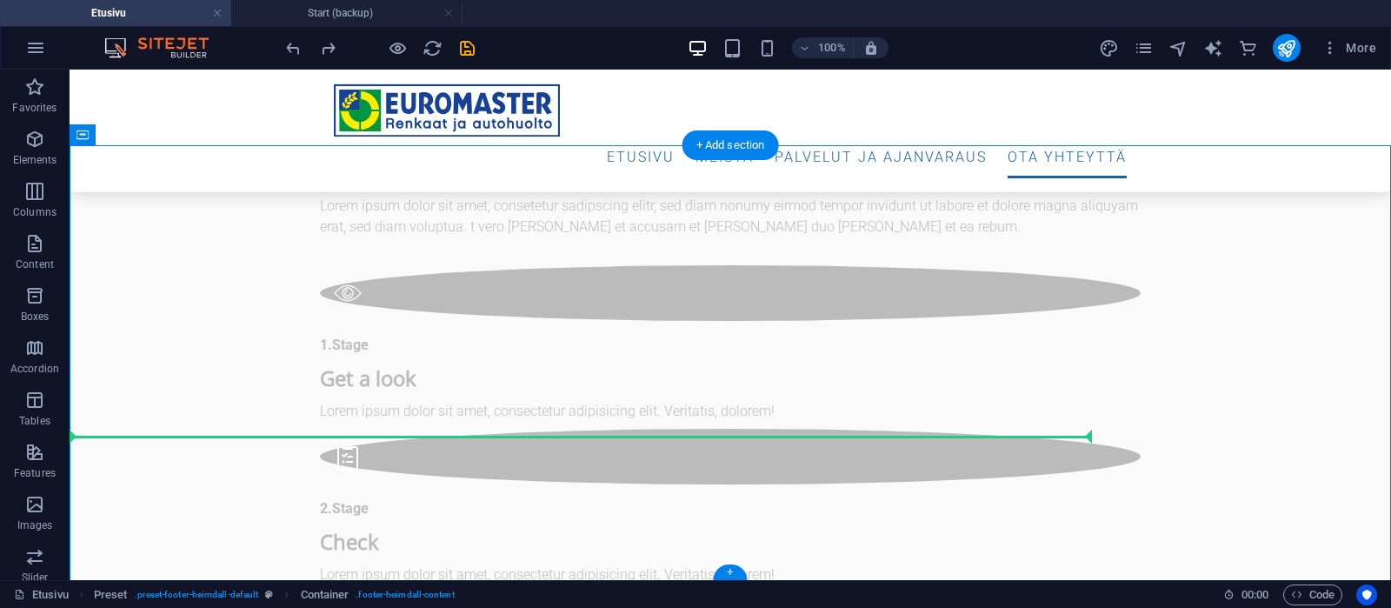
drag, startPoint x: 72, startPoint y: 436, endPoint x: 170, endPoint y: 349, distance: 131.2
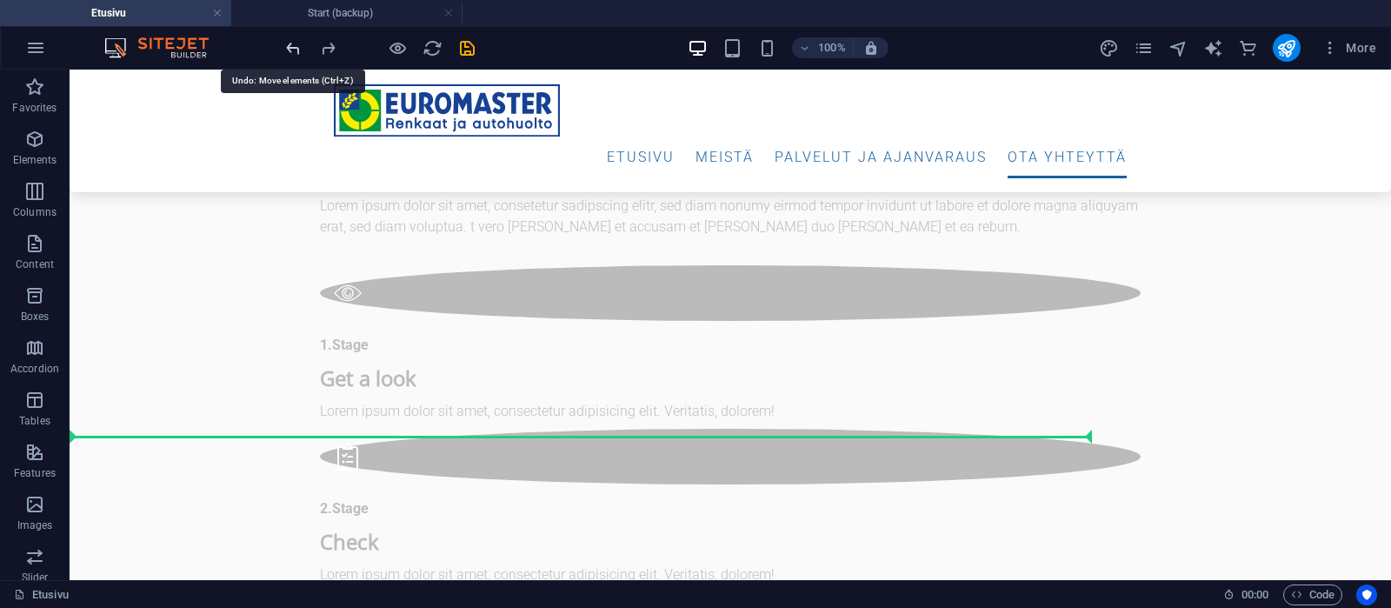
click at [297, 46] on icon "undo" at bounding box center [293, 48] width 20 height 20
click at [295, 49] on icon "undo" at bounding box center [293, 48] width 20 height 20
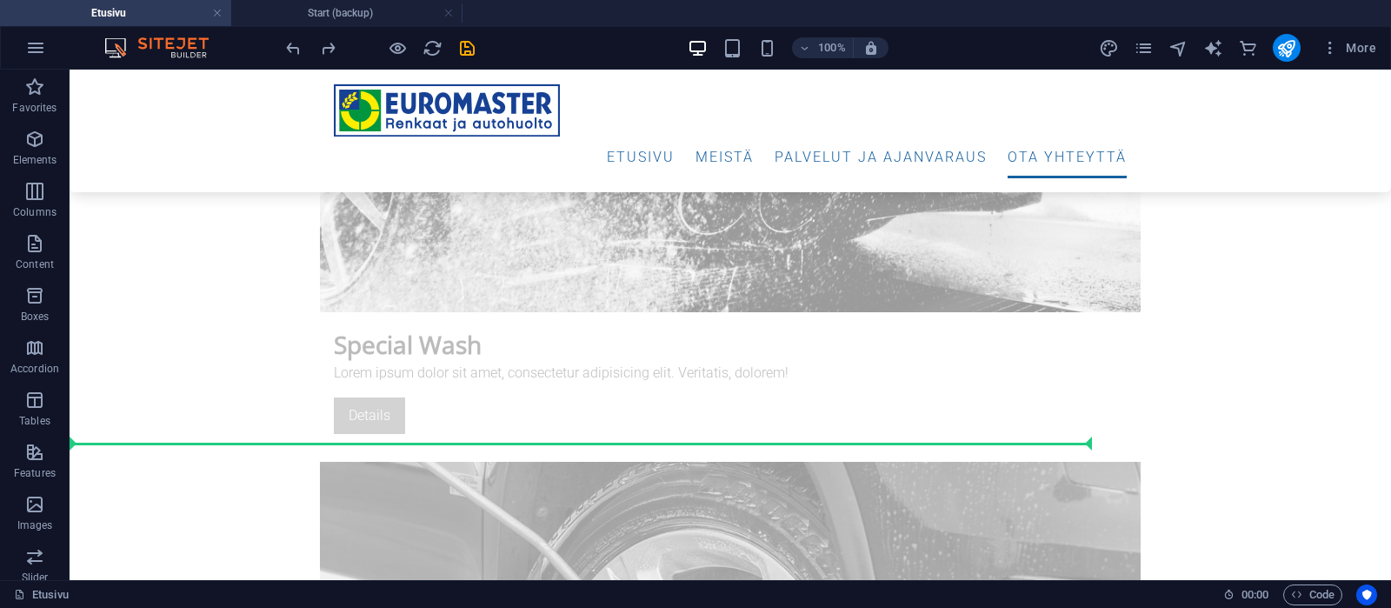
scroll to position [7009, 0]
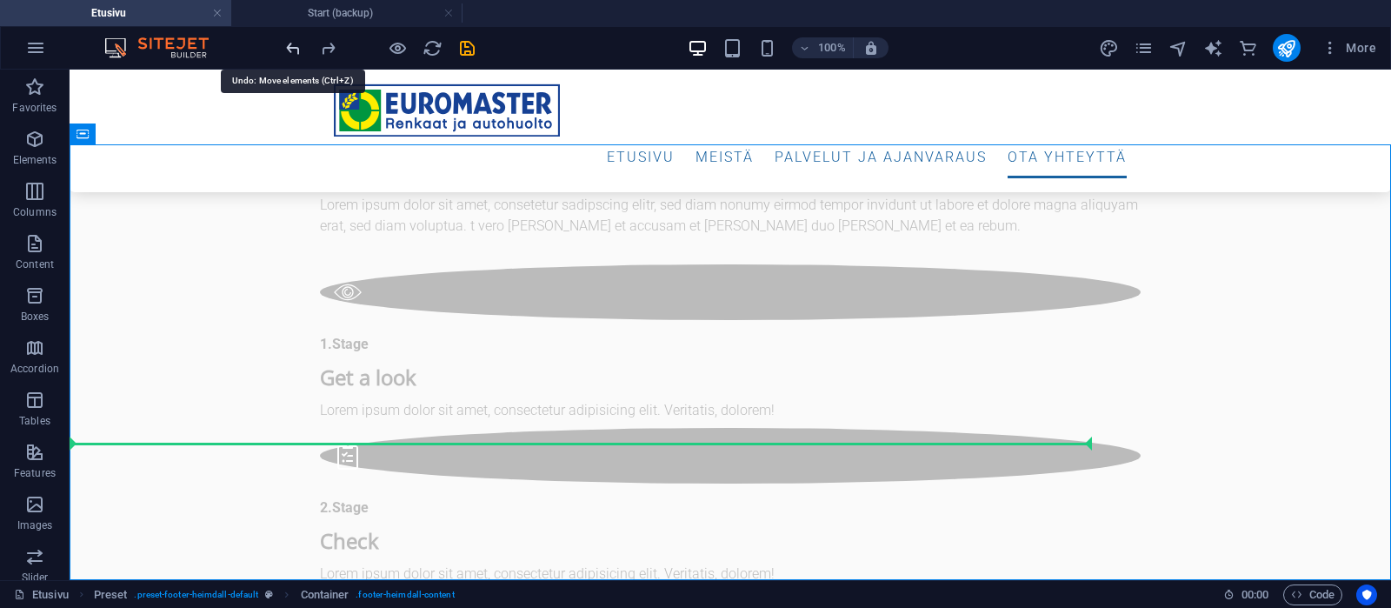
click at [292, 46] on icon "undo" at bounding box center [293, 48] width 20 height 20
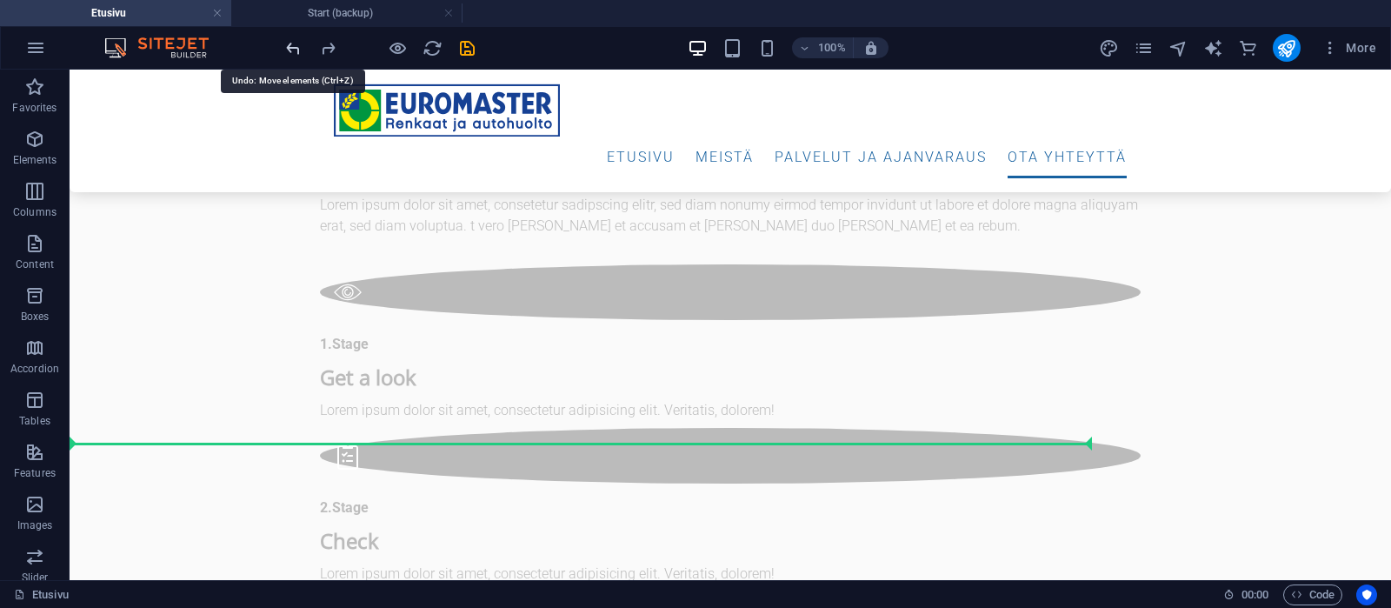
click at [296, 53] on icon "undo" at bounding box center [293, 48] width 20 height 20
drag, startPoint x: 1384, startPoint y: 163, endPoint x: 842, endPoint y: 657, distance: 732.5
click at [43, 44] on icon "button" at bounding box center [35, 47] width 21 height 21
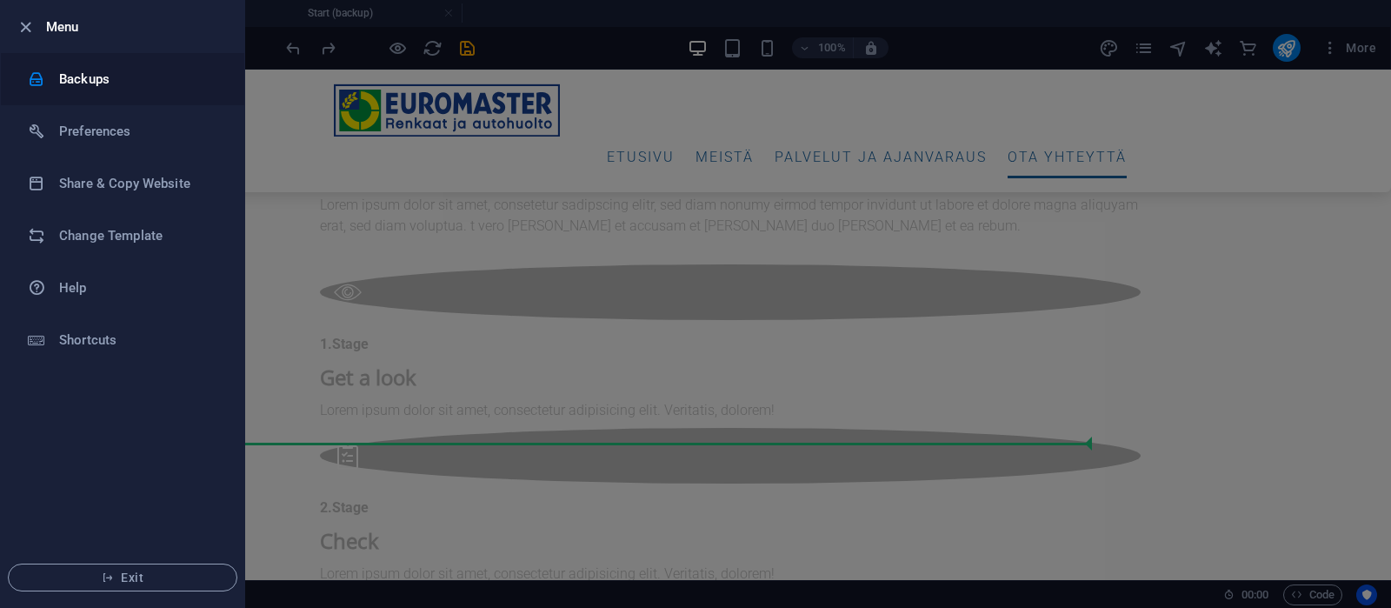
click at [68, 73] on h6 "Backups" at bounding box center [139, 79] width 161 height 21
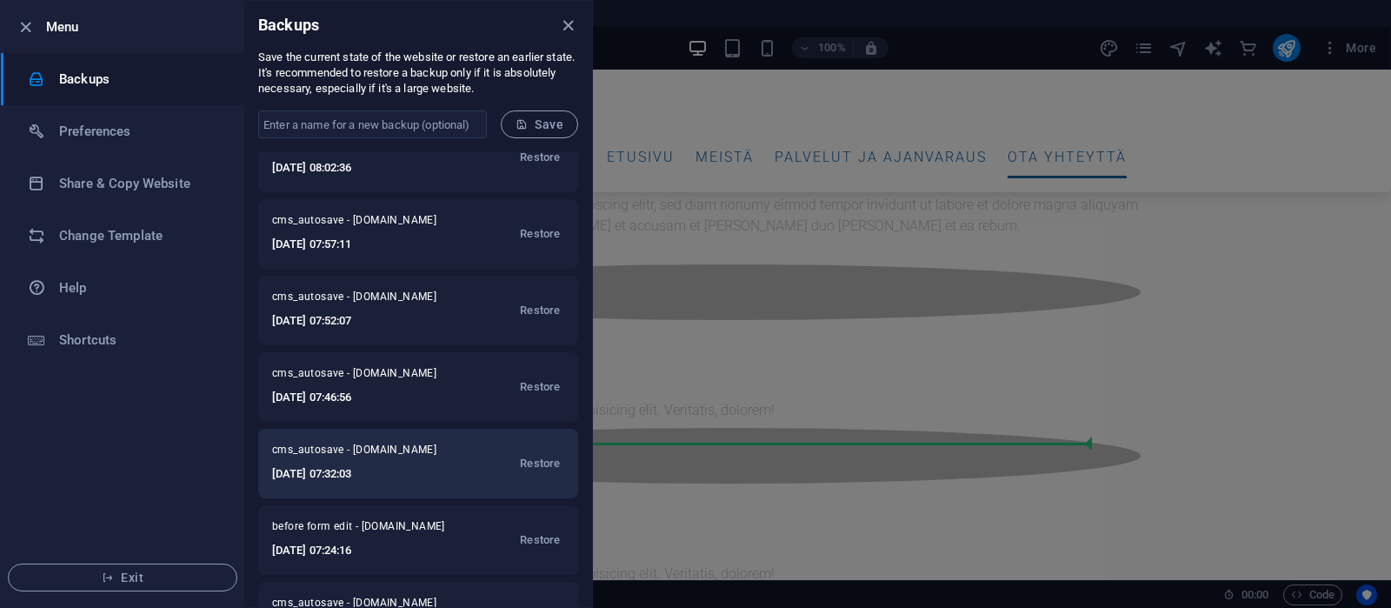
scroll to position [0, 0]
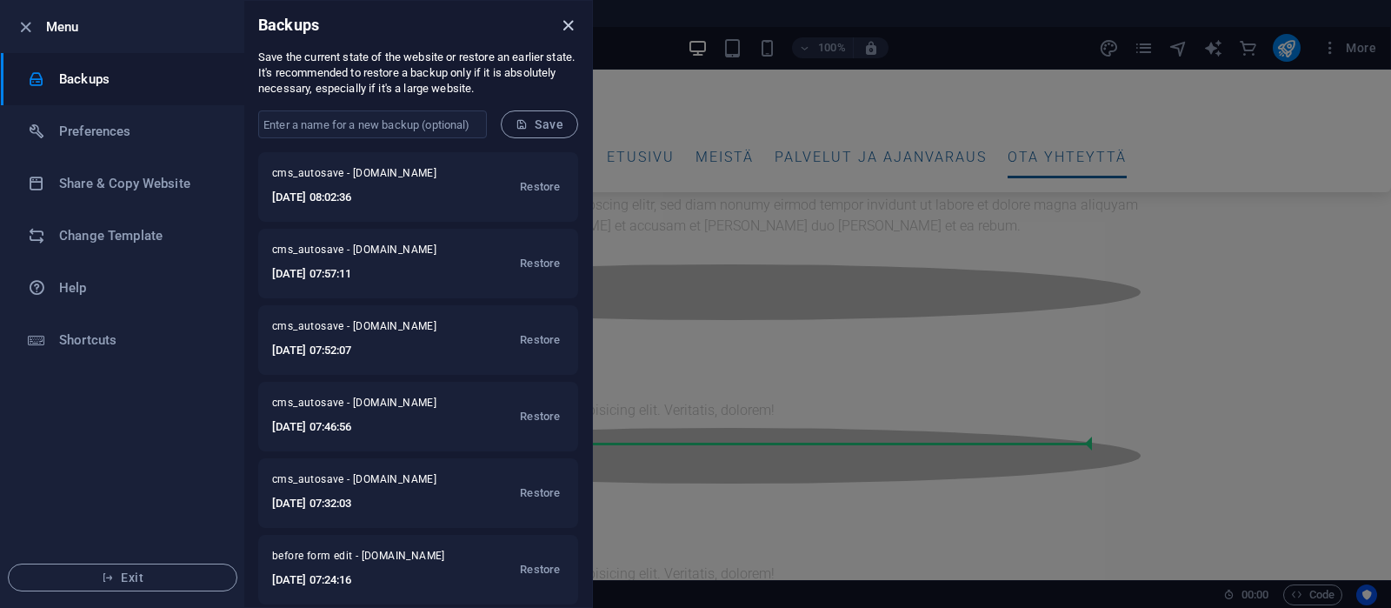
click at [564, 28] on icon "close" at bounding box center [568, 26] width 20 height 20
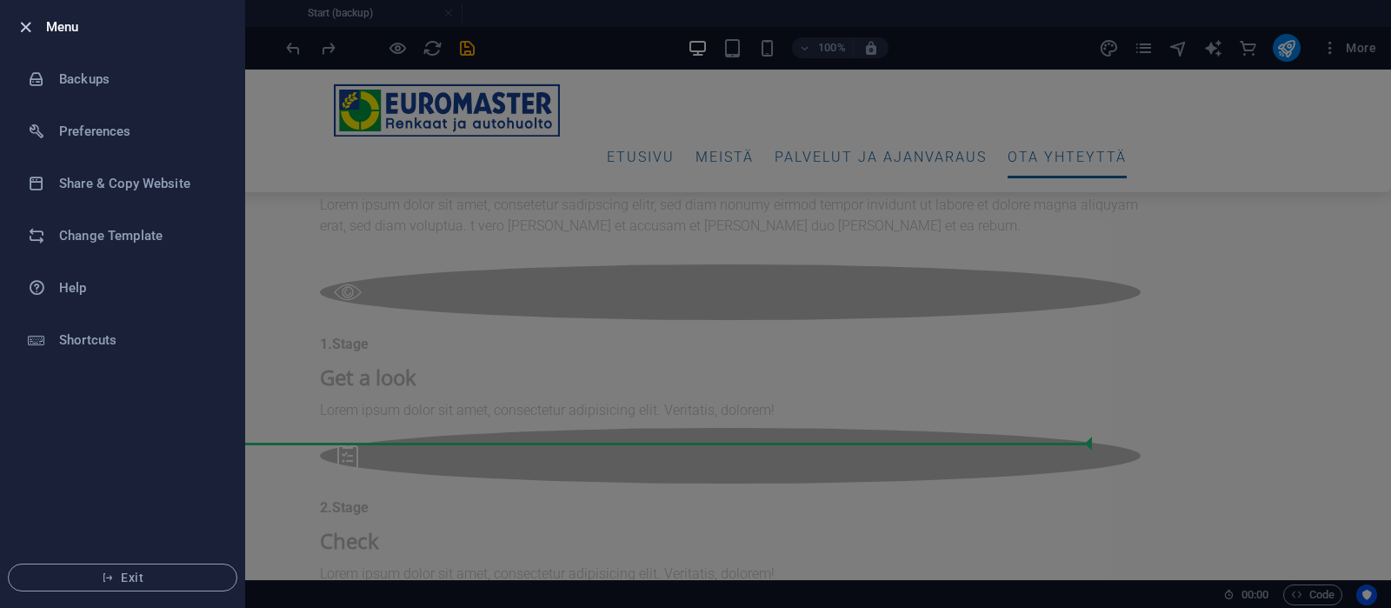
click at [18, 27] on icon "button" at bounding box center [26, 27] width 20 height 20
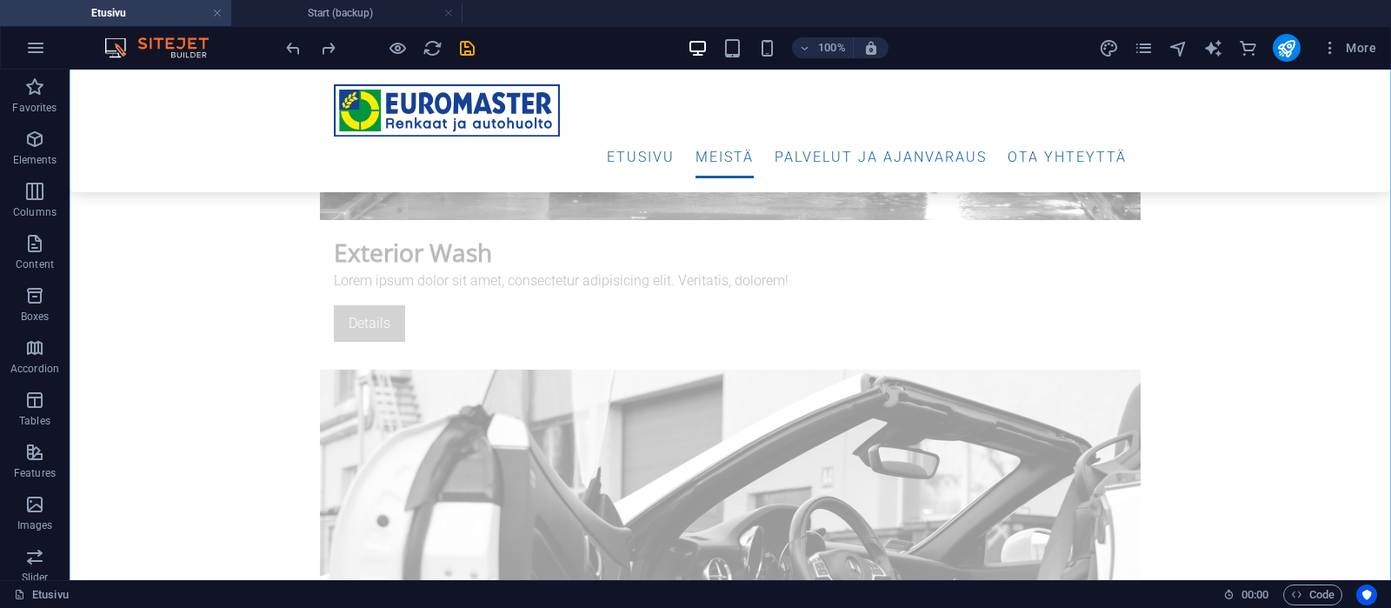
scroll to position [3561, 0]
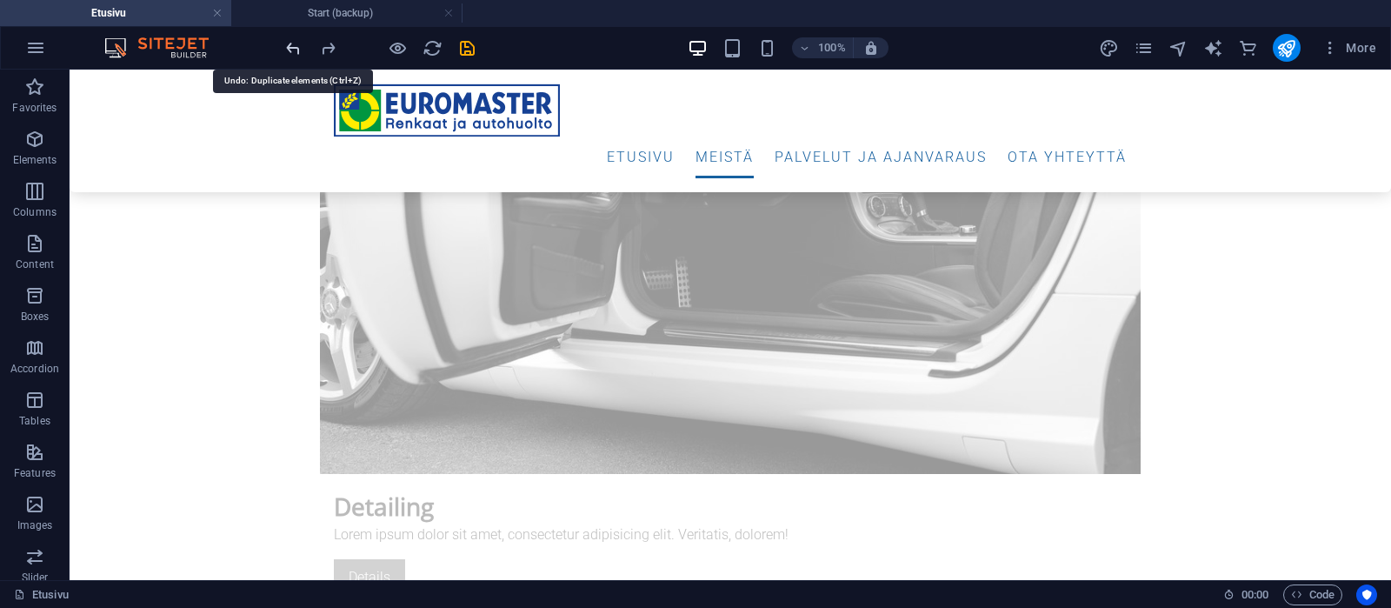
click at [290, 48] on icon "undo" at bounding box center [293, 48] width 20 height 20
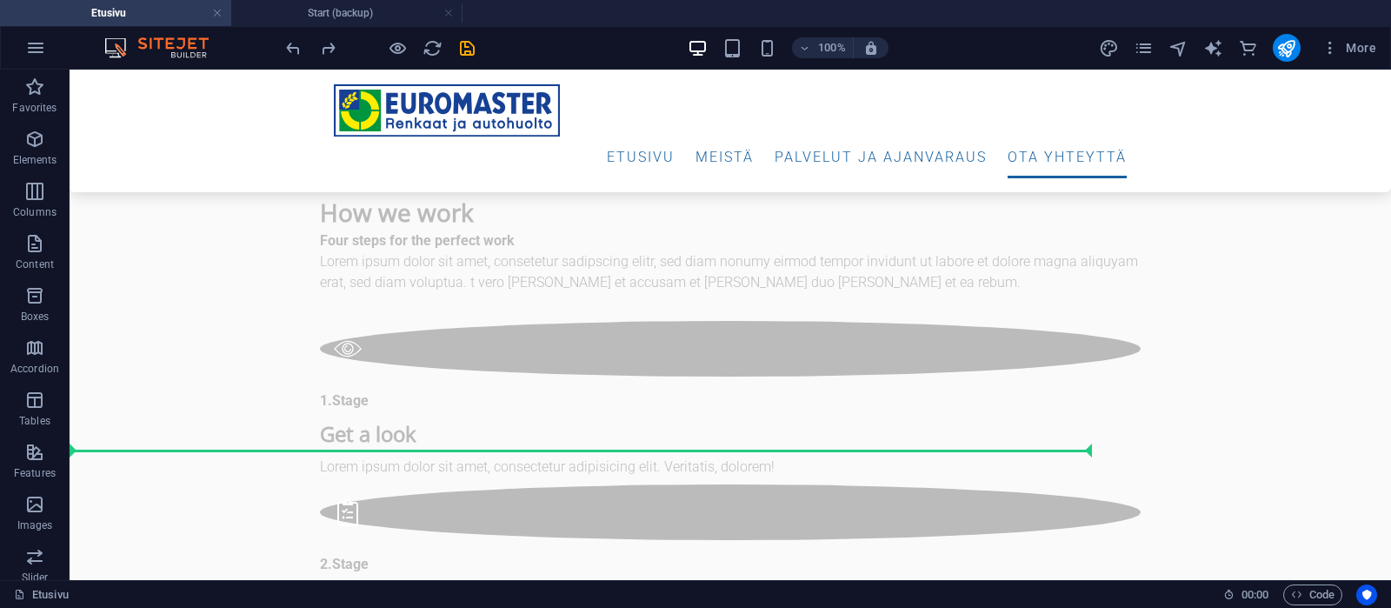
scroll to position [7001, 0]
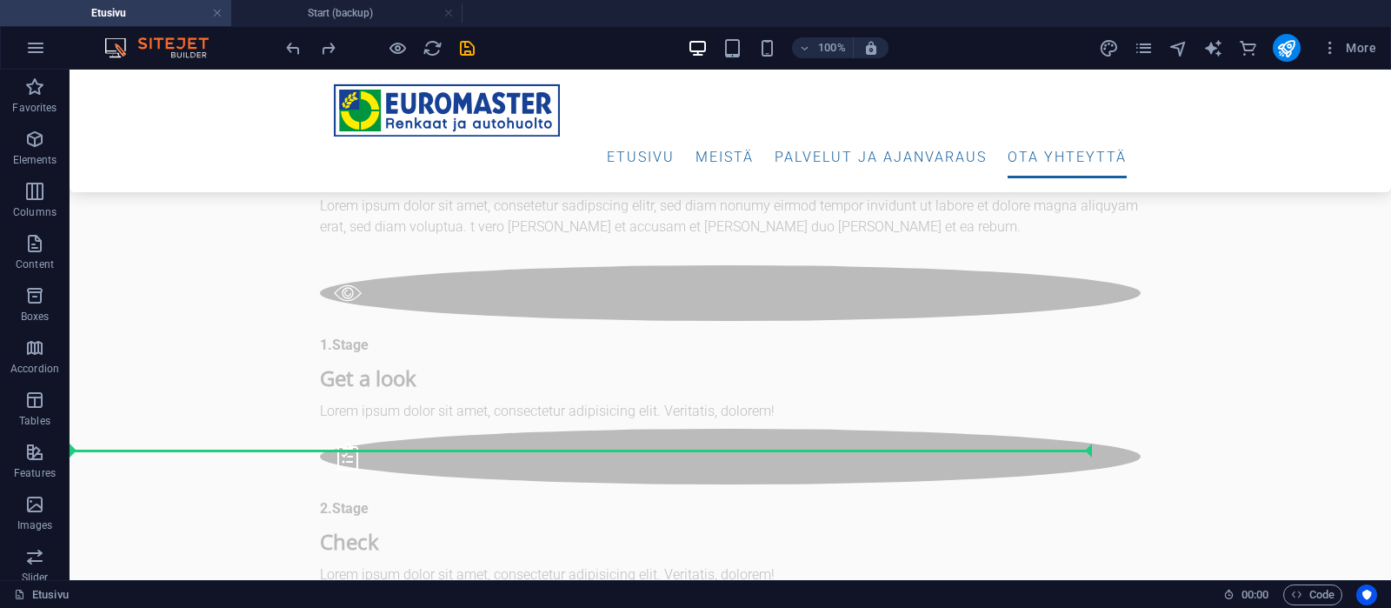
drag, startPoint x: 1385, startPoint y: 167, endPoint x: 1426, endPoint y: 655, distance: 489.6
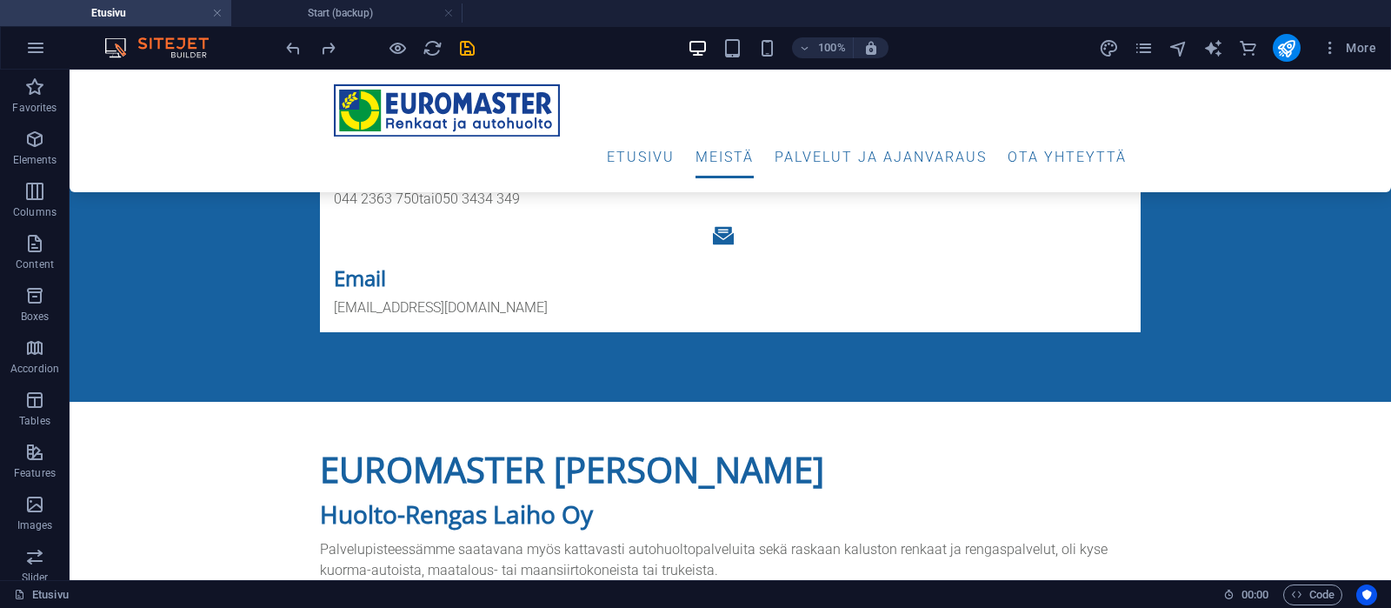
scroll to position [1071, 0]
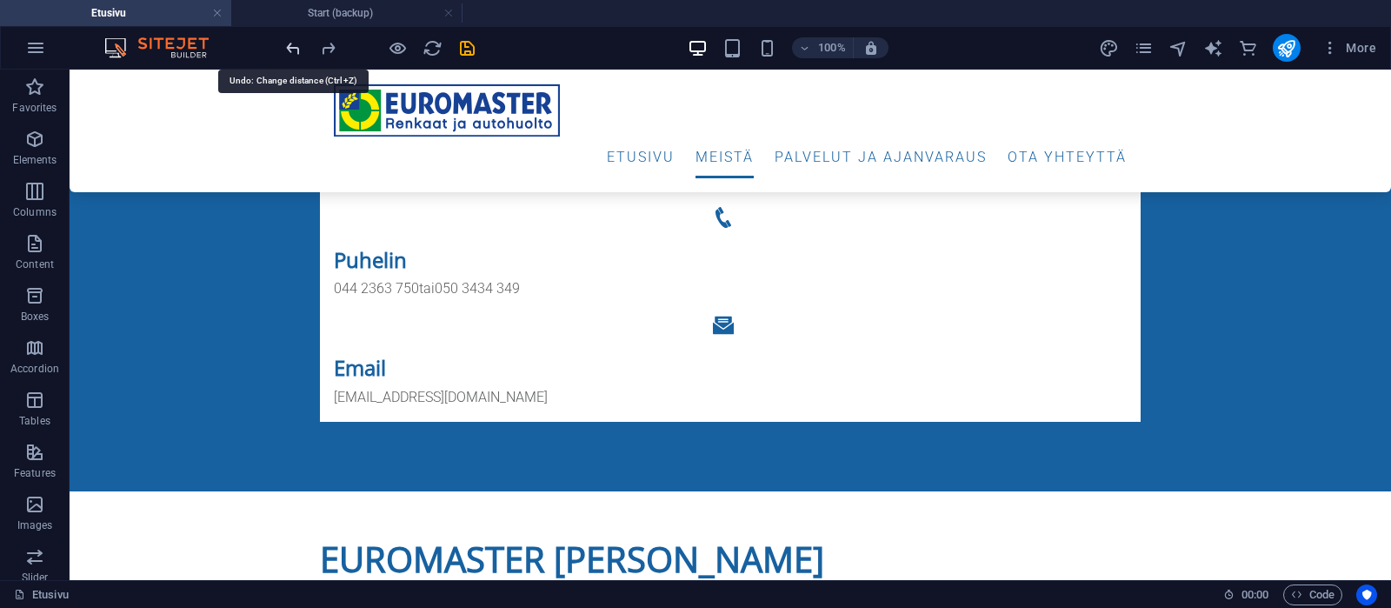
click at [292, 46] on icon "undo" at bounding box center [293, 48] width 20 height 20
click at [293, 50] on icon "undo" at bounding box center [293, 48] width 20 height 20
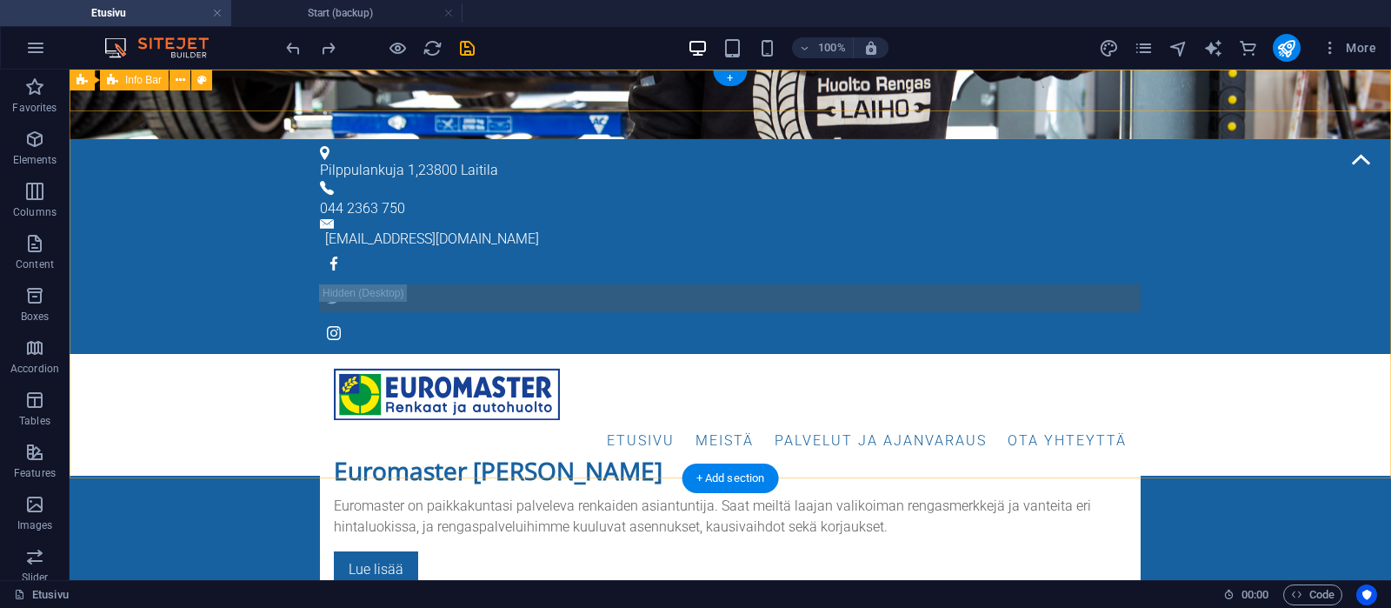
scroll to position [0, 0]
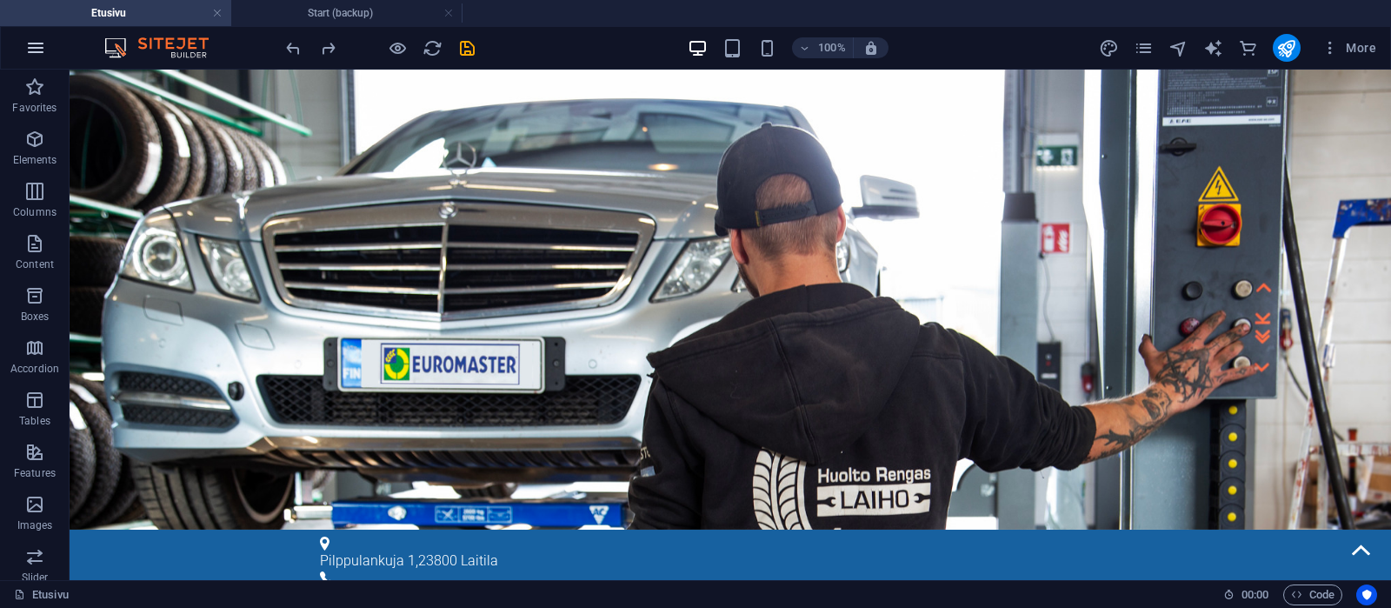
click at [34, 48] on icon "button" at bounding box center [35, 47] width 21 height 21
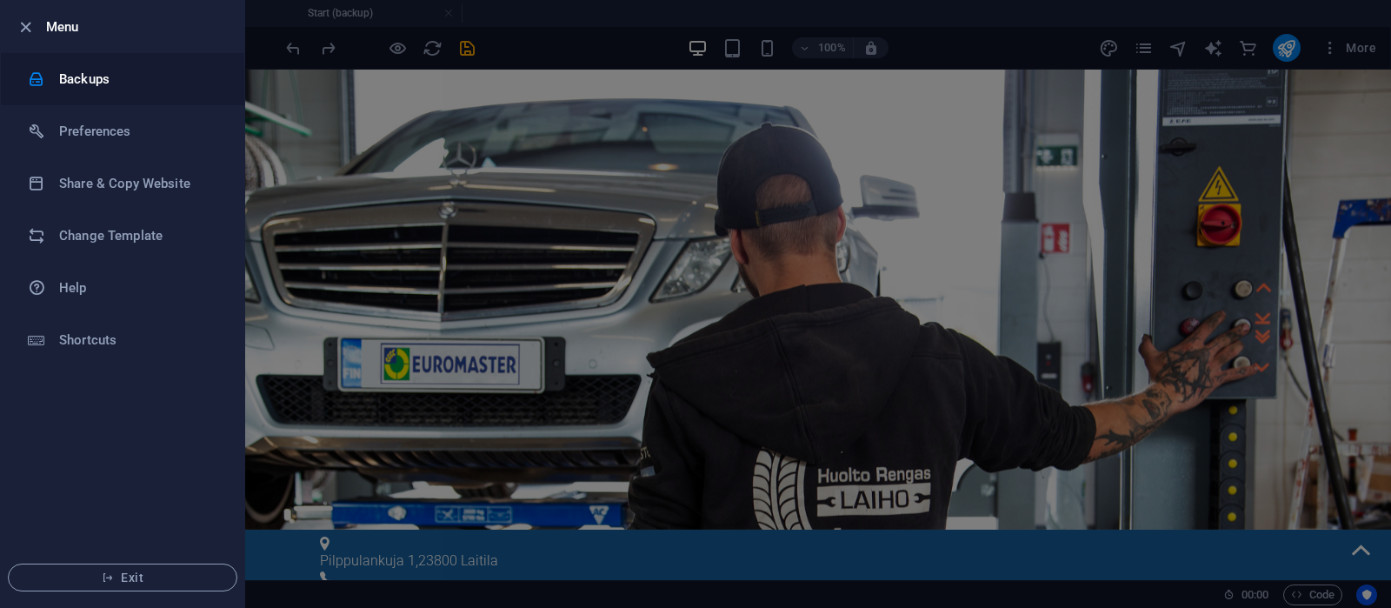
click at [104, 76] on h6 "Backups" at bounding box center [139, 79] width 161 height 21
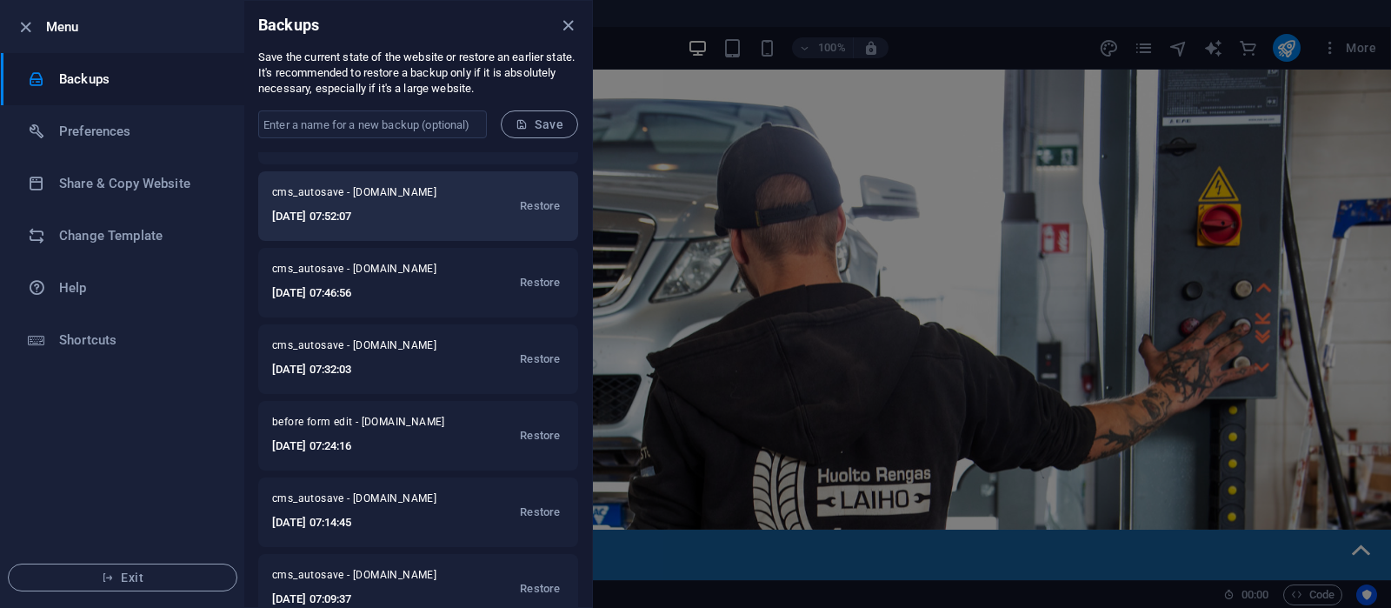
scroll to position [165, 0]
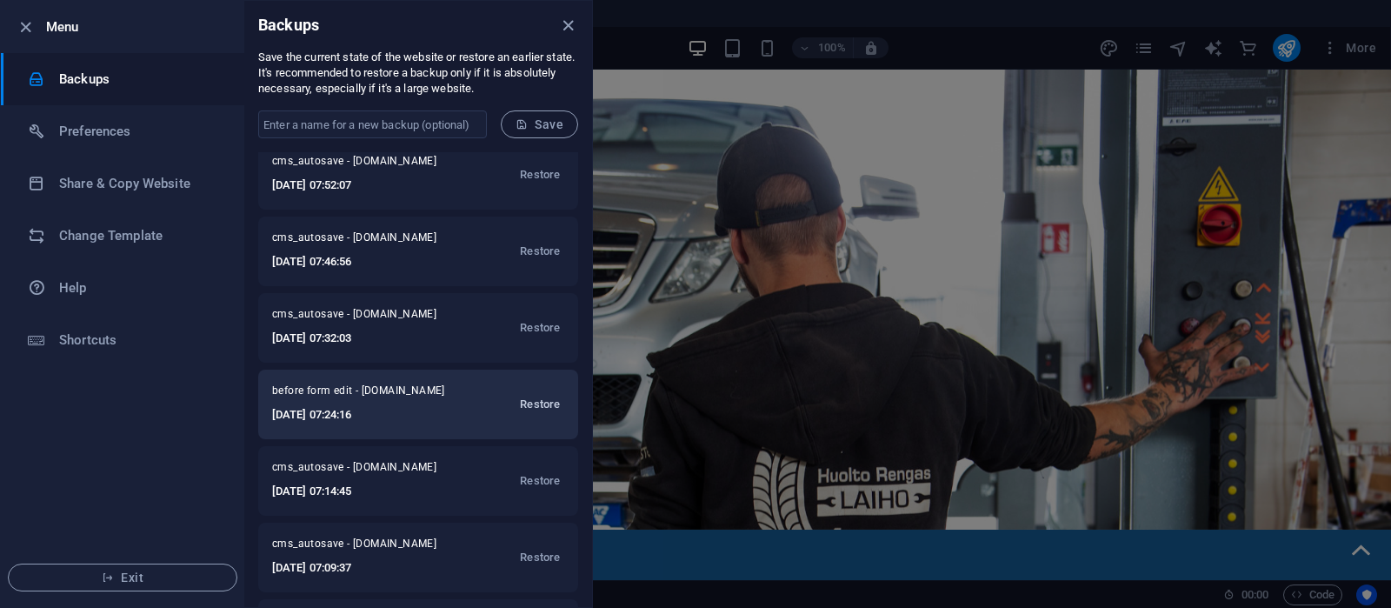
click at [542, 403] on span "Restore" at bounding box center [540, 404] width 40 height 21
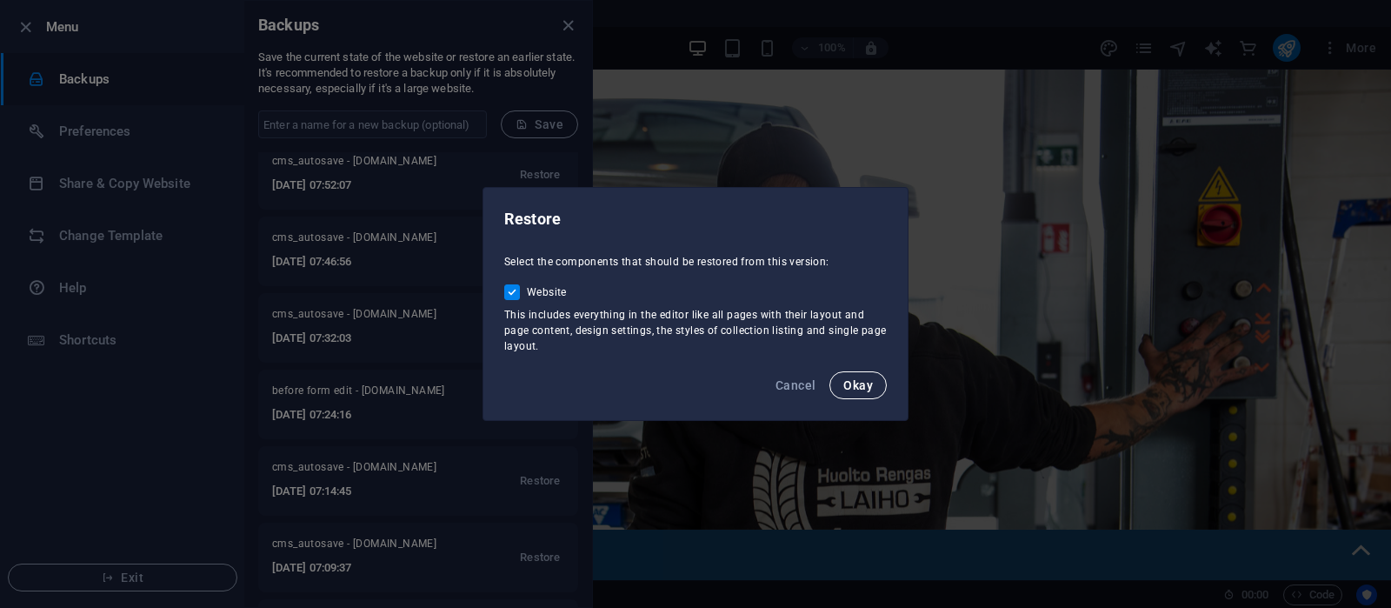
click at [865, 385] on span "Okay" at bounding box center [859, 385] width 30 height 14
checkbox input "false"
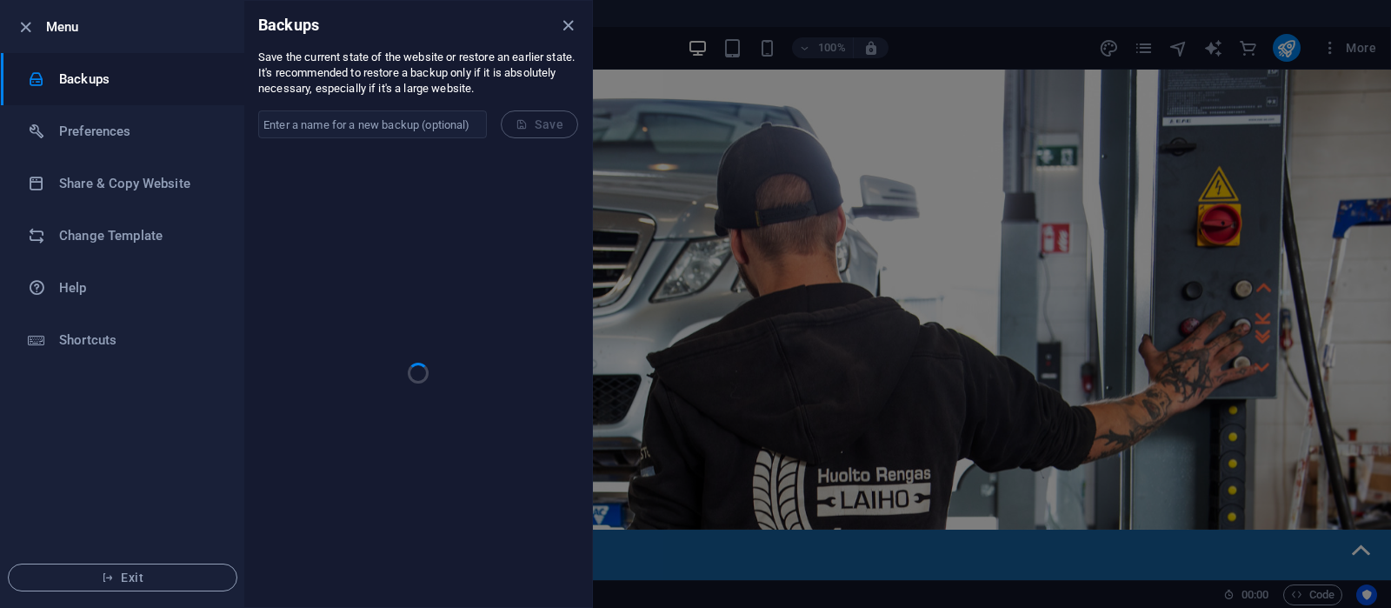
scroll to position [0, 0]
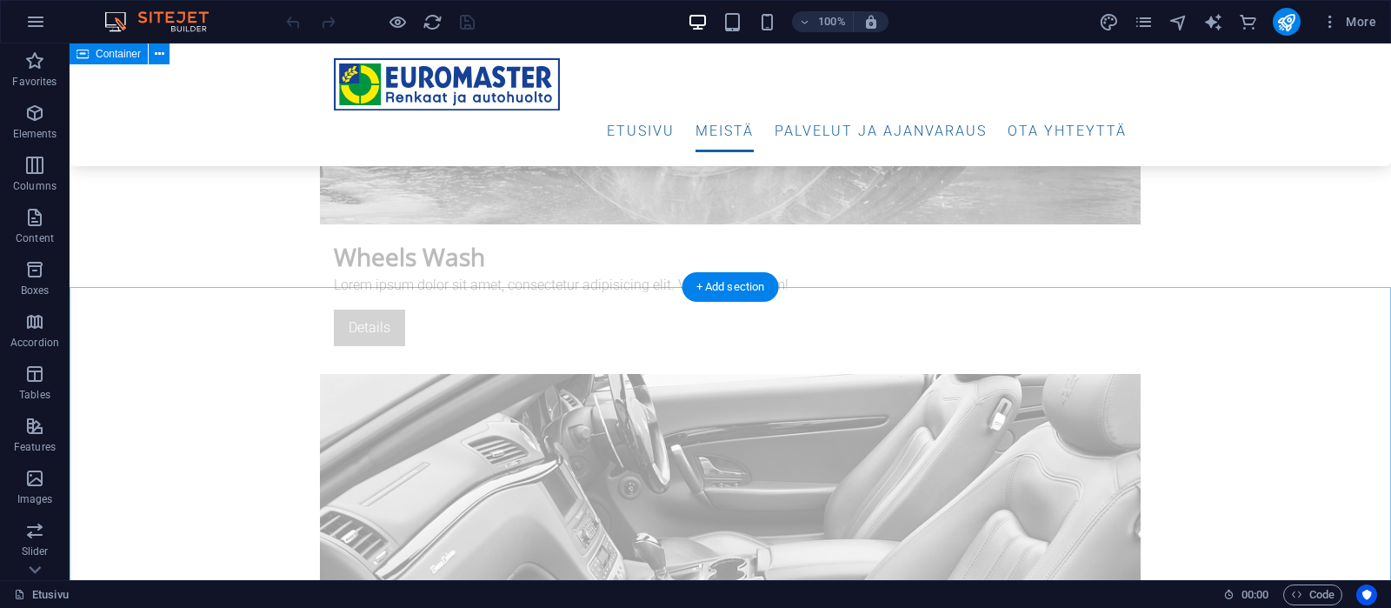
scroll to position [5384, 0]
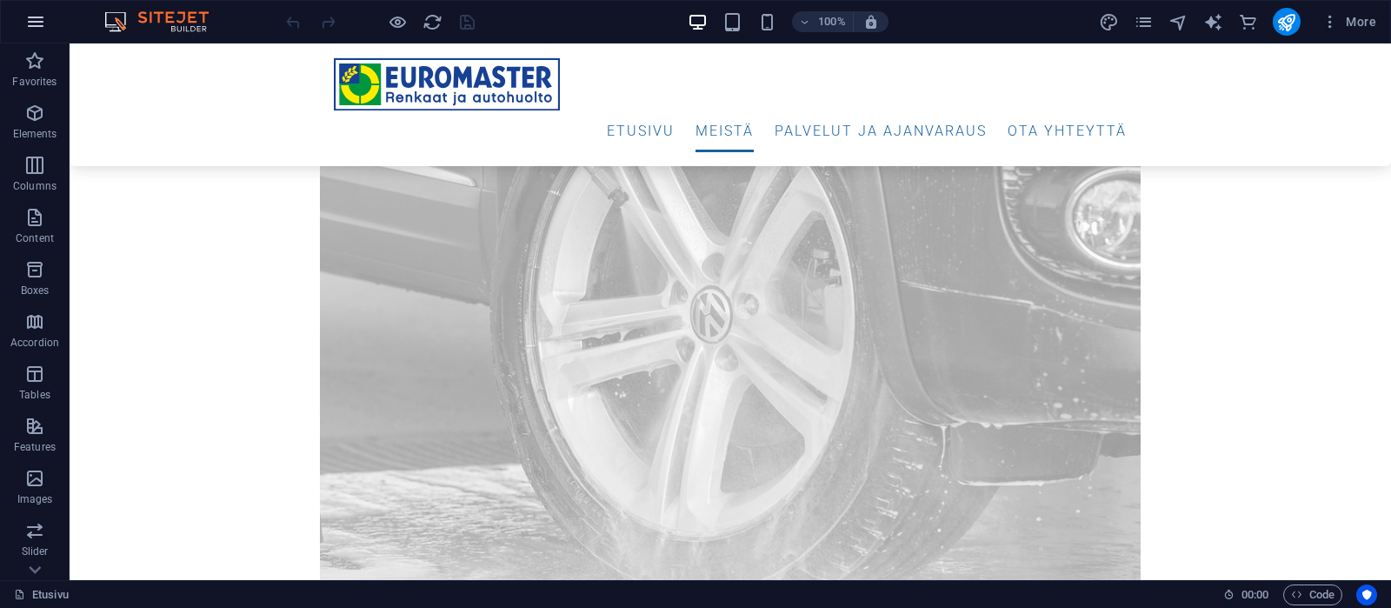
click at [40, 25] on icon "button" at bounding box center [35, 21] width 21 height 21
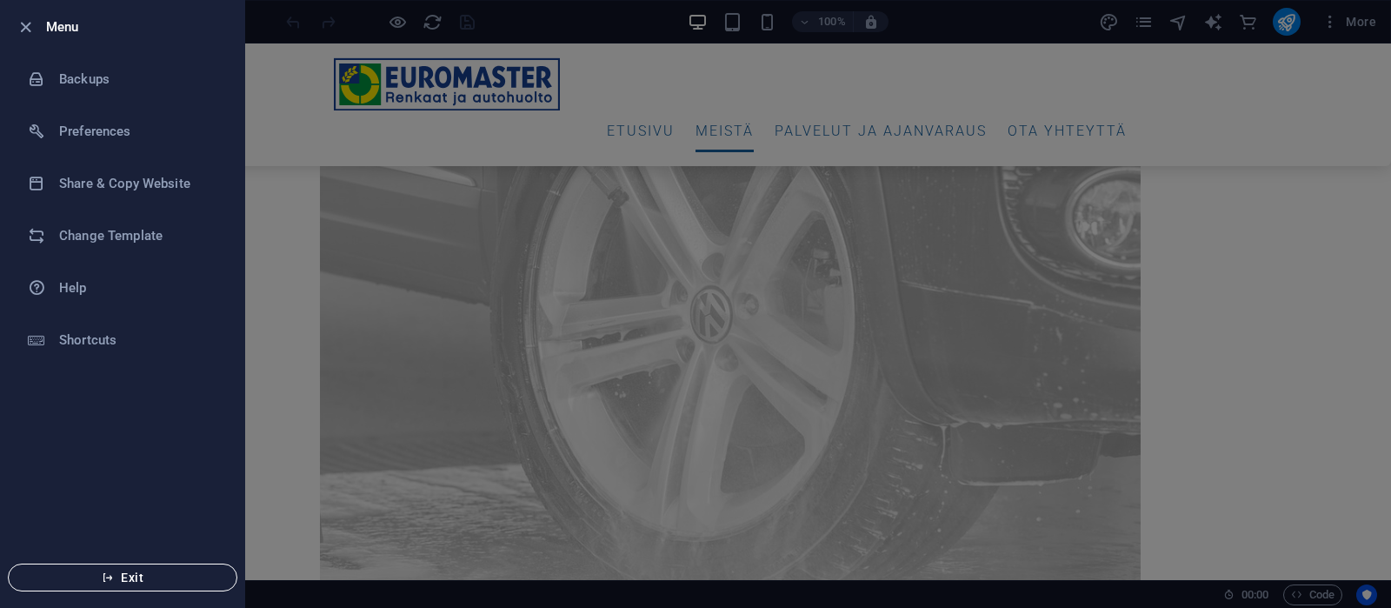
click at [160, 586] on button "Exit" at bounding box center [123, 578] width 230 height 28
